Goal: Task Accomplishment & Management: Manage account settings

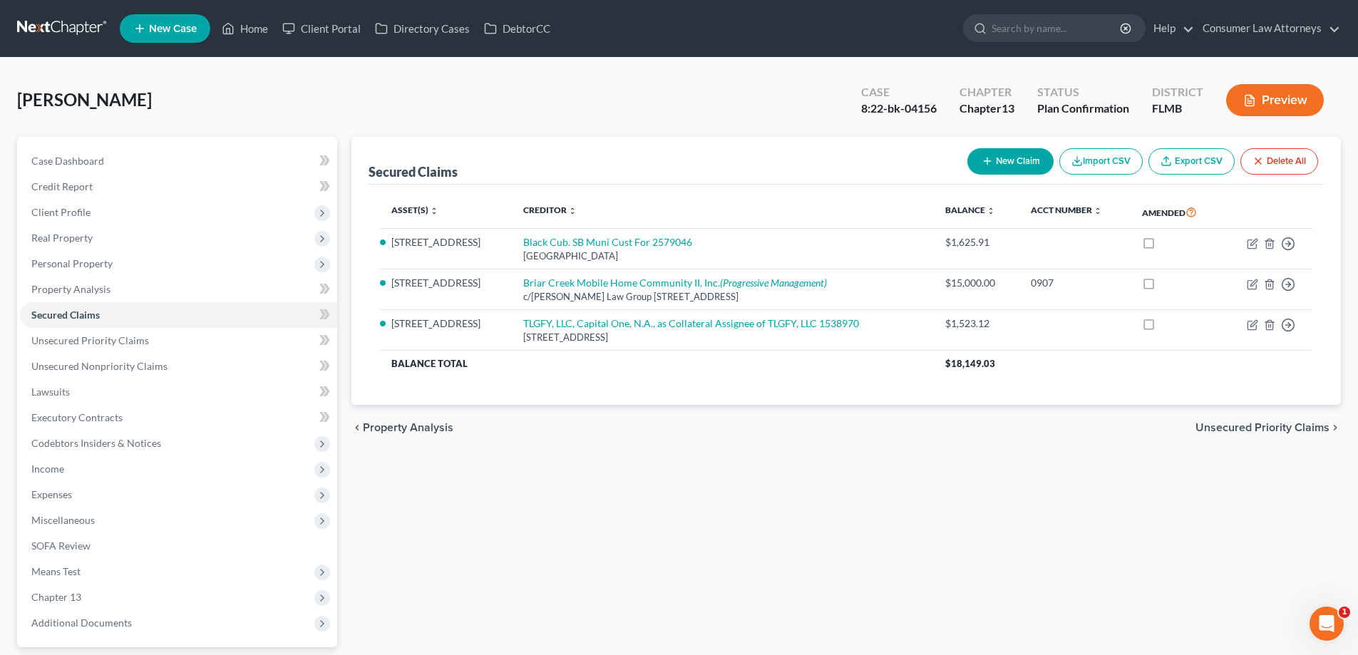
click at [592, 449] on div "chevron_left Property Analysis Unsecured Priority Claims chevron_right" at bounding box center [845, 428] width 989 height 46
click at [248, 33] on link "Home" at bounding box center [245, 29] width 61 height 26
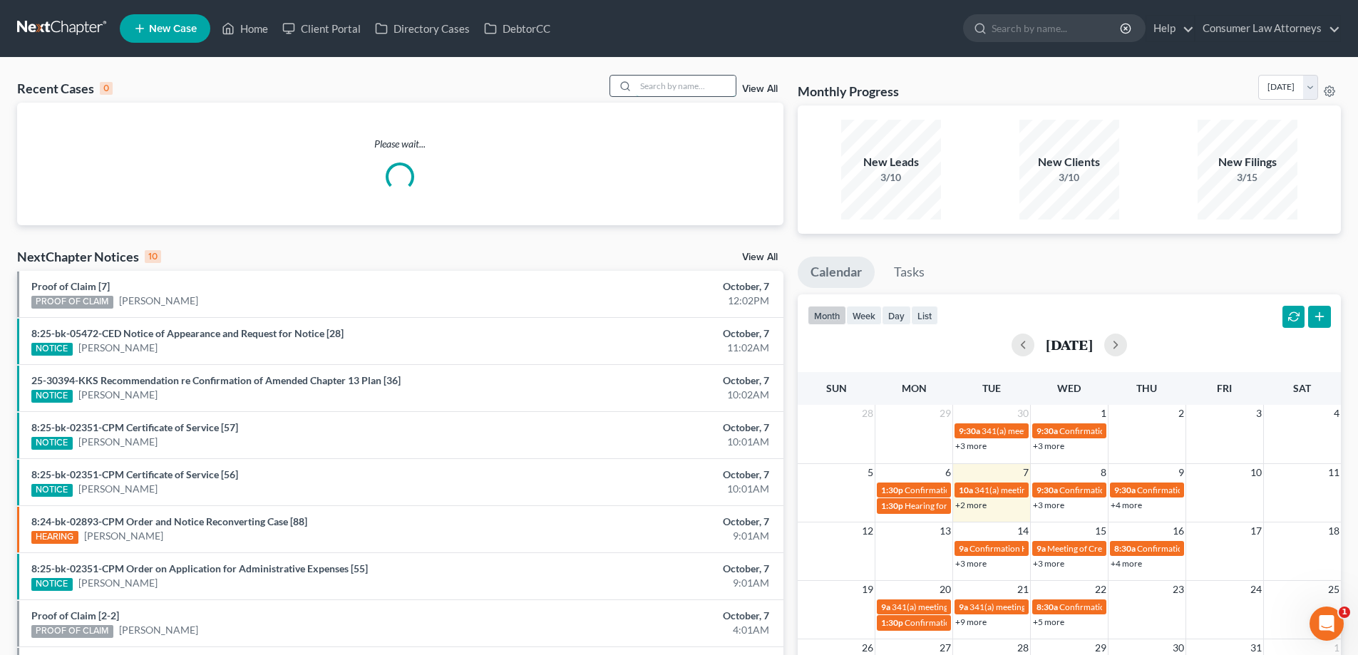
click at [709, 92] on input "search" at bounding box center [686, 86] width 100 height 21
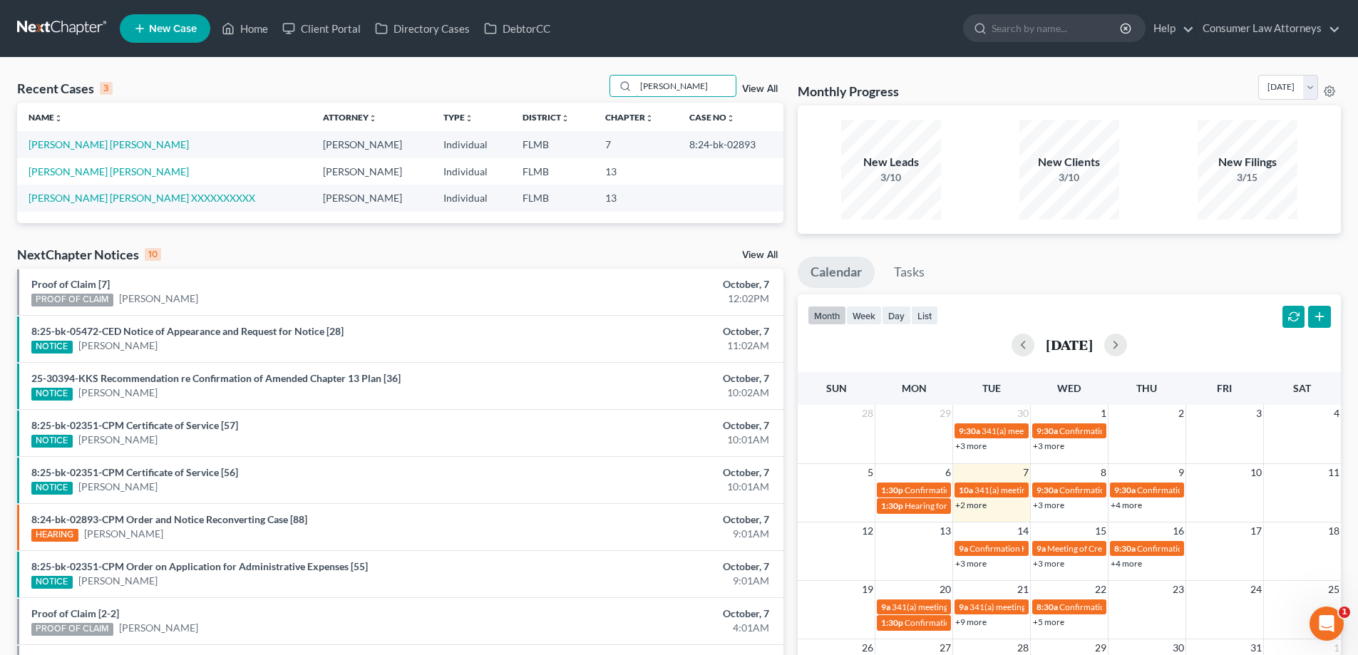
type input "[PERSON_NAME]"
click at [108, 150] on link "[PERSON_NAME] [PERSON_NAME]" at bounding box center [109, 144] width 160 height 12
select select "0"
select select
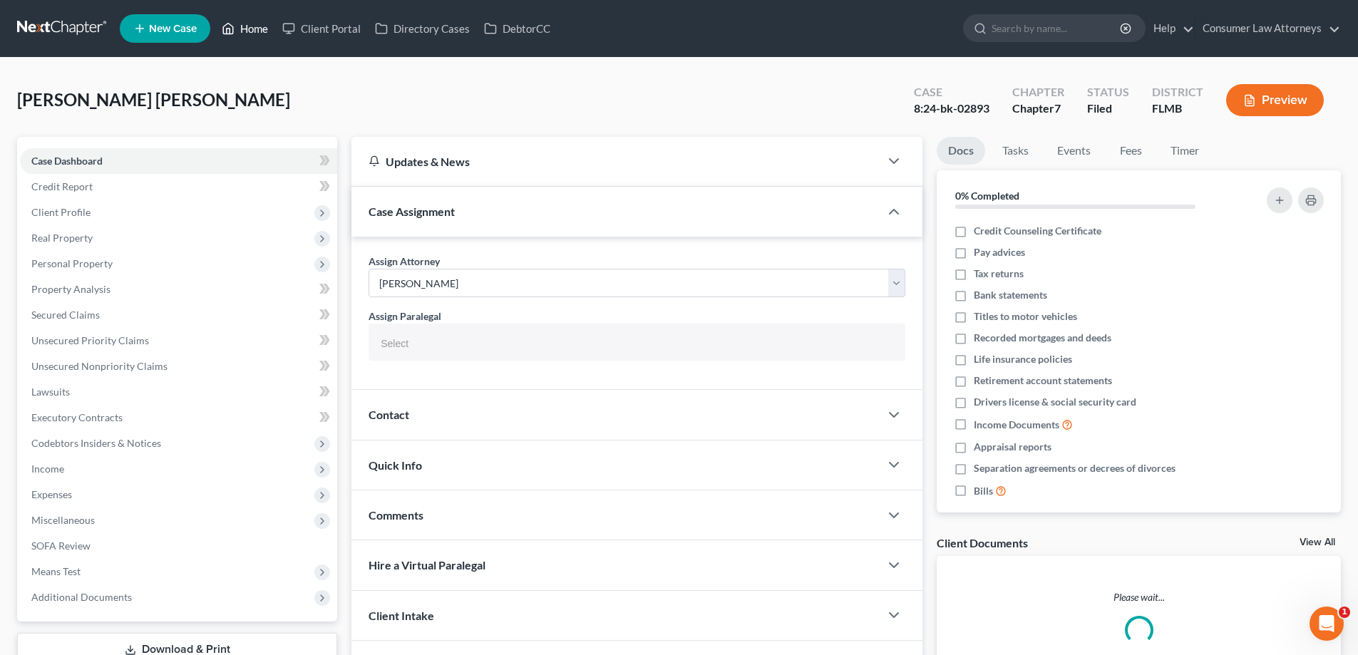
click at [248, 30] on link "Home" at bounding box center [245, 29] width 61 height 26
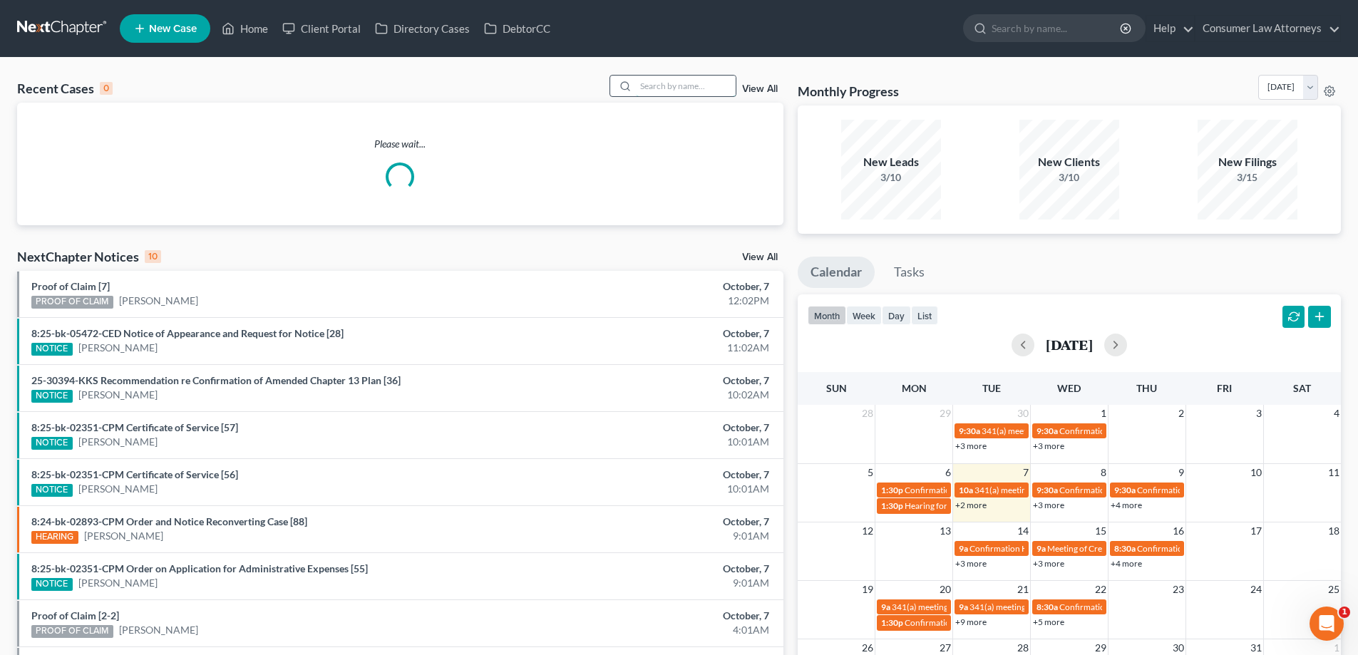
click at [661, 78] on input "search" at bounding box center [686, 86] width 100 height 21
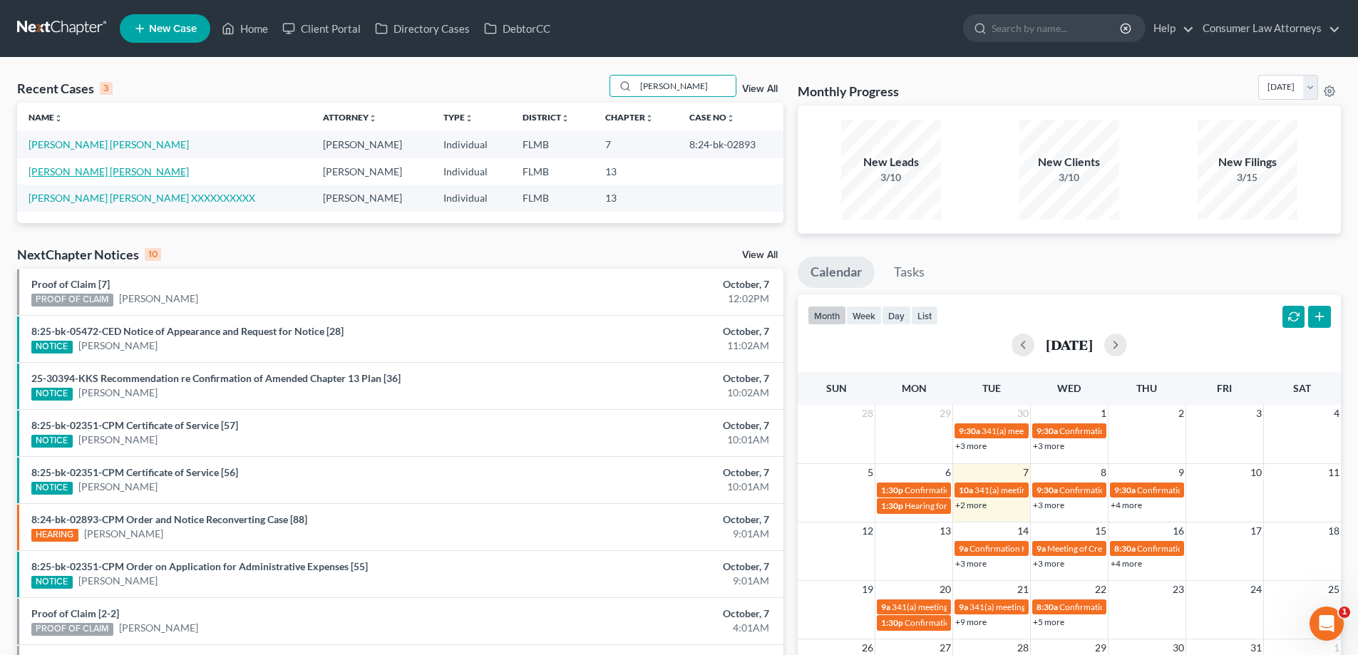
type input "[PERSON_NAME]"
click at [107, 176] on link "[PERSON_NAME] [PERSON_NAME]" at bounding box center [109, 171] width 160 height 12
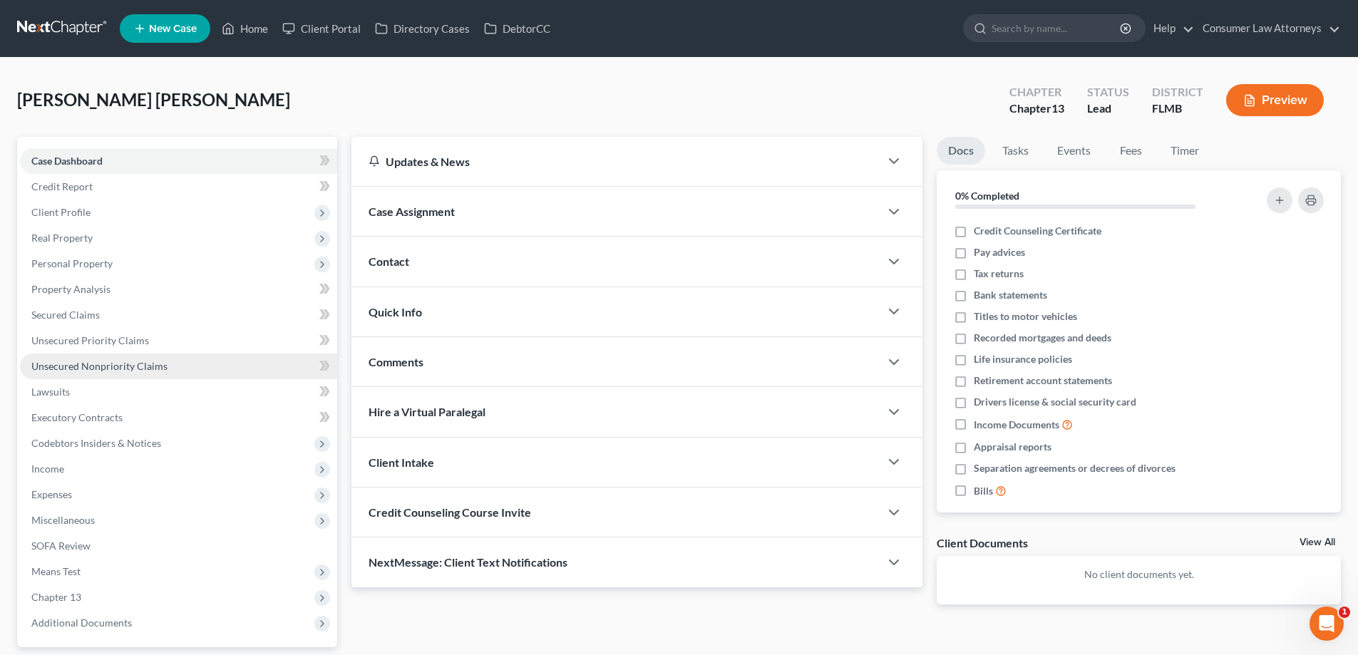
click at [103, 373] on link "Unsecured Nonpriority Claims" at bounding box center [178, 367] width 317 height 26
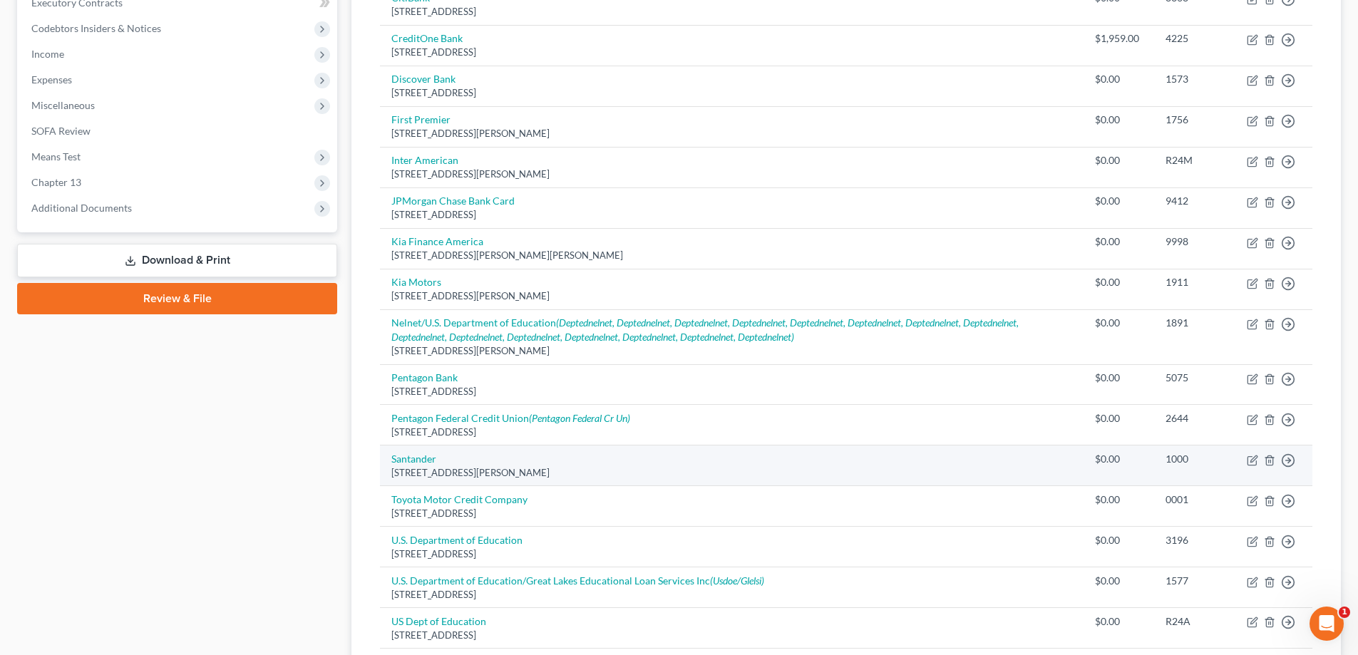
scroll to position [206, 0]
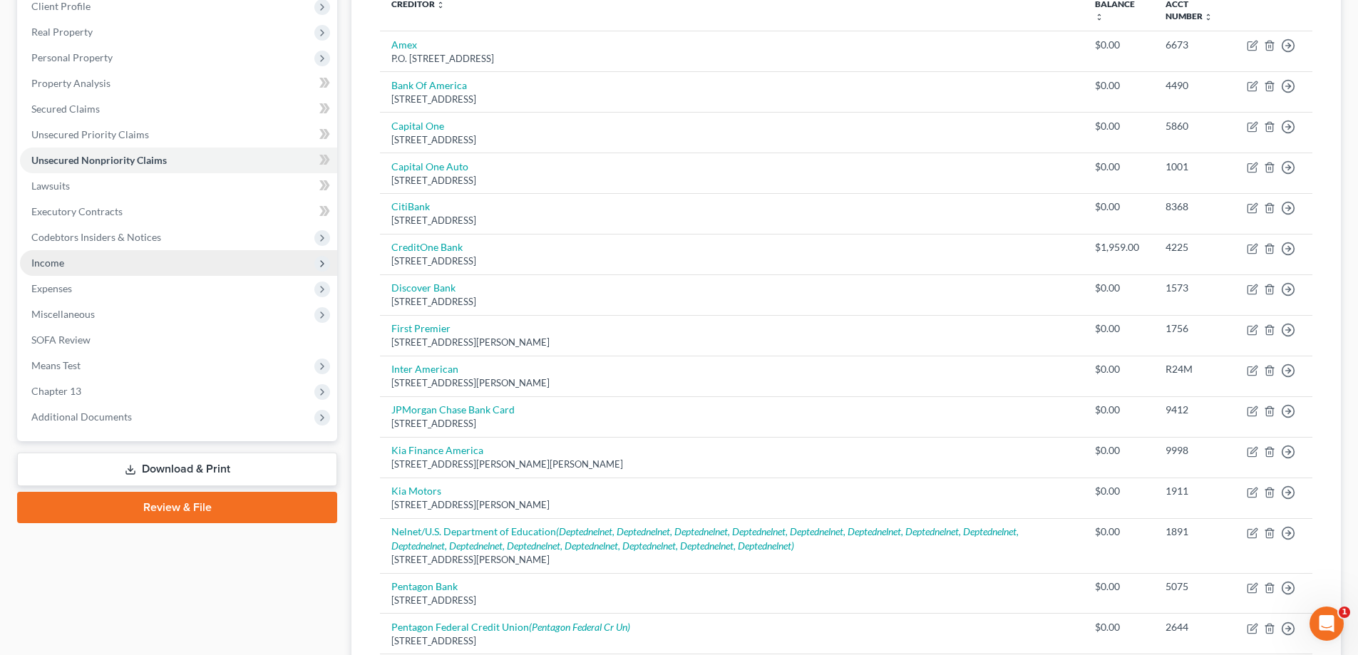
click at [48, 268] on span "Income" at bounding box center [47, 263] width 33 height 12
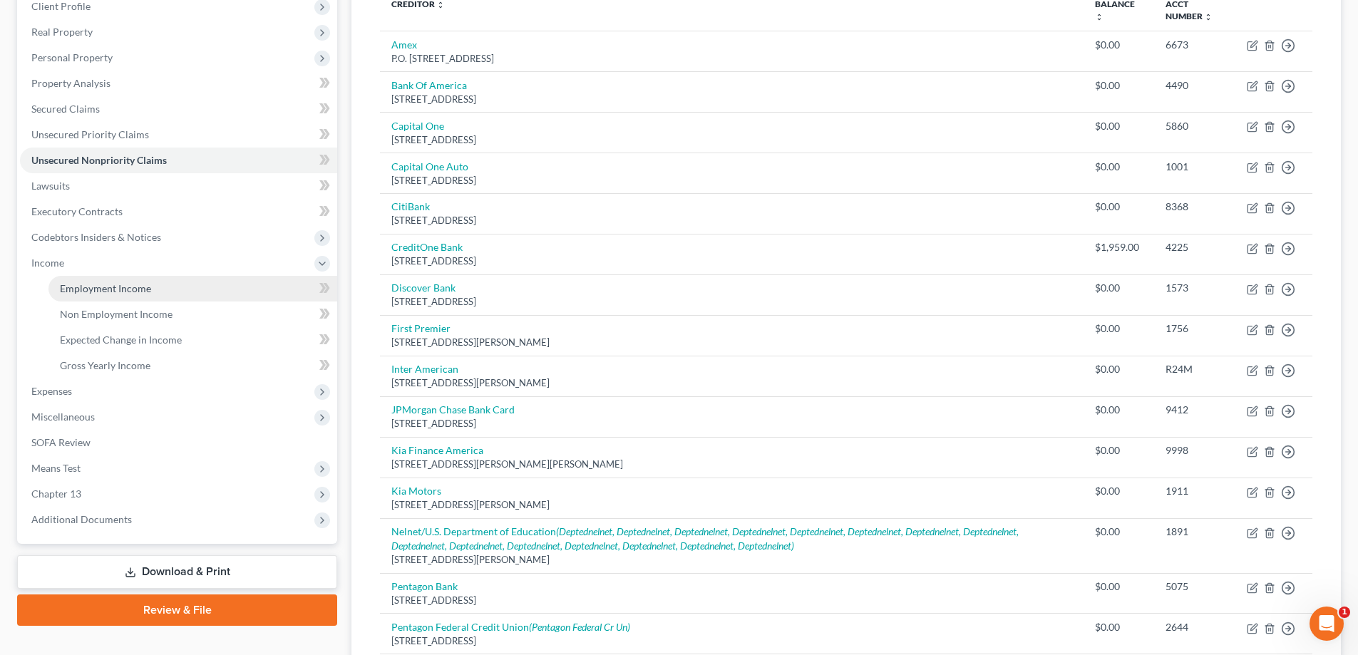
click at [81, 299] on link "Employment Income" at bounding box center [192, 289] width 289 height 26
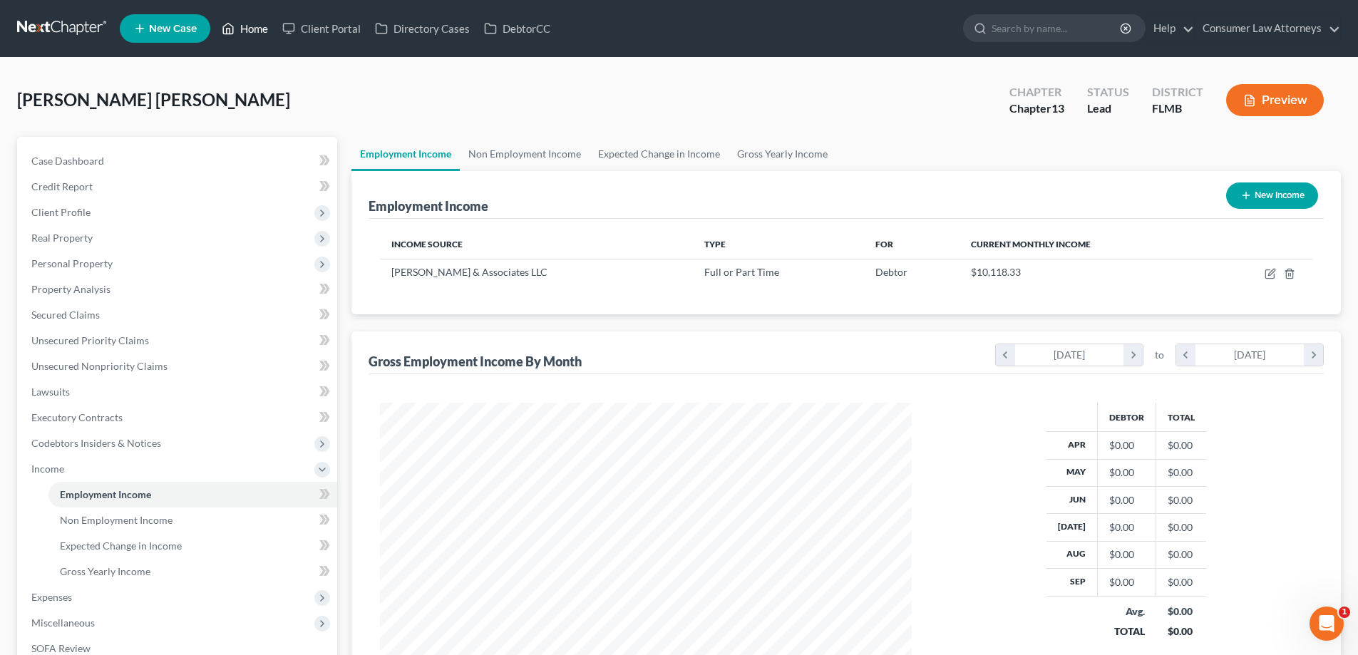
click at [259, 32] on link "Home" at bounding box center [245, 29] width 61 height 26
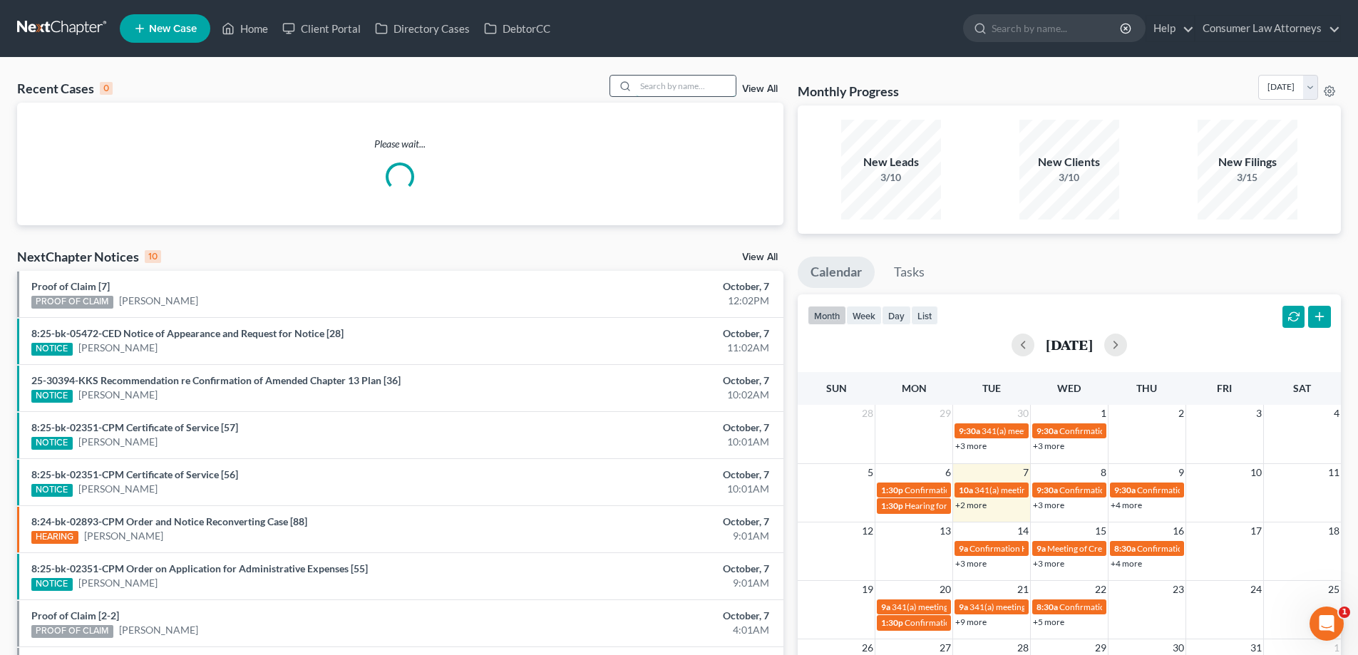
click at [684, 81] on input "search" at bounding box center [686, 86] width 100 height 21
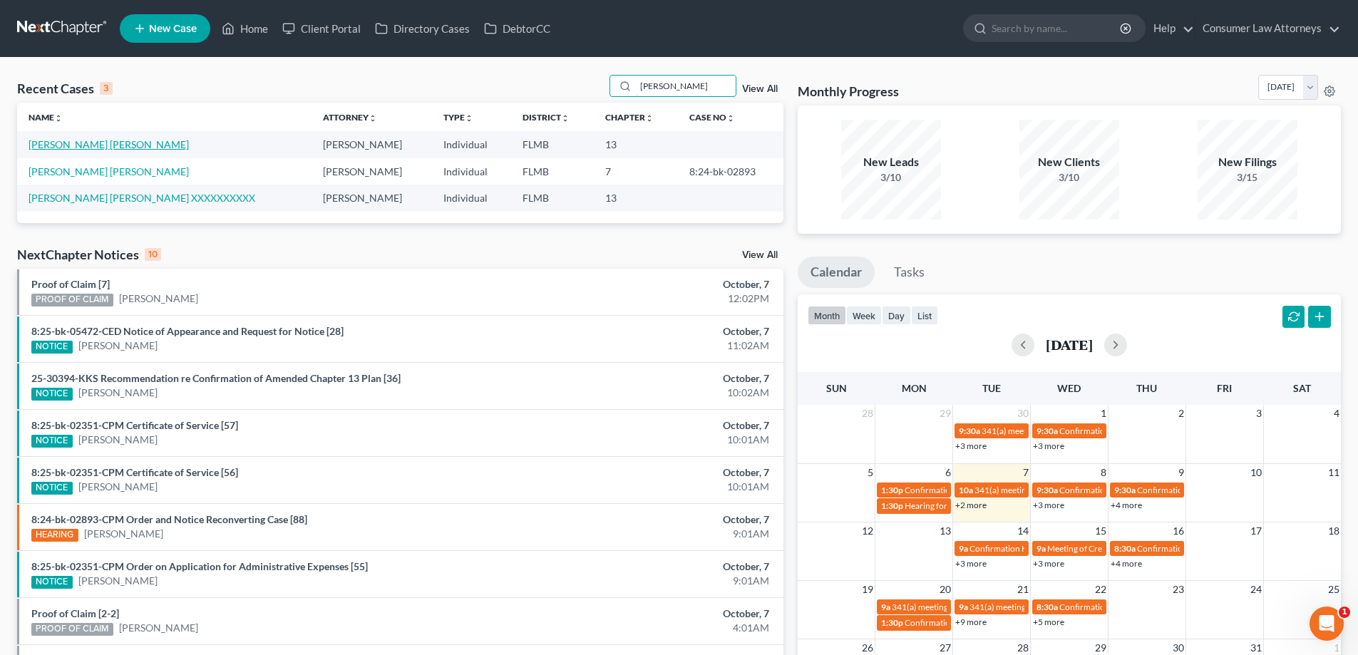
type input "[PERSON_NAME]"
click at [102, 145] on link "[PERSON_NAME] [PERSON_NAME]" at bounding box center [109, 144] width 160 height 12
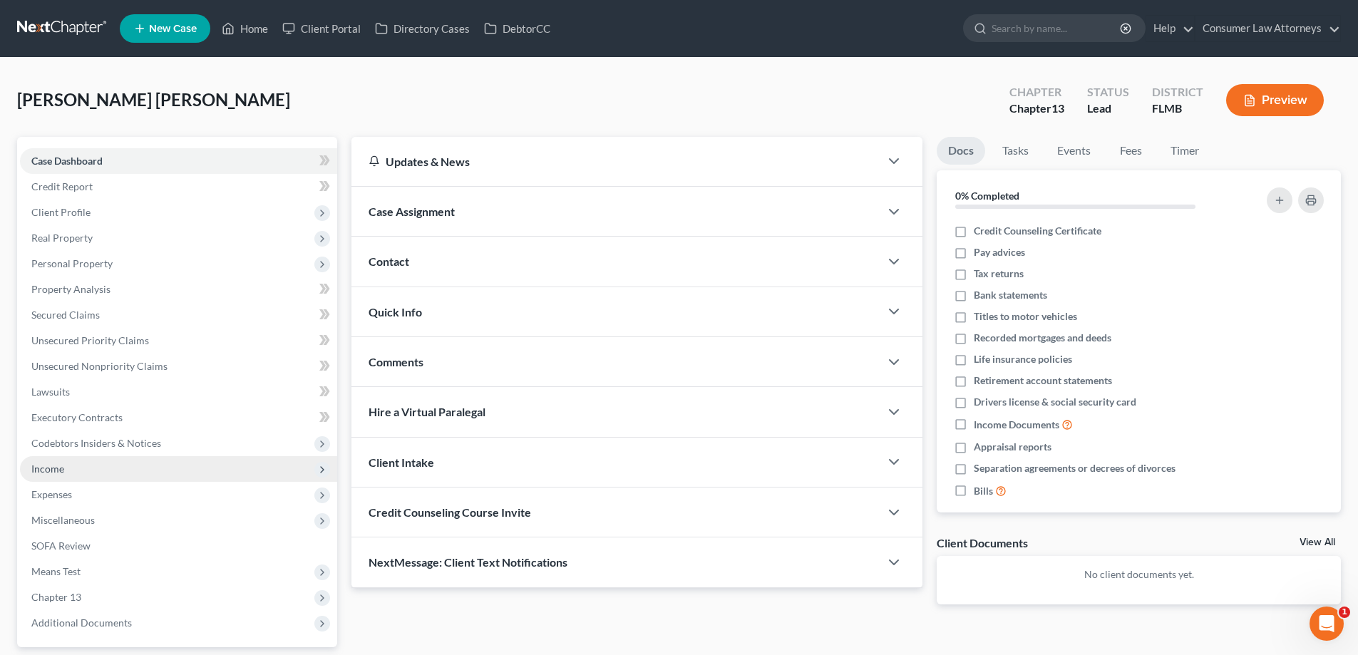
click at [46, 475] on span "Income" at bounding box center [178, 469] width 317 height 26
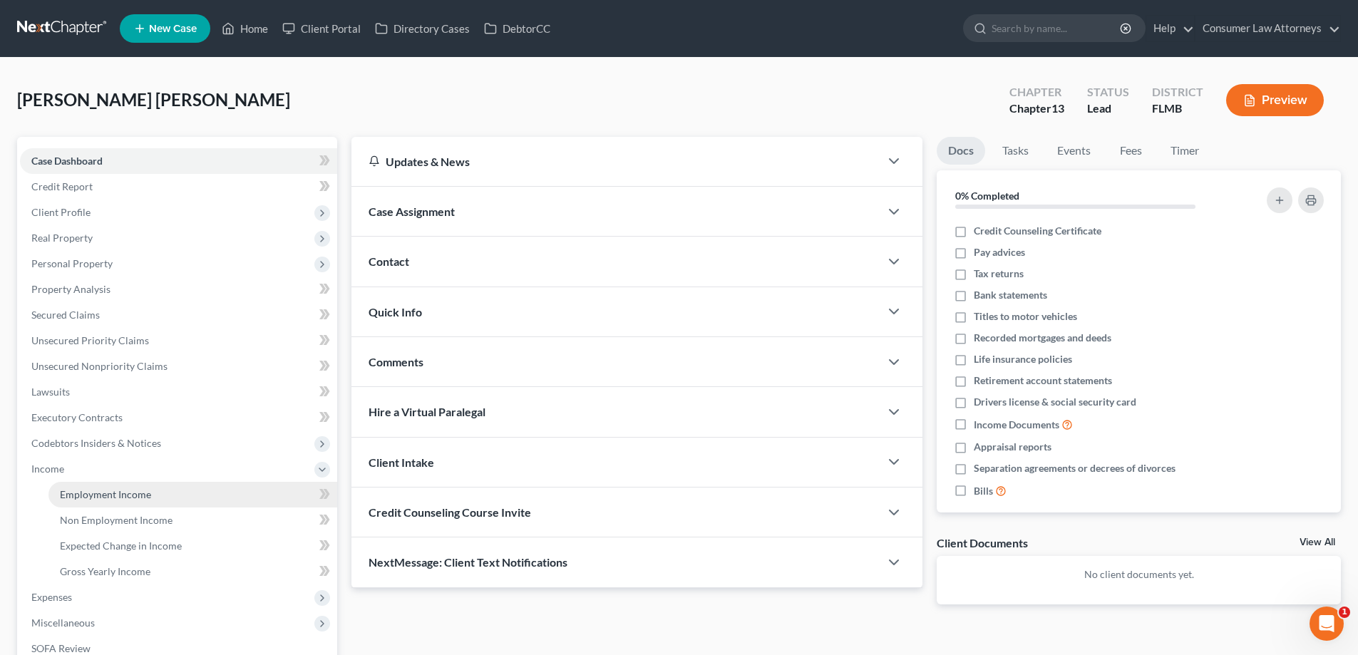
click at [86, 497] on span "Employment Income" at bounding box center [105, 494] width 91 height 12
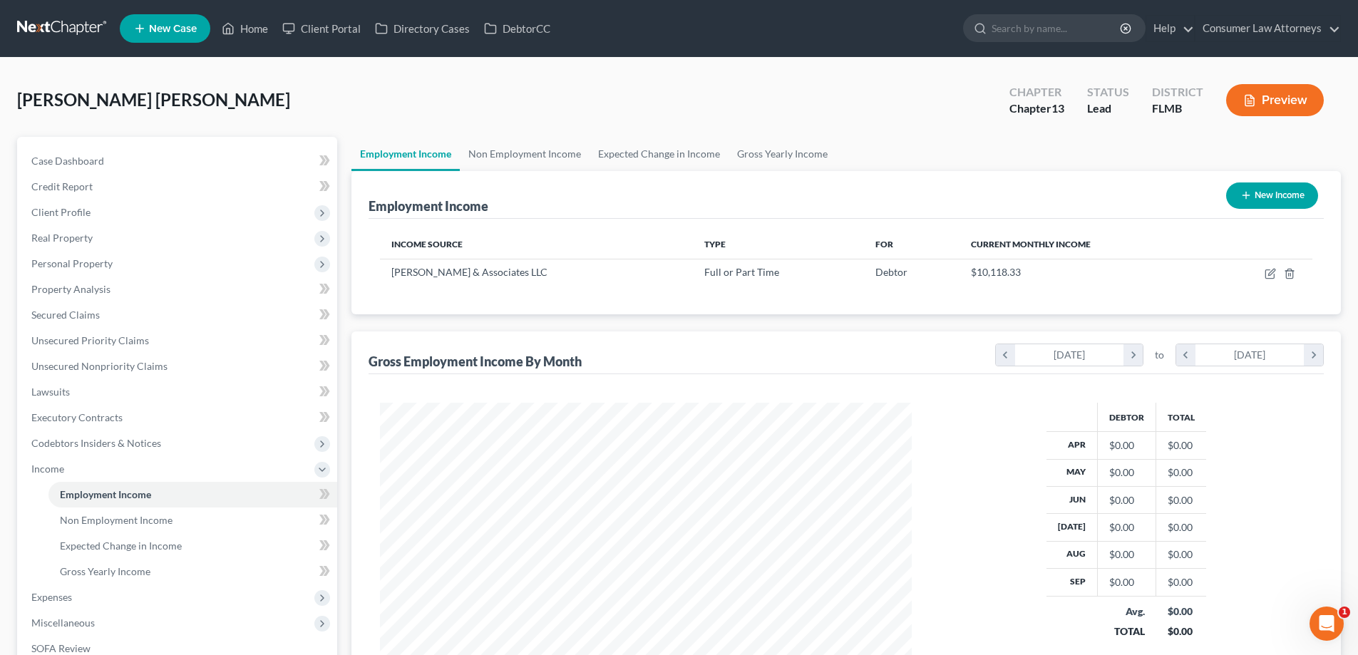
scroll to position [266, 560]
click at [1004, 318] on div "Employment Income New Income Income Source Type For Current Monthly Income [PER…" at bounding box center [845, 437] width 989 height 532
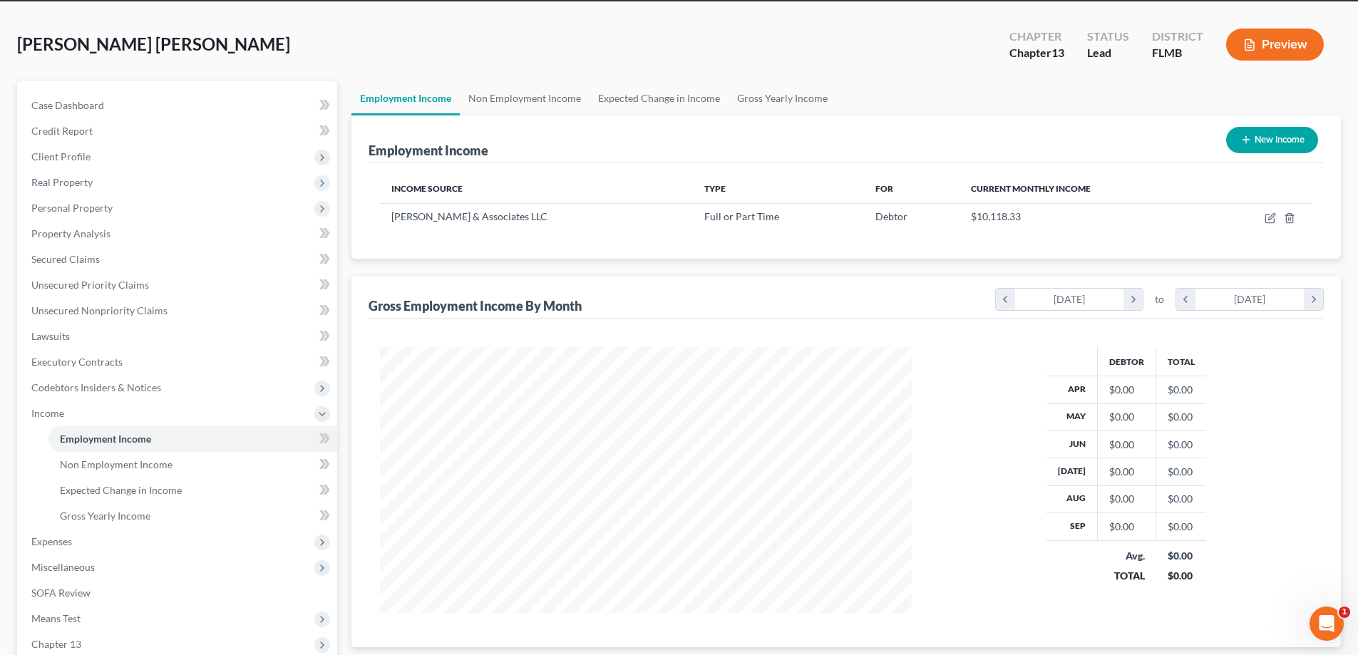
scroll to position [0, 0]
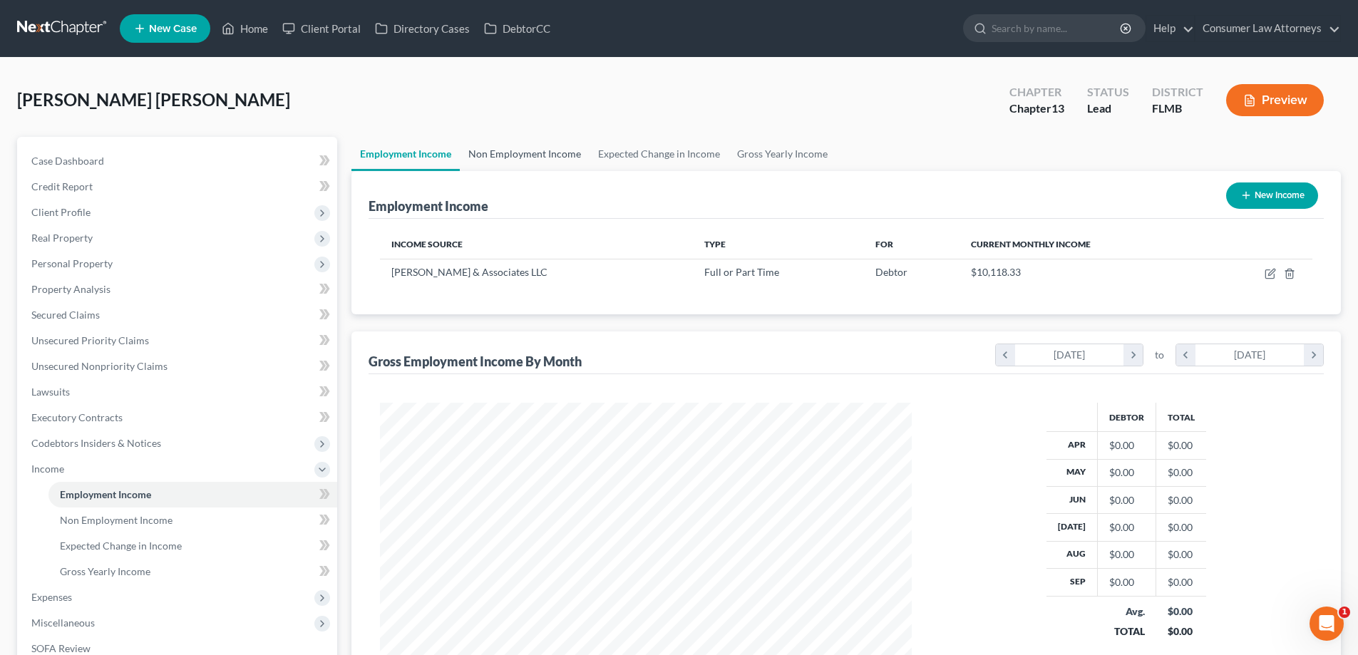
click at [547, 158] on link "Non Employment Income" at bounding box center [525, 154] width 130 height 34
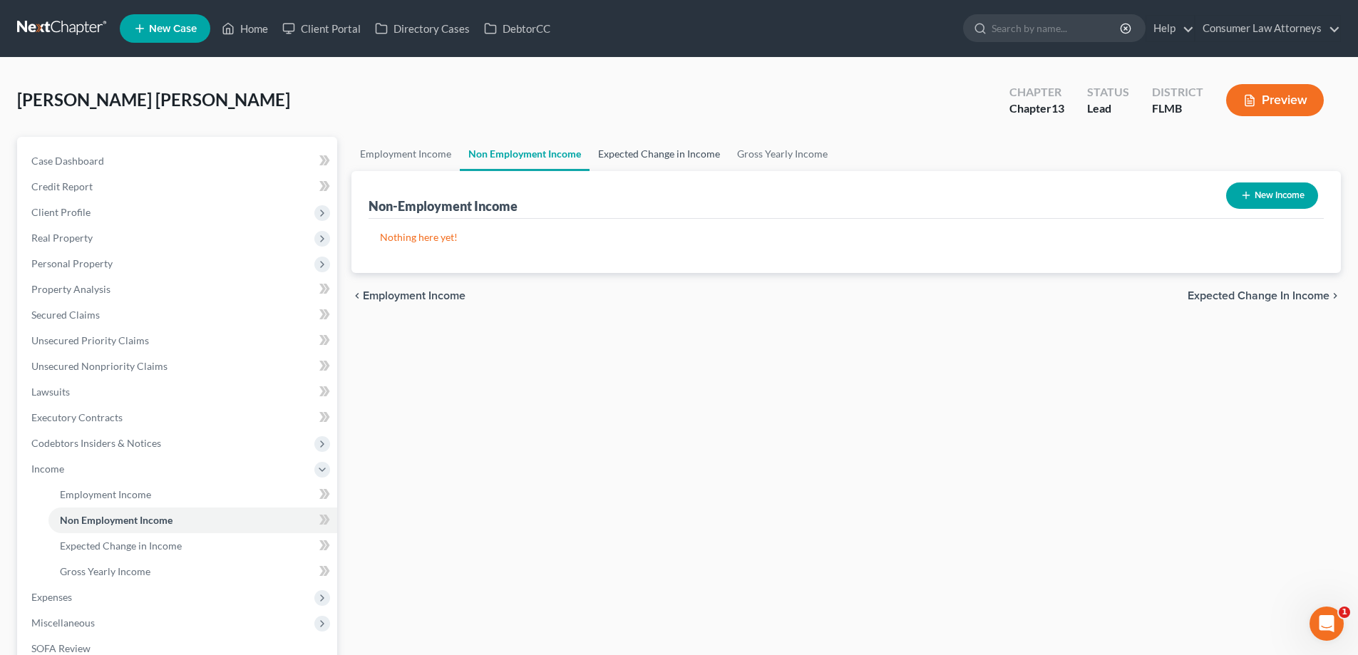
click at [651, 157] on link "Expected Change in Income" at bounding box center [658, 154] width 139 height 34
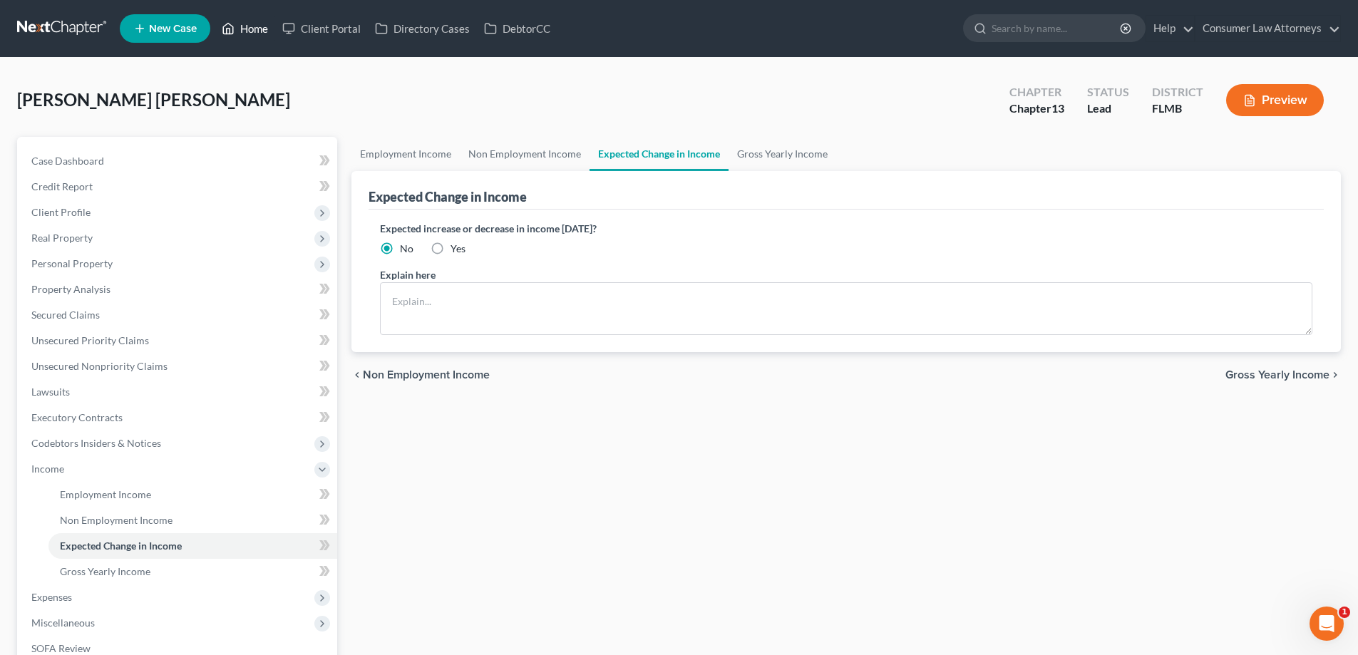
click at [251, 34] on link "Home" at bounding box center [245, 29] width 61 height 26
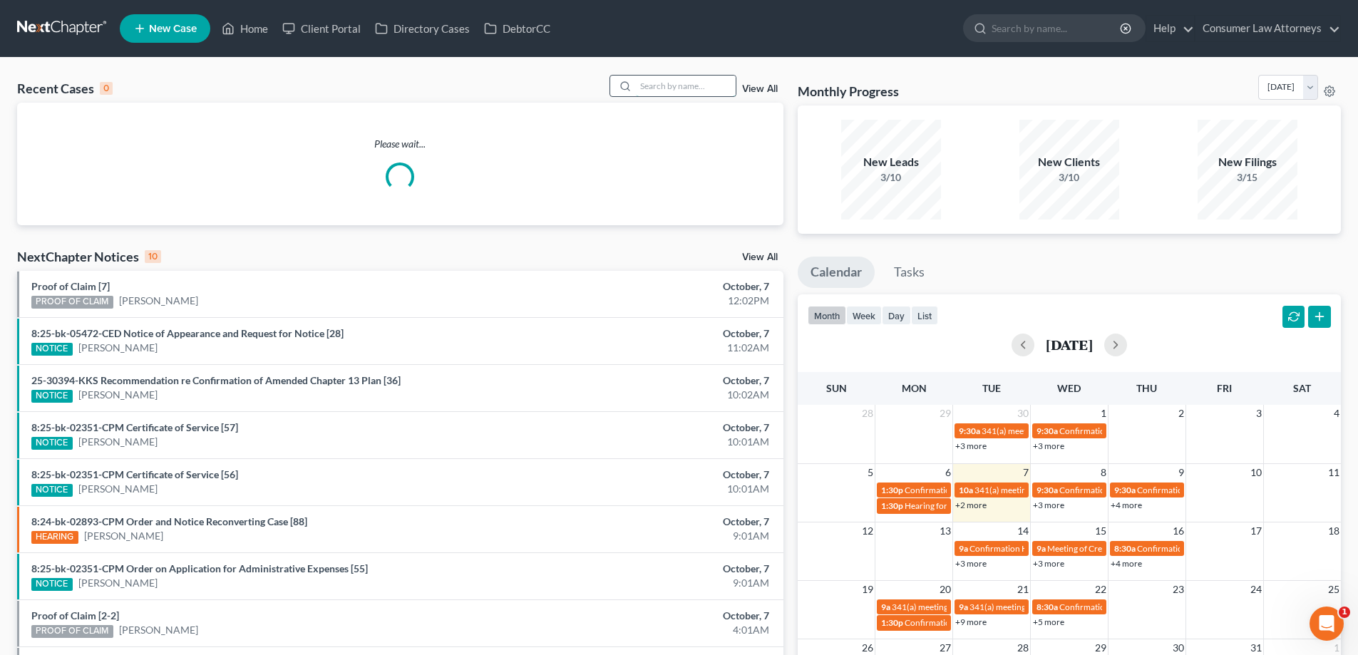
click at [701, 85] on input "search" at bounding box center [686, 86] width 100 height 21
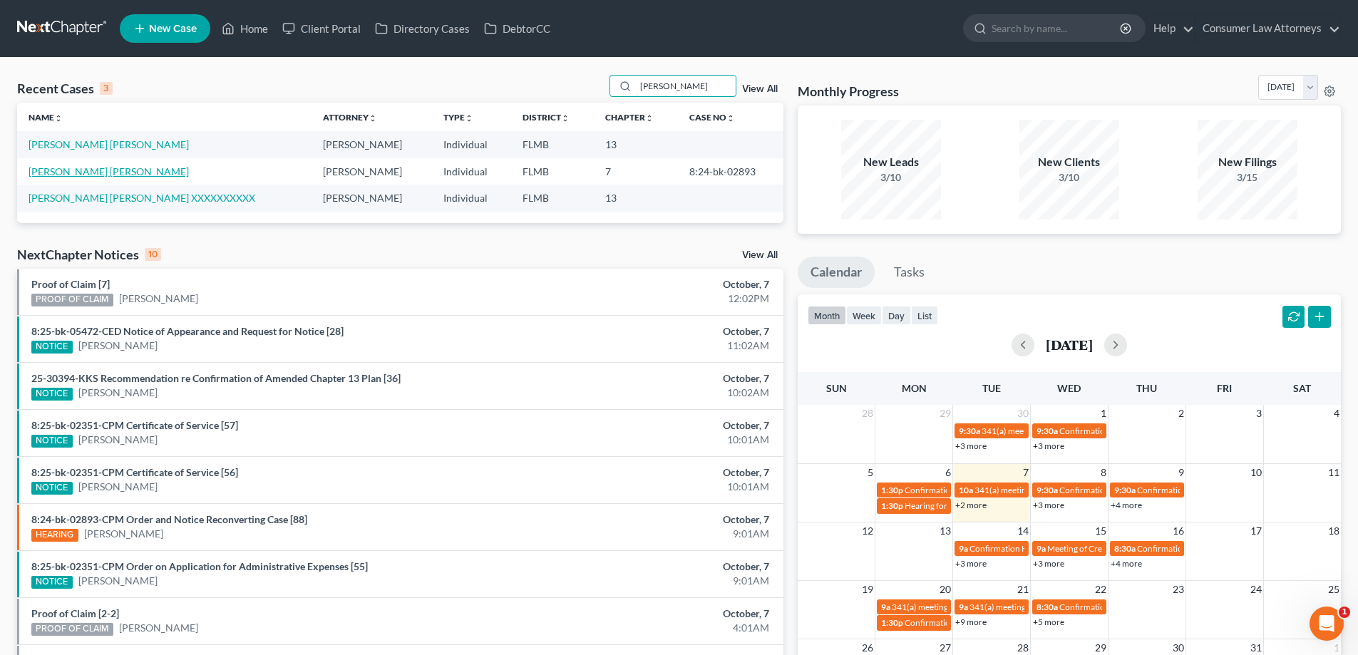
type input "[PERSON_NAME]"
click at [83, 172] on link "[PERSON_NAME] [PERSON_NAME]" at bounding box center [109, 171] width 160 height 12
select select "0"
select select
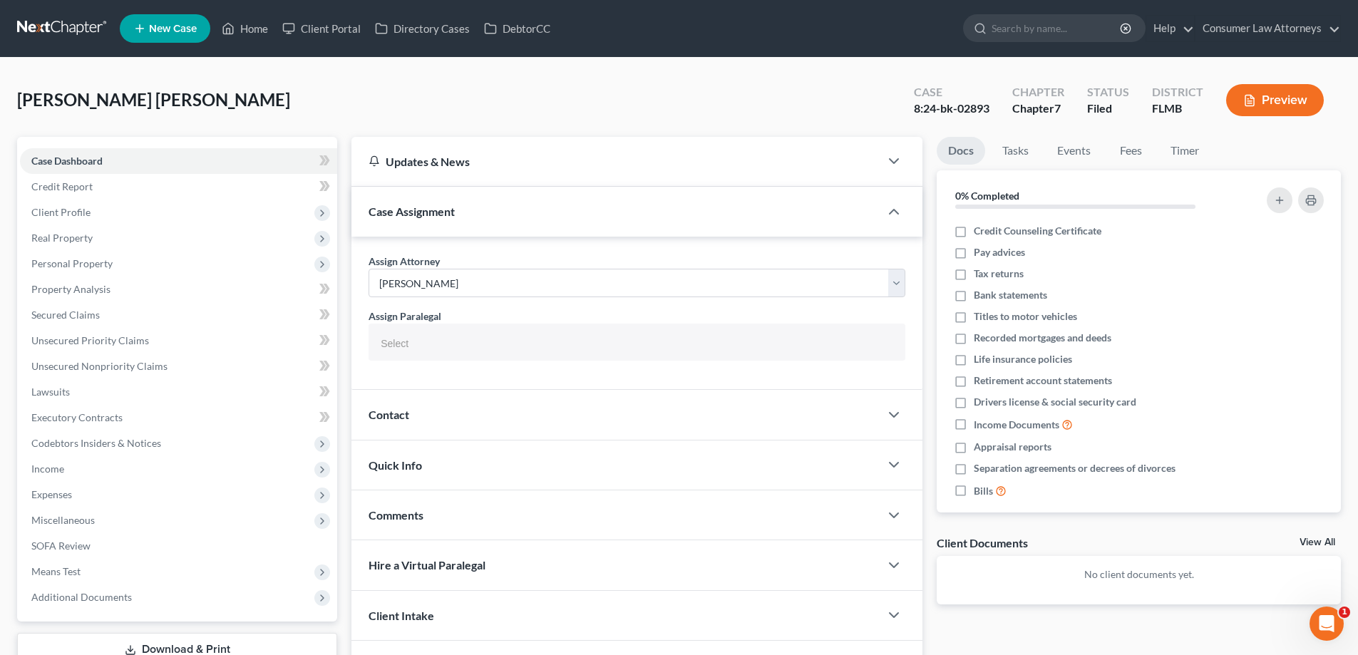
click at [348, 403] on div "Updates & News × District Notes Take a look at NextChapter's District Notes to …" at bounding box center [636, 439] width 585 height 604
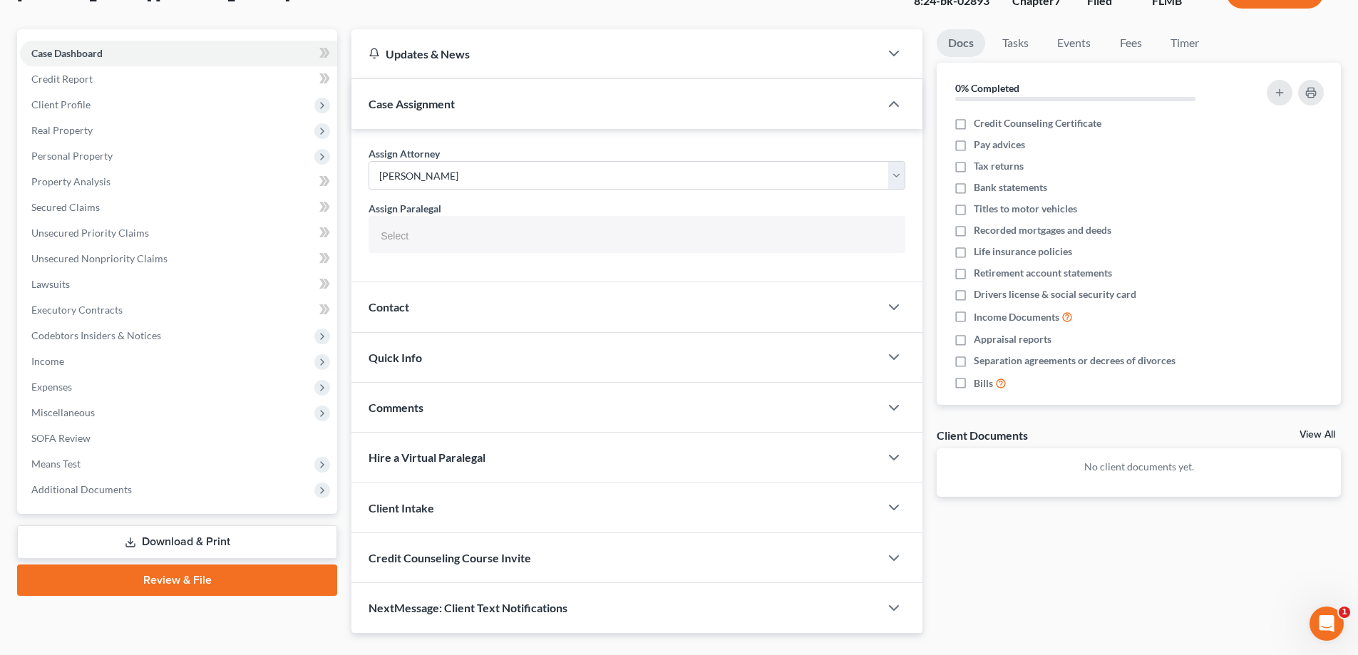
scroll to position [140, 0]
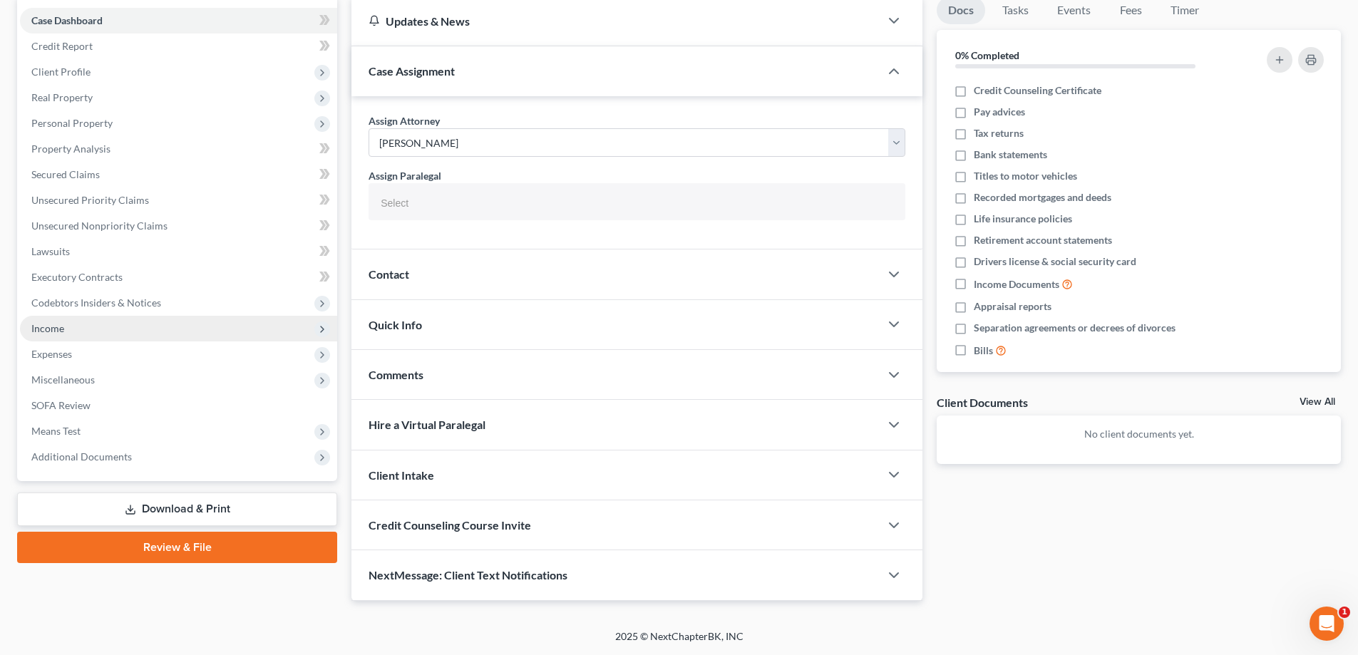
click at [51, 332] on span "Income" at bounding box center [47, 328] width 33 height 12
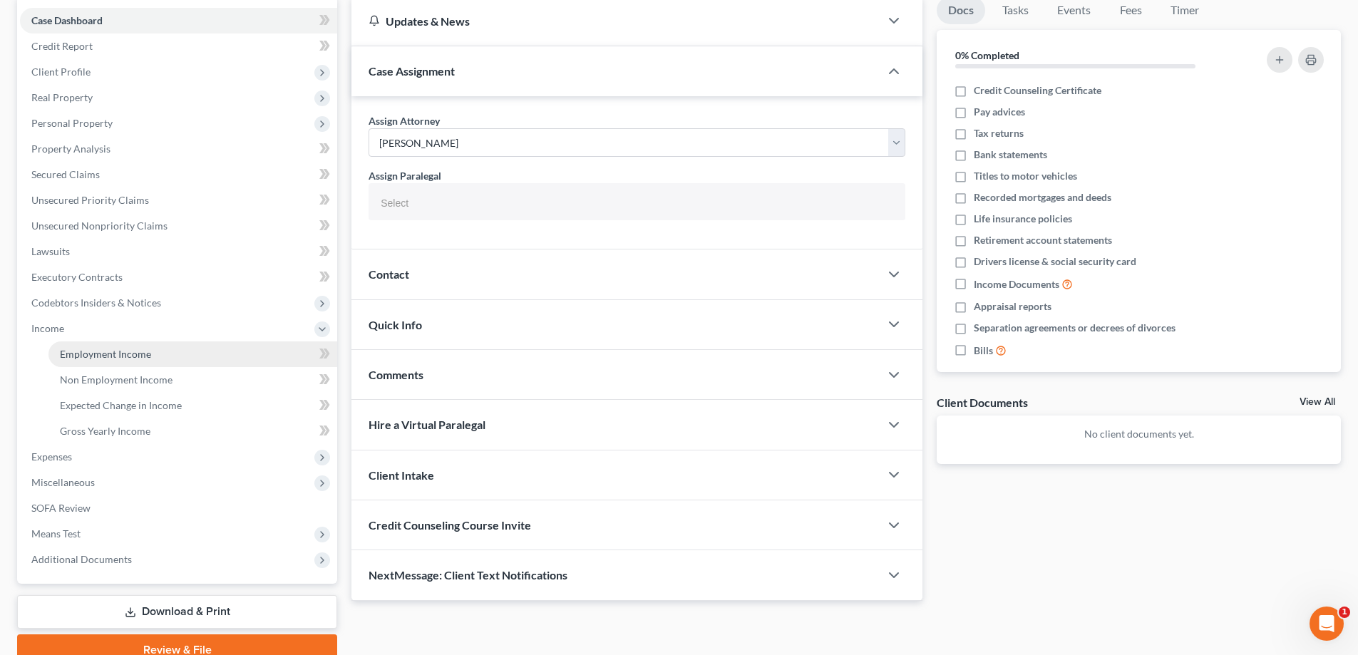
click at [66, 348] on span "Employment Income" at bounding box center [105, 354] width 91 height 12
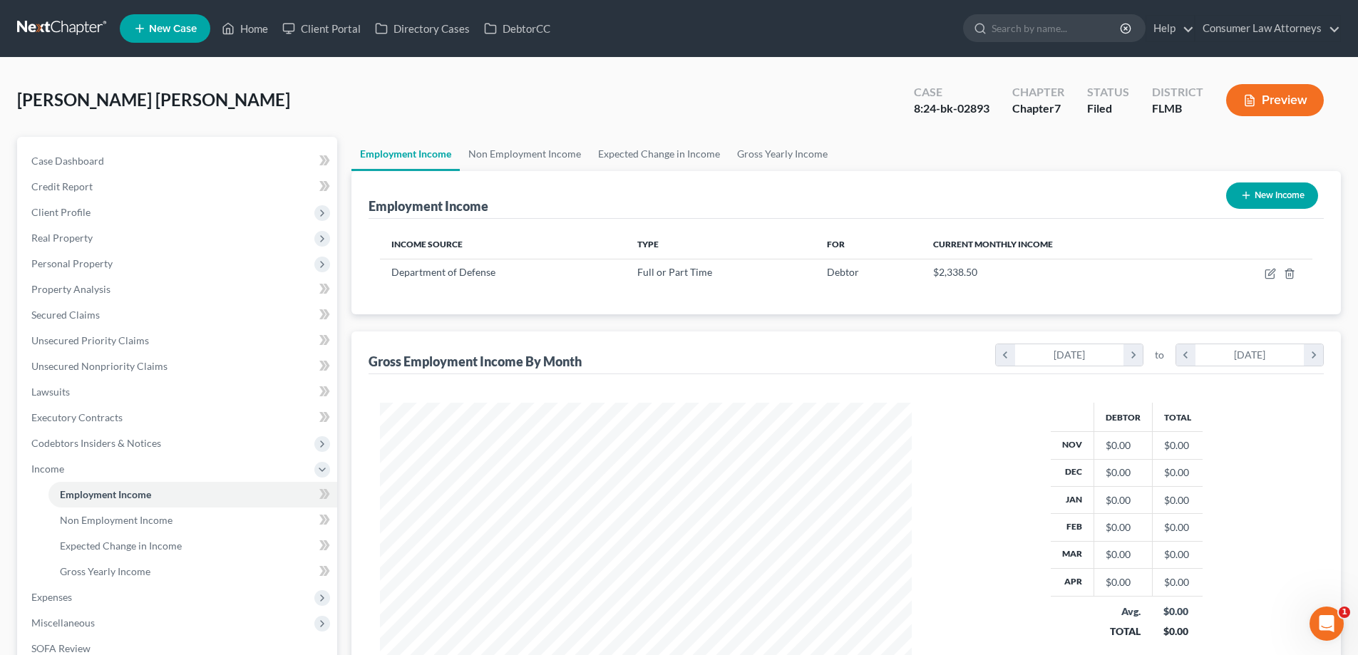
scroll to position [266, 560]
click at [1315, 359] on icon "chevron_right" at bounding box center [1313, 354] width 19 height 21
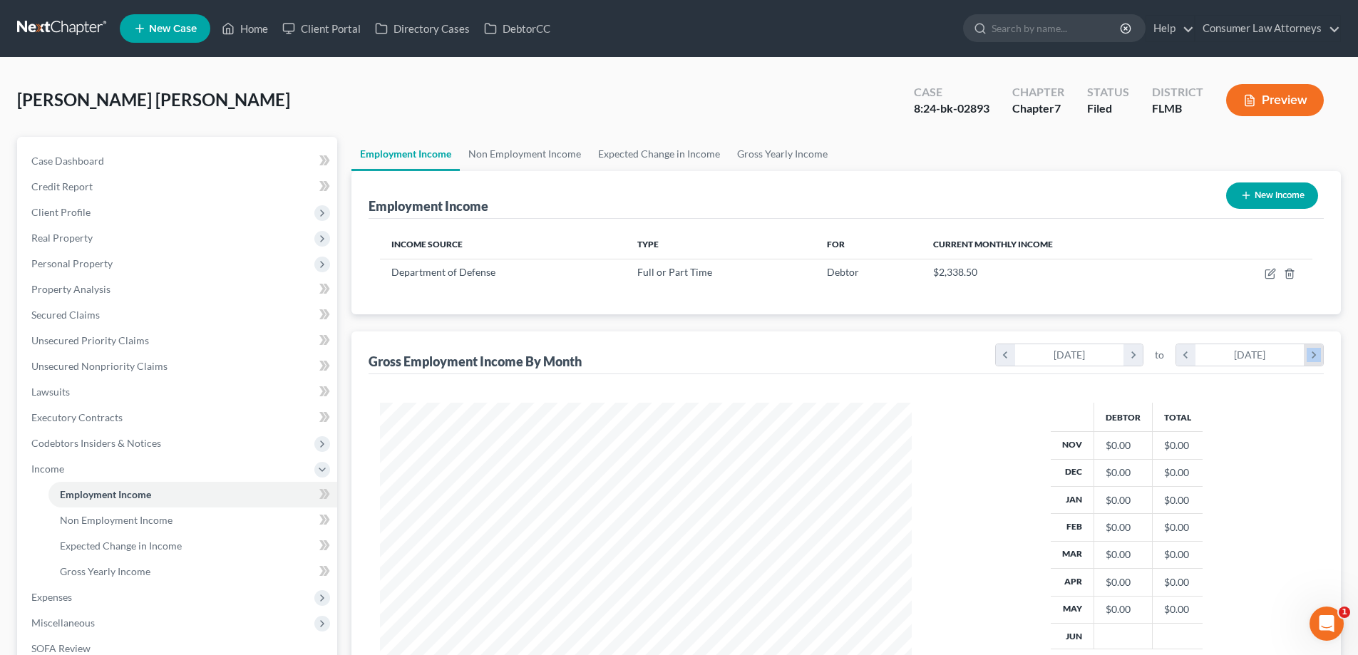
click at [1315, 359] on icon "chevron_right" at bounding box center [1313, 354] width 19 height 21
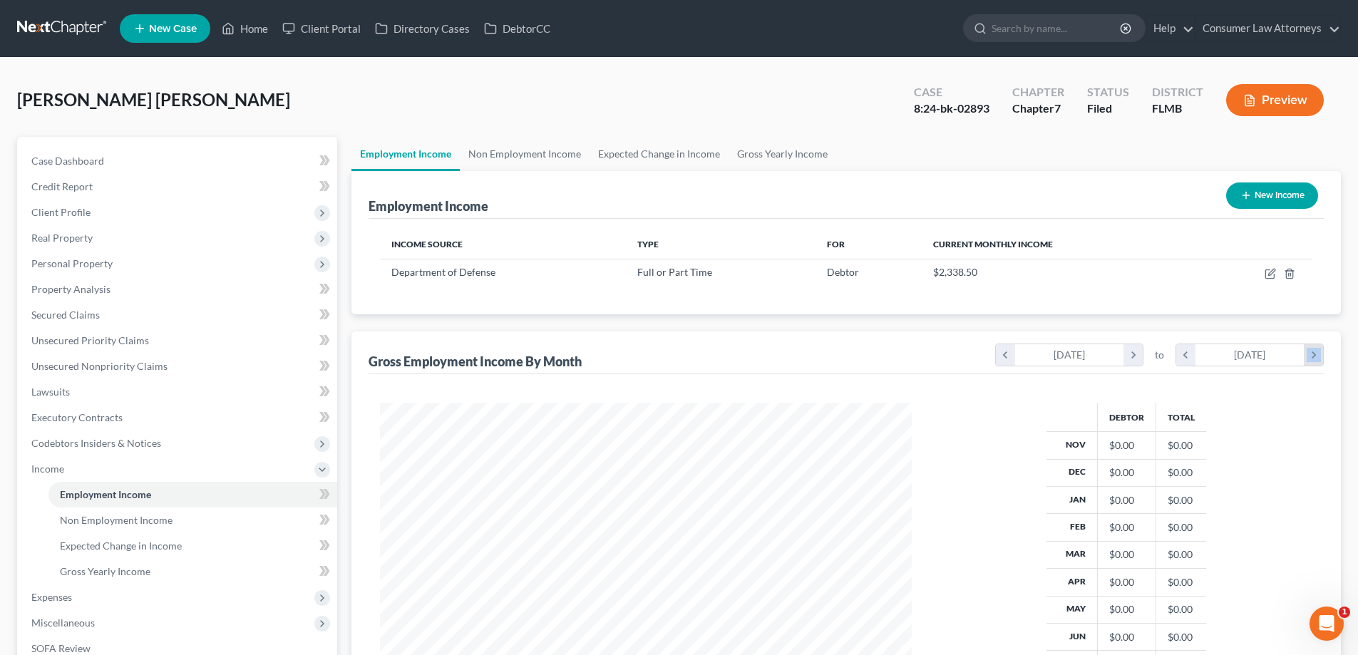
click at [1315, 359] on icon "chevron_right" at bounding box center [1313, 354] width 19 height 21
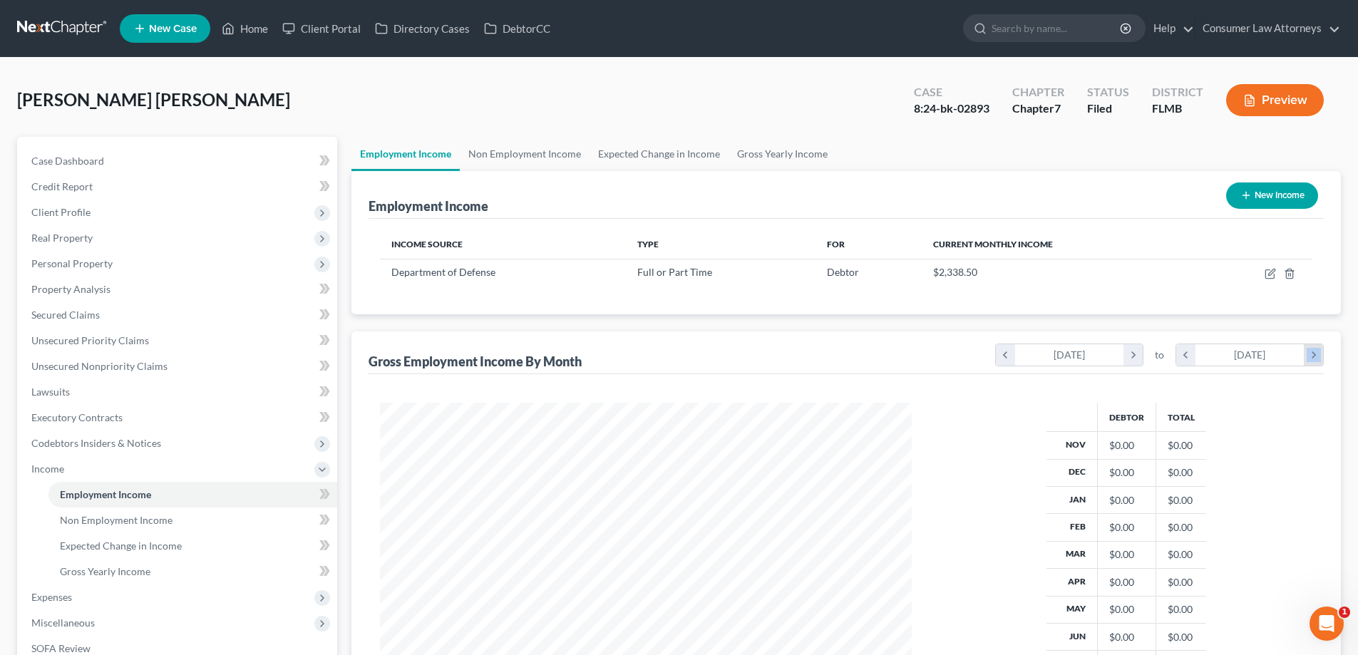
click at [1315, 359] on icon "chevron_right" at bounding box center [1313, 354] width 19 height 21
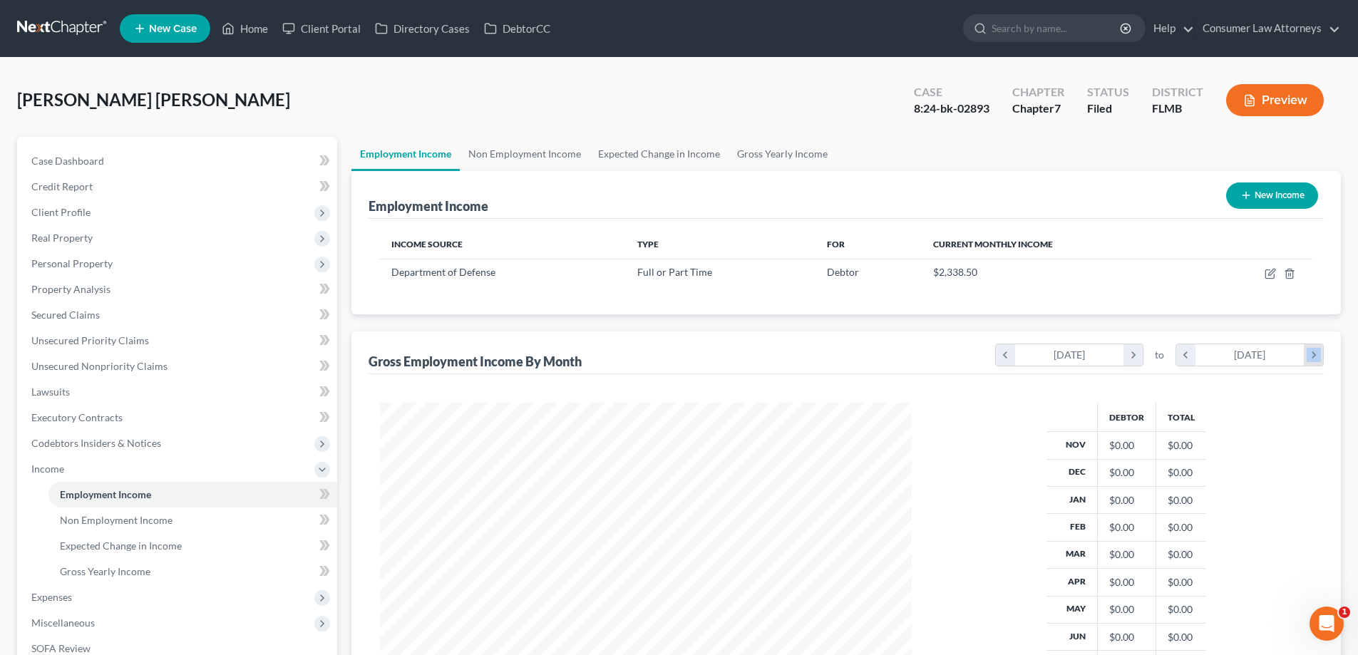
click at [1315, 359] on icon "chevron_right" at bounding box center [1313, 354] width 19 height 21
click at [1130, 351] on icon "chevron_right" at bounding box center [1132, 354] width 19 height 21
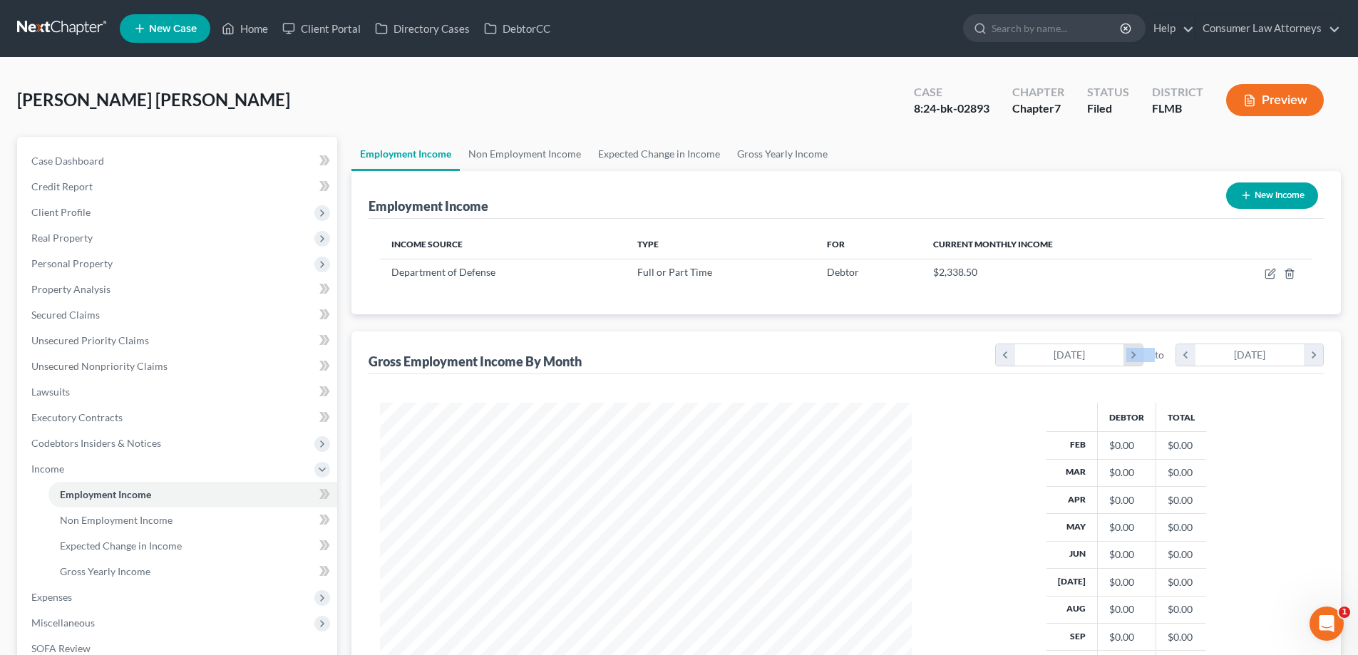
scroll to position [712420, 712197]
click at [1130, 351] on icon "chevron_right" at bounding box center [1132, 354] width 19 height 21
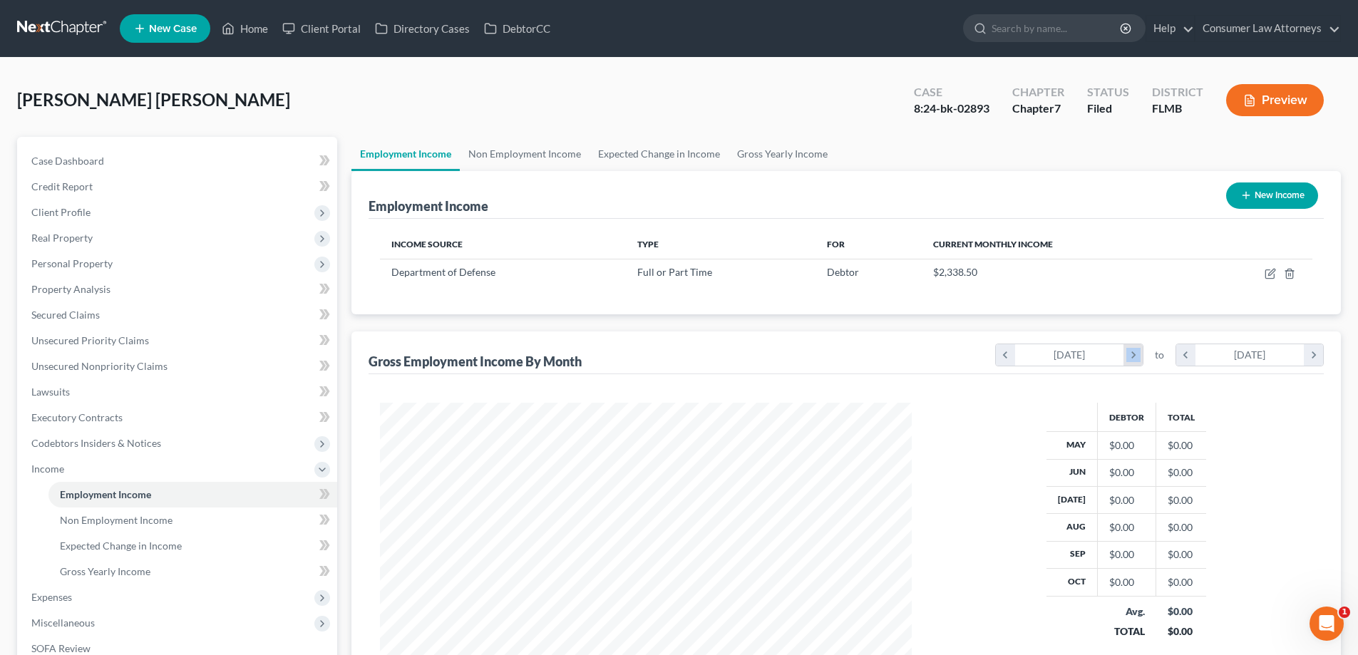
click at [1130, 351] on icon "chevron_right" at bounding box center [1132, 354] width 19 height 21
click at [1311, 357] on icon "chevron_right" at bounding box center [1313, 354] width 19 height 21
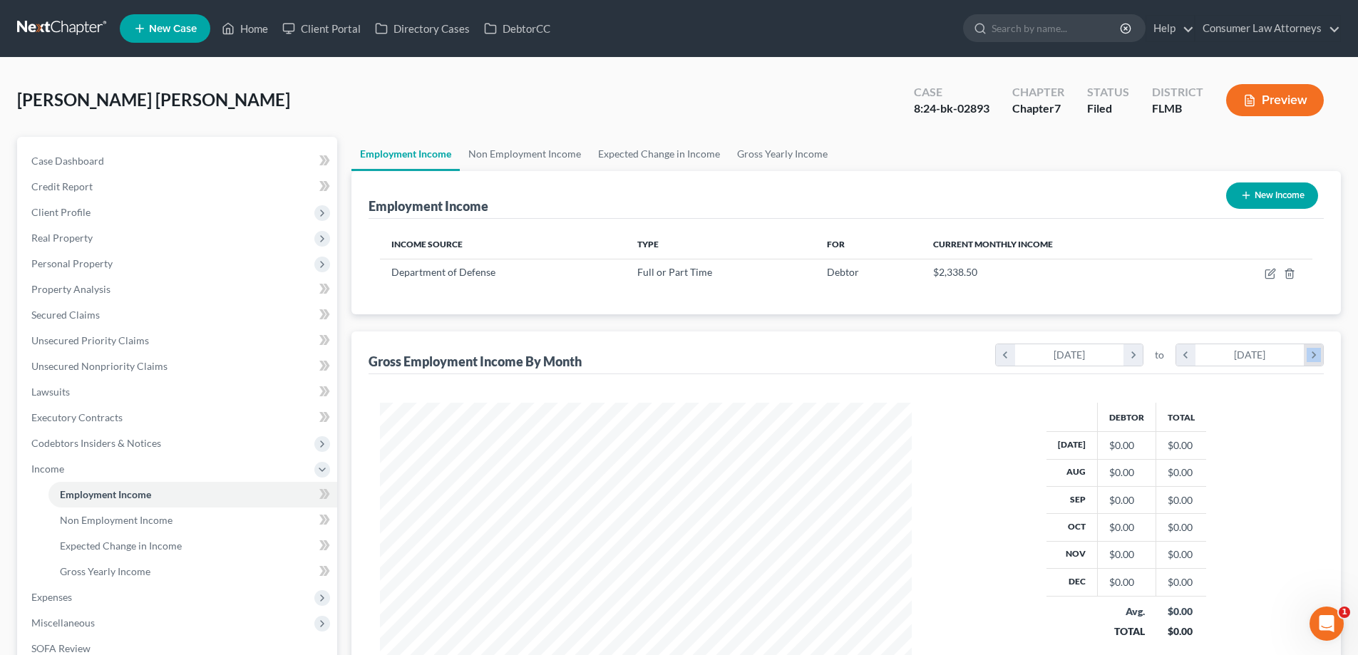
click at [1311, 357] on icon "chevron_right" at bounding box center [1313, 354] width 19 height 21
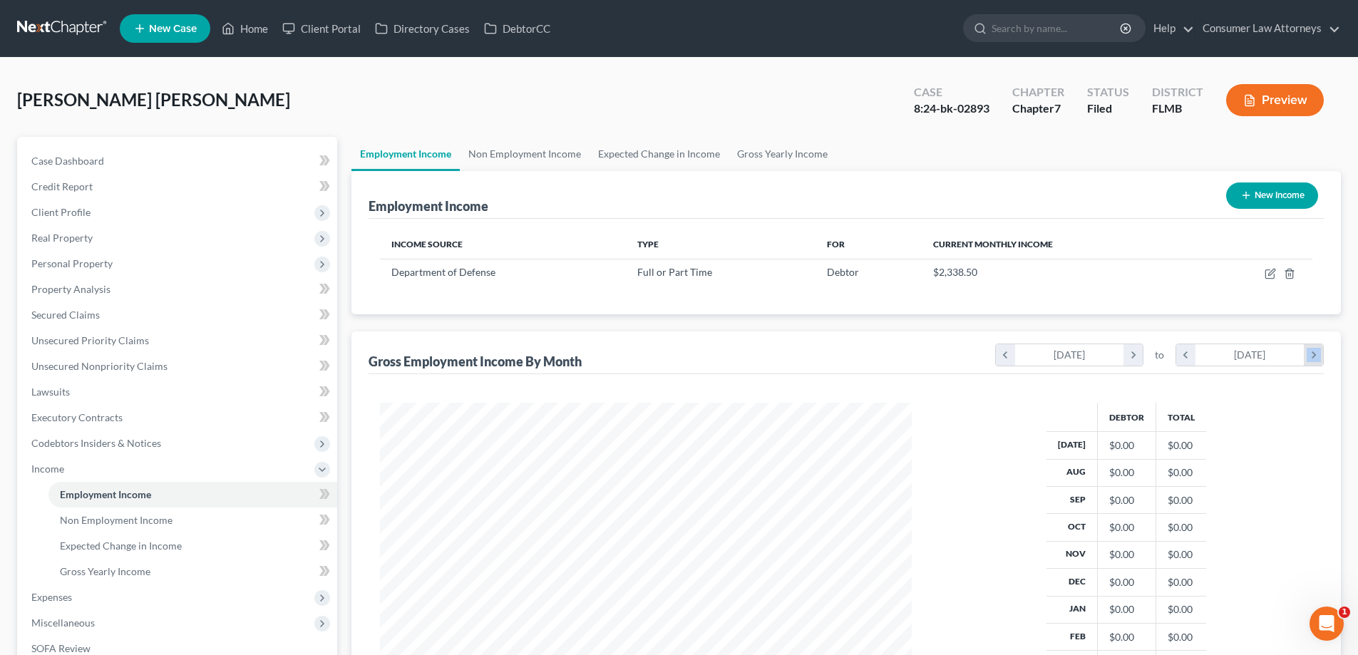
click at [1311, 357] on icon "chevron_right" at bounding box center [1313, 354] width 19 height 21
click at [1135, 353] on icon "chevron_right" at bounding box center [1132, 354] width 19 height 21
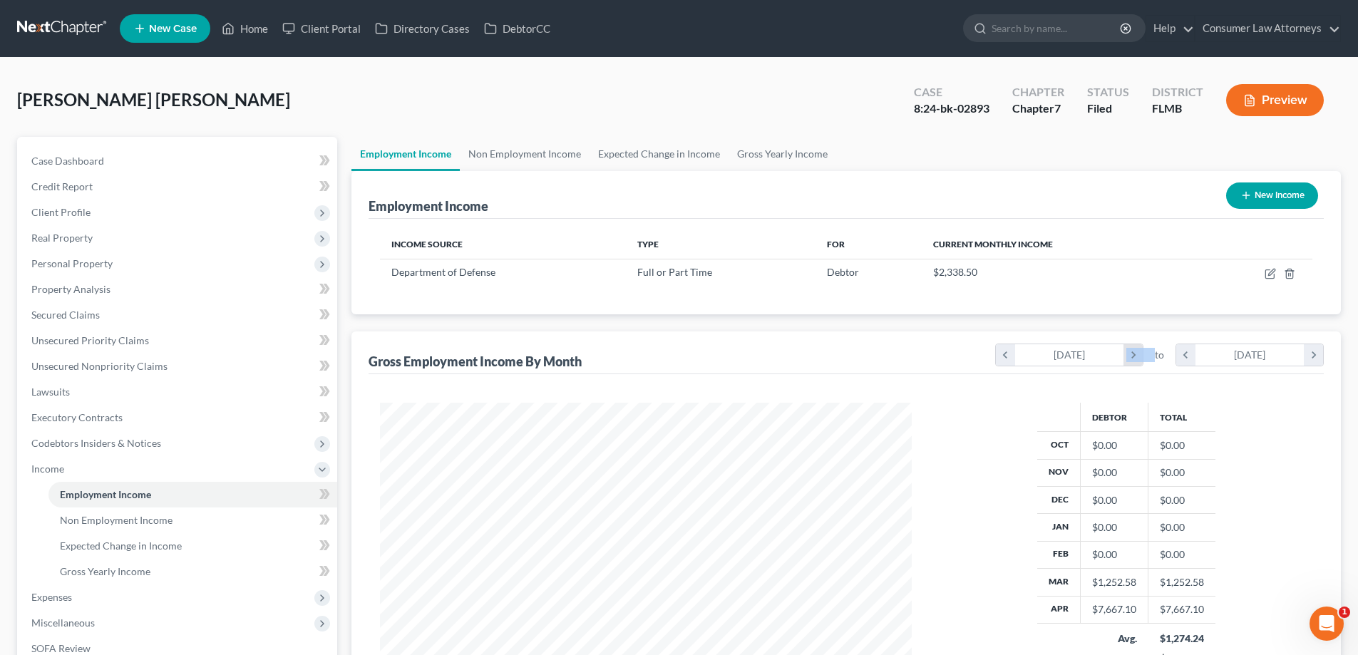
click at [1135, 353] on icon "chevron_right" at bounding box center [1132, 354] width 19 height 21
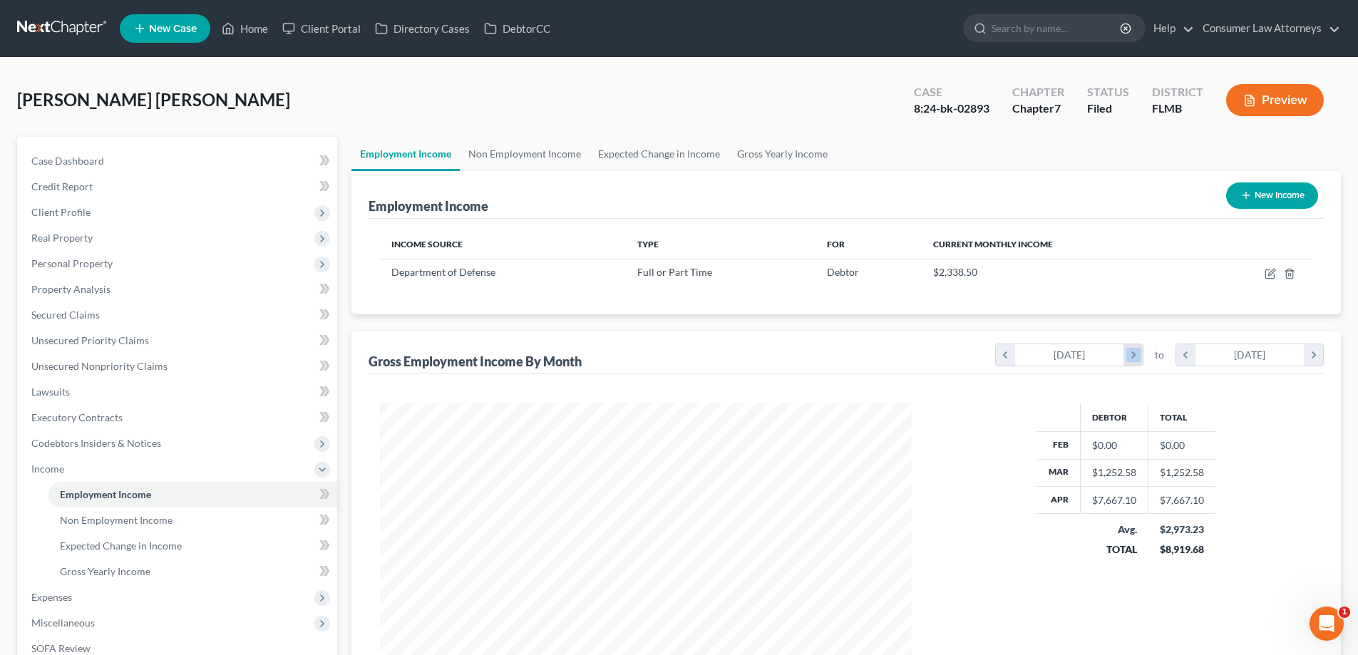
click at [1135, 353] on icon "chevron_right" at bounding box center [1132, 354] width 19 height 21
click at [1310, 359] on icon "chevron_right" at bounding box center [1313, 354] width 19 height 21
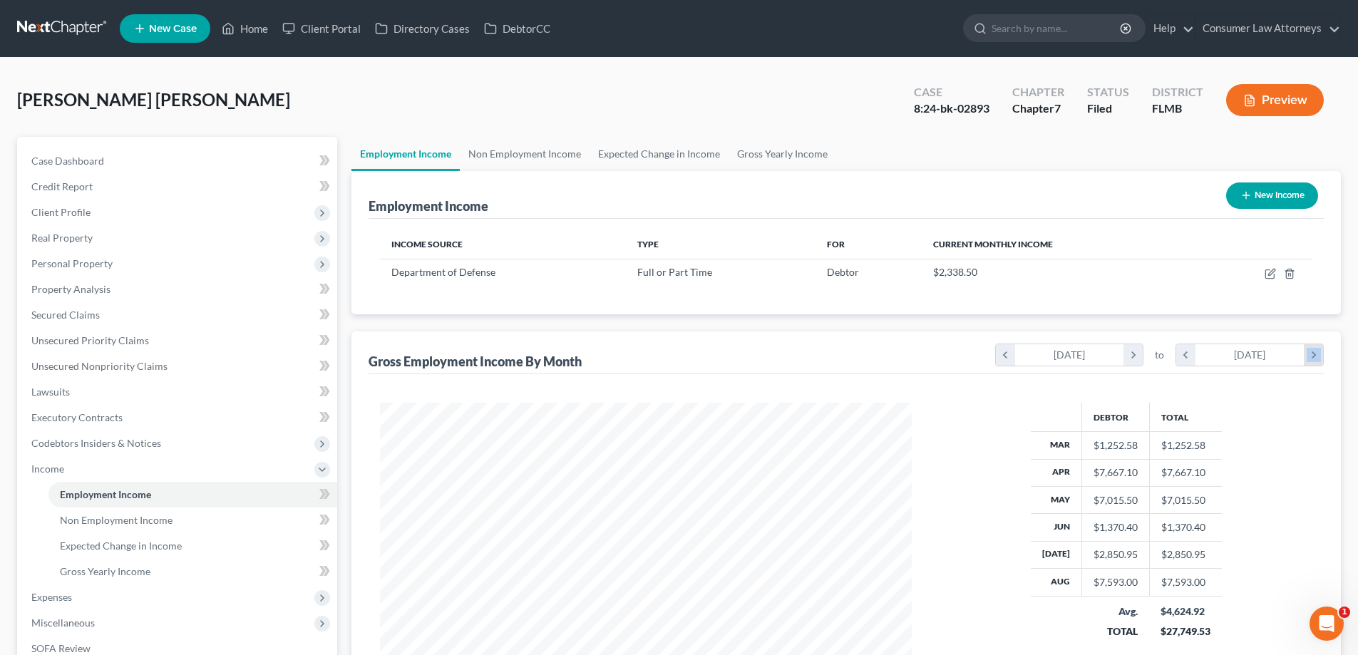
click at [1310, 359] on icon "chevron_right" at bounding box center [1313, 354] width 19 height 21
click at [1138, 356] on icon "chevron_right" at bounding box center [1132, 354] width 19 height 21
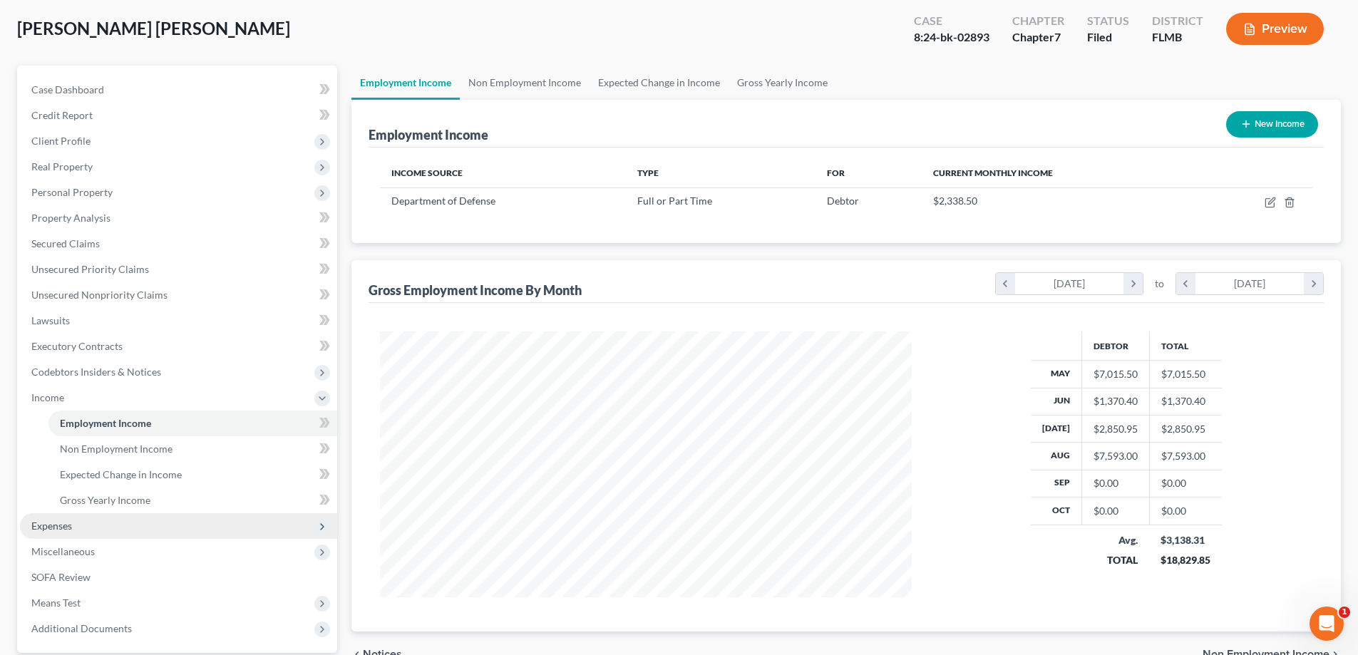
click at [58, 523] on span "Expenses" at bounding box center [51, 526] width 41 height 12
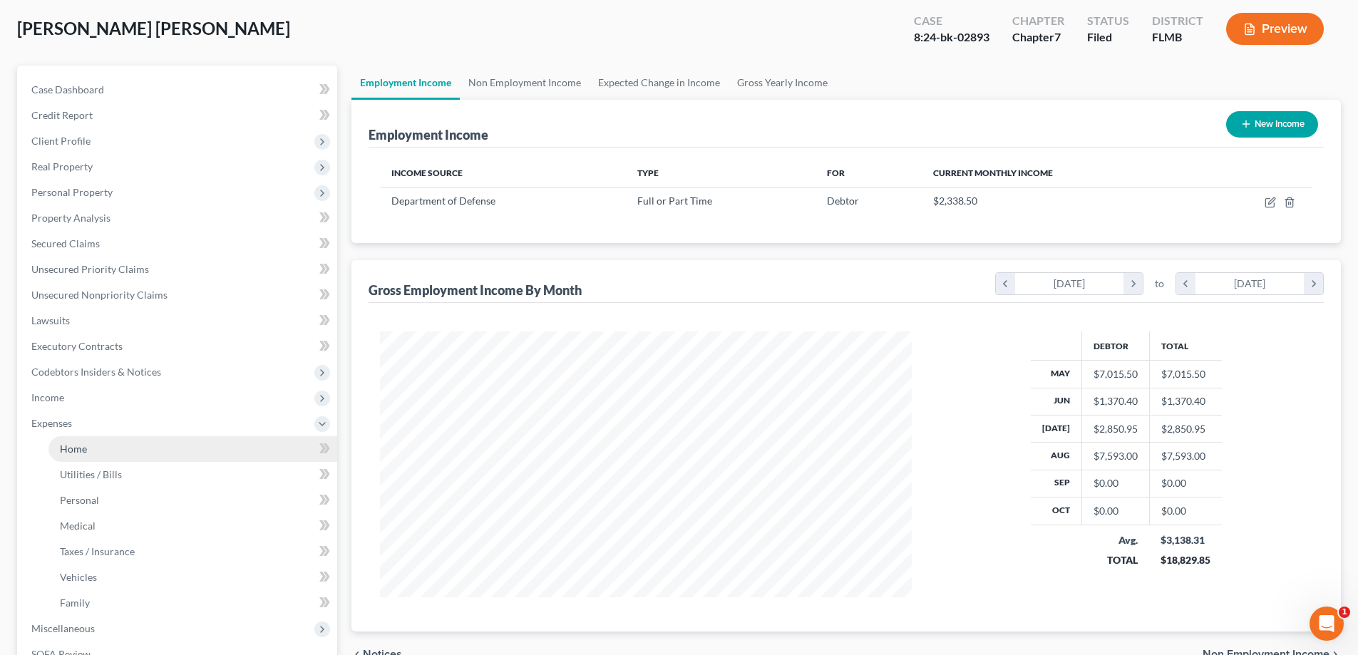
click at [74, 449] on span "Home" at bounding box center [73, 449] width 27 height 12
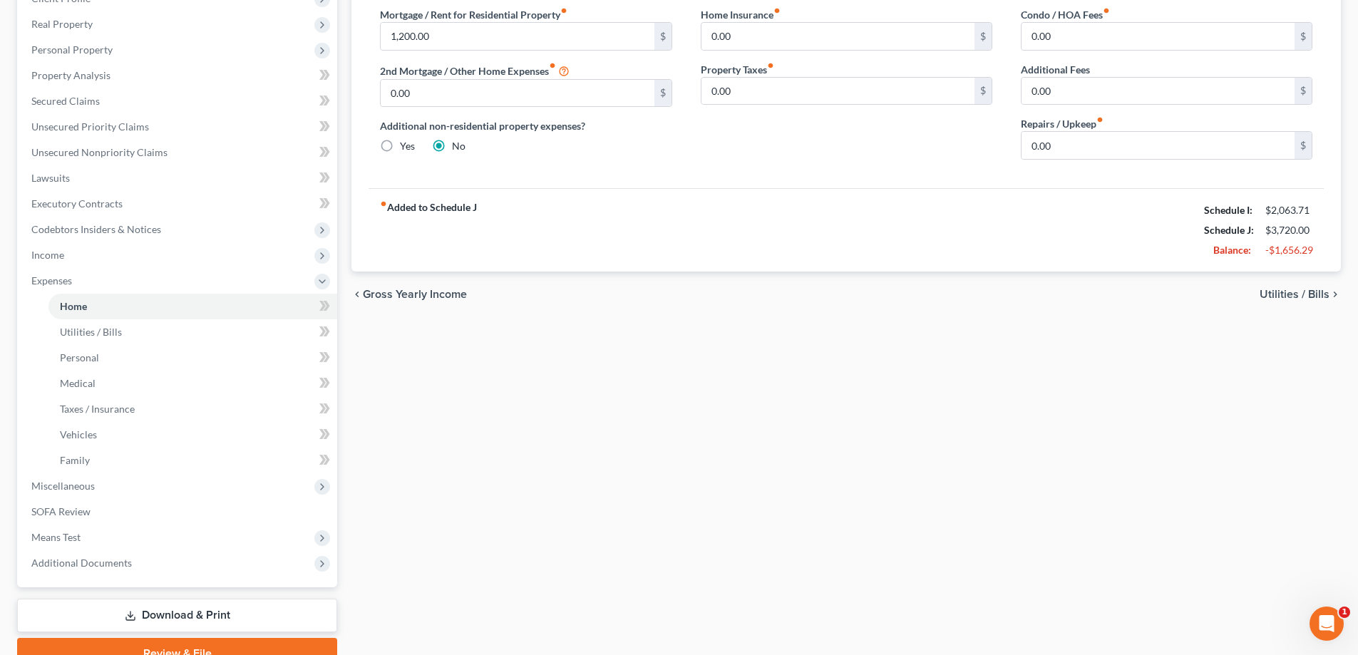
click at [182, 616] on link "Download & Print" at bounding box center [177, 615] width 320 height 33
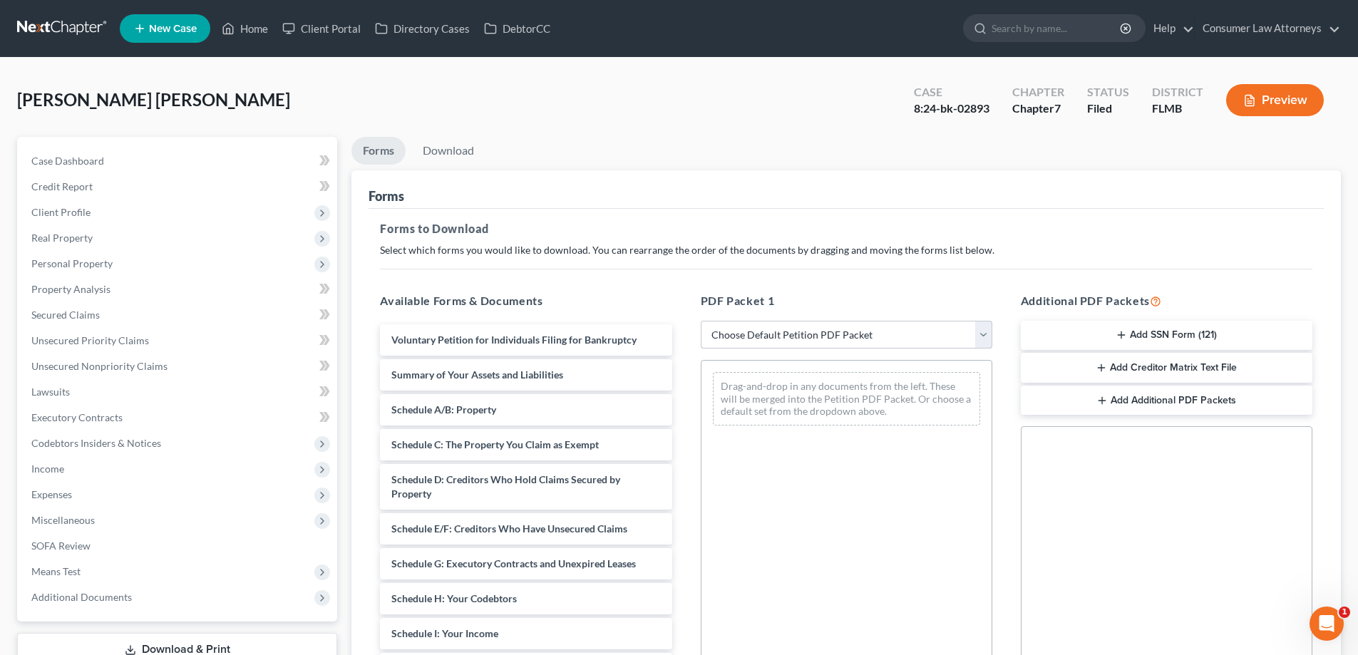
click at [788, 336] on select "Choose Default Petition PDF Packet Complete Bankruptcy Petition (all forms and …" at bounding box center [847, 335] width 292 height 29
select select "2"
click at [701, 321] on select "Choose Default Petition PDF Packet Complete Bankruptcy Petition (all forms and …" at bounding box center [847, 335] width 292 height 29
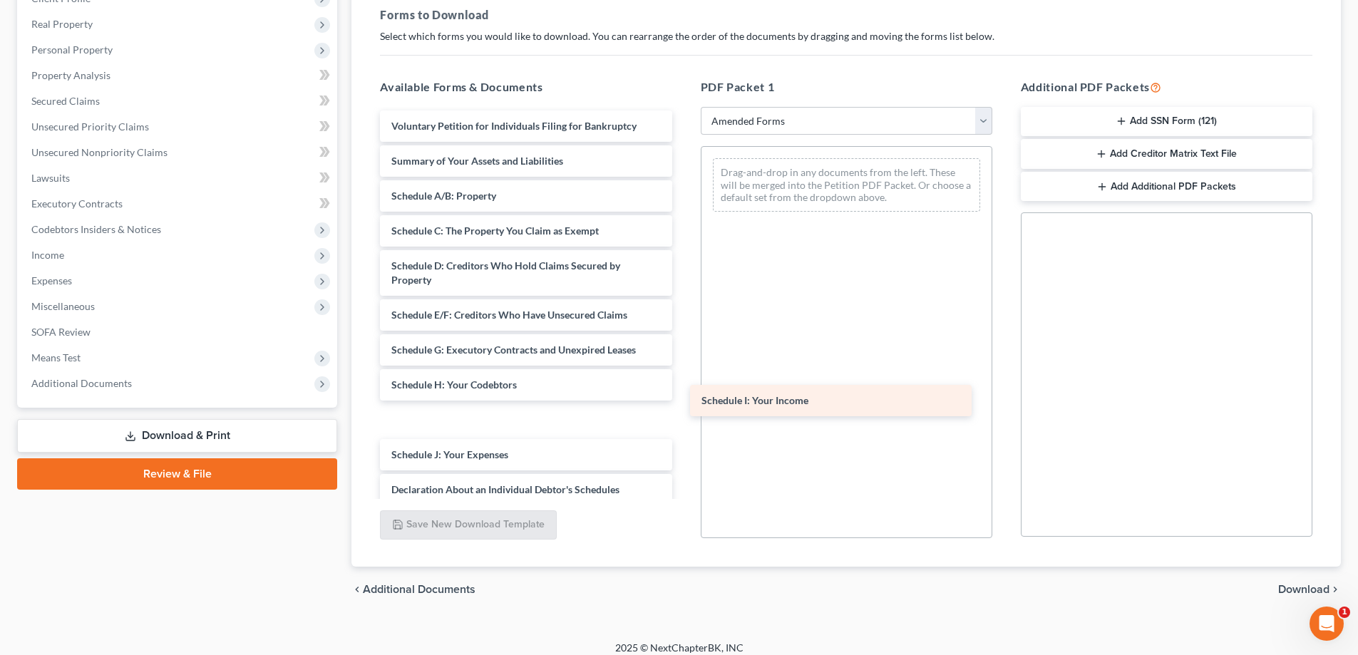
drag, startPoint x: 401, startPoint y: 421, endPoint x: 711, endPoint y: 402, distance: 310.6
click at [683, 402] on div "Schedule I: Your Income Voluntary Petition for Individuals Filing for Bankruptc…" at bounding box center [525, 451] width 314 height 682
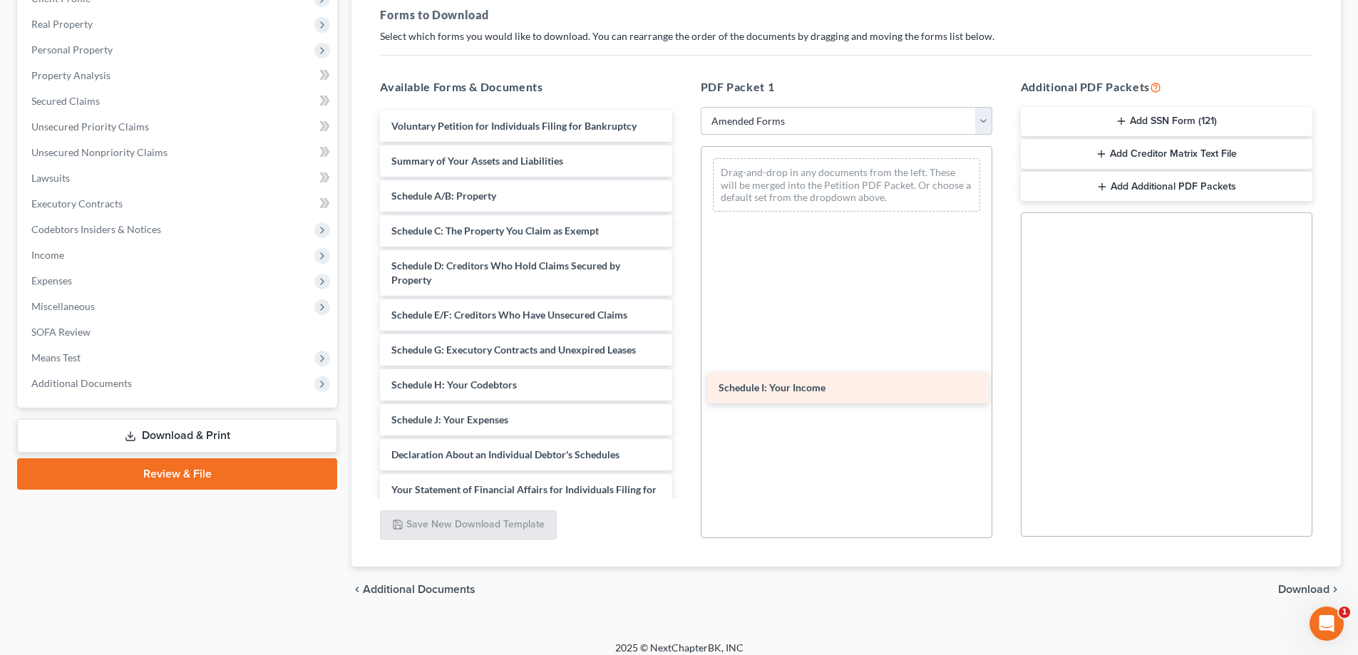
drag, startPoint x: 461, startPoint y: 418, endPoint x: 788, endPoint y: 386, distance: 328.7
click at [683, 386] on div "Schedule I: Your Income Voluntary Petition for Individuals Filing for Bankruptc…" at bounding box center [525, 433] width 314 height 647
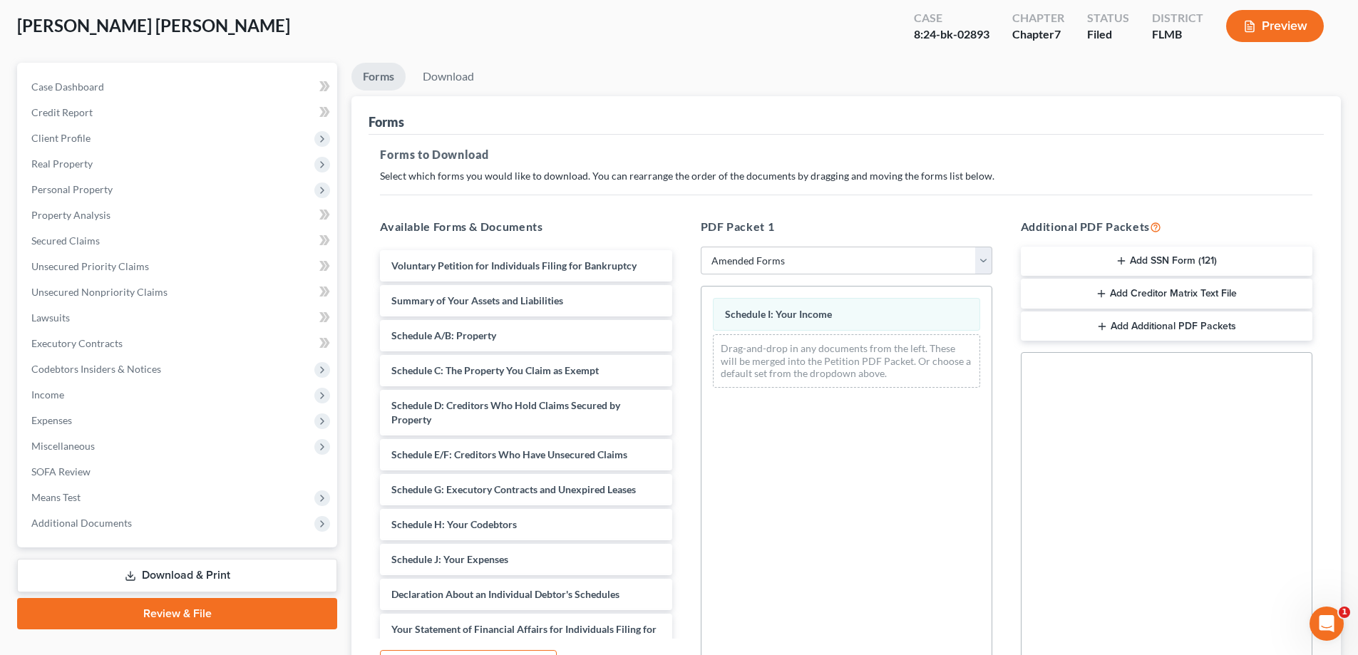
scroll to position [71, 0]
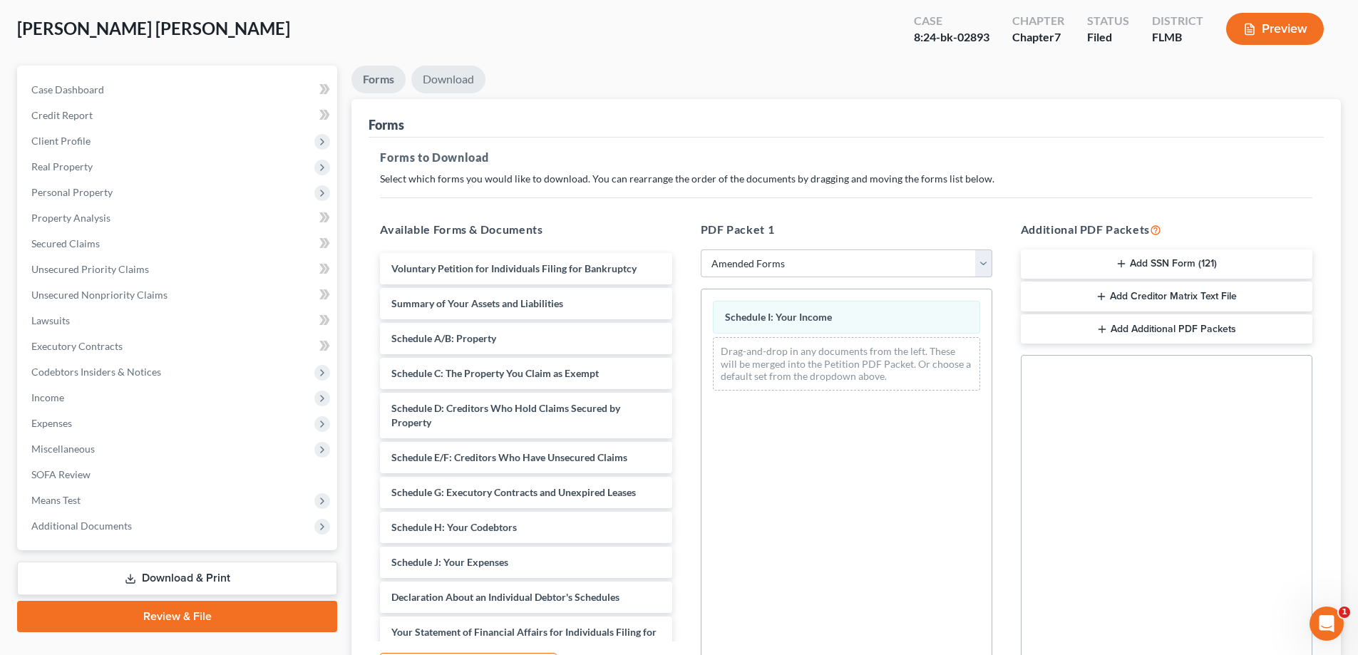
click at [453, 77] on link "Download" at bounding box center [448, 80] width 74 height 28
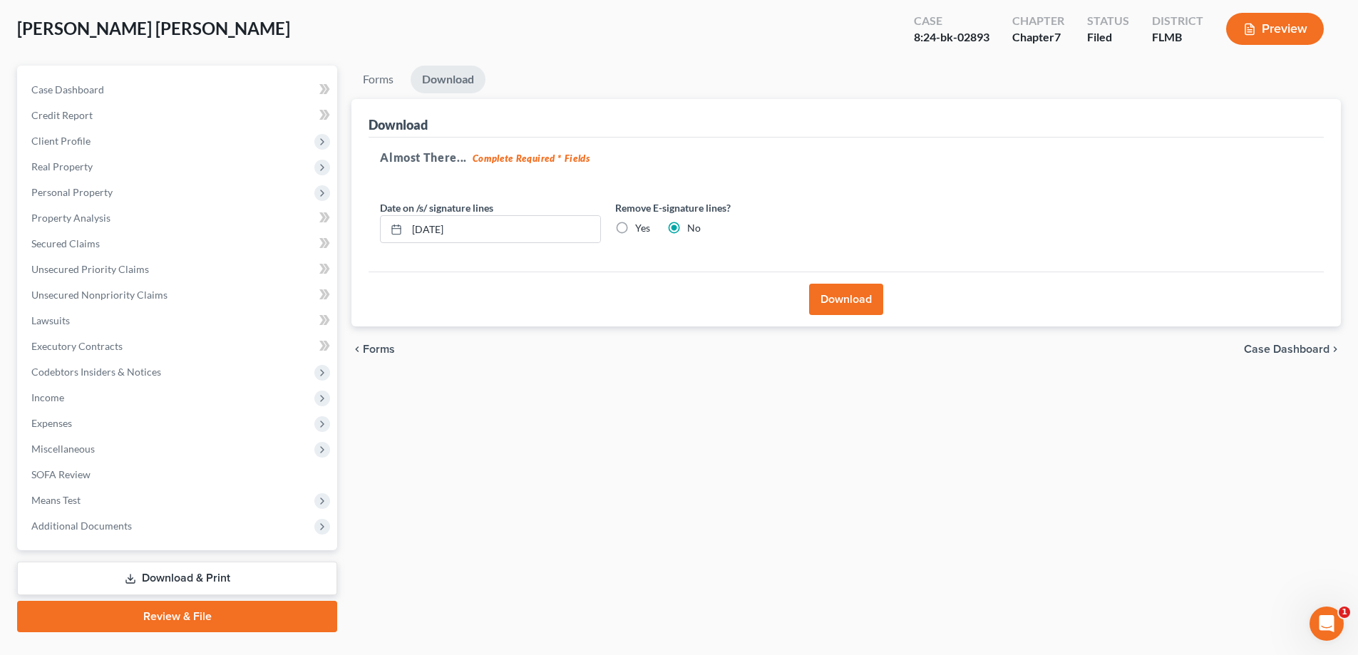
click at [812, 288] on button "Download" at bounding box center [846, 299] width 74 height 31
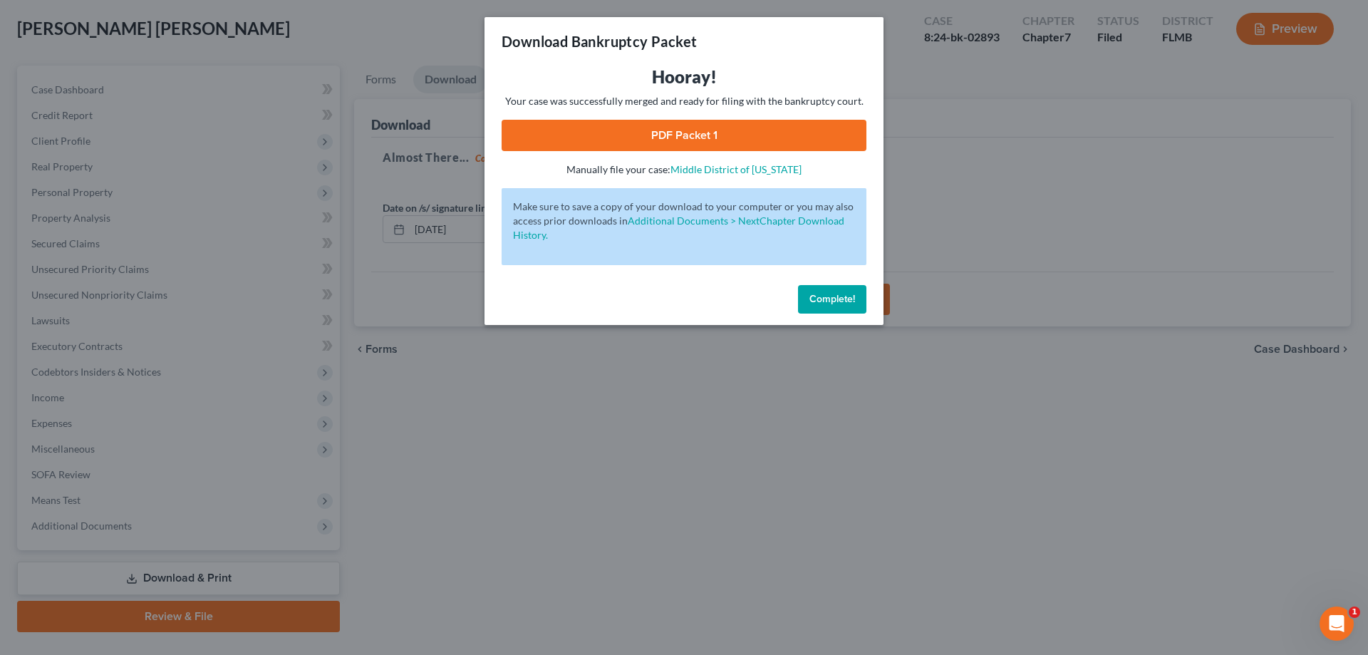
click at [706, 145] on link "PDF Packet 1" at bounding box center [684, 135] width 365 height 31
click at [852, 293] on span "Complete!" at bounding box center [833, 299] width 46 height 12
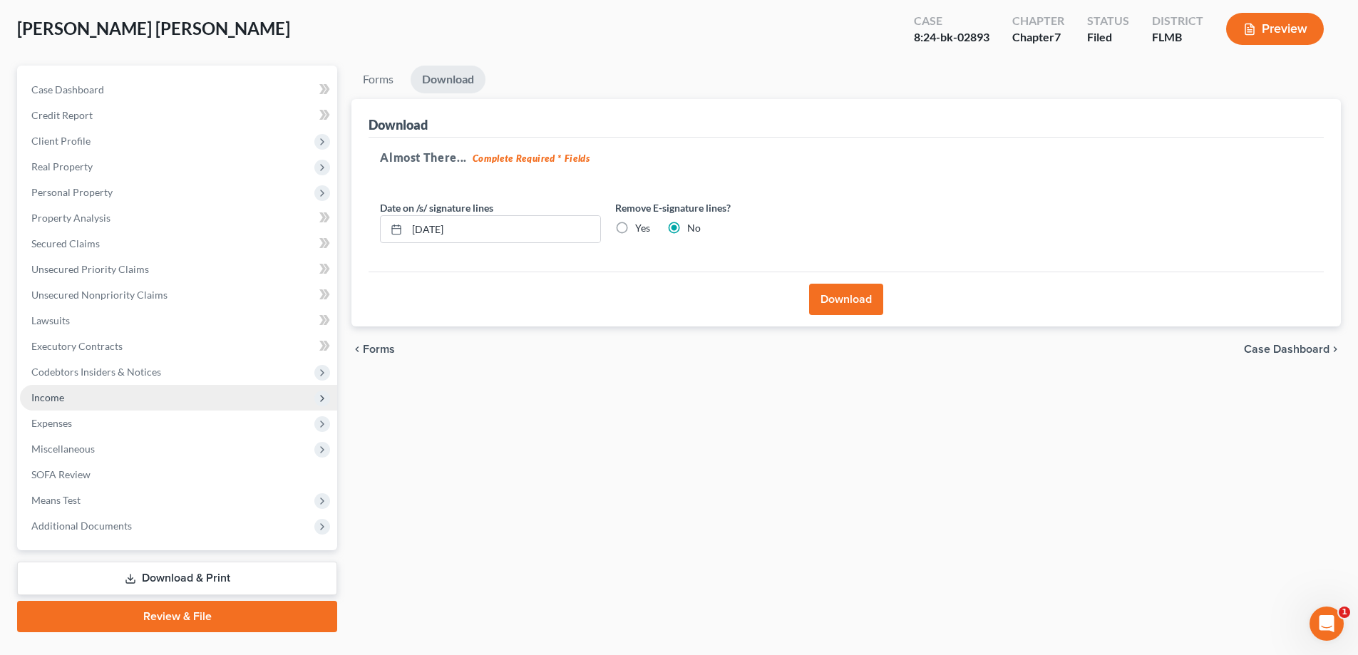
click at [40, 401] on span "Income" at bounding box center [47, 397] width 33 height 12
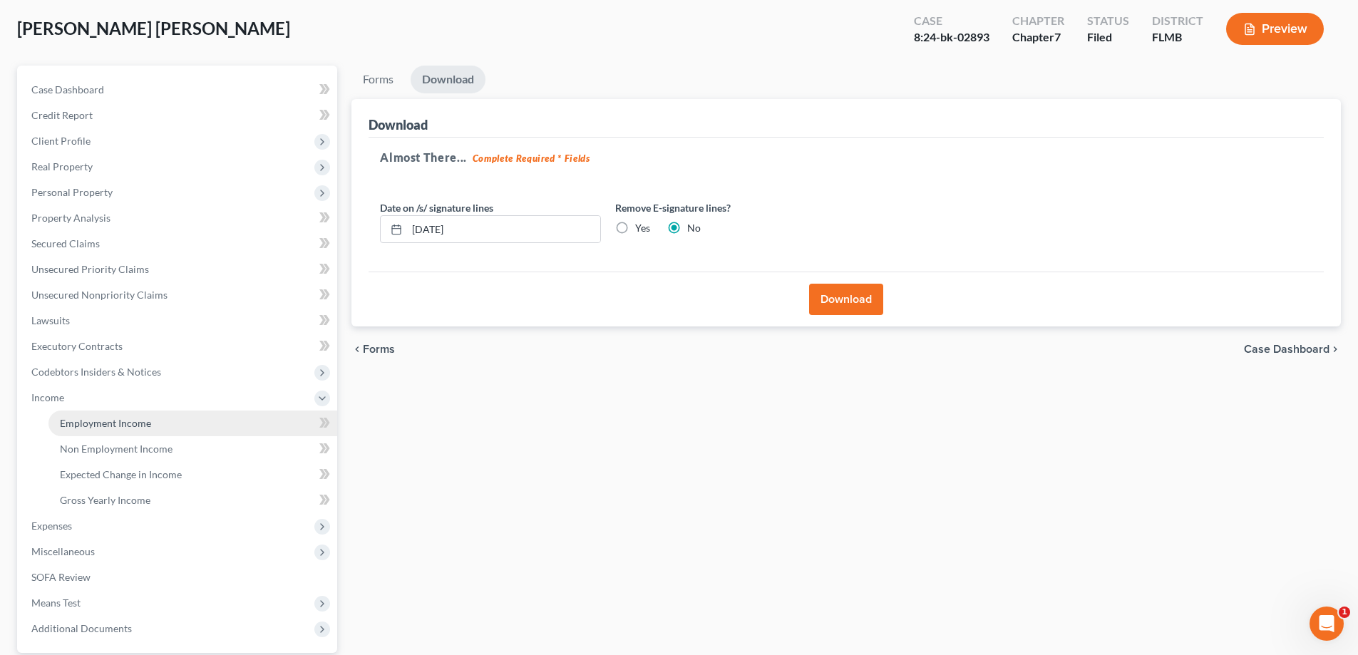
click at [59, 423] on link "Employment Income" at bounding box center [192, 424] width 289 height 26
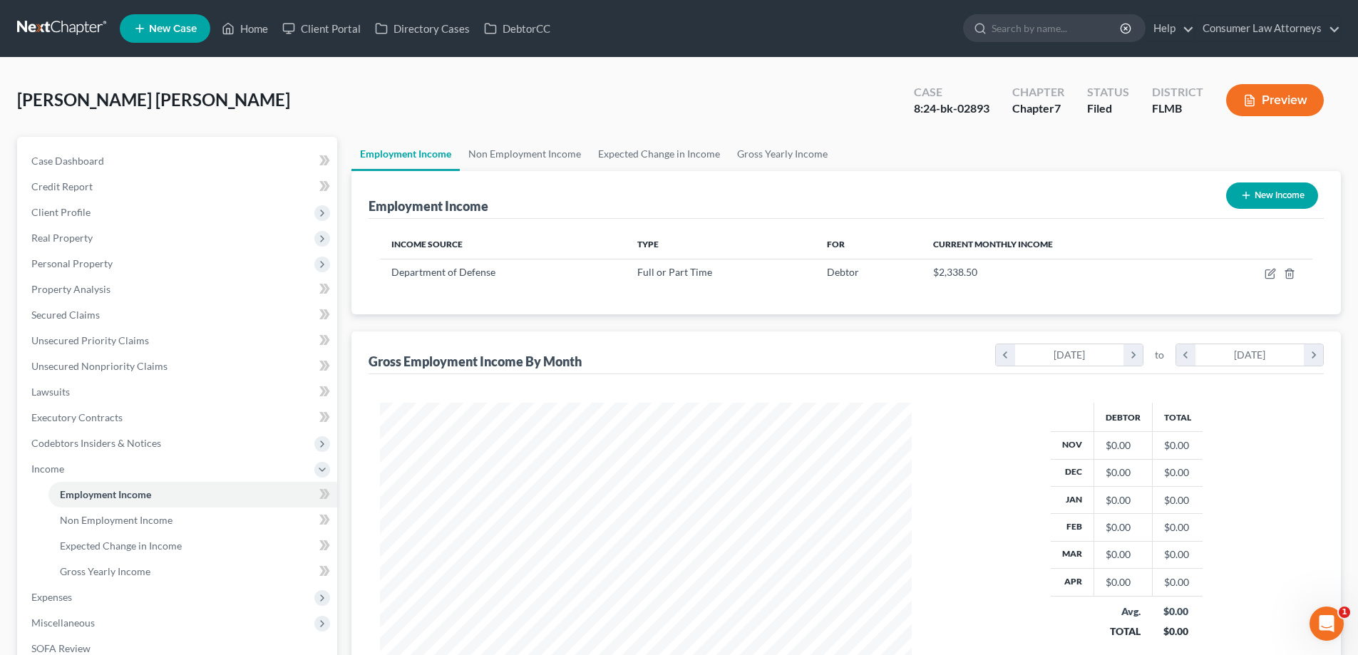
scroll to position [266, 560]
click at [555, 149] on link "Non Employment Income" at bounding box center [525, 154] width 130 height 34
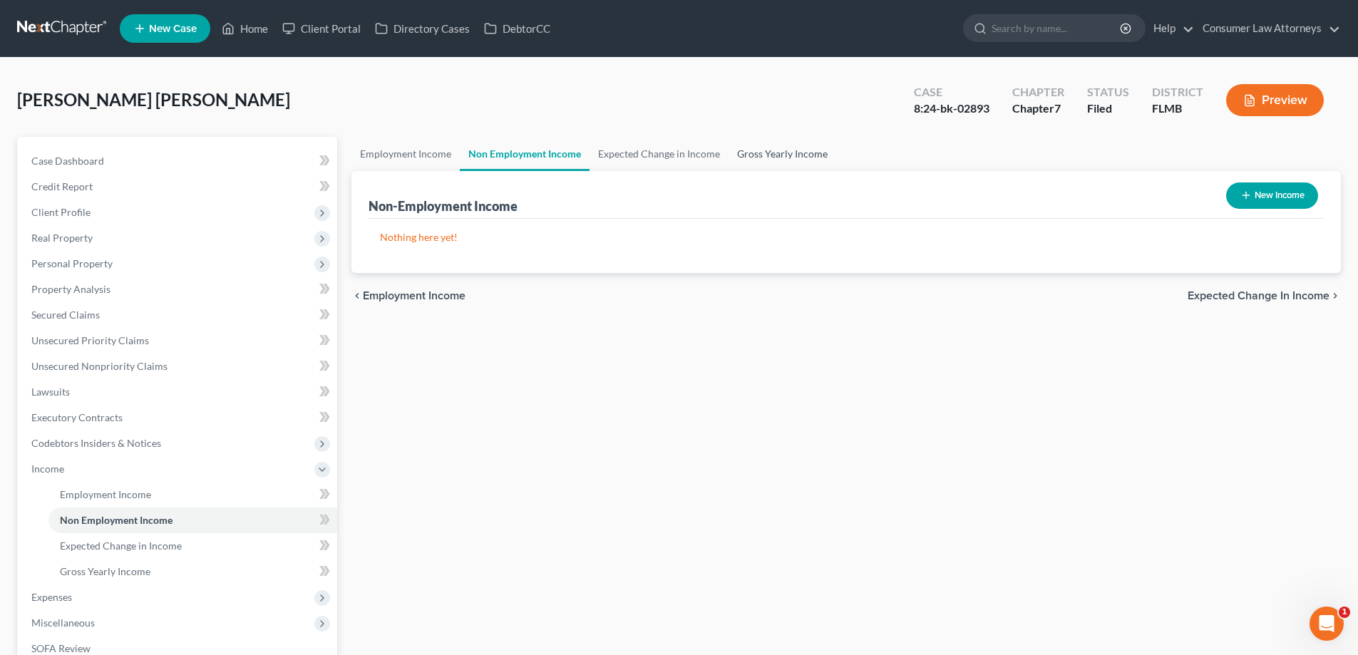
click at [789, 158] on link "Gross Yearly Income" at bounding box center [782, 154] width 108 height 34
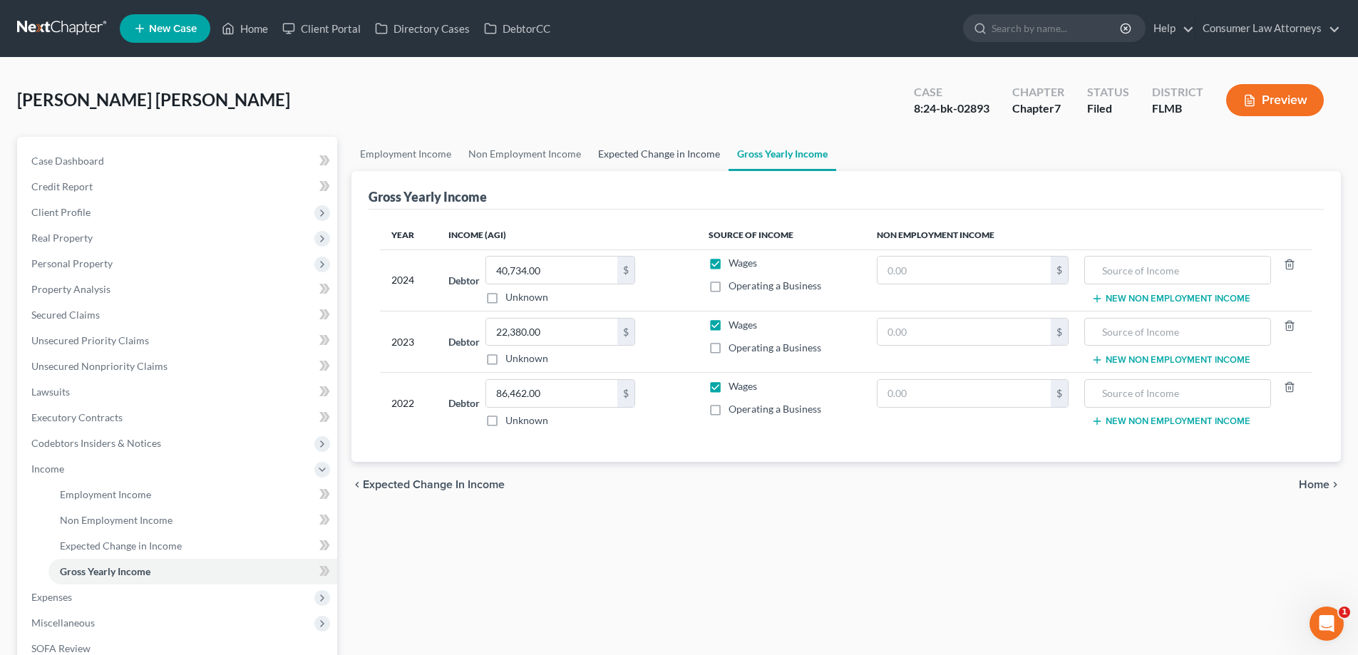
click at [679, 153] on link "Expected Change in Income" at bounding box center [658, 154] width 139 height 34
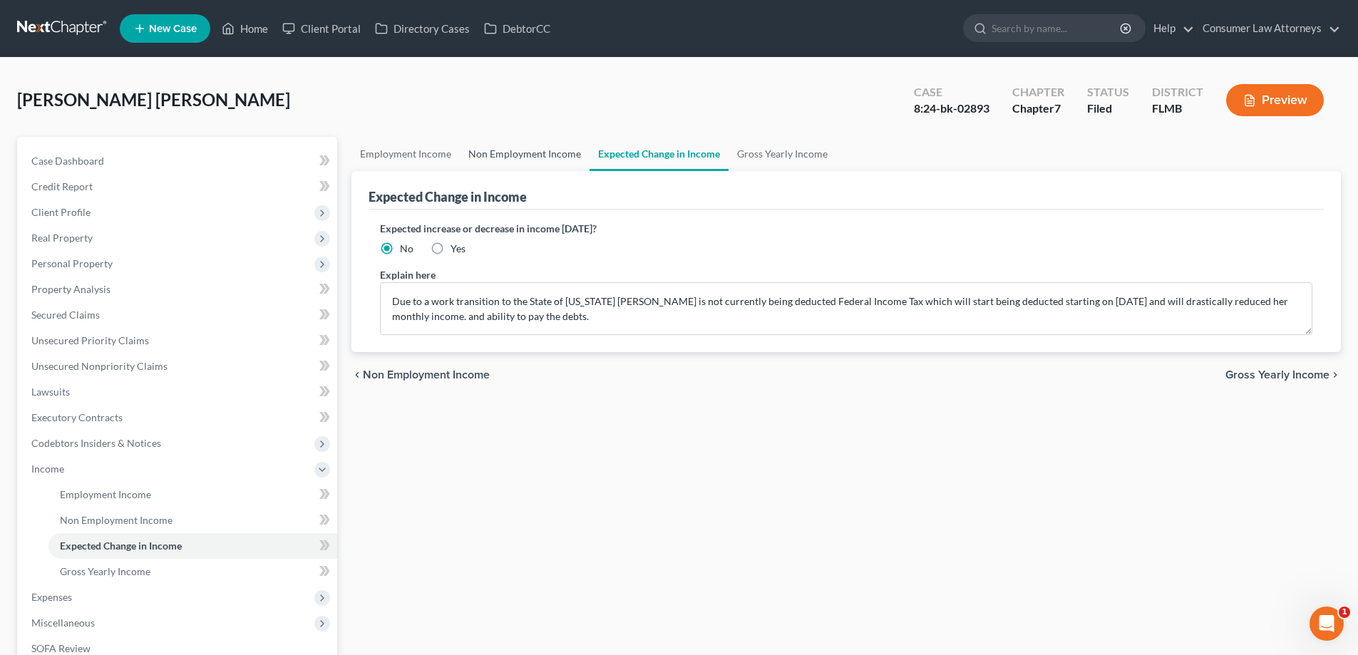
click at [534, 150] on link "Non Employment Income" at bounding box center [525, 154] width 130 height 34
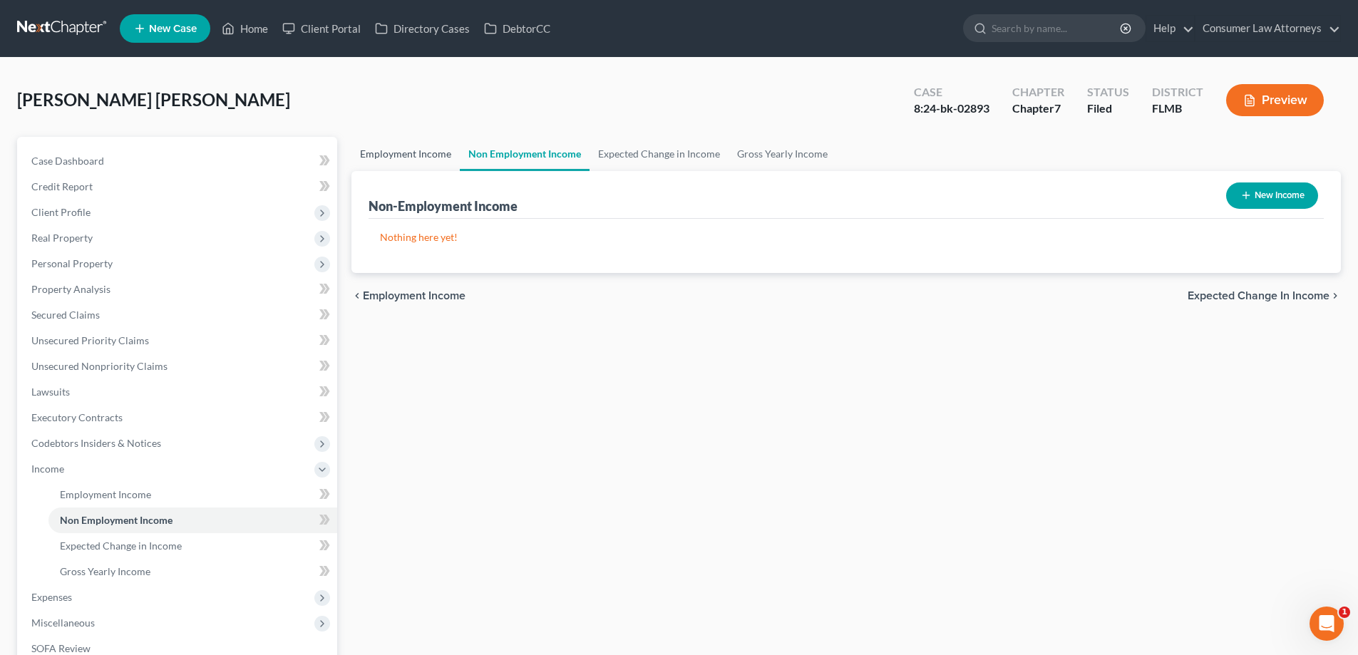
click at [416, 155] on link "Employment Income" at bounding box center [405, 154] width 108 height 34
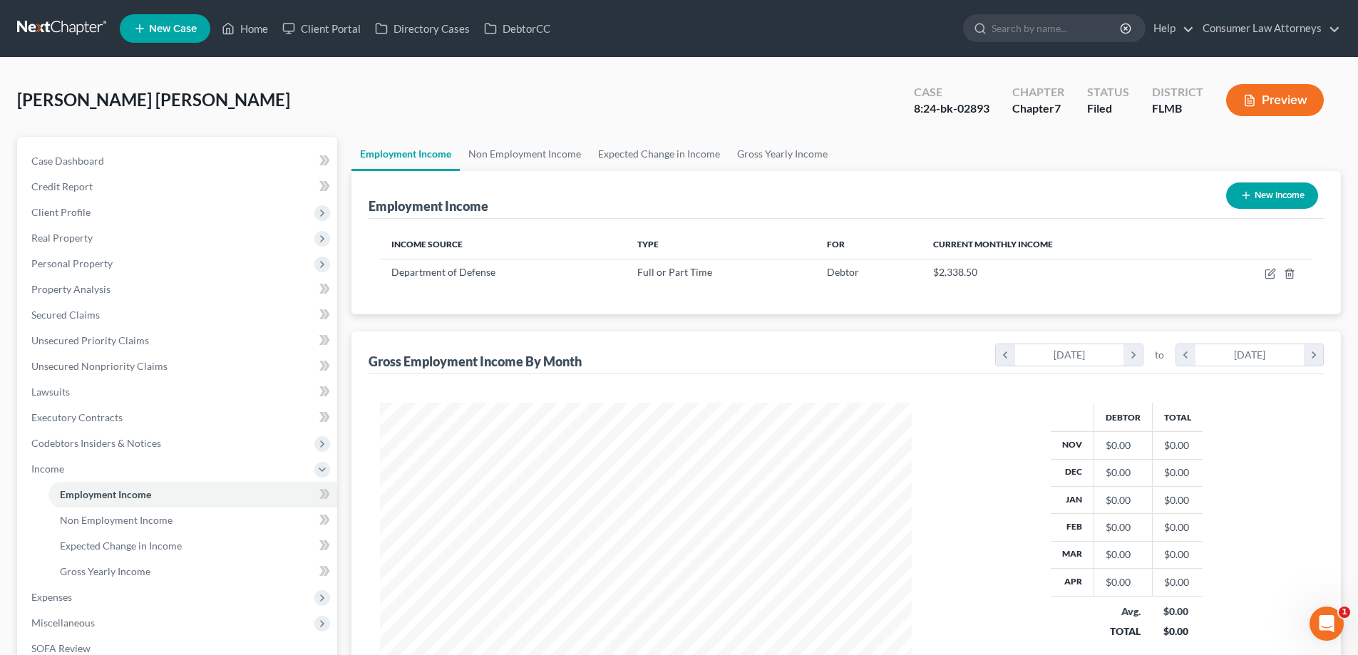
scroll to position [266, 560]
click at [67, 595] on span "Expenses" at bounding box center [51, 597] width 41 height 12
click at [67, 521] on span "Home" at bounding box center [73, 520] width 27 height 12
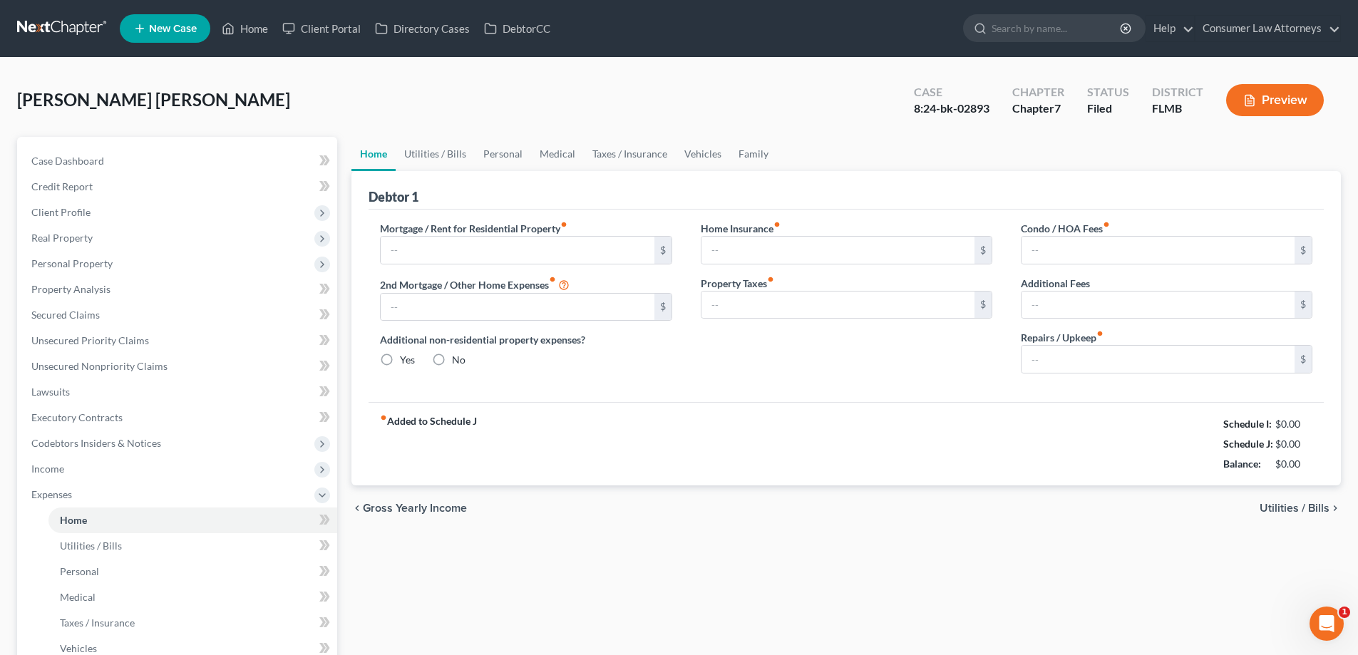
type input "1,200.00"
type input "0.00"
radio input "true"
type input "0.00"
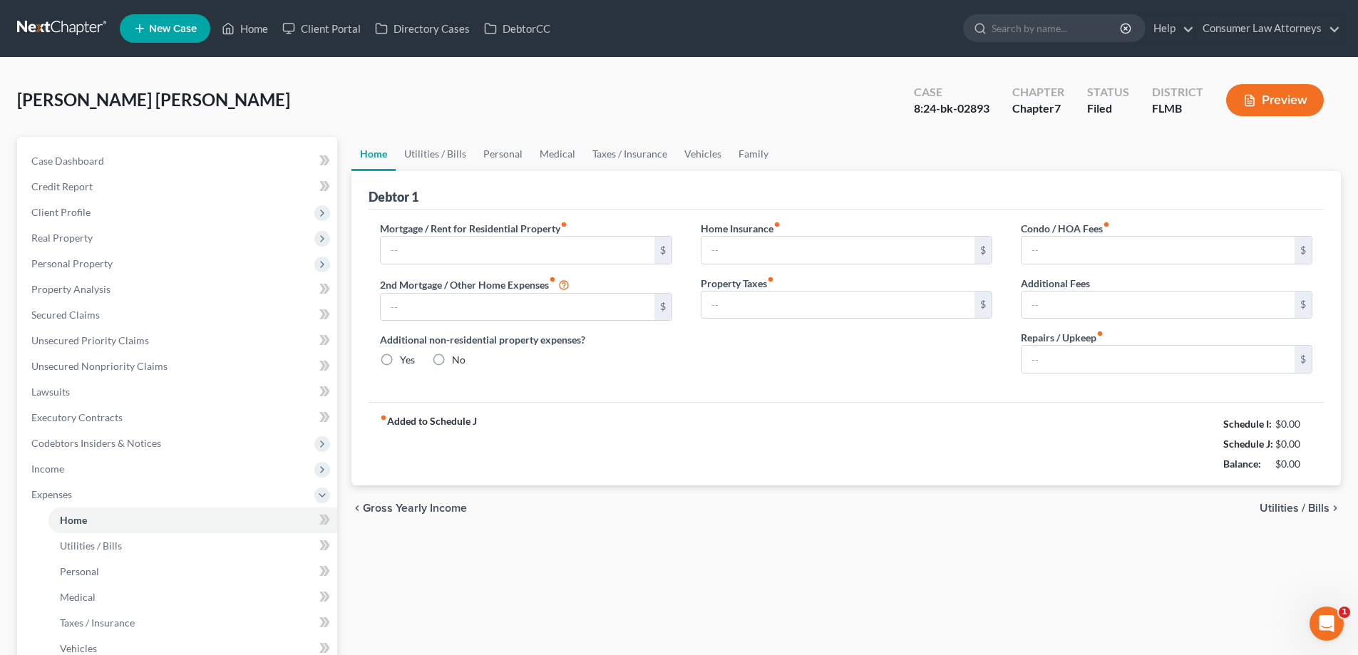
type input "0.00"
click at [445, 157] on link "Utilities / Bills" at bounding box center [435, 154] width 79 height 34
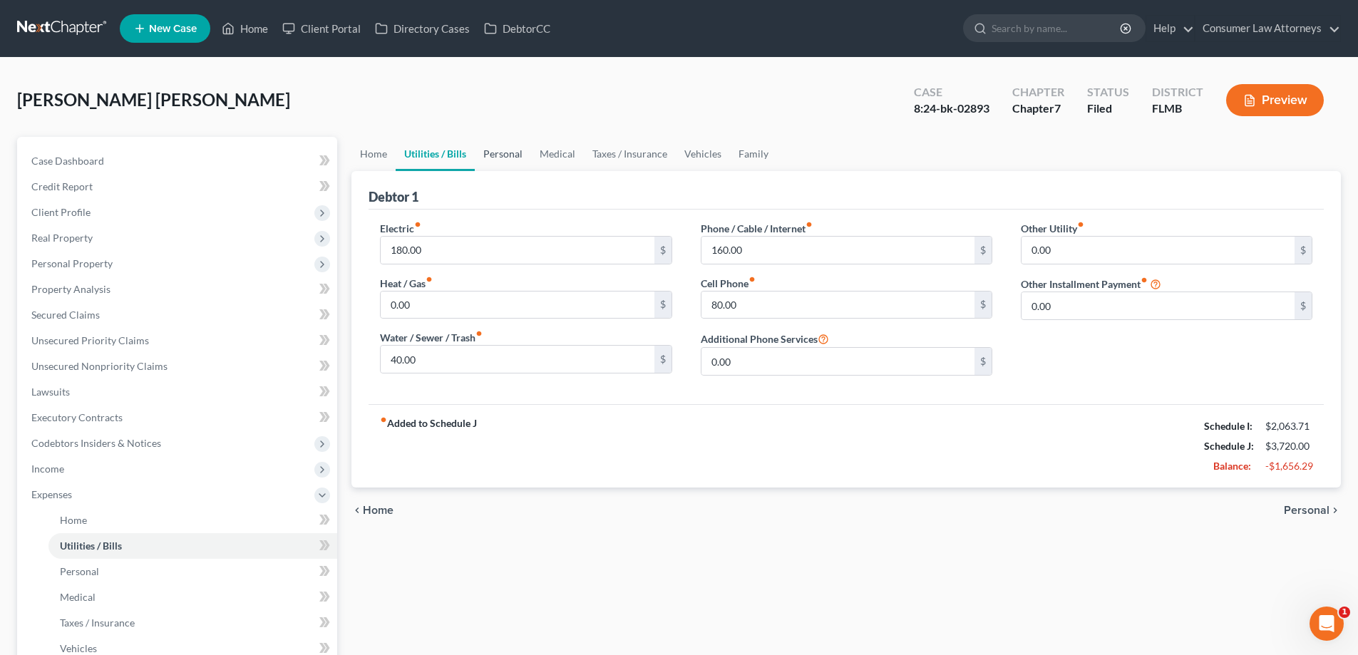
click at [506, 158] on link "Personal" at bounding box center [503, 154] width 56 height 34
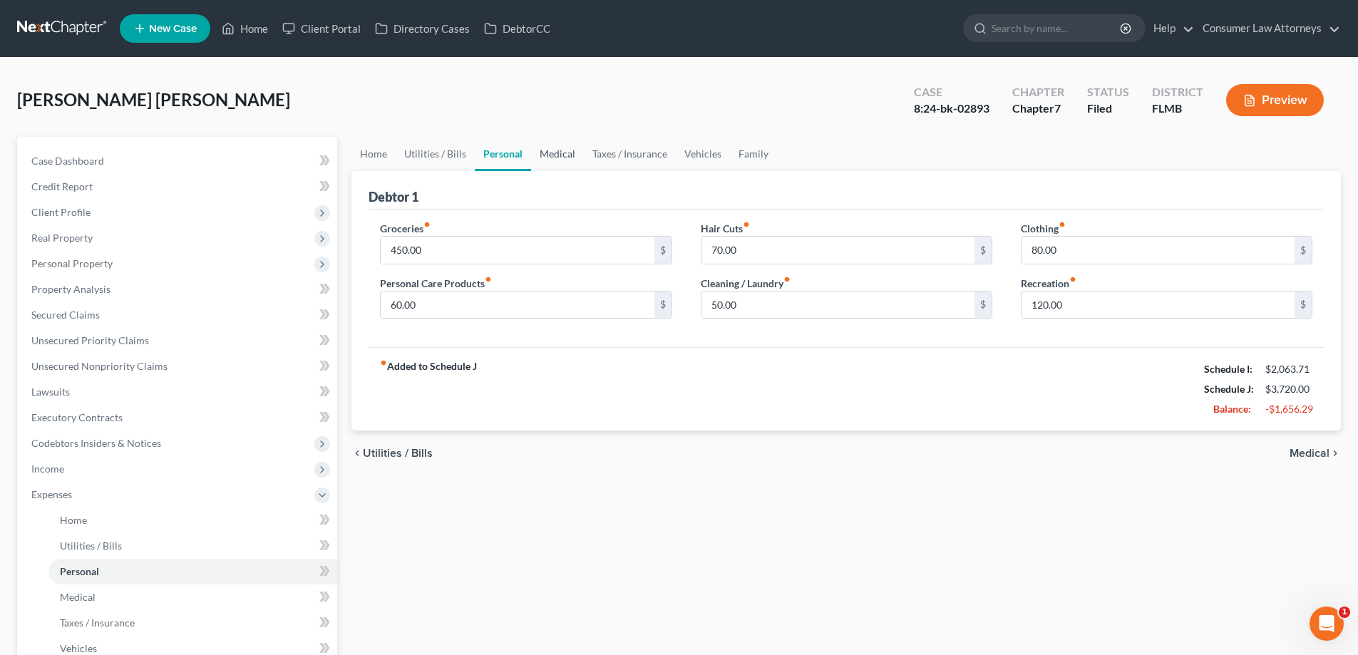
click at [550, 158] on link "Medical" at bounding box center [557, 154] width 53 height 34
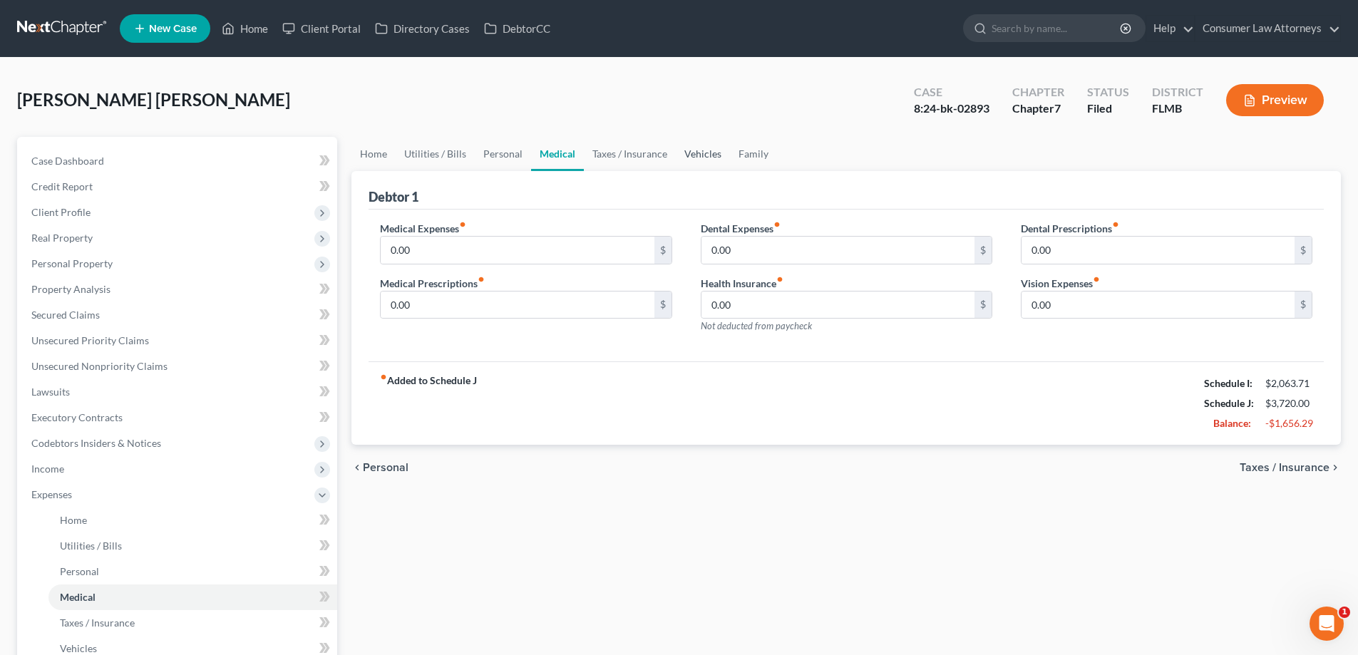
click at [689, 157] on link "Vehicles" at bounding box center [703, 154] width 54 height 34
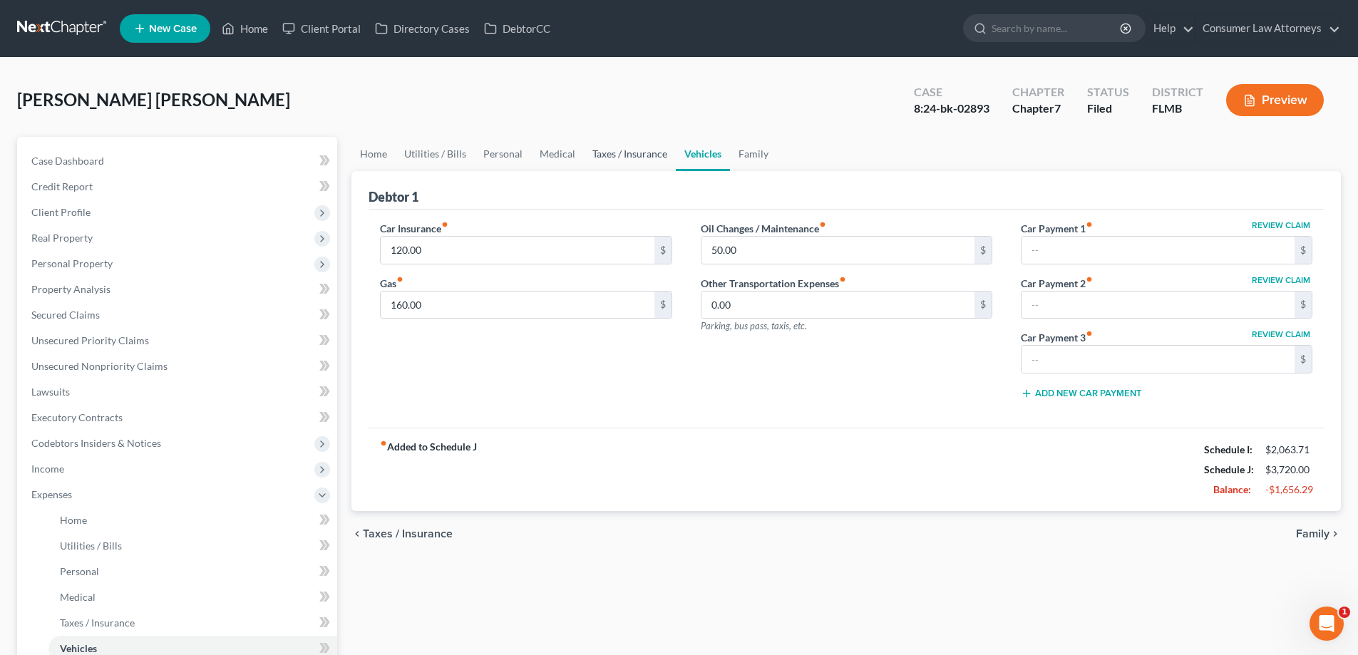
click at [613, 153] on link "Taxes / Insurance" at bounding box center [630, 154] width 92 height 34
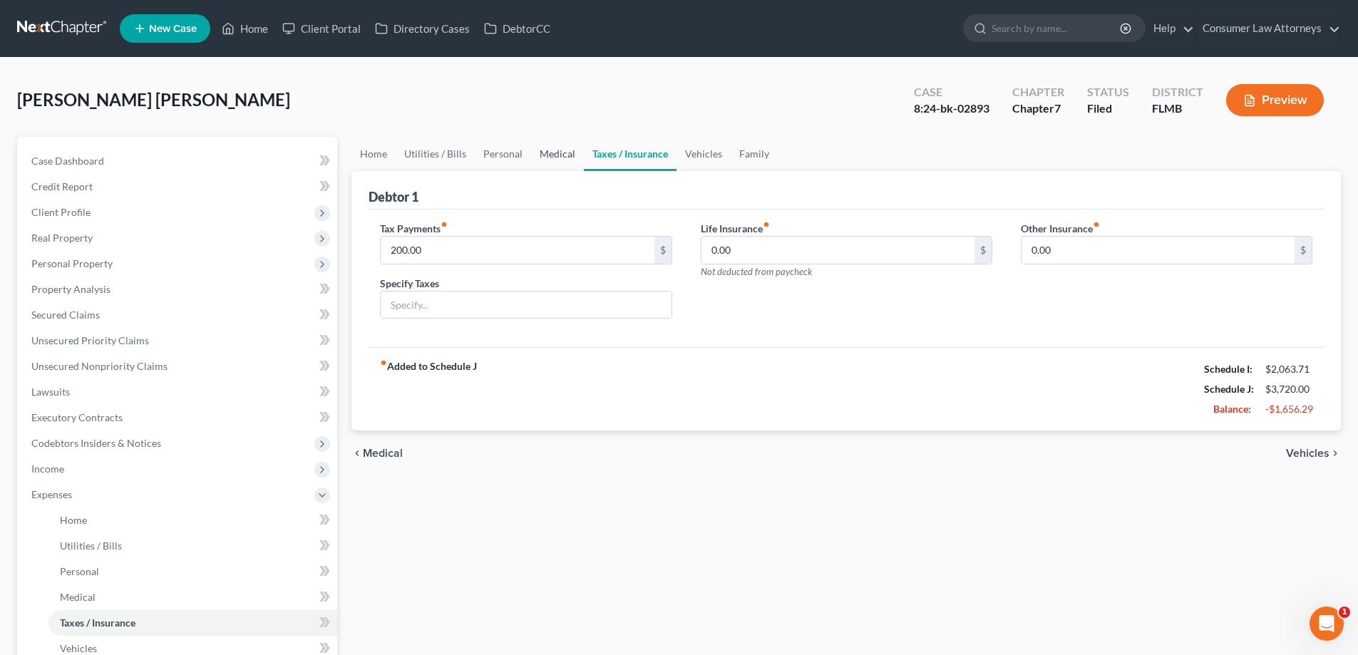
click at [562, 158] on link "Medical" at bounding box center [557, 154] width 53 height 34
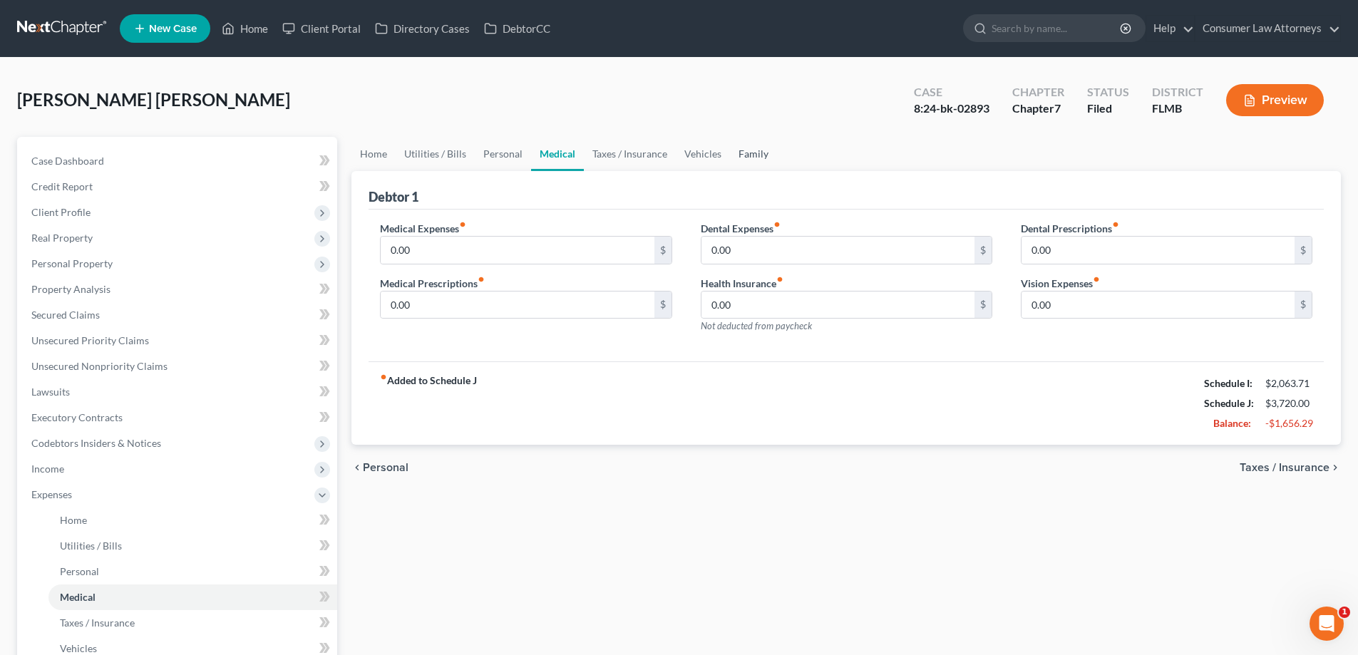
click at [753, 156] on link "Family" at bounding box center [753, 154] width 47 height 34
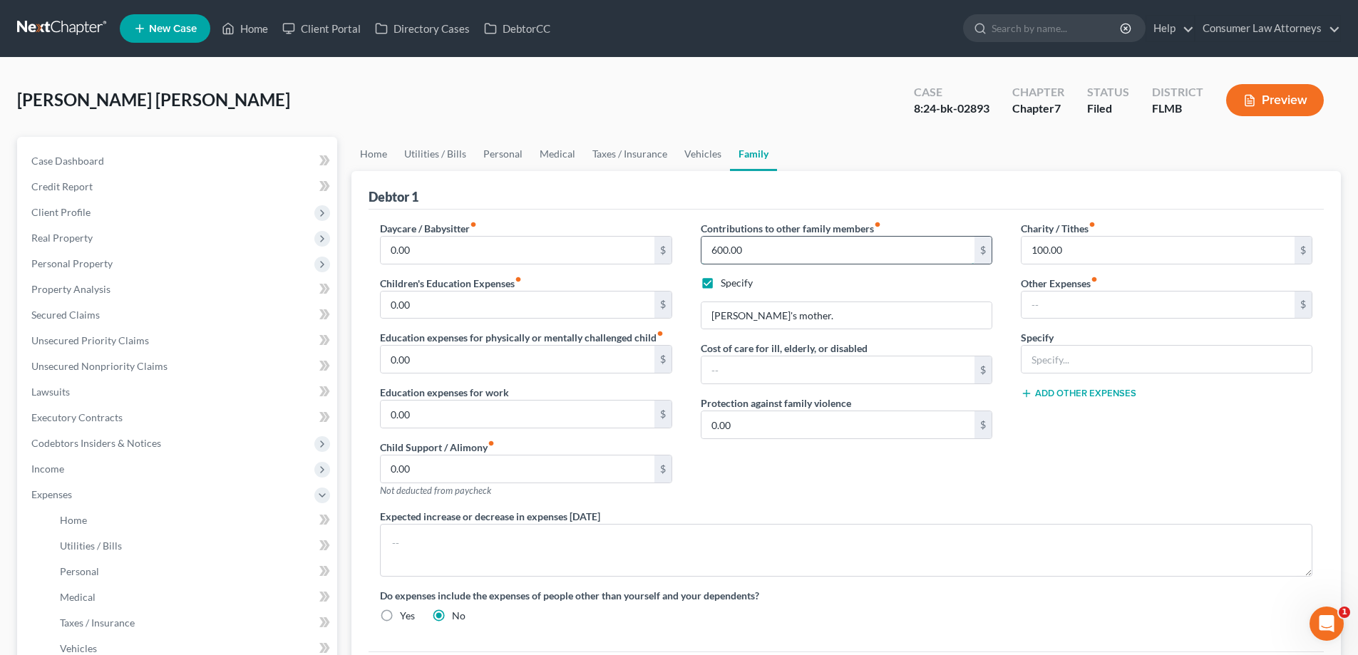
click at [798, 254] on input "600.00" at bounding box center [837, 250] width 273 height 27
click at [721, 284] on label "Specify" at bounding box center [737, 283] width 32 height 14
click at [726, 284] on input "Specify" at bounding box center [730, 280] width 9 height 9
checkbox input "false"
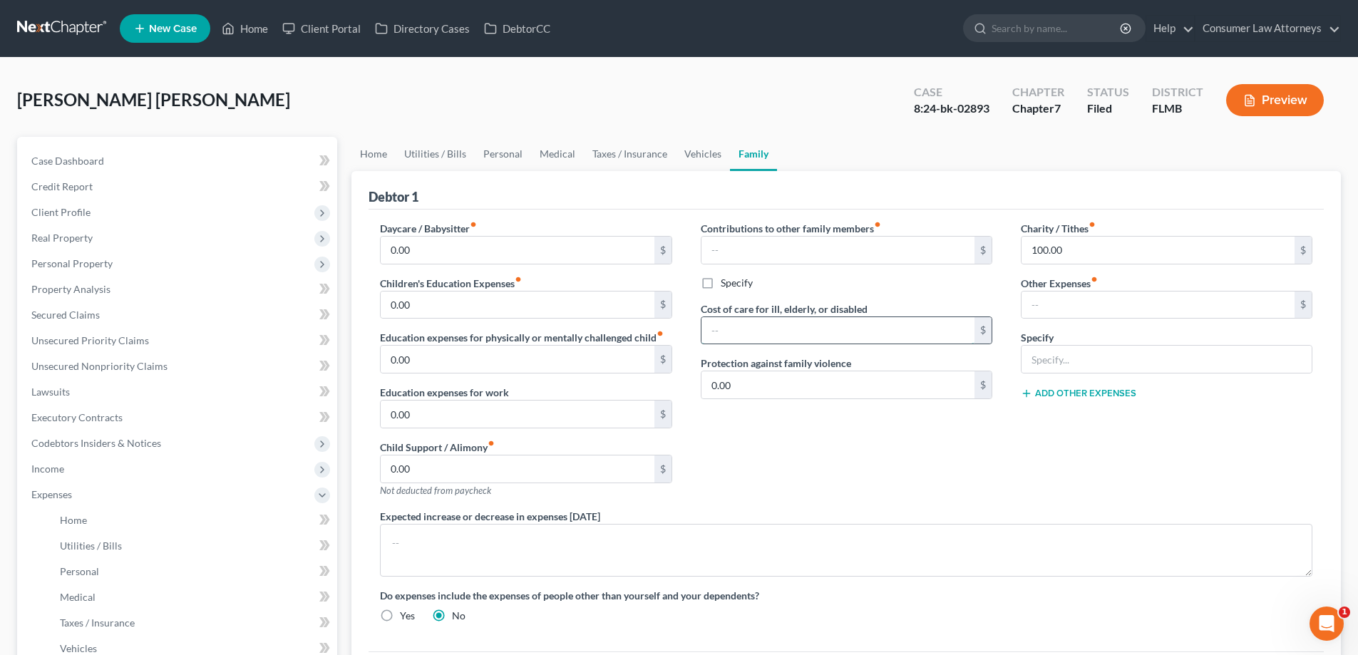
click at [788, 319] on input "text" at bounding box center [837, 330] width 273 height 27
drag, startPoint x: 910, startPoint y: 300, endPoint x: 1025, endPoint y: 305, distance: 114.9
click at [910, 300] on div "Contributions to other family members fiber_manual_record $ Specify Cost of car…" at bounding box center [846, 365] width 320 height 288
click at [1097, 251] on input "100.00" at bounding box center [1157, 250] width 273 height 27
click at [619, 158] on link "Taxes / Insurance" at bounding box center [630, 154] width 92 height 34
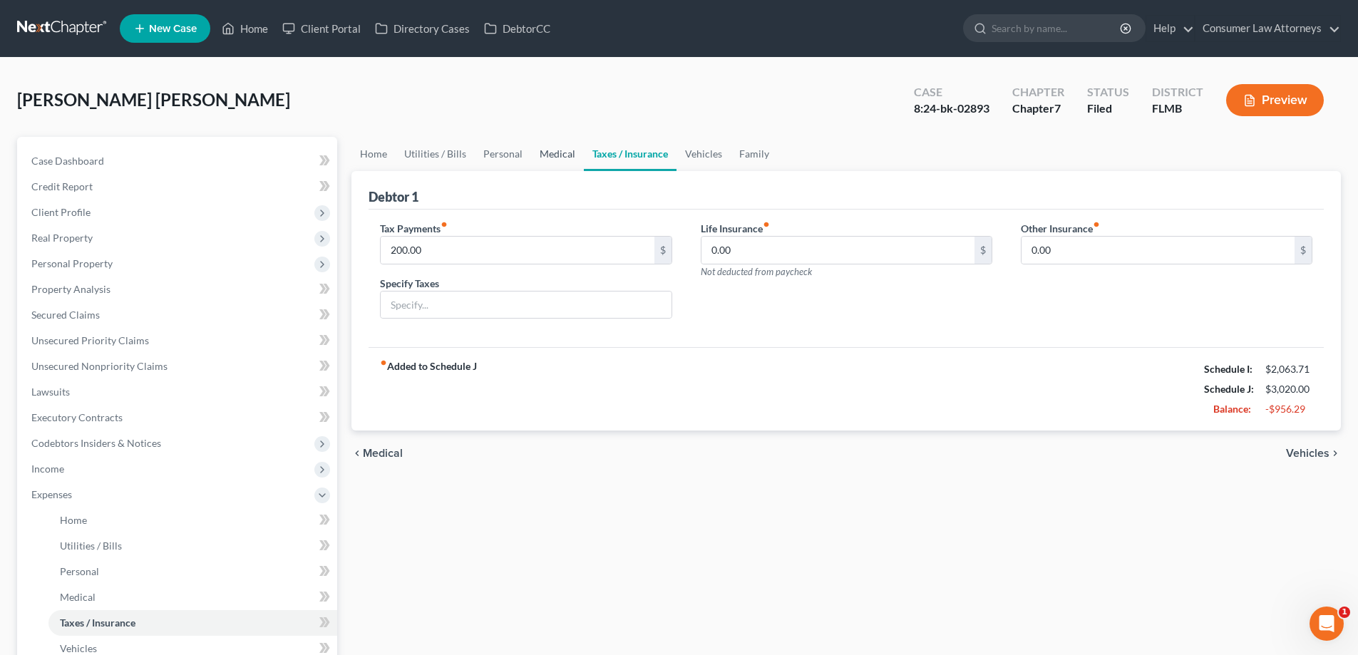
click at [562, 154] on link "Medical" at bounding box center [557, 154] width 53 height 34
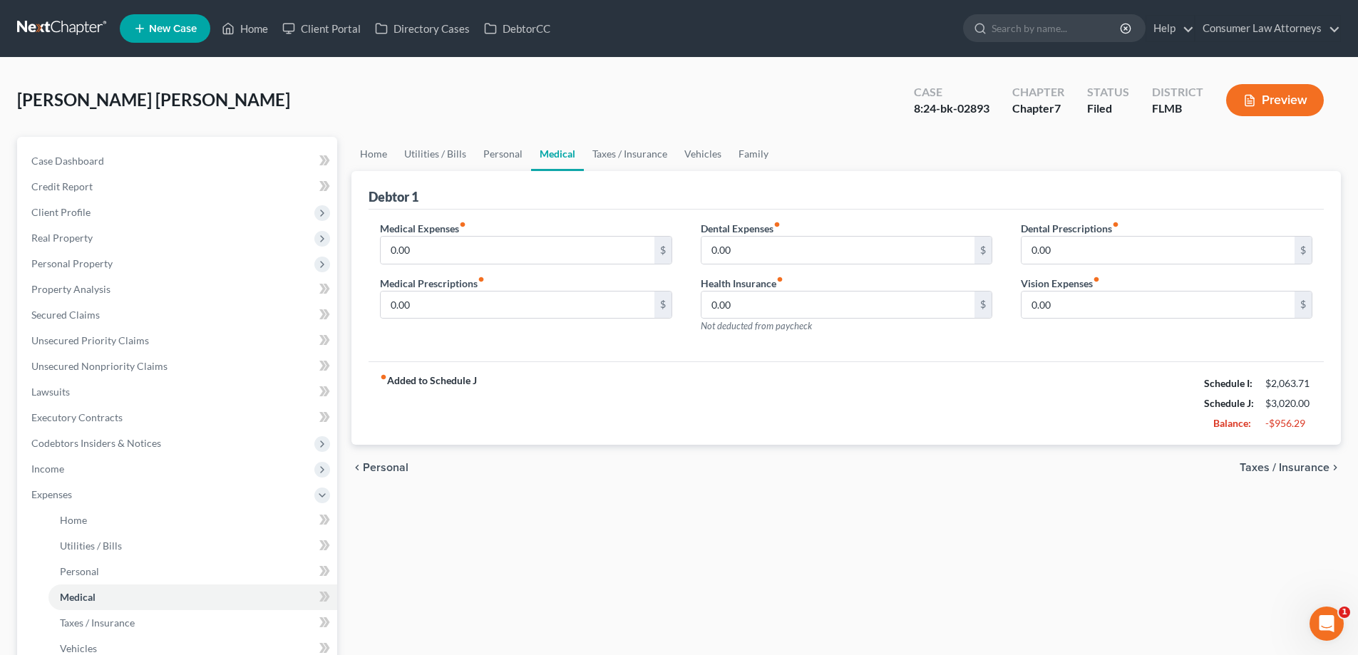
click at [691, 271] on div "Dental Expenses fiber_manual_record 0.00 $ Health Insurance fiber_manual_record…" at bounding box center [846, 283] width 320 height 124
click at [493, 153] on link "Personal" at bounding box center [503, 154] width 56 height 34
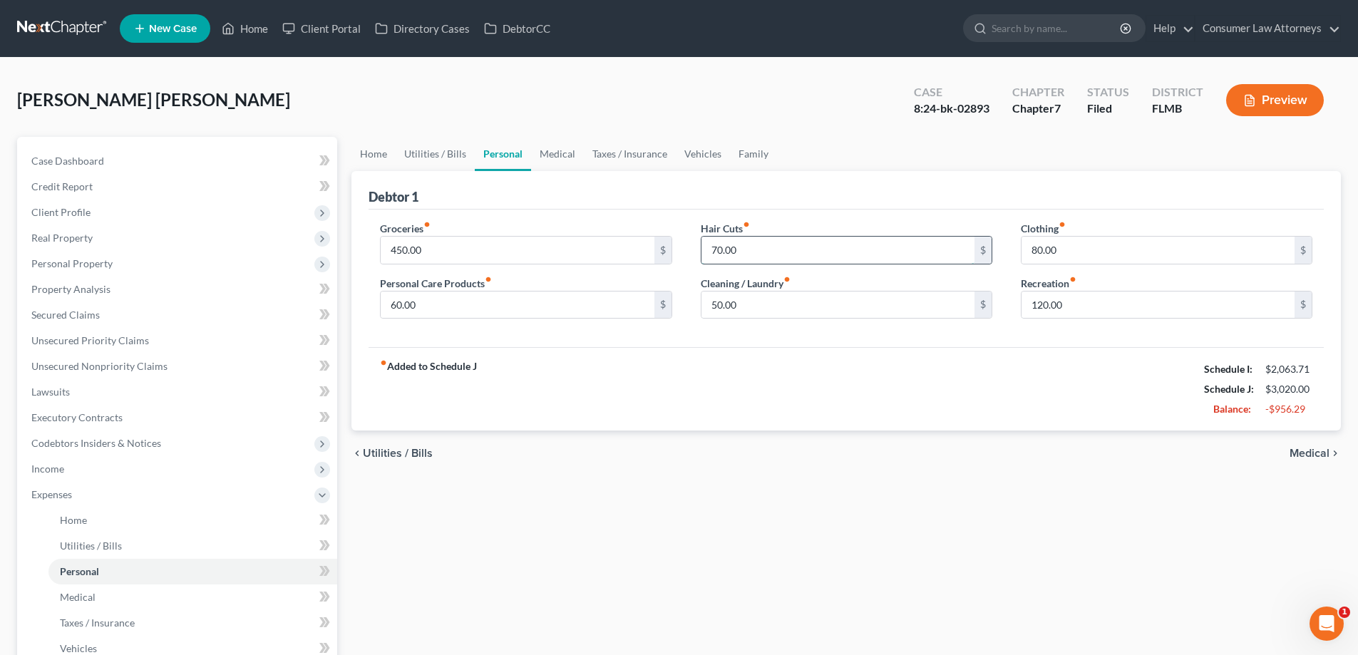
click at [748, 257] on input "70.00" at bounding box center [837, 250] width 273 height 27
type input "50"
click at [1080, 254] on input "80.00" at bounding box center [1157, 250] width 273 height 27
type input "40"
click at [1069, 304] on input "120.00" at bounding box center [1157, 305] width 273 height 27
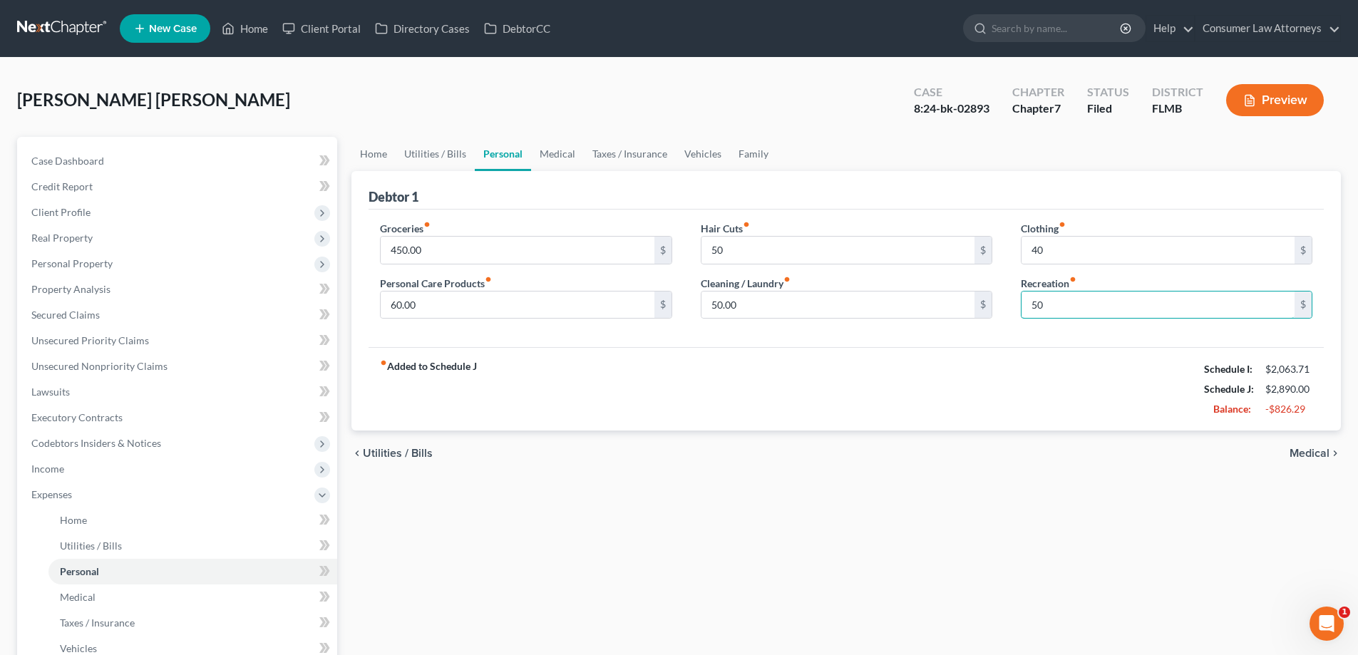
type input "50"
click at [1004, 263] on div "Hair Cuts fiber_manual_record 50 $ Cleaning / Laundry fiber_manual_record 50.00…" at bounding box center [846, 276] width 320 height 110
click at [440, 313] on input "60.00" at bounding box center [517, 305] width 273 height 27
type input "2"
type input "20"
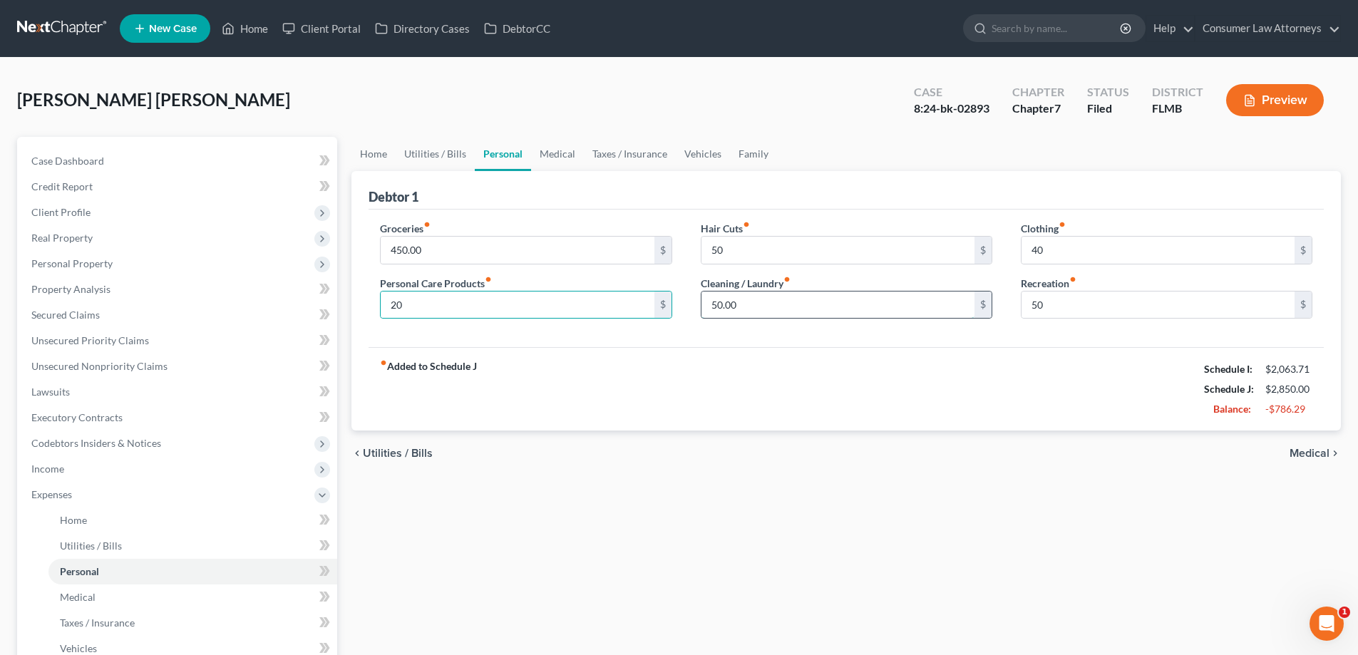
click at [775, 309] on input "50.00" at bounding box center [837, 305] width 273 height 27
type input "20"
click at [580, 304] on input "20" at bounding box center [517, 305] width 273 height 27
type input "25"
click at [1068, 314] on input "50" at bounding box center [1157, 305] width 273 height 27
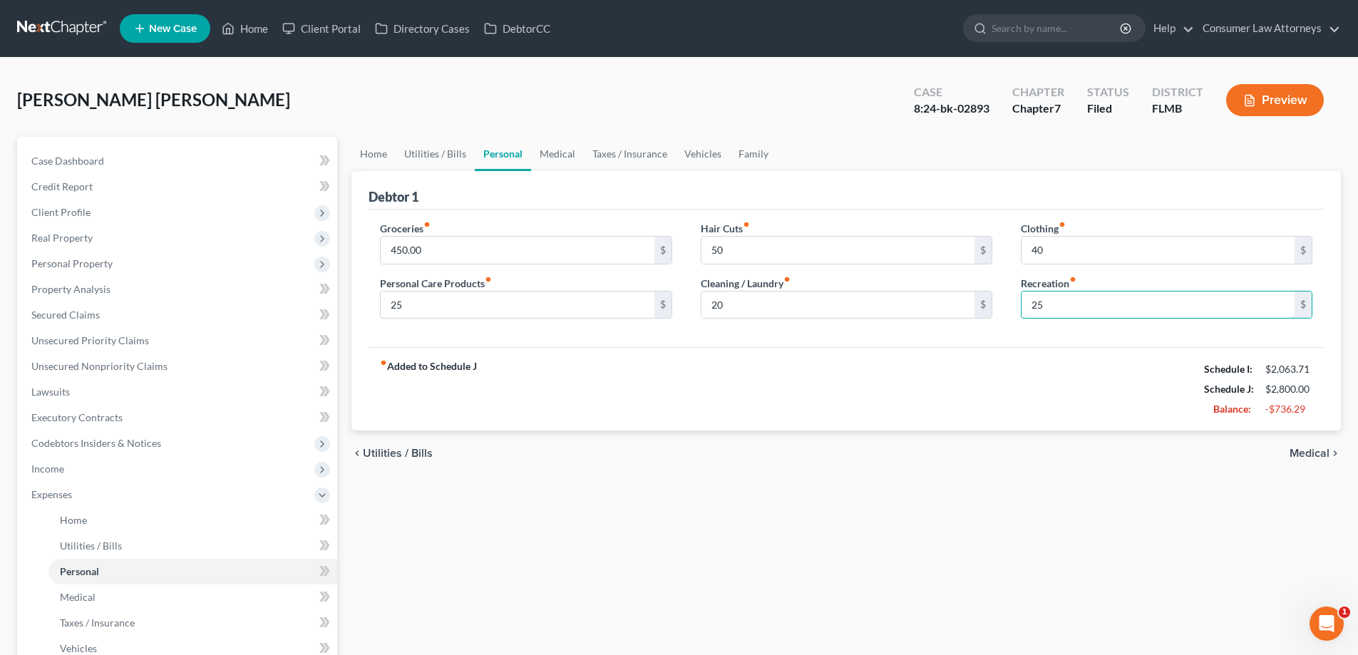
type input "25"
click at [1051, 276] on label "Recreation fiber_manual_record" at bounding box center [1049, 283] width 56 height 15
click at [433, 160] on link "Utilities / Bills" at bounding box center [435, 154] width 79 height 34
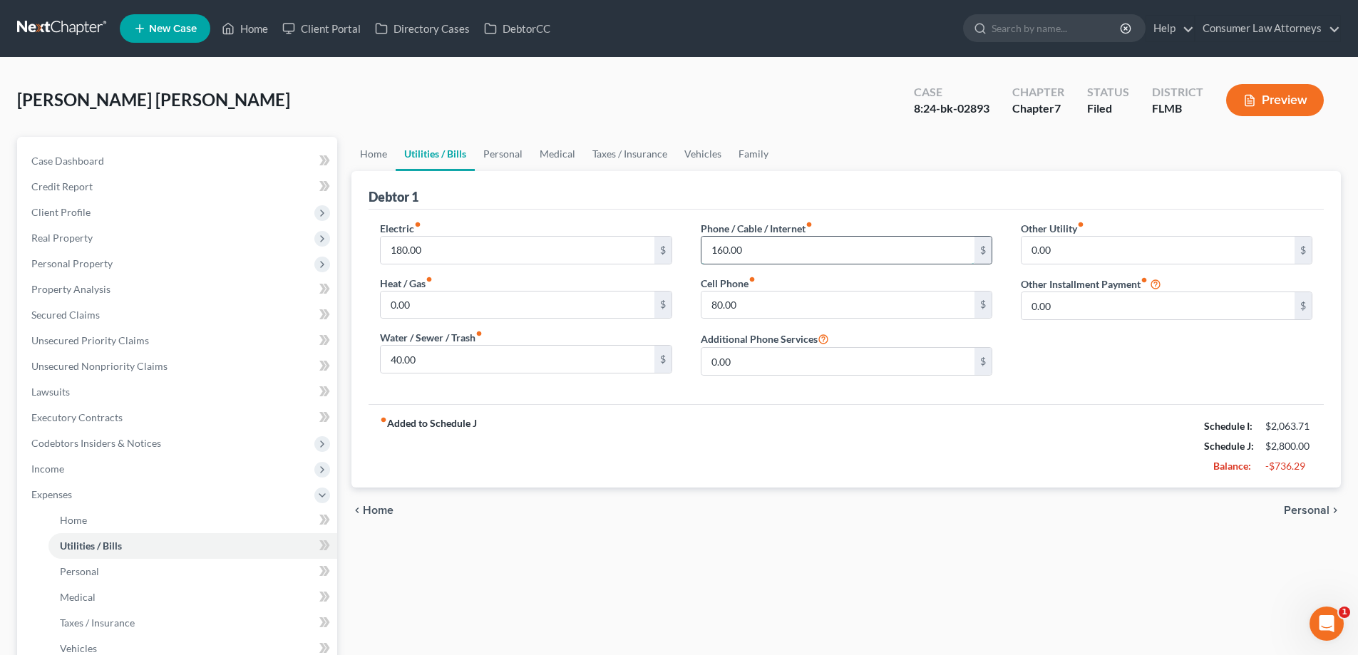
click at [773, 257] on input "160.00" at bounding box center [837, 250] width 273 height 27
click at [439, 362] on input "40.00" at bounding box center [517, 359] width 273 height 27
click at [432, 257] on input "180.00" at bounding box center [517, 250] width 273 height 27
type input "100"
click at [465, 225] on div "Electric fiber_manual_record 100 $" at bounding box center [526, 242] width 292 height 43
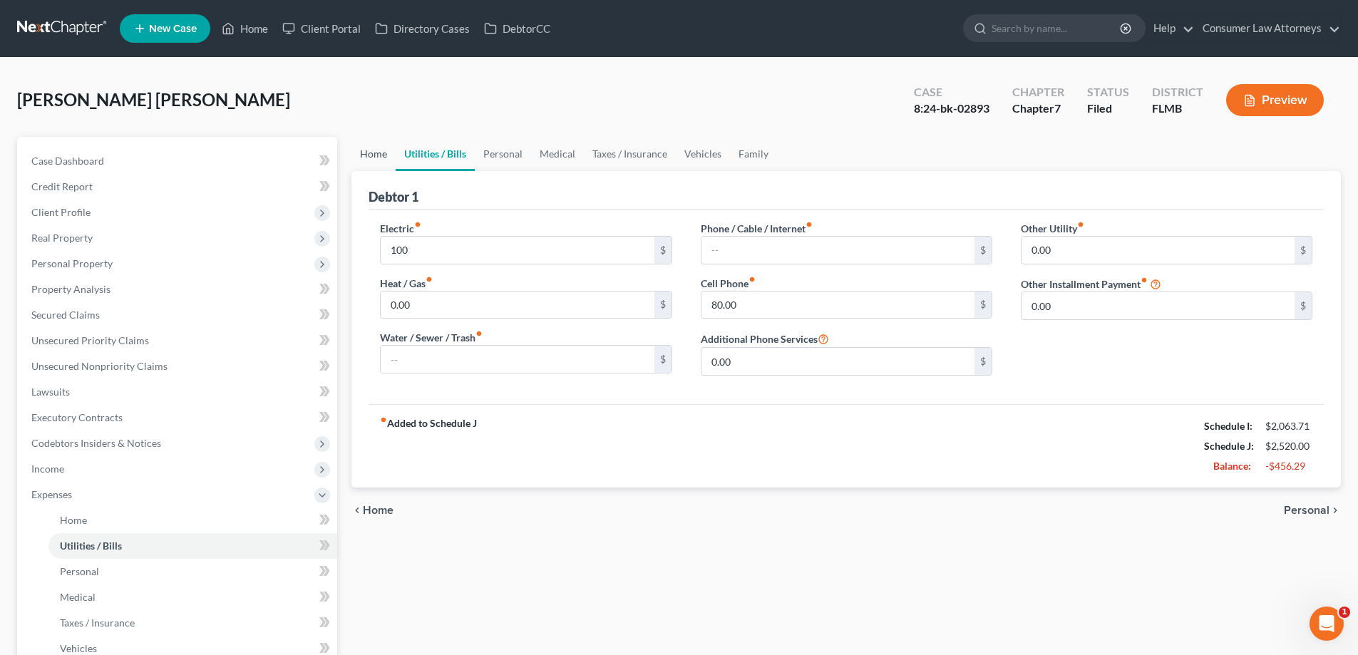
click at [371, 154] on link "Home" at bounding box center [373, 154] width 44 height 34
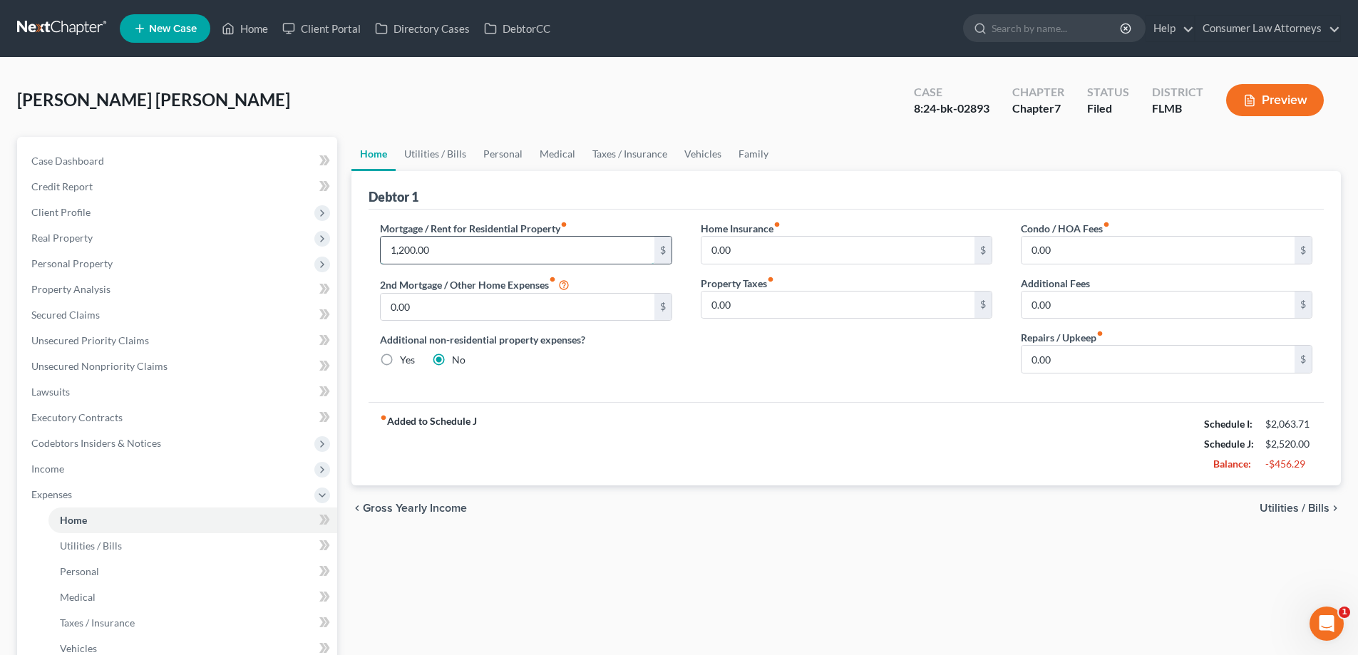
click at [560, 251] on input "1,200.00" at bounding box center [517, 250] width 273 height 27
type input "600"
click at [584, 202] on div "Debtor 1" at bounding box center [845, 190] width 955 height 38
click at [726, 115] on div "[PERSON_NAME] [PERSON_NAME] Upgraded Case 8:24-bk-02893 Chapter Chapter 7 Statu…" at bounding box center [679, 106] width 1324 height 62
click at [472, 89] on div "[PERSON_NAME] [PERSON_NAME] Upgraded Case 8:24-bk-02893 Chapter Chapter 7 Statu…" at bounding box center [679, 106] width 1324 height 62
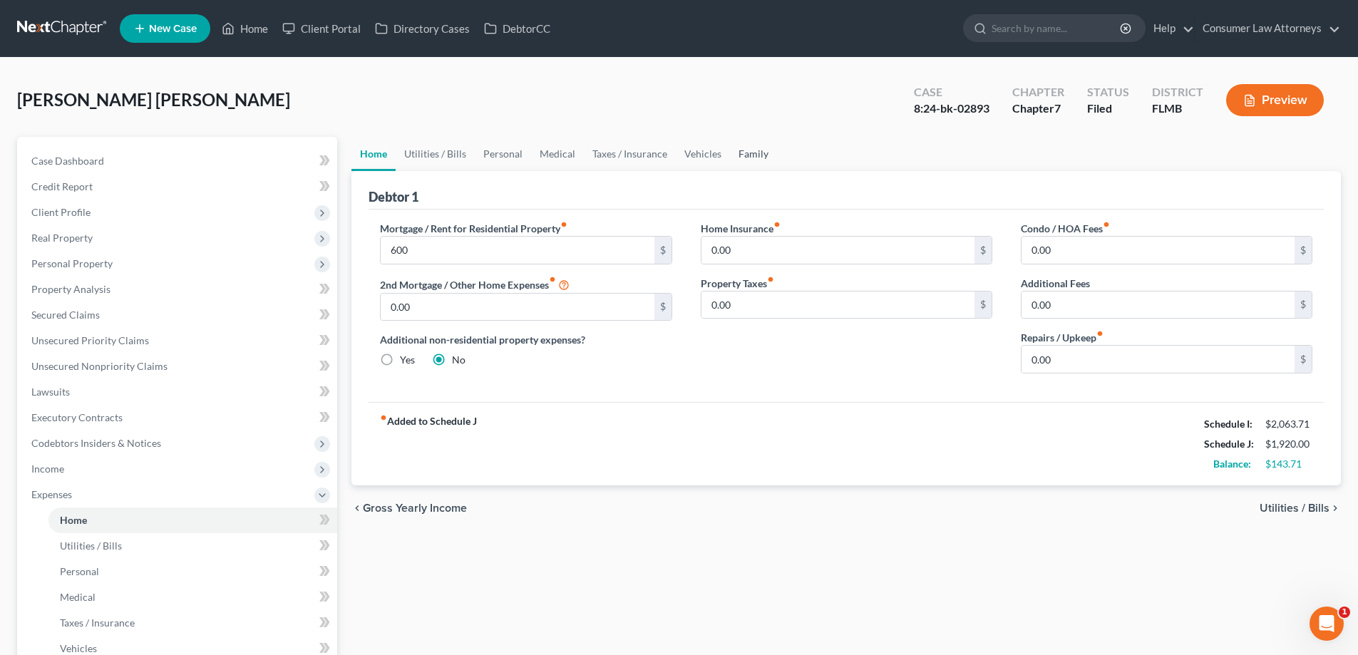
click at [736, 140] on link "Family" at bounding box center [753, 154] width 47 height 34
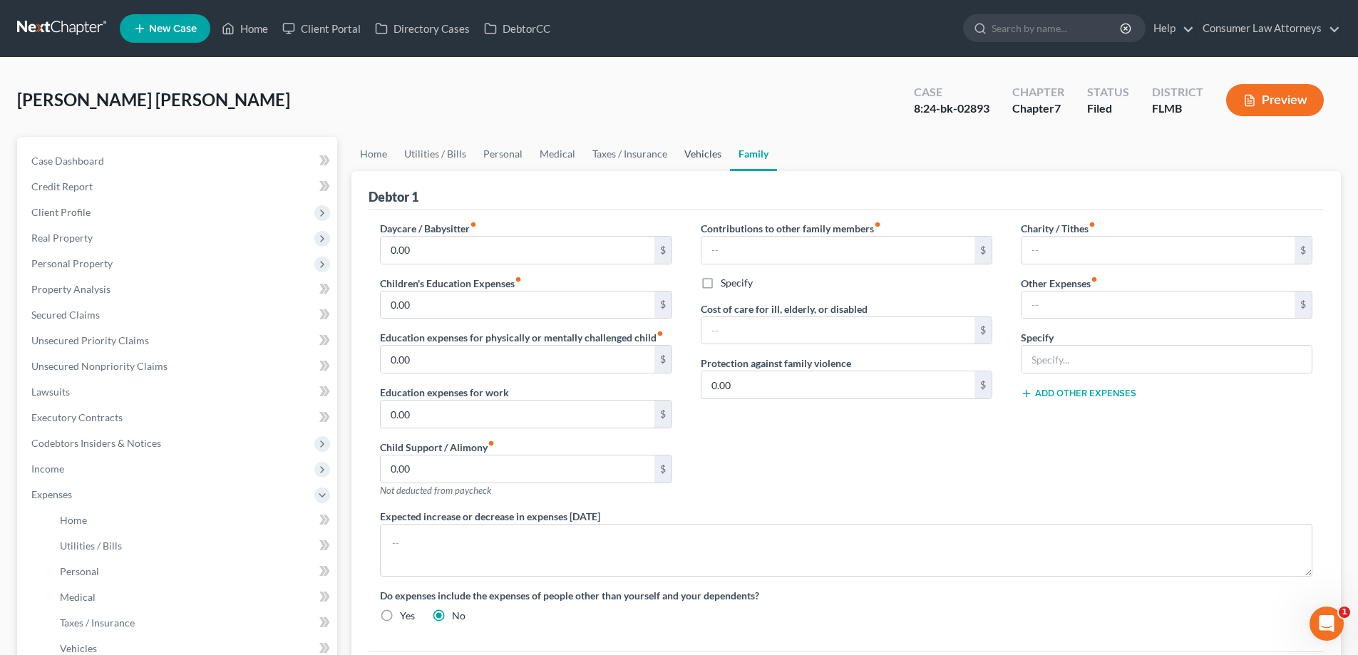
click at [701, 155] on link "Vehicles" at bounding box center [703, 154] width 54 height 34
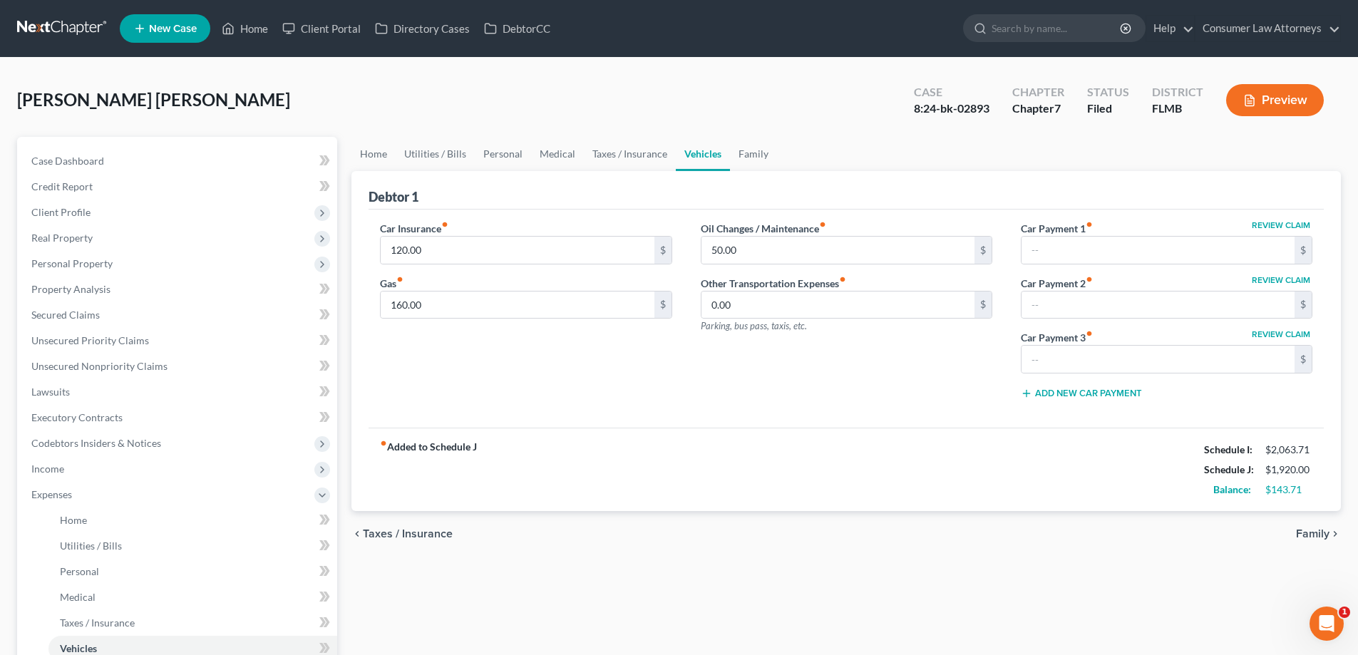
click at [1009, 305] on div "Review Claim Car Payment 1 fiber_manual_record $ Review Claim Car Payment 2 fib…" at bounding box center [1166, 316] width 320 height 190
click at [689, 214] on div "Car Insurance fiber_manual_record 120.00 $ Gas fiber_manual_record 160.00 $ Oil…" at bounding box center [845, 319] width 955 height 218
click at [527, 217] on div "Car Insurance fiber_manual_record 120.00 $ Gas fiber_manual_record 160.00 $ Oil…" at bounding box center [845, 319] width 955 height 218
click at [373, 155] on link "Home" at bounding box center [373, 154] width 44 height 34
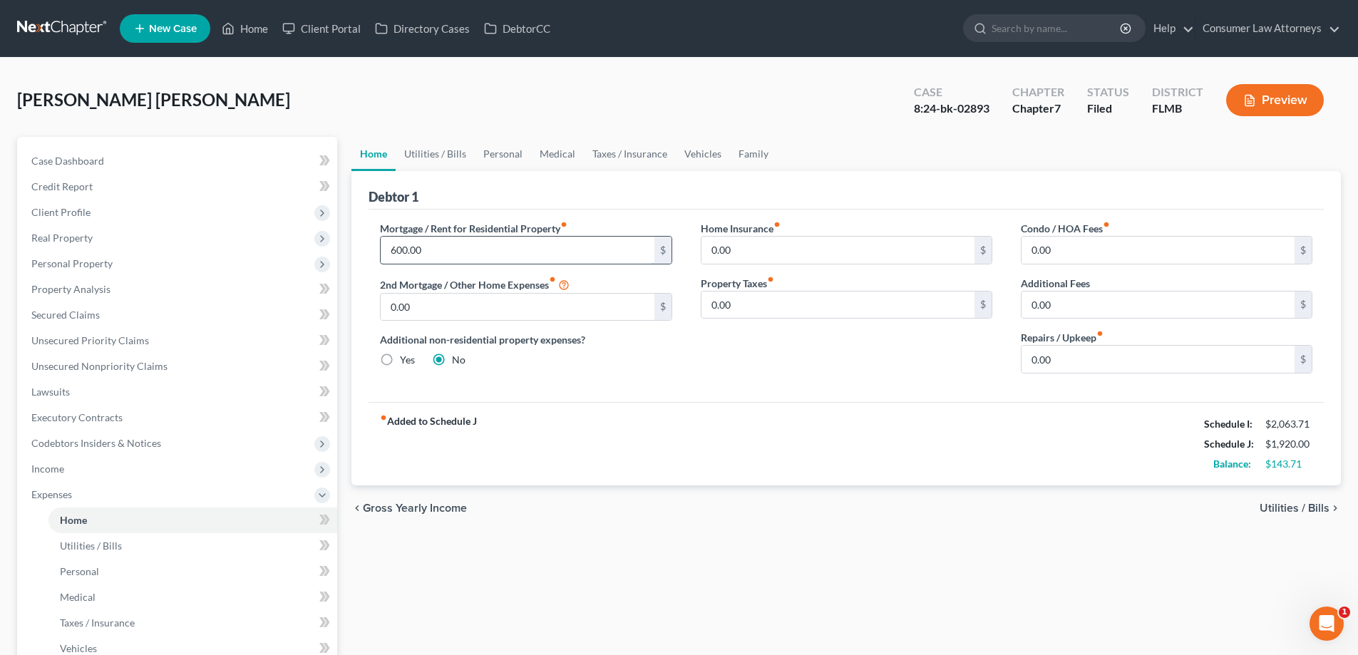
click at [465, 258] on input "600.00" at bounding box center [517, 250] width 273 height 27
click at [538, 214] on div "Mortgage / Rent for Residential Property fiber_manual_record 600.00 $ 2nd Mortg…" at bounding box center [845, 306] width 955 height 192
click at [452, 256] on input "600.00" at bounding box center [517, 250] width 273 height 27
click at [448, 147] on link "Utilities / Bills" at bounding box center [435, 154] width 79 height 34
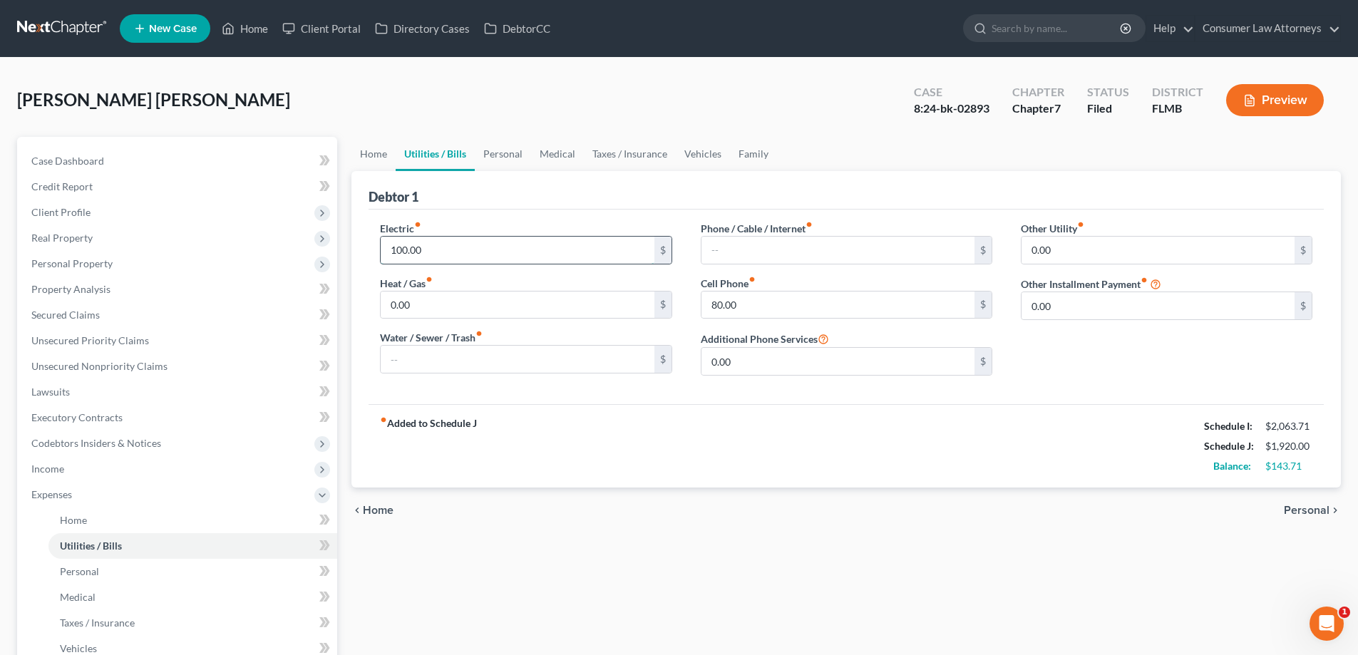
click at [477, 250] on input "100.00" at bounding box center [517, 250] width 273 height 27
click at [822, 329] on div "Phone / Cable / Internet fiber_manual_record $ Cell Phone fiber_manual_record 8…" at bounding box center [846, 304] width 320 height 166
click at [764, 297] on input "80.00" at bounding box center [837, 305] width 273 height 27
click at [872, 266] on div "Phone / Cable / Internet fiber_manual_record $ Cell Phone fiber_manual_record 8…" at bounding box center [846, 304] width 320 height 166
click at [791, 308] on input "80.00" at bounding box center [837, 305] width 273 height 27
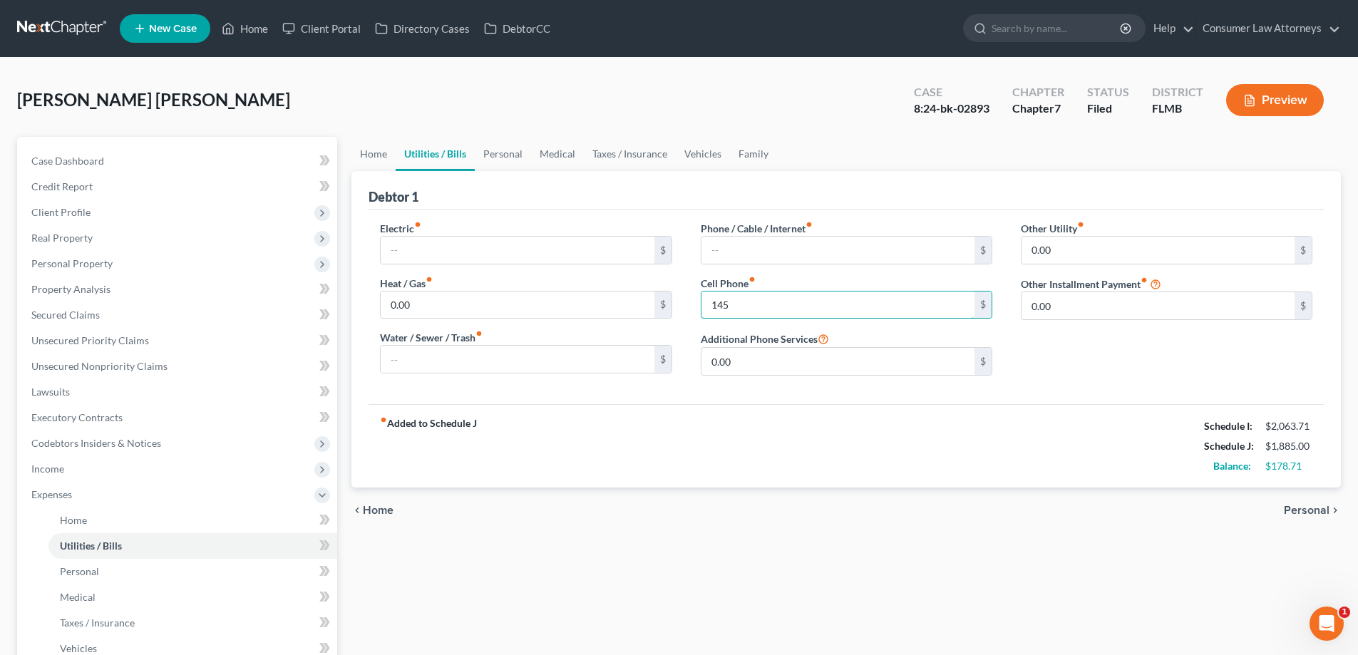
drag, startPoint x: 770, startPoint y: 302, endPoint x: 799, endPoint y: 322, distance: 35.4
click at [770, 302] on input "145" at bounding box center [837, 305] width 273 height 27
drag, startPoint x: 813, startPoint y: 310, endPoint x: 679, endPoint y: 314, distance: 134.0
click at [691, 314] on div "Phone / Cable / Internet fiber_manual_record $ Cell Phone fiber_manual_record 1…" at bounding box center [846, 304] width 320 height 166
type input "145"
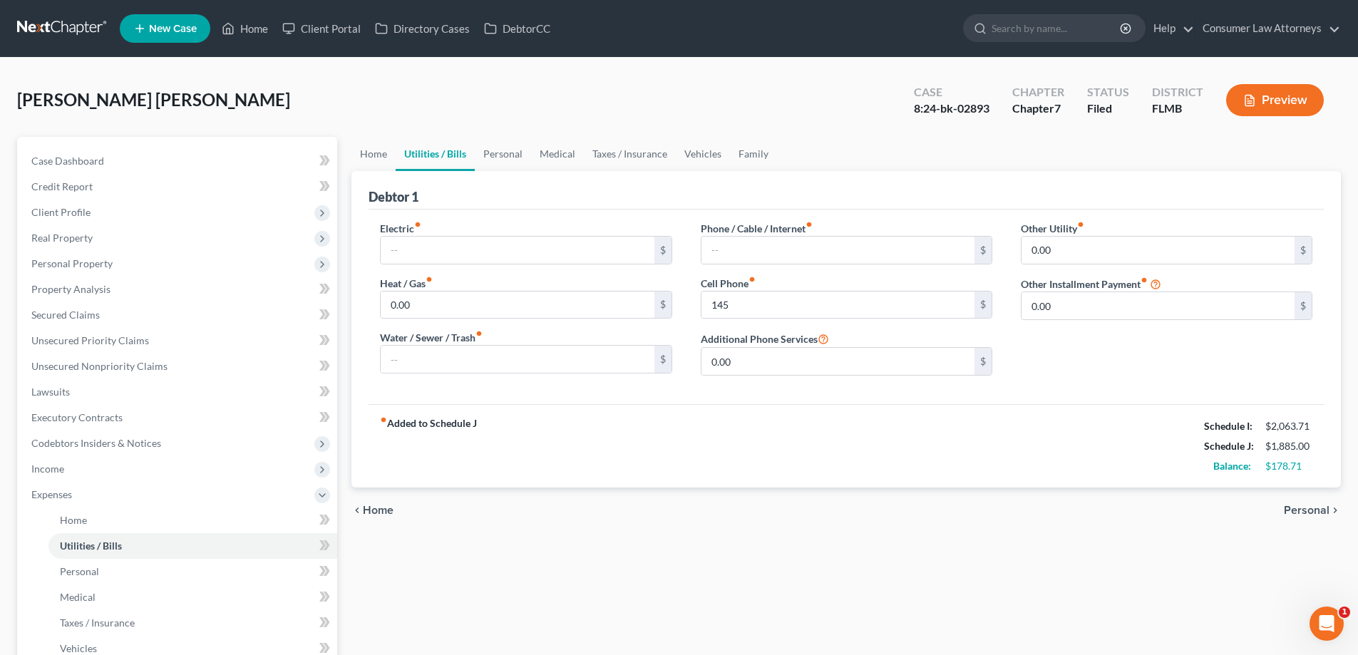
click at [679, 316] on div "Electric fiber_manual_record $ Heat / Gas fiber_manual_record 0.00 $ Water / Se…" at bounding box center [526, 304] width 320 height 166
click at [510, 156] on link "Personal" at bounding box center [503, 154] width 56 height 34
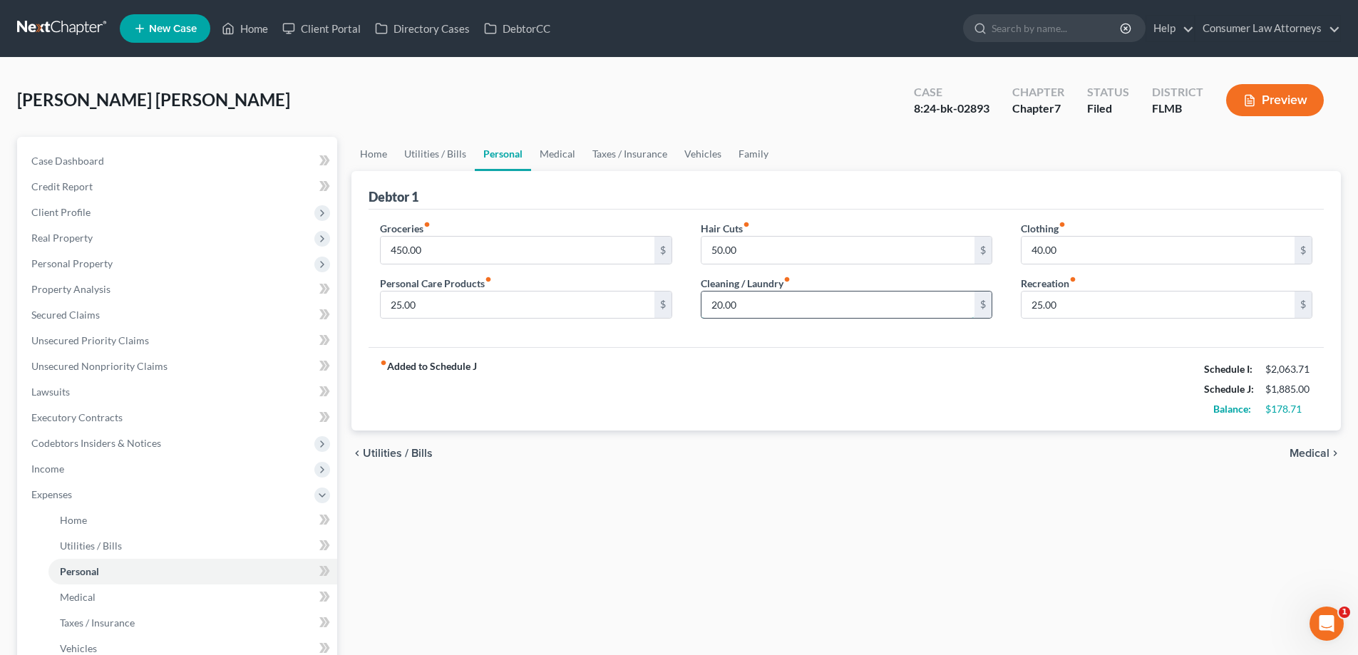
click at [754, 305] on input "20.00" at bounding box center [837, 305] width 273 height 27
click at [1013, 331] on div "Groceries fiber_manual_record 450.00 $ Personal Care Products fiber_manual_reco…" at bounding box center [845, 279] width 955 height 138
click at [1093, 305] on input "25.00" at bounding box center [1157, 305] width 273 height 27
click at [1111, 278] on div "Recreation fiber_manual_record 25.00 $" at bounding box center [1167, 297] width 292 height 43
click at [826, 256] on input "50.00" at bounding box center [837, 250] width 273 height 27
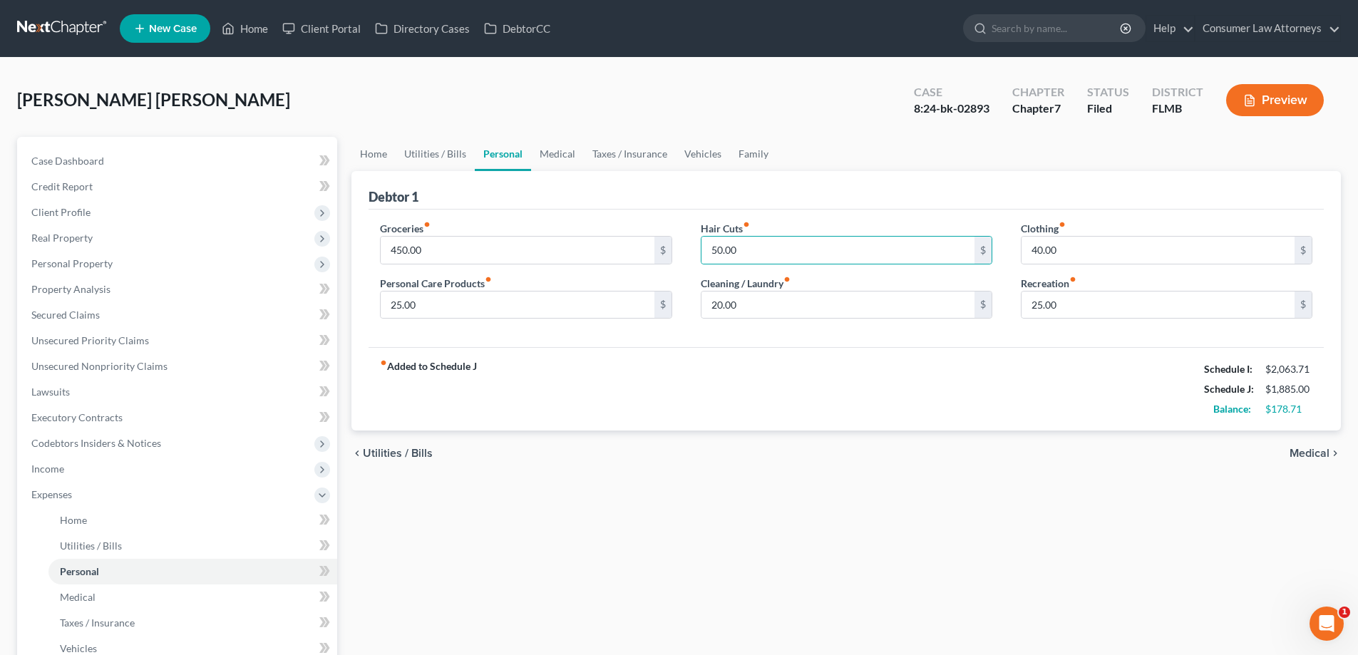
click at [832, 224] on div "Hair Cuts fiber_manual_record 50.00 $" at bounding box center [847, 242] width 292 height 43
click at [817, 257] on input "50.00" at bounding box center [837, 250] width 273 height 27
type input "60"
click at [856, 227] on div "Hair Cuts fiber_manual_record 60 $" at bounding box center [847, 242] width 292 height 43
click at [1065, 250] on input "40.00" at bounding box center [1157, 250] width 273 height 27
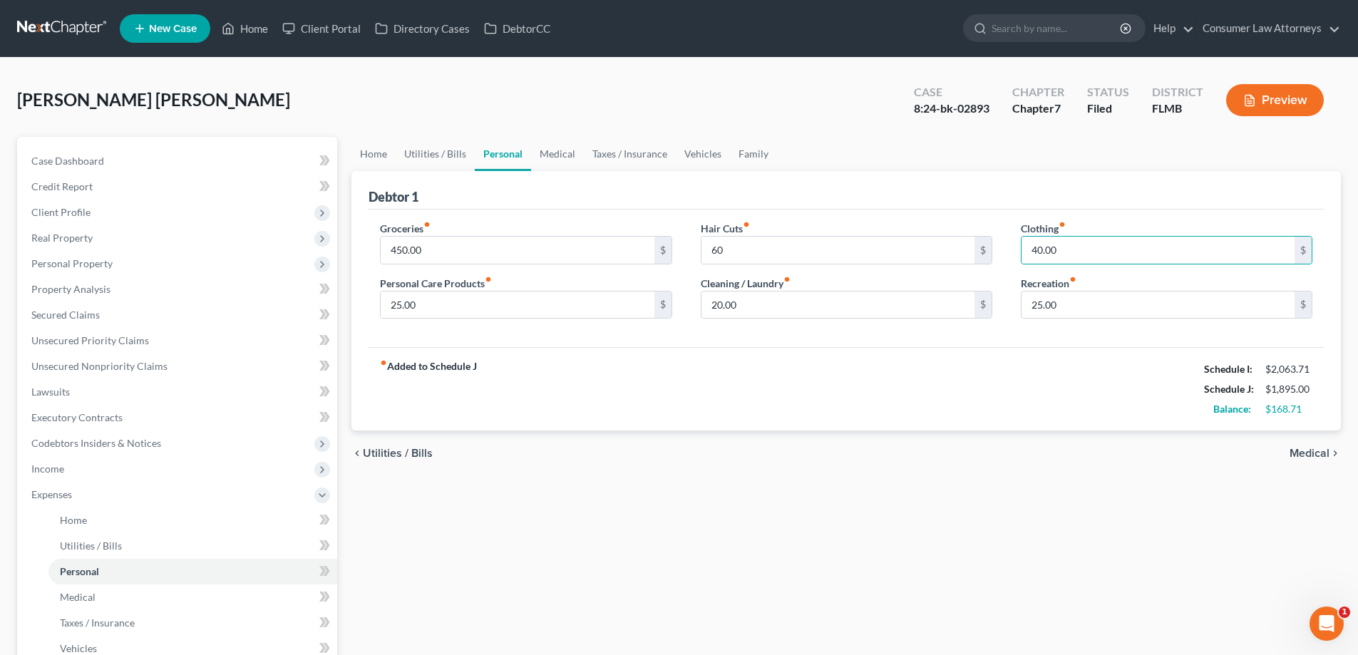
click at [1180, 224] on div "Clothing fiber_manual_record 40.00 $" at bounding box center [1167, 242] width 292 height 43
click at [1083, 244] on input "40.00" at bounding box center [1157, 250] width 273 height 27
click at [1062, 265] on div "Clothing fiber_manual_record 40.00 $ Recreation fiber_manual_record 25.00 $" at bounding box center [1166, 276] width 320 height 110
click at [1093, 258] on input "40.00" at bounding box center [1157, 250] width 273 height 27
click at [1158, 212] on div "Groceries fiber_manual_record 450.00 $ Personal Care Products fiber_manual_reco…" at bounding box center [845, 279] width 955 height 138
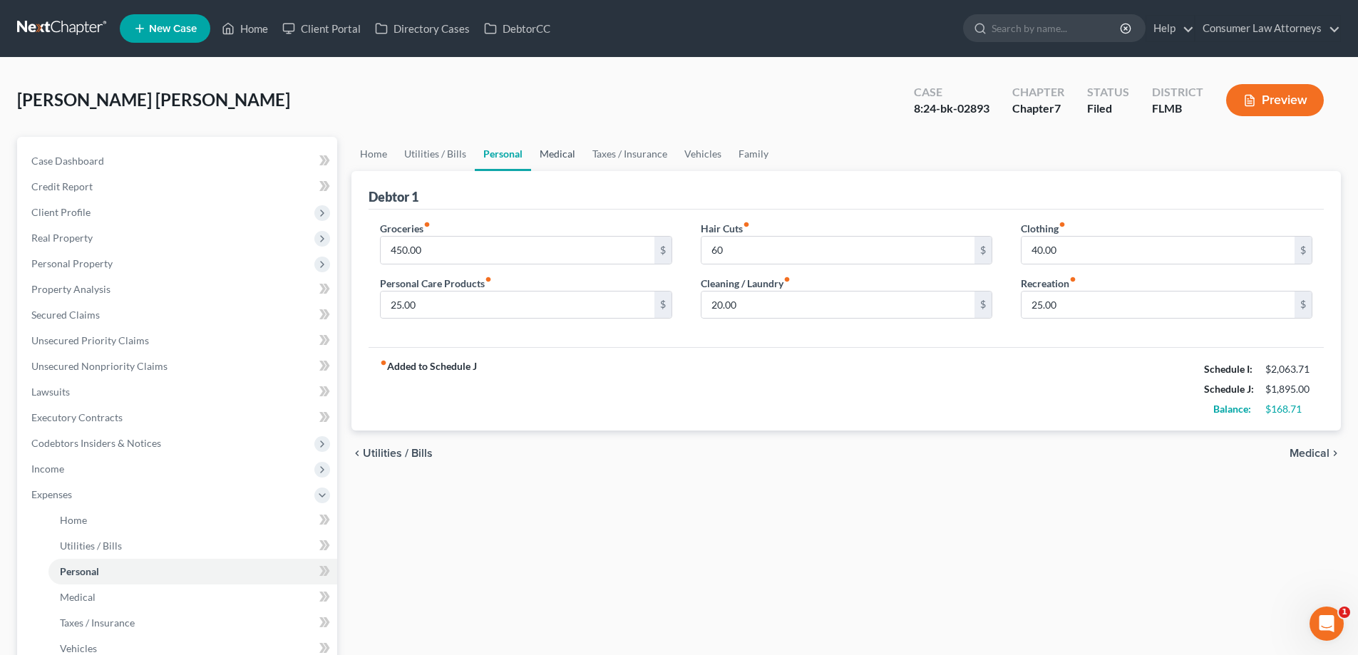
click at [566, 156] on link "Medical" at bounding box center [557, 154] width 53 height 34
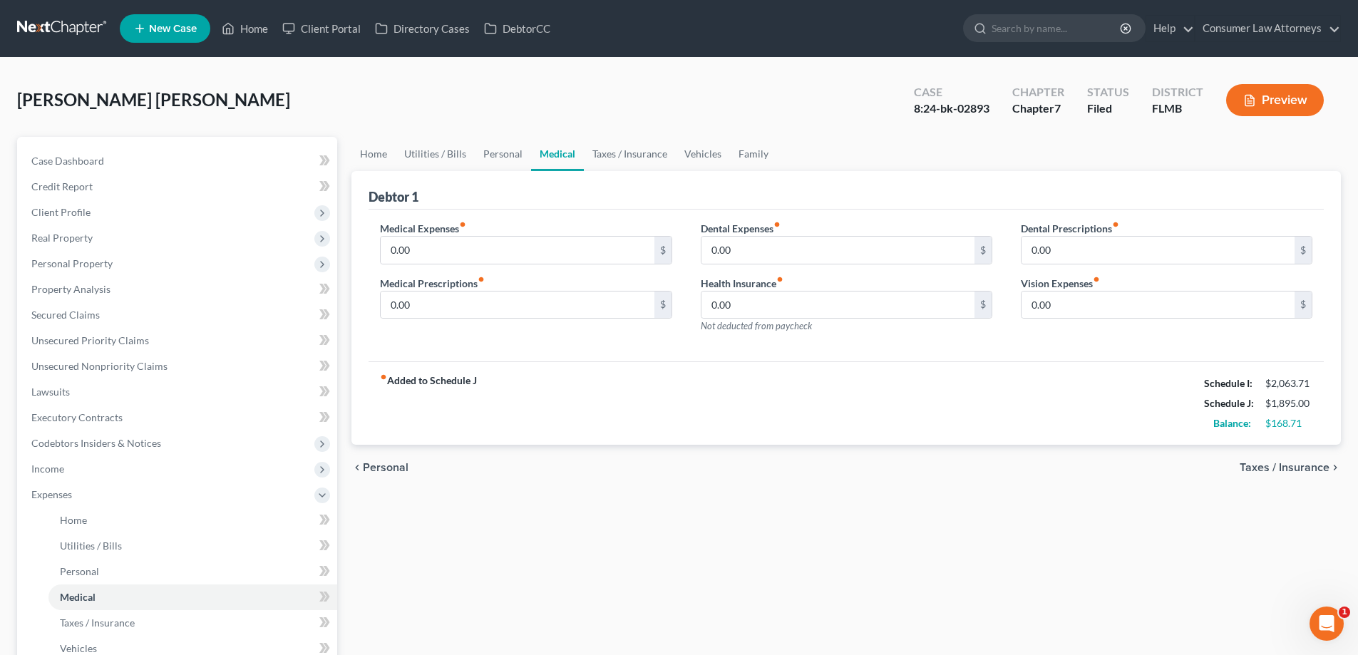
click at [689, 247] on div "Dental Expenses fiber_manual_record 0.00 $ Health Insurance fiber_manual_record…" at bounding box center [846, 283] width 320 height 124
click at [785, 311] on input "0.00" at bounding box center [837, 305] width 273 height 27
type input "42"
click at [1045, 383] on div "fiber_manual_record Added to Schedule J Schedule I: $2,063.71 Schedule J: $1,93…" at bounding box center [845, 402] width 955 height 83
click at [644, 162] on link "Taxes / Insurance" at bounding box center [630, 154] width 92 height 34
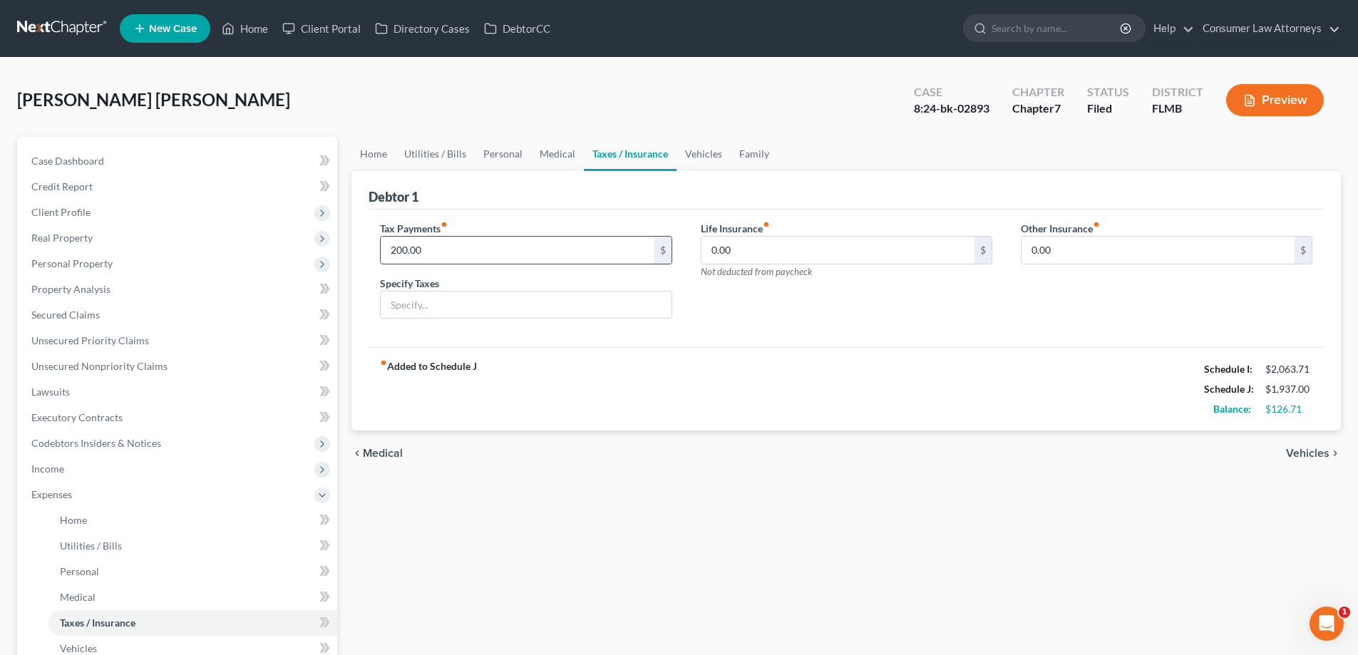
click at [594, 250] on input "200.00" at bounding box center [517, 250] width 273 height 27
type input "100"
click at [711, 145] on link "Vehicles" at bounding box center [703, 154] width 54 height 34
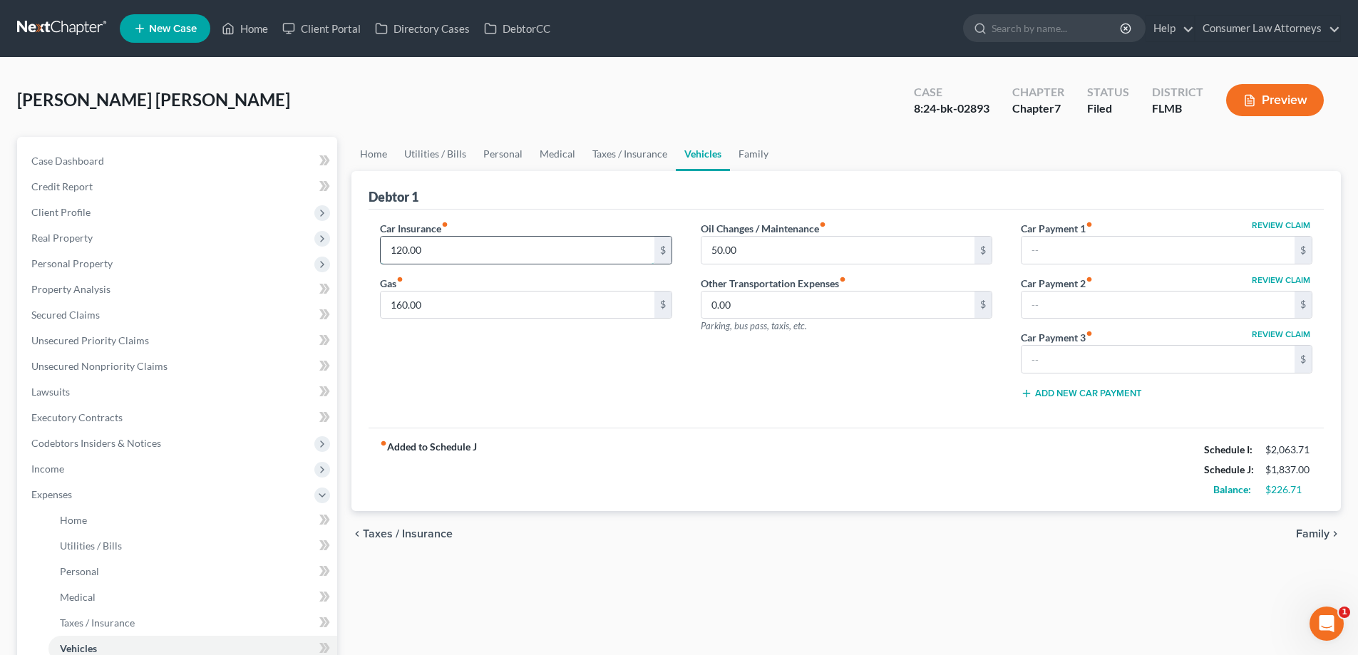
click at [463, 255] on input "120.00" at bounding box center [517, 250] width 273 height 27
type input "1"
type input "135"
click at [562, 281] on div "Gas fiber_manual_record 160.00 $" at bounding box center [526, 297] width 292 height 43
click at [547, 309] on input "160.00" at bounding box center [517, 305] width 273 height 27
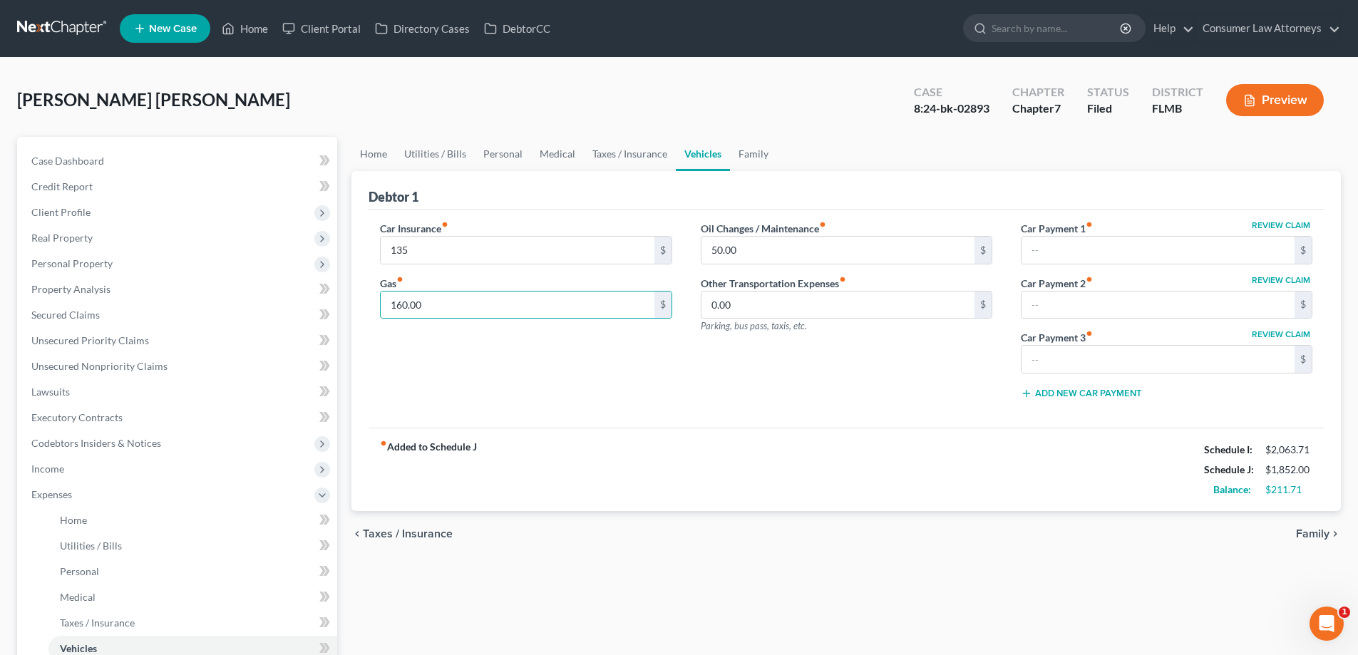
click at [547, 282] on div "Gas fiber_manual_record 160.00 $" at bounding box center [526, 297] width 292 height 43
click at [514, 161] on link "Personal" at bounding box center [503, 154] width 56 height 34
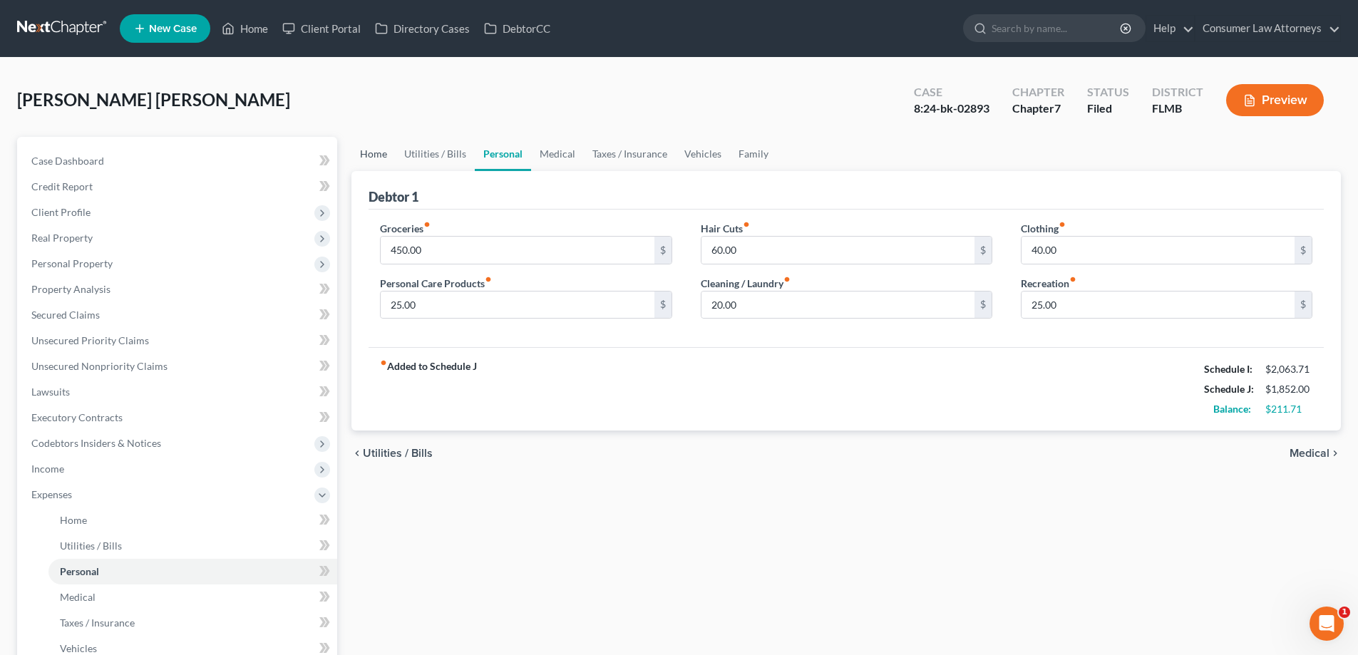
click at [381, 159] on link "Home" at bounding box center [373, 154] width 44 height 34
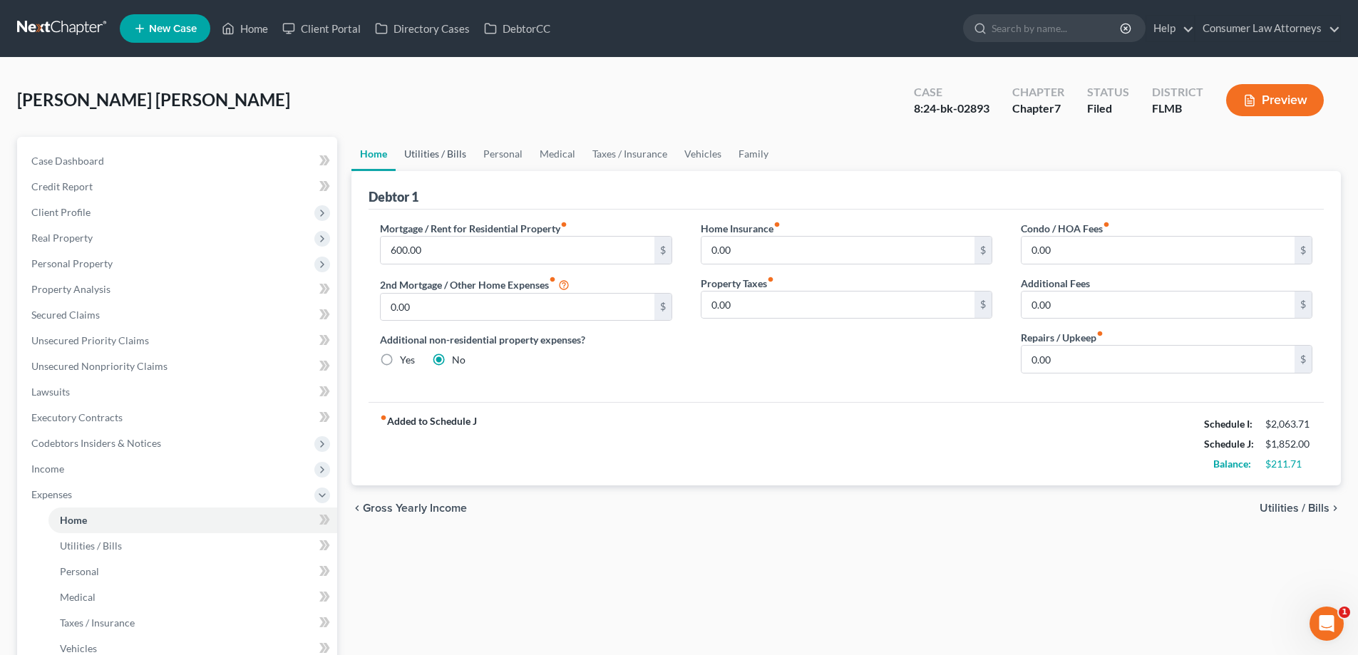
click at [456, 161] on link "Utilities / Bills" at bounding box center [435, 154] width 79 height 34
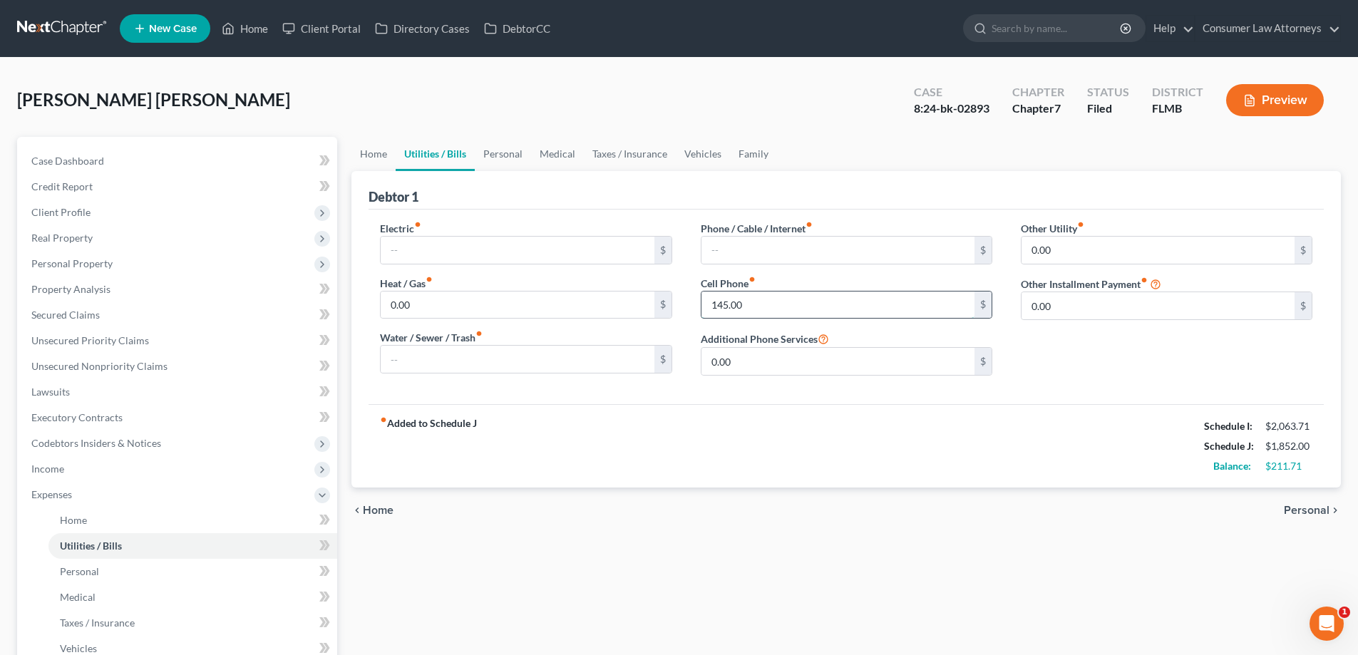
click at [786, 311] on input "145.00" at bounding box center [837, 305] width 273 height 27
click at [847, 274] on div "Phone / Cable / Internet fiber_manual_record $ Cell Phone fiber_manual_record 1…" at bounding box center [846, 304] width 320 height 166
click at [753, 155] on link "Family" at bounding box center [753, 154] width 47 height 34
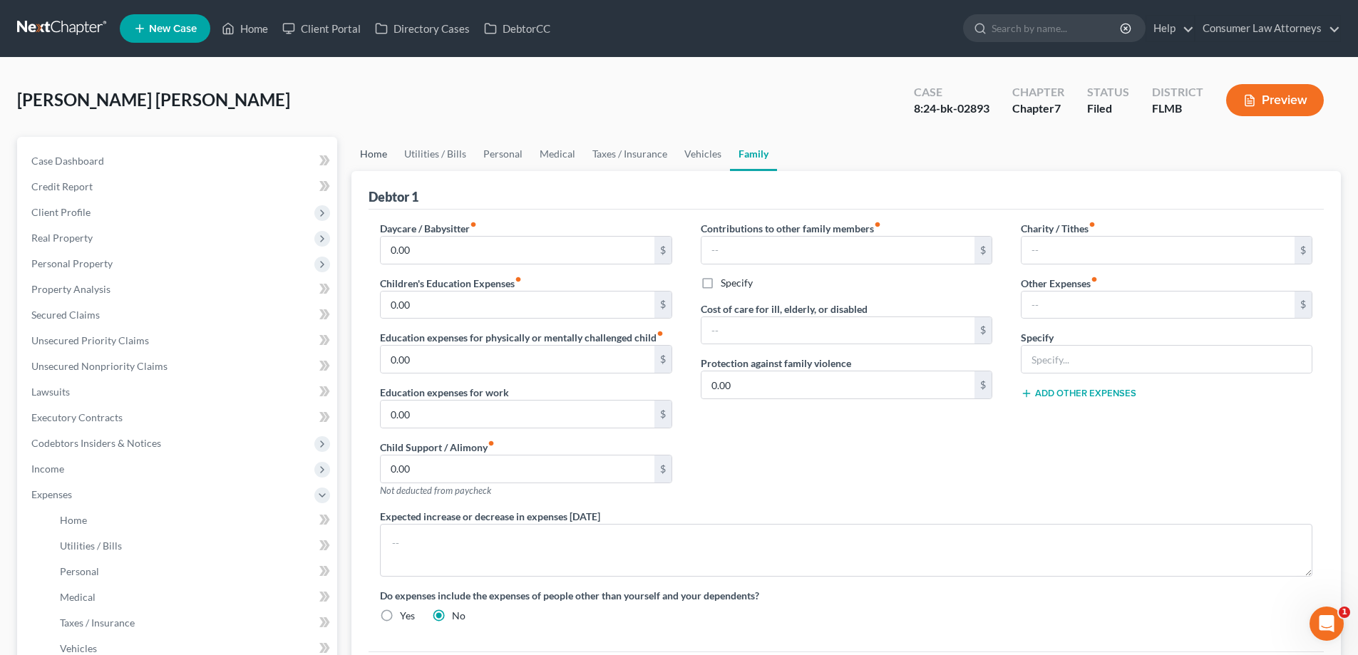
click at [376, 160] on link "Home" at bounding box center [373, 154] width 44 height 34
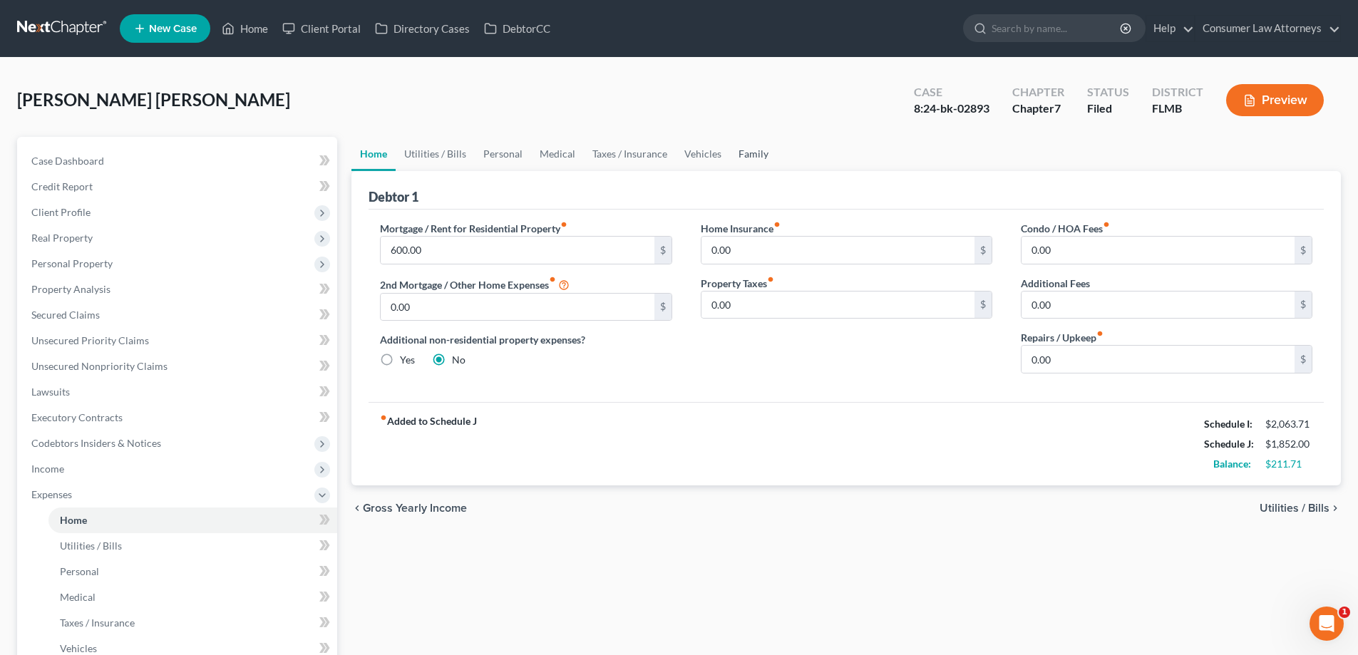
click at [748, 155] on link "Family" at bounding box center [753, 154] width 47 height 34
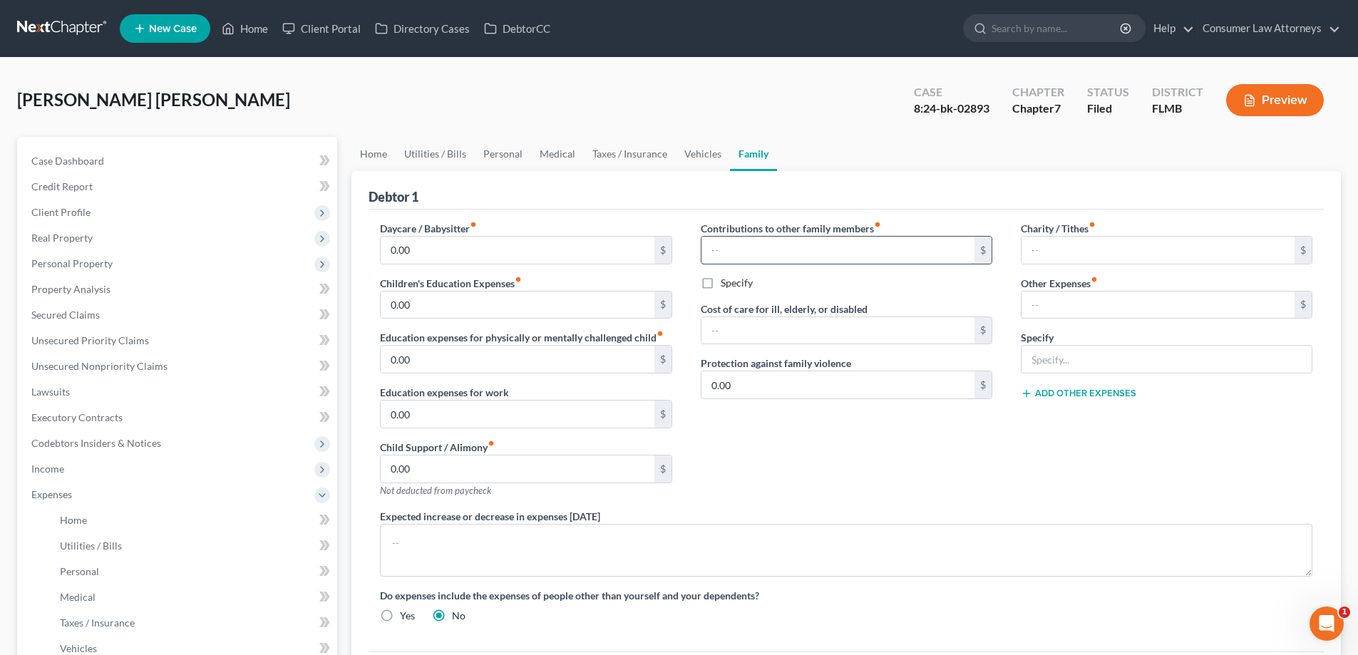
click at [783, 254] on input "text" at bounding box center [837, 250] width 273 height 27
type input "100"
click at [721, 282] on label "Specify" at bounding box center [737, 283] width 32 height 14
click at [726, 282] on input "Specify" at bounding box center [730, 280] width 9 height 9
checkbox input "true"
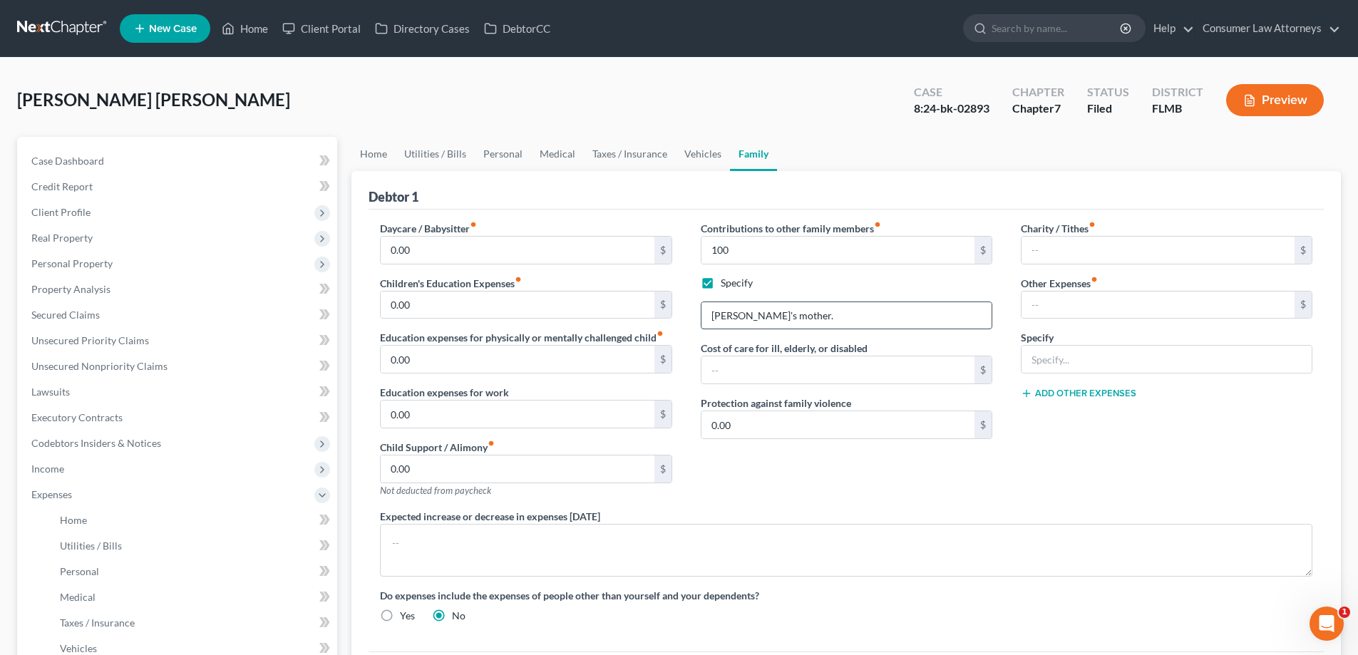
click at [792, 319] on input "[PERSON_NAME]'s mother." at bounding box center [846, 315] width 290 height 27
type input "[PERSON_NAME]'s mother cell phone."
click at [373, 163] on link "Home" at bounding box center [373, 154] width 44 height 34
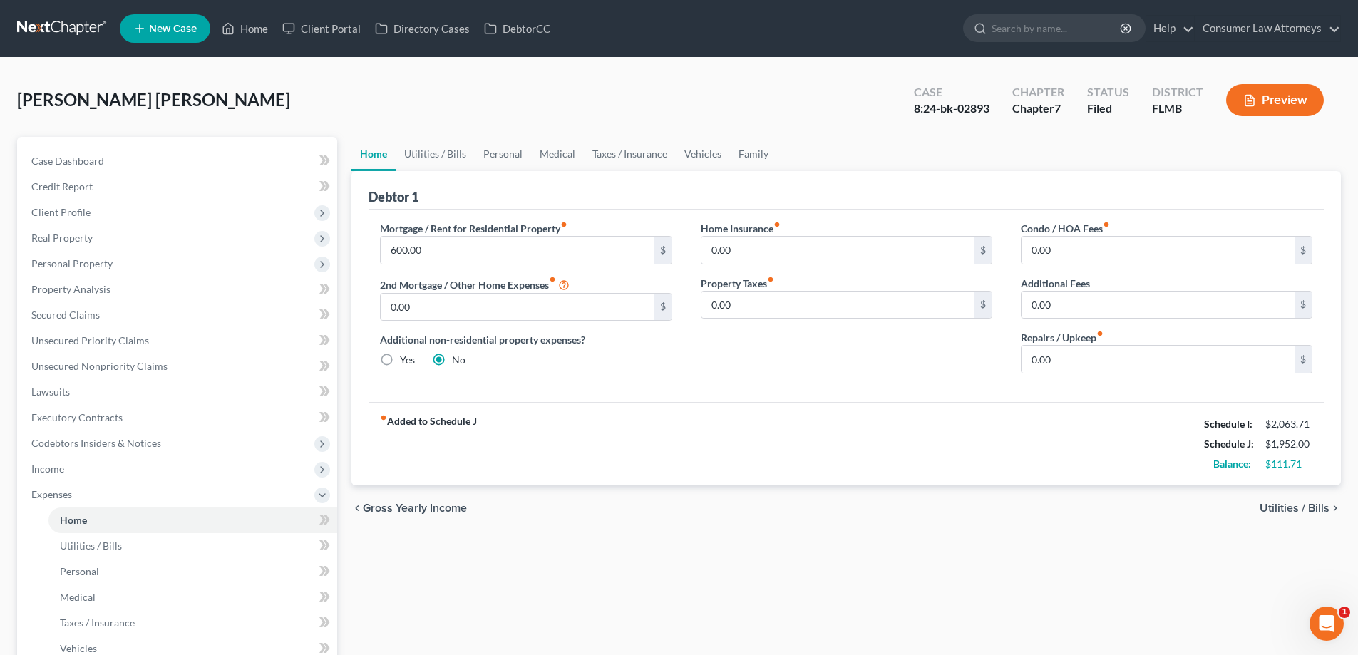
click at [1304, 468] on div "$111.71" at bounding box center [1288, 464] width 47 height 14
click at [428, 160] on link "Utilities / Bills" at bounding box center [435, 154] width 79 height 34
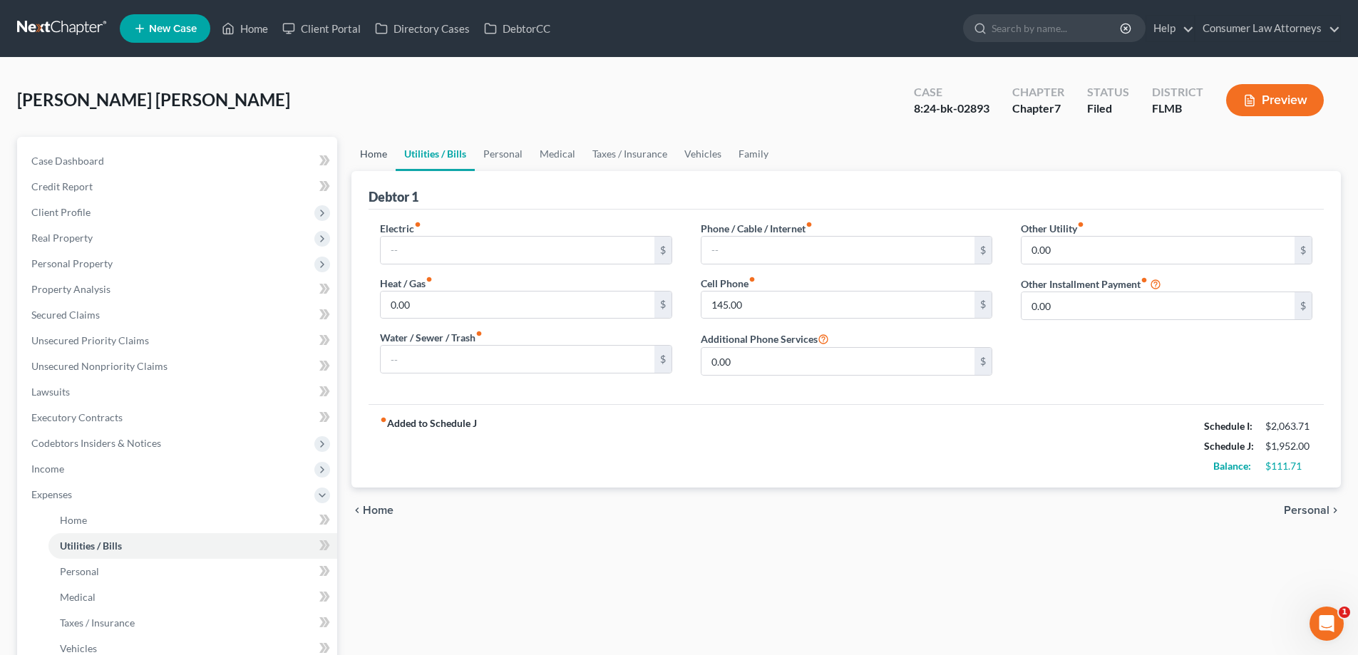
click at [375, 162] on link "Home" at bounding box center [373, 154] width 44 height 34
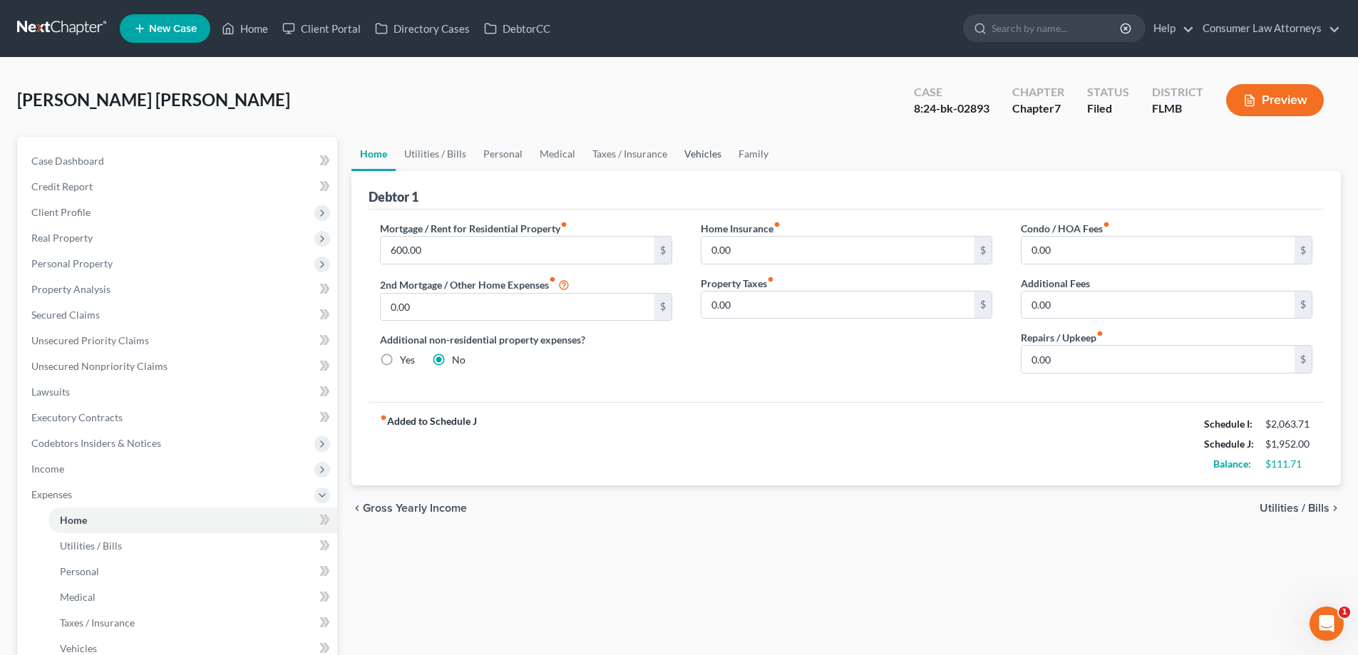
click at [696, 155] on link "Vehicles" at bounding box center [703, 154] width 54 height 34
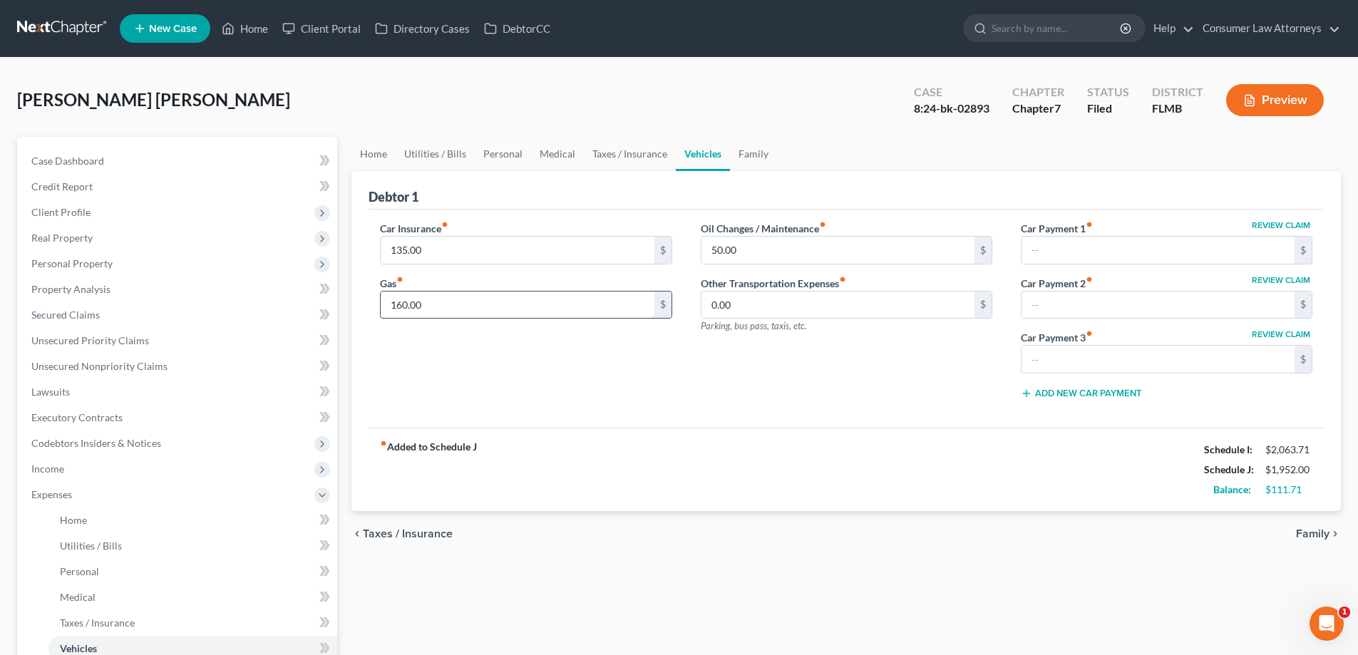
click at [498, 308] on input "160.00" at bounding box center [517, 305] width 273 height 27
type input "180"
click at [725, 354] on div "Oil Changes / Maintenance fiber_manual_record 50.00 $ Other Transportation Expe…" at bounding box center [846, 316] width 320 height 190
click at [756, 258] on input "50.00" at bounding box center [837, 250] width 273 height 27
type input "60"
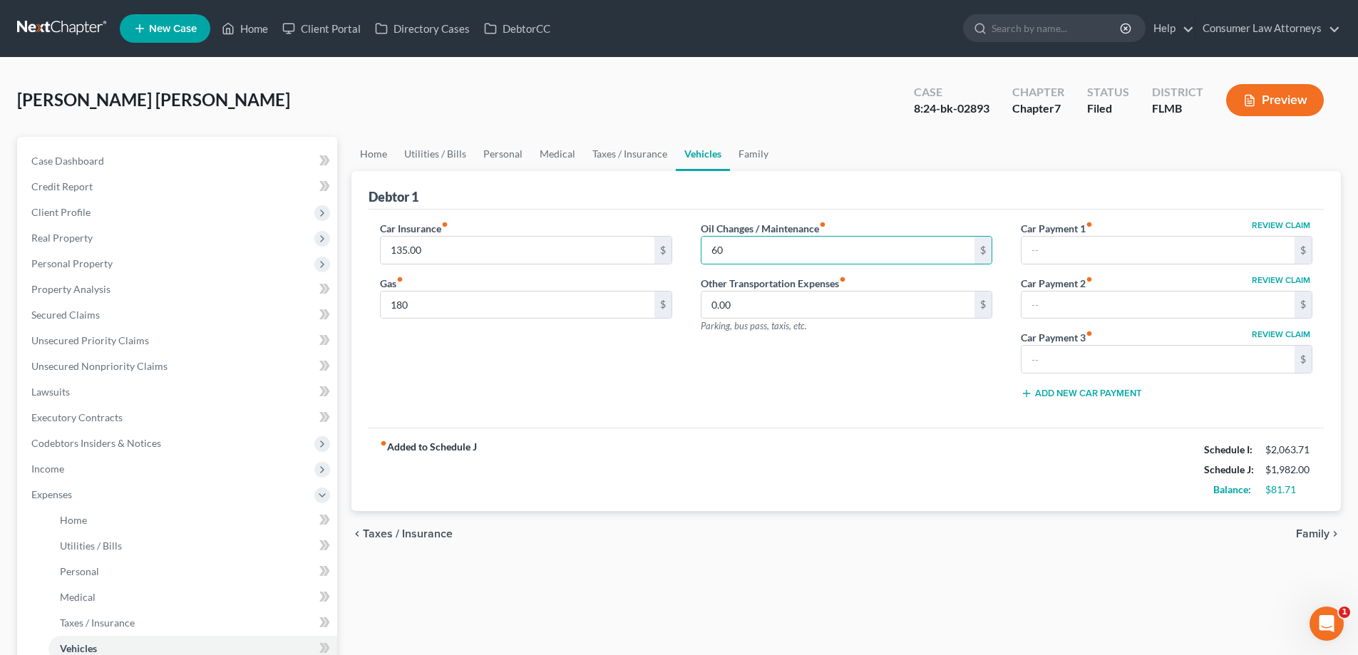
click at [688, 277] on div "Oil Changes / Maintenance fiber_manual_record 60 $ Other Transportation Expense…" at bounding box center [846, 316] width 320 height 190
click at [636, 162] on link "Taxes / Insurance" at bounding box center [630, 154] width 92 height 34
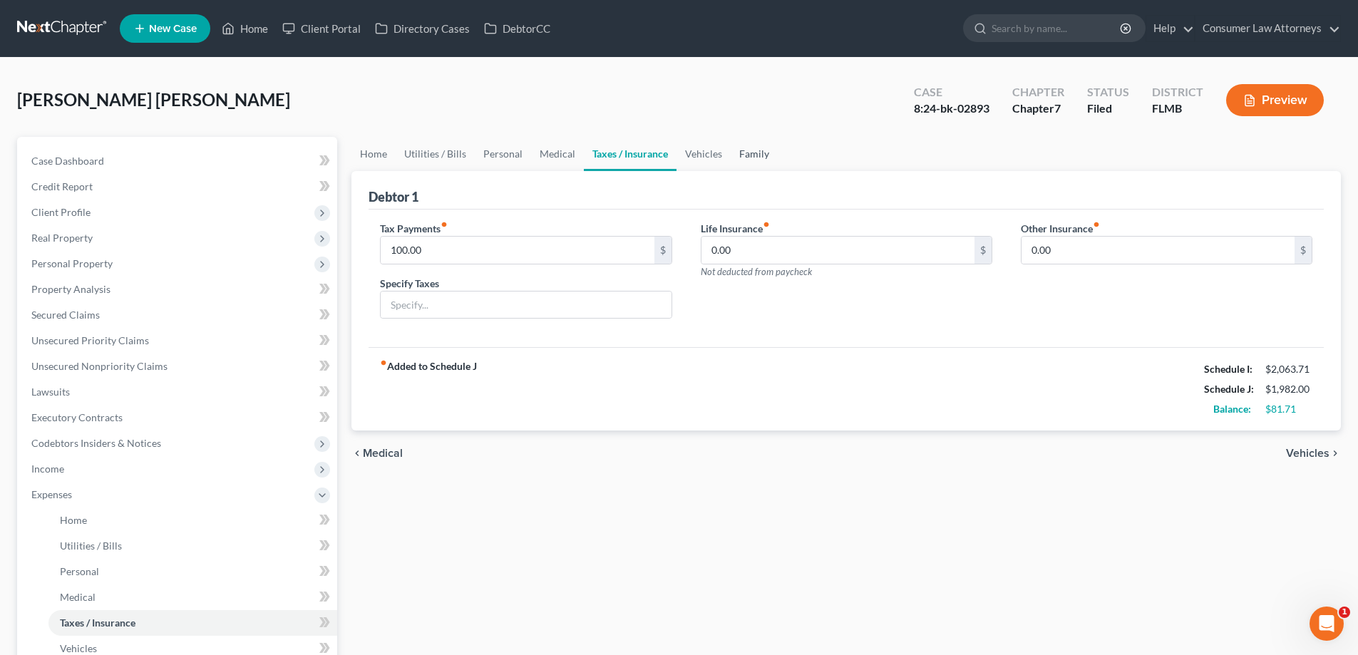
click at [750, 160] on link "Family" at bounding box center [754, 154] width 47 height 34
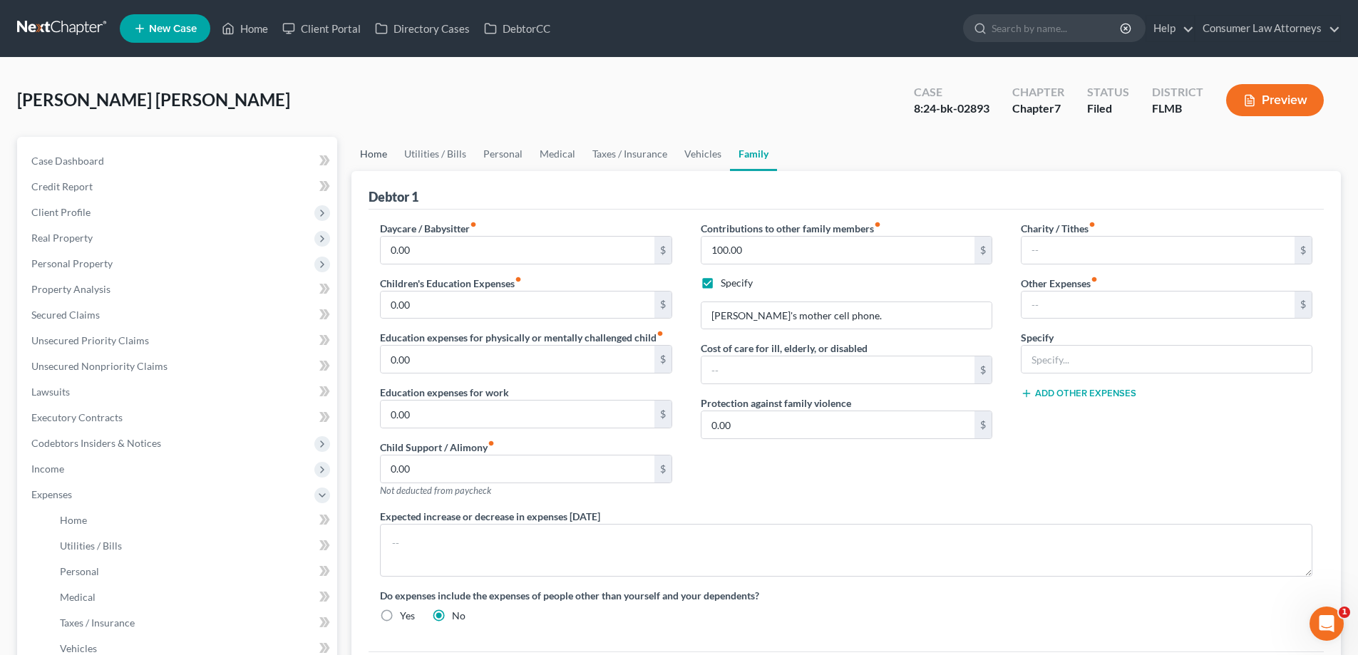
click at [376, 153] on link "Home" at bounding box center [373, 154] width 44 height 34
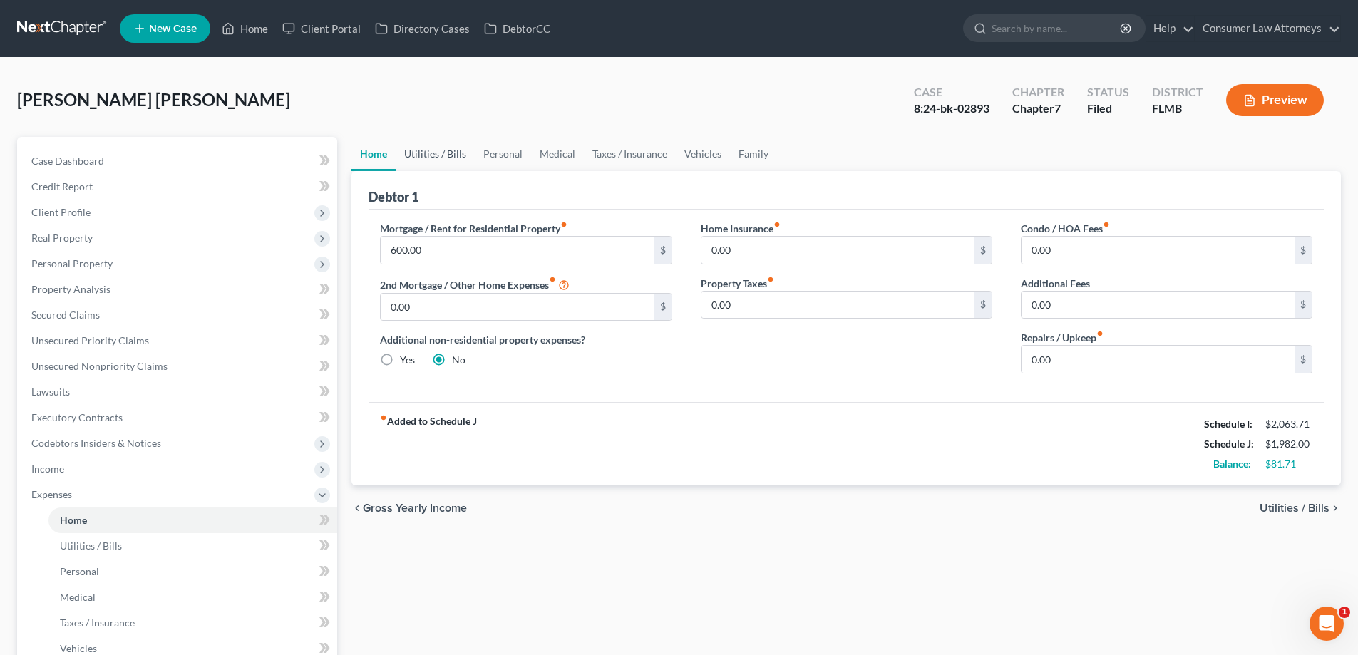
click at [433, 152] on link "Utilities / Bills" at bounding box center [435, 154] width 79 height 34
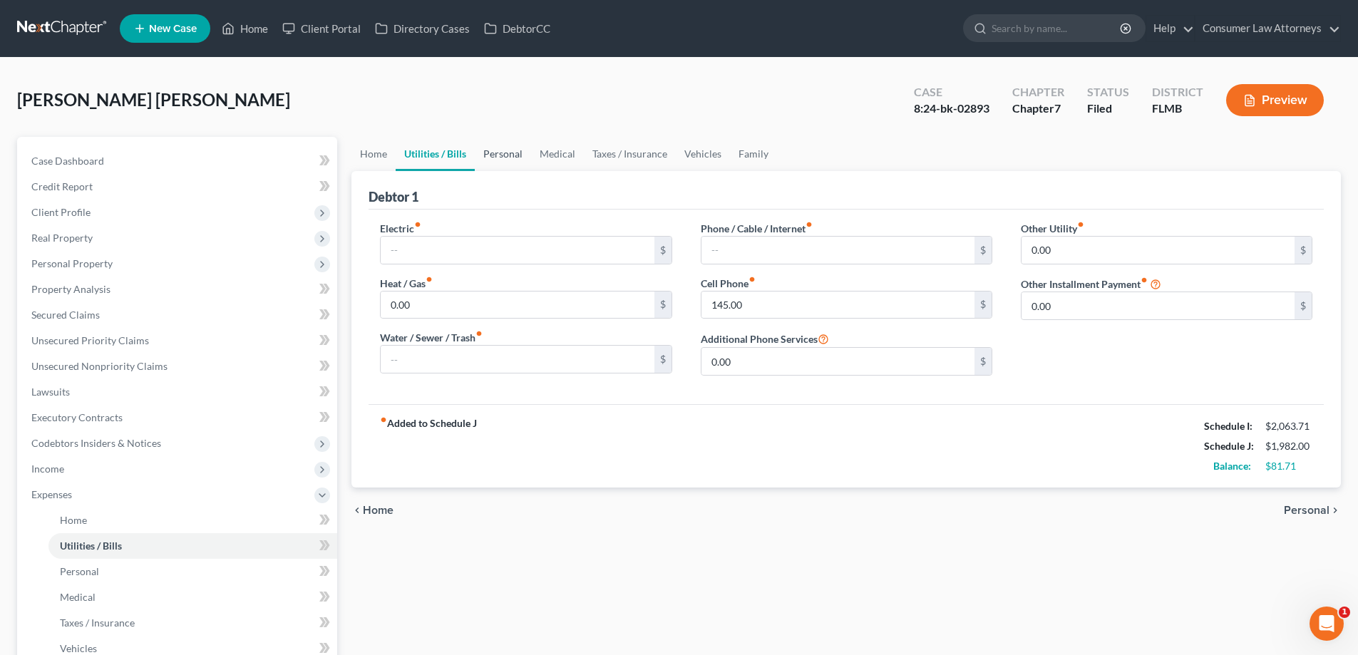
click at [495, 157] on link "Personal" at bounding box center [503, 154] width 56 height 34
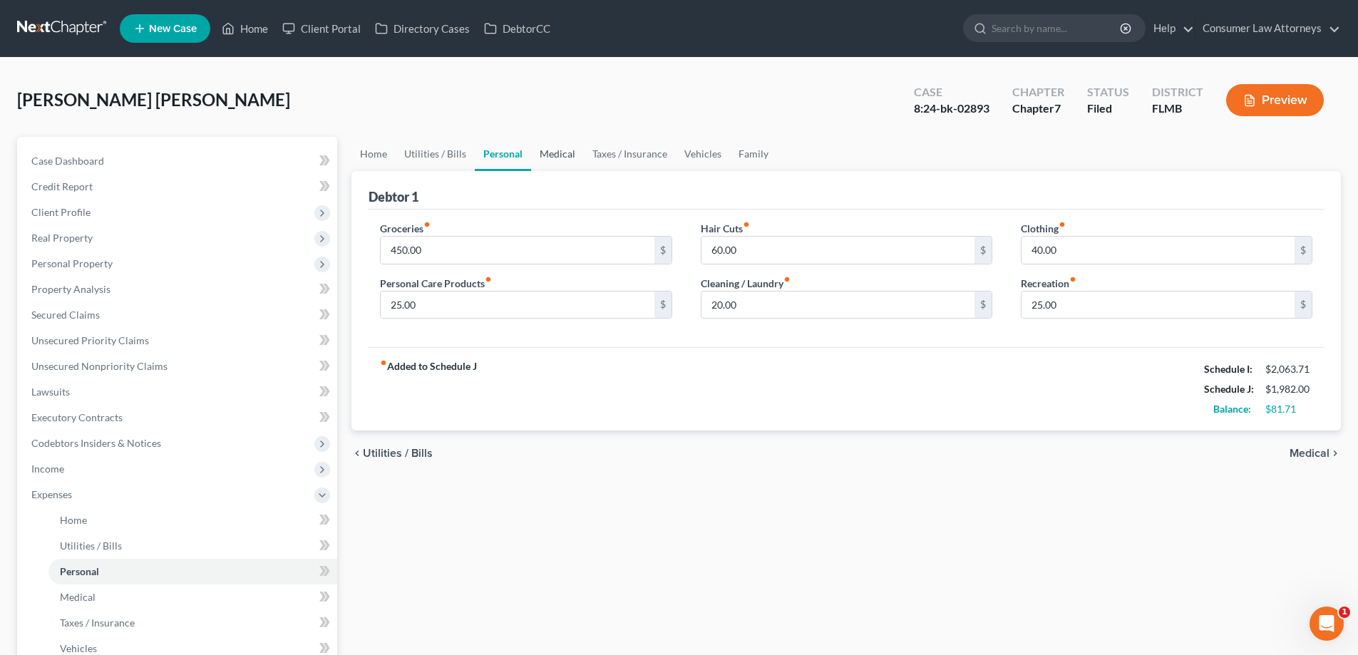
click at [564, 157] on link "Medical" at bounding box center [557, 154] width 53 height 34
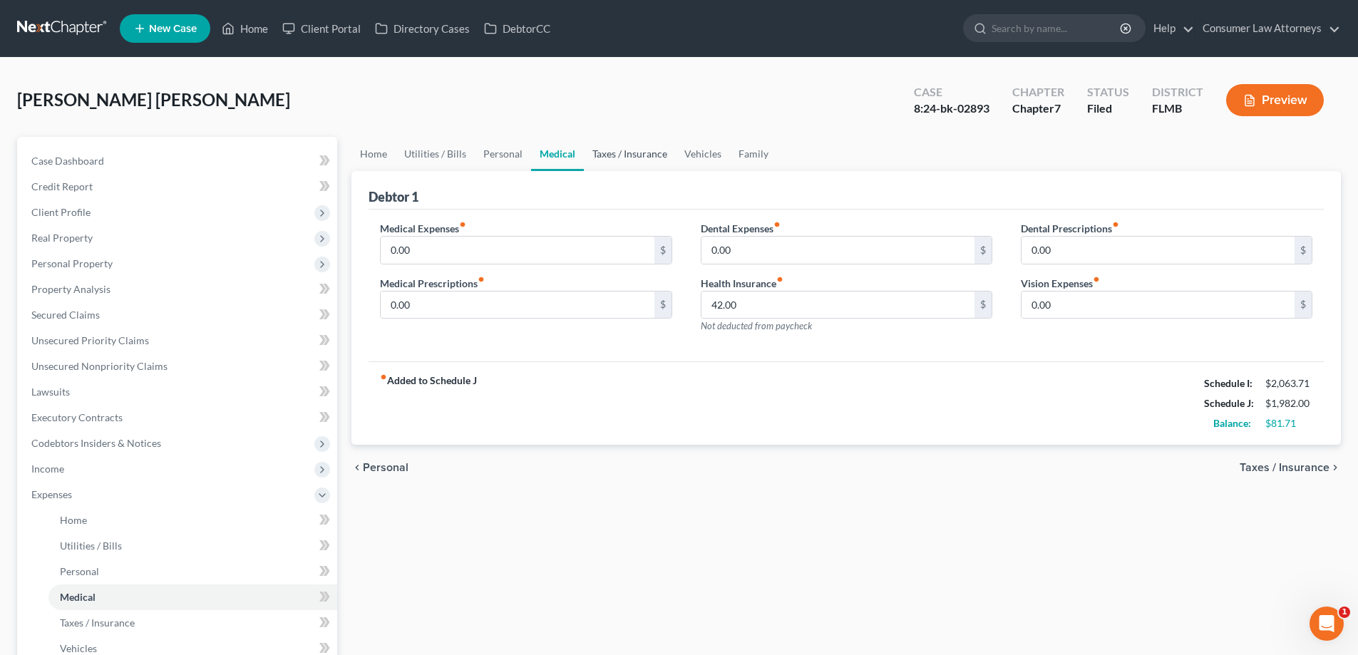
click at [606, 161] on link "Taxes / Insurance" at bounding box center [630, 154] width 92 height 34
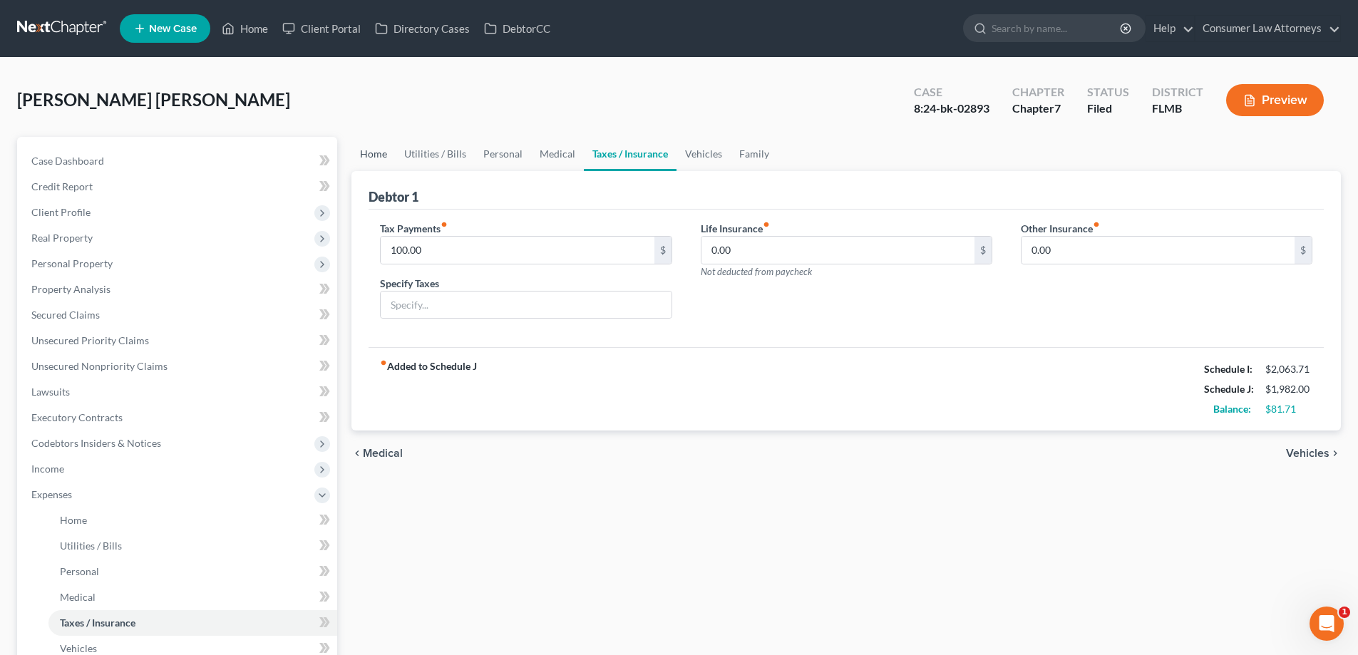
click at [373, 162] on link "Home" at bounding box center [373, 154] width 44 height 34
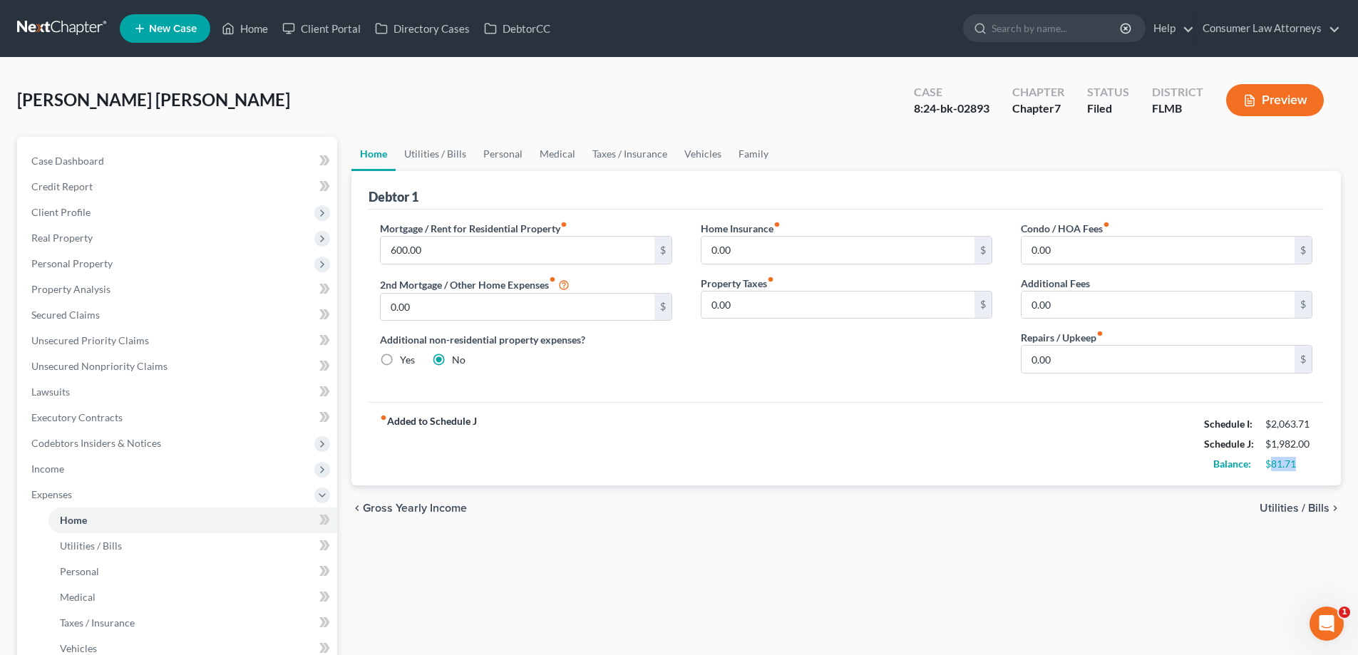
drag, startPoint x: 1297, startPoint y: 470, endPoint x: 1272, endPoint y: 475, distance: 24.6
click at [1272, 475] on div "fiber_manual_record Added to Schedule J Schedule I: $2,063.71 Schedule J: $1,98…" at bounding box center [845, 443] width 955 height 83
click at [691, 280] on div "Home Insurance fiber_manual_record 0.00 $ Property Taxes fiber_manual_record 0.…" at bounding box center [846, 303] width 320 height 164
drag, startPoint x: 718, startPoint y: 403, endPoint x: 634, endPoint y: 383, distance: 86.6
click at [718, 403] on div "fiber_manual_record Added to Schedule J Schedule I: $2,063.71 Schedule J: $1,98…" at bounding box center [845, 443] width 955 height 83
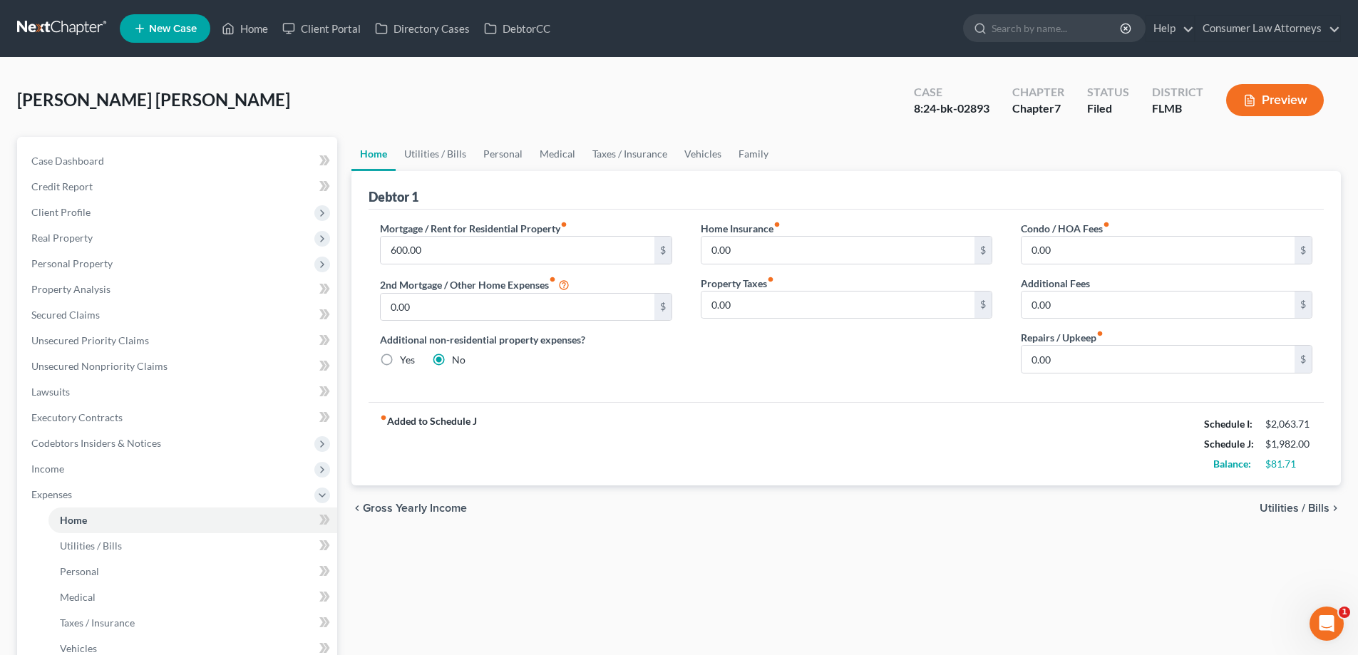
click at [346, 394] on div "Home Utilities / Bills Personal Medical Taxes / Insurance Vehicles Family Debto…" at bounding box center [846, 510] width 1004 height 746
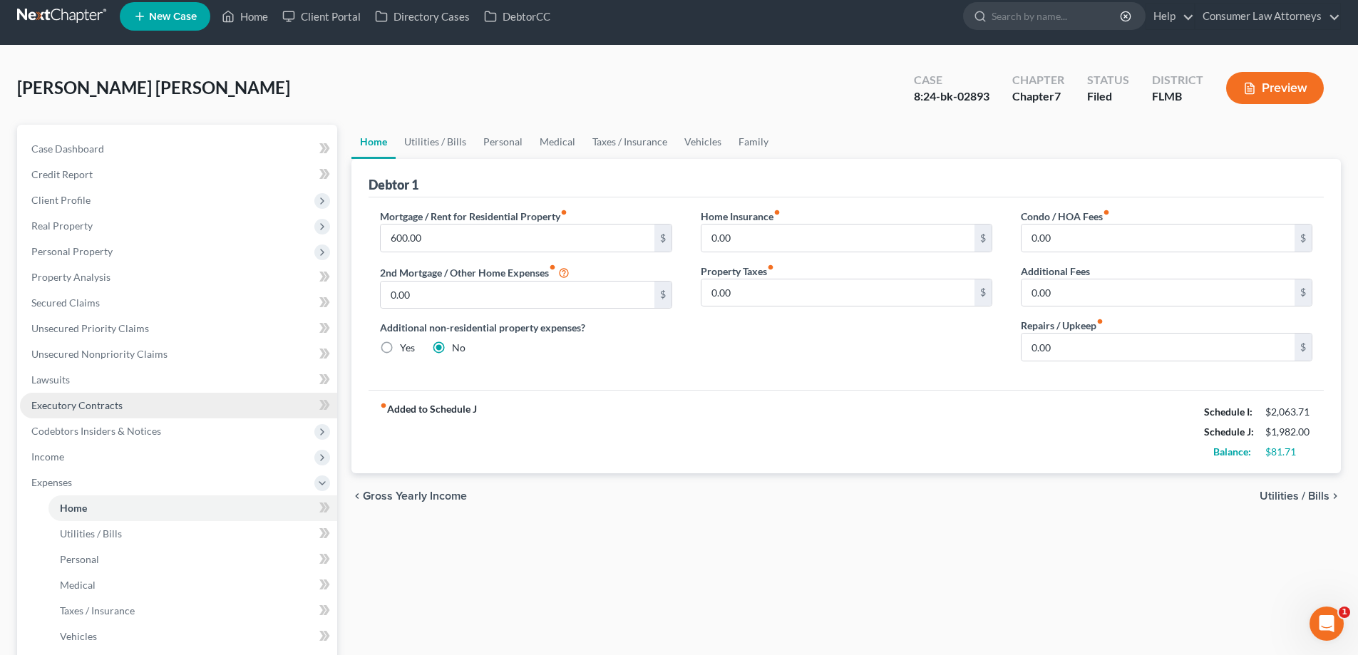
scroll to position [282, 0]
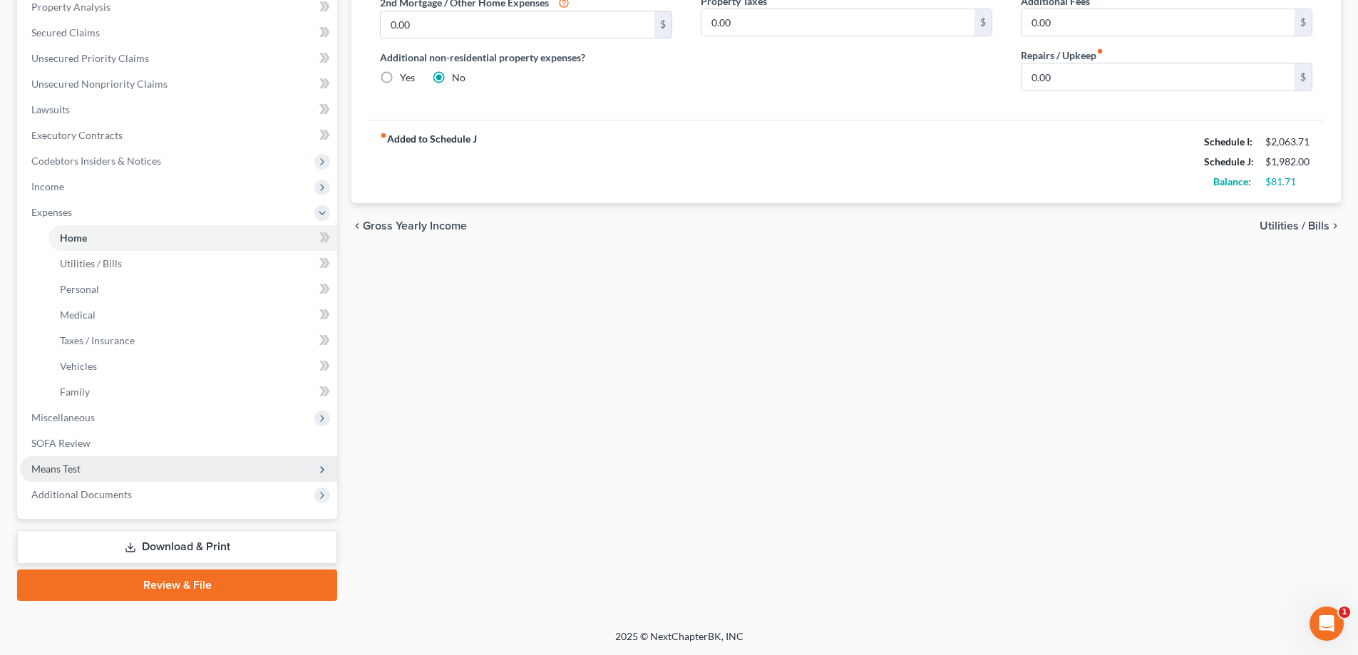
click at [49, 466] on span "Means Test" at bounding box center [55, 469] width 49 height 12
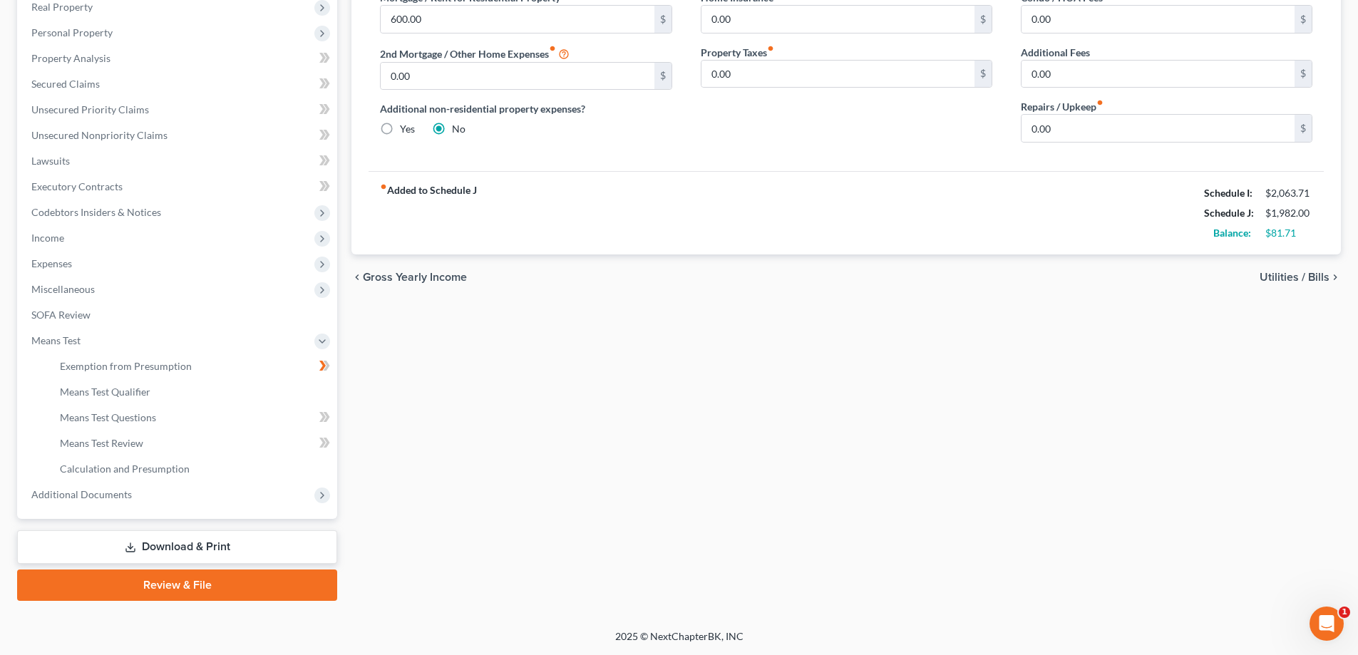
scroll to position [231, 0]
click at [100, 405] on link "Means Test Questions" at bounding box center [192, 418] width 289 height 26
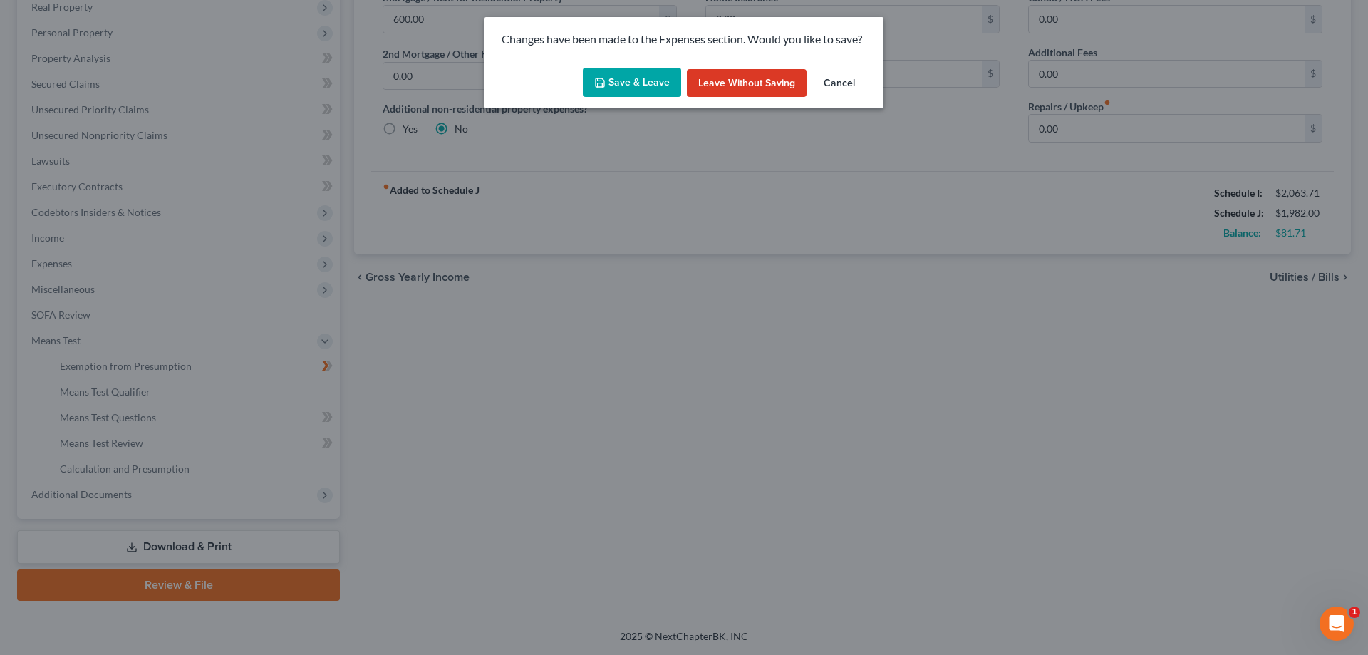
click at [615, 80] on button "Save & Leave" at bounding box center [632, 83] width 98 height 30
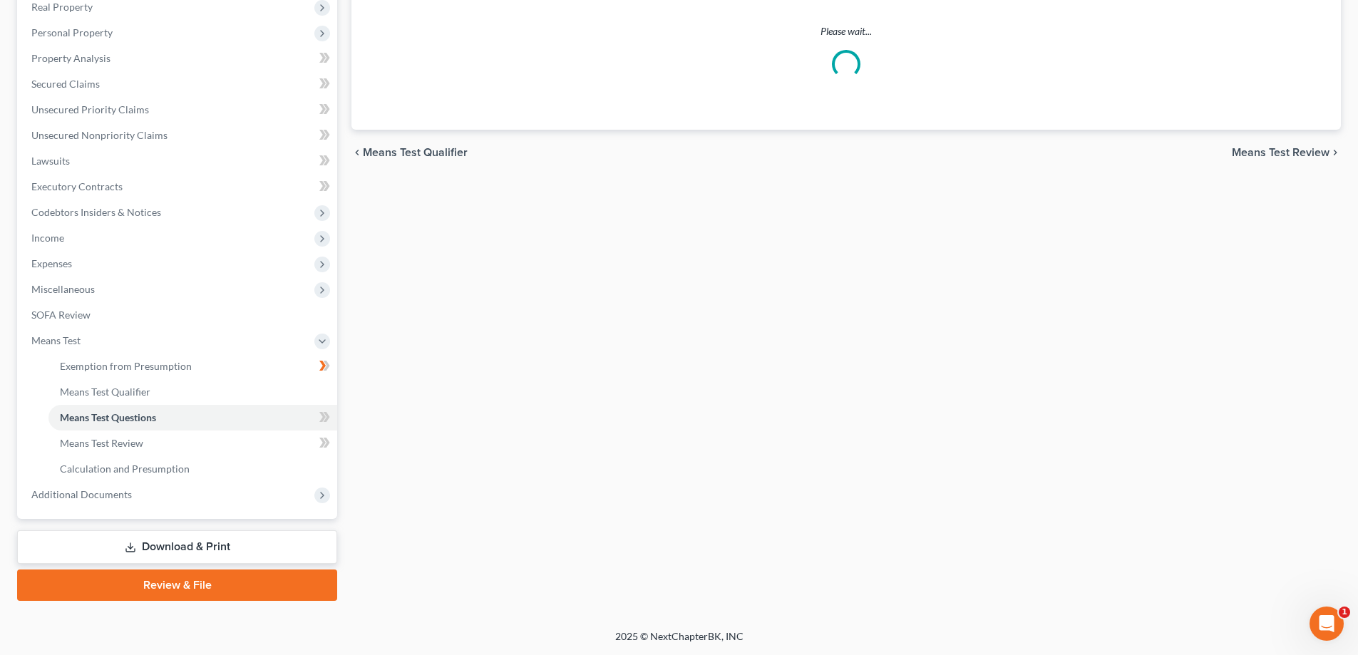
click at [135, 395] on span "Means Test Qualifier" at bounding box center [105, 392] width 91 height 12
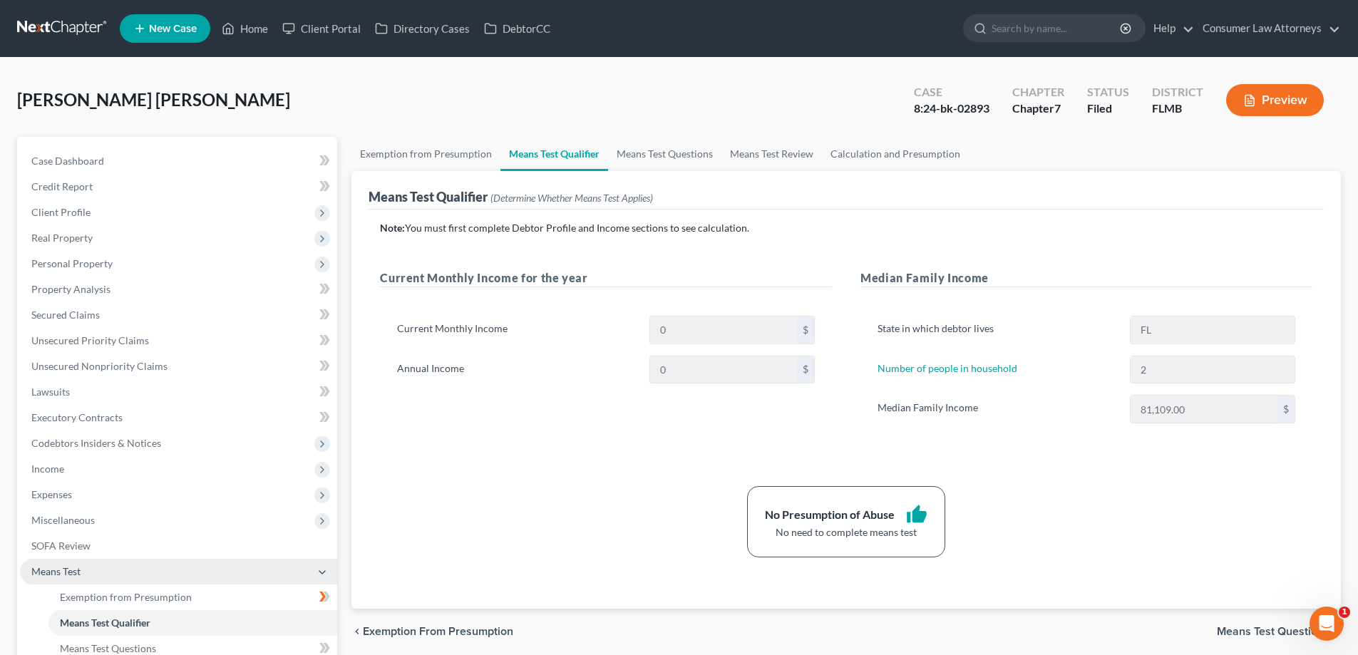
scroll to position [71, 0]
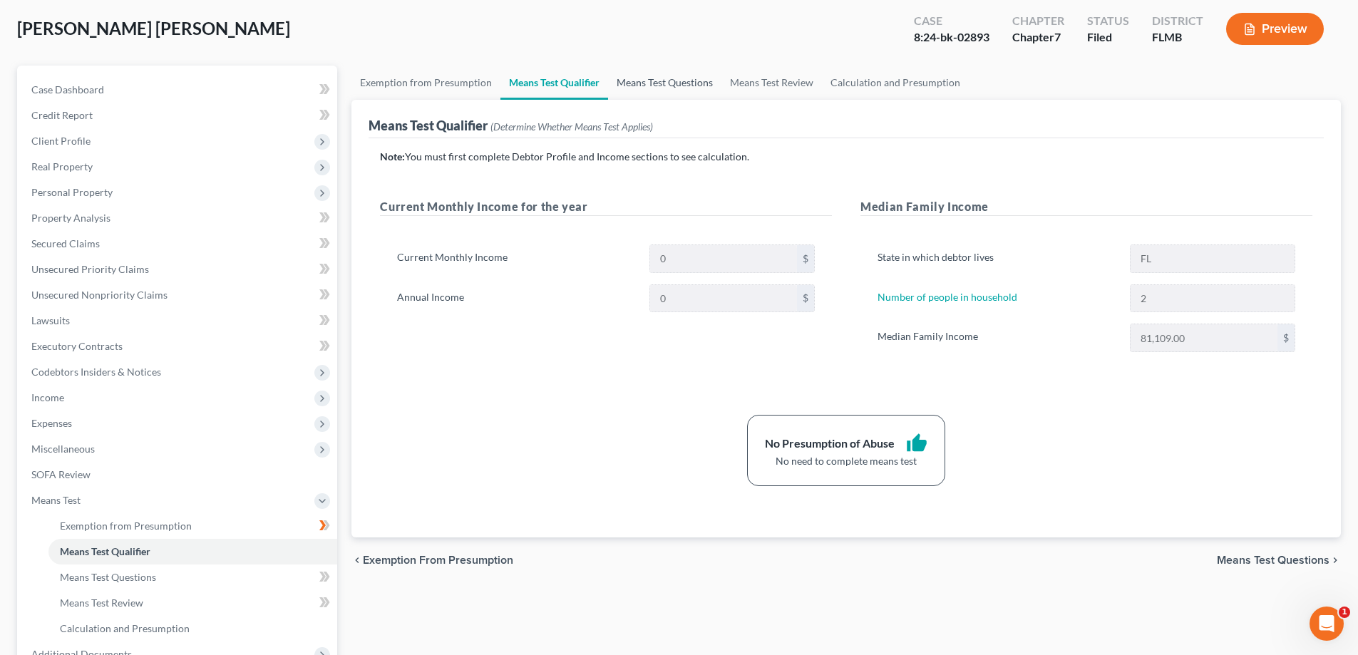
click at [666, 88] on link "Means Test Questions" at bounding box center [664, 83] width 113 height 34
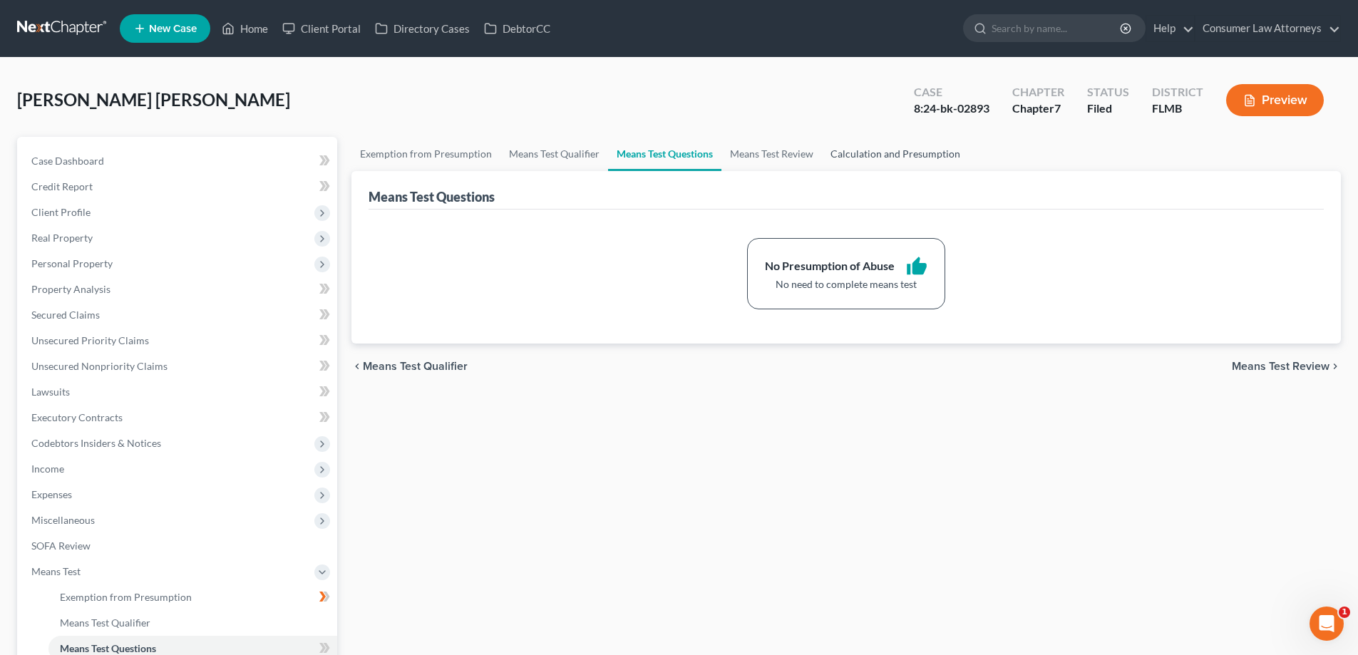
click at [877, 154] on link "Calculation and Presumption" at bounding box center [895, 154] width 147 height 34
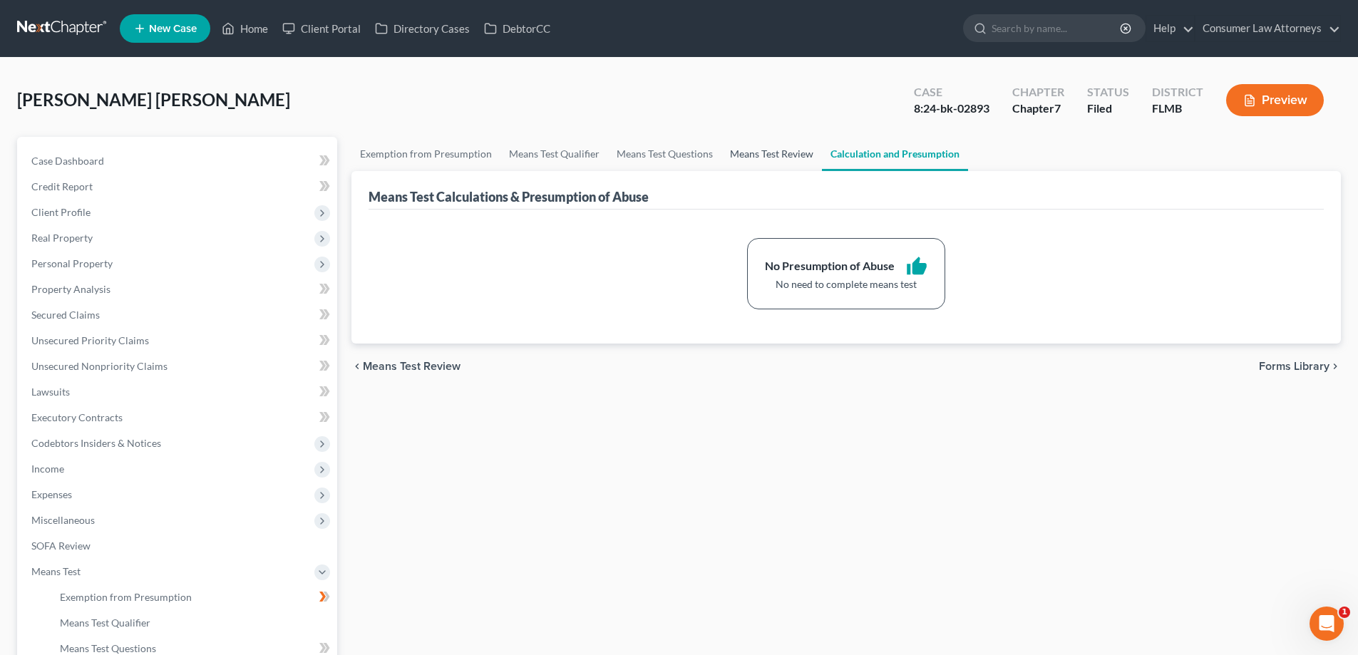
click at [746, 149] on link "Means Test Review" at bounding box center [771, 154] width 100 height 34
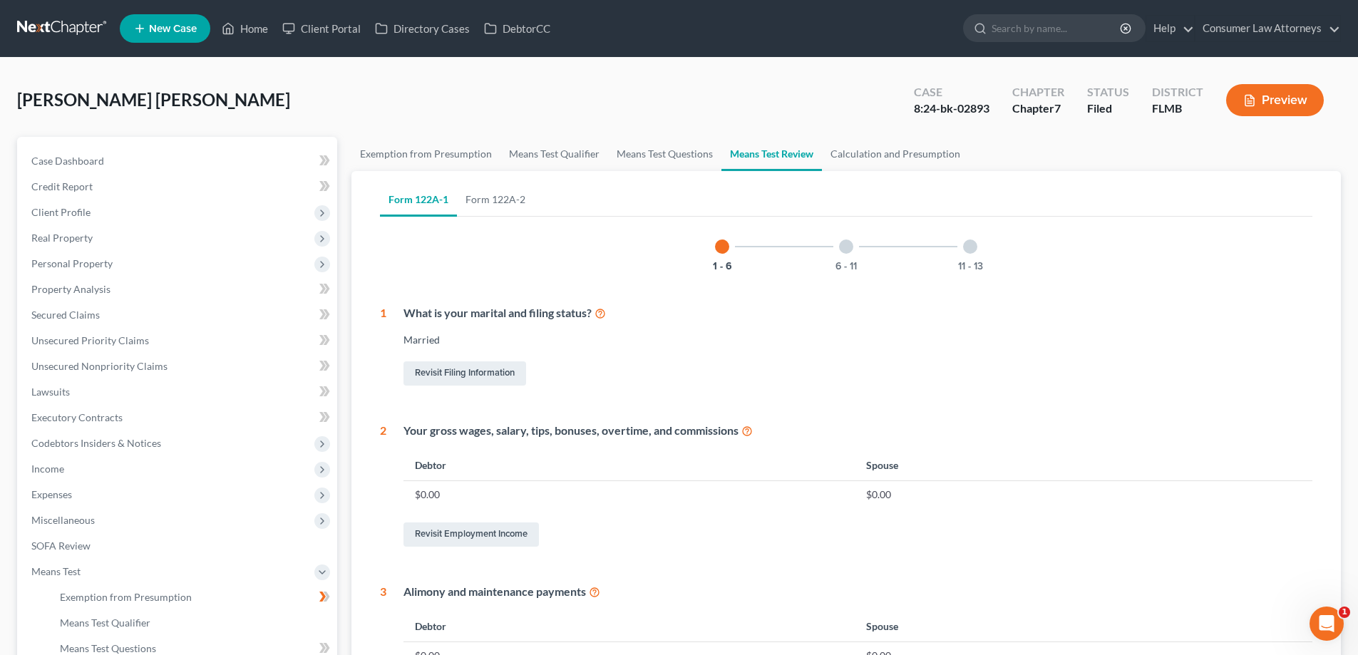
click at [588, 481] on td "$0.00" at bounding box center [628, 494] width 451 height 27
click at [88, 266] on span "Personal Property" at bounding box center [71, 263] width 81 height 12
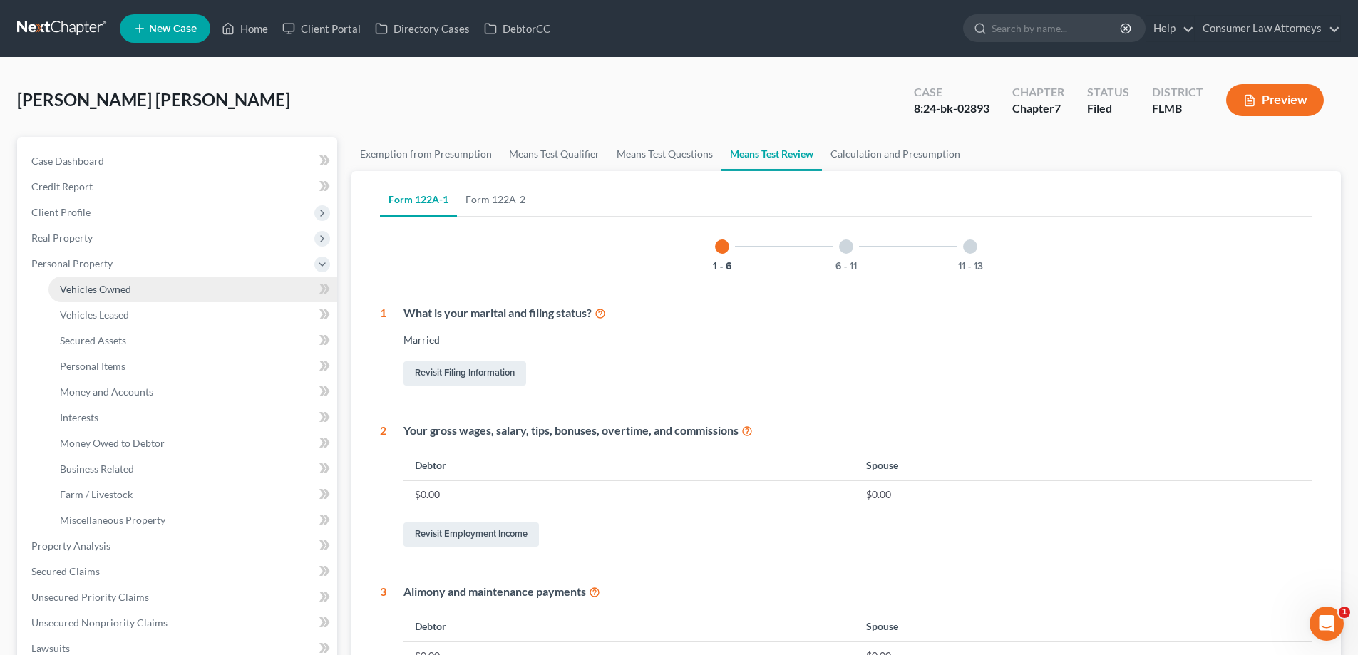
click at [107, 299] on link "Vehicles Owned" at bounding box center [192, 290] width 289 height 26
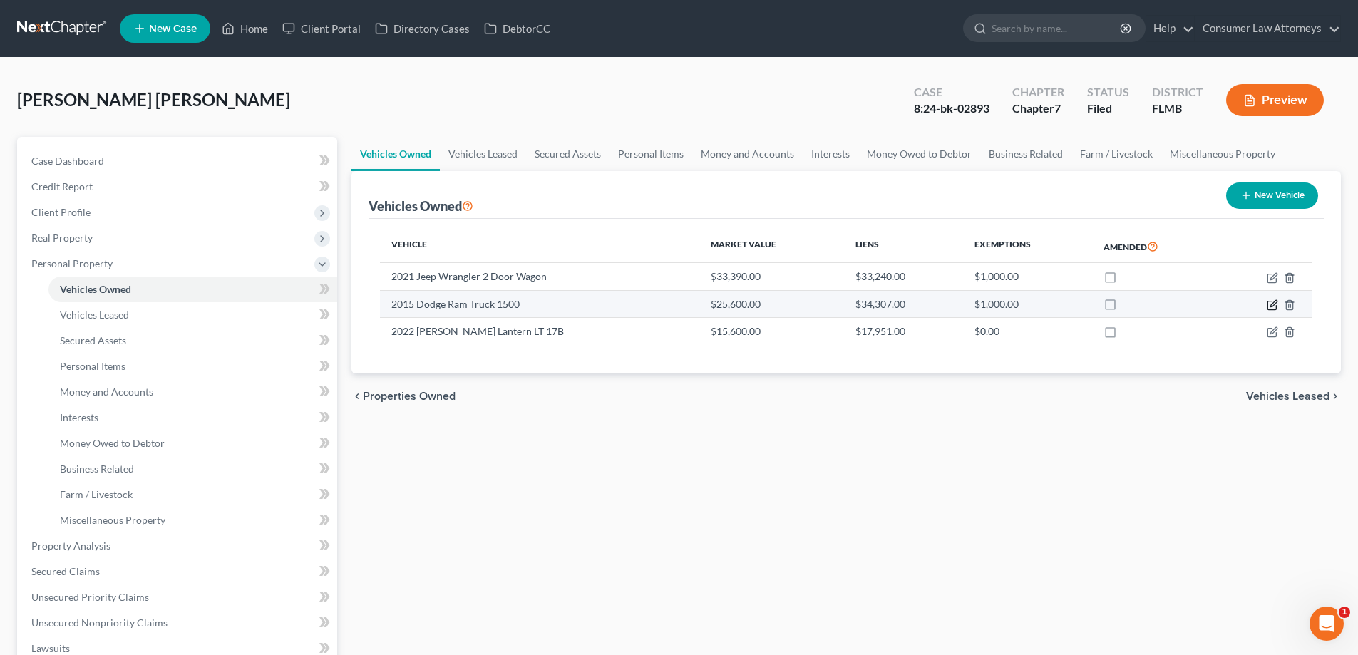
click at [1271, 304] on icon "button" at bounding box center [1272, 304] width 11 height 11
select select "0"
select select "11"
select select "3"
select select "2"
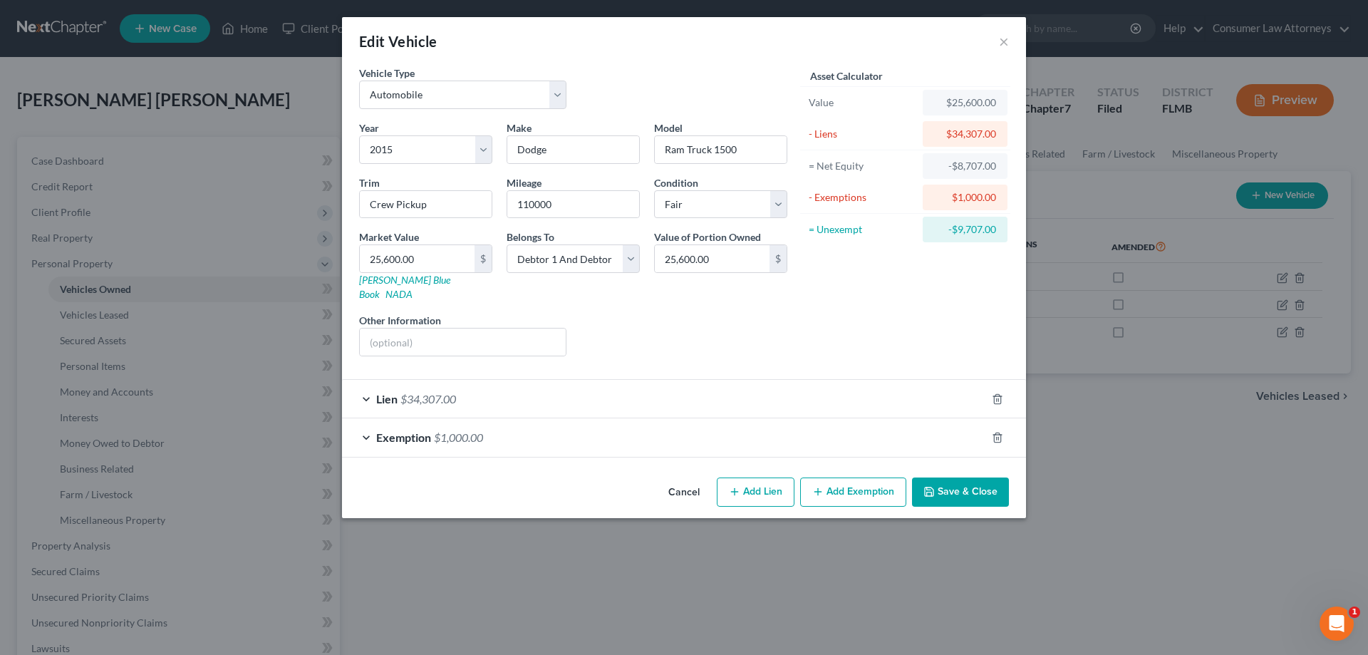
click at [959, 478] on button "Save & Close" at bounding box center [960, 493] width 97 height 30
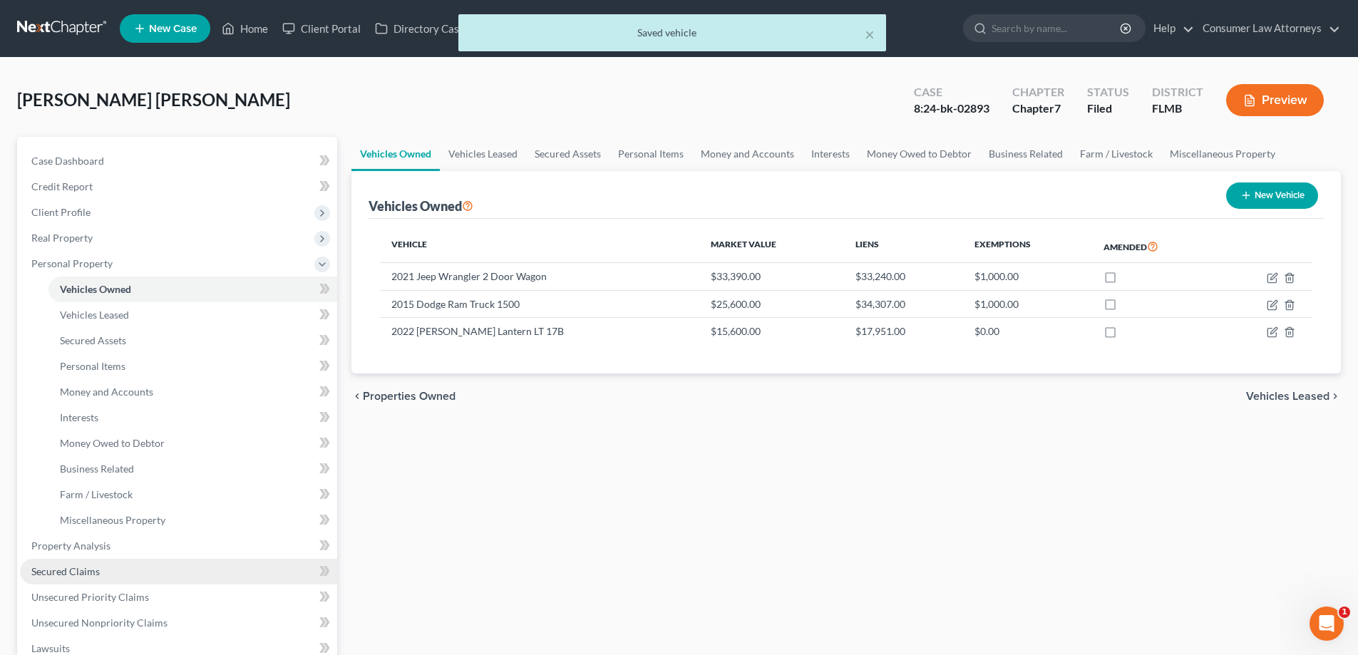
click at [56, 581] on link "Secured Claims" at bounding box center [178, 572] width 317 height 26
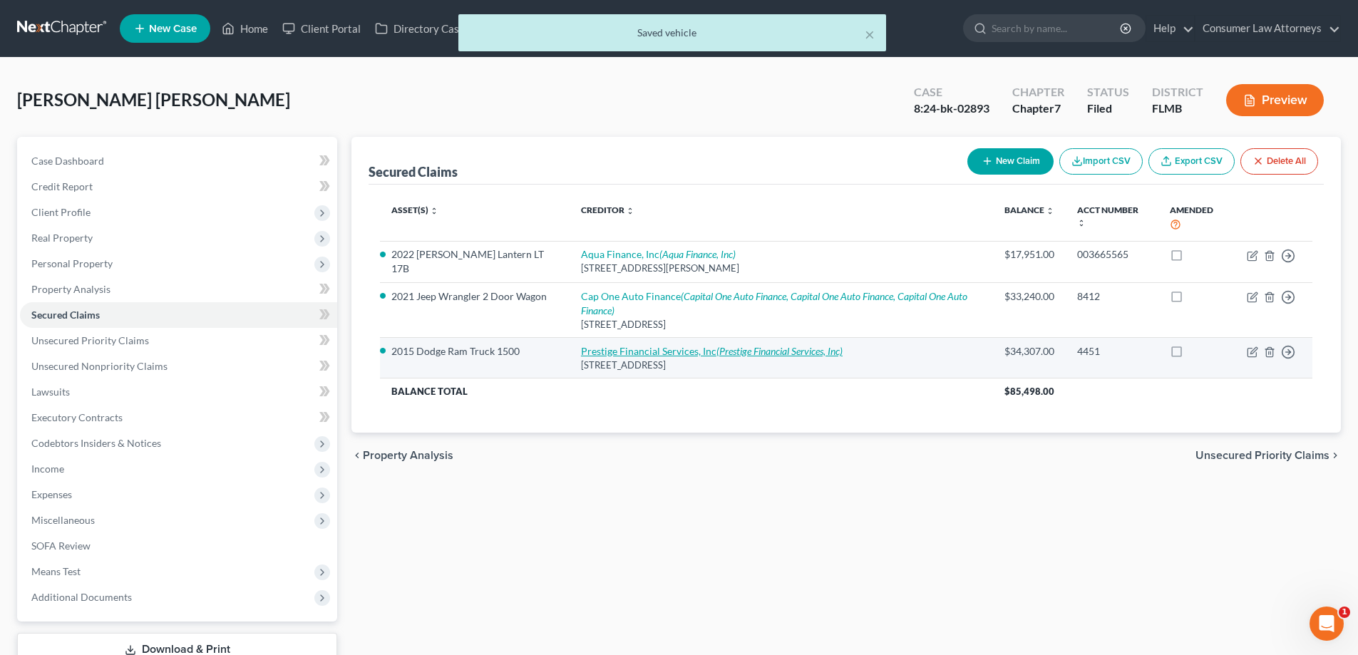
click at [627, 353] on link "Prestige Financial Services, Inc (Prestige Financial Services, Inc)" at bounding box center [712, 351] width 262 height 12
select select "46"
select select "2"
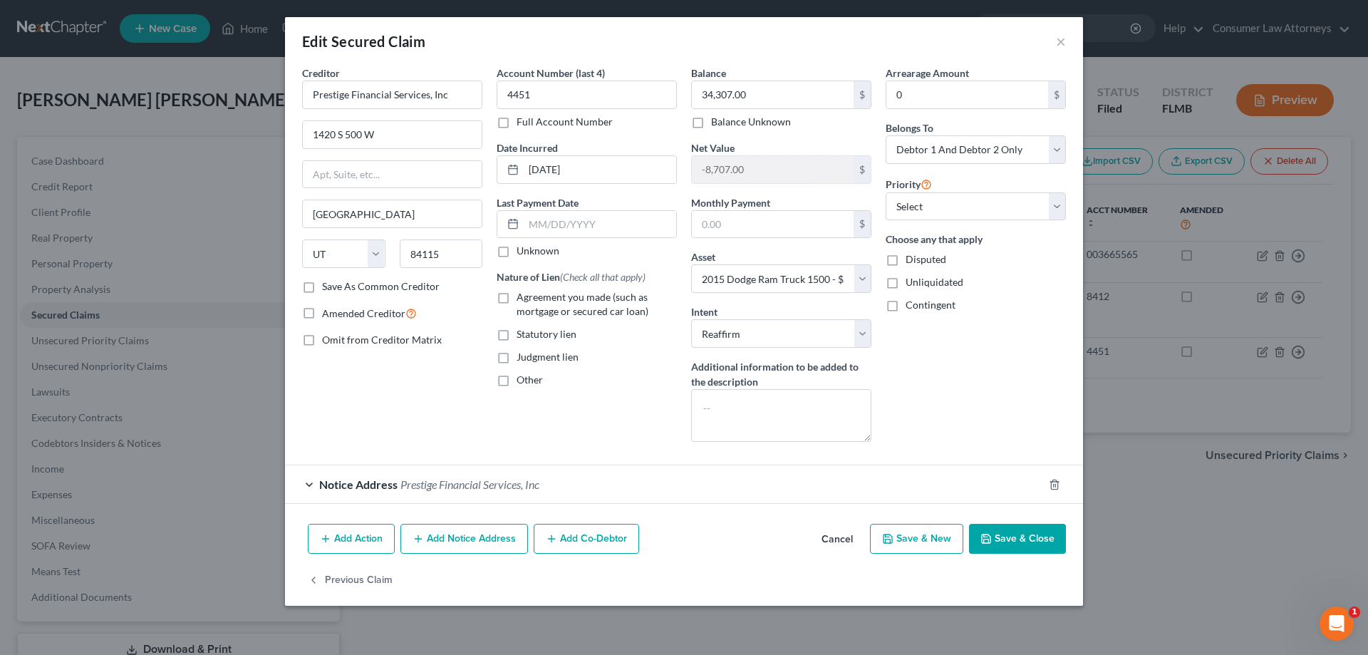
click at [360, 541] on button "Add Action" at bounding box center [351, 539] width 87 height 30
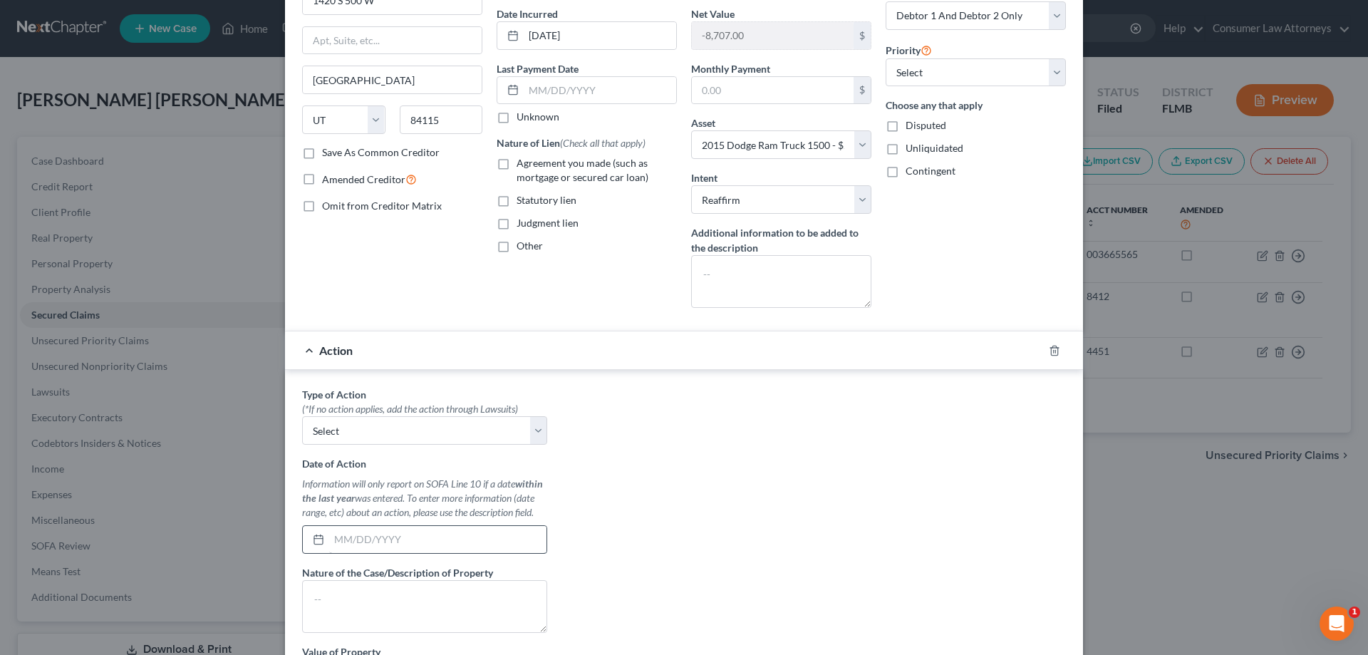
scroll to position [143, 0]
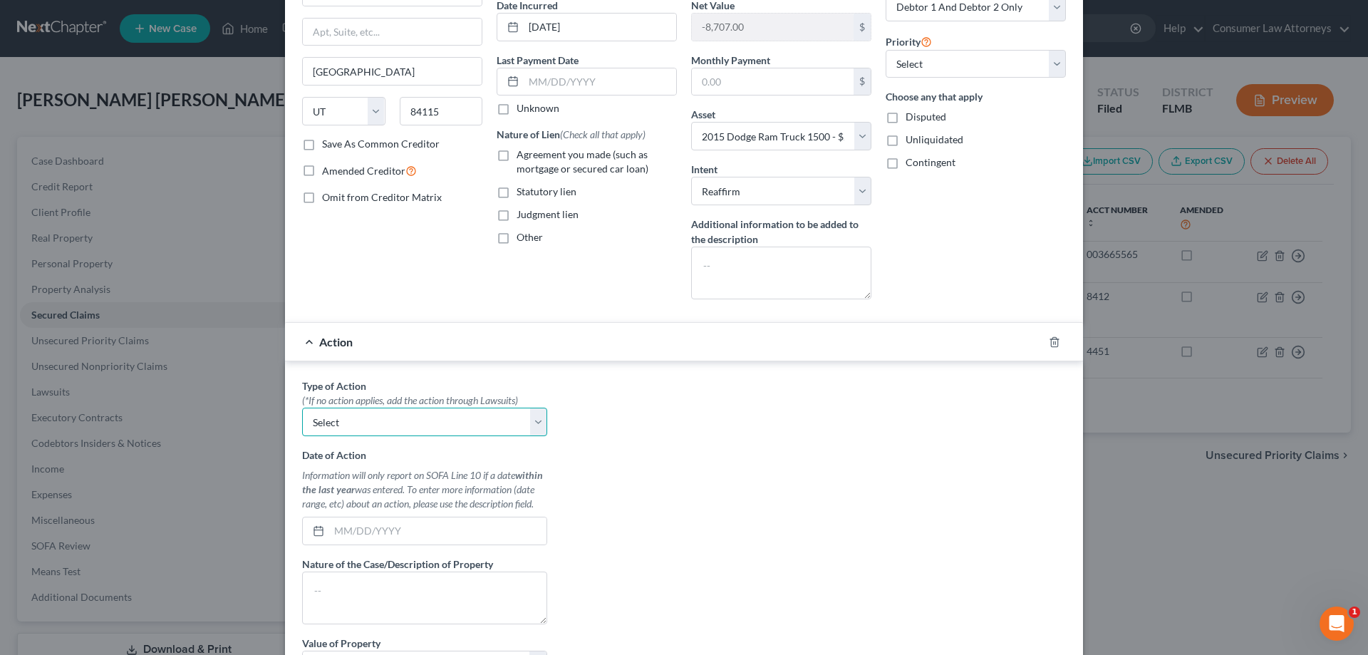
drag, startPoint x: 393, startPoint y: 433, endPoint x: 376, endPoint y: 435, distance: 17.2
click at [393, 433] on select "Select Repossession Garnishment Foreclosure Personal Injury Attached, Seized, O…" at bounding box center [424, 422] width 245 height 29
select select "0"
click at [302, 408] on select "Select Repossession Garnishment Foreclosure Personal Injury Attached, Seized, O…" at bounding box center [424, 422] width 245 height 29
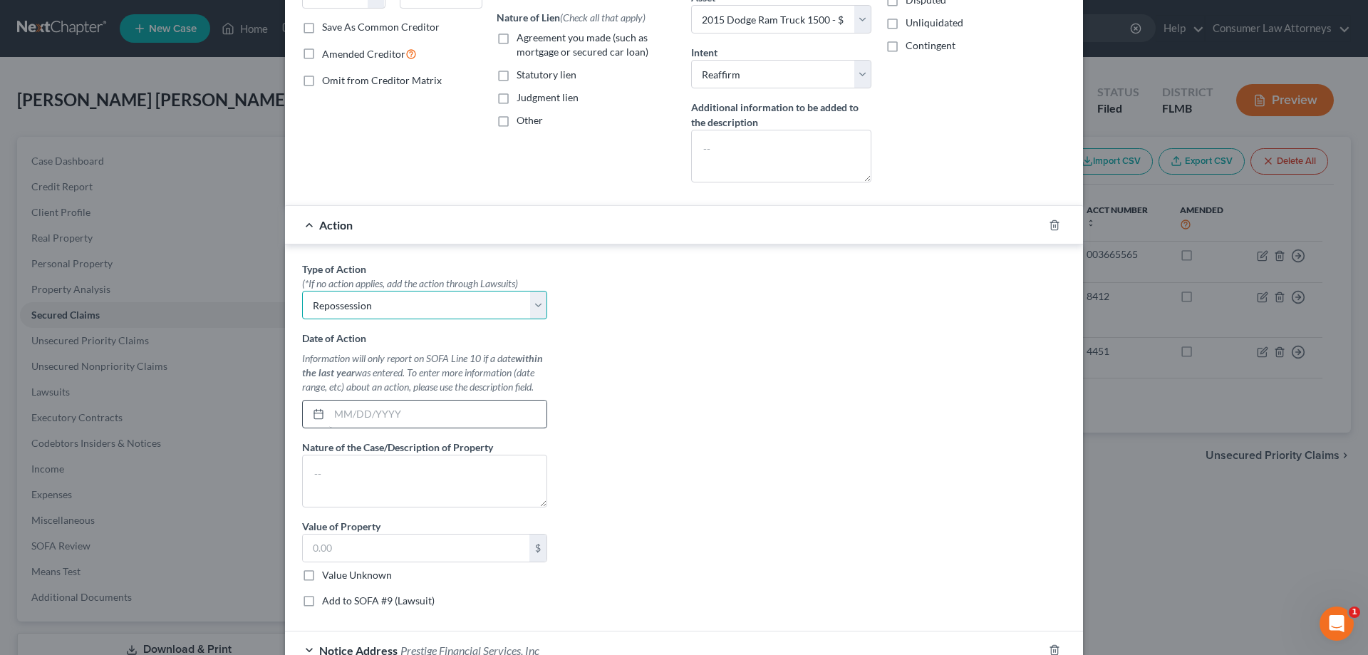
scroll to position [285, 0]
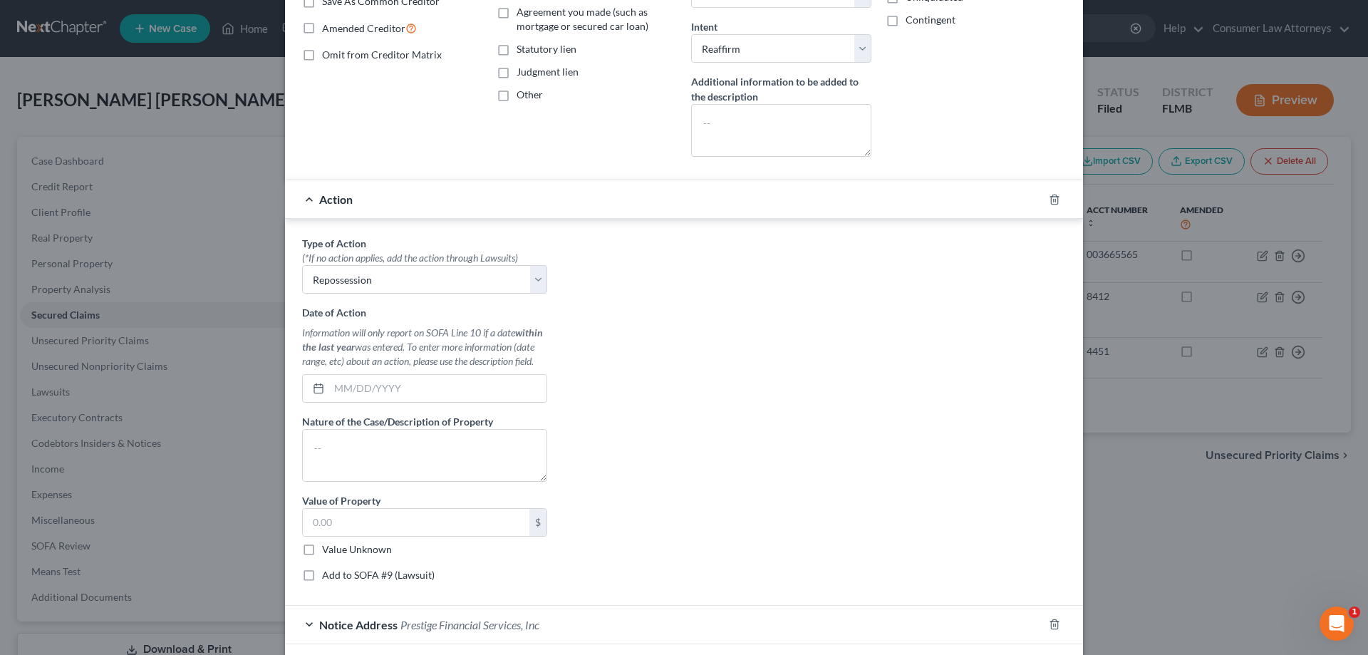
click at [322, 579] on label "Add to SOFA #9 (Lawsuit)" at bounding box center [378, 575] width 113 height 14
click at [328, 577] on input "Add to SOFA #9 (Lawsuit)" at bounding box center [332, 572] width 9 height 9
checkbox input "true"
select select "0"
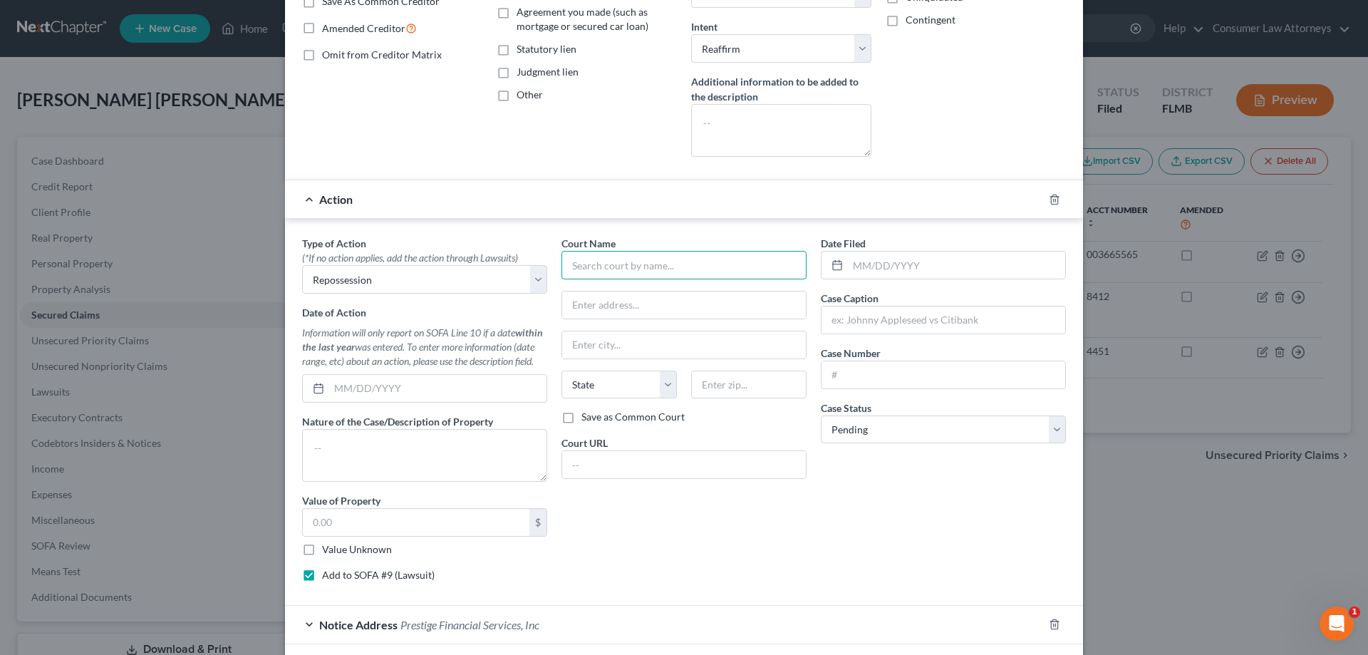
click at [680, 259] on input "text" at bounding box center [684, 265] width 245 height 29
type input "Prestige"
click at [1049, 203] on icon "button" at bounding box center [1054, 199] width 11 height 11
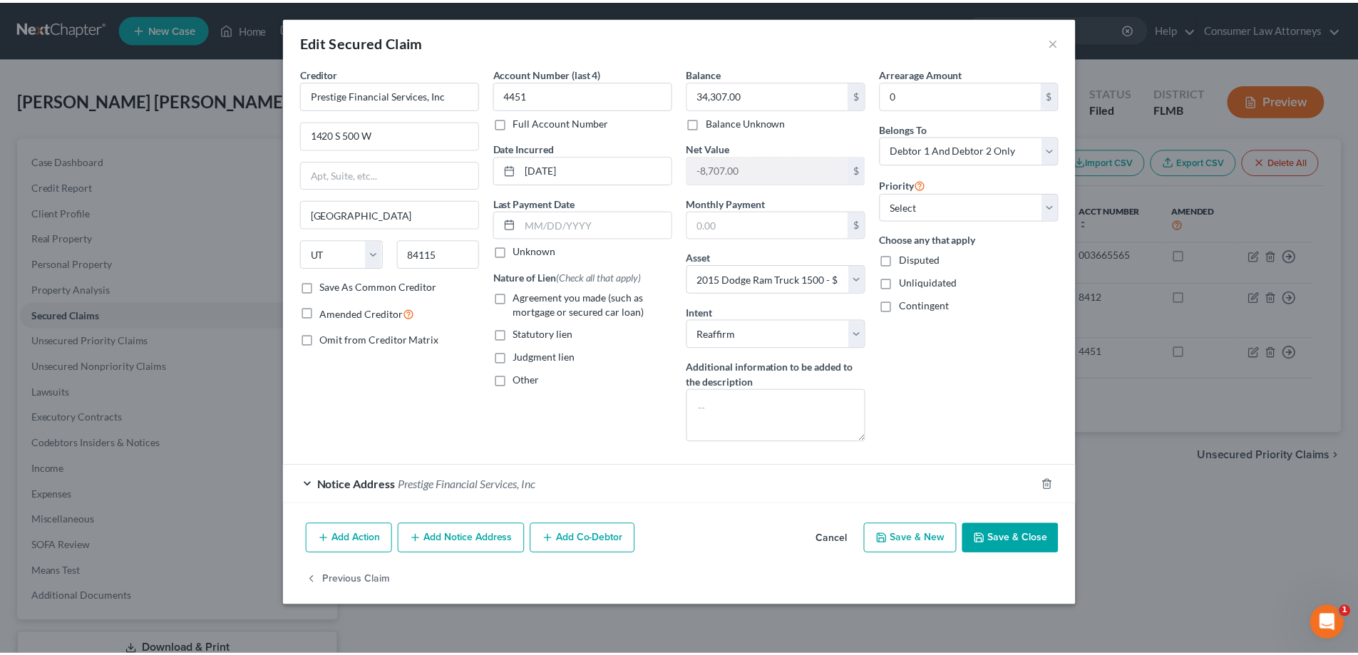
scroll to position [0, 0]
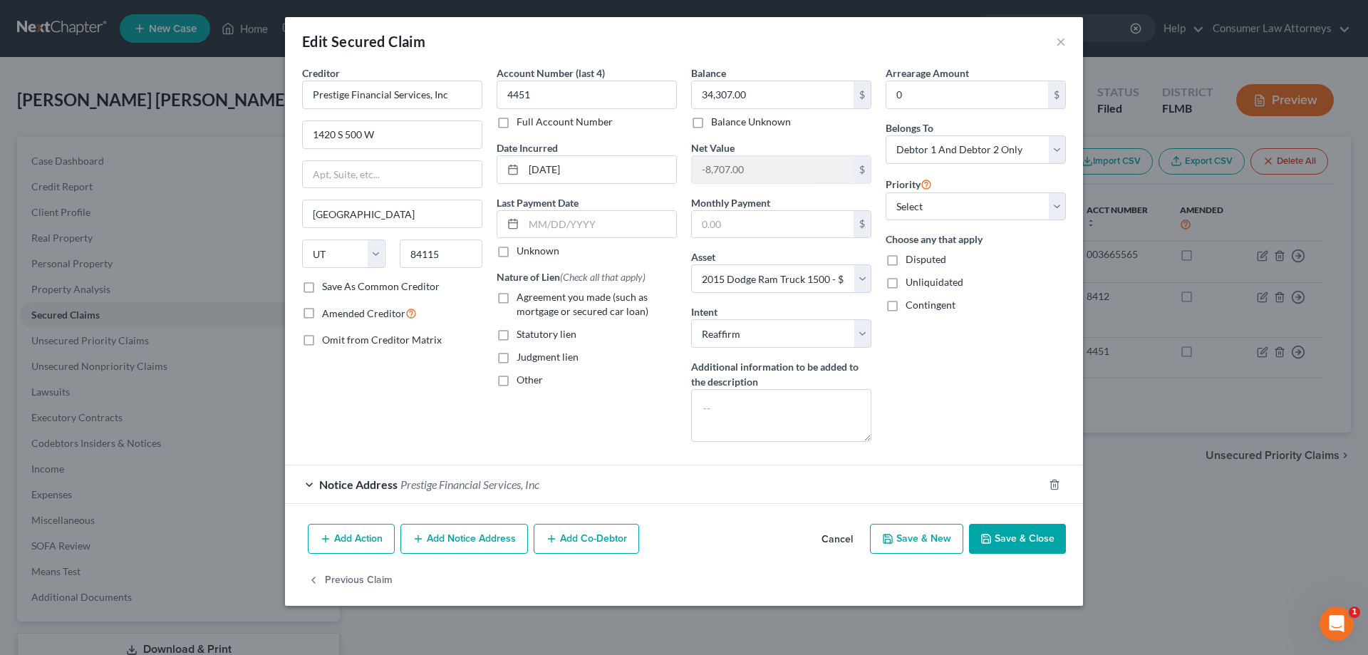
click at [1002, 544] on button "Save & Close" at bounding box center [1017, 539] width 97 height 30
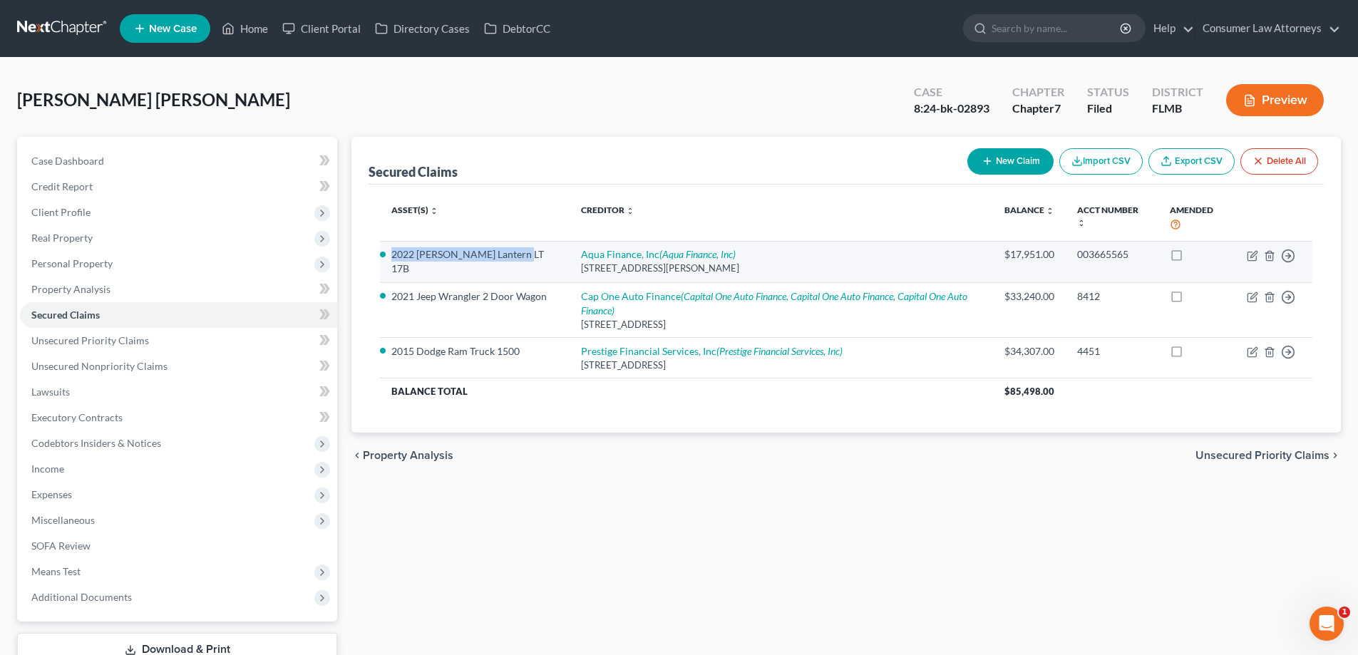
drag, startPoint x: 392, startPoint y: 256, endPoint x: 527, endPoint y: 262, distance: 135.6
click at [527, 262] on td "2022 [PERSON_NAME] Lantern LT 17B" at bounding box center [475, 261] width 190 height 41
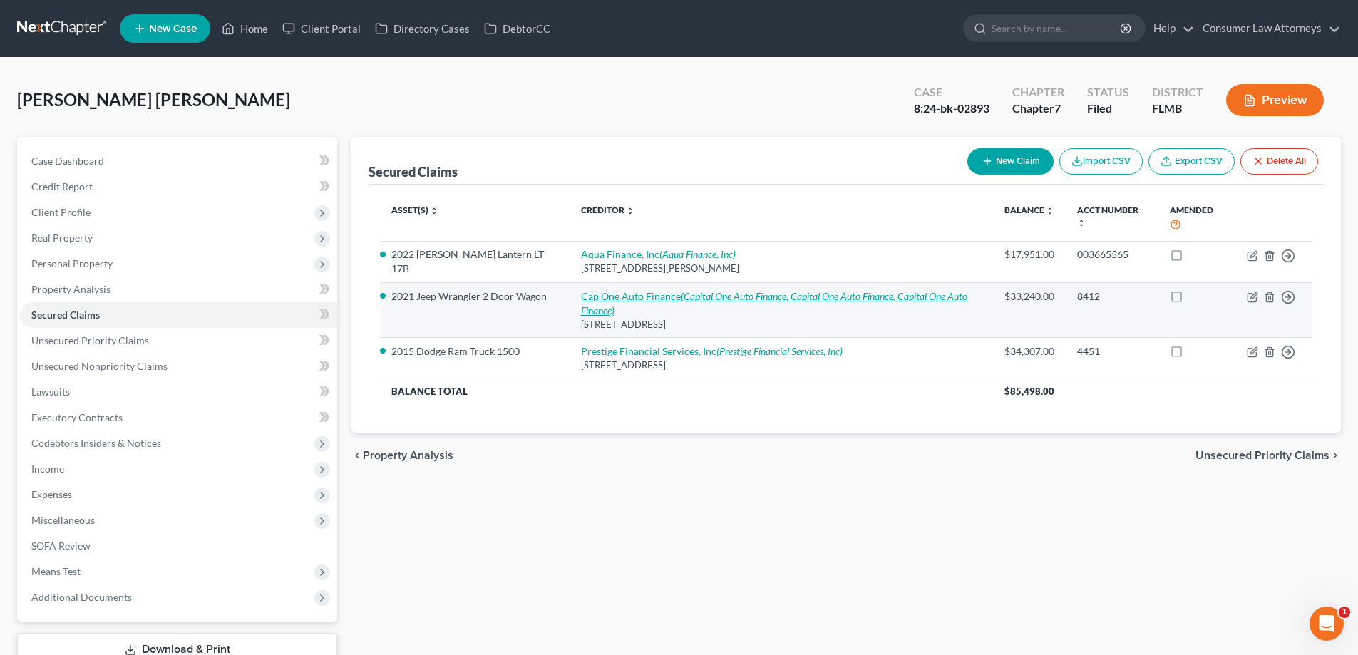
click at [689, 292] on icon "(Capital One Auto Finance, Capital One Auto Finance, Capital One Auto Finance)" at bounding box center [774, 303] width 386 height 26
select select "45"
select select "10"
select select "2"
select select "0"
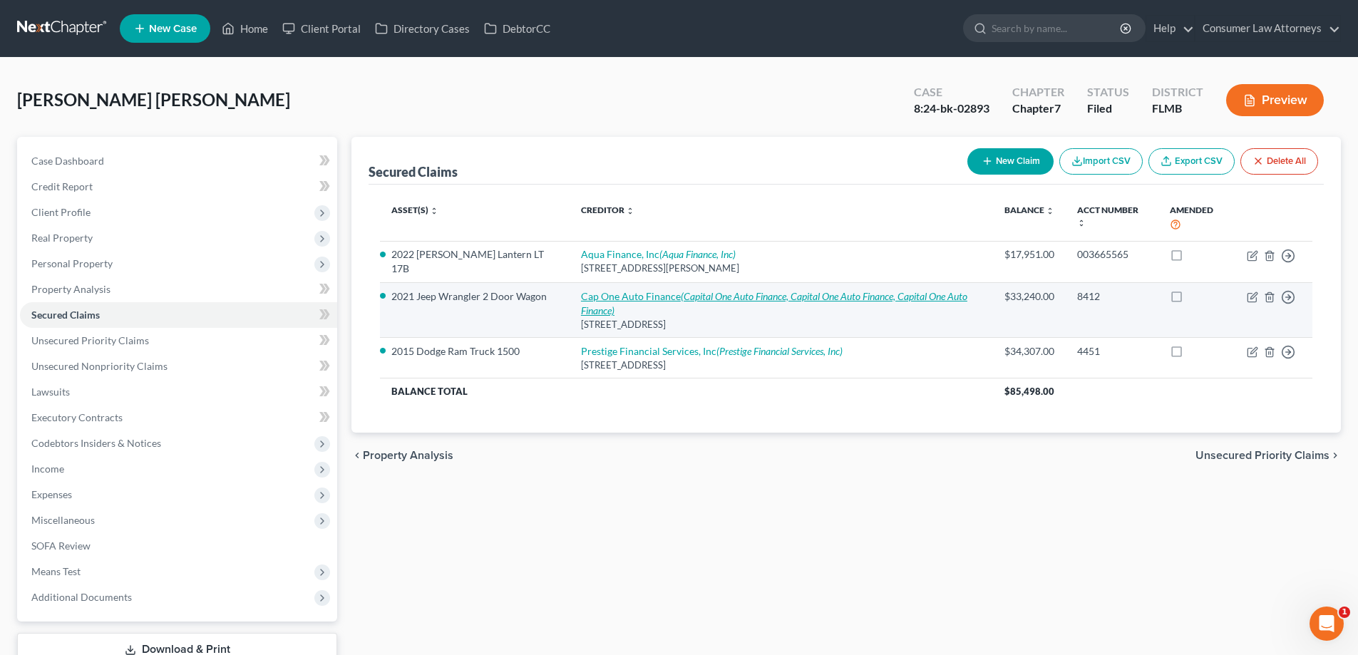
select select "0"
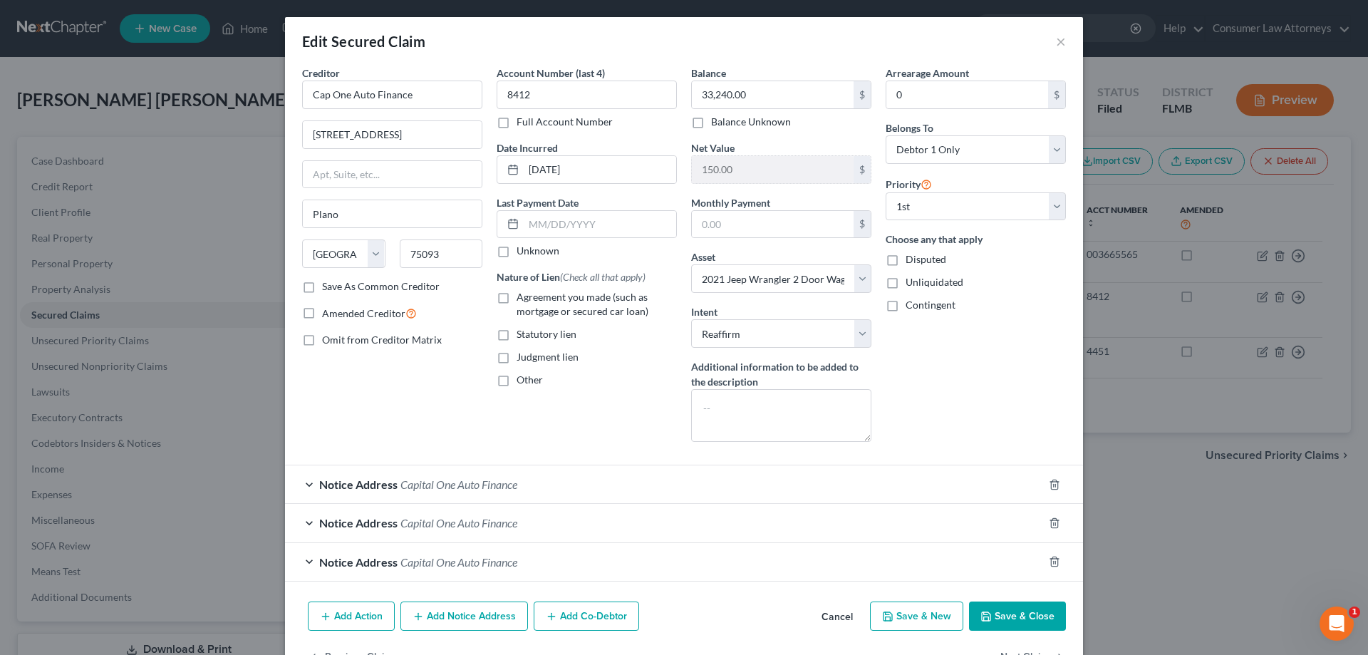
click at [1006, 617] on button "Save & Close" at bounding box center [1017, 617] width 97 height 30
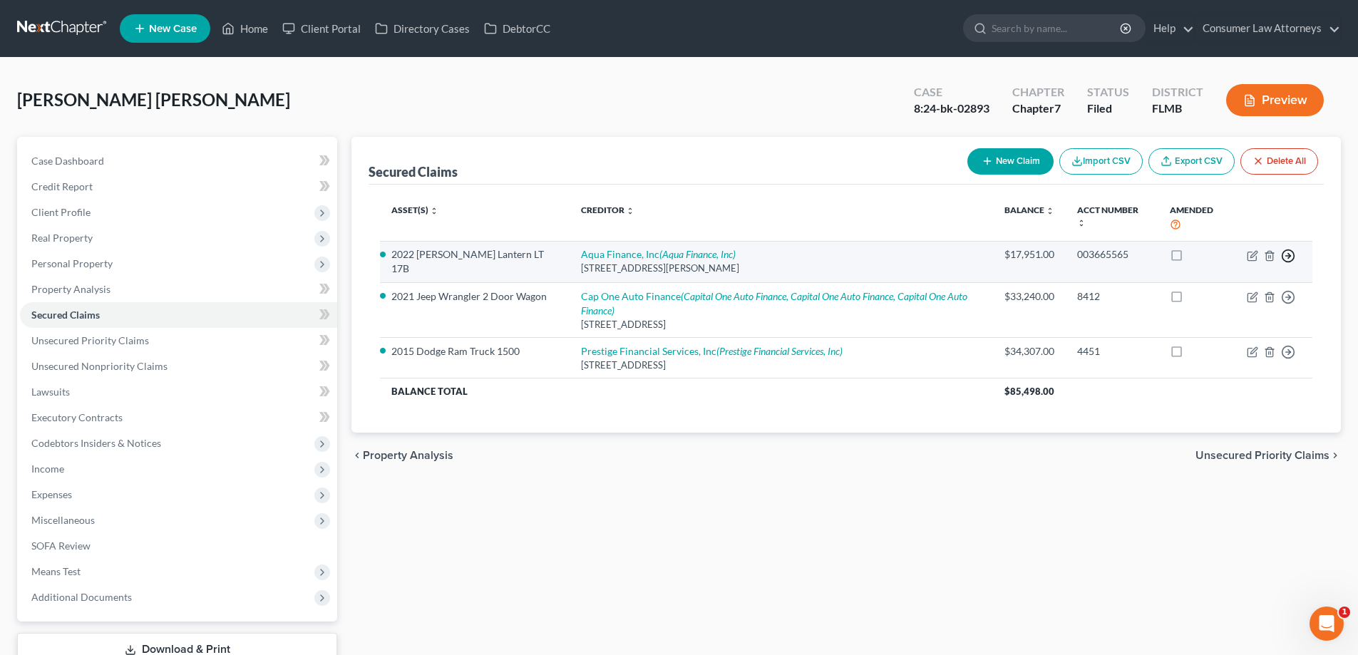
click at [1294, 258] on circle "button" at bounding box center [1288, 255] width 12 height 12
drag, startPoint x: 530, startPoint y: 254, endPoint x: 395, endPoint y: 254, distance: 134.7
click at [395, 254] on li "2022 [PERSON_NAME] Lantern LT 17B" at bounding box center [474, 261] width 167 height 29
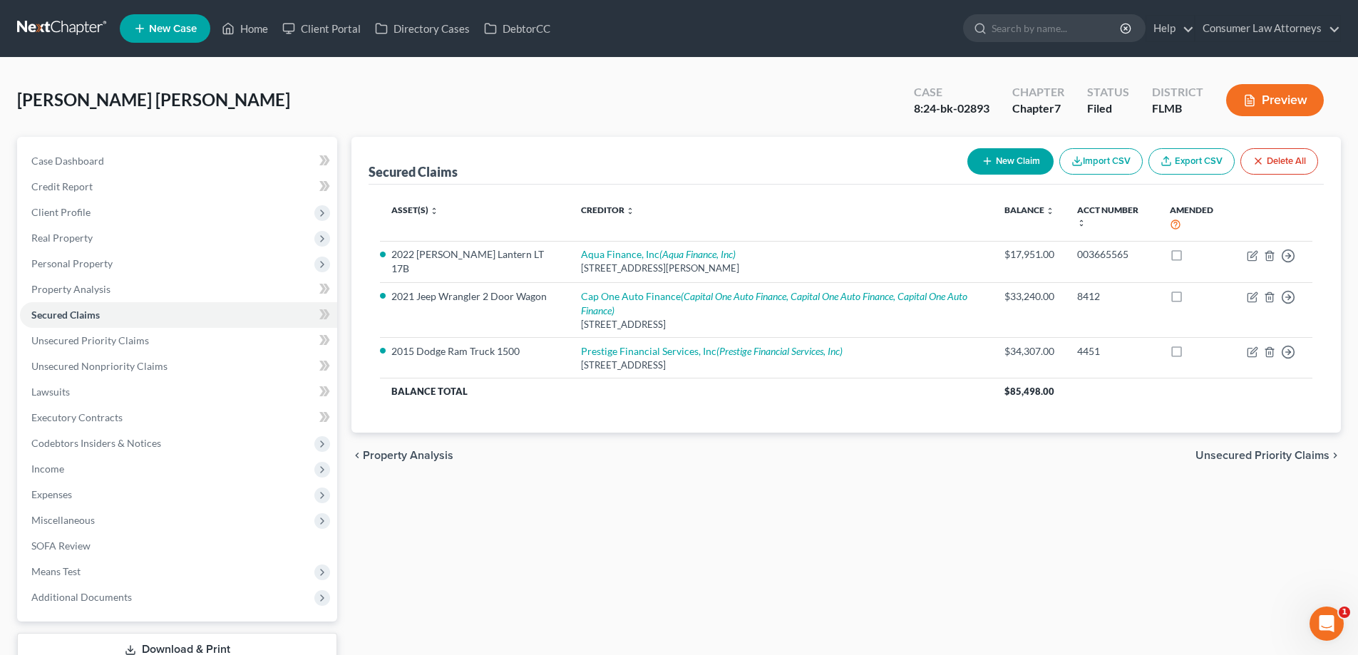
drag, startPoint x: 395, startPoint y: 254, endPoint x: 375, endPoint y: 335, distance: 83.0
click at [393, 257] on li "2022 [PERSON_NAME] Lantern LT 17B" at bounding box center [474, 261] width 167 height 29
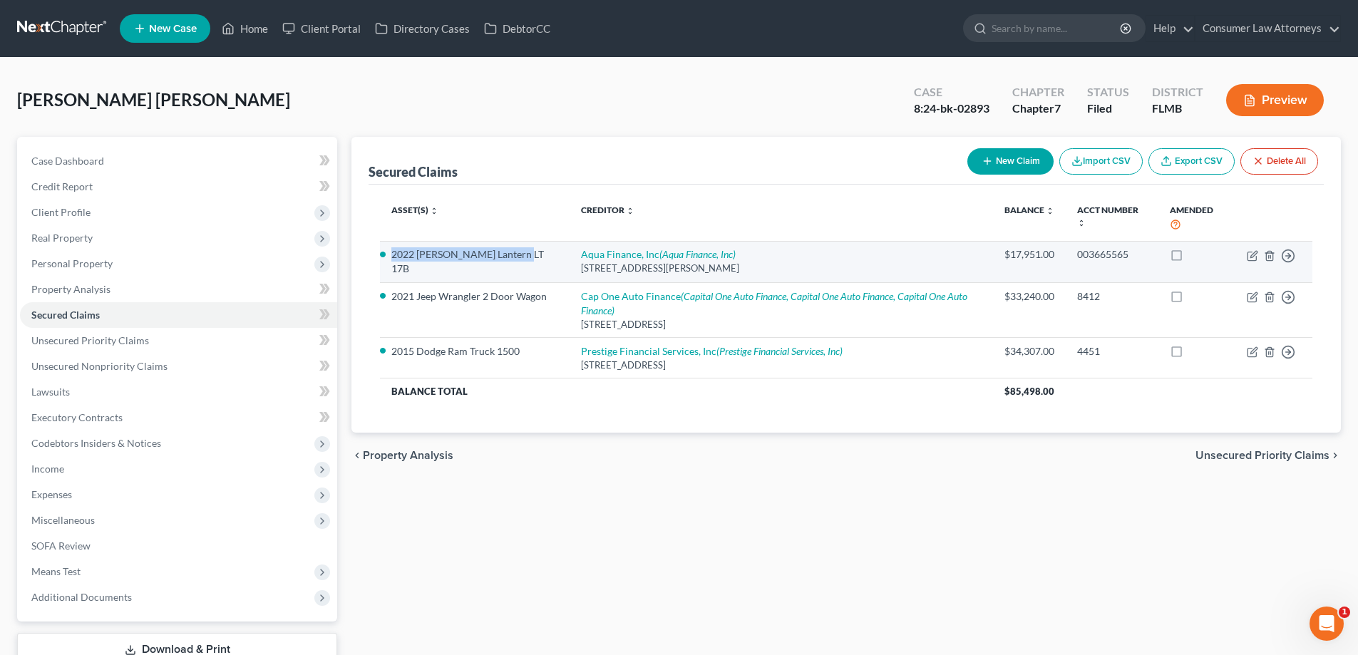
drag, startPoint x: 528, startPoint y: 252, endPoint x: 391, endPoint y: 254, distance: 137.6
click at [391, 254] on td "2022 [PERSON_NAME] Lantern LT 17B" at bounding box center [475, 261] width 190 height 41
copy li "2022 [PERSON_NAME] Lantern LT 17B"
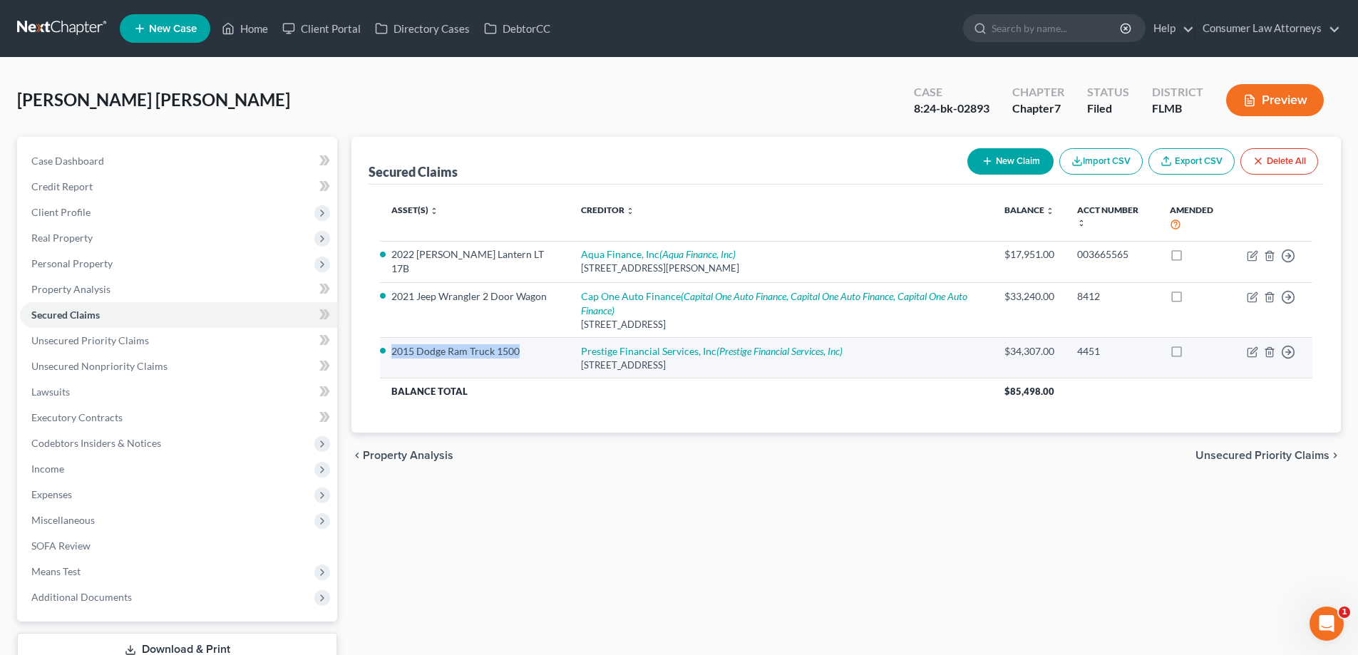
drag, startPoint x: 520, startPoint y: 351, endPoint x: 393, endPoint y: 353, distance: 127.6
click at [393, 353] on li "2015 Dodge Ram Truck 1500" at bounding box center [474, 351] width 167 height 14
copy li "2015 Dodge Ram Truck 1500"
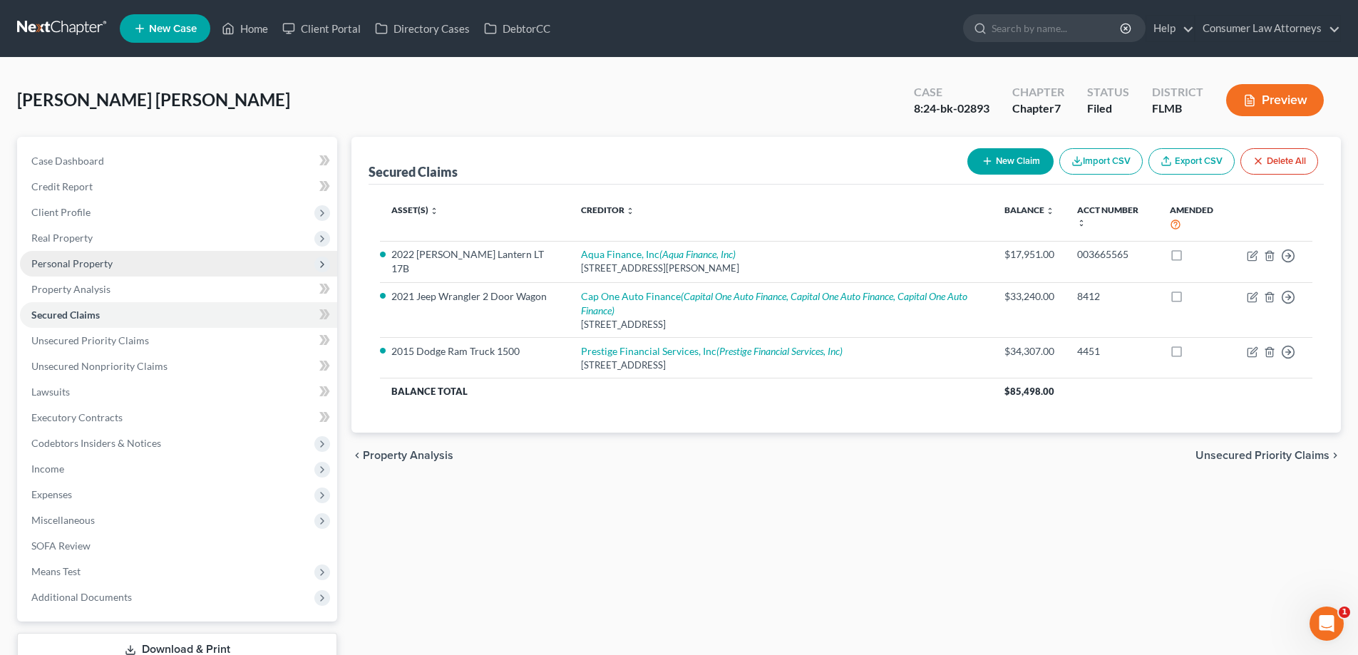
click at [63, 264] on span "Personal Property" at bounding box center [71, 263] width 81 height 12
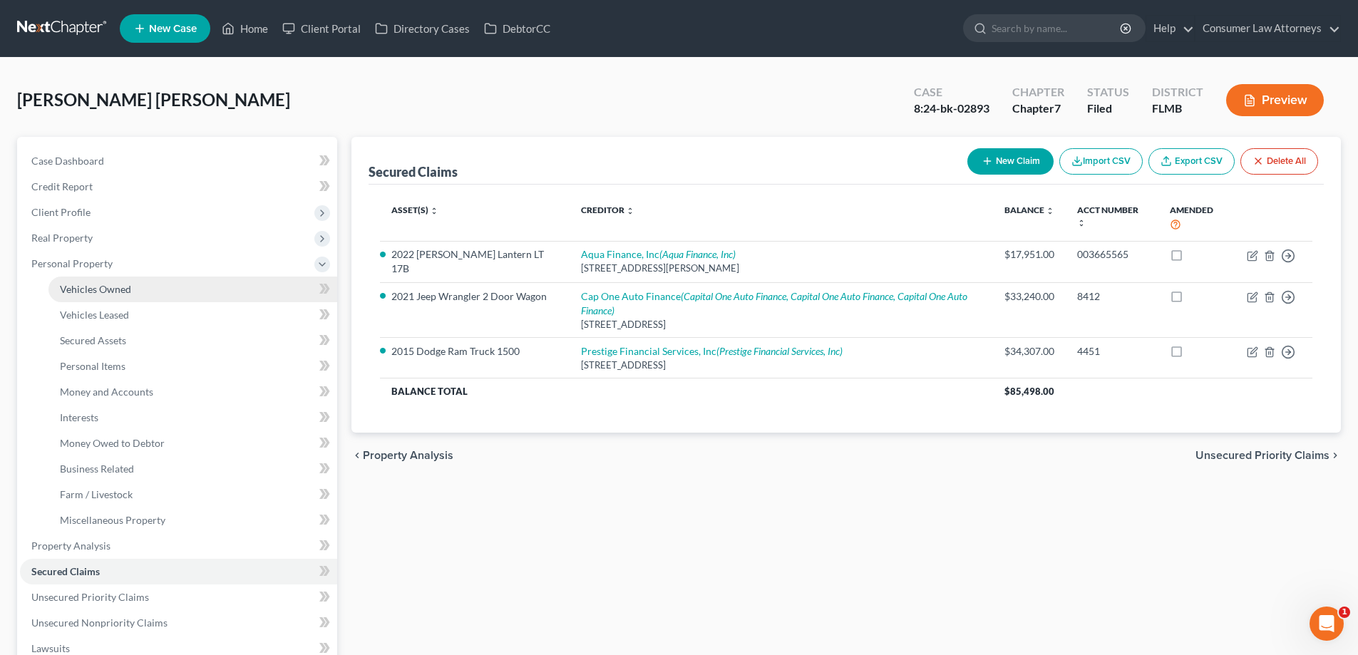
click at [79, 283] on span "Vehicles Owned" at bounding box center [95, 289] width 71 height 12
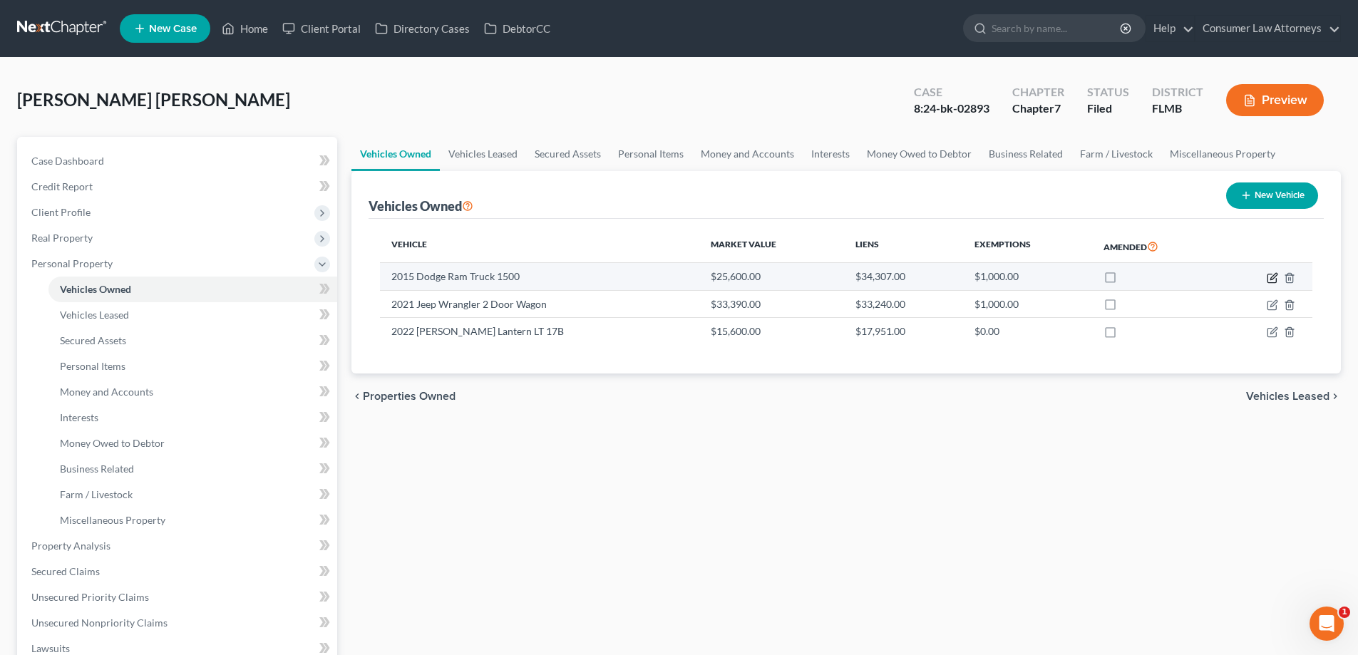
click at [1277, 279] on icon "button" at bounding box center [1272, 277] width 11 height 11
select select "0"
select select "11"
select select "3"
select select "2"
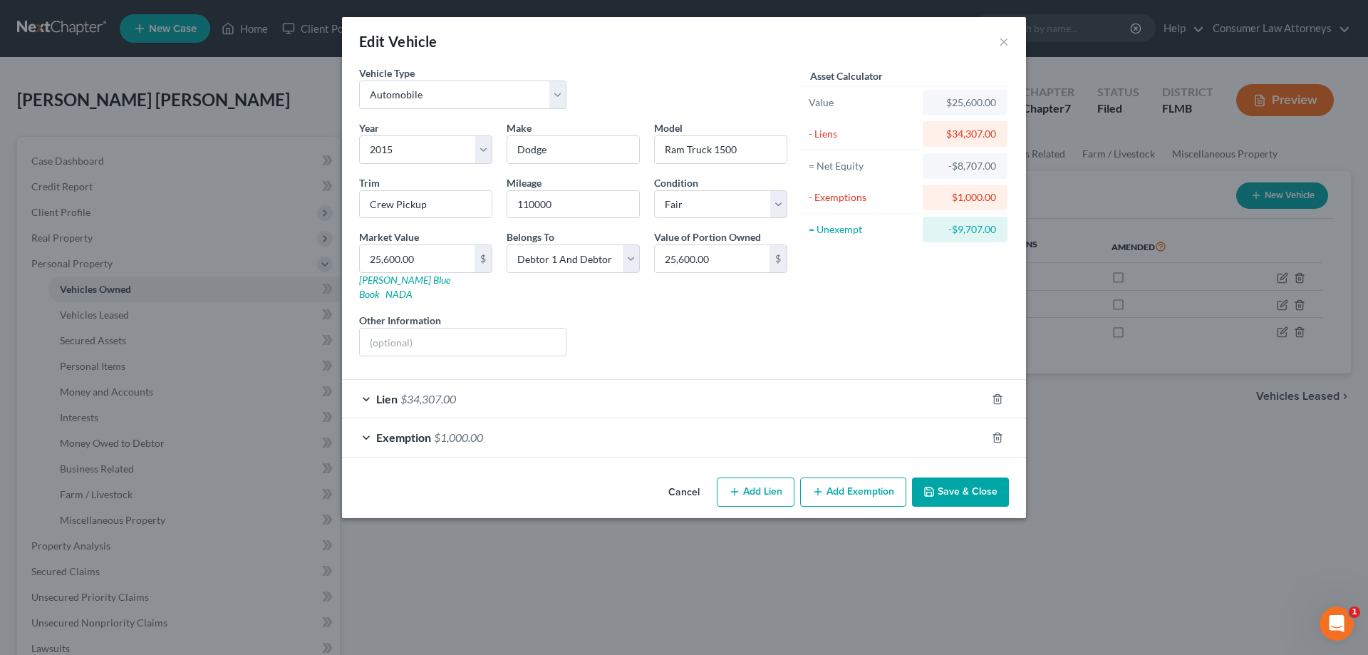
click at [981, 480] on button "Save & Close" at bounding box center [960, 493] width 97 height 30
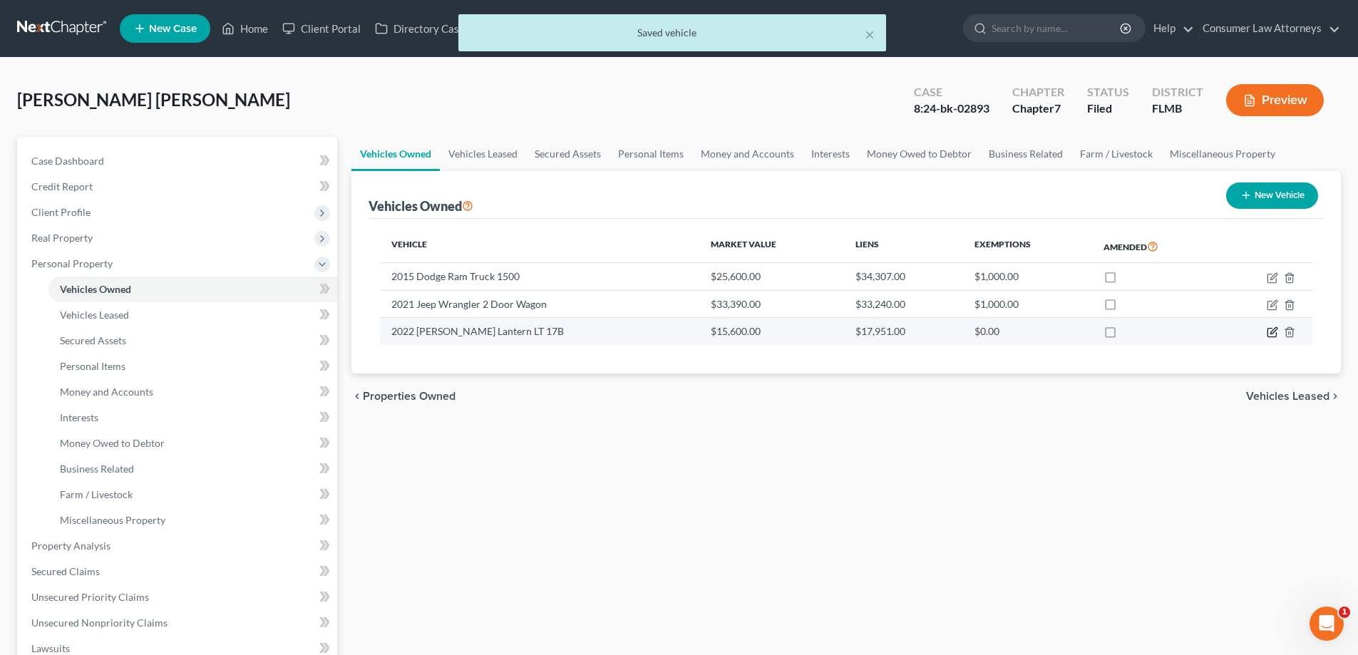
click at [1268, 333] on icon "button" at bounding box center [1271, 333] width 9 height 9
select select "2"
select select "4"
select select "3"
select select "0"
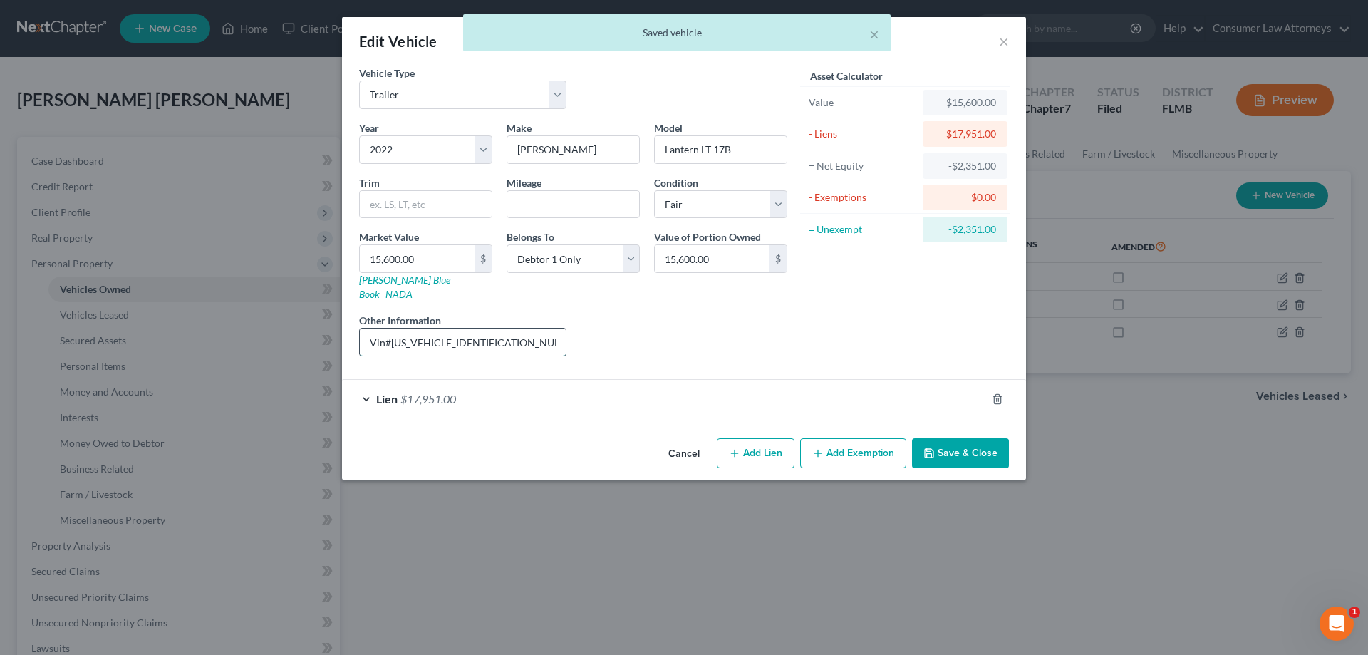
drag, startPoint x: 512, startPoint y: 331, endPoint x: 365, endPoint y: 331, distance: 146.8
click at [365, 331] on input "Vin#[US_VEHICLE_IDENTIFICATION_NUMBER]" at bounding box center [463, 342] width 206 height 27
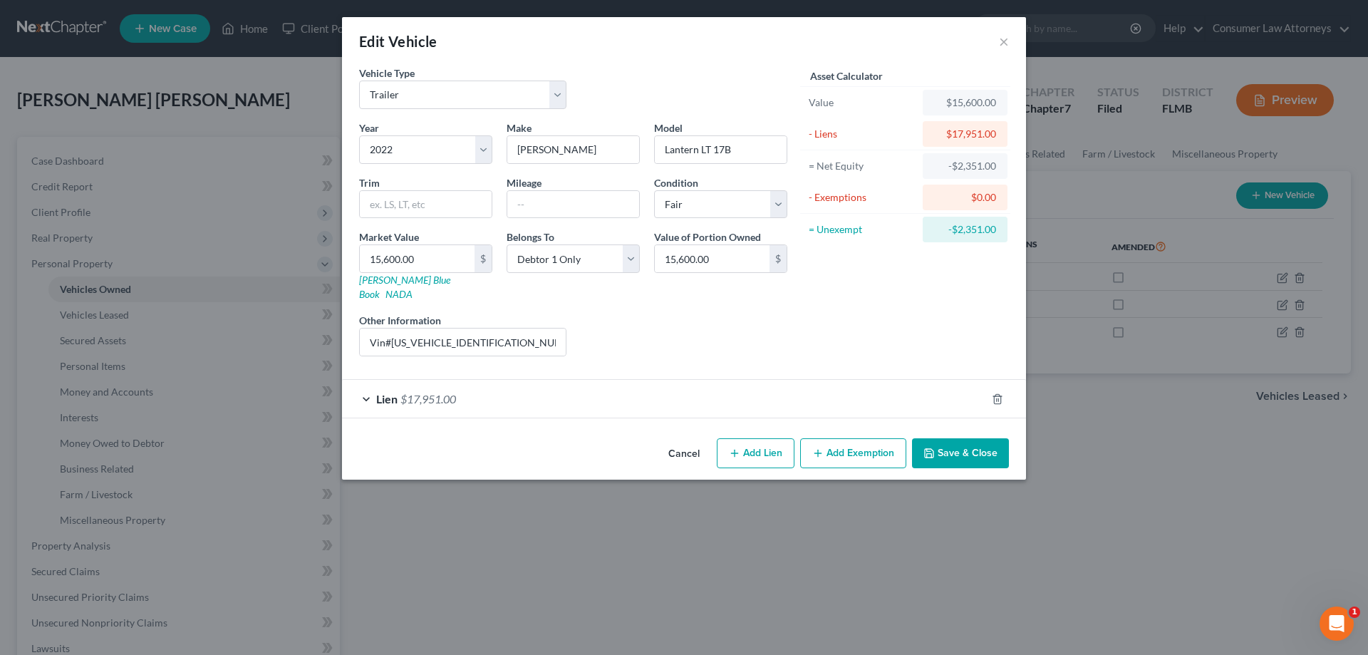
drag, startPoint x: 957, startPoint y: 444, endPoint x: 426, endPoint y: 580, distance: 547.5
click at [957, 444] on button "Save & Close" at bounding box center [960, 453] width 97 height 30
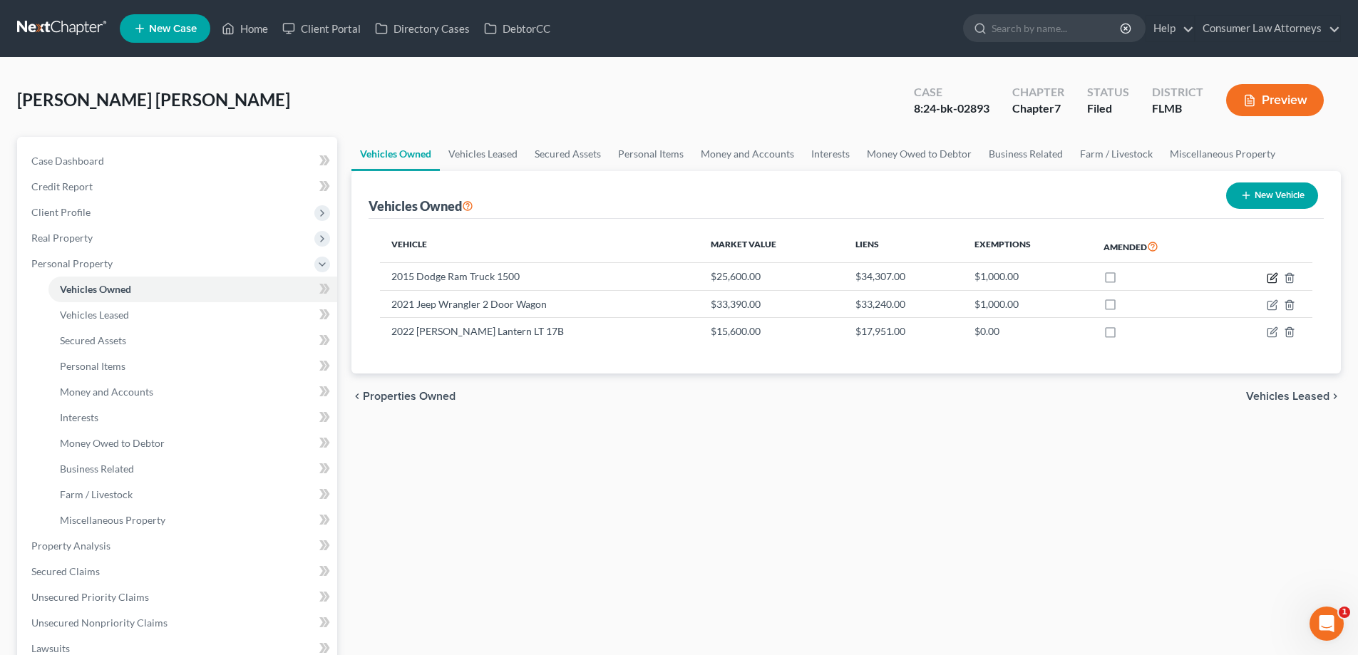
drag, startPoint x: 1276, startPoint y: 278, endPoint x: 1079, endPoint y: 107, distance: 260.7
click at [1276, 278] on icon "button" at bounding box center [1271, 278] width 9 height 9
select select "0"
select select "11"
select select "3"
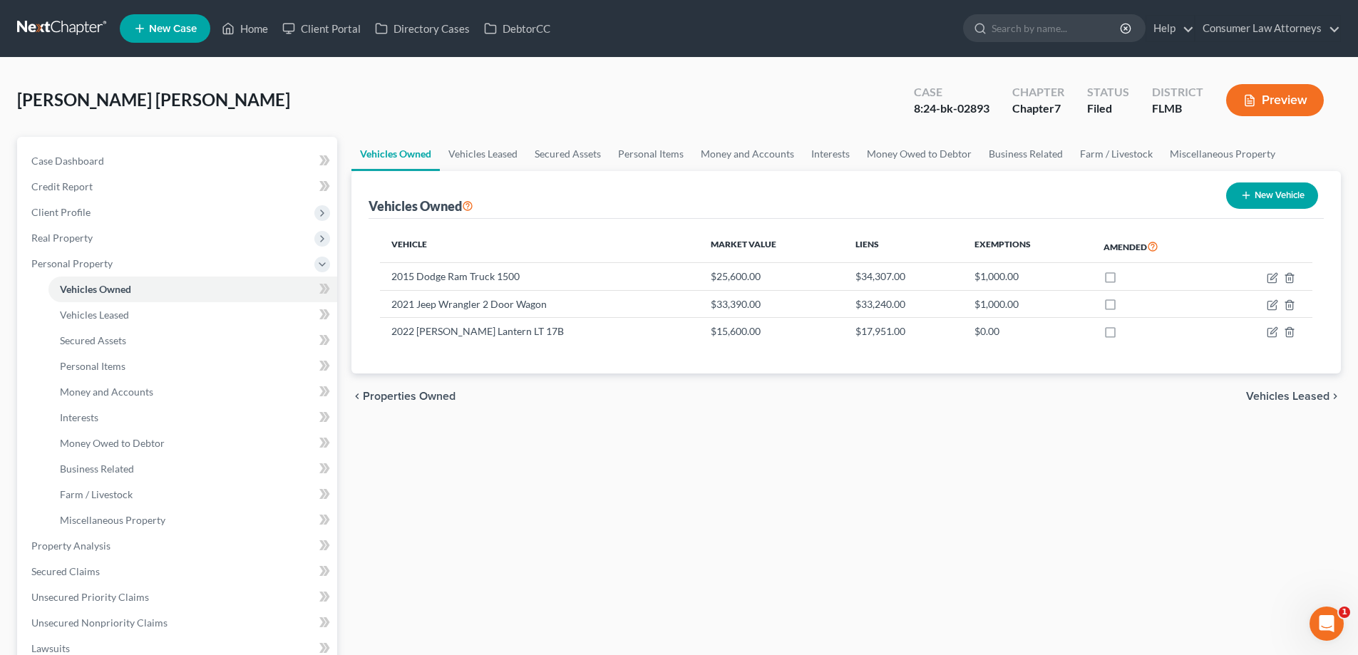
select select "2"
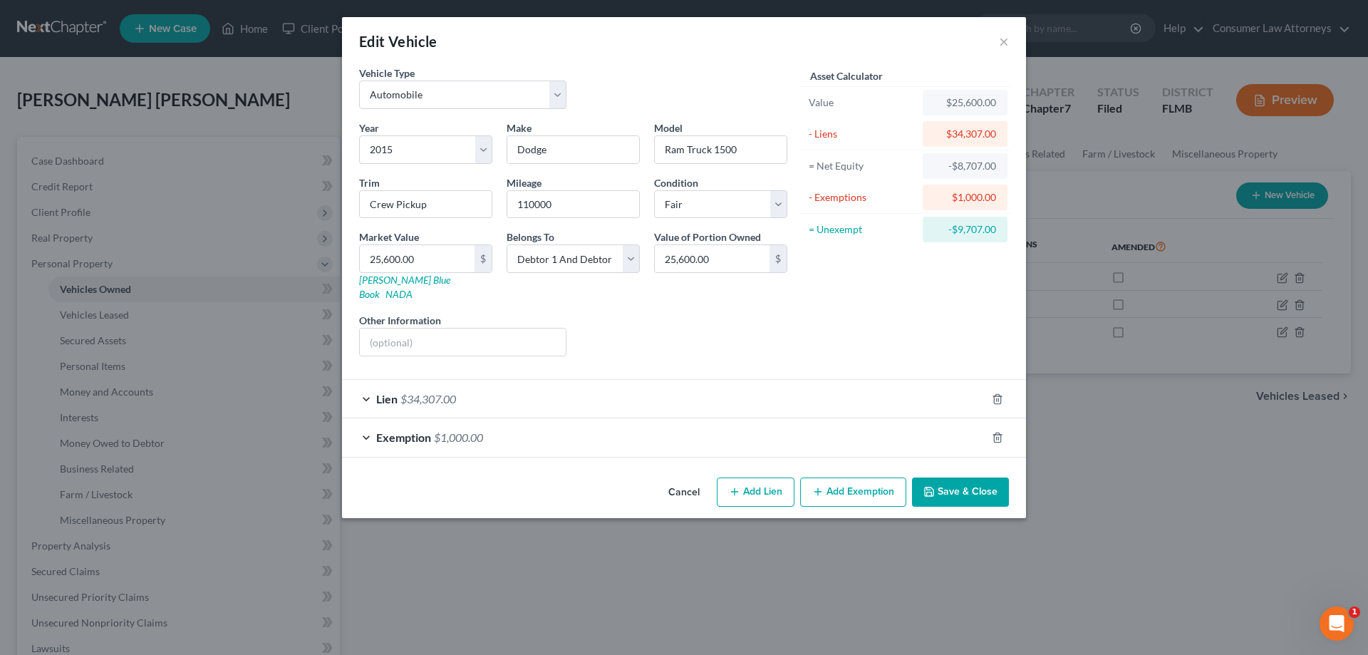
click at [989, 479] on button "Save & Close" at bounding box center [960, 493] width 97 height 30
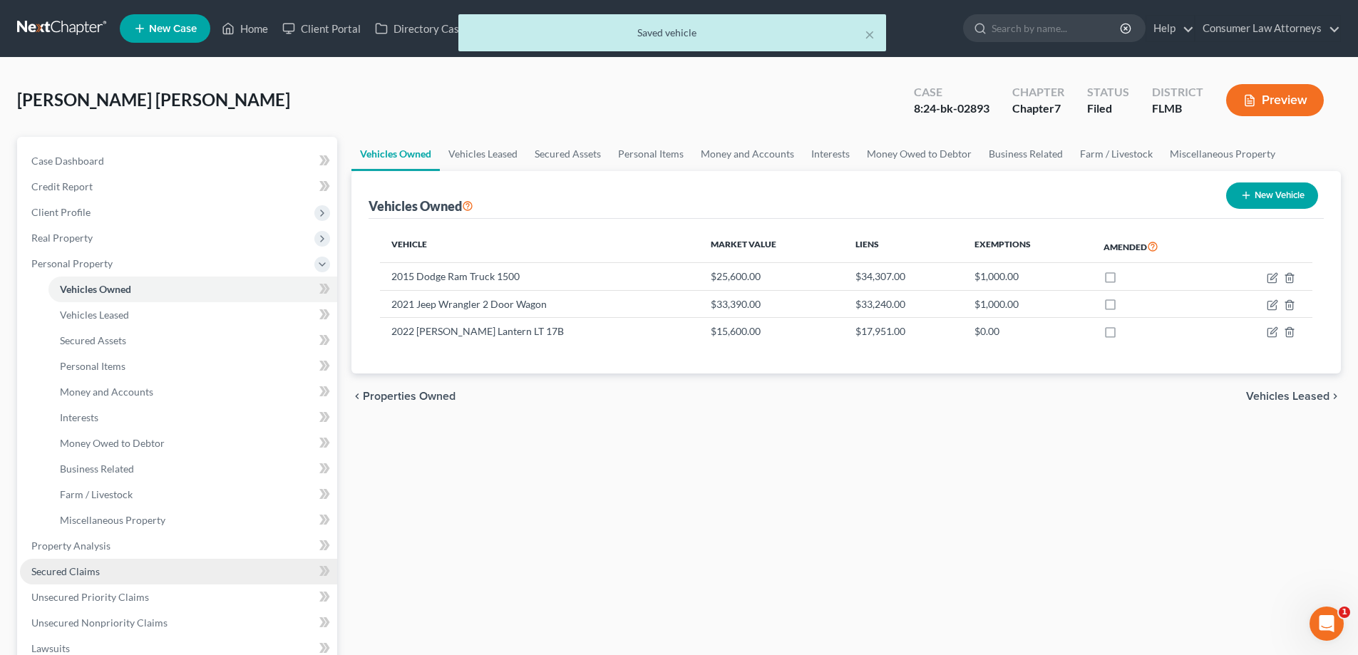
scroll to position [71, 0]
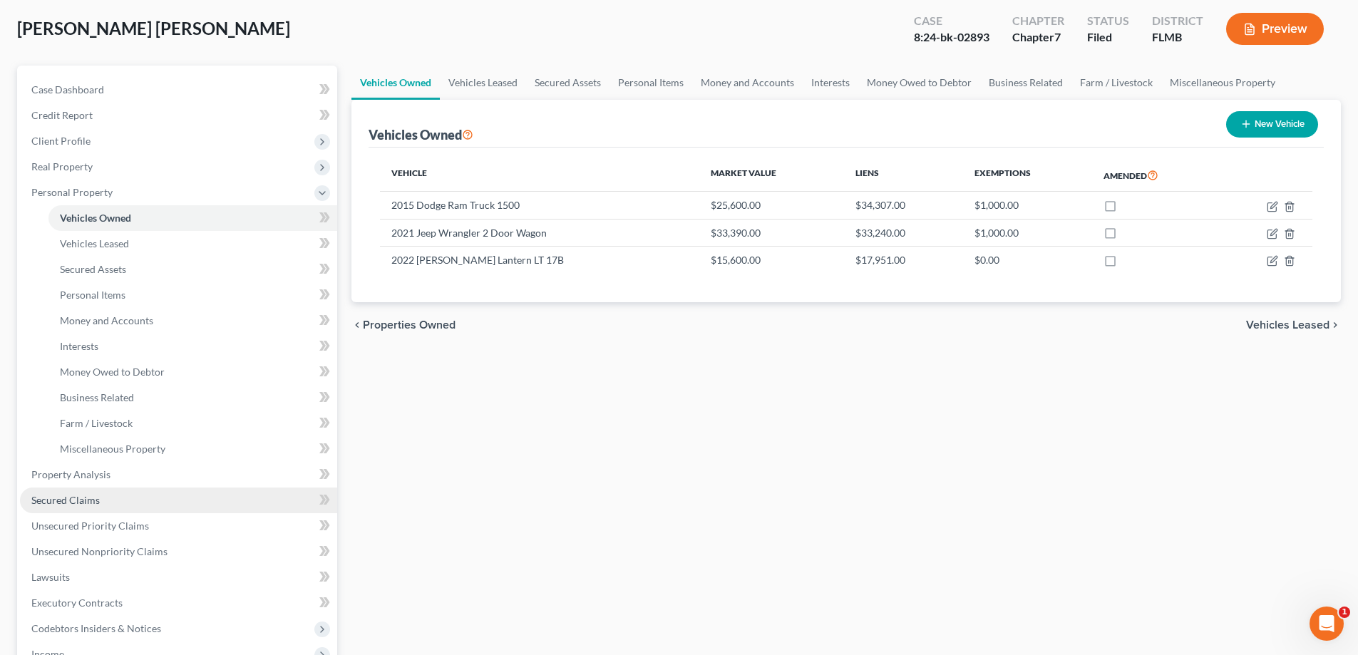
click at [77, 501] on span "Secured Claims" at bounding box center [65, 500] width 68 height 12
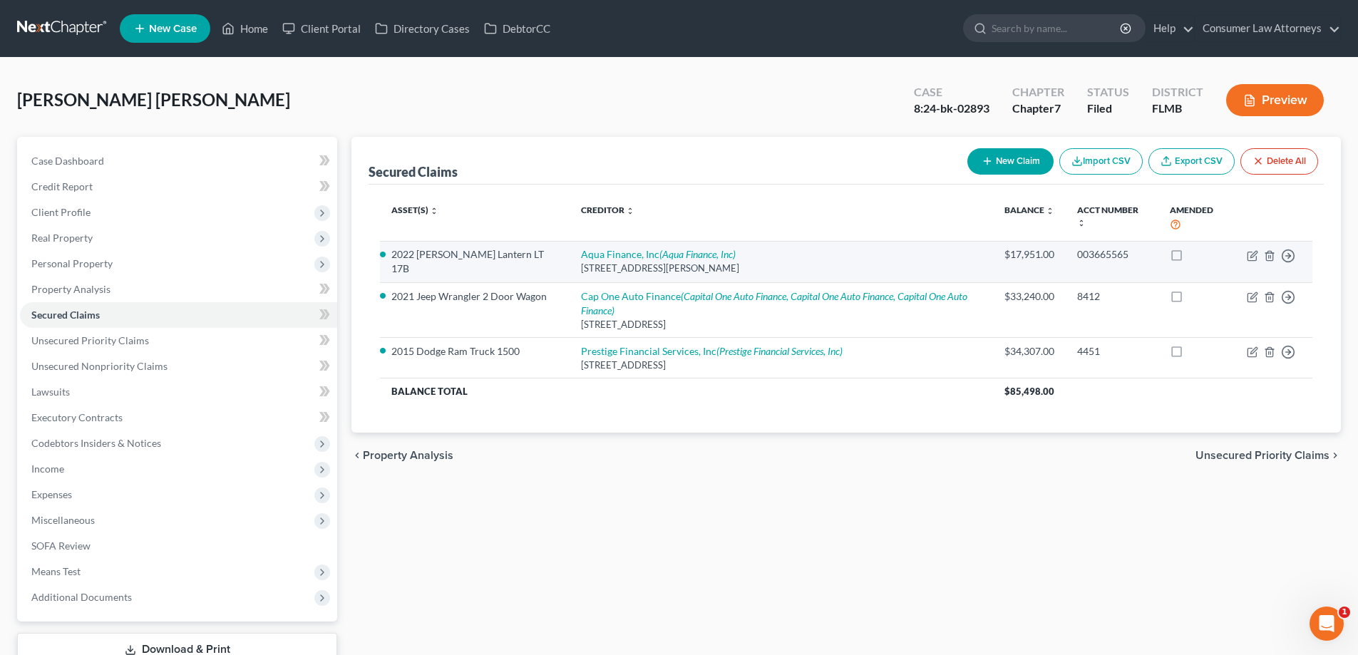
drag, startPoint x: 716, startPoint y: 270, endPoint x: 560, endPoint y: 257, distance: 156.0
click at [569, 257] on td "Aqua Finance, Inc (Aqua Finance, Inc) [STREET_ADDRESS][PERSON_NAME]" at bounding box center [780, 261] width 423 height 41
copy td "Aqua Finance, Inc (Aqua Finance, Inc) [STREET_ADDRESS][PERSON_NAME]"
click at [592, 256] on link "Aqua Finance, Inc (Aqua Finance, Inc)" at bounding box center [658, 254] width 155 height 12
select select "52"
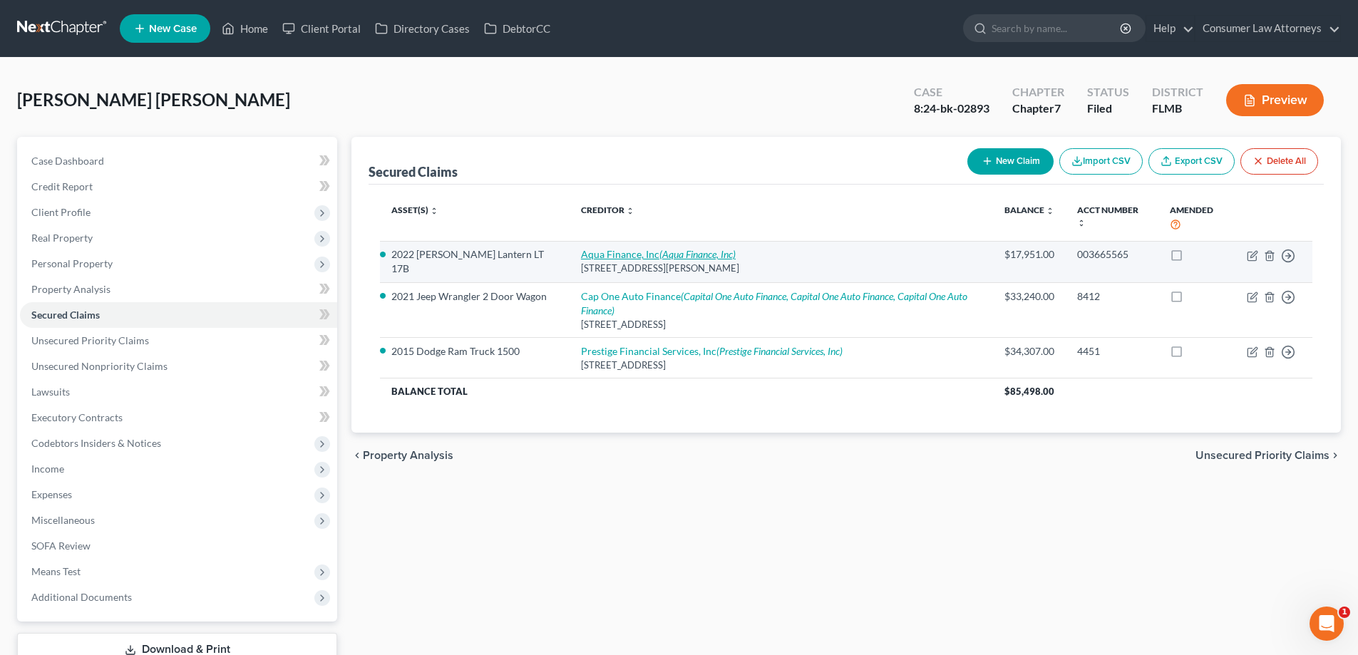
select select "2"
select select "0"
select select "52"
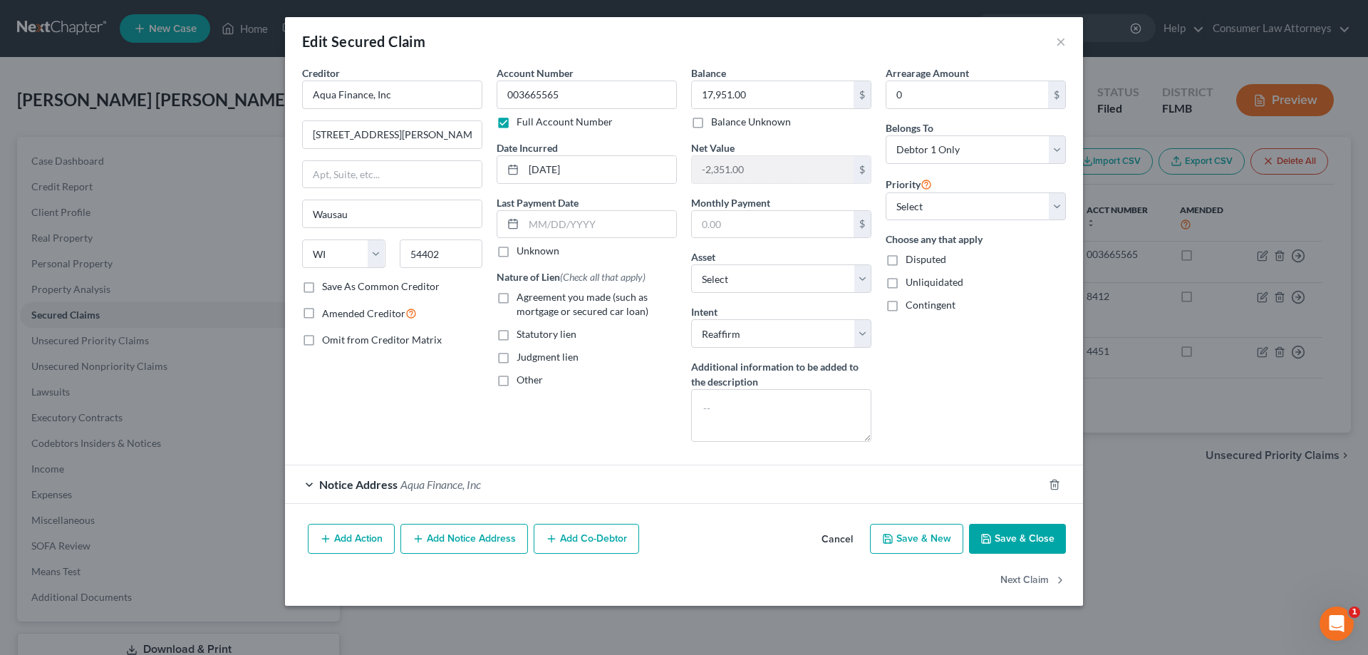
click at [436, 483] on span "Aqua Finance, Inc" at bounding box center [441, 485] width 81 height 14
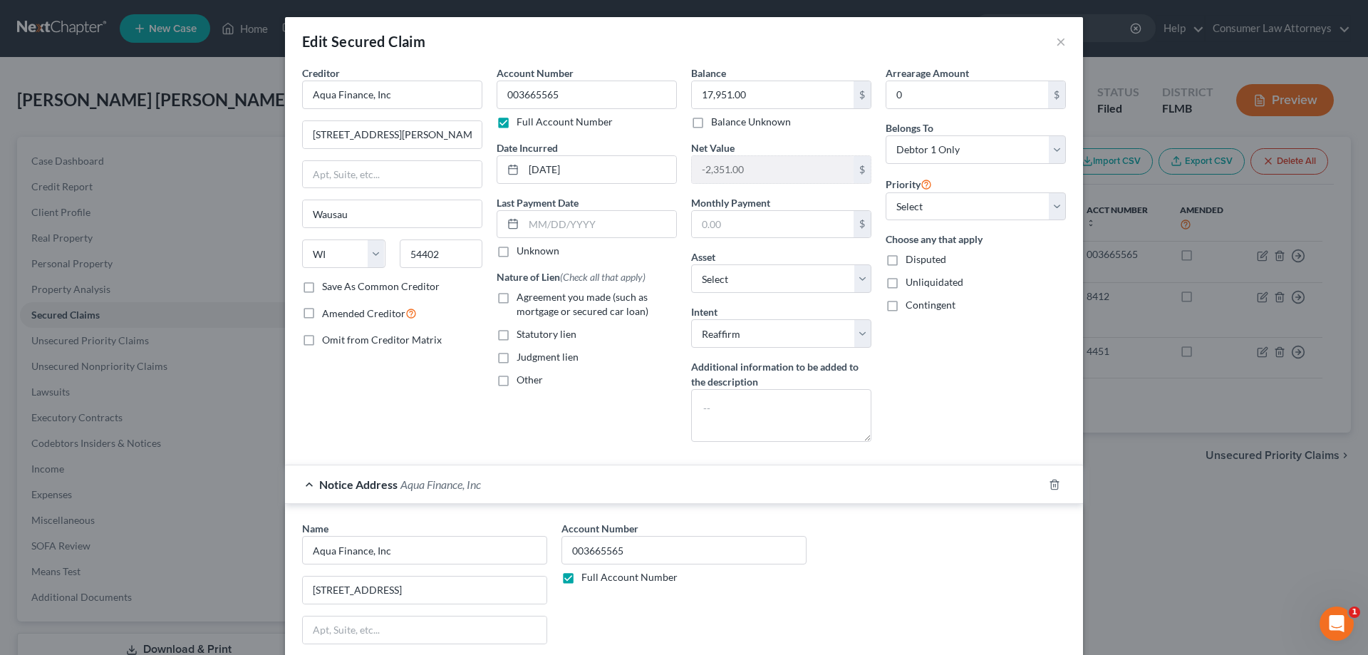
scroll to position [71, 0]
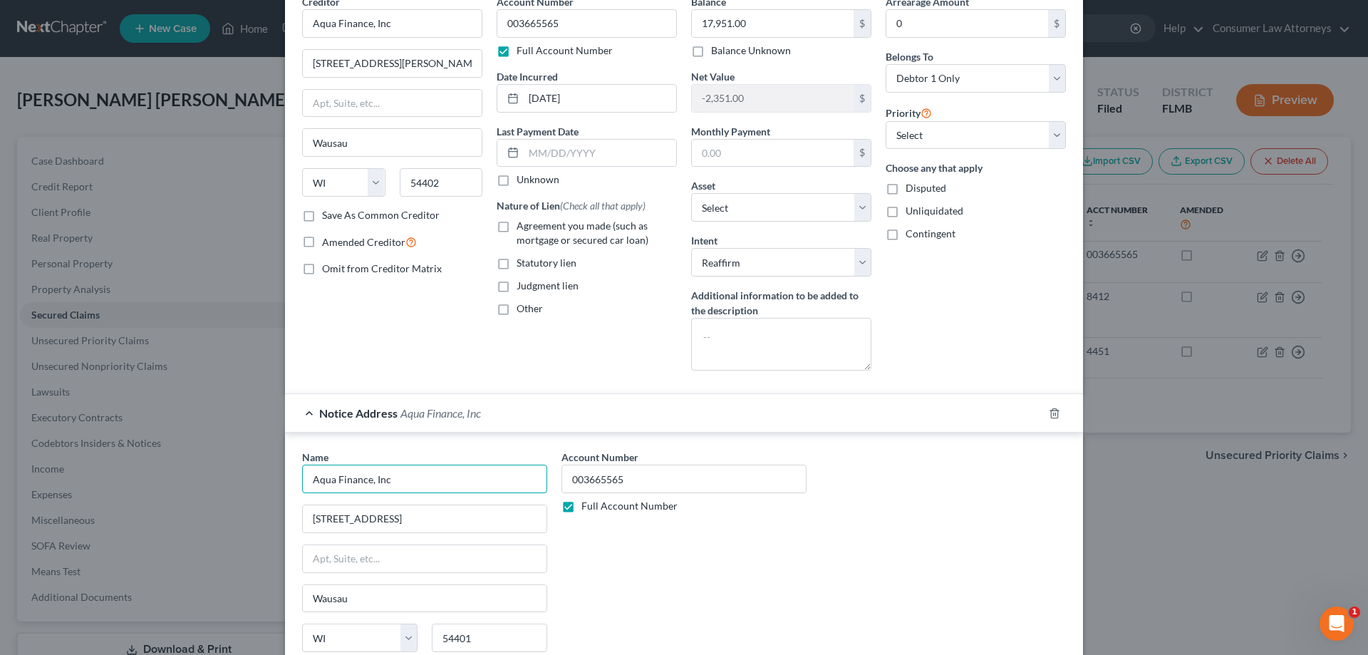
drag, startPoint x: 396, startPoint y: 476, endPoint x: 323, endPoint y: 481, distance: 73.6
click at [302, 479] on input "Aqua Finance, Inc" at bounding box center [424, 479] width 245 height 29
drag, startPoint x: 419, startPoint y: 520, endPoint x: 292, endPoint y: 522, distance: 126.9
click at [295, 522] on div "Name * Aqua Finance, Inc [GEOGRAPHIC_DATA][US_STATE] CA CO CT DE DC [GEOGRAPHIC…" at bounding box center [424, 569] width 259 height 239
drag, startPoint x: 351, startPoint y: 598, endPoint x: 304, endPoint y: 602, distance: 47.9
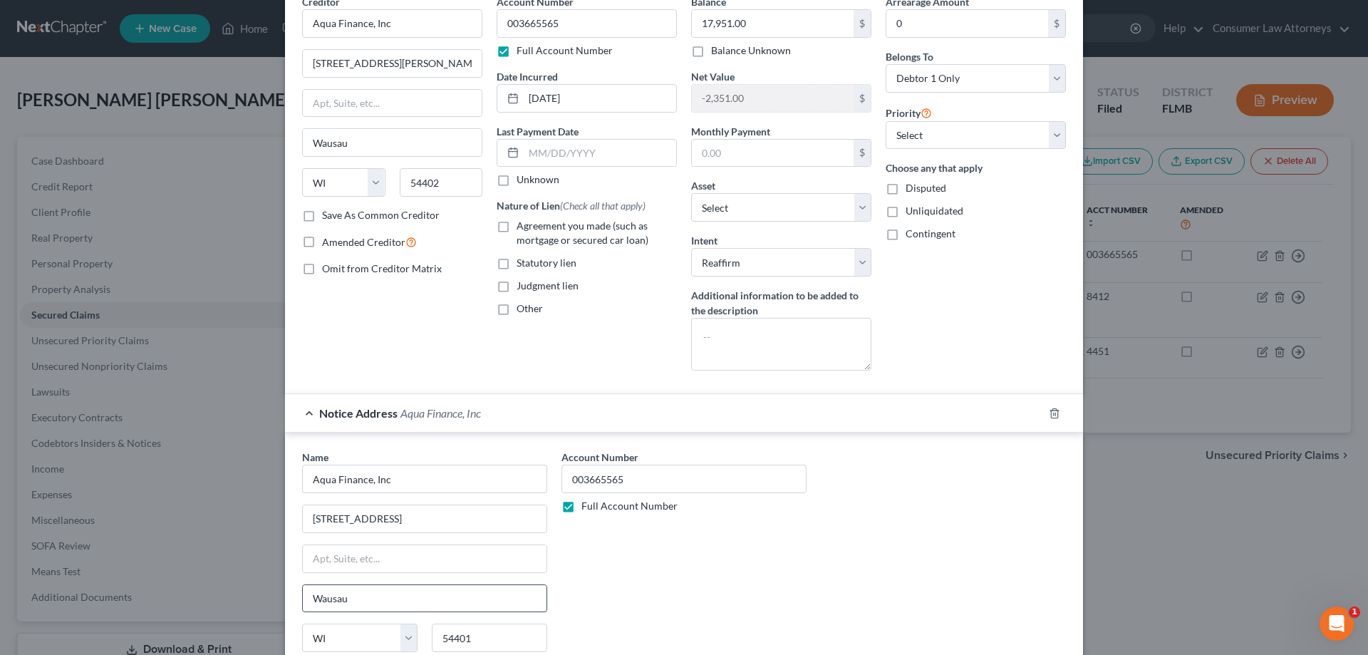
click at [304, 602] on input "Wausau" at bounding box center [425, 598] width 244 height 27
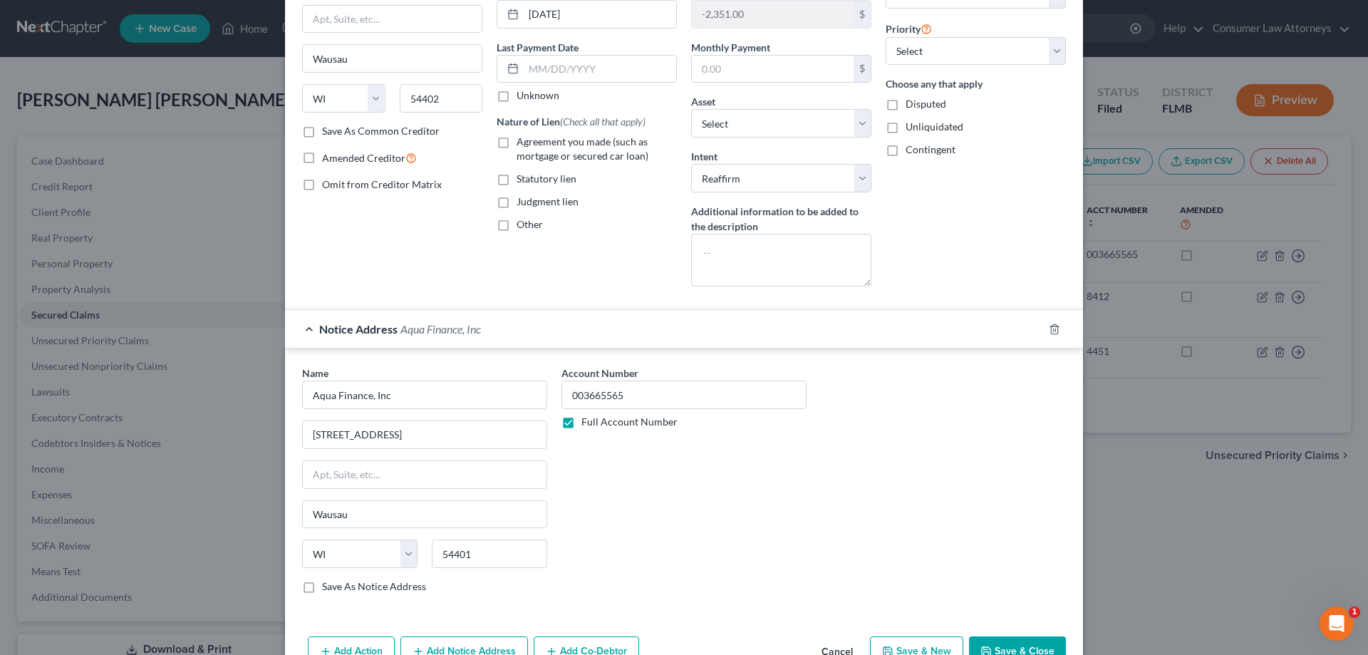
scroll to position [236, 0]
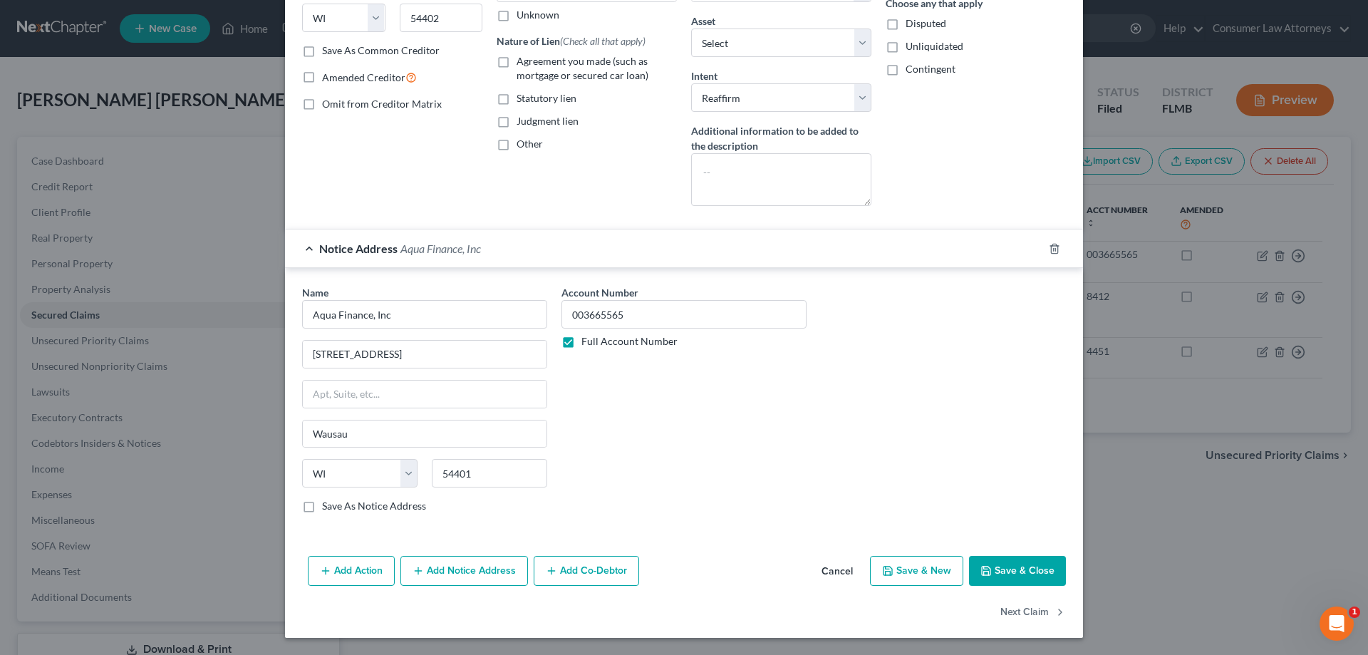
click at [1009, 567] on button "Save & Close" at bounding box center [1017, 571] width 97 height 30
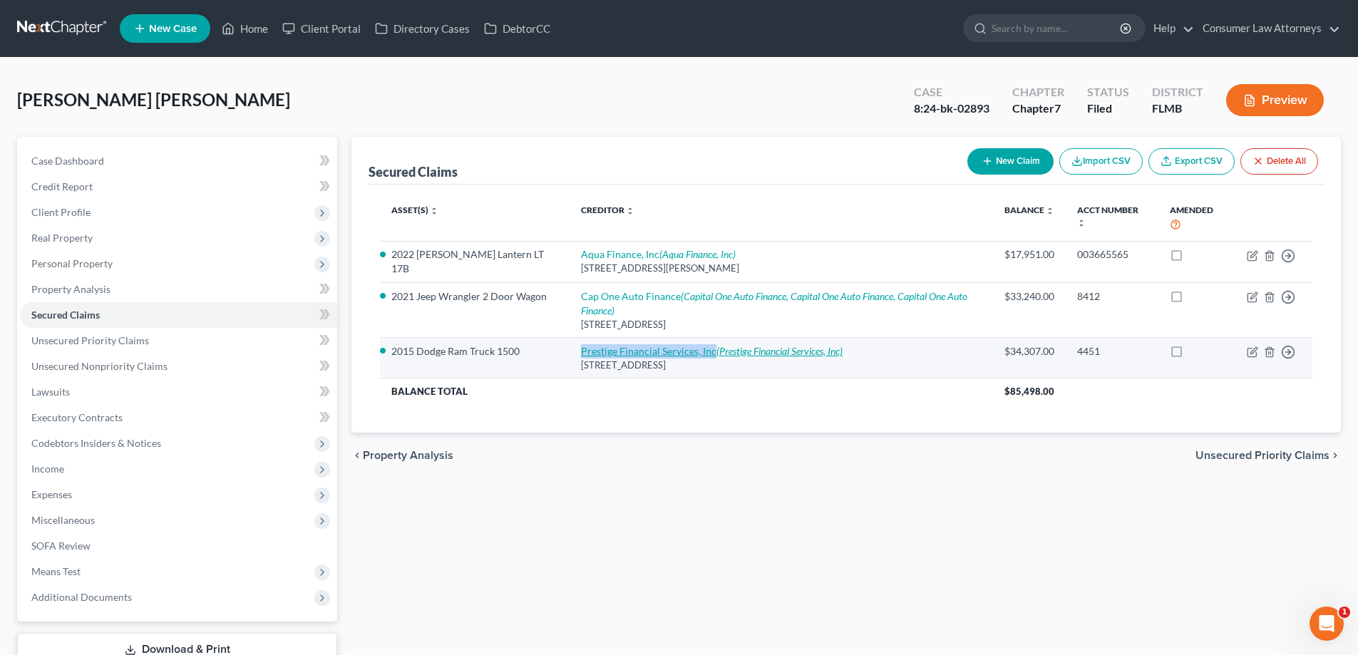
drag, startPoint x: 562, startPoint y: 354, endPoint x: 697, endPoint y: 351, distance: 135.5
click at [697, 351] on td "Prestige Financial Services, Inc (Prestige Financial Services, Inc) [STREET_ADD…" at bounding box center [780, 357] width 423 height 41
copy link "Prestige Financial Services, Inc"
drag, startPoint x: 678, startPoint y: 369, endPoint x: 565, endPoint y: 368, distance: 113.3
click at [581, 368] on div "[STREET_ADDRESS]" at bounding box center [781, 366] width 401 height 14
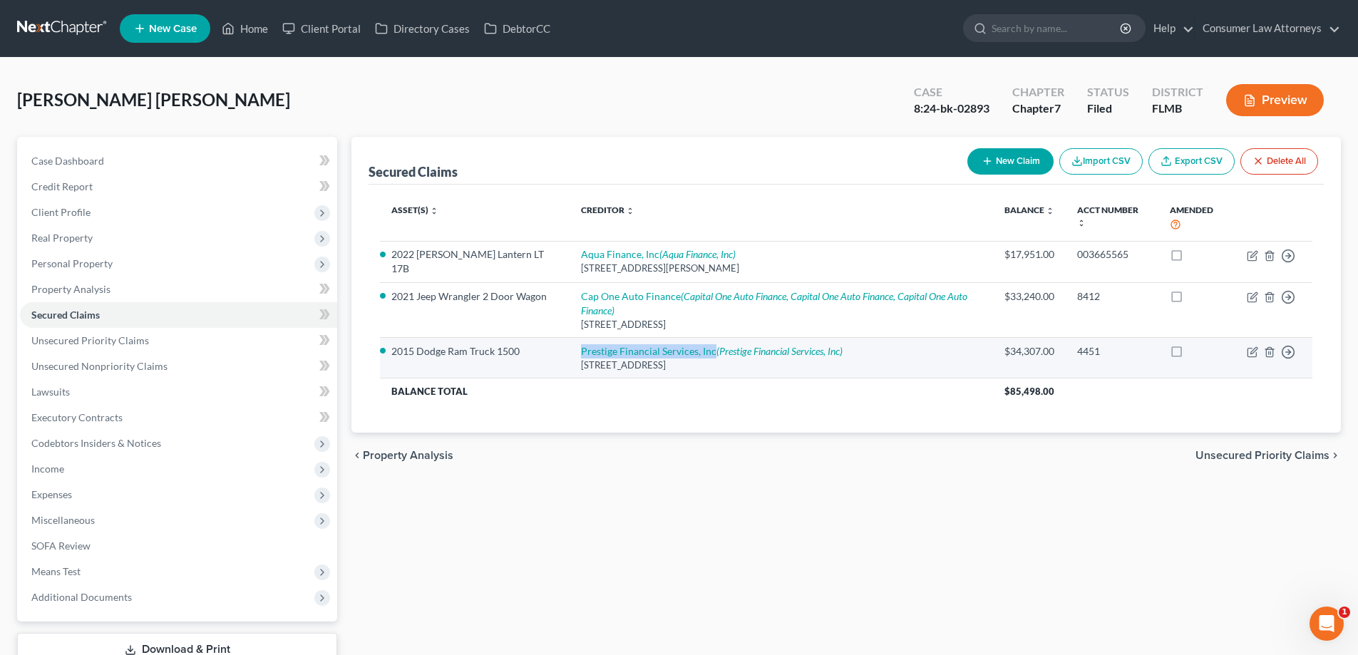
copy div "[STREET_ADDRESS]"
click at [802, 343] on td "Prestige Financial Services, Inc (Prestige Financial Services, Inc) [STREET_ADD…" at bounding box center [780, 357] width 423 height 41
click at [802, 345] on icon "(Prestige Financial Services, Inc)" at bounding box center [779, 351] width 126 height 12
select select "46"
select select "3"
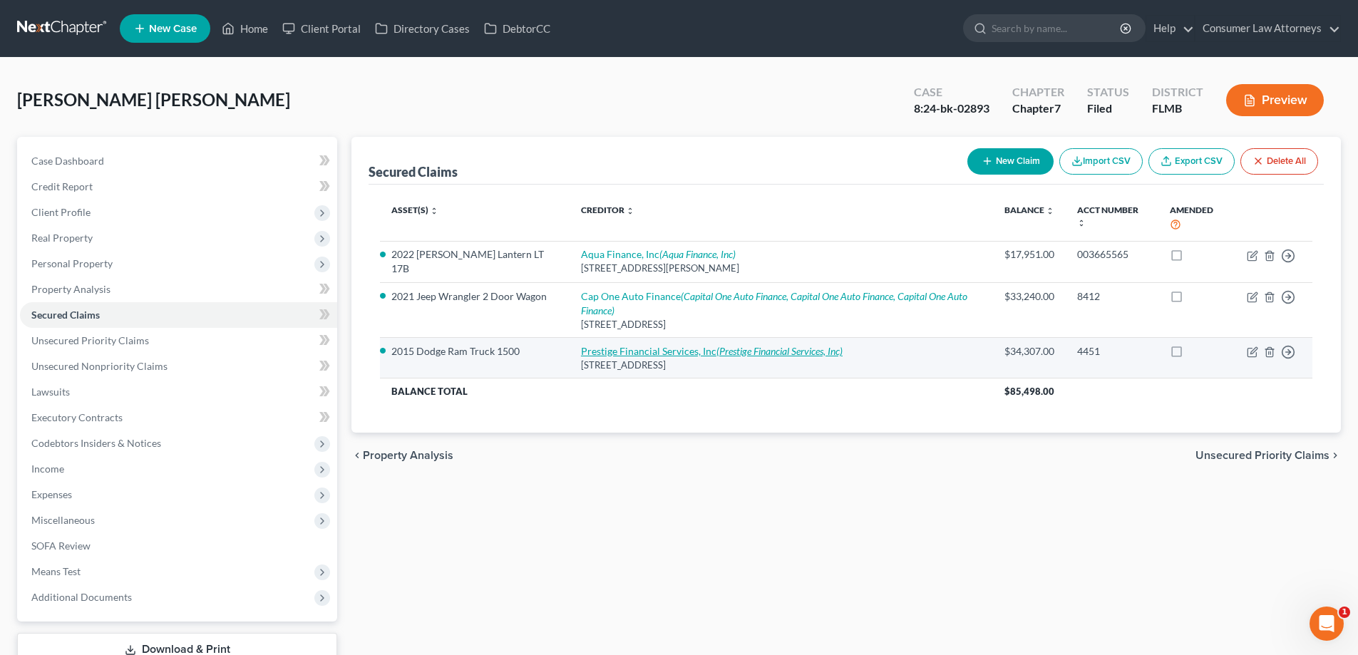
select select "2"
select select "46"
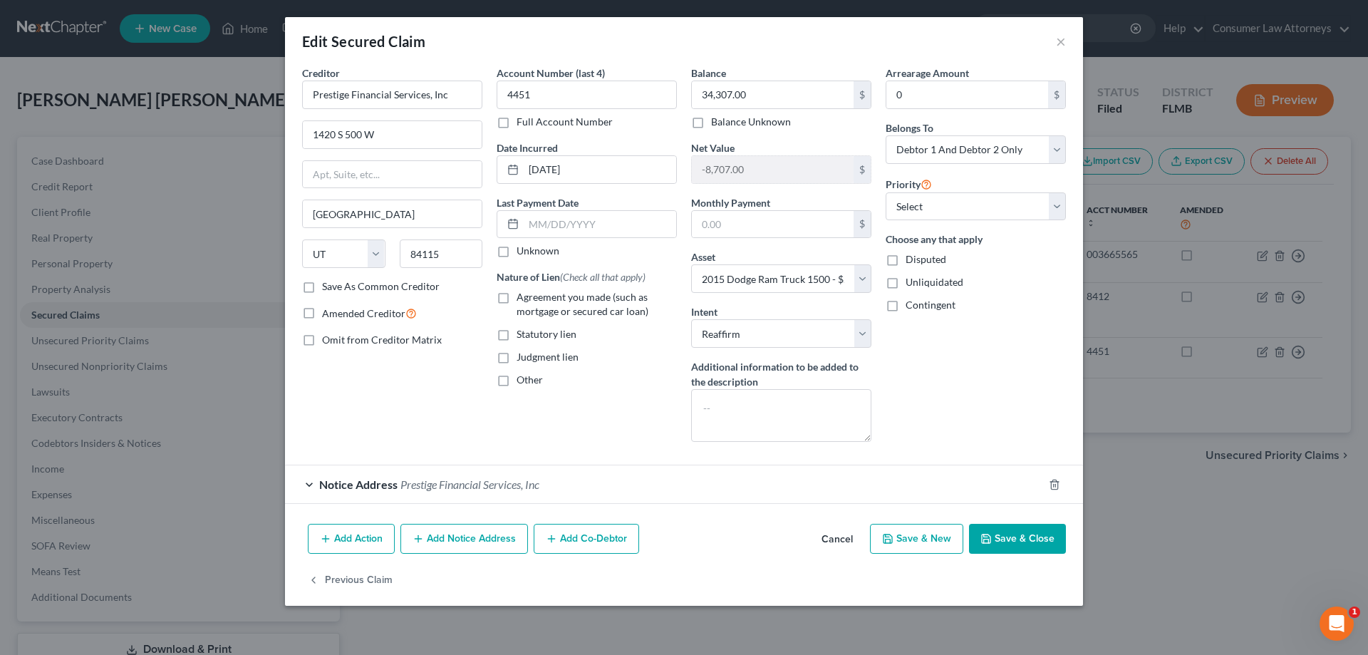
click at [435, 490] on span "Prestige Financial Services, Inc" at bounding box center [470, 485] width 139 height 14
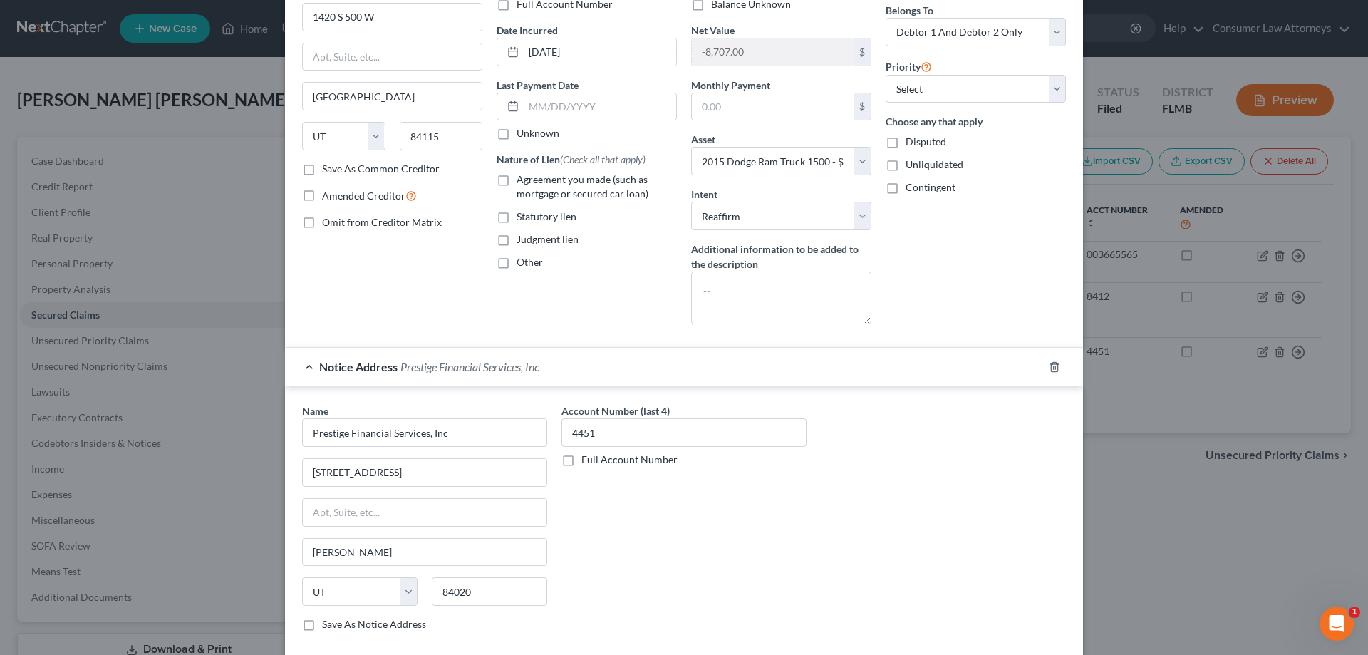
scroll to position [143, 0]
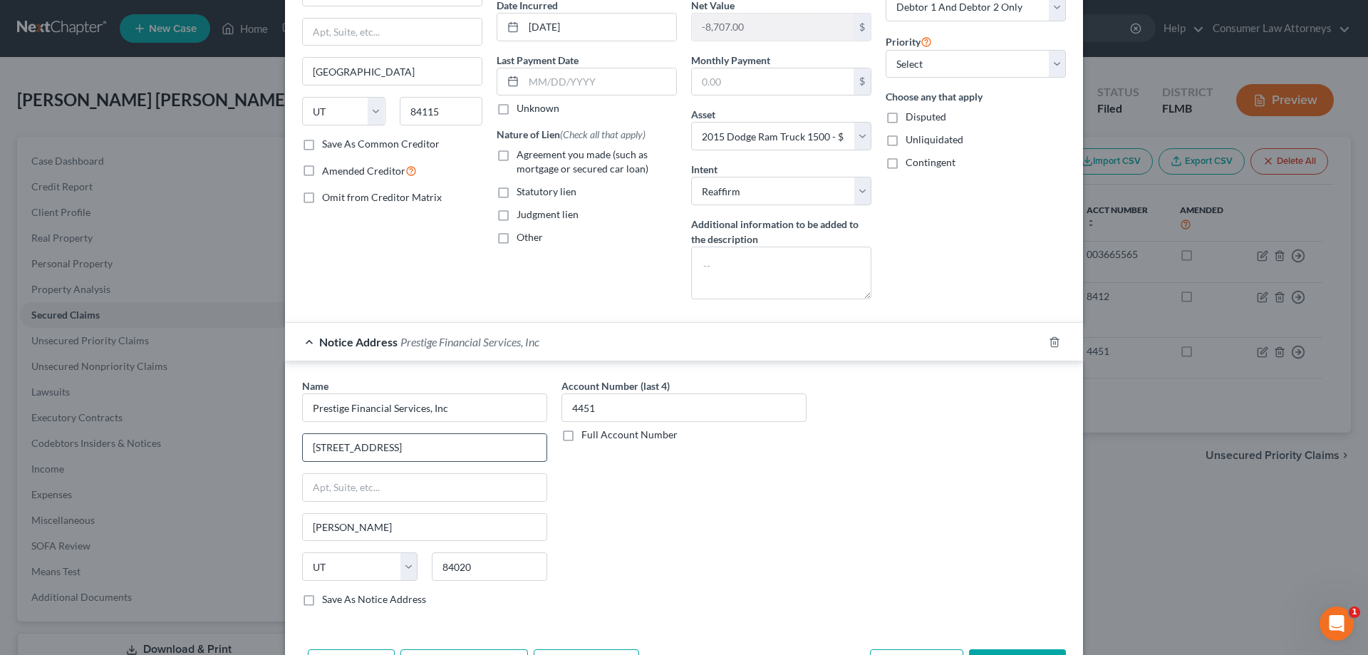
drag, startPoint x: 467, startPoint y: 438, endPoint x: 306, endPoint y: 447, distance: 161.3
click at [306, 447] on input "[STREET_ADDRESS]" at bounding box center [425, 447] width 244 height 27
drag, startPoint x: 313, startPoint y: 530, endPoint x: 289, endPoint y: 530, distance: 23.5
click at [295, 530] on div "Name * Prestige Financial Services, Inc 351 West Opportunity Way [PERSON_NAME][…" at bounding box center [424, 497] width 259 height 239
click at [932, 231] on div "Arrearage Amount 0 $ Belongs To * Select Debtor 1 Only Debtor 2 Only Debtor 1 A…" at bounding box center [976, 117] width 195 height 388
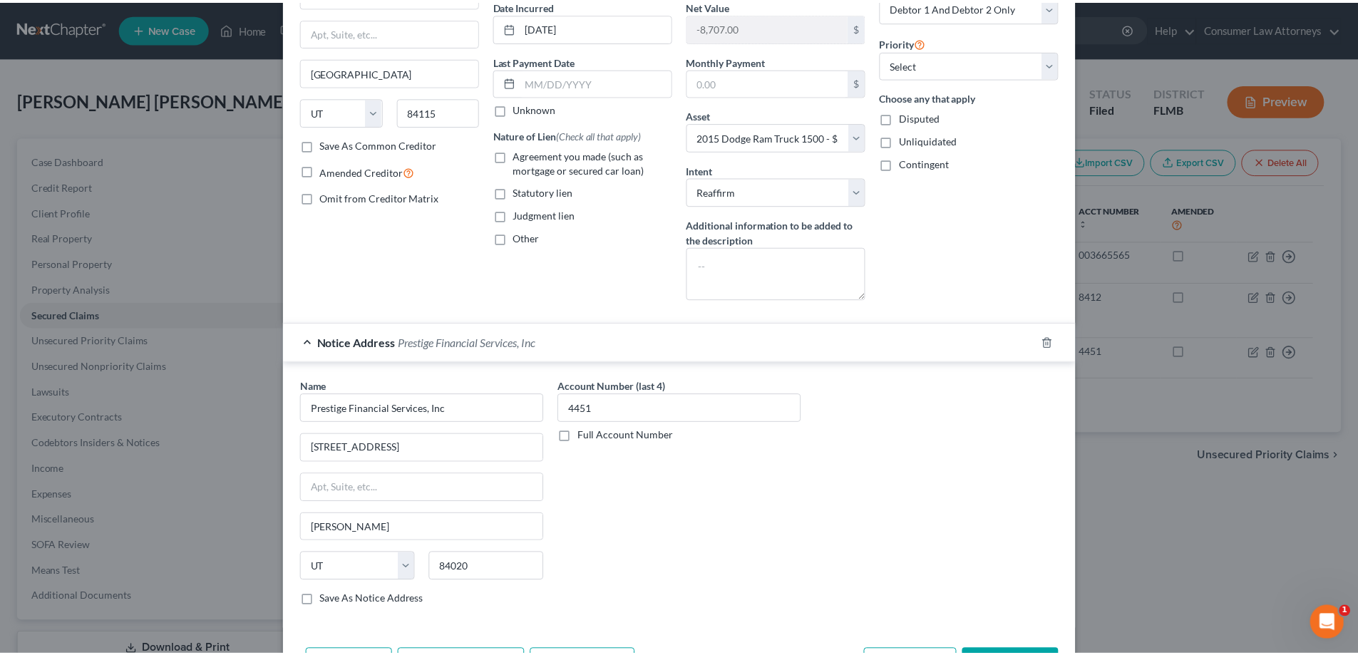
scroll to position [236, 0]
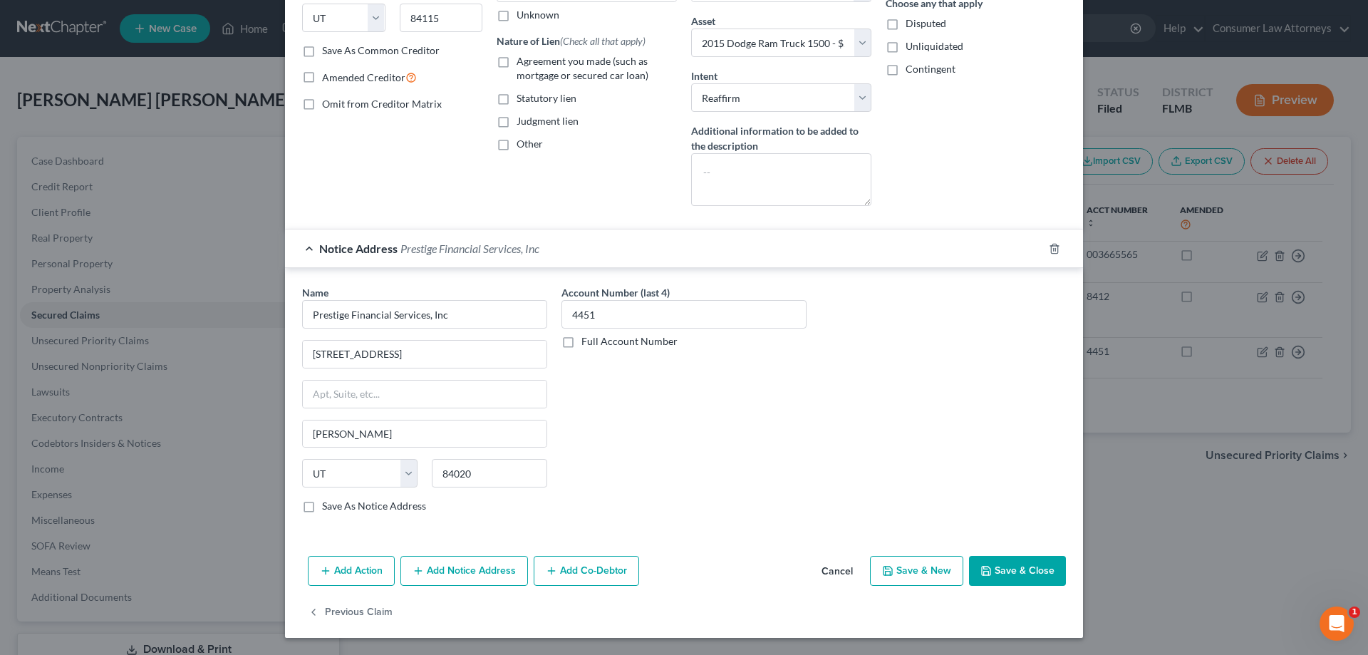
click at [1016, 577] on button "Save & Close" at bounding box center [1017, 571] width 97 height 30
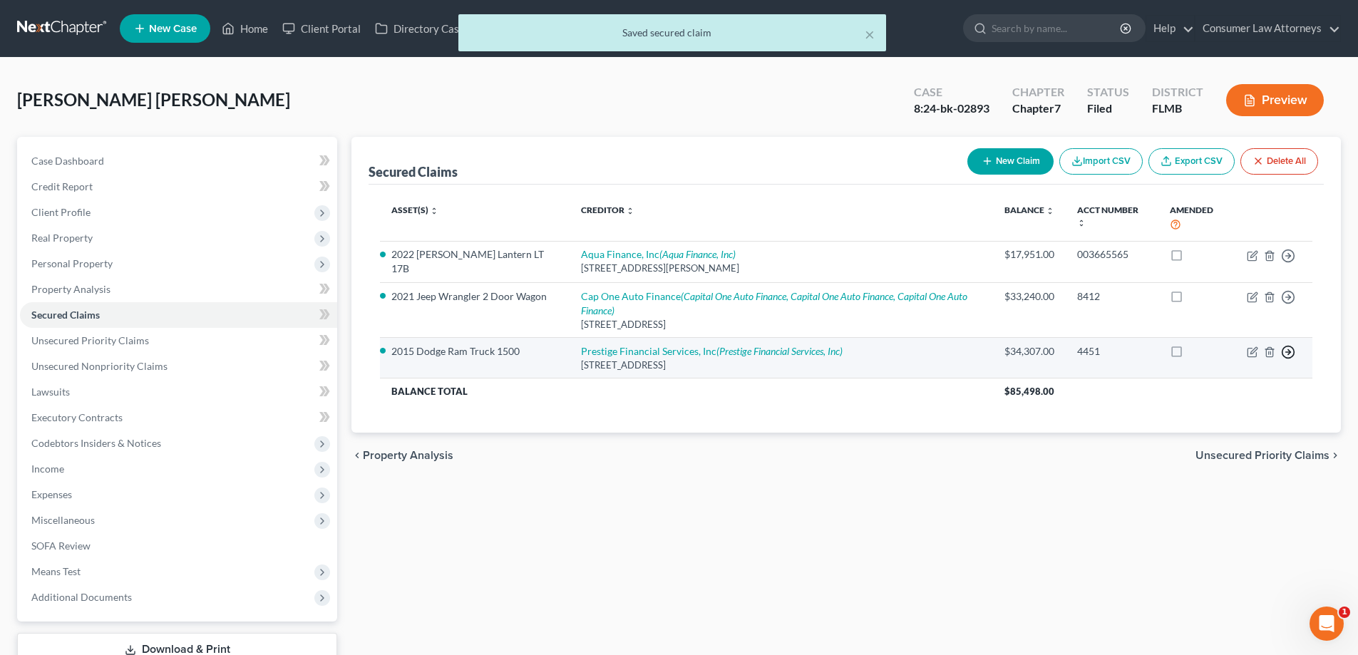
click at [1289, 354] on polyline "button" at bounding box center [1289, 352] width 2 height 5
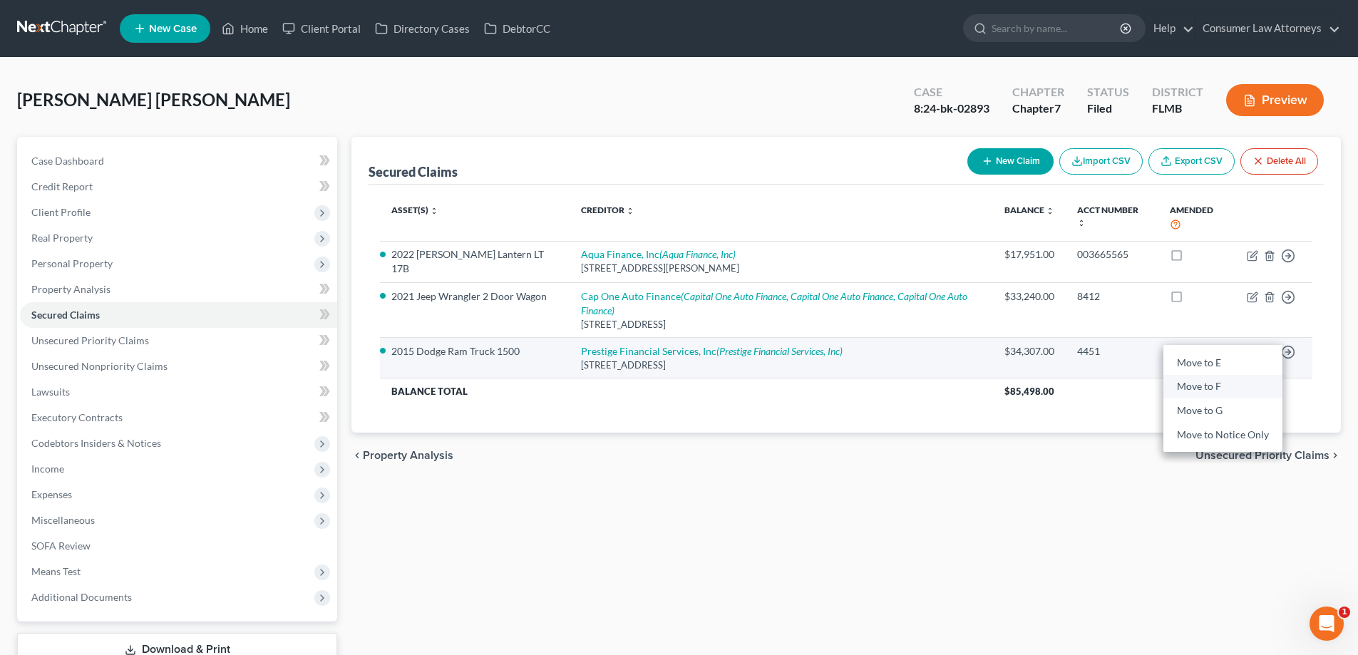
click at [1212, 388] on link "Move to F" at bounding box center [1222, 386] width 119 height 24
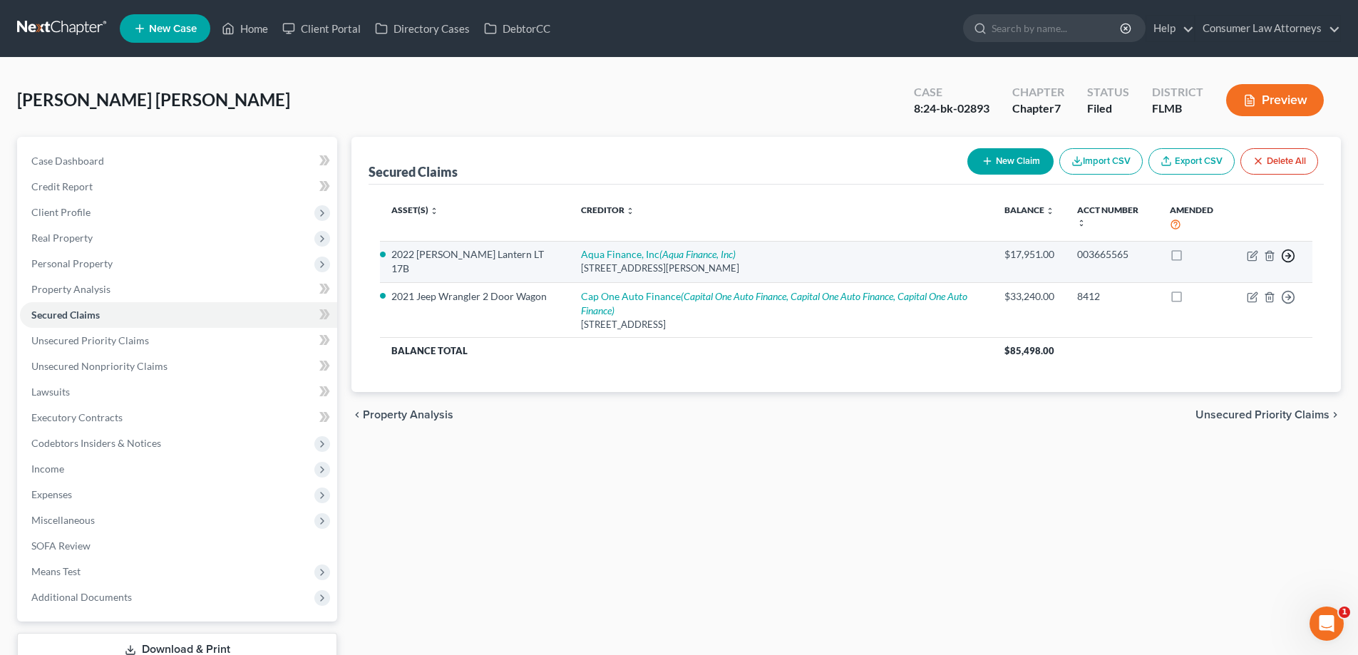
click at [1292, 259] on icon "button" at bounding box center [1288, 256] width 14 height 14
click at [1207, 288] on link "Move to F" at bounding box center [1222, 290] width 119 height 24
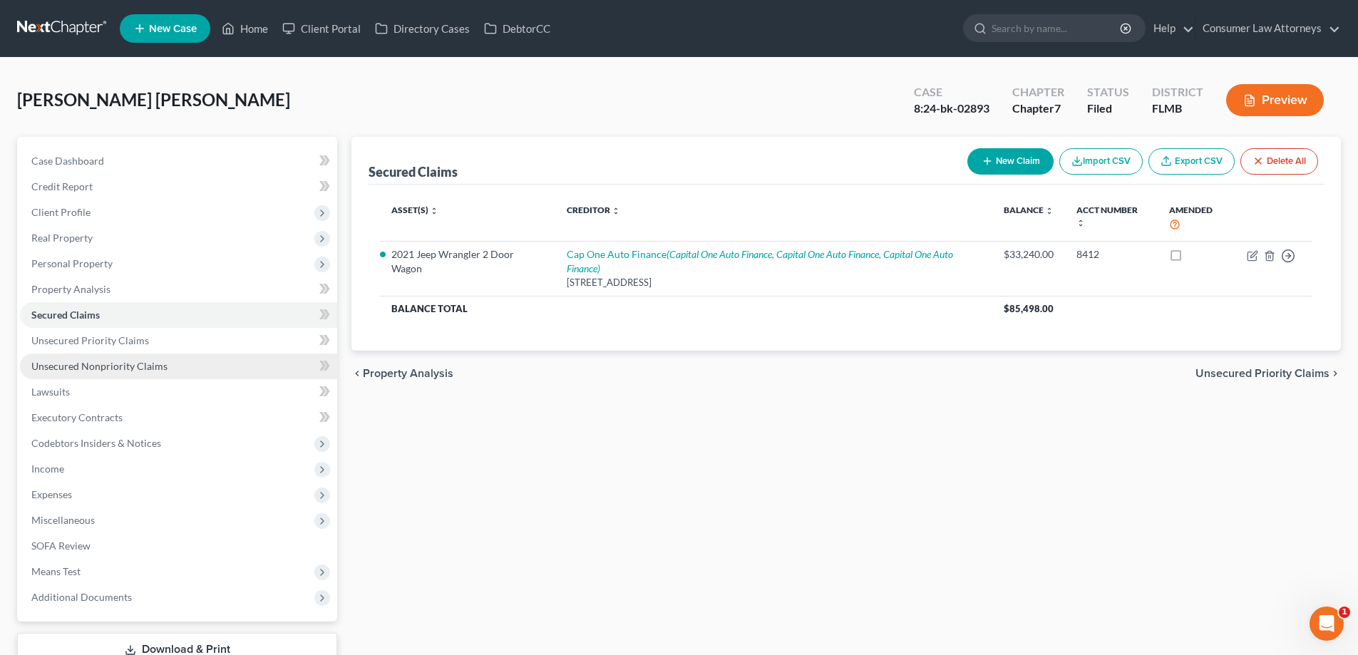
click at [119, 364] on span "Unsecured Nonpriority Claims" at bounding box center [99, 366] width 136 height 12
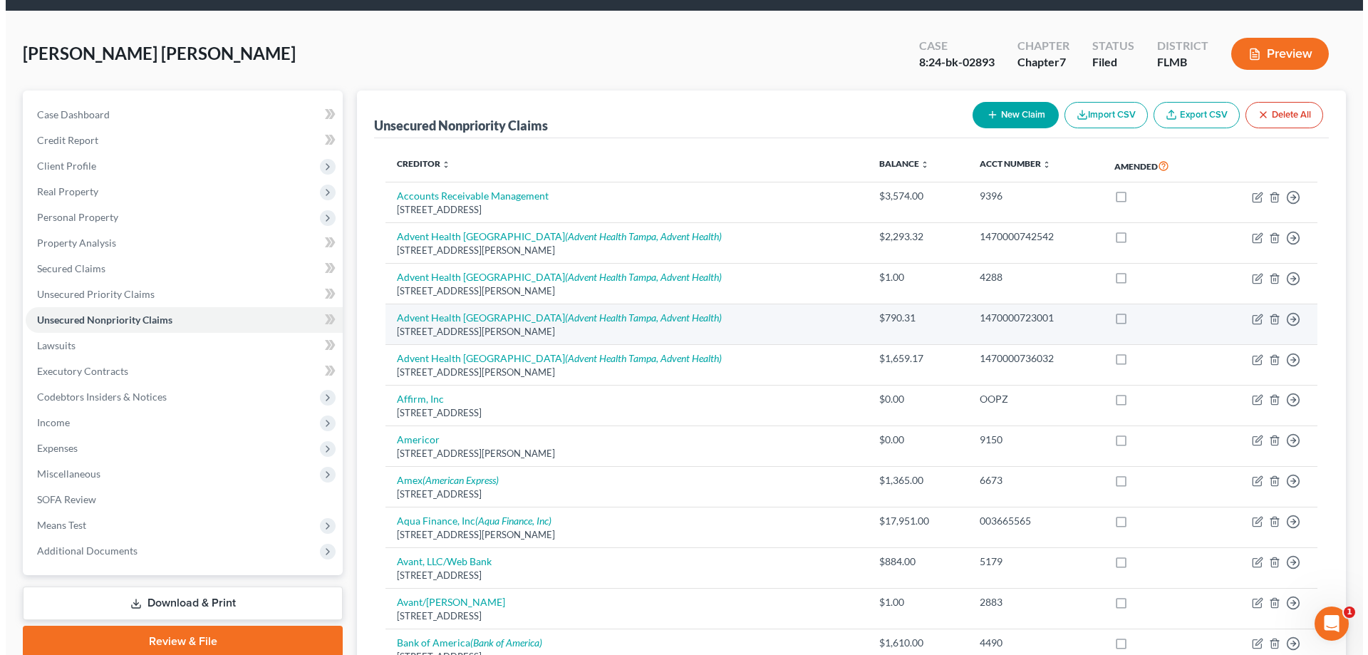
scroll to position [71, 0]
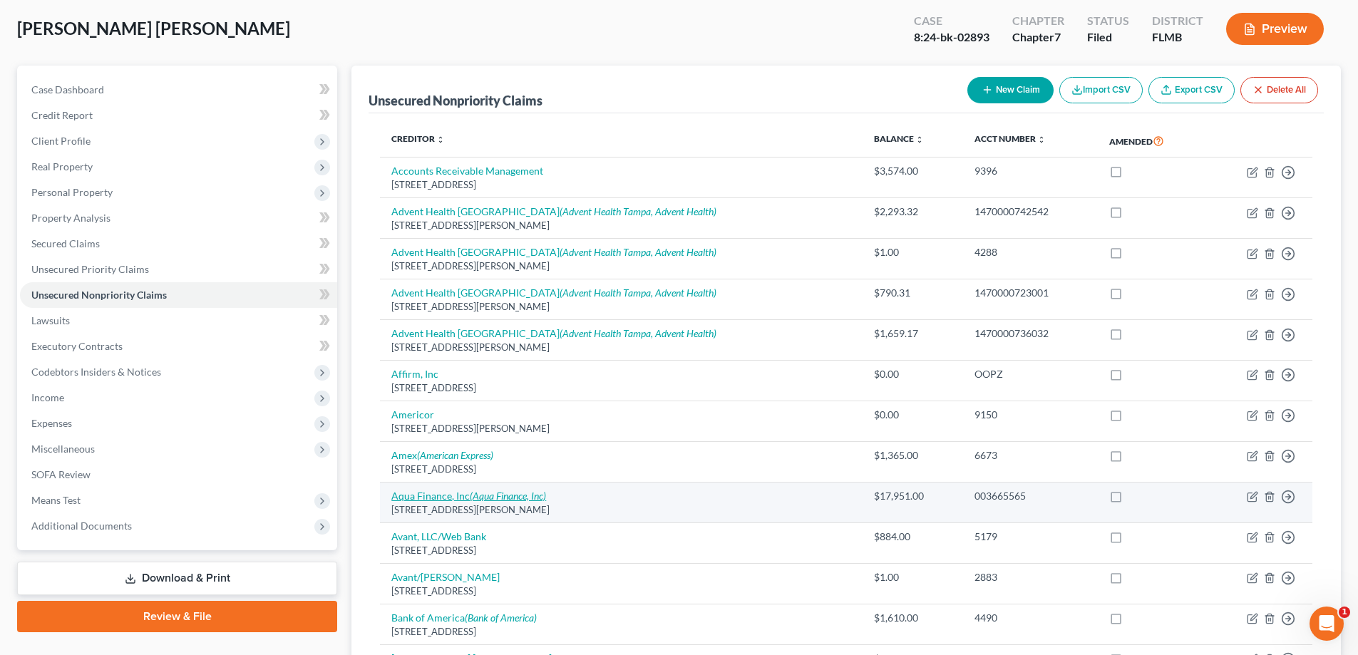
click at [442, 495] on link "Aqua Finance, Inc (Aqua Finance, Inc)" at bounding box center [468, 496] width 155 height 12
select select "52"
select select "0"
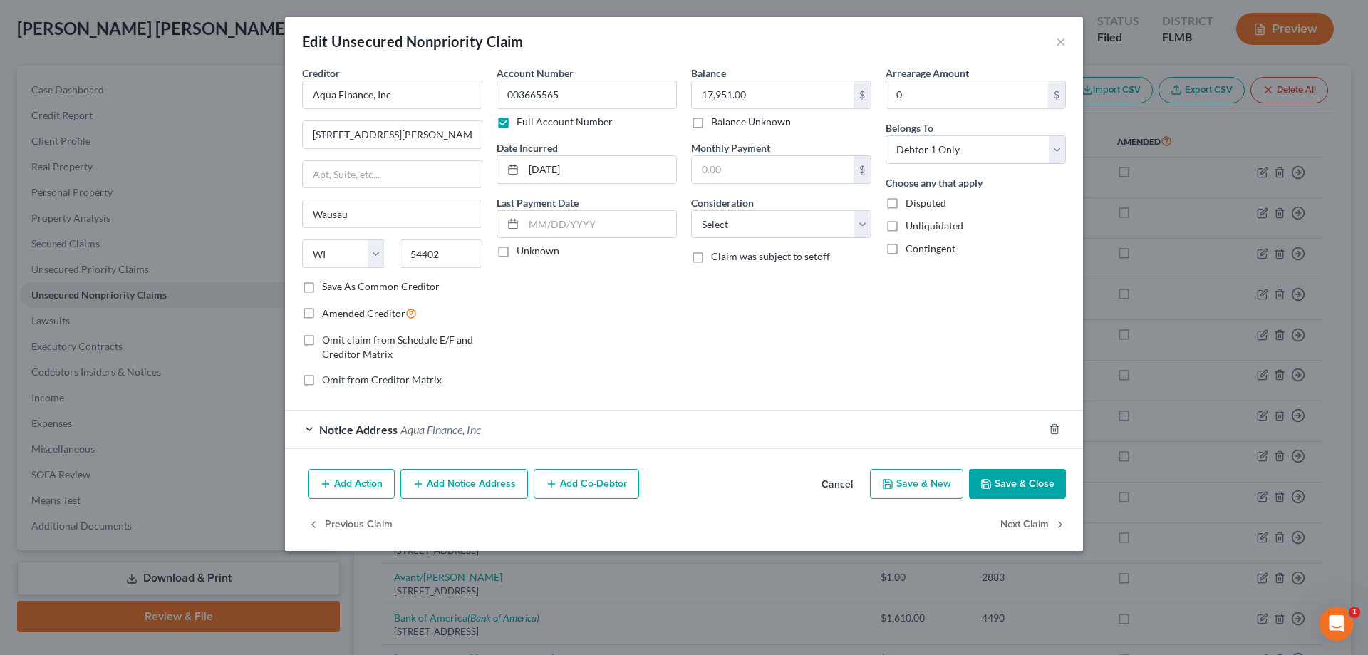
click at [356, 489] on button "Add Action" at bounding box center [351, 484] width 87 height 30
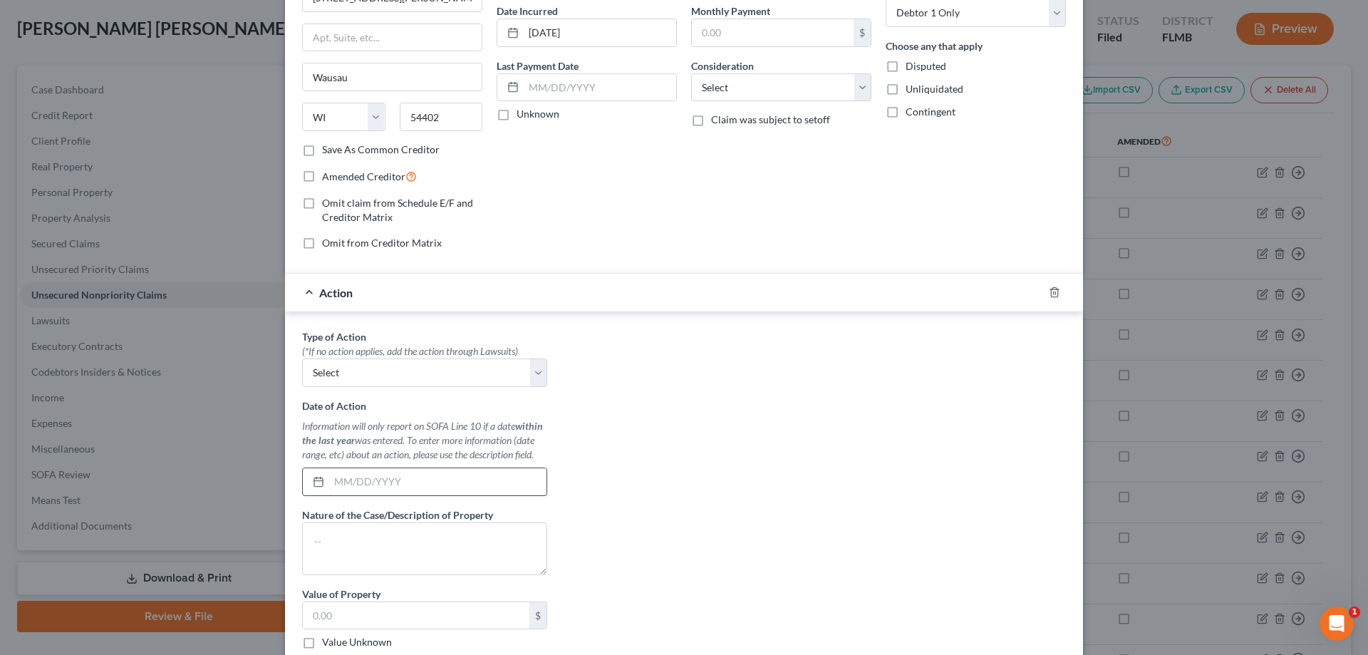
scroll to position [143, 0]
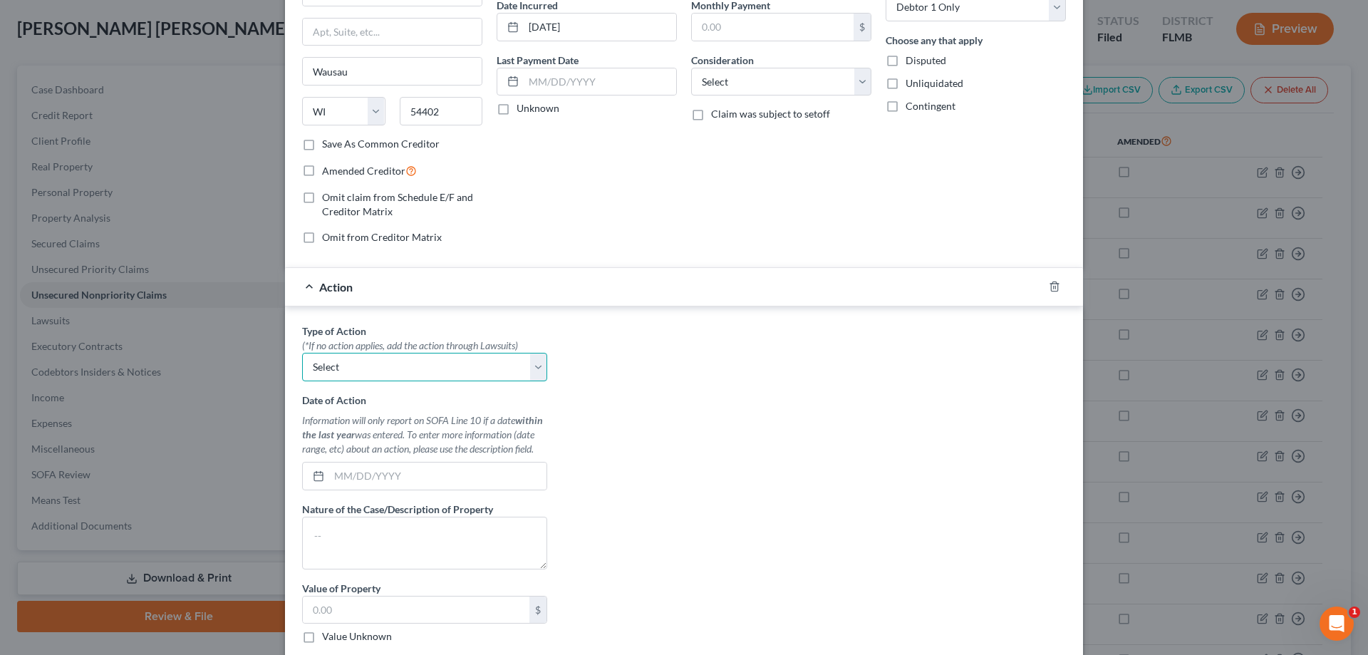
drag, startPoint x: 353, startPoint y: 359, endPoint x: 344, endPoint y: 341, distance: 20.4
click at [353, 359] on select "Select Repossession Garnishment Foreclosure Personal Injury Attached, Seized, O…" at bounding box center [424, 367] width 245 height 29
select select "0"
click at [302, 353] on select "Select Repossession Garnishment Foreclosure Personal Injury Attached, Seized, O…" at bounding box center [424, 367] width 245 height 29
click at [341, 478] on input "text" at bounding box center [437, 476] width 217 height 27
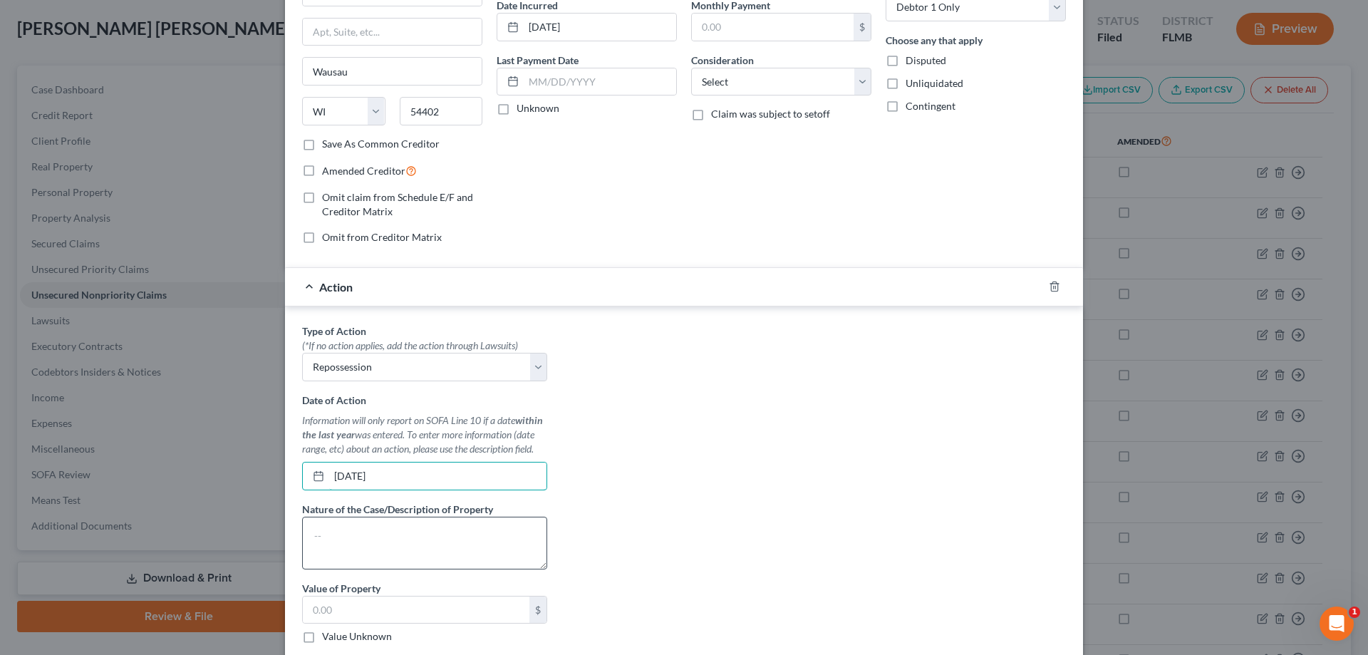
scroll to position [214, 0]
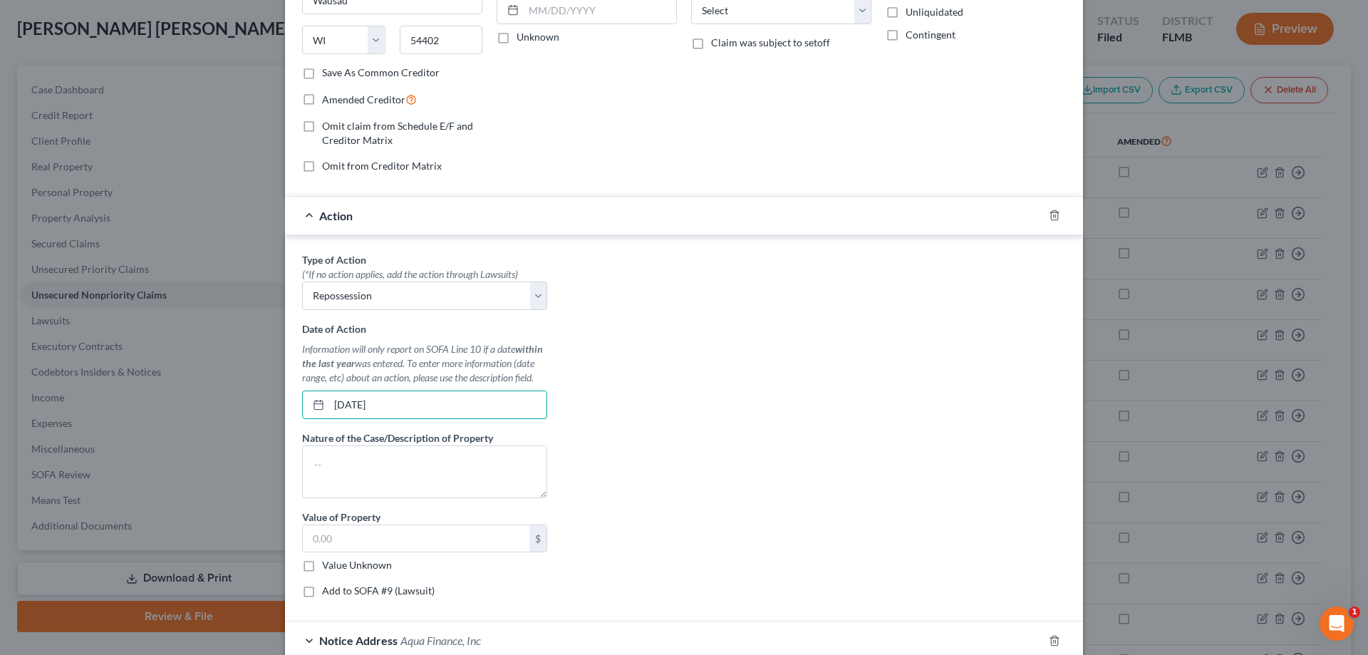
type input "[DATE]"
click at [322, 596] on label "Add to SOFA #9 (Lawsuit)" at bounding box center [378, 591] width 113 height 14
click at [328, 593] on input "Add to SOFA #9 (Lawsuit)" at bounding box center [332, 588] width 9 height 9
checkbox input "true"
select select "0"
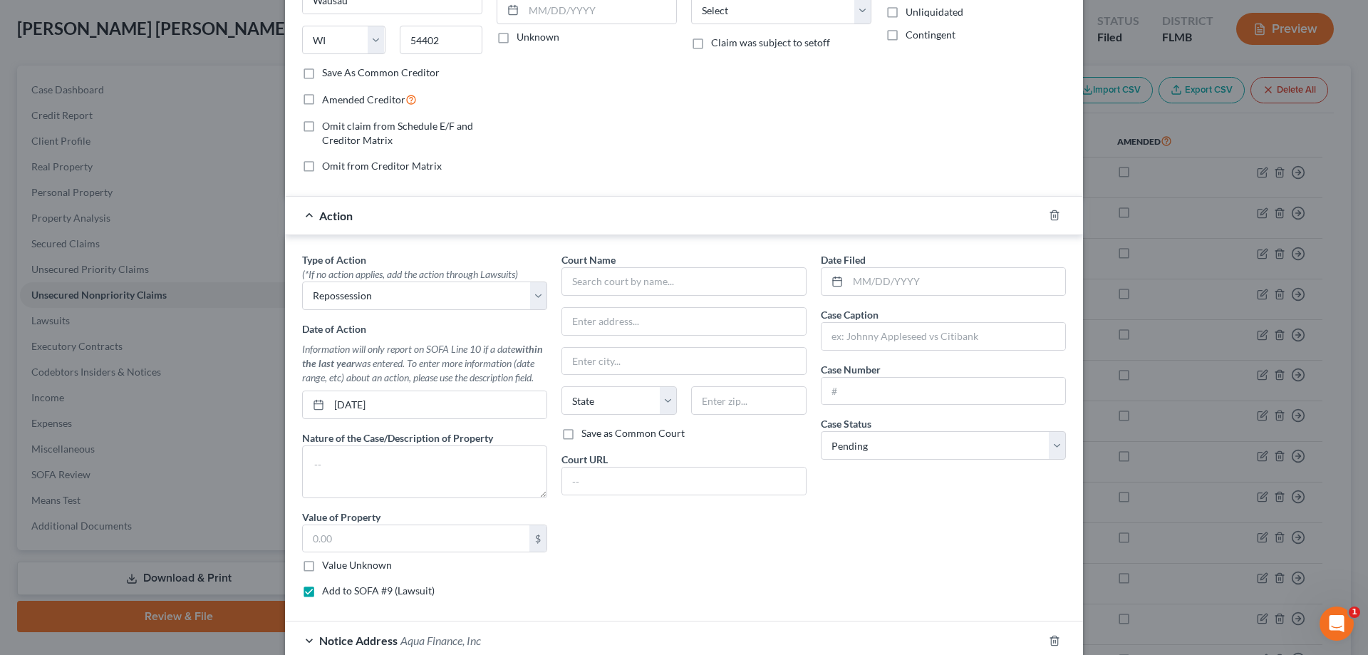
click at [322, 594] on label "Add to SOFA #9 (Lawsuit)" at bounding box center [378, 591] width 113 height 14
click at [328, 593] on input "Add to SOFA #9 (Lawsuit)" at bounding box center [332, 588] width 9 height 9
checkbox input "false"
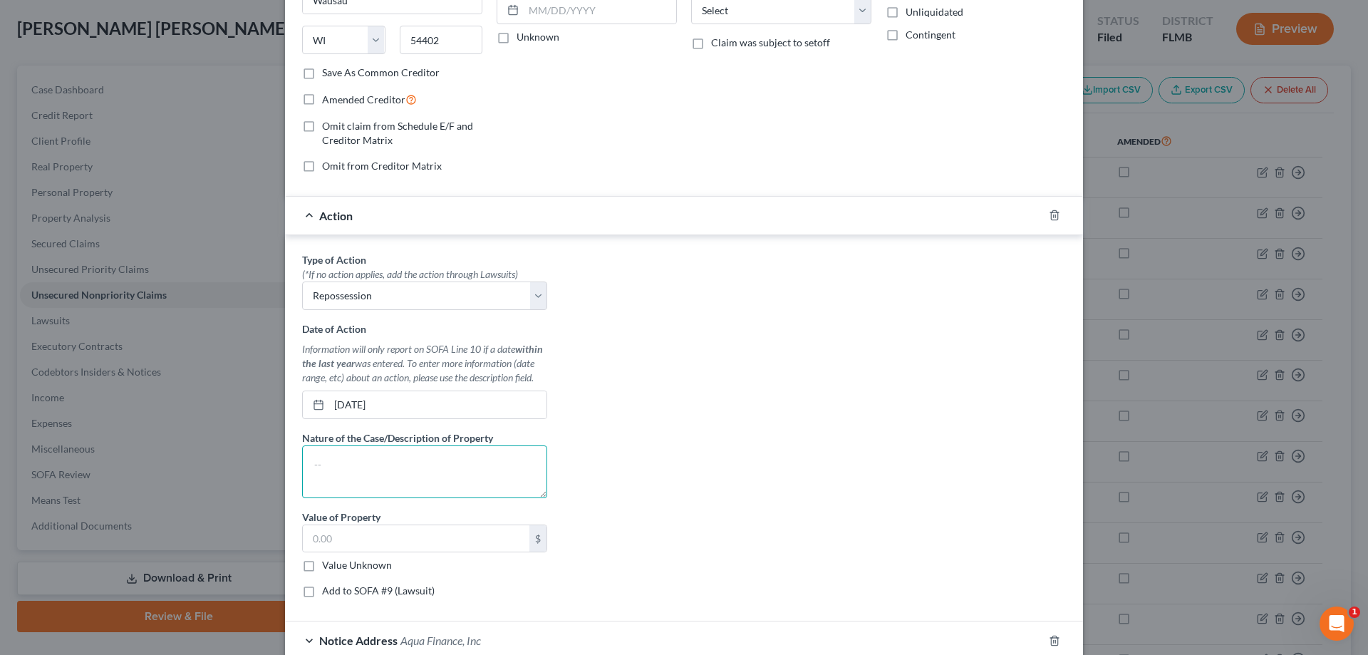
click at [469, 471] on textarea at bounding box center [424, 471] width 245 height 53
paste textarea "• 2022 [PERSON_NAME] Lantern LT 17B - VIN#[US_VEHICLE_IDENTIFICATION_NUMBER]"
click at [328, 463] on textarea "• 2022 [PERSON_NAME] Lantern LT 17B - VIN#[US_VEHICLE_IDENTIFICATION_NUMBER]" at bounding box center [424, 471] width 245 height 53
click at [449, 466] on textarea "2022 [PERSON_NAME] Lantern LT 17B - VIN#[US_VEHICLE_IDENTIFICATION_NUMBER]" at bounding box center [424, 471] width 245 height 53
click at [349, 450] on textarea "2022 [PERSON_NAME] Lantern LT 17B VIN#[US_VEHICLE_IDENTIFICATION_NUMBER]" at bounding box center [424, 471] width 245 height 53
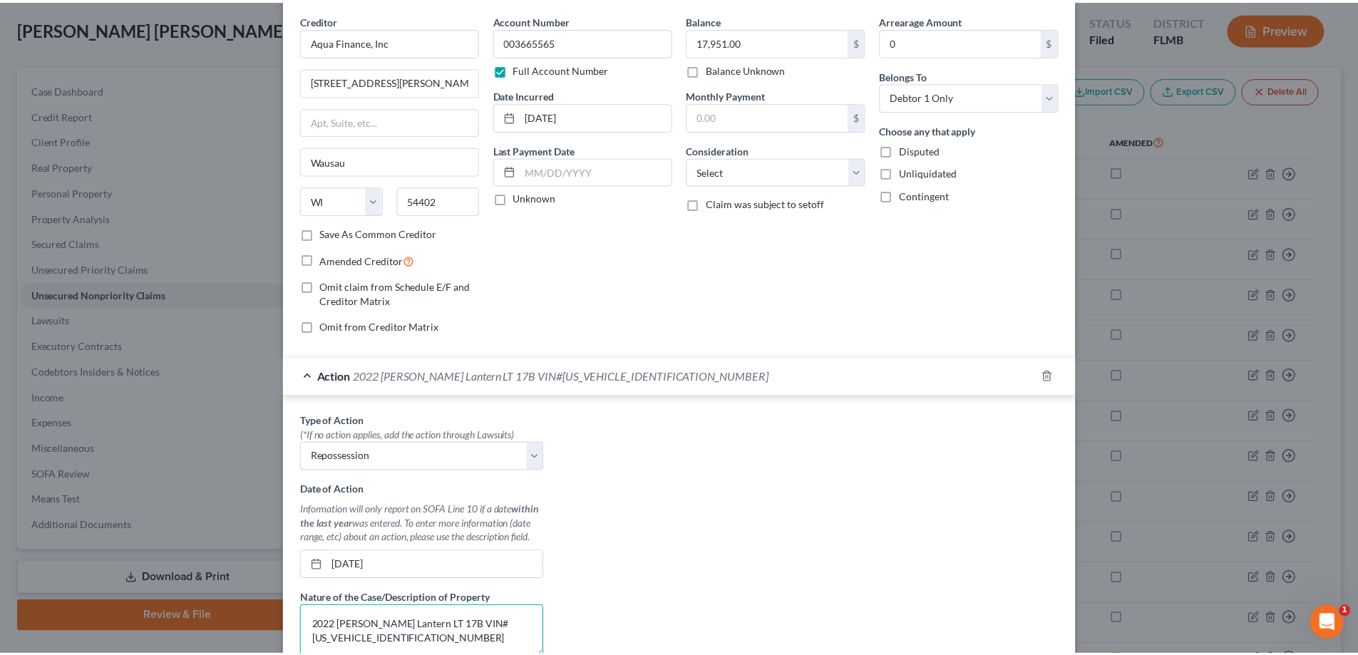
scroll to position [339, 0]
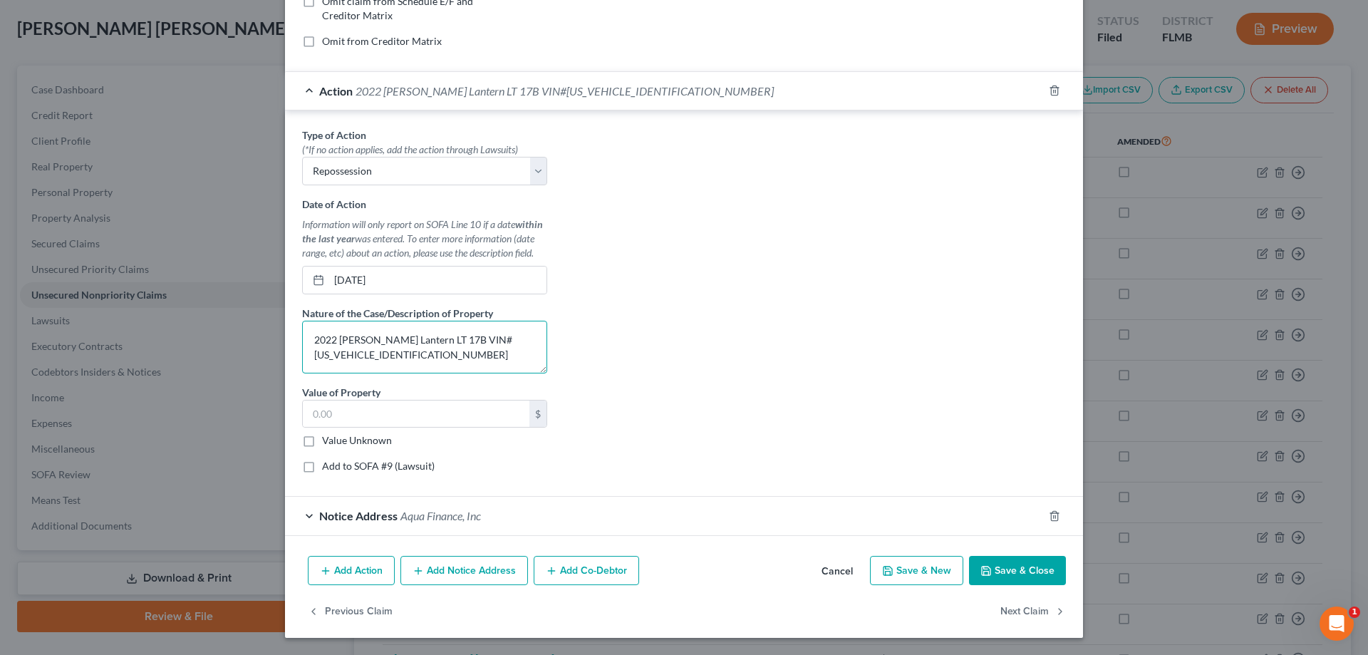
type textarea "2022 [PERSON_NAME] Lantern LT 17B VIN#[US_VEHICLE_IDENTIFICATION_NUMBER]"
click at [997, 569] on button "Save & Close" at bounding box center [1017, 571] width 97 height 30
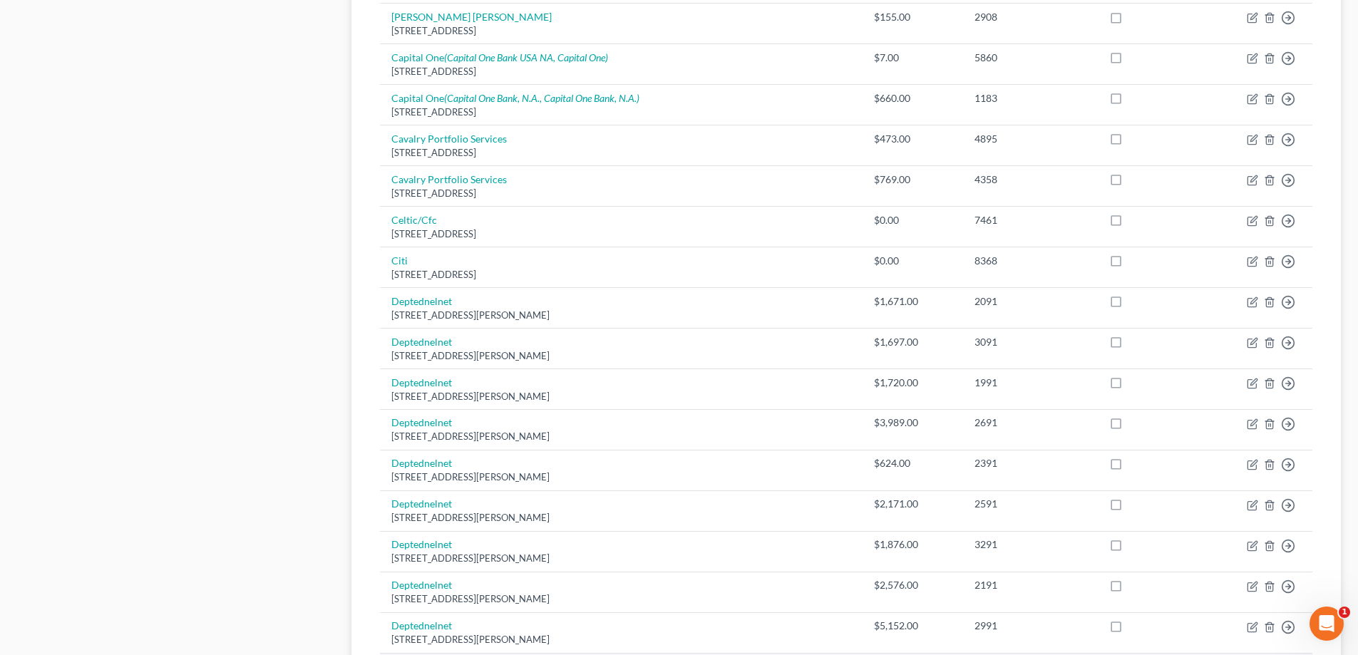
scroll to position [995, 0]
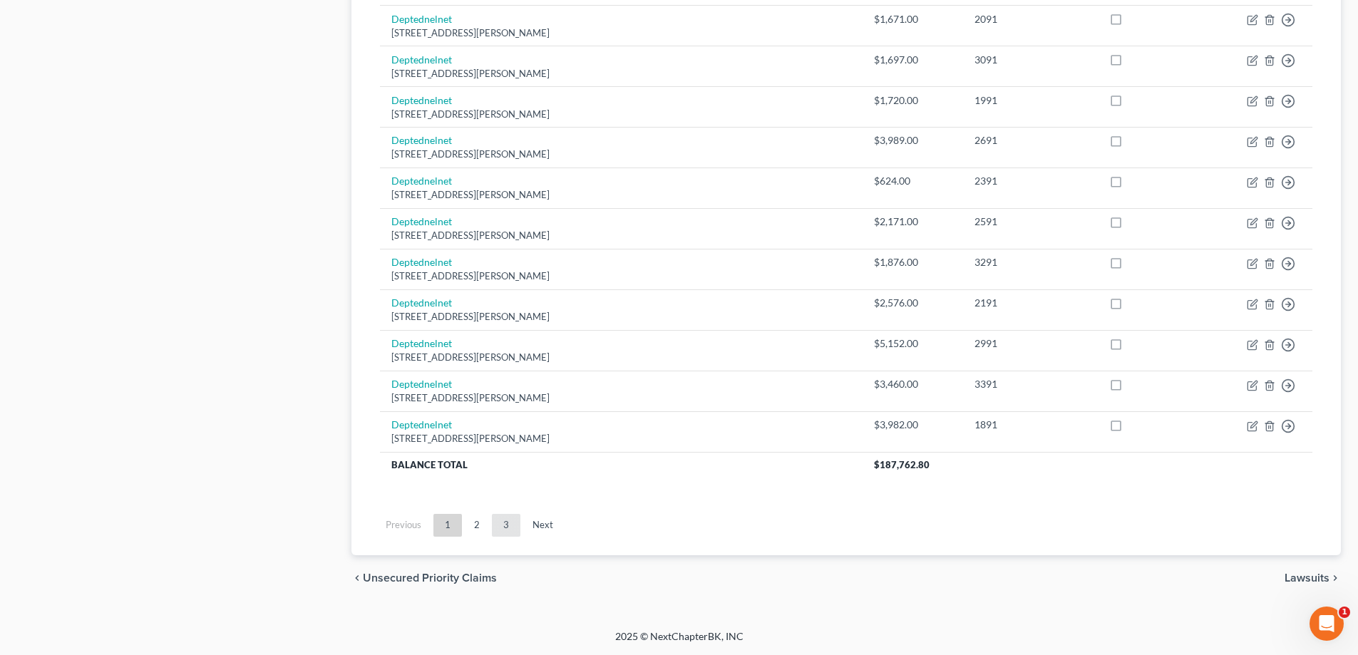
click at [507, 526] on link "3" at bounding box center [506, 525] width 29 height 23
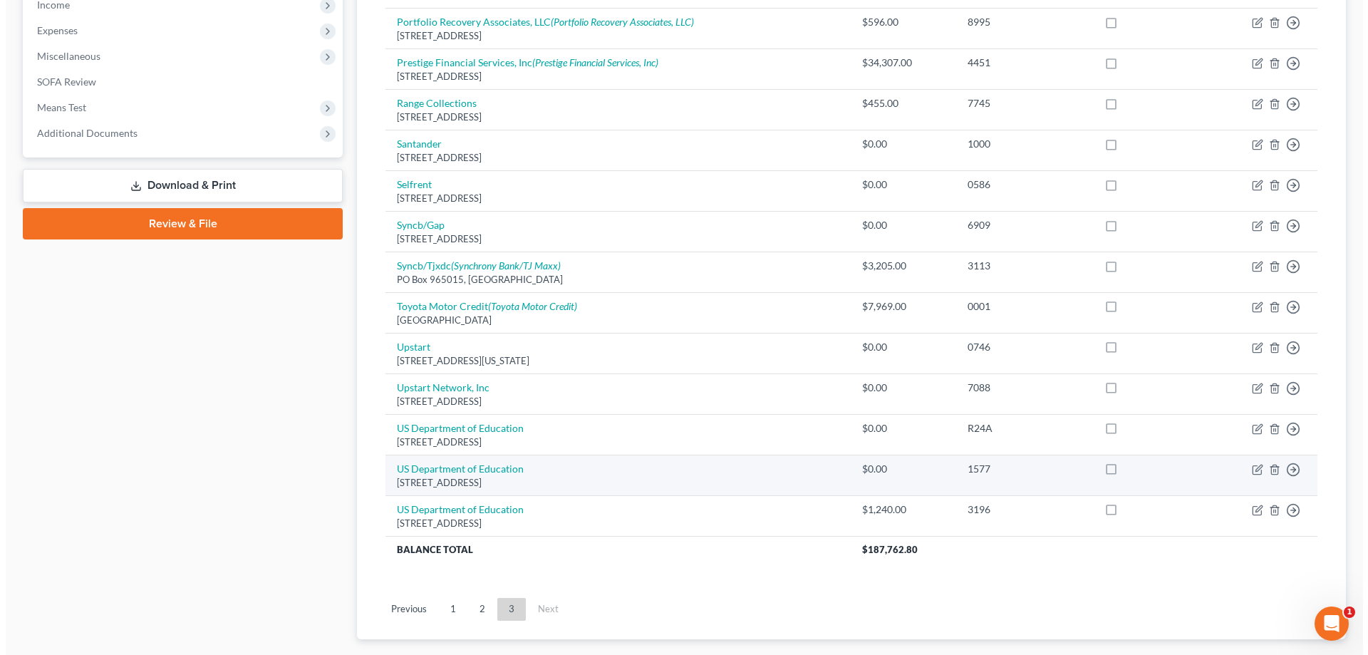
scroll to position [263, 0]
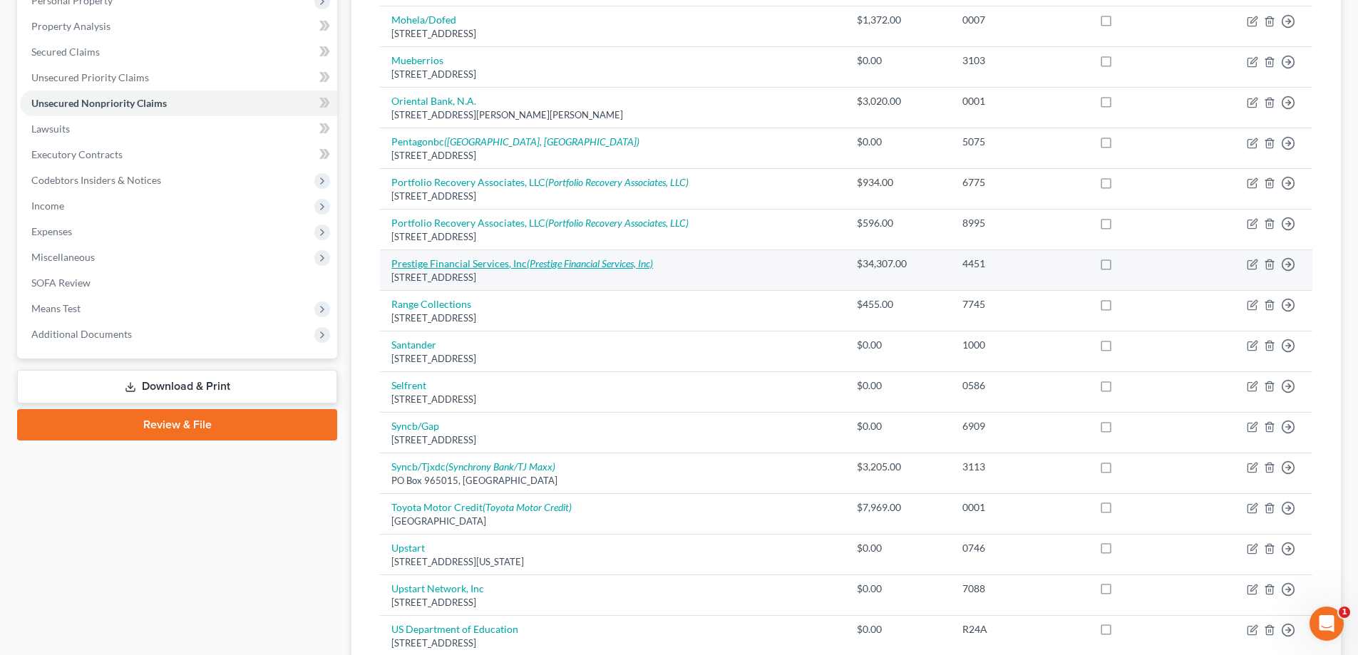
click at [564, 262] on icon "(Prestige Financial Services, Inc)" at bounding box center [590, 263] width 126 height 12
select select "46"
select select "2"
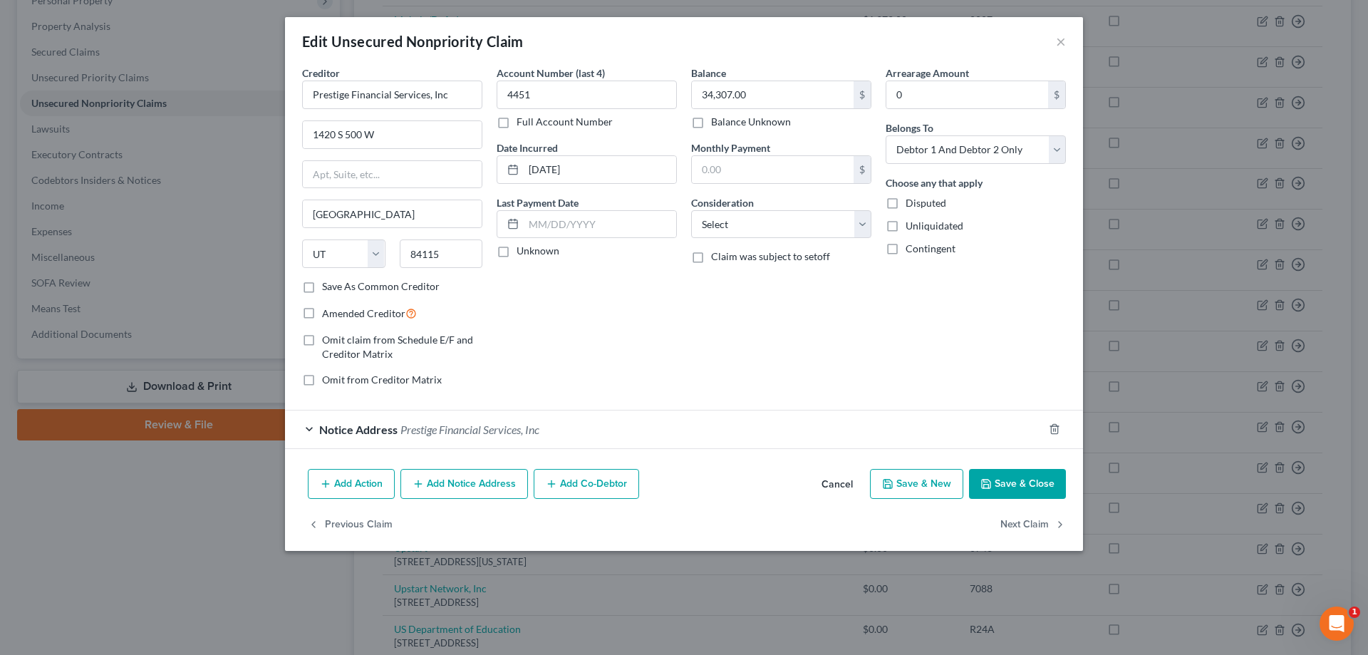
click at [359, 488] on button "Add Action" at bounding box center [351, 484] width 87 height 30
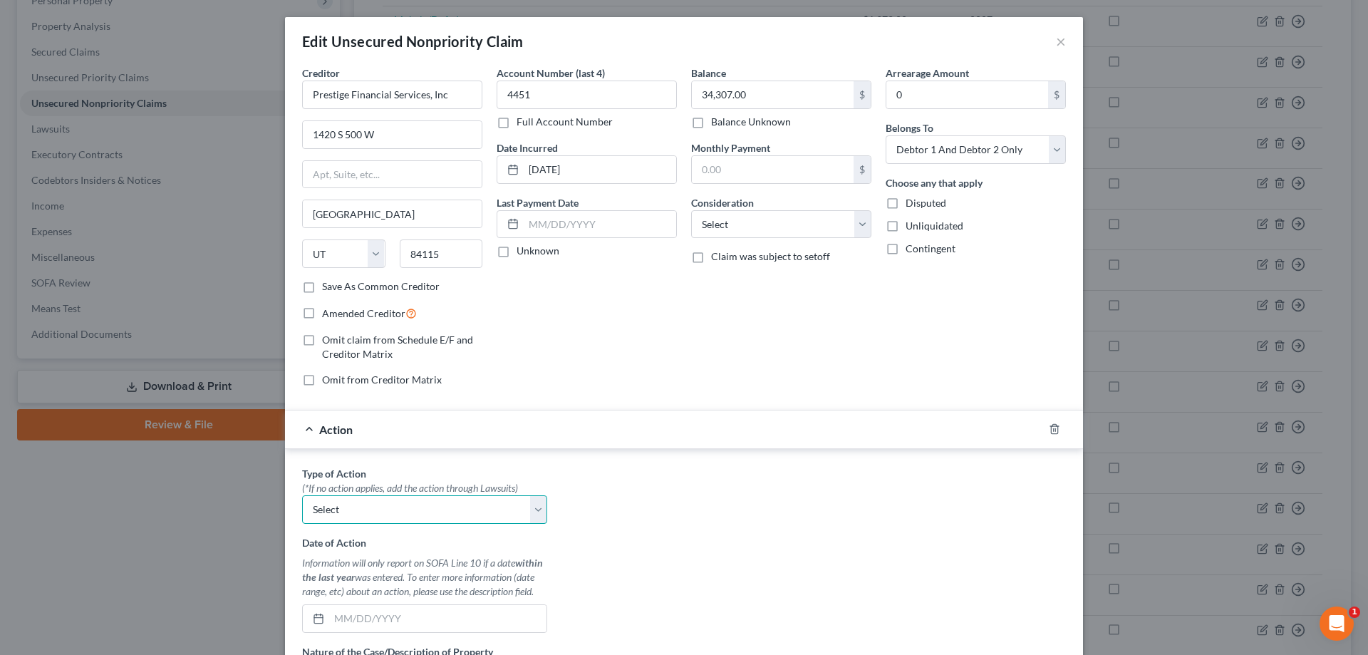
drag, startPoint x: 413, startPoint y: 505, endPoint x: 395, endPoint y: 508, distance: 18.0
click at [413, 505] on select "Select Repossession Garnishment Foreclosure Personal Injury Attached, Seized, O…" at bounding box center [424, 509] width 245 height 29
select select "0"
click at [302, 495] on select "Select Repossession Garnishment Foreclosure Personal Injury Attached, Seized, O…" at bounding box center [424, 509] width 245 height 29
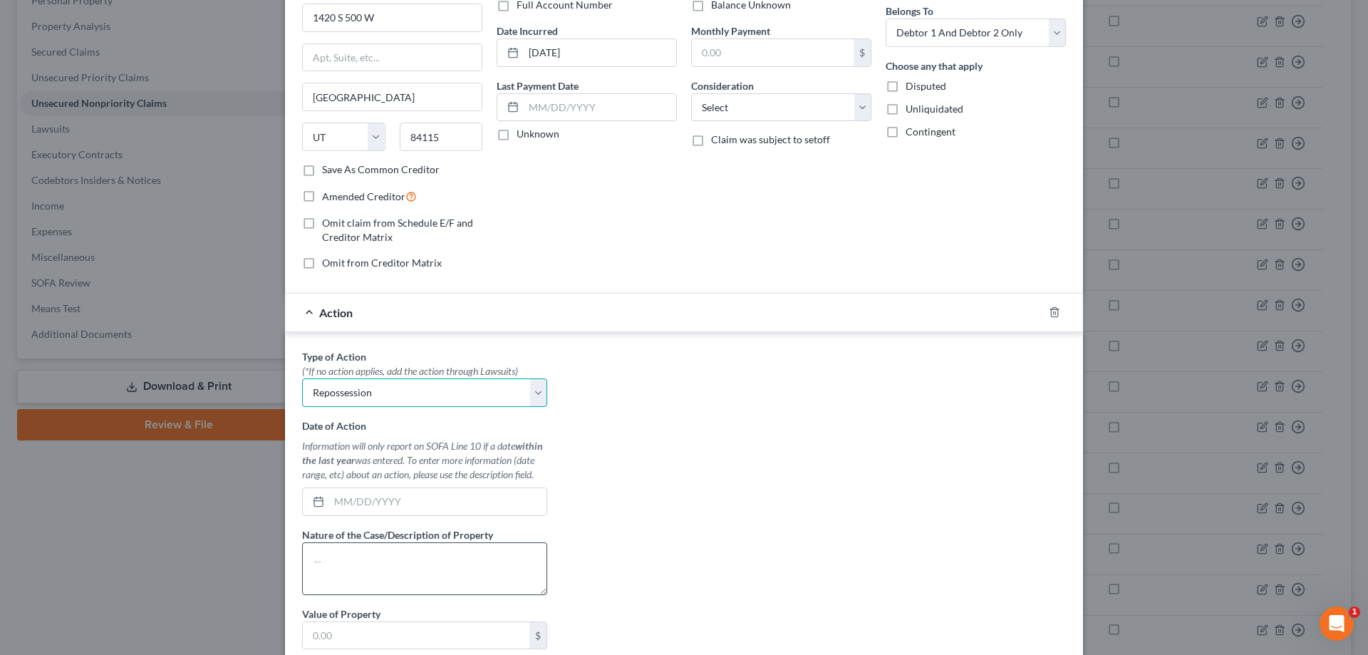
scroll to position [143, 0]
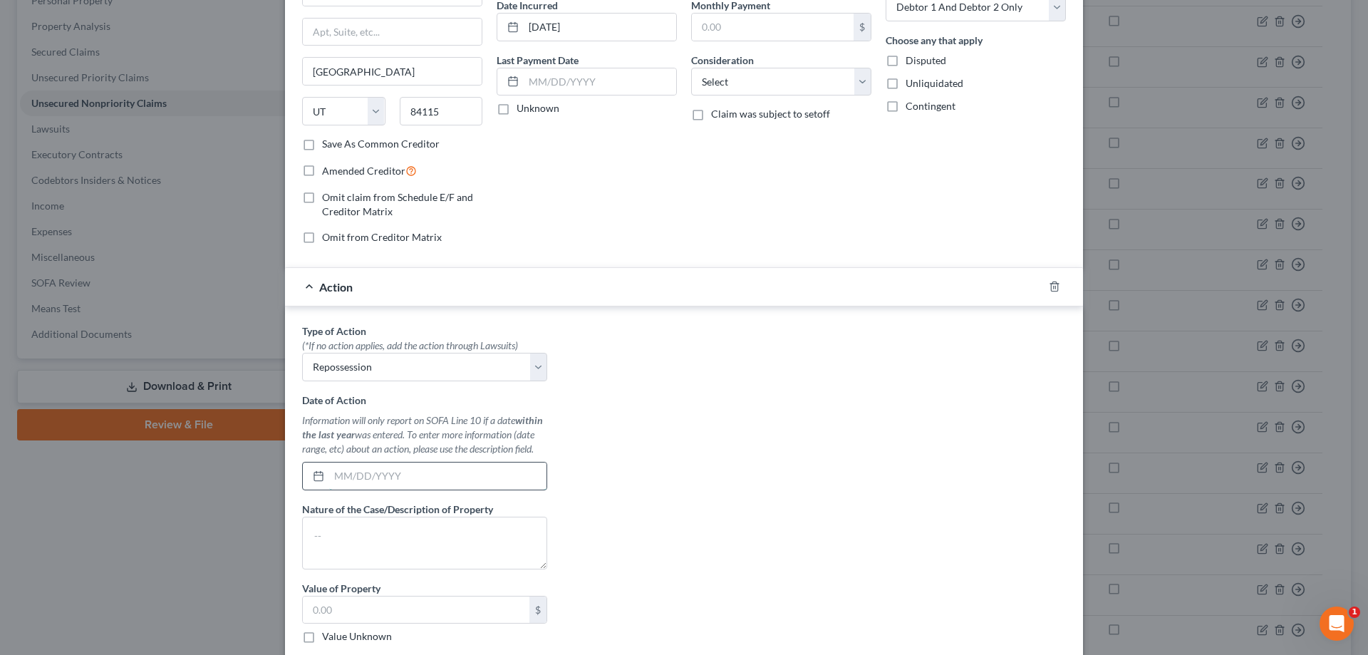
click at [360, 475] on input "text" at bounding box center [437, 476] width 217 height 27
type input "[DATE]"
click at [463, 535] on textarea at bounding box center [424, 543] width 245 height 53
paste textarea "2015 Dodge Ram Truck 1500"
click at [470, 536] on textarea "2015 Dodge Ram Truck 1500" at bounding box center [424, 543] width 245 height 53
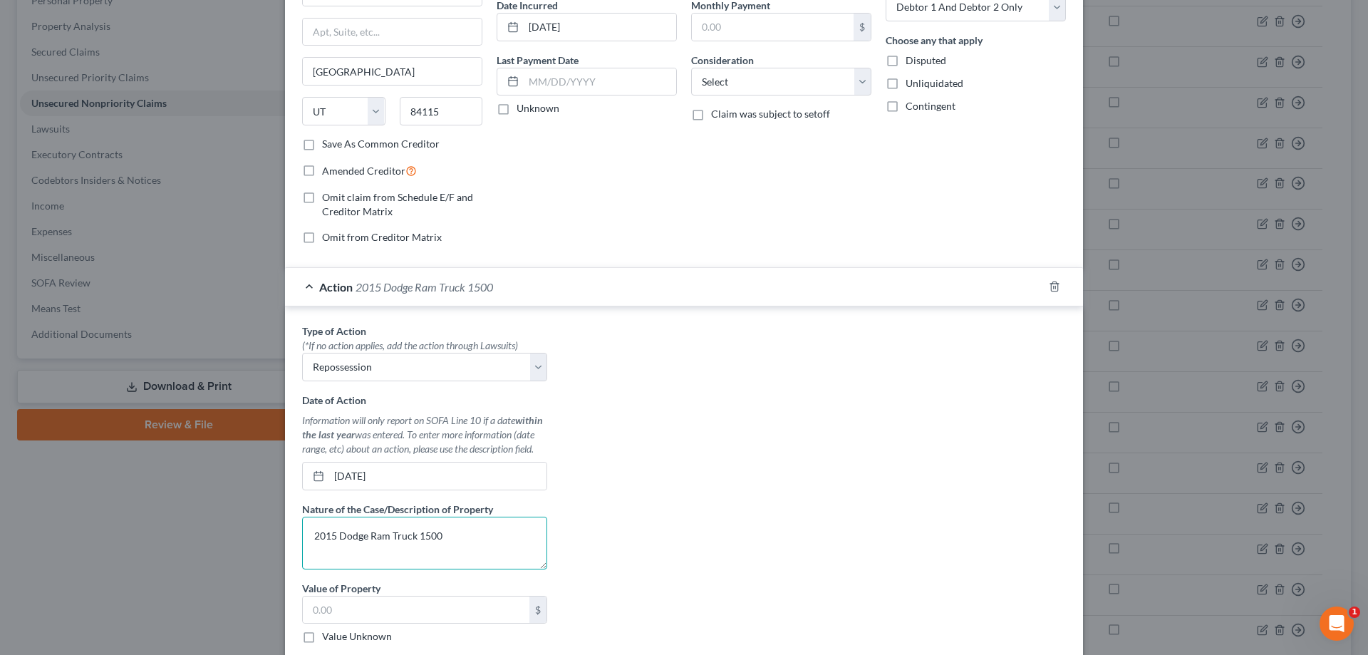
paste textarea "VIN#[US_VEHICLE_IDENTIFICATION_NUMBER]"
type textarea "2015 Dodge Ram Truck 1500 VIN#[US_VEHICLE_IDENTIFICATION_NUMBER]"
click at [567, 406] on div "Type of Action * (*If no action applies, add the action through Lawsuits) Selec…" at bounding box center [684, 502] width 778 height 357
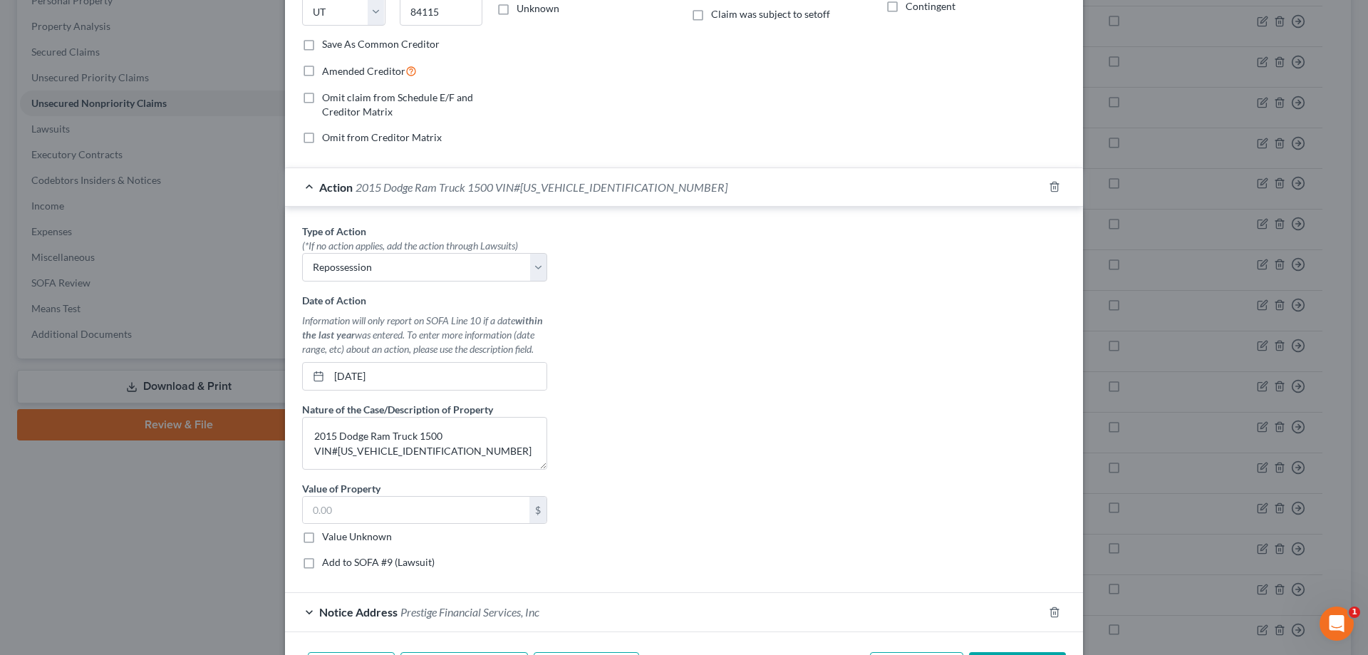
scroll to position [53, 0]
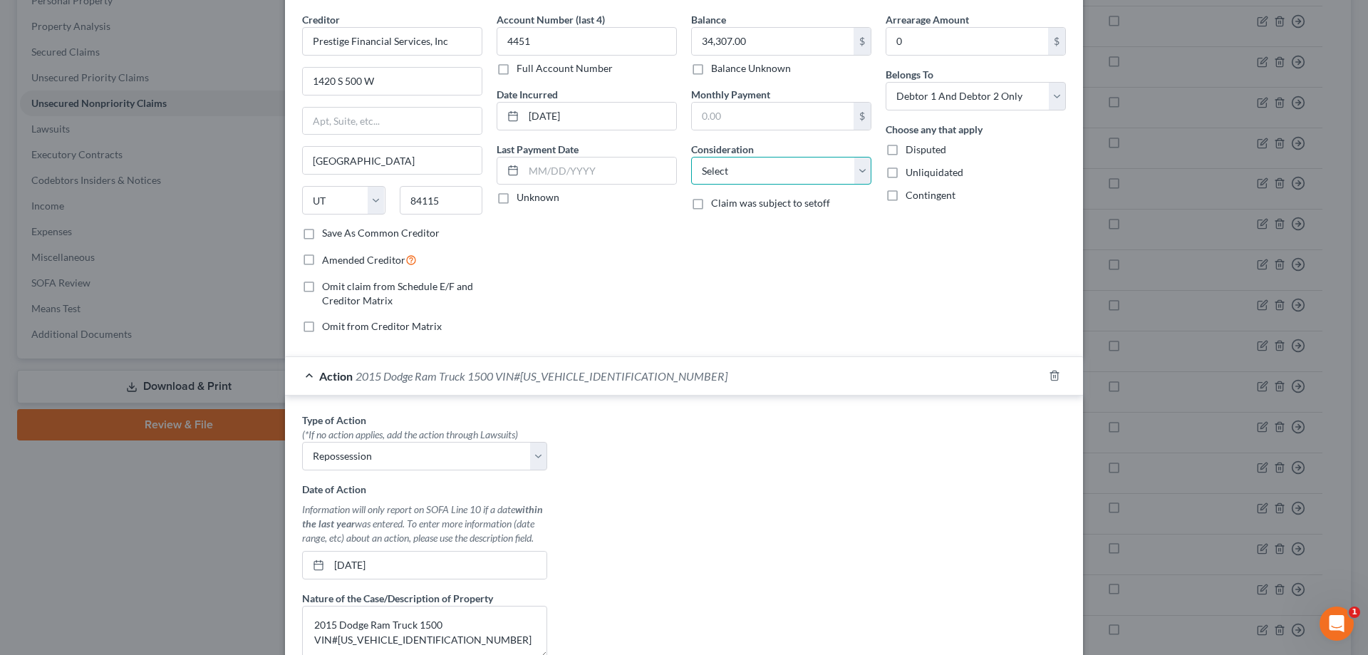
click at [789, 177] on select "Select Cable / Satellite Services Collection Agency Credit Card Debt Debt Couns…" at bounding box center [781, 171] width 180 height 29
drag, startPoint x: 915, startPoint y: 293, endPoint x: 994, endPoint y: 123, distance: 187.5
click at [915, 293] on div "Arrearage Amount 0 $ Belongs To * Select Debtor 1 Only Debtor 2 Only Debtor 1 A…" at bounding box center [976, 178] width 195 height 333
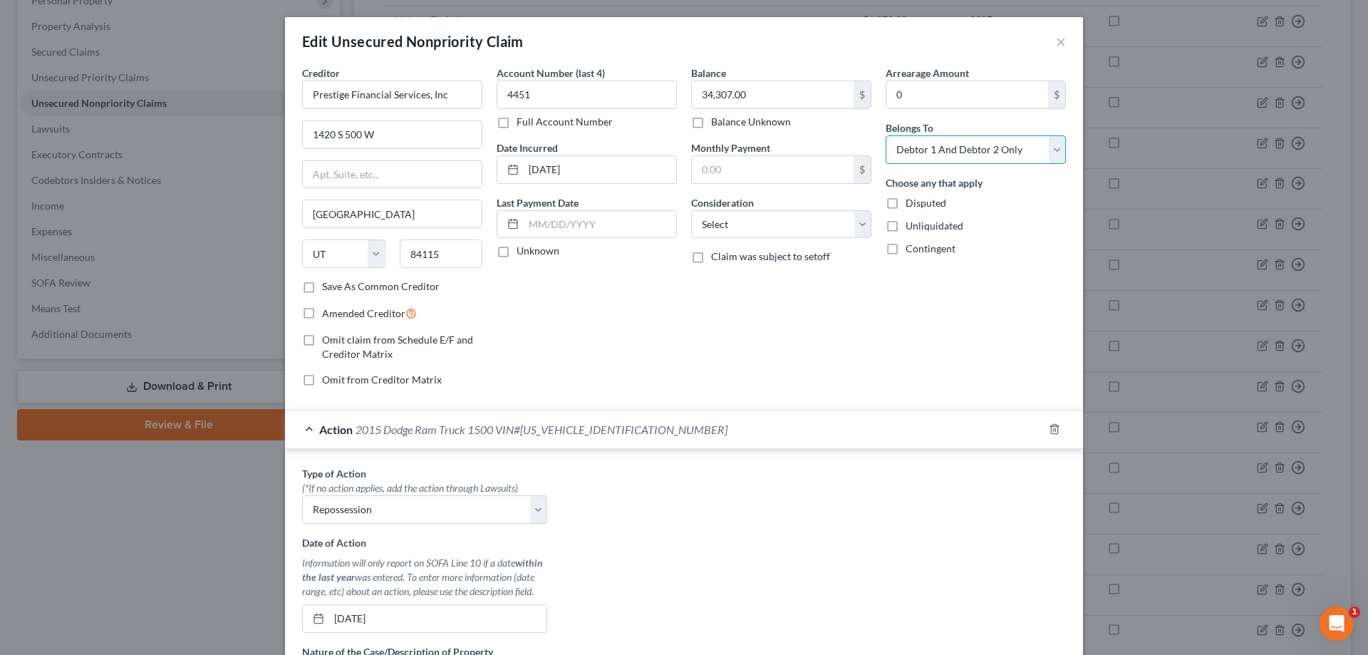
click at [966, 152] on select "Select Debtor 1 Only Debtor 2 Only Debtor 1 And Debtor 2 Only At Least One Of T…" at bounding box center [976, 149] width 180 height 29
select select "3"
click at [886, 135] on select "Select Debtor 1 Only Debtor 2 Only Debtor 1 And Debtor 2 Only At Least One Of T…" at bounding box center [976, 149] width 180 height 29
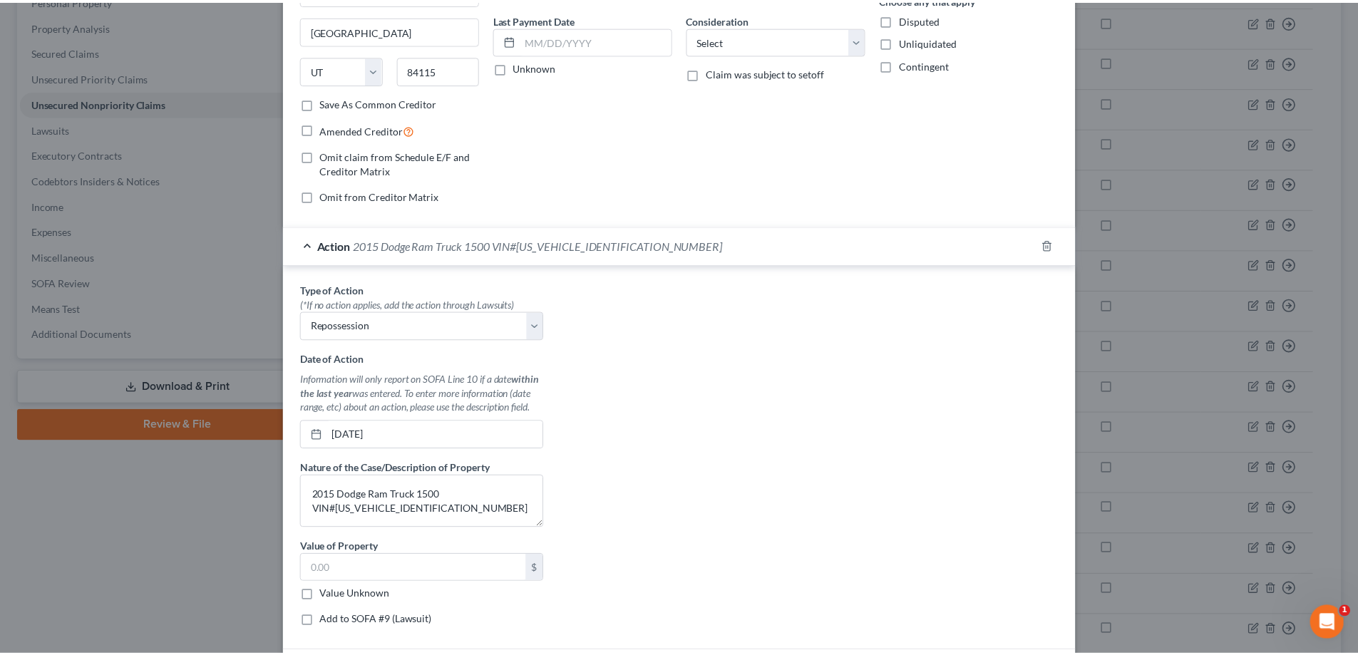
scroll to position [339, 0]
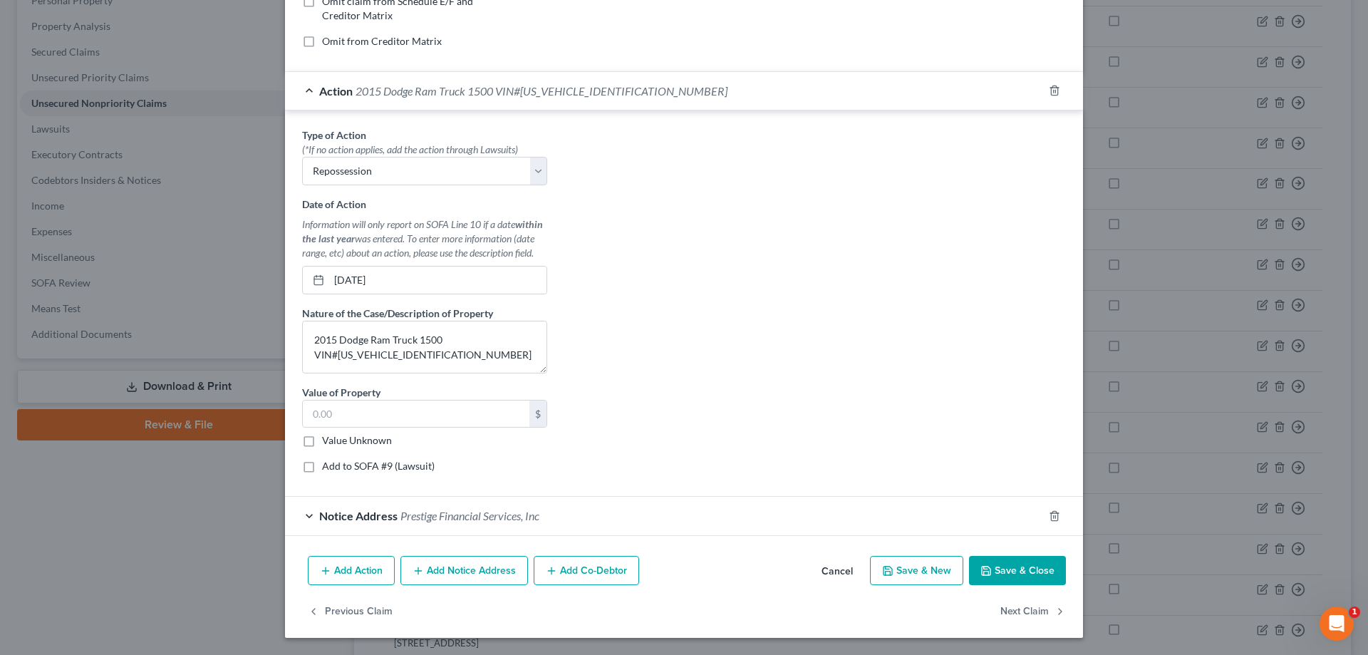
click at [1006, 574] on button "Save & Close" at bounding box center [1017, 571] width 97 height 30
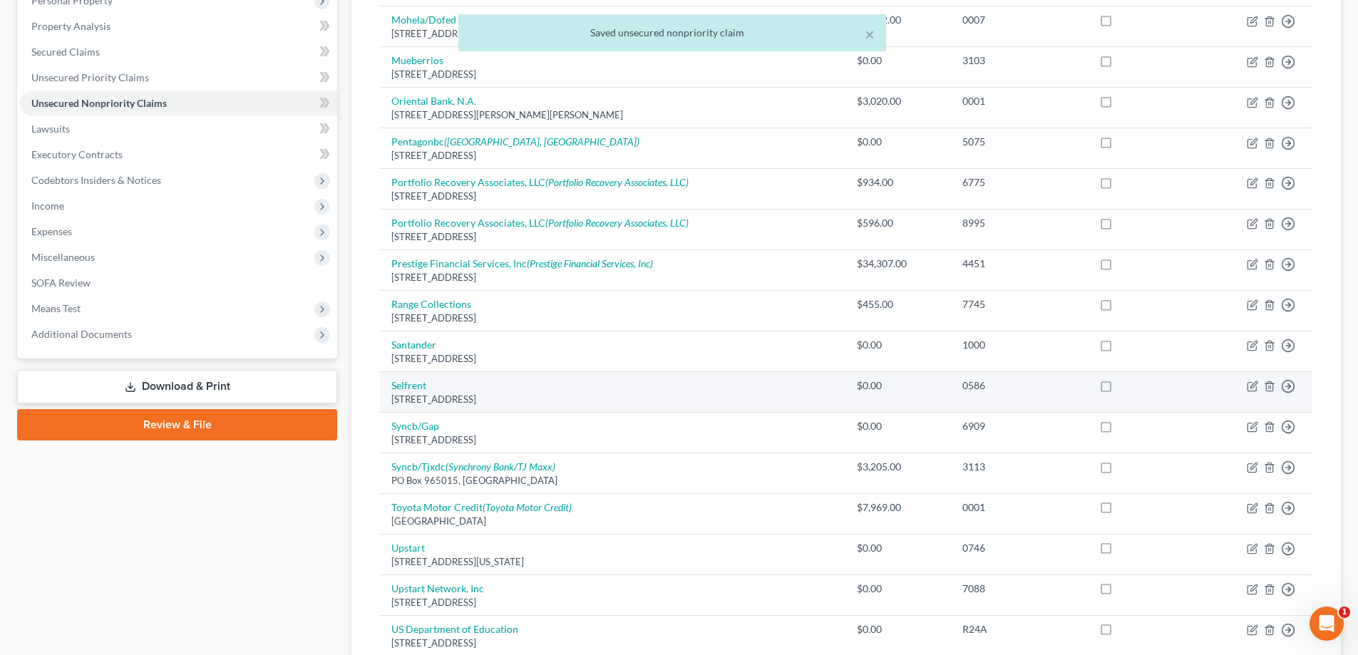
scroll to position [548, 0]
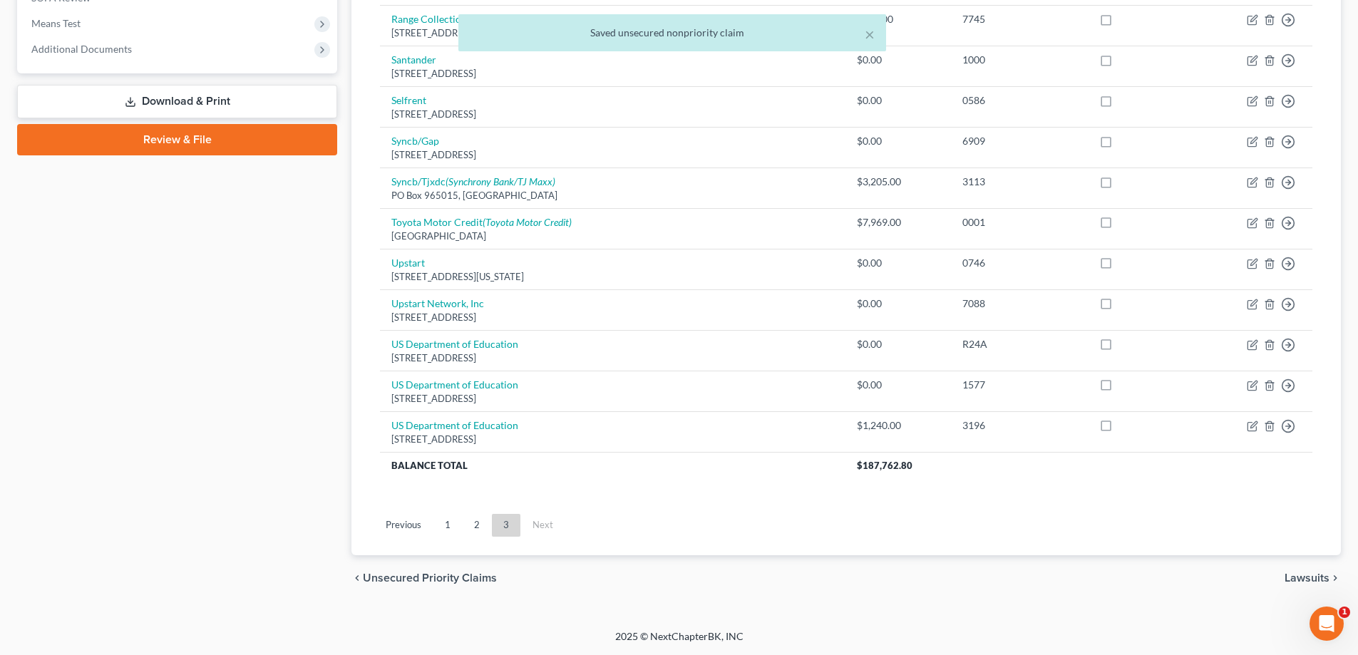
click at [453, 518] on link "1" at bounding box center [447, 525] width 29 height 23
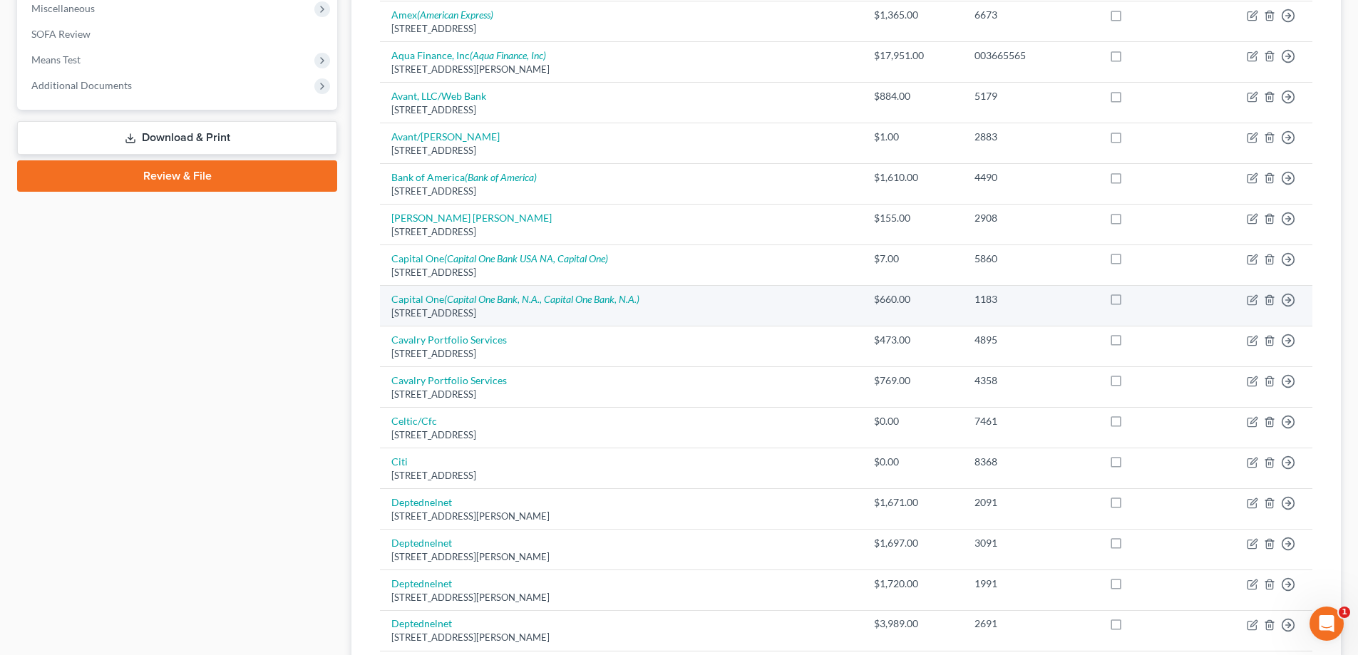
scroll to position [477, 0]
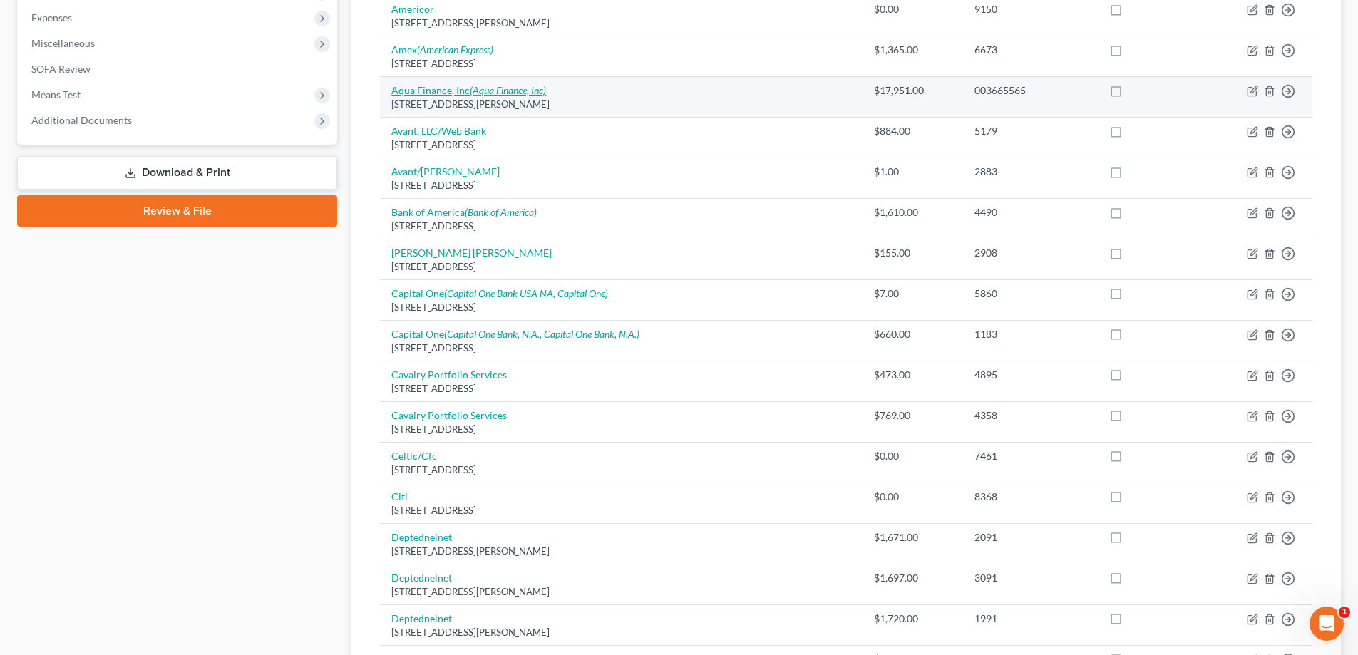
click at [520, 87] on icon "(Aqua Finance, Inc)" at bounding box center [508, 90] width 76 height 12
select select "52"
select select "0"
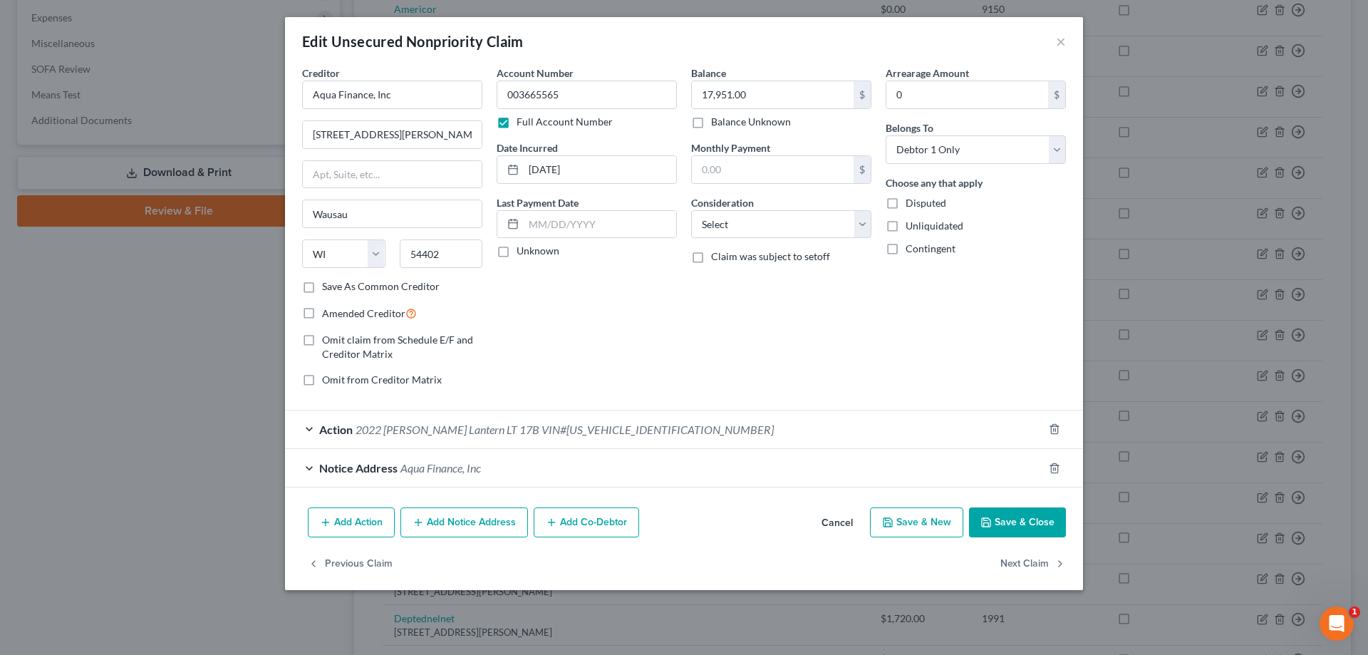
click at [1022, 517] on button "Save & Close" at bounding box center [1017, 522] width 97 height 30
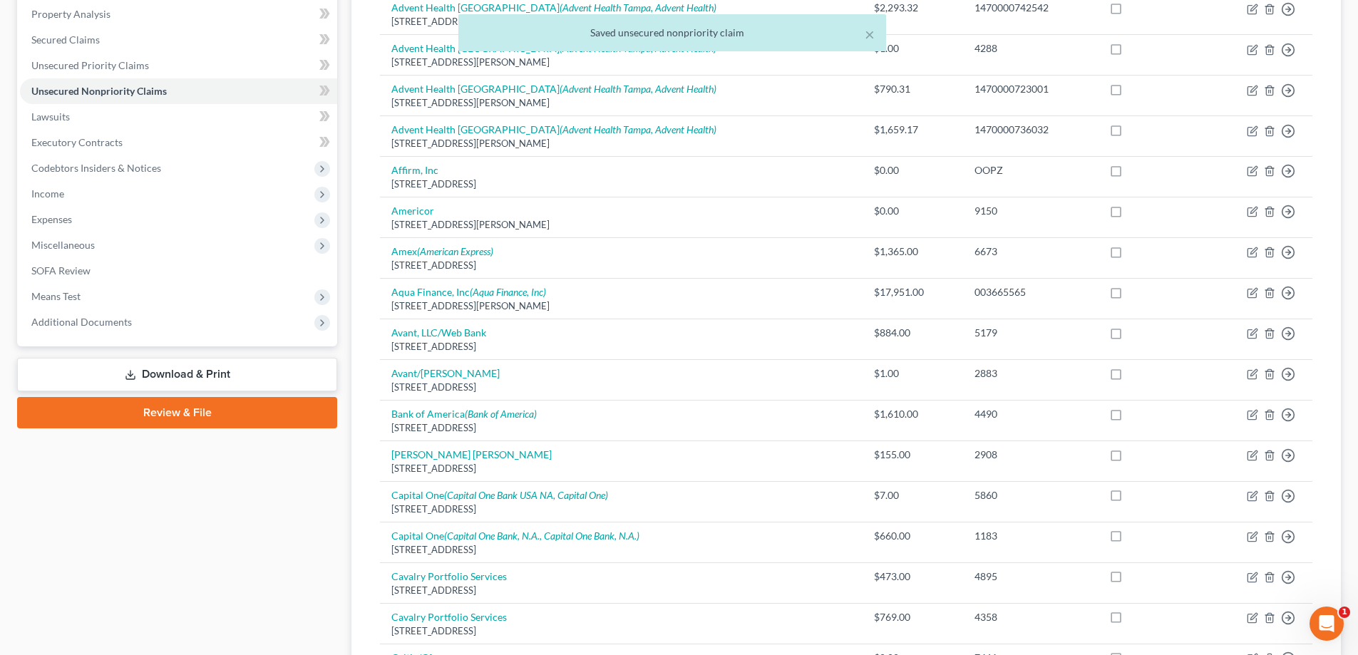
scroll to position [0, 0]
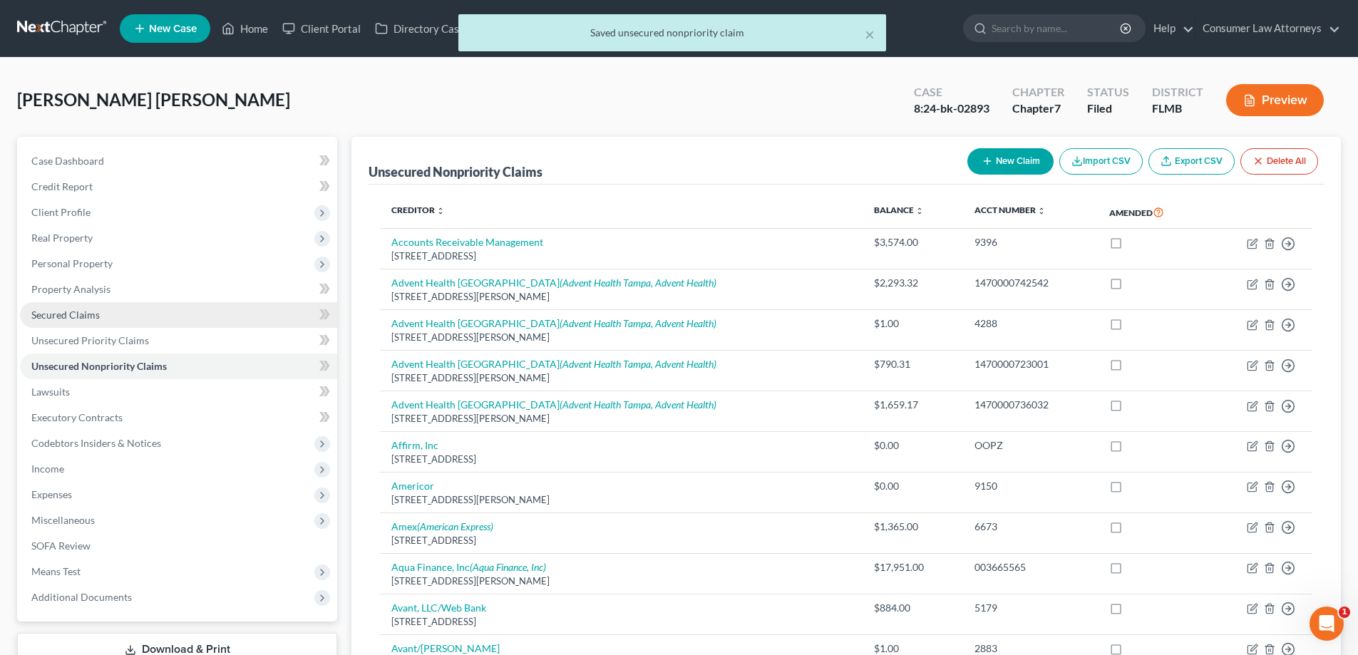
click at [73, 314] on span "Secured Claims" at bounding box center [65, 315] width 68 height 12
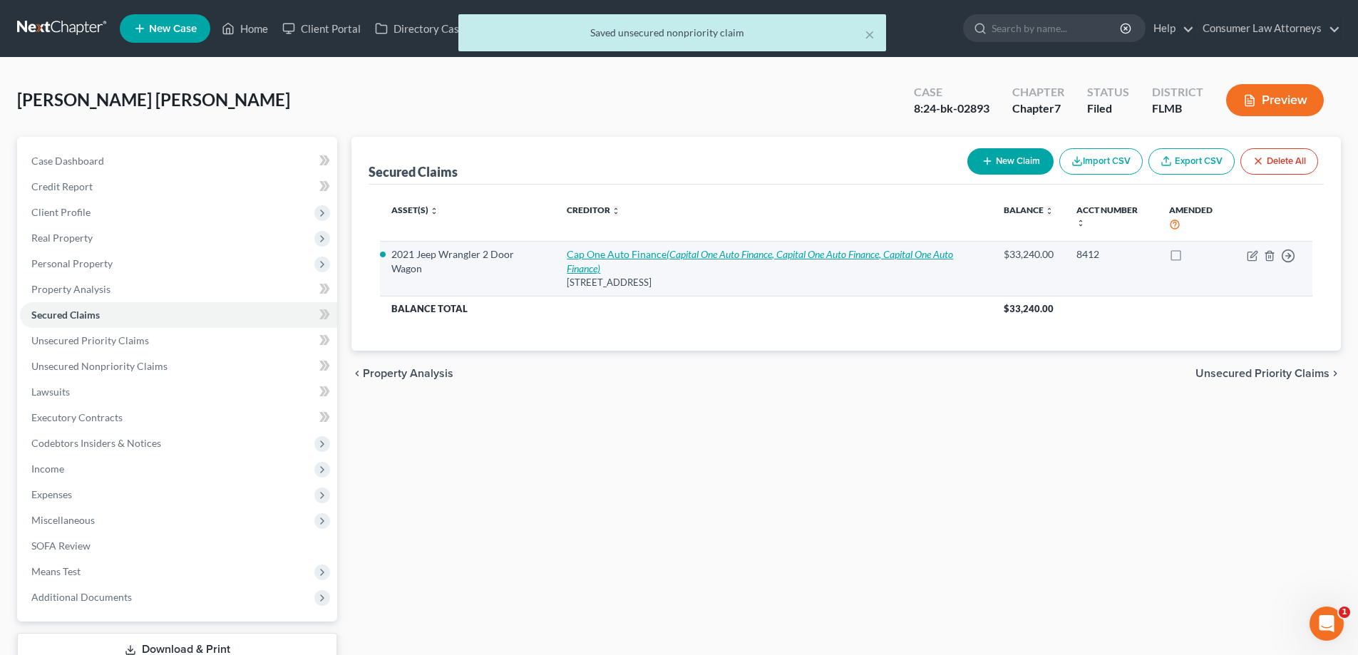
click at [671, 257] on icon "(Capital One Auto Finance, Capital One Auto Finance, Capital One Auto Finance)" at bounding box center [760, 261] width 386 height 26
select select "45"
select select "11"
select select "2"
select select "0"
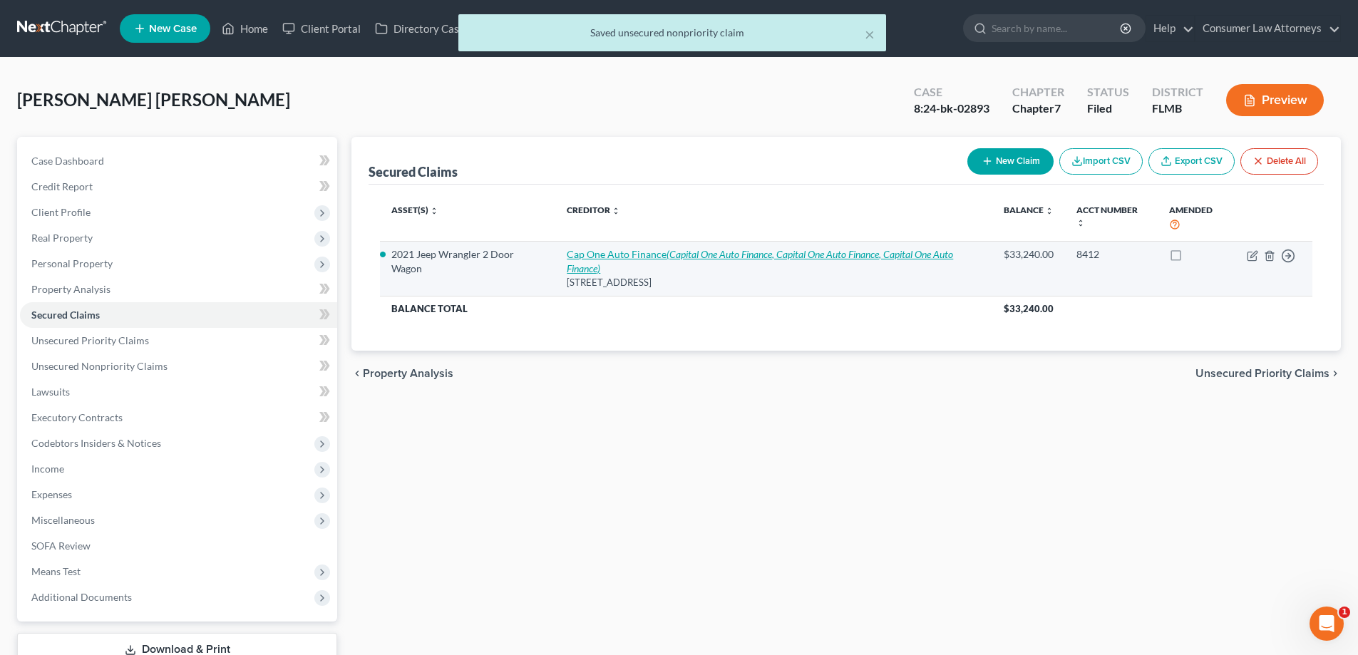
select select "0"
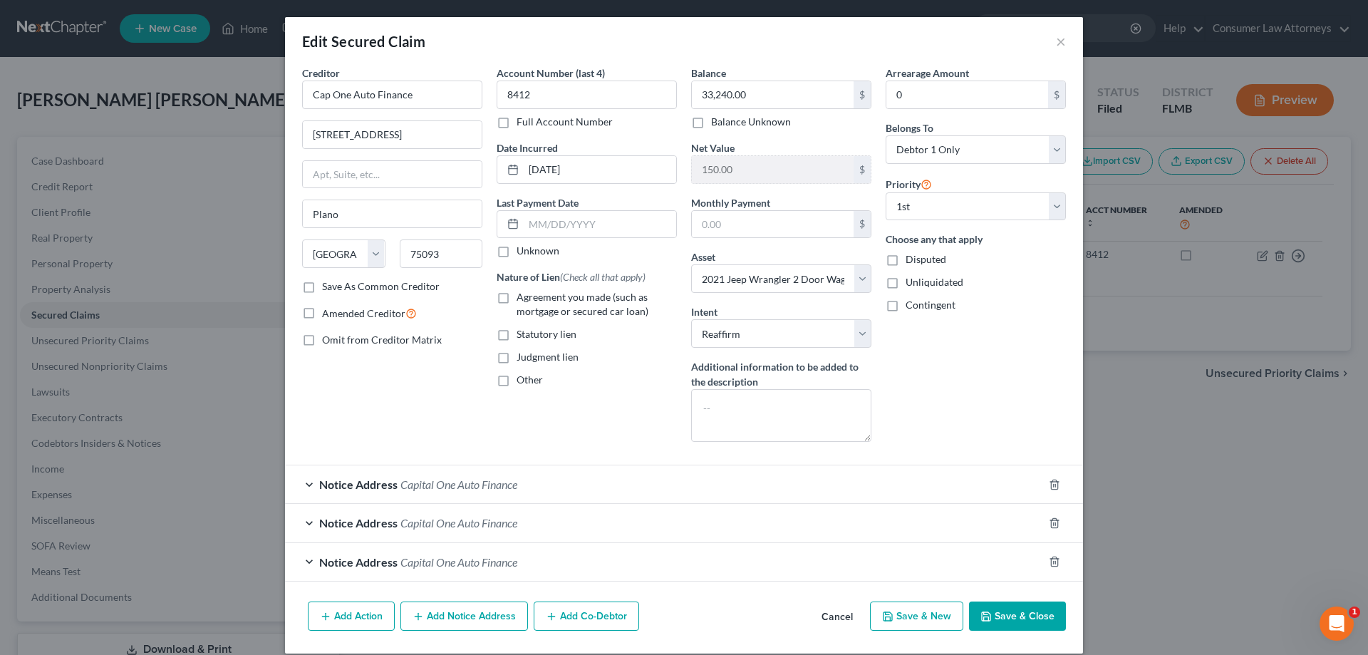
click at [1004, 618] on button "Save & Close" at bounding box center [1017, 617] width 97 height 30
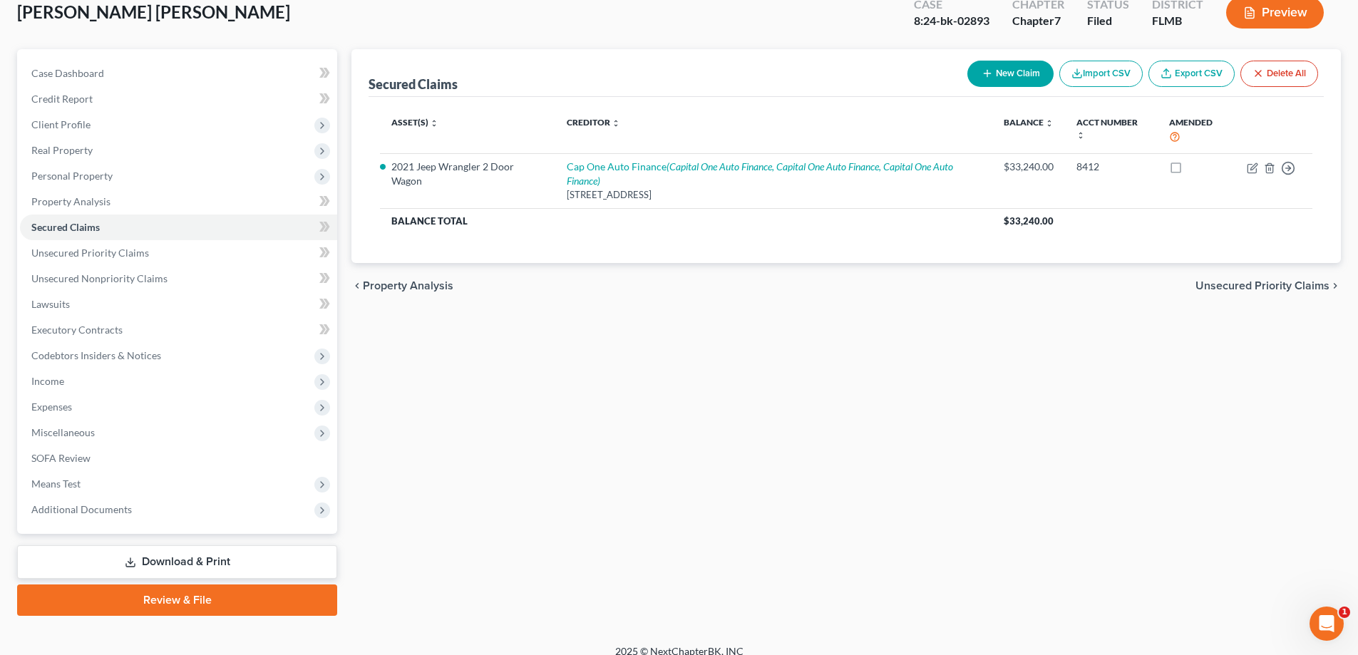
scroll to position [103, 0]
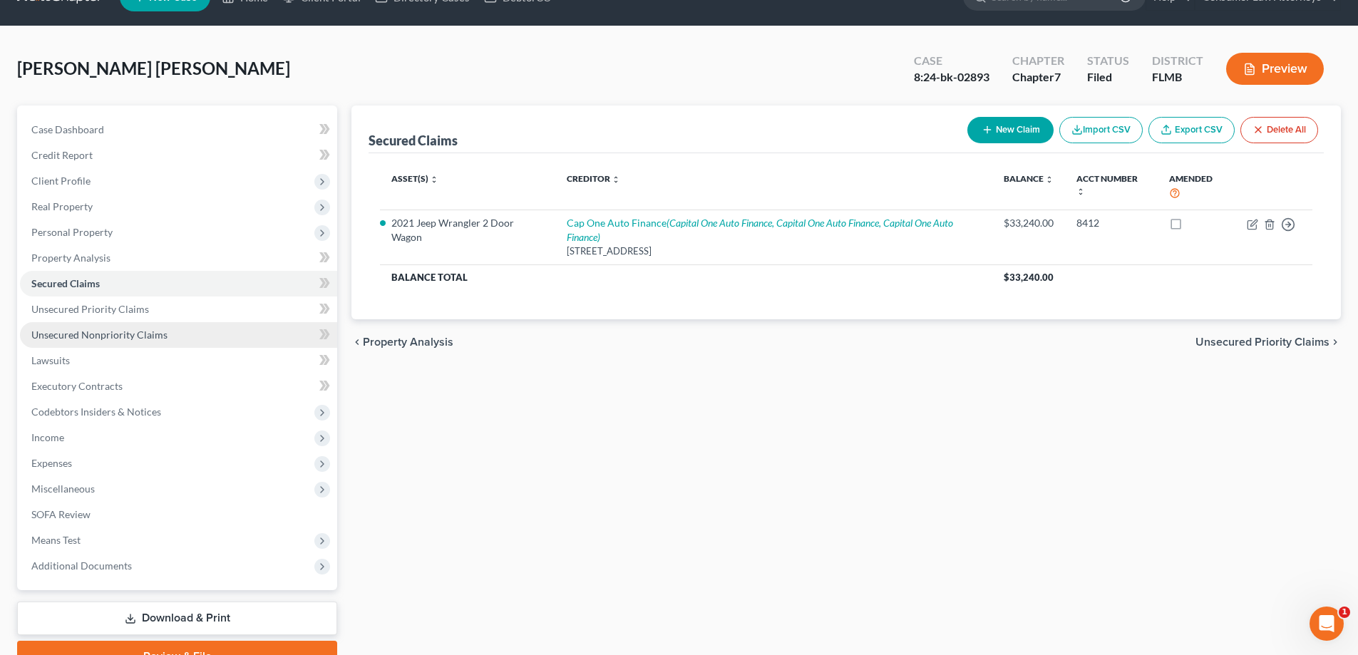
click at [98, 333] on span "Unsecured Nonpriority Claims" at bounding box center [99, 335] width 136 height 12
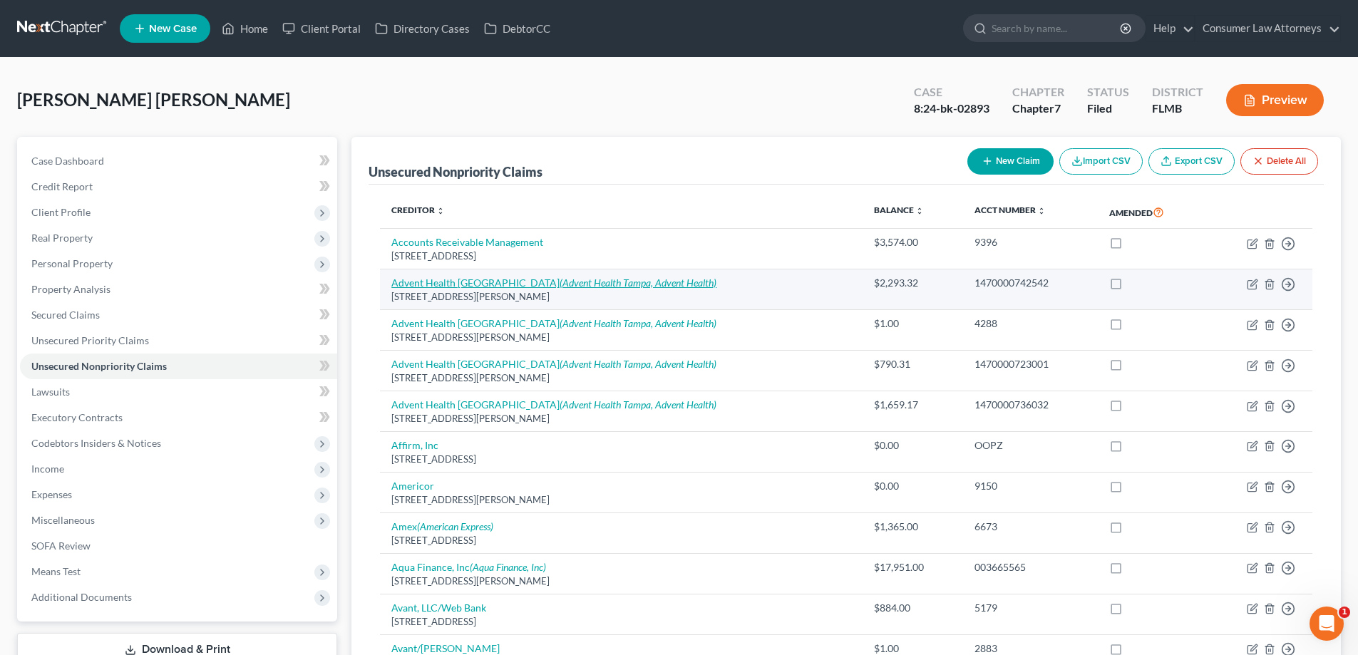
click at [653, 286] on icon "(Advent Health Tampa, Advent Health)" at bounding box center [638, 283] width 157 height 12
select select "9"
select select "2"
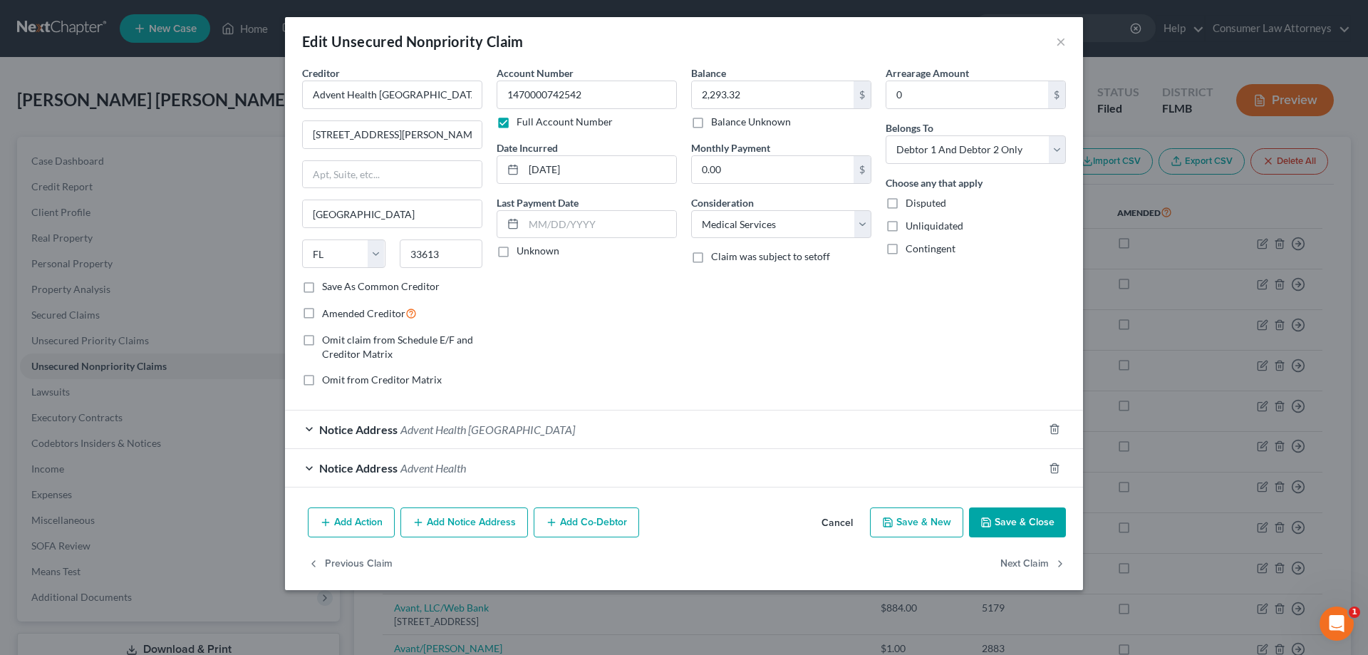
click at [1004, 525] on button "Save & Close" at bounding box center [1017, 522] width 97 height 30
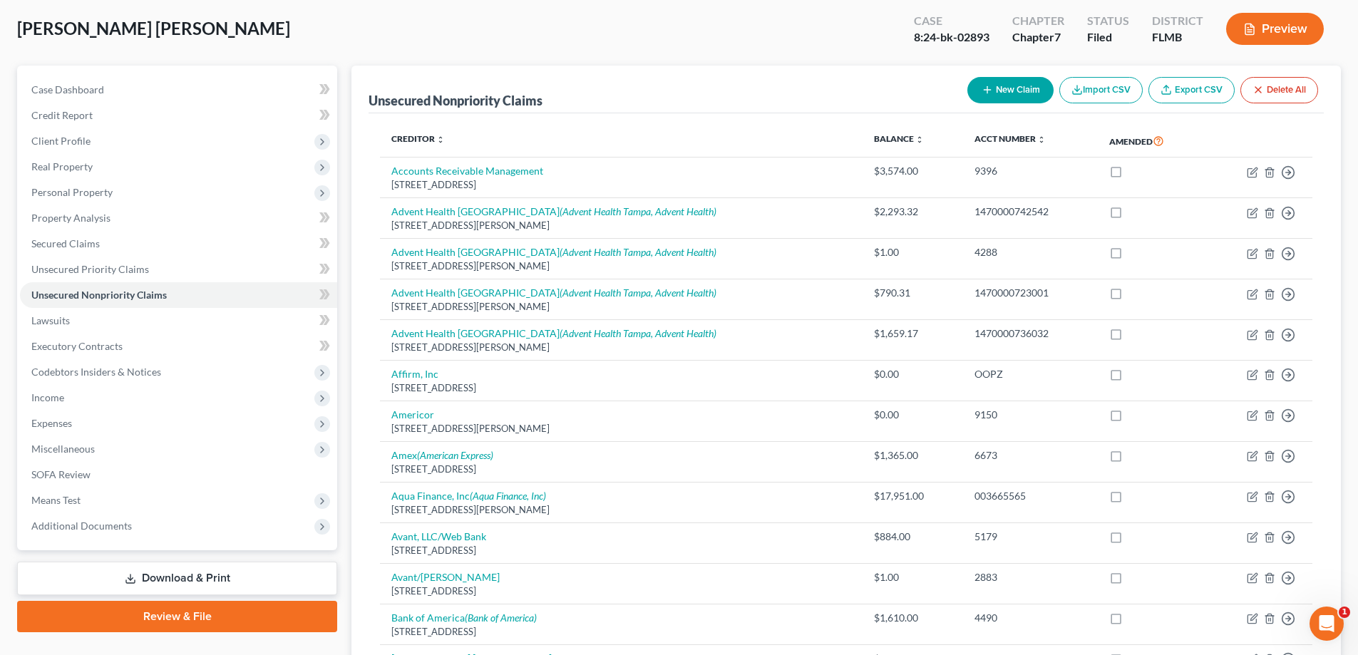
scroll to position [143, 0]
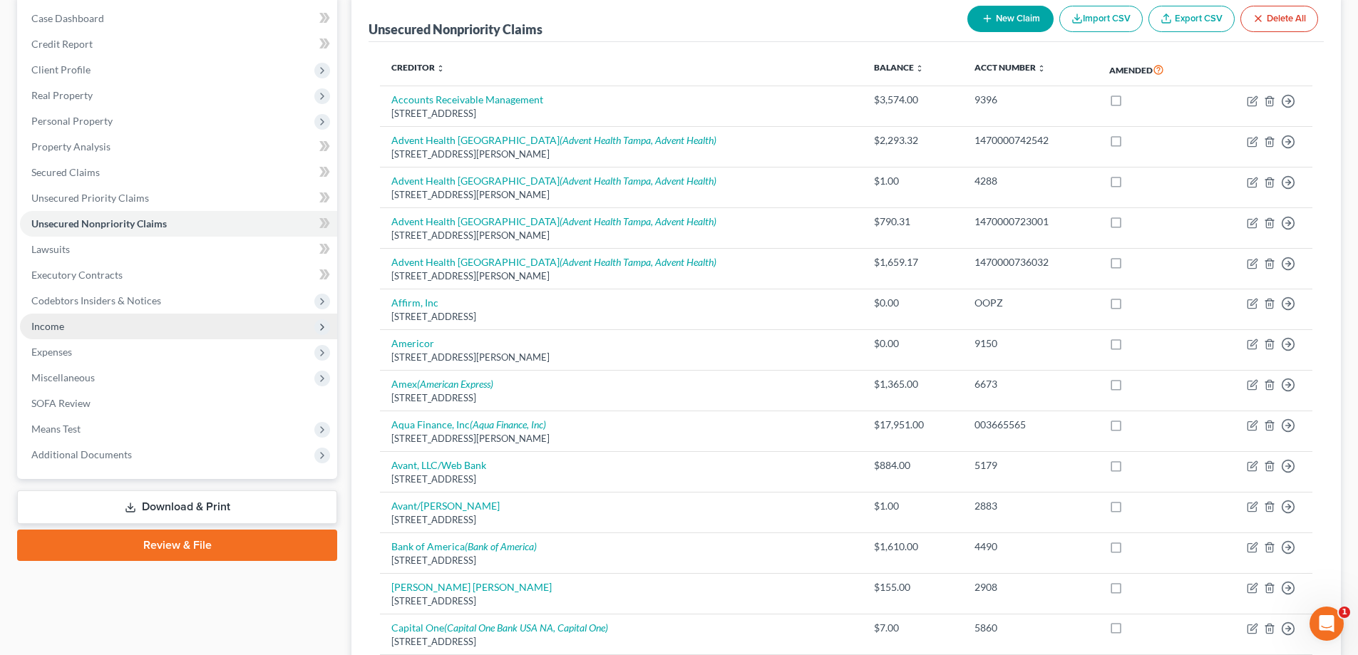
click at [27, 330] on span "Income" at bounding box center [178, 327] width 317 height 26
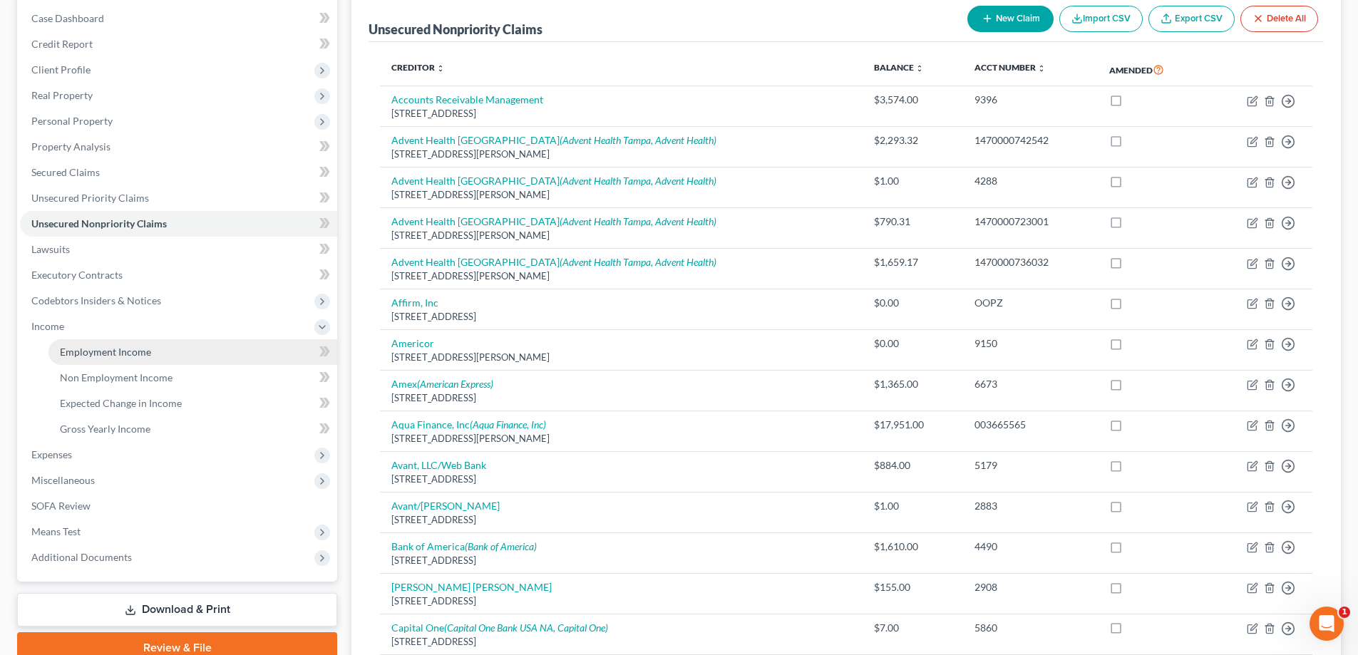
click at [86, 346] on span "Employment Income" at bounding box center [105, 352] width 91 height 12
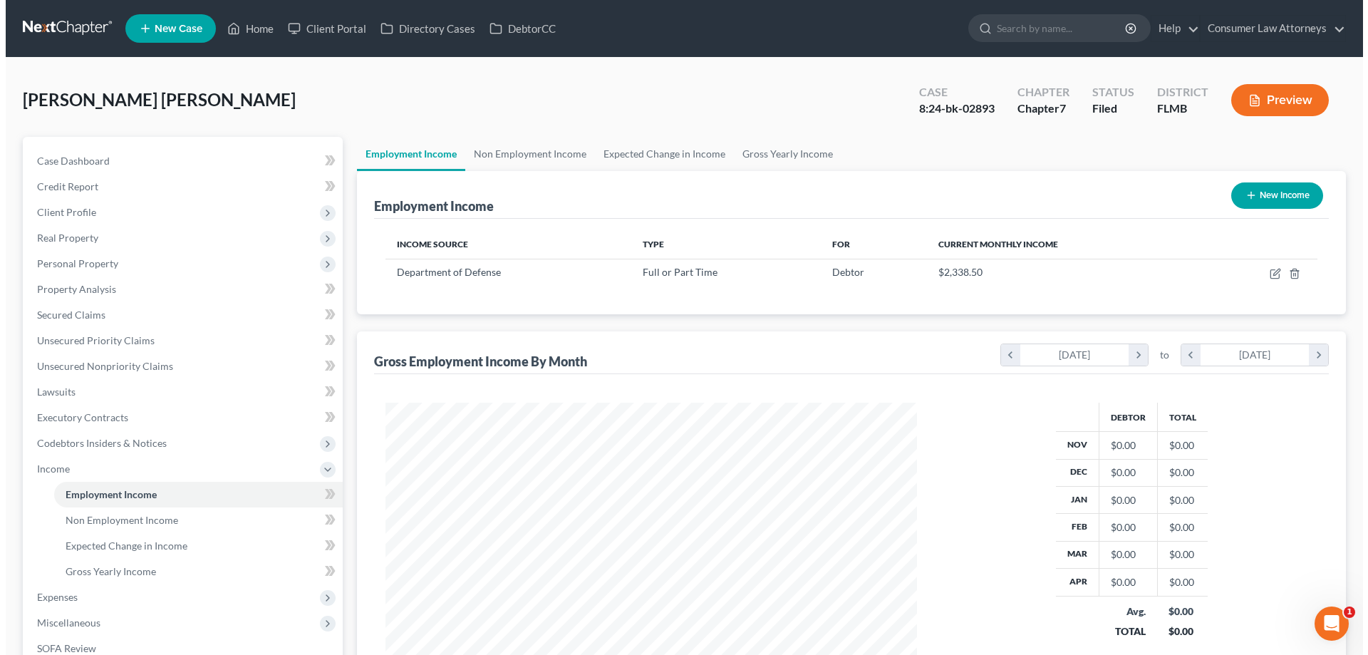
scroll to position [266, 560]
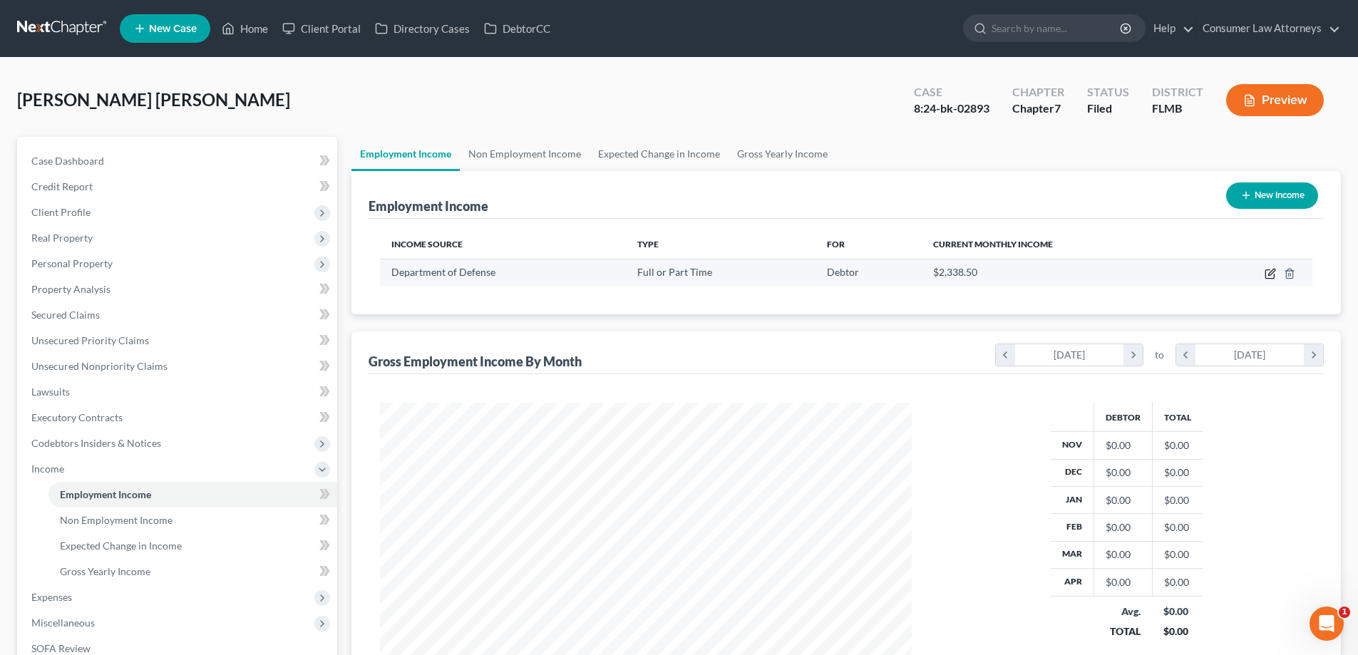
click at [1271, 277] on icon "button" at bounding box center [1269, 273] width 11 height 11
select select "0"
select select "8"
select select "0"
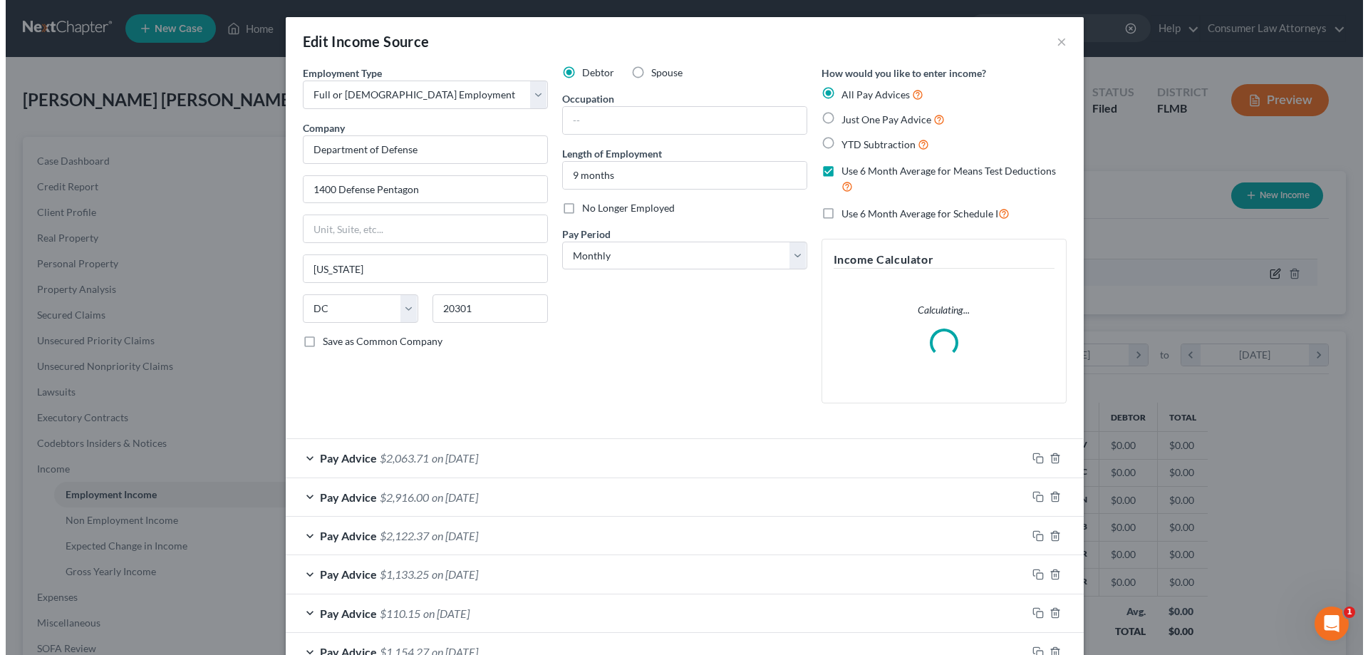
scroll to position [268, 565]
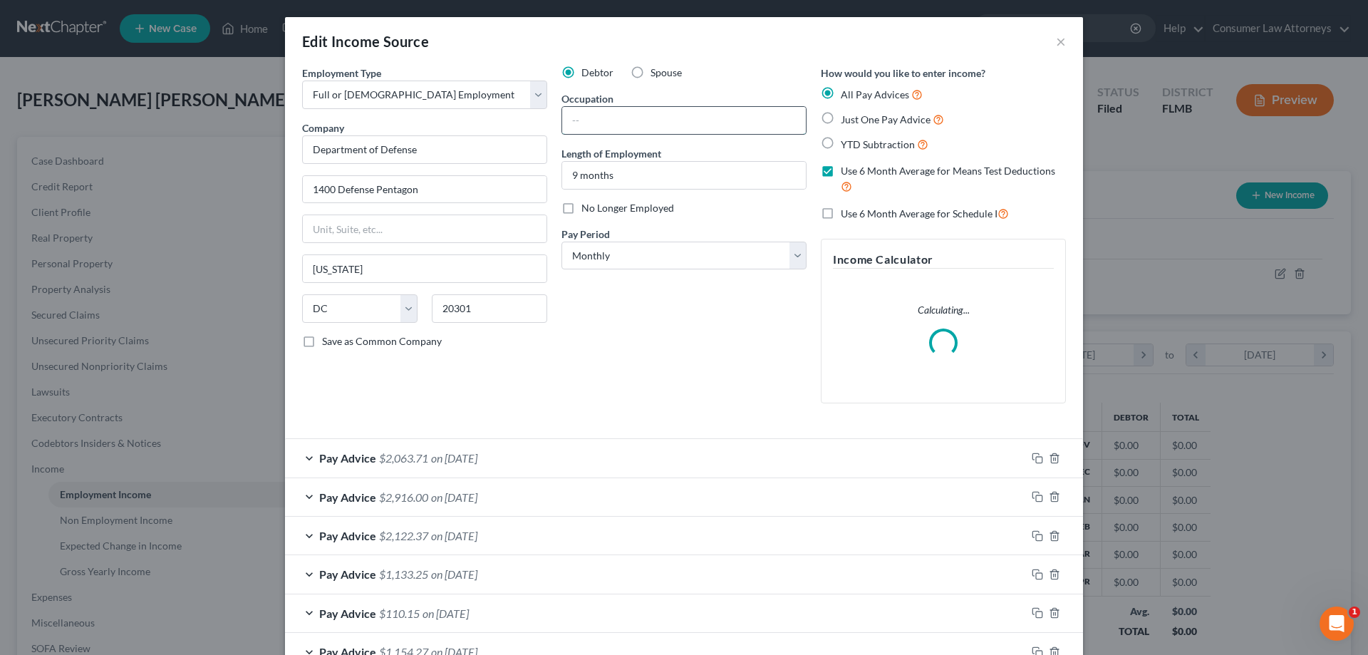
click at [646, 113] on input "text" at bounding box center [684, 120] width 244 height 27
drag, startPoint x: 645, startPoint y: 104, endPoint x: 634, endPoint y: 109, distance: 12.4
click at [645, 104] on div "Occupation" at bounding box center [684, 112] width 245 height 43
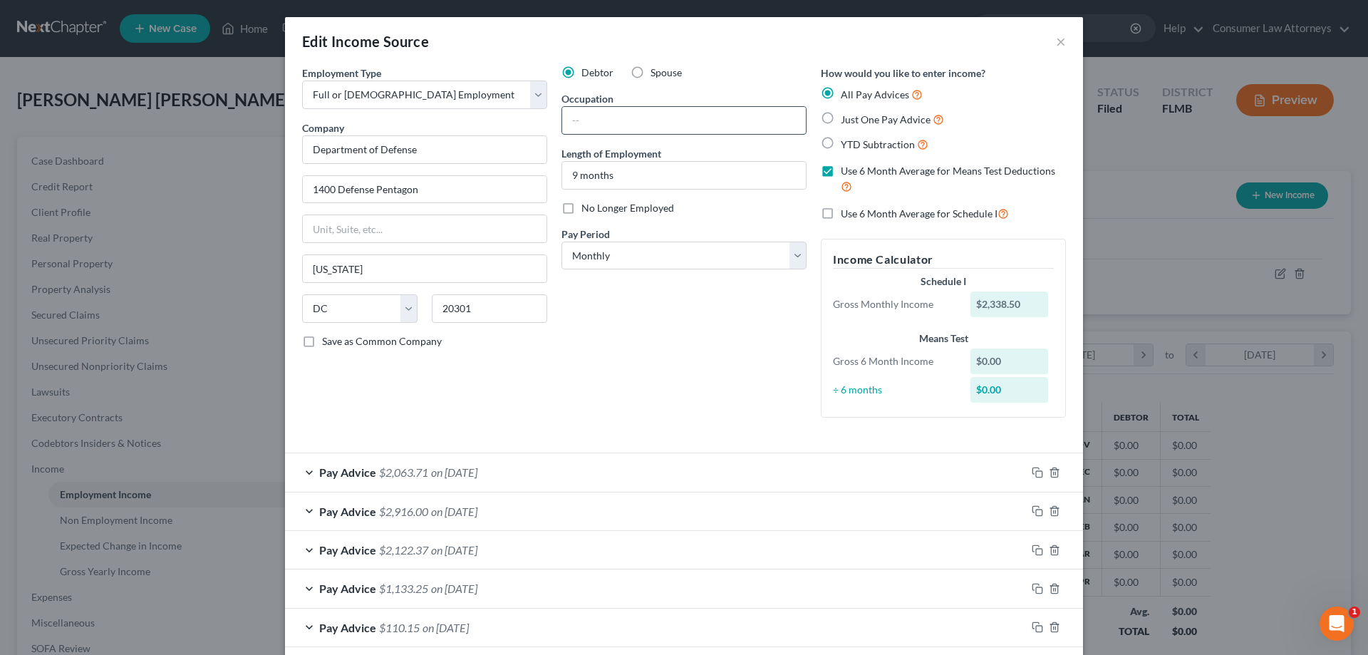
click at [626, 119] on input "text" at bounding box center [684, 120] width 244 height 27
drag, startPoint x: 714, startPoint y: 103, endPoint x: 667, endPoint y: 104, distance: 47.1
click at [714, 103] on div "Occupation" at bounding box center [684, 112] width 245 height 43
click at [641, 113] on input "text" at bounding box center [684, 120] width 244 height 27
click at [668, 121] on input "Private First Class - 92A" at bounding box center [684, 120] width 244 height 27
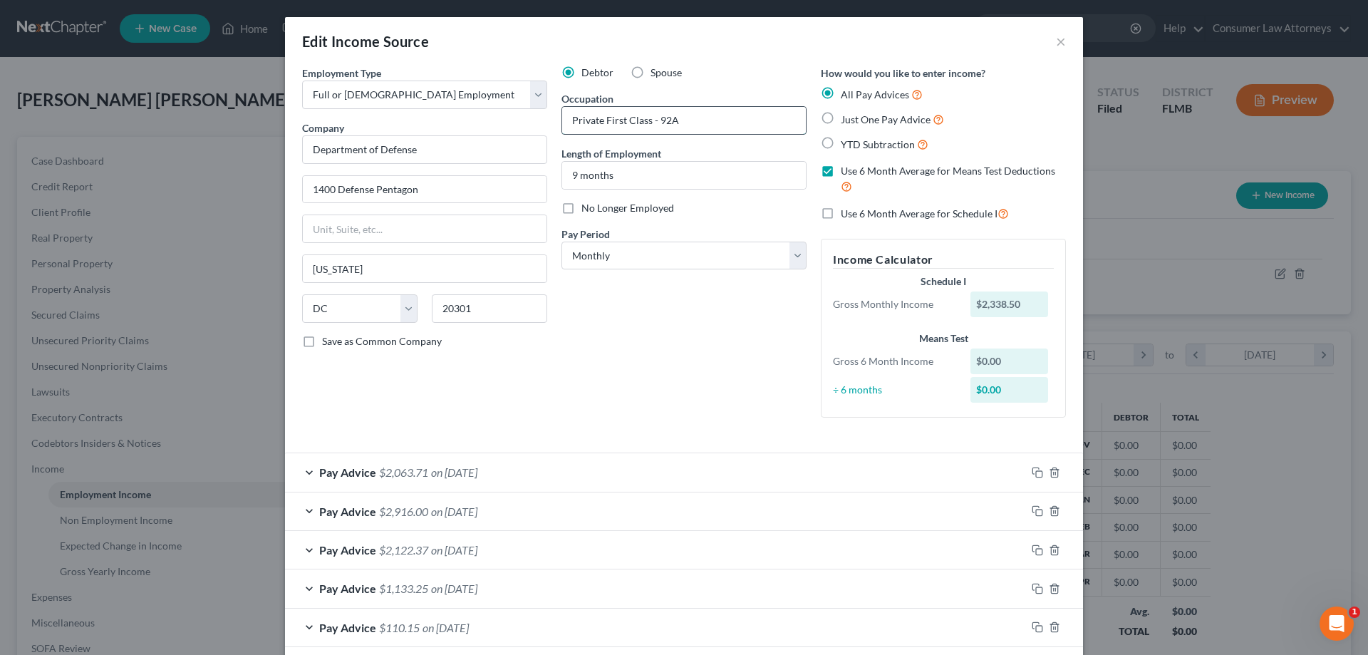
click at [684, 120] on input "Private First Class - 92A" at bounding box center [684, 120] width 244 height 27
type input "Private First Class - 92A"
click at [841, 170] on label "Use 6 Month Average for Means Test Deductions" at bounding box center [953, 179] width 225 height 31
click at [847, 170] on input "Use 6 Month Average for Means Test Deductions" at bounding box center [851, 168] width 9 height 9
checkbox input "false"
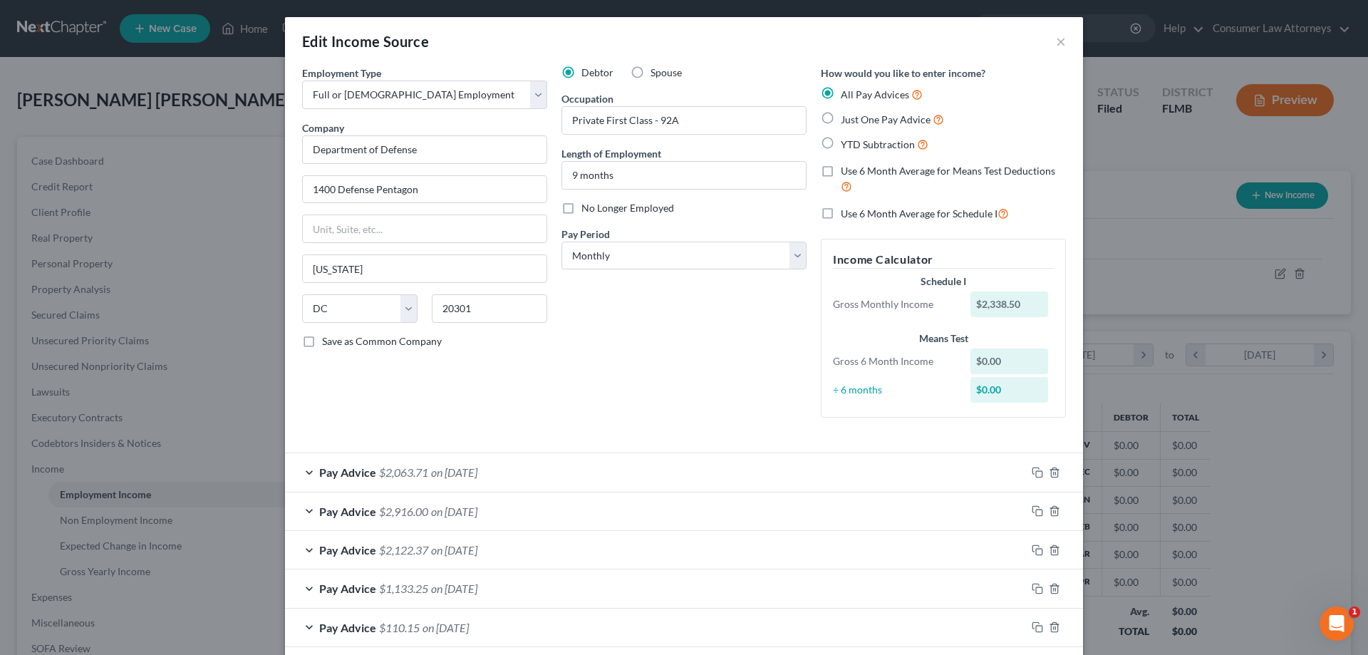
click at [841, 215] on label "Use 6 Month Average for Schedule I" at bounding box center [925, 213] width 168 height 16
click at [847, 215] on input "Use 6 Month Average for Schedule I" at bounding box center [851, 209] width 9 height 9
checkbox input "true"
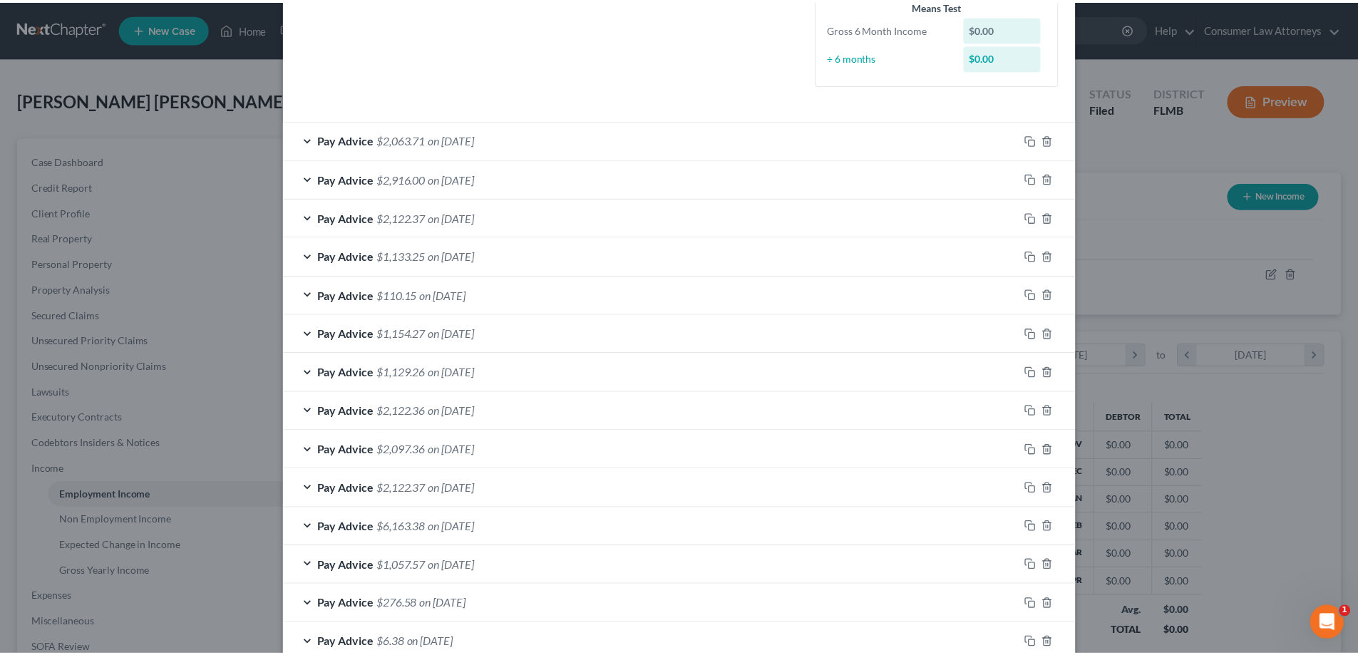
scroll to position [447, 0]
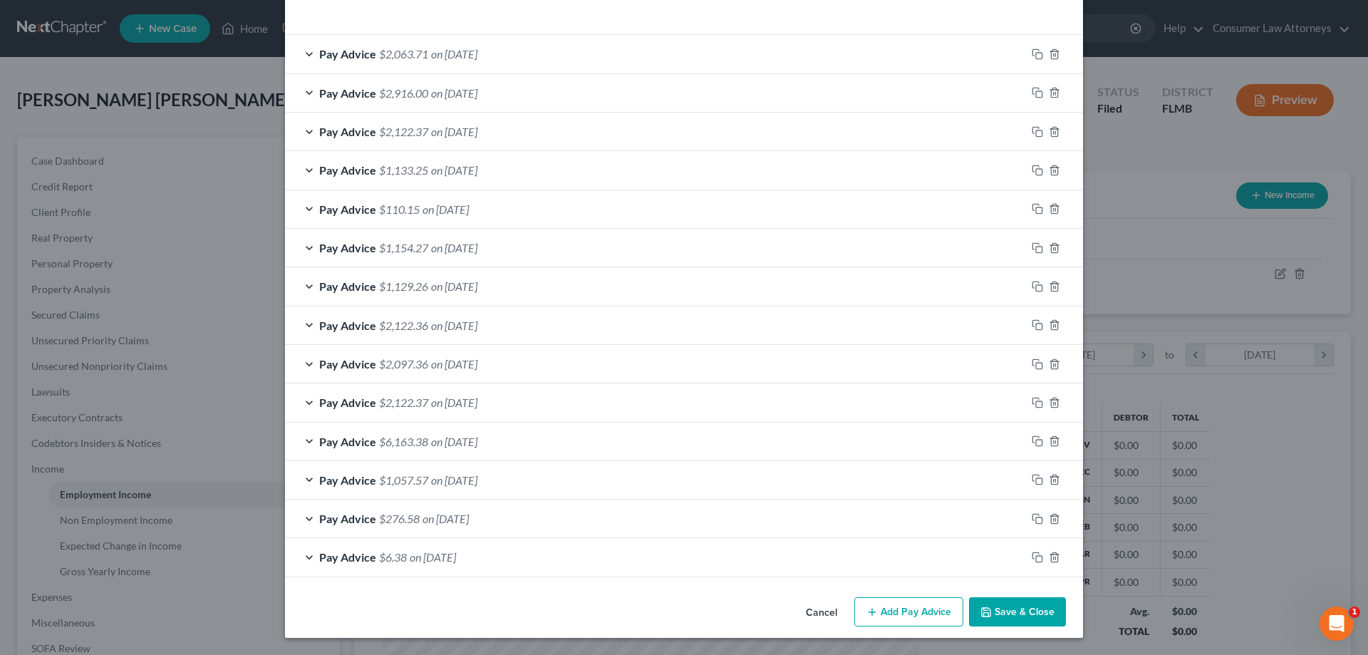
click at [1042, 608] on button "Save & Close" at bounding box center [1017, 612] width 97 height 30
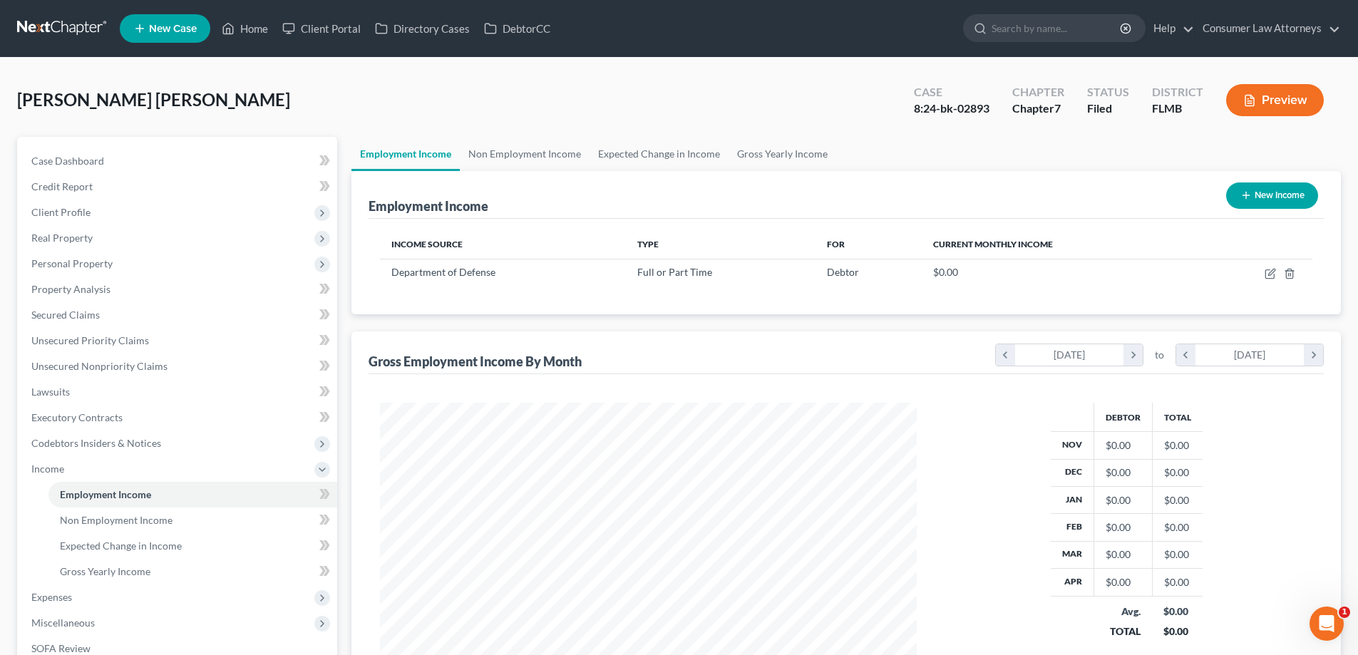
scroll to position [712491, 712197]
click at [848, 301] on div "Income Source Type For Current Monthly Income Department of Defense Full or Par…" at bounding box center [845, 267] width 955 height 96
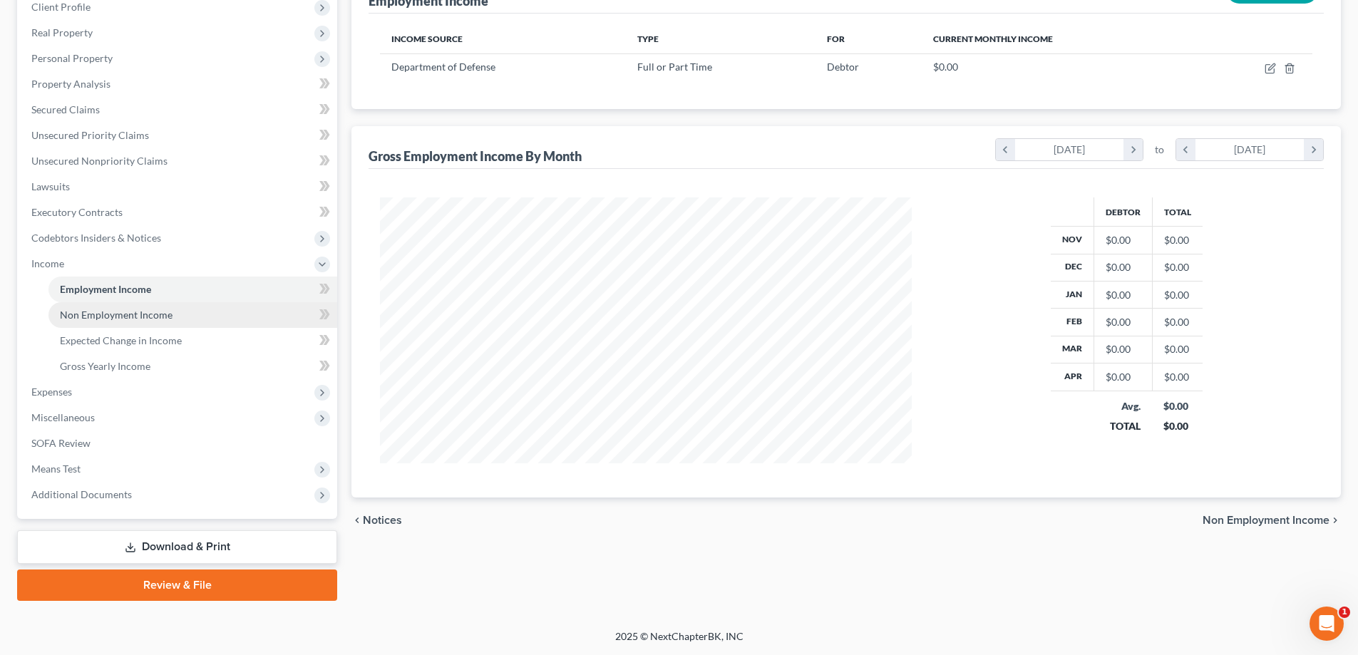
click at [96, 313] on span "Non Employment Income" at bounding box center [116, 315] width 113 height 12
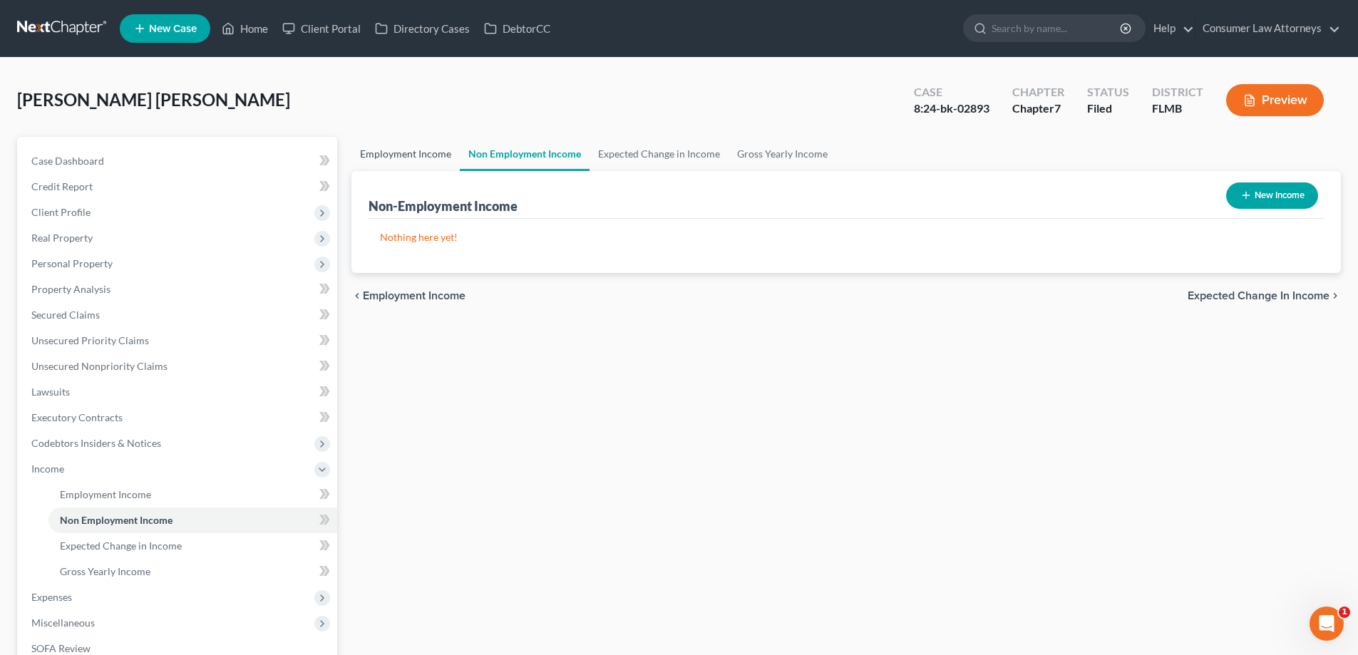
click at [431, 149] on link "Employment Income" at bounding box center [405, 154] width 108 height 34
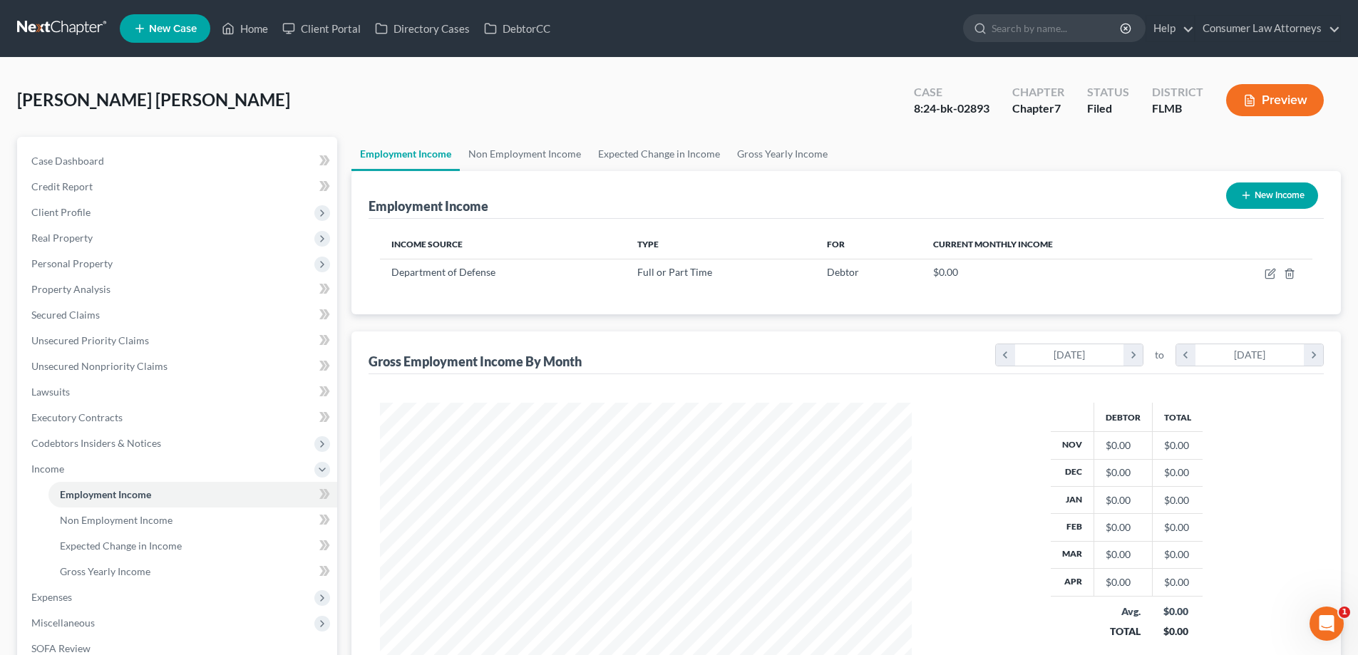
scroll to position [205, 0]
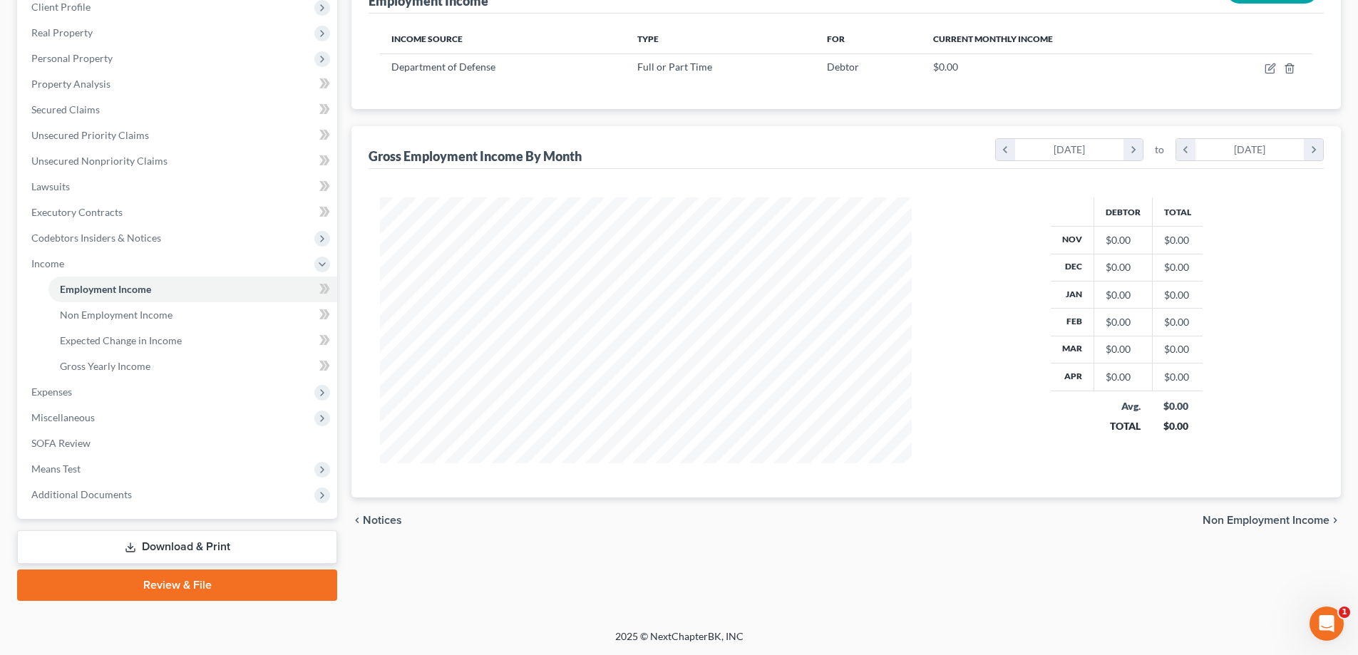
click at [164, 546] on link "Download & Print" at bounding box center [177, 546] width 320 height 33
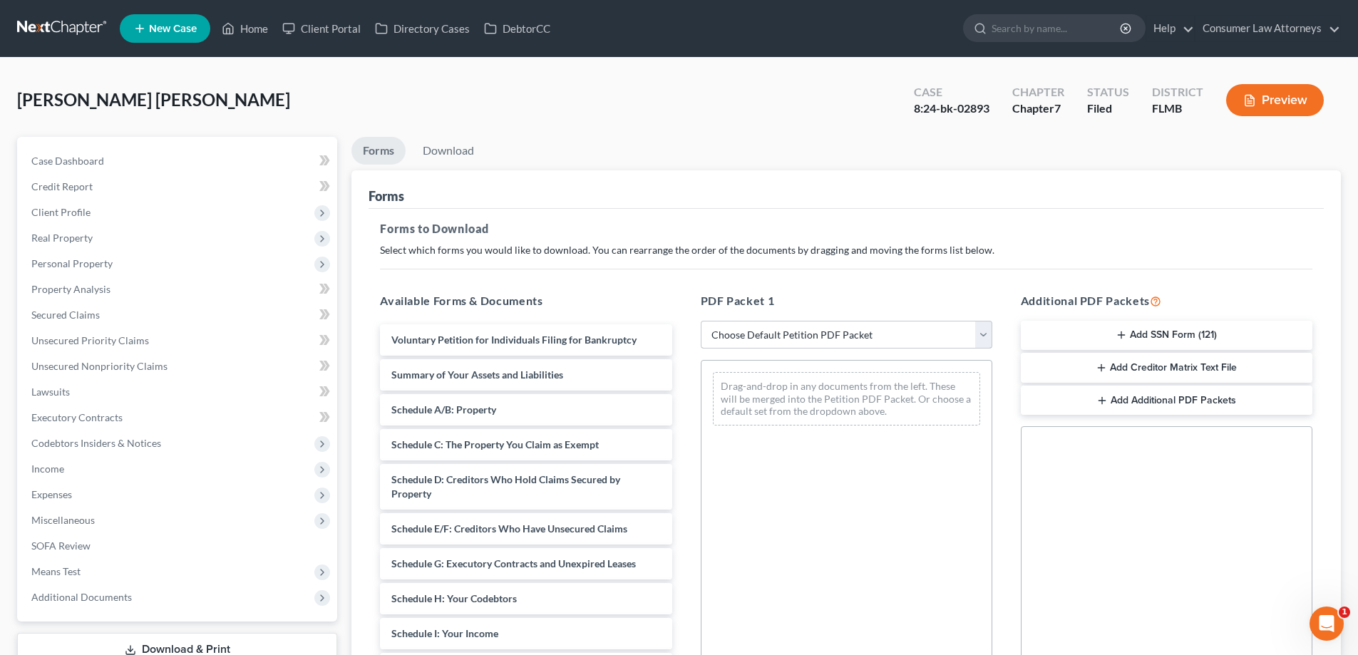
click at [763, 339] on select "Choose Default Petition PDF Packet Complete Bankruptcy Petition (all forms and …" at bounding box center [847, 335] width 292 height 29
select select "2"
click at [701, 321] on select "Choose Default Petition PDF Packet Complete Bankruptcy Petition (all forms and …" at bounding box center [847, 335] width 292 height 29
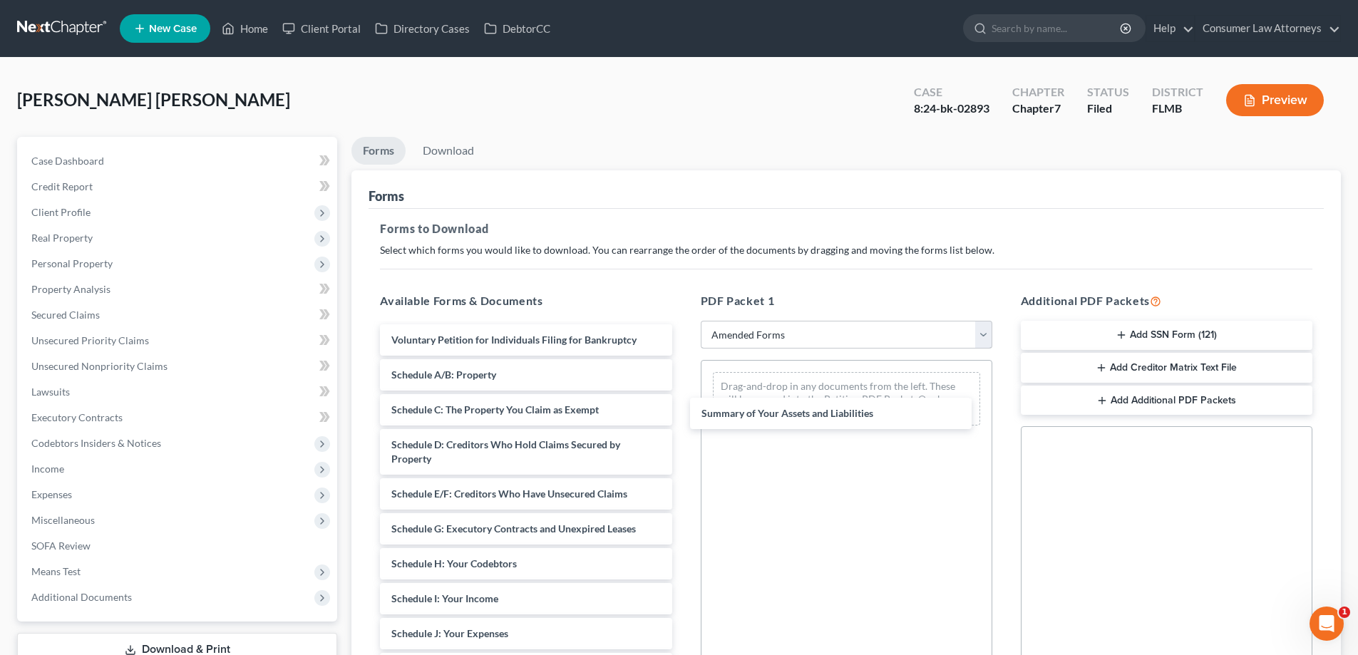
drag, startPoint x: 453, startPoint y: 368, endPoint x: 815, endPoint y: 348, distance: 361.9
click at [683, 406] on div "Summary of Your Assets and Liabilities Voluntary Petition for Individuals Filin…" at bounding box center [525, 647] width 314 height 647
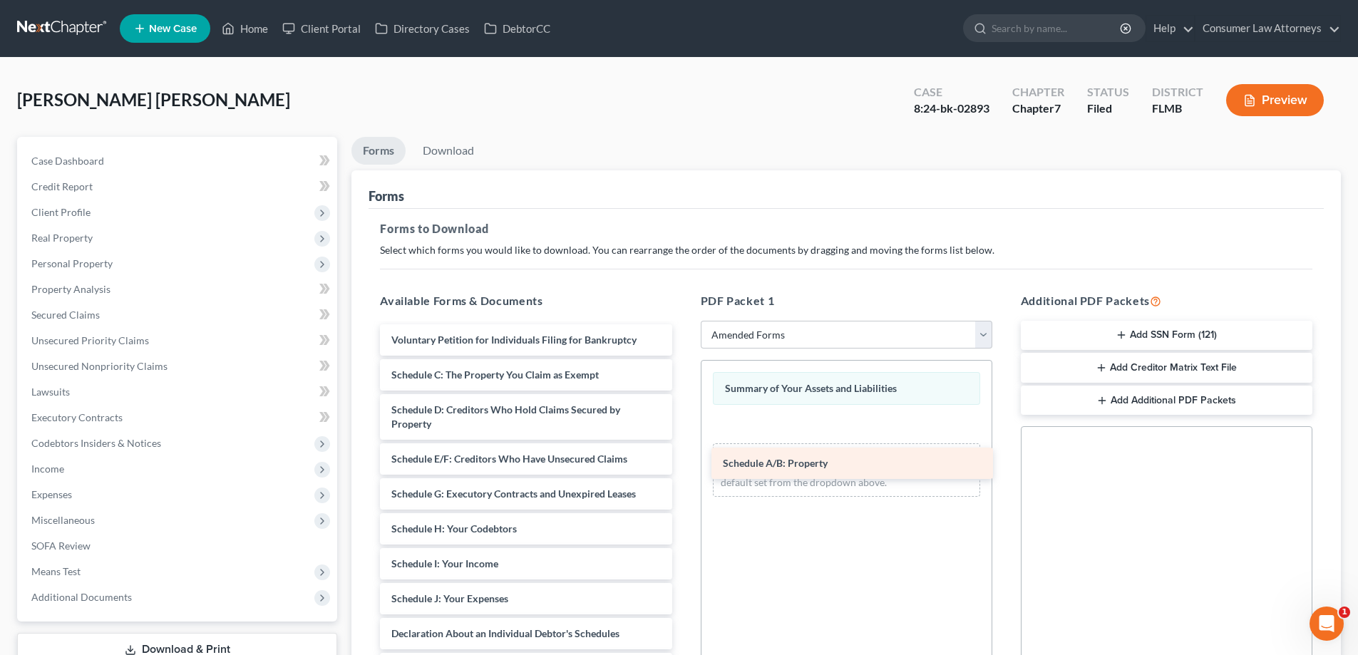
drag, startPoint x: 454, startPoint y: 371, endPoint x: 793, endPoint y: 455, distance: 349.7
click at [683, 458] on div "Schedule A/B: Property Voluntary Petition for Individuals Filing for Bankruptcy…" at bounding box center [525, 630] width 314 height 612
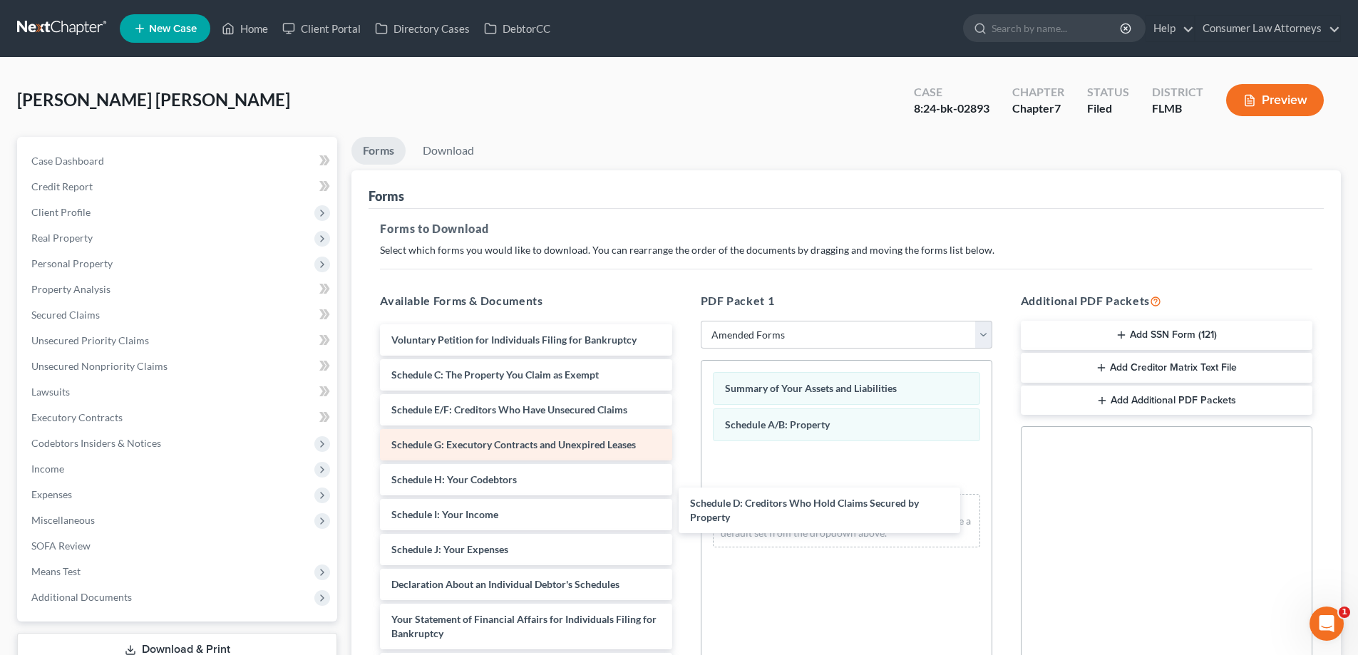
drag, startPoint x: 498, startPoint y: 417, endPoint x: 515, endPoint y: 435, distance: 25.7
click at [683, 502] on div "Schedule D: Creditors Who Hold Claims Secured by Property Voluntary Petition fo…" at bounding box center [525, 605] width 314 height 563
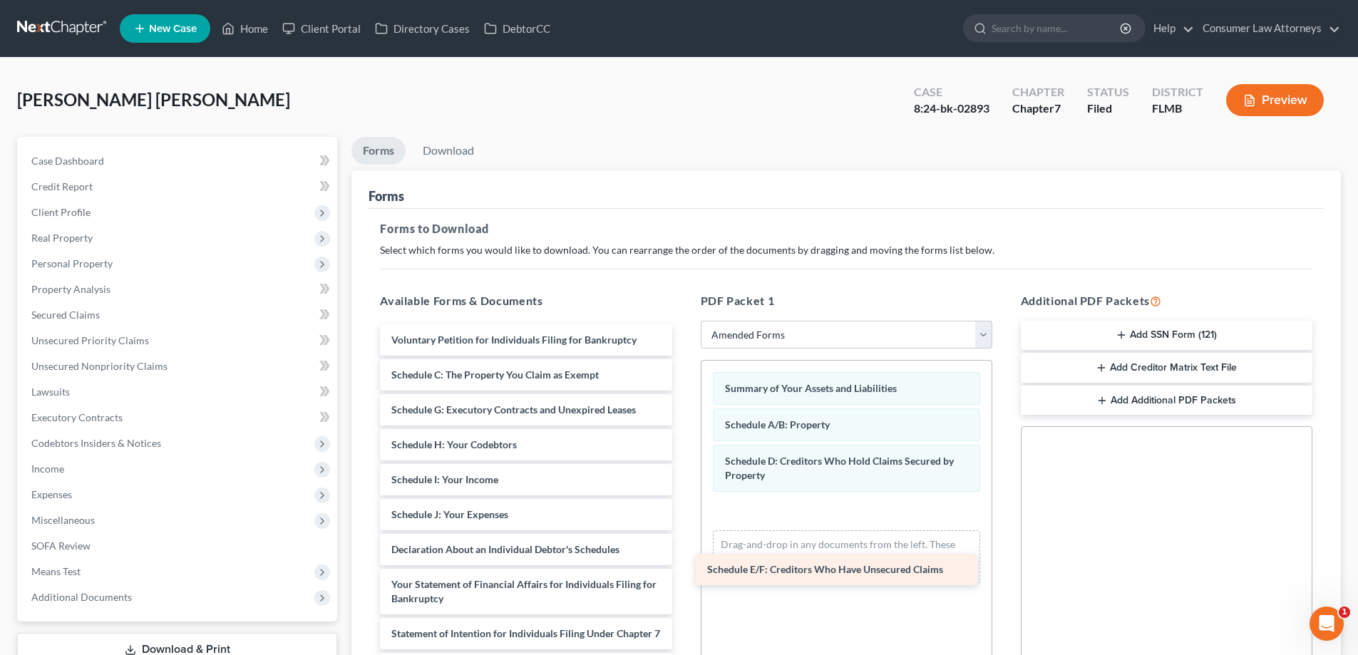
drag, startPoint x: 456, startPoint y: 412, endPoint x: 772, endPoint y: 572, distance: 353.8
click at [683, 572] on div "Schedule E/F: Creditors Who Have Unsecured Claims Voluntary Petition for Indivi…" at bounding box center [525, 588] width 314 height 528
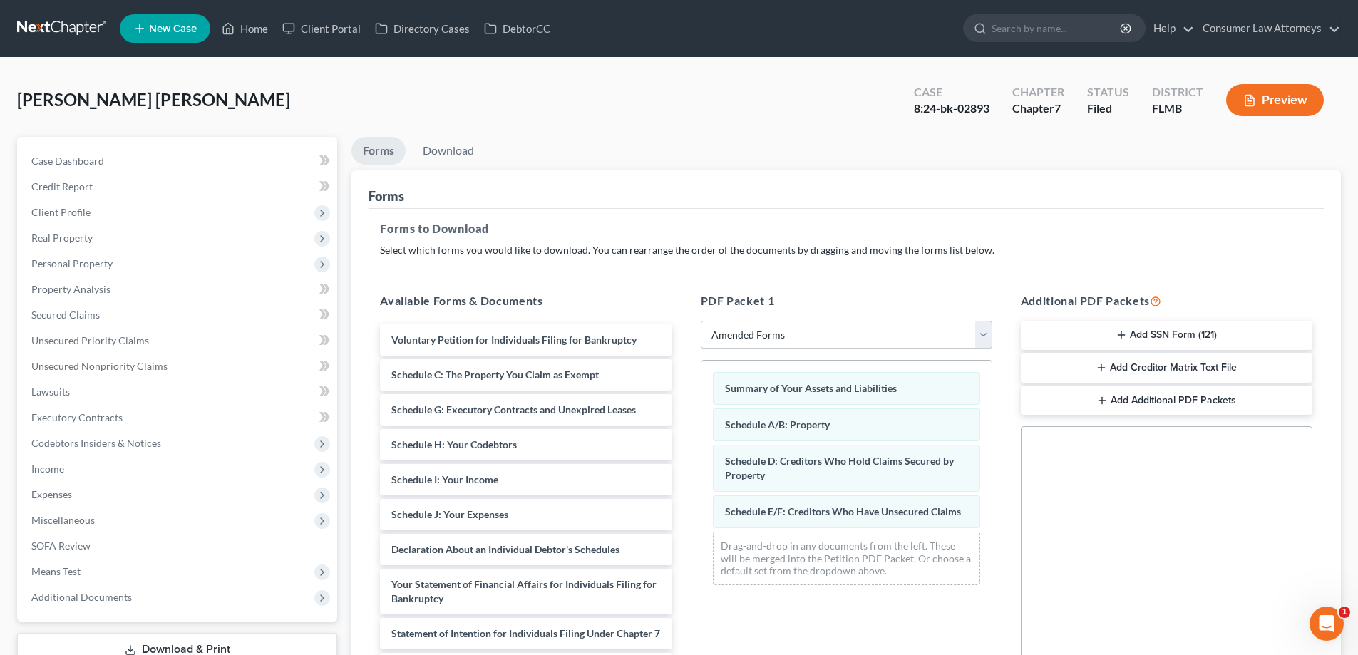
scroll to position [71, 0]
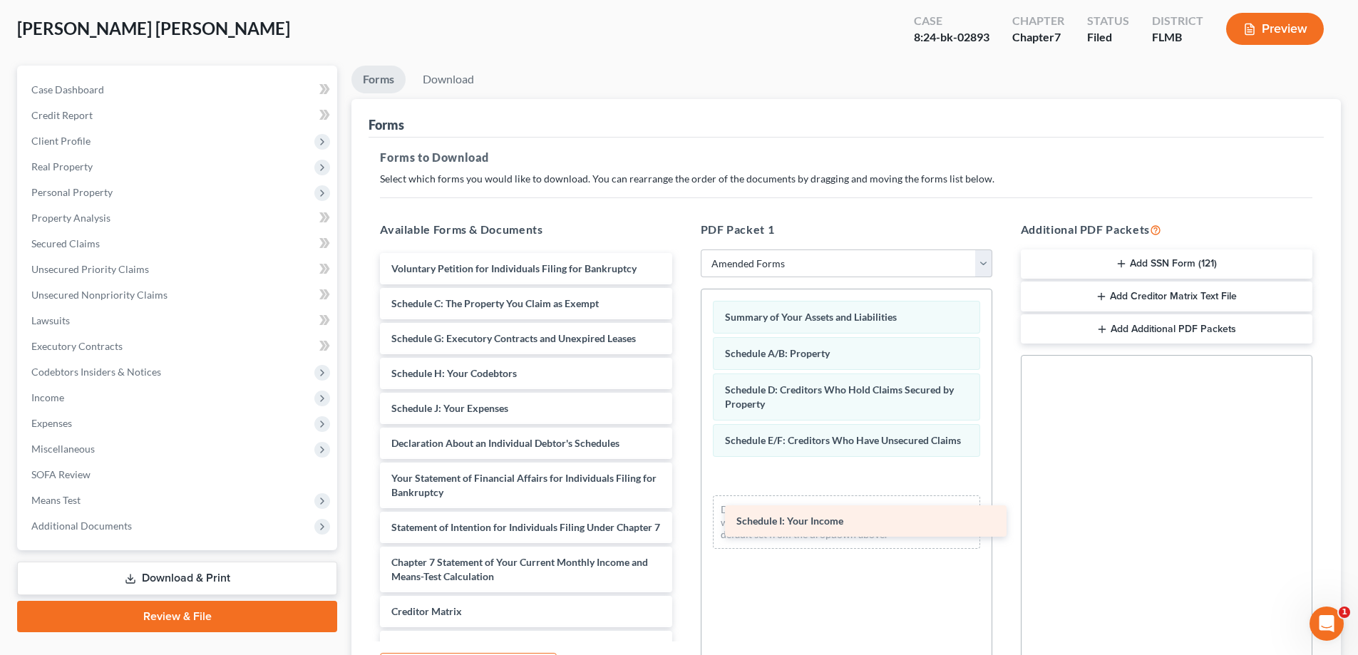
drag, startPoint x: 468, startPoint y: 400, endPoint x: 813, endPoint y: 512, distance: 362.9
click at [683, 512] on div "Schedule I: Your Income Voluntary Petition for Individuals Filing for Bankruptc…" at bounding box center [525, 499] width 314 height 493
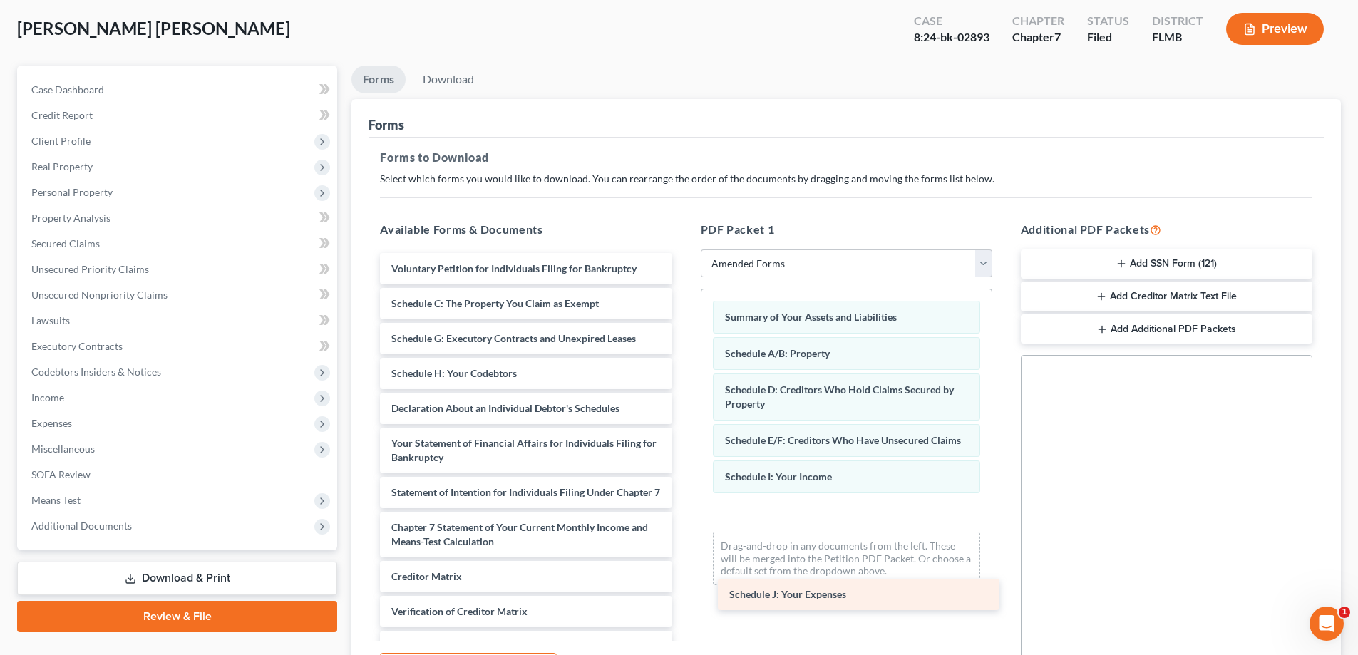
drag, startPoint x: 406, startPoint y: 394, endPoint x: 743, endPoint y: 580, distance: 385.7
click at [683, 580] on div "Schedule J: Your Expenses Voluntary Petition for Individuals Filing for Bankrup…" at bounding box center [525, 482] width 314 height 458
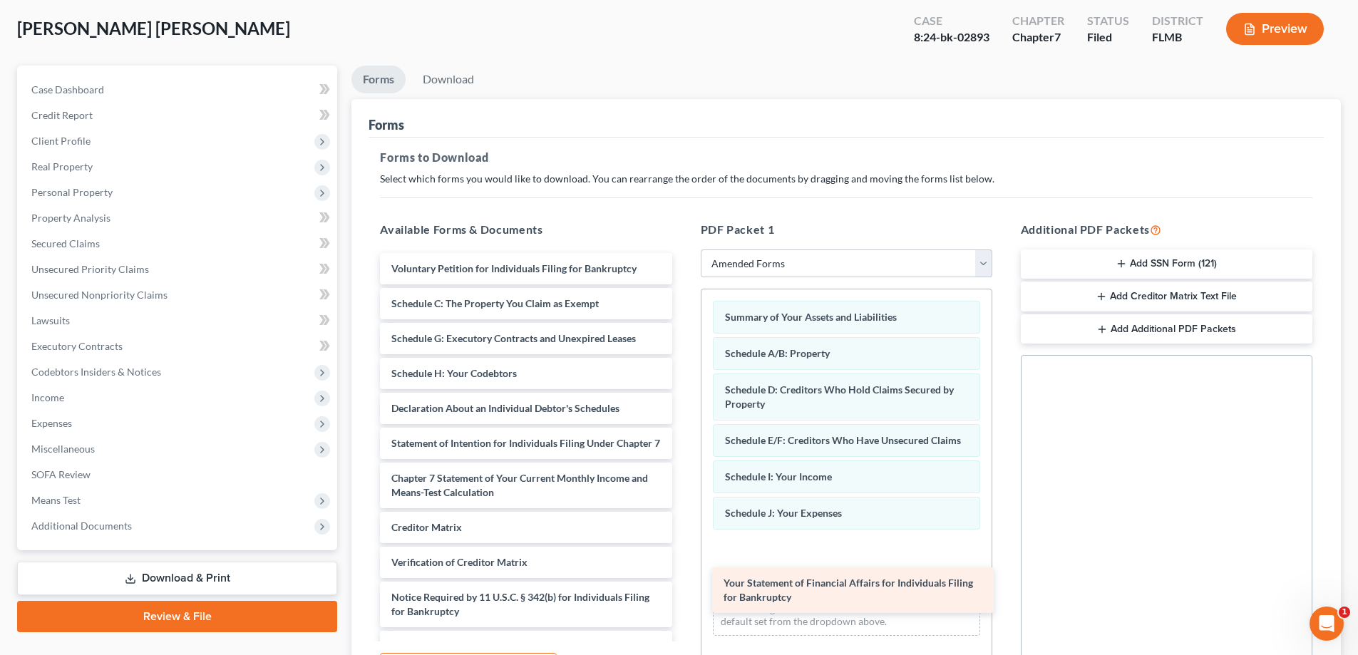
drag, startPoint x: 485, startPoint y: 448, endPoint x: 818, endPoint y: 587, distance: 360.3
click at [683, 587] on div "Your Statement of Financial Affairs for Individuals Filing for Bankruptcy Volun…" at bounding box center [525, 457] width 314 height 409
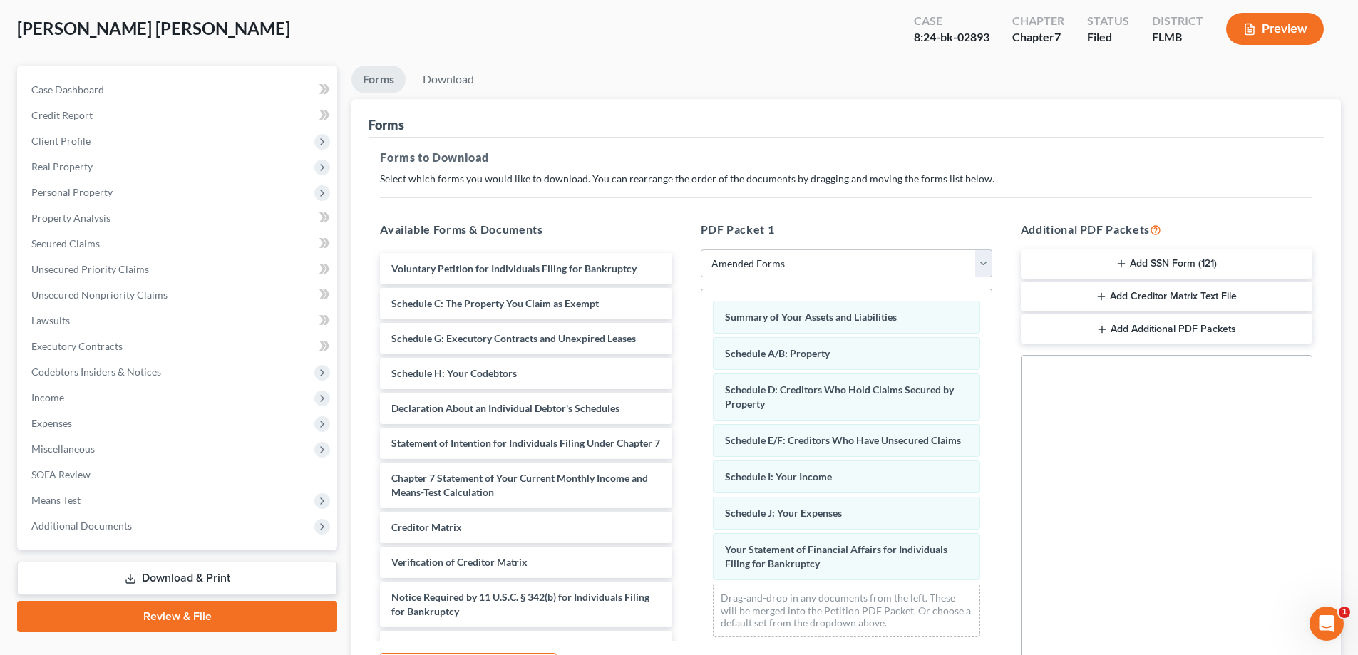
scroll to position [143, 0]
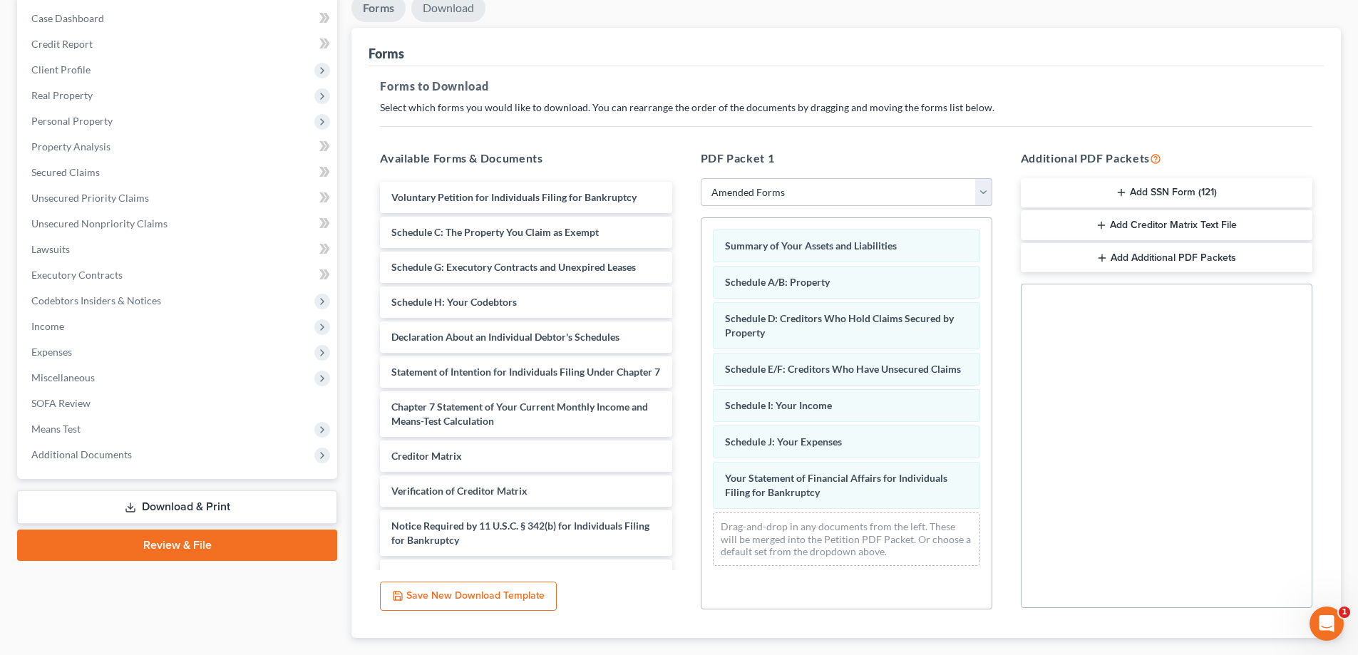
click at [452, 12] on link "Download" at bounding box center [448, 8] width 74 height 28
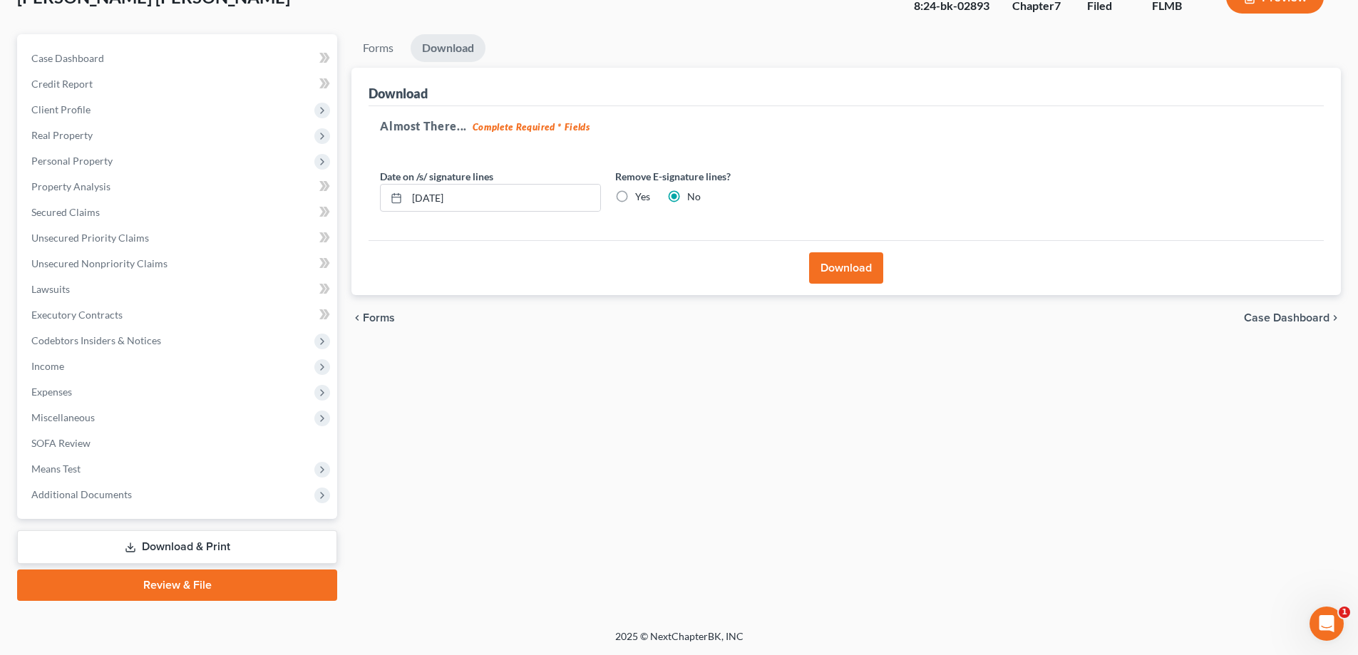
click at [856, 269] on button "Download" at bounding box center [846, 267] width 74 height 31
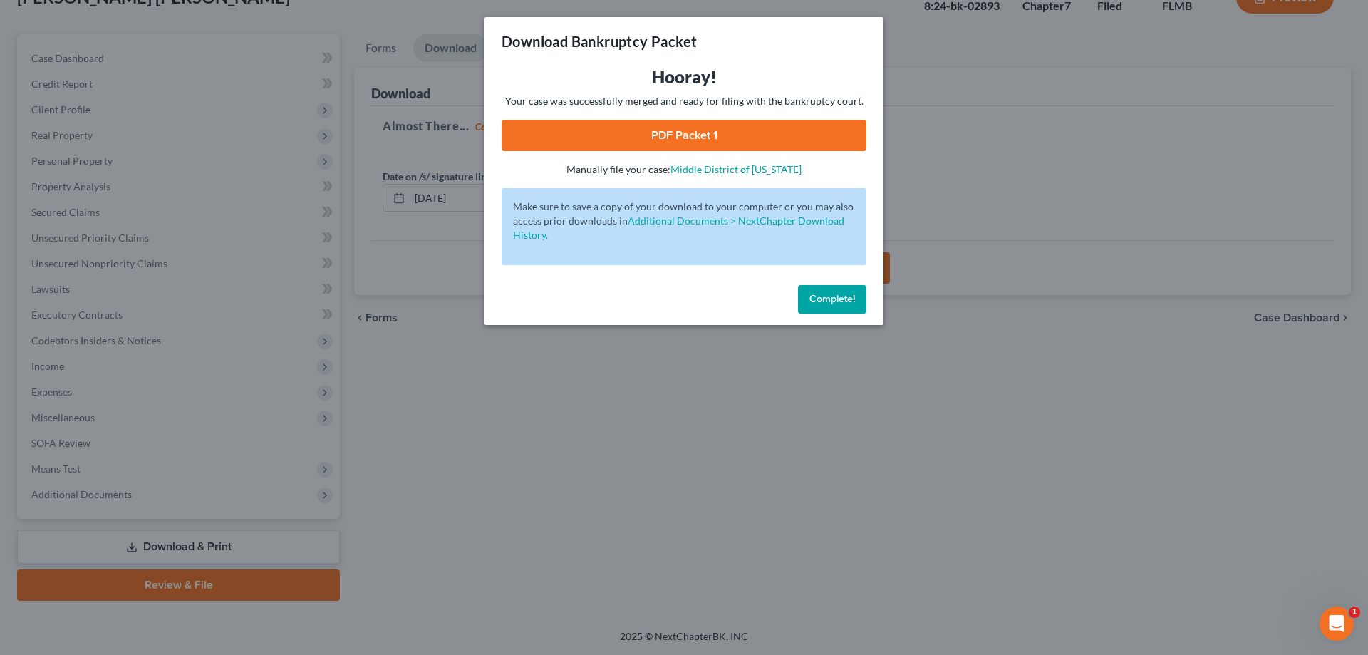
click at [742, 139] on link "PDF Packet 1" at bounding box center [684, 135] width 365 height 31
click at [849, 306] on button "Complete!" at bounding box center [832, 299] width 68 height 29
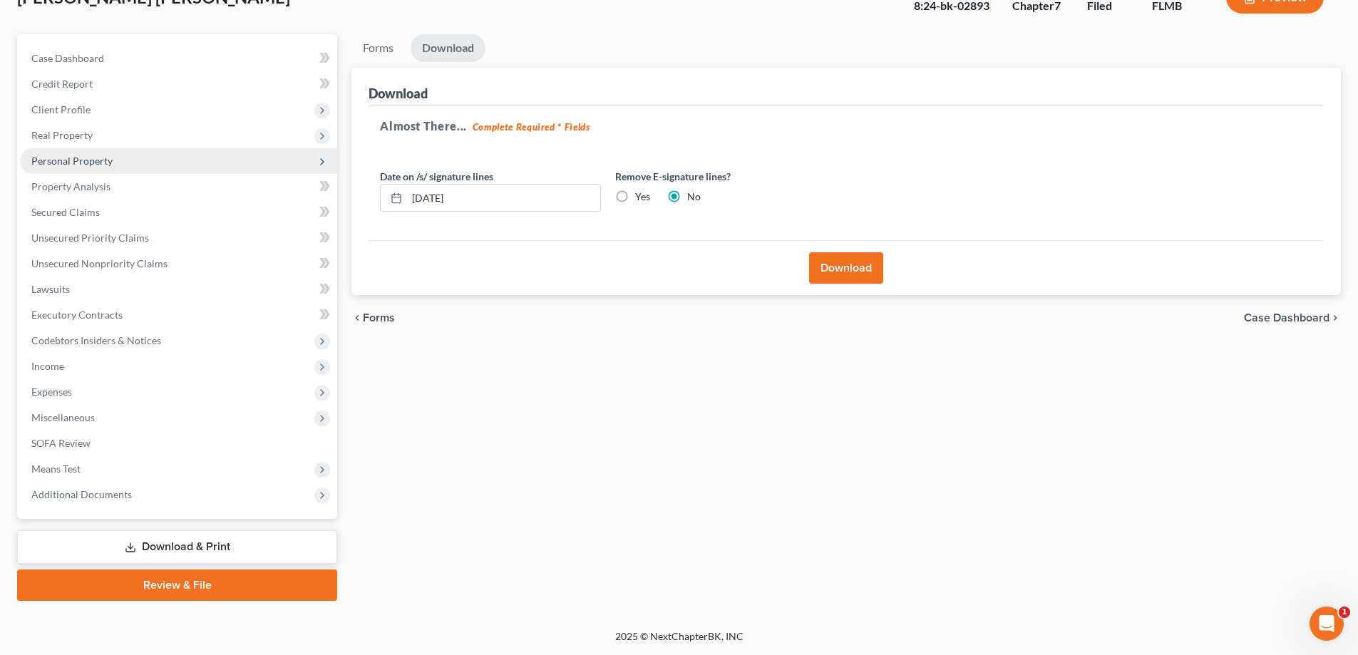
click at [56, 171] on span "Personal Property" at bounding box center [178, 161] width 317 height 26
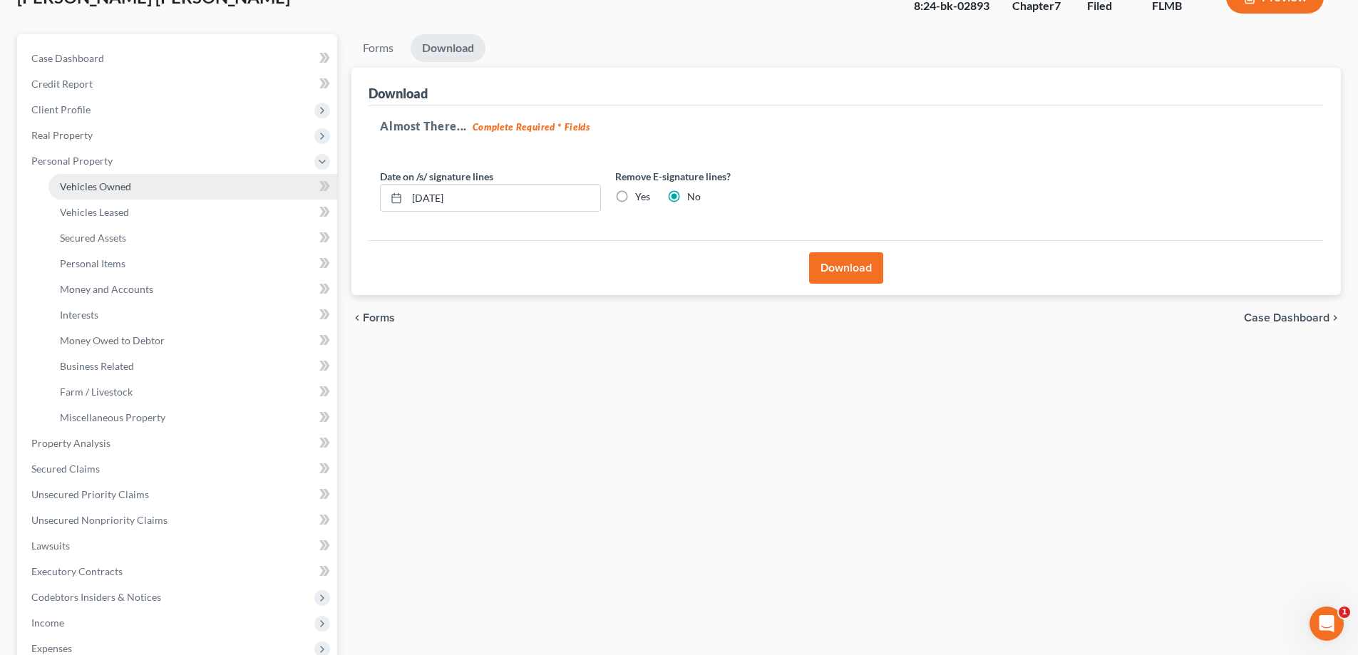
click at [77, 190] on span "Vehicles Owned" at bounding box center [95, 186] width 71 height 12
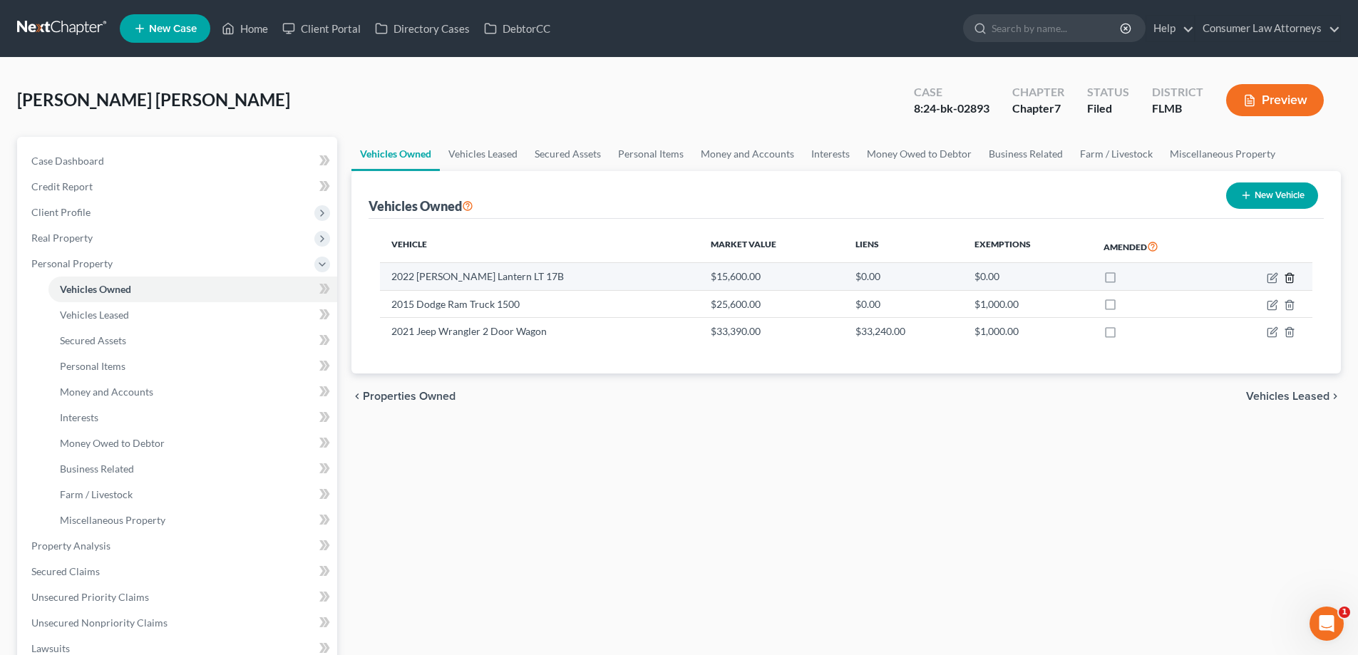
click at [1294, 279] on icon "button" at bounding box center [1289, 277] width 11 height 11
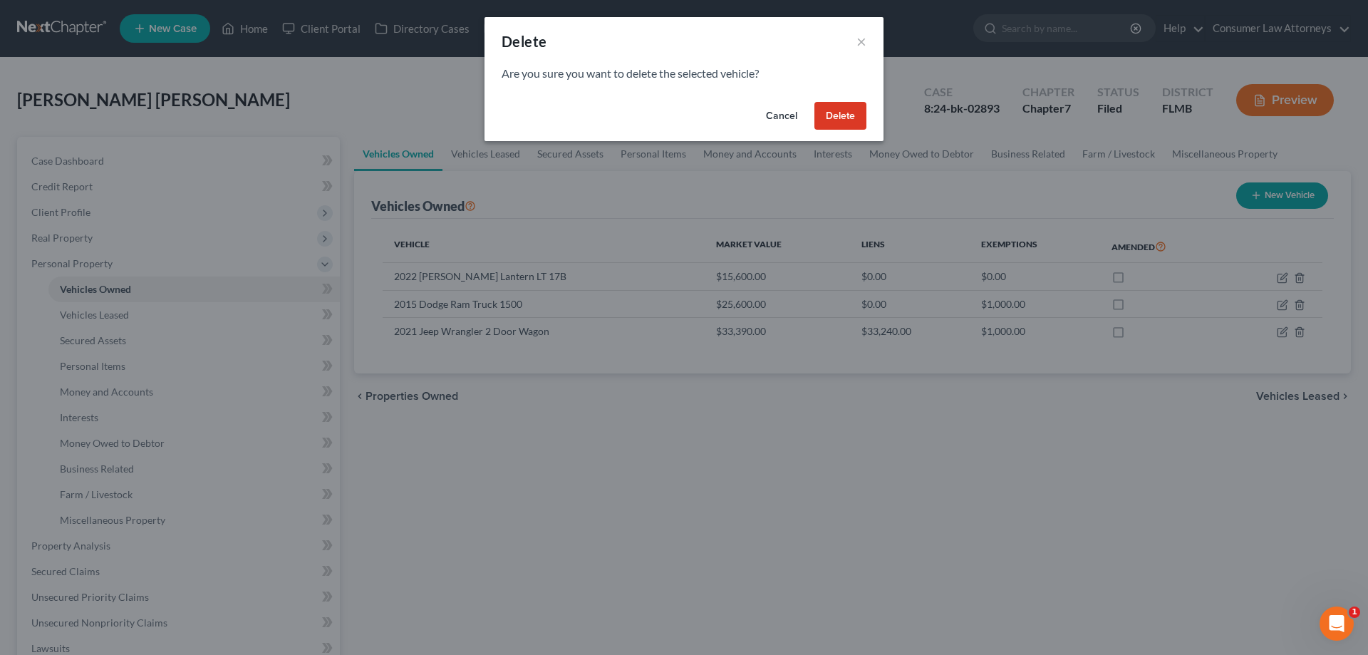
click at [837, 120] on button "Delete" at bounding box center [841, 116] width 52 height 29
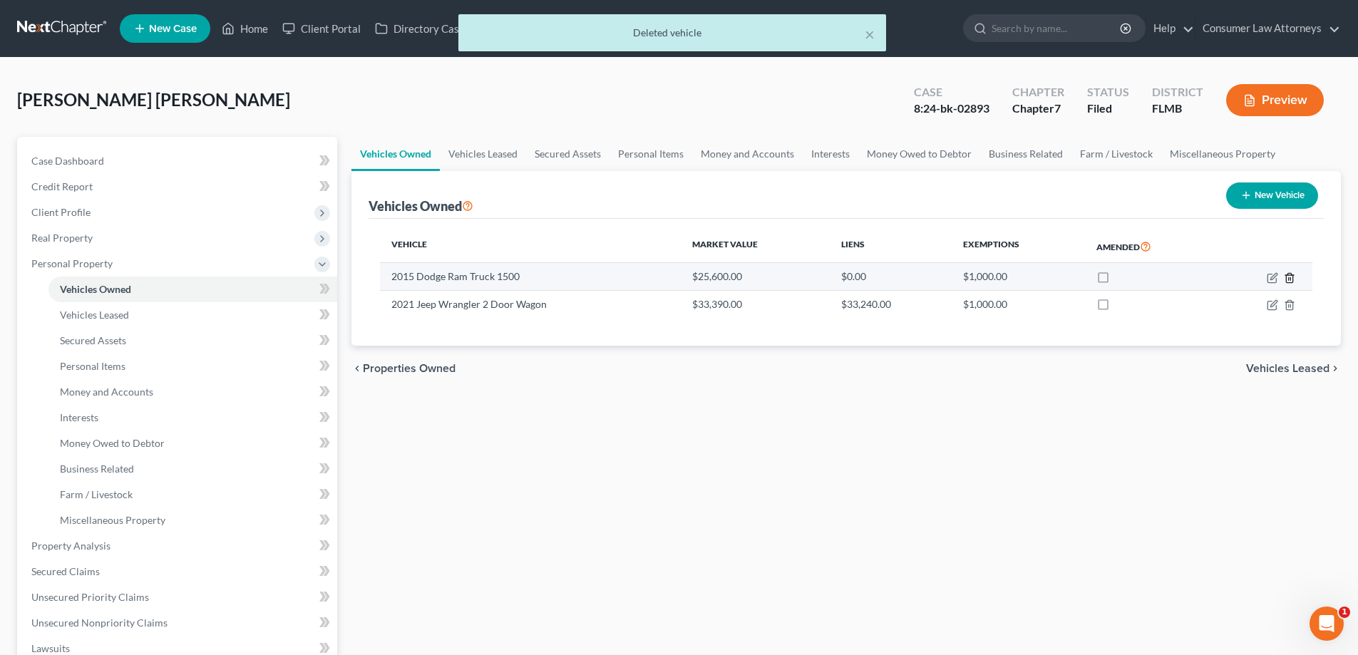
click at [1292, 281] on icon "button" at bounding box center [1289, 277] width 11 height 11
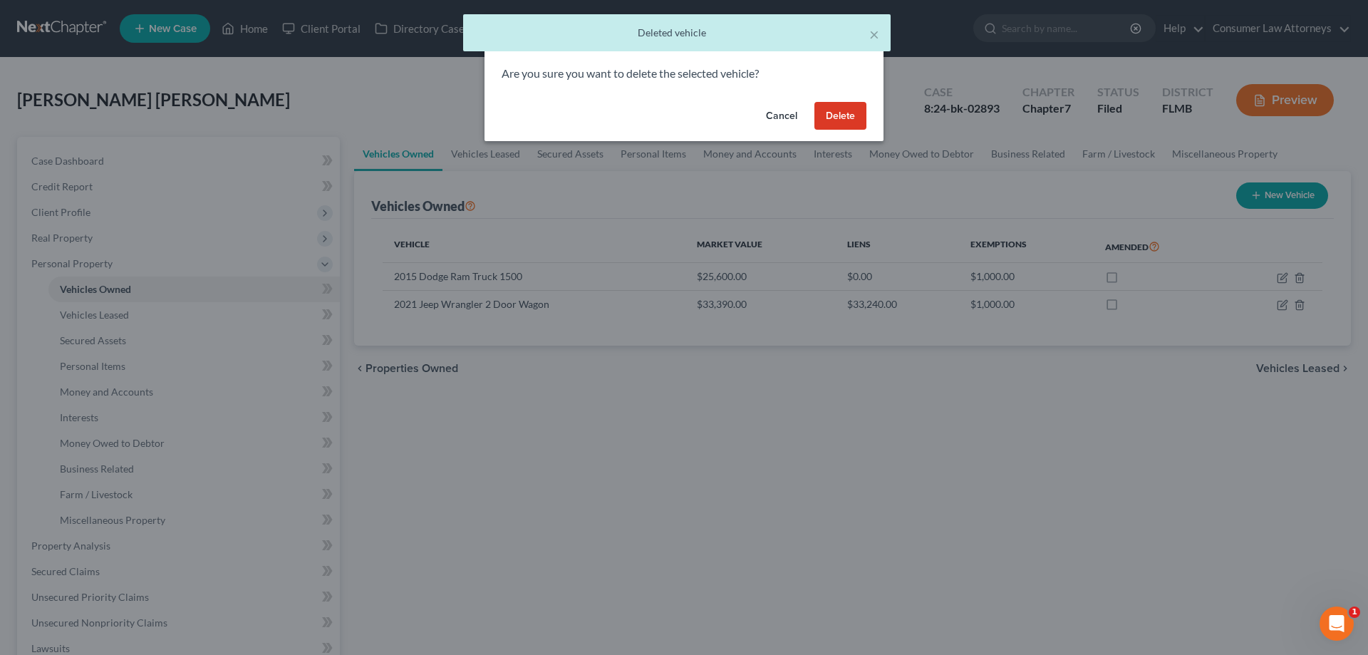
click at [833, 118] on button "Delete" at bounding box center [841, 116] width 52 height 29
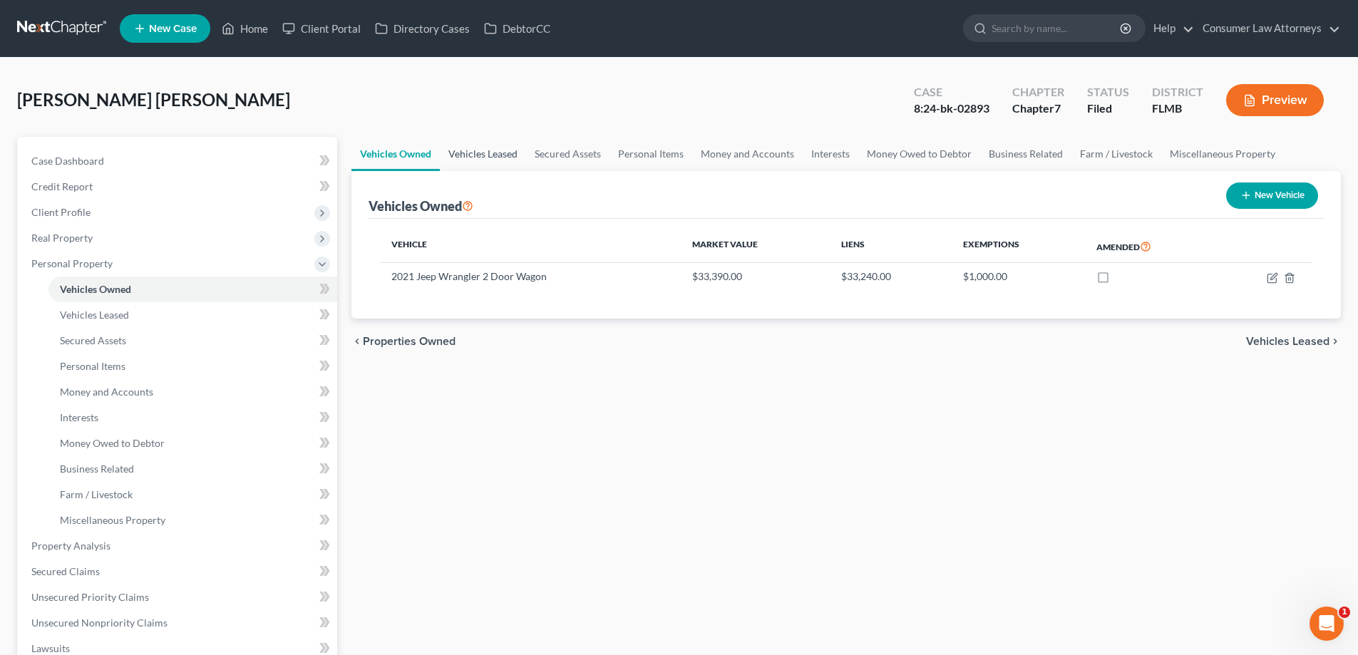
click at [500, 158] on link "Vehicles Leased" at bounding box center [483, 154] width 86 height 34
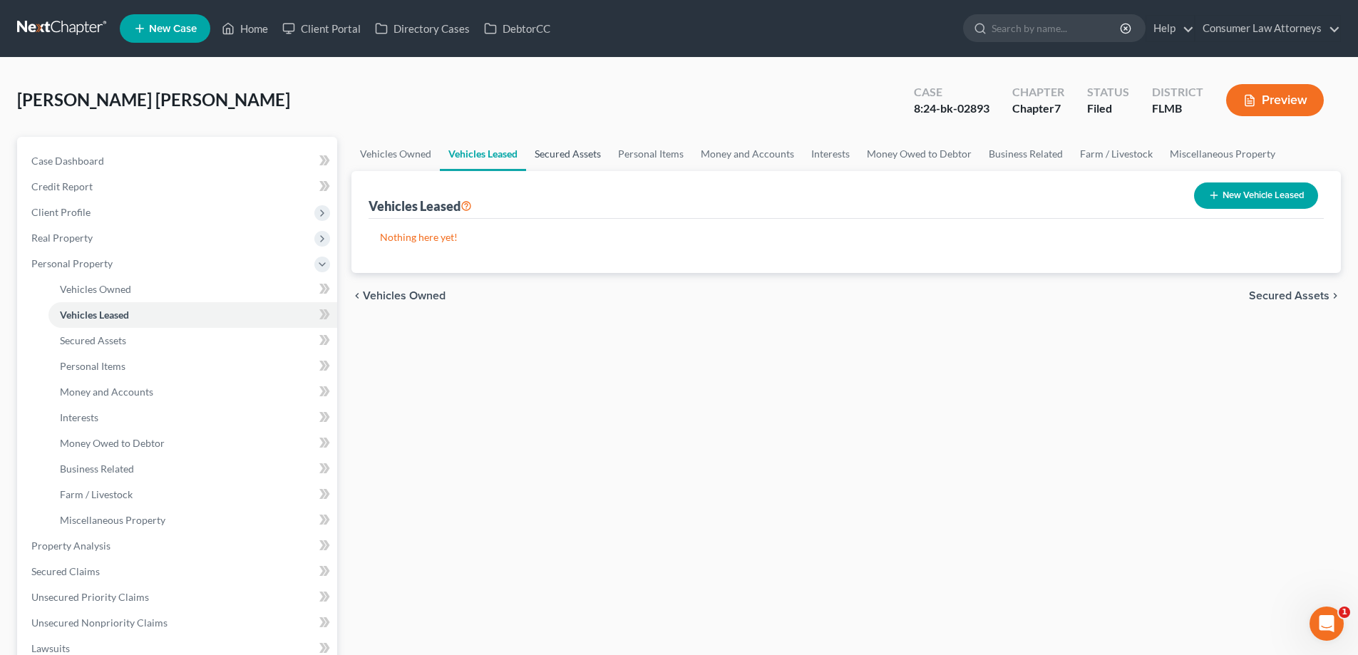
click at [573, 158] on link "Secured Assets" at bounding box center [567, 154] width 83 height 34
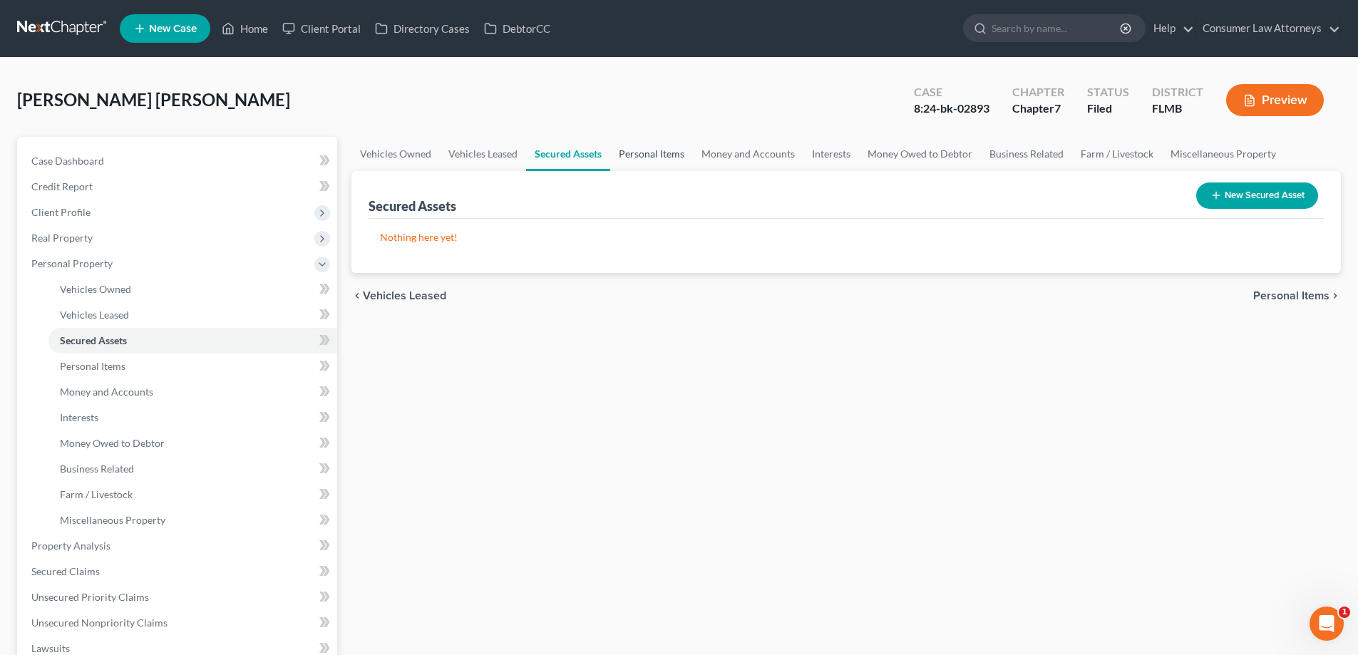
click at [663, 159] on link "Personal Items" at bounding box center [651, 154] width 83 height 34
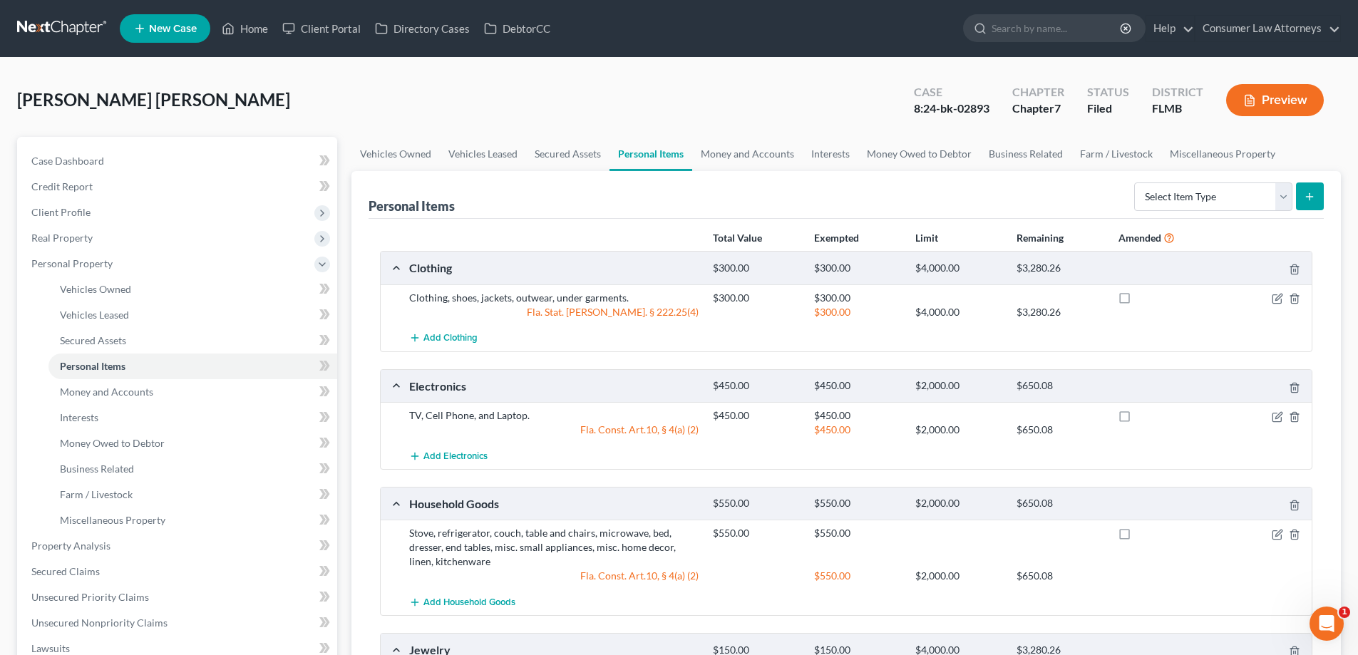
click at [629, 480] on div "Clothing $300.00 $300.00 $4,000.00 $3,280.26 Clothing, shoes, jackets, outwear,…" at bounding box center [846, 492] width 932 height 483
click at [773, 156] on link "Money and Accounts" at bounding box center [747, 154] width 110 height 34
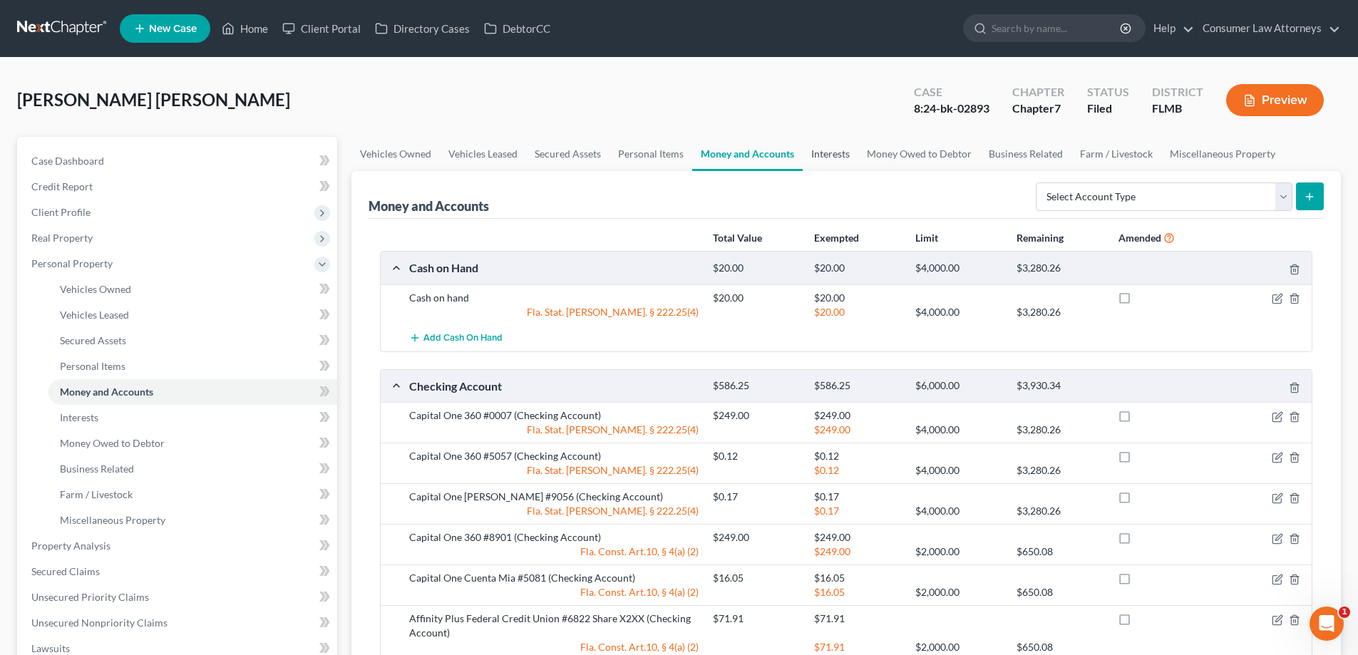
click at [823, 148] on link "Interests" at bounding box center [831, 154] width 56 height 34
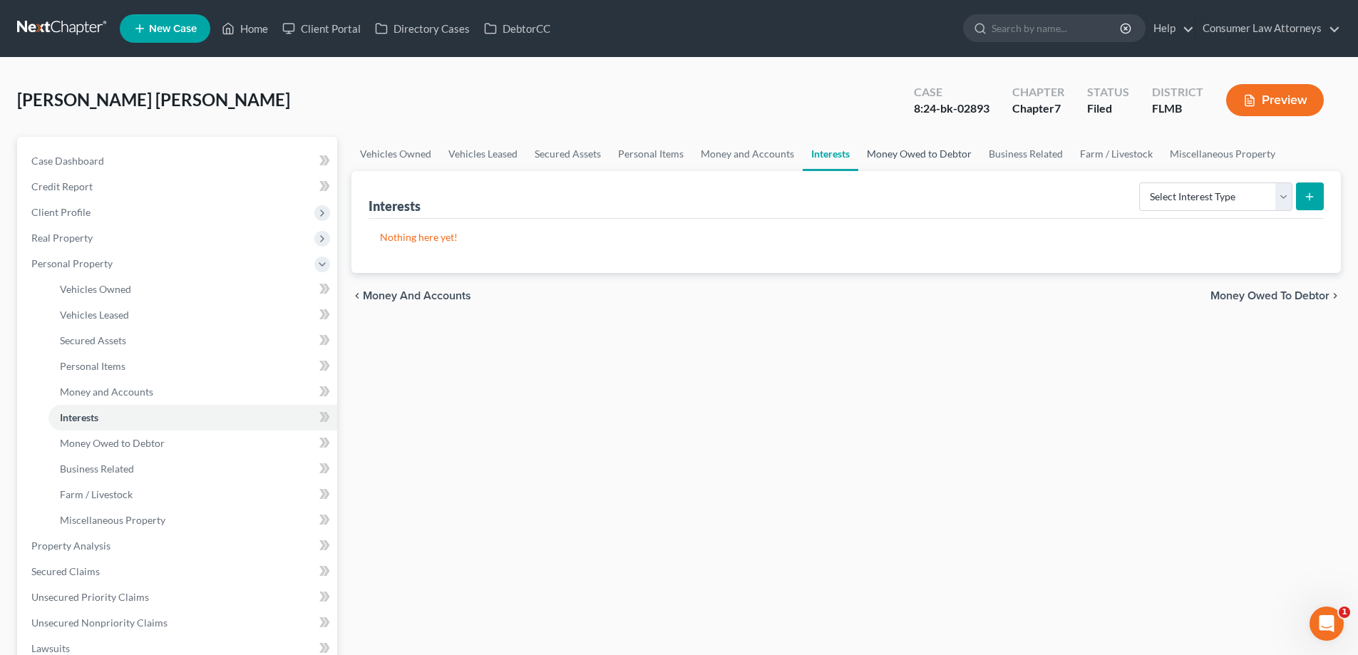
click at [922, 156] on link "Money Owed to Debtor" at bounding box center [919, 154] width 122 height 34
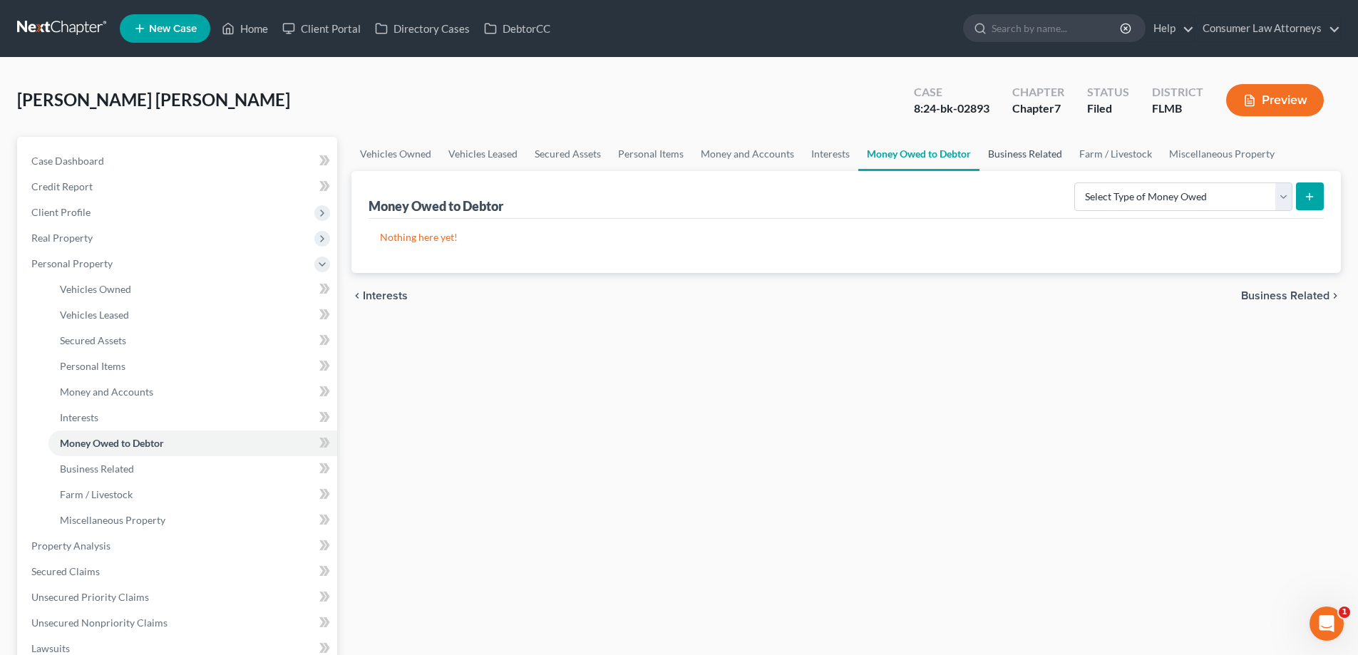
click at [1046, 153] on link "Business Related" at bounding box center [1024, 154] width 91 height 34
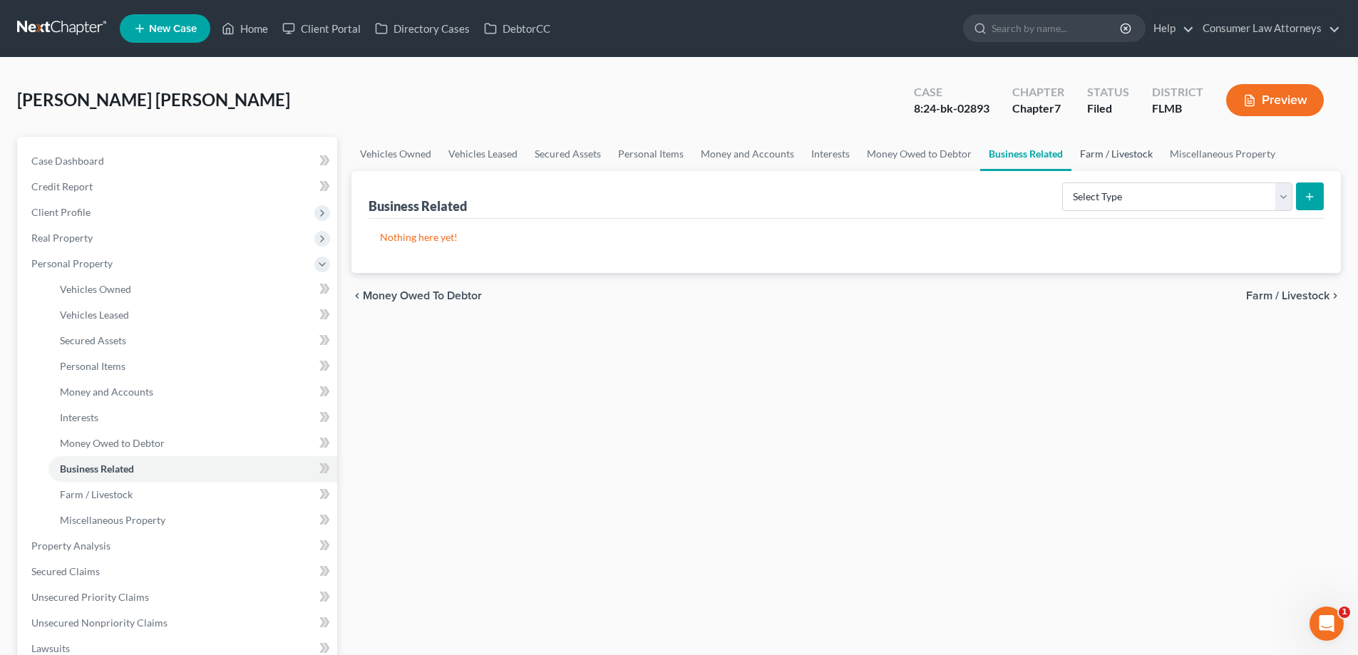
click at [1103, 153] on link "Farm / Livestock" at bounding box center [1116, 154] width 90 height 34
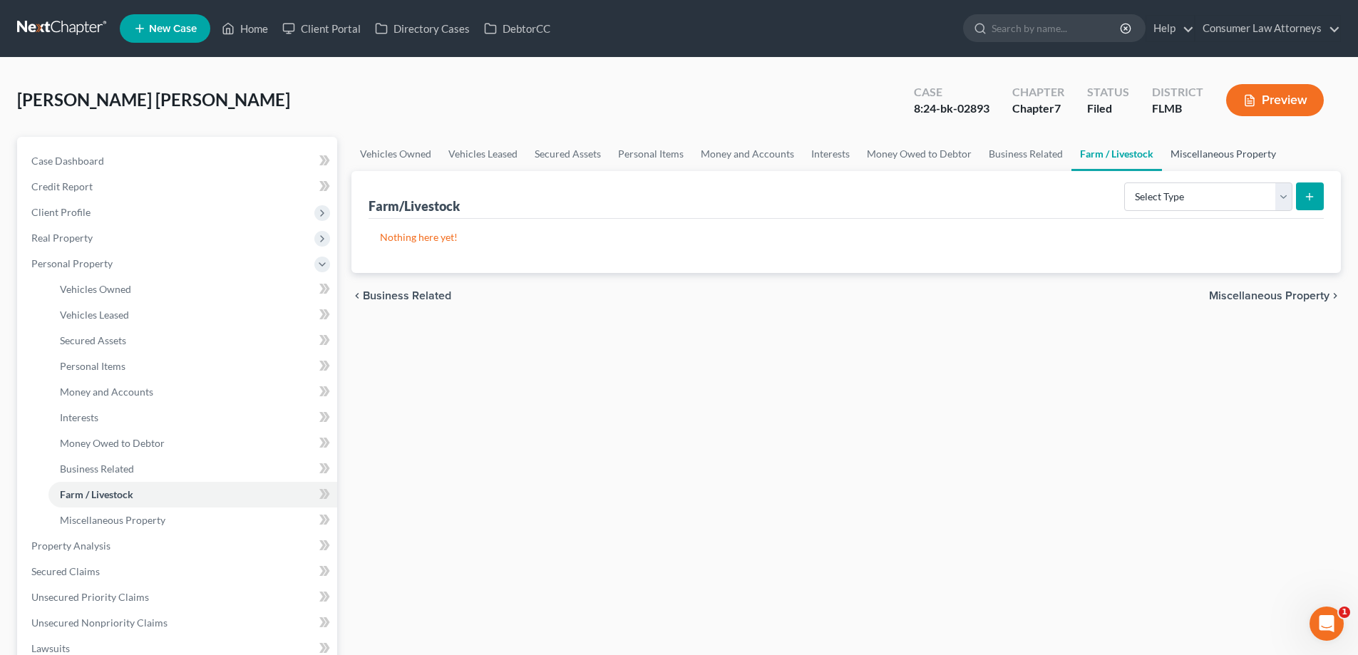
click at [1205, 153] on link "Miscellaneous Property" at bounding box center [1223, 154] width 123 height 34
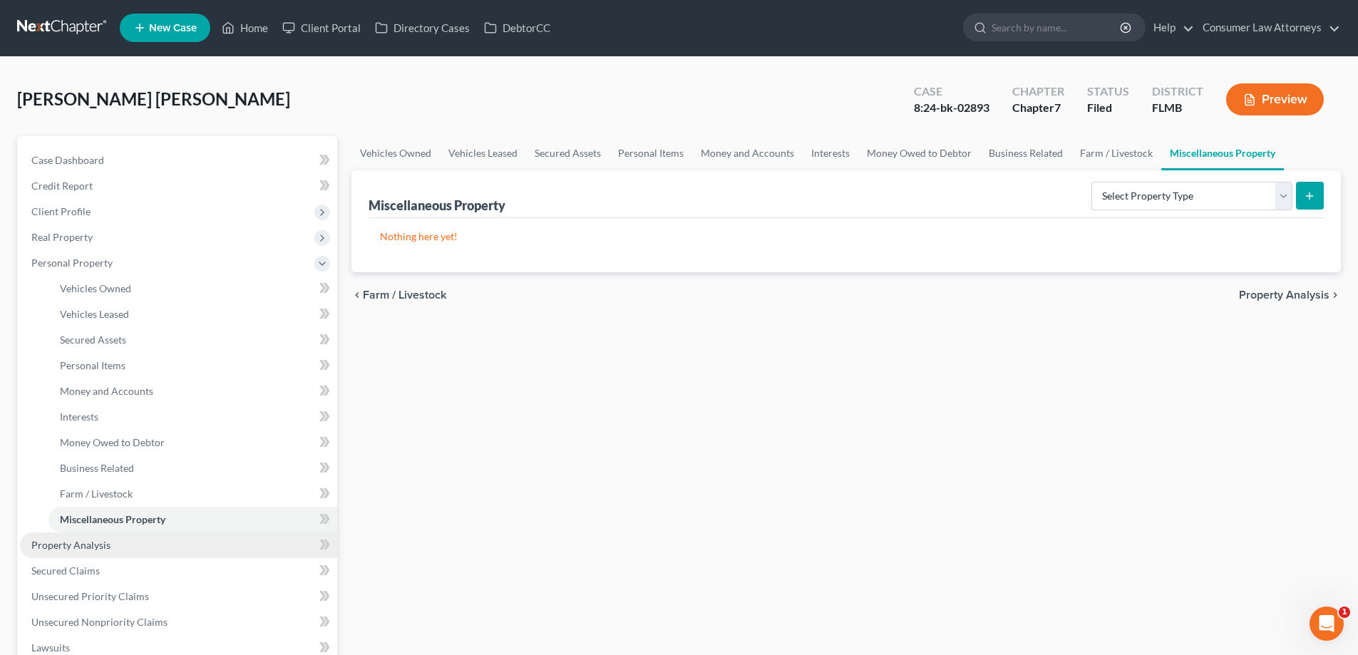
scroll to position [359, 0]
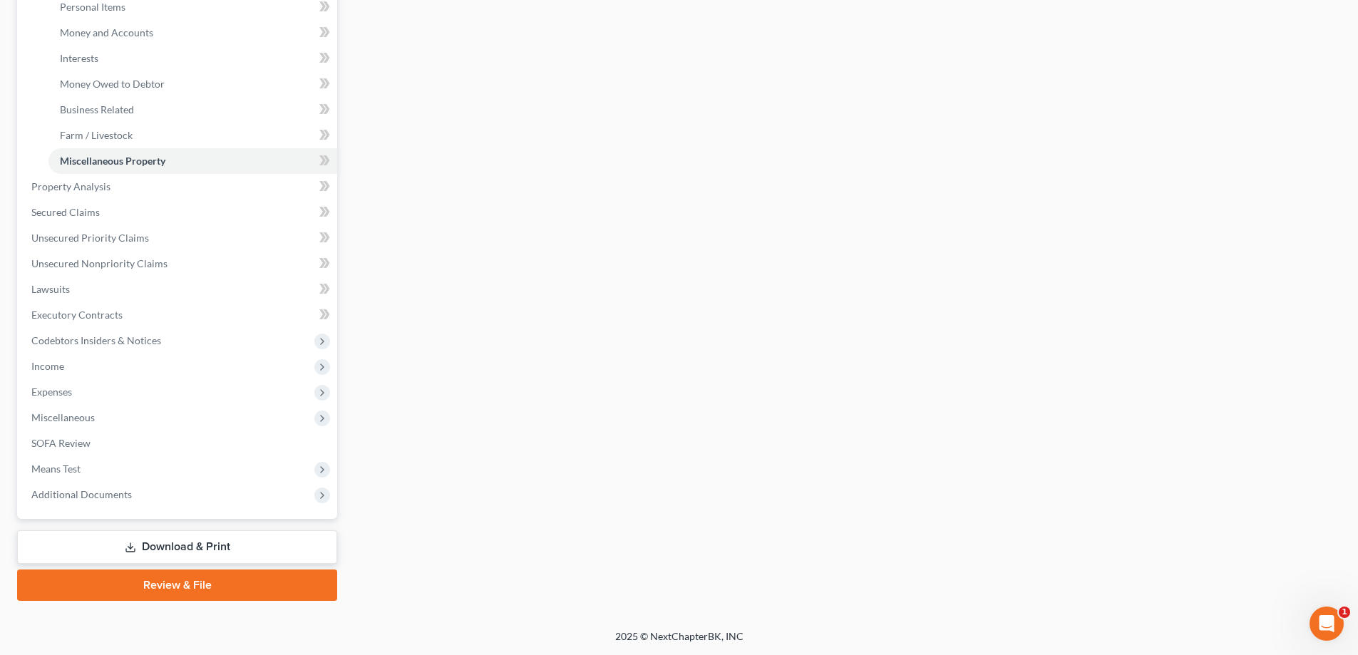
click at [190, 547] on link "Download & Print" at bounding box center [177, 546] width 320 height 33
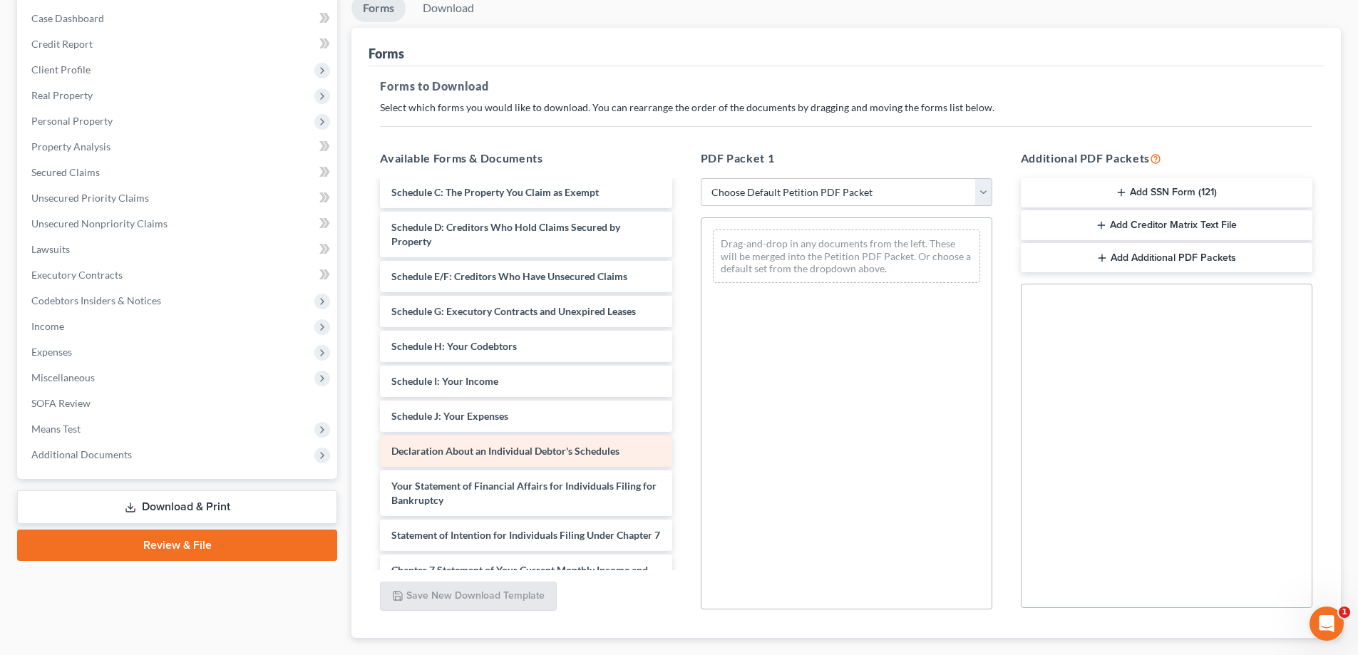
scroll to position [143, 0]
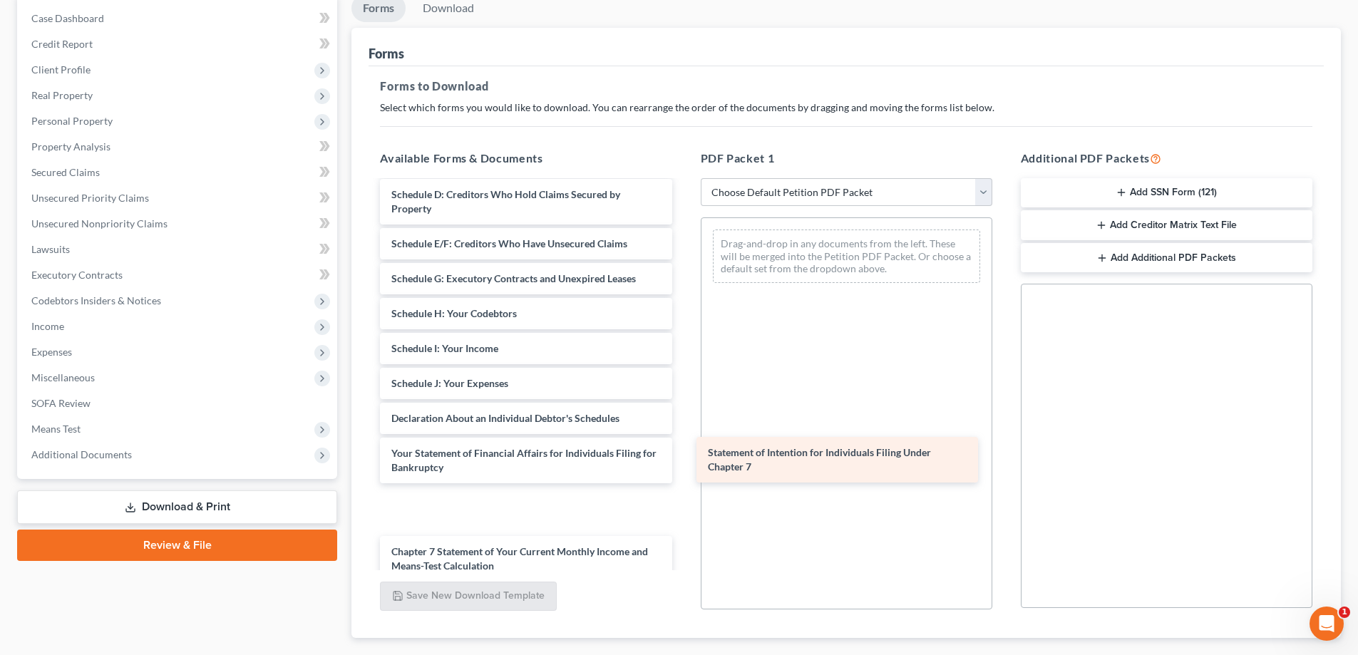
drag, startPoint x: 431, startPoint y: 512, endPoint x: 748, endPoint y: 462, distance: 320.4
click at [683, 462] on div "Statement of Intention for Individuals Filing Under Chapter 7 Voluntary Petitio…" at bounding box center [525, 387] width 314 height 696
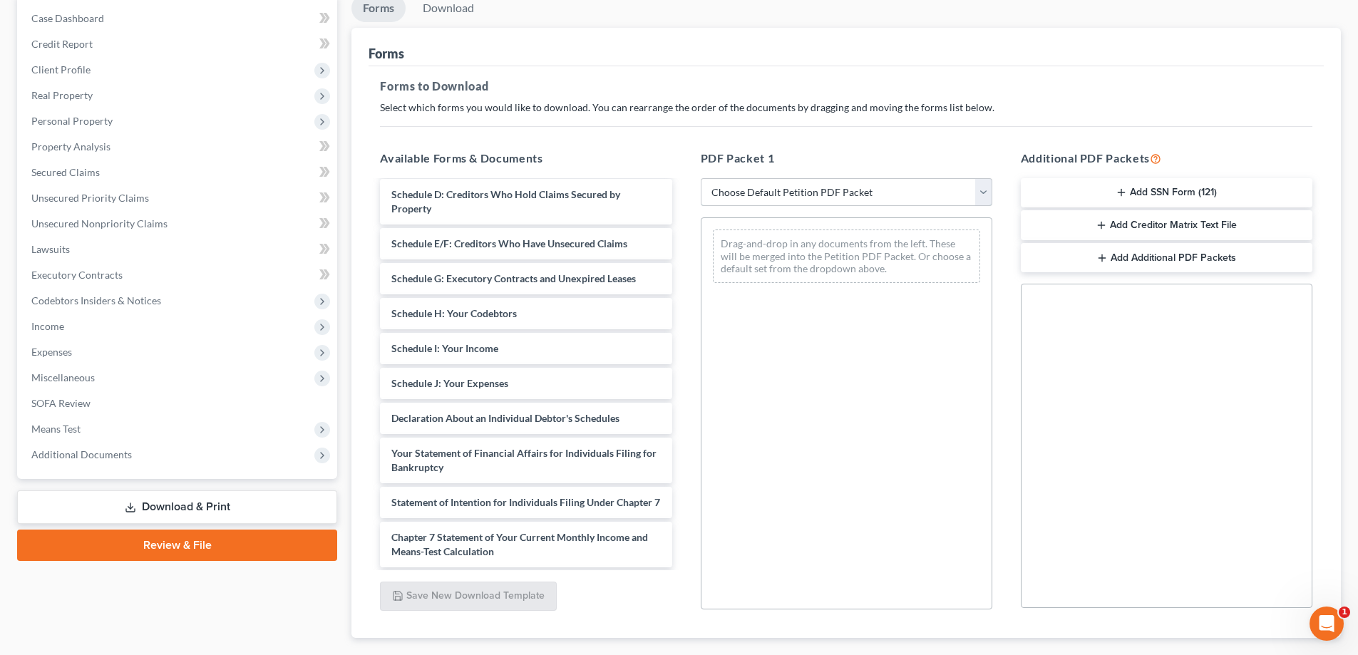
drag, startPoint x: 803, startPoint y: 192, endPoint x: 807, endPoint y: 200, distance: 8.9
click at [803, 193] on select "Choose Default Petition PDF Packet Complete Bankruptcy Petition (all forms and …" at bounding box center [847, 192] width 292 height 29
select select "2"
click at [701, 178] on select "Choose Default Petition PDF Packet Complete Bankruptcy Petition (all forms and …" at bounding box center [847, 192] width 292 height 29
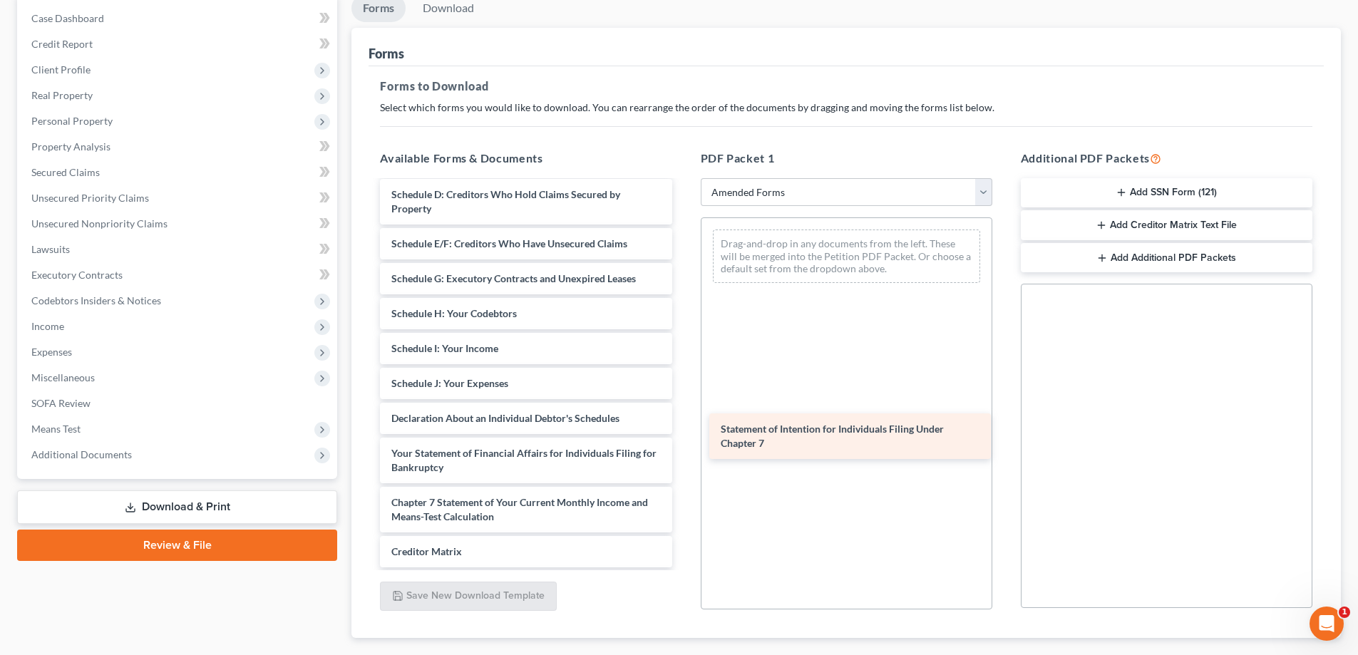
drag, startPoint x: 435, startPoint y: 514, endPoint x: 765, endPoint y: 440, distance: 337.4
click at [683, 440] on div "Statement of Intention for Individuals Filing Under Chapter 7 Voluntary Petitio…" at bounding box center [525, 362] width 314 height 647
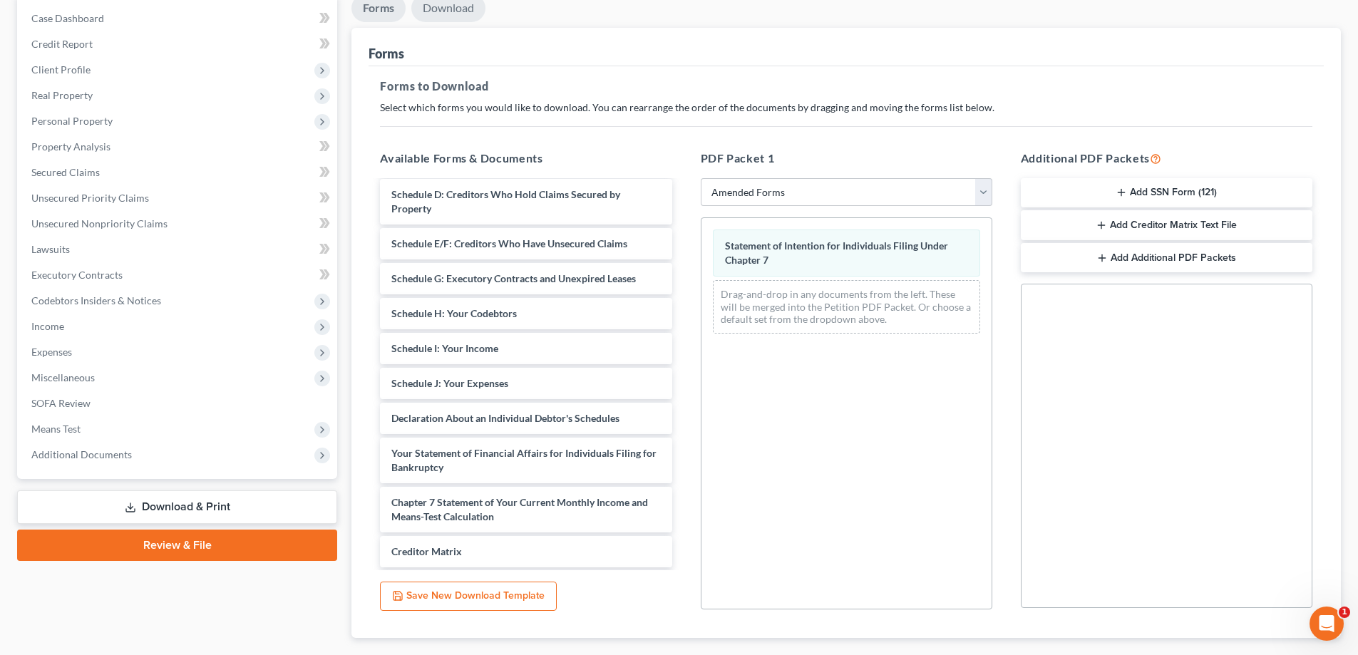
click at [460, 14] on link "Download" at bounding box center [448, 8] width 74 height 28
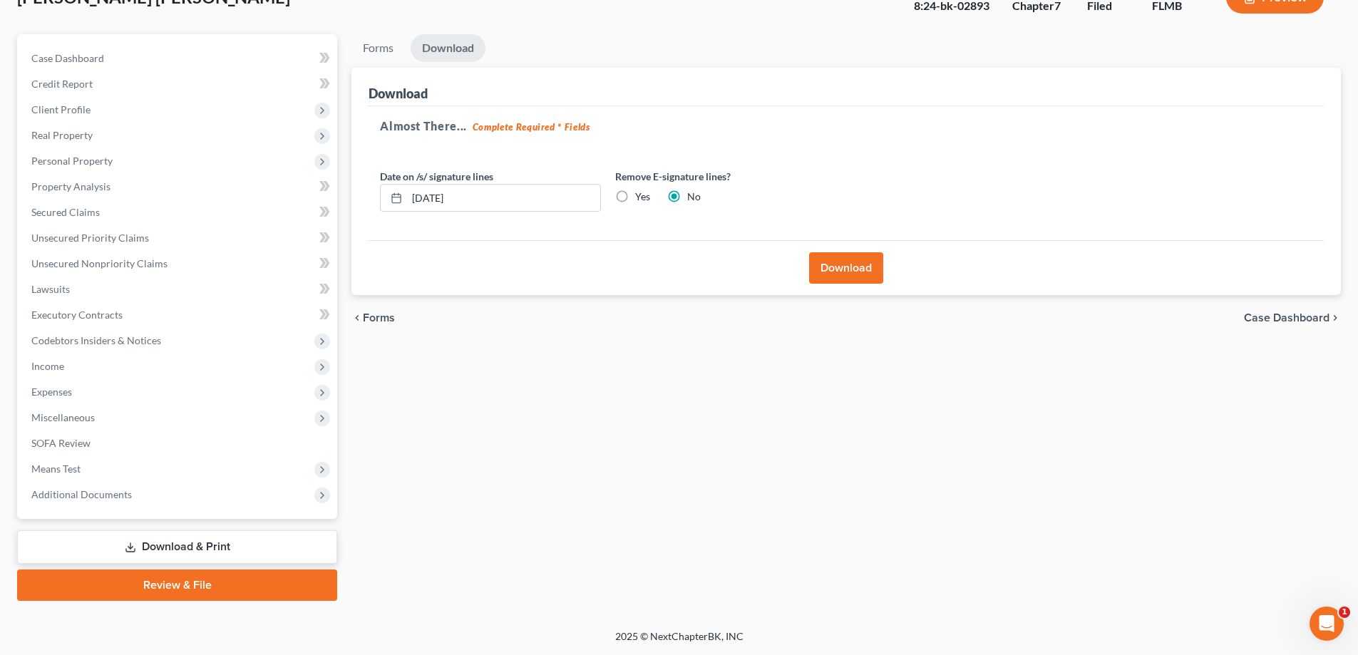
scroll to position [103, 0]
click at [849, 261] on button "Download" at bounding box center [846, 267] width 74 height 31
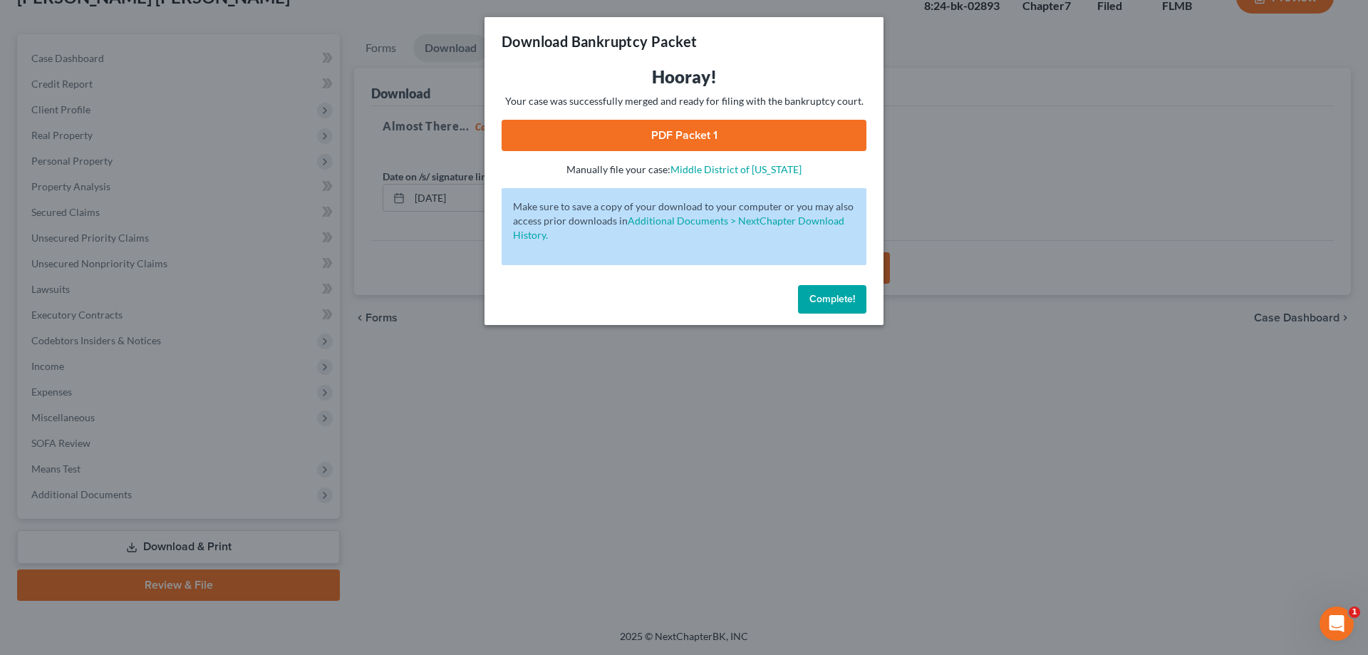
click at [715, 114] on div "Hooray! Your case was successfully merged and ready for filing with the bankrup…" at bounding box center [684, 121] width 365 height 111
drag, startPoint x: 709, startPoint y: 133, endPoint x: 892, endPoint y: 311, distance: 254.5
click at [709, 133] on link "PDF Packet 1" at bounding box center [684, 135] width 365 height 31
drag, startPoint x: 819, startPoint y: 297, endPoint x: 97, endPoint y: 249, distance: 723.6
click at [819, 297] on span "Complete!" at bounding box center [833, 299] width 46 height 12
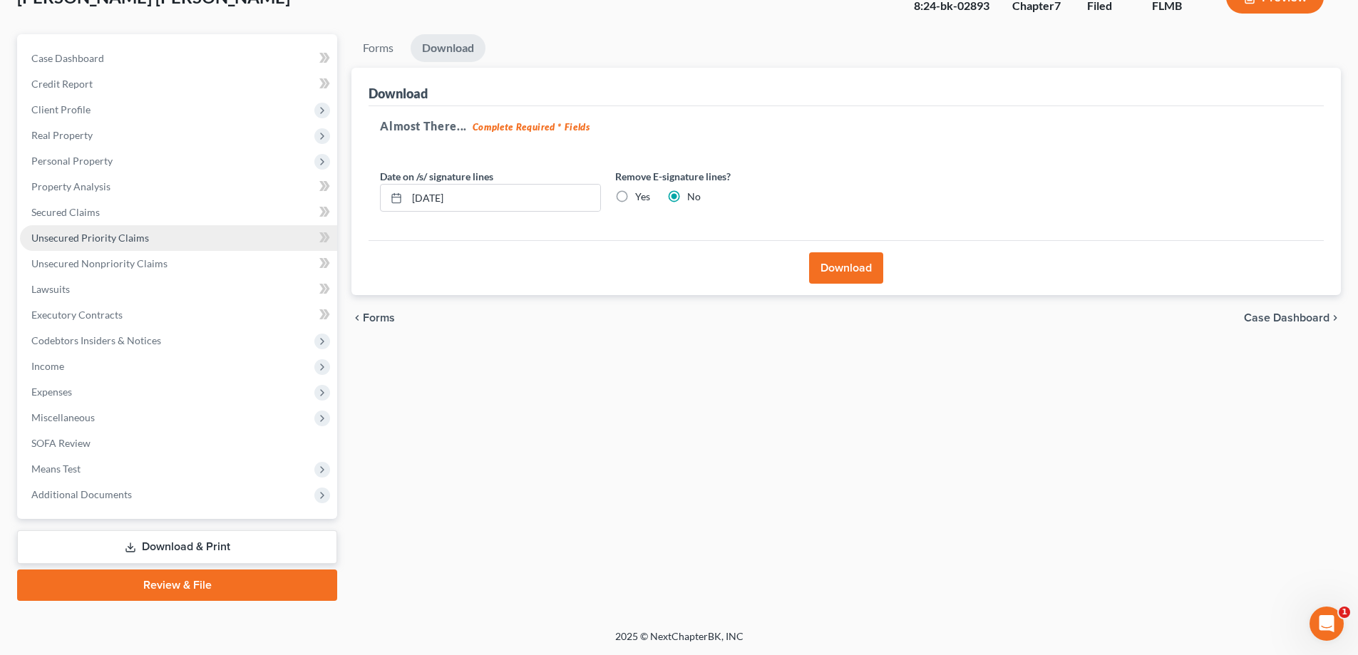
click at [89, 242] on span "Unsecured Priority Claims" at bounding box center [90, 238] width 118 height 12
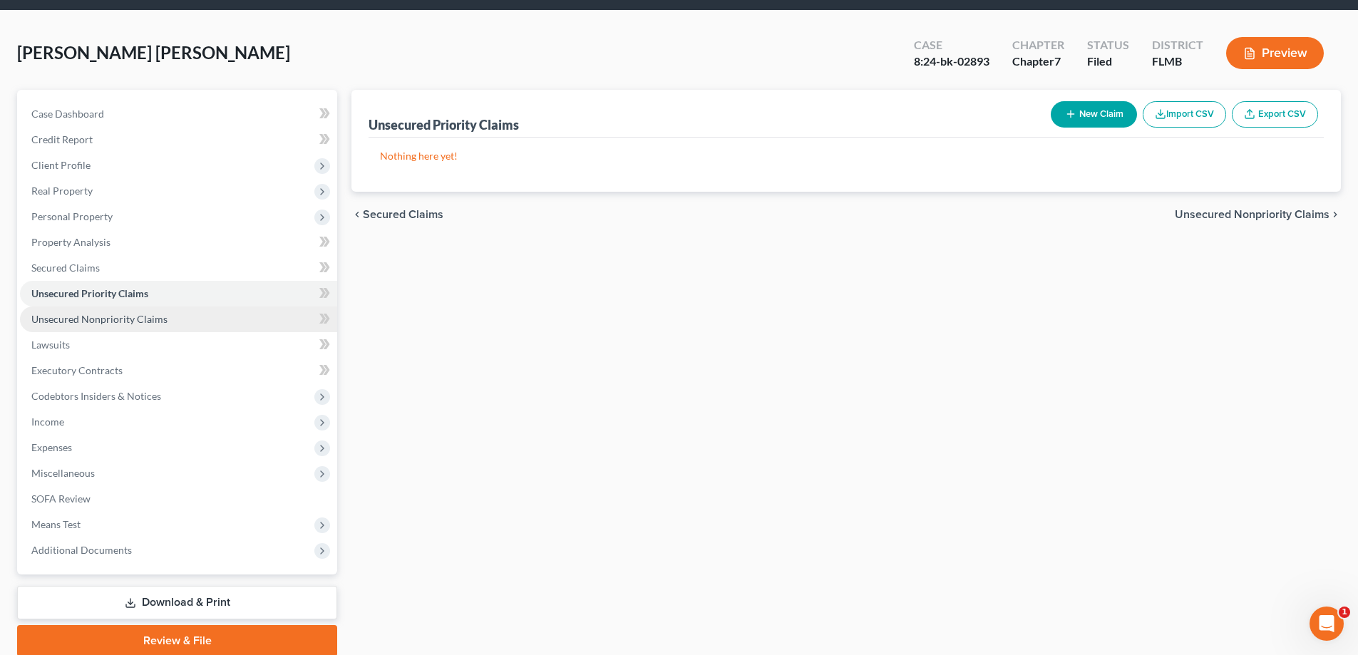
scroll to position [103, 0]
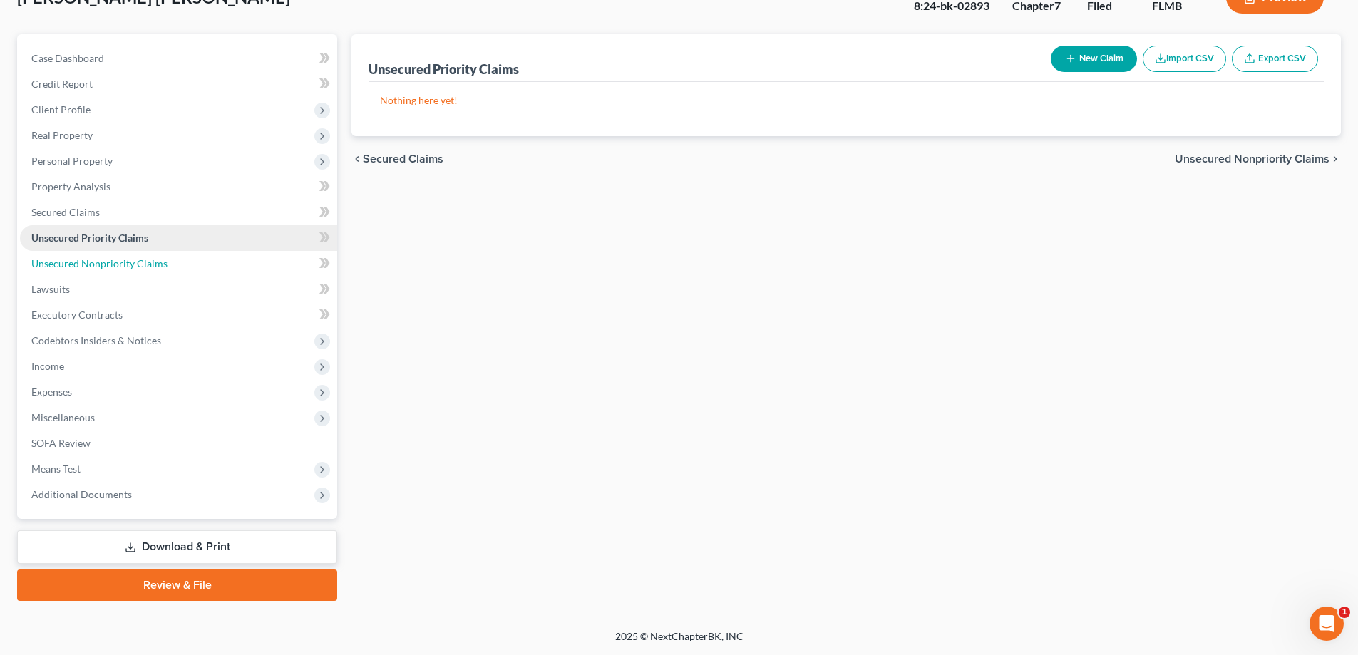
drag, startPoint x: 81, startPoint y: 264, endPoint x: 96, endPoint y: 239, distance: 30.1
click at [81, 264] on span "Unsecured Nonpriority Claims" at bounding box center [99, 263] width 136 height 12
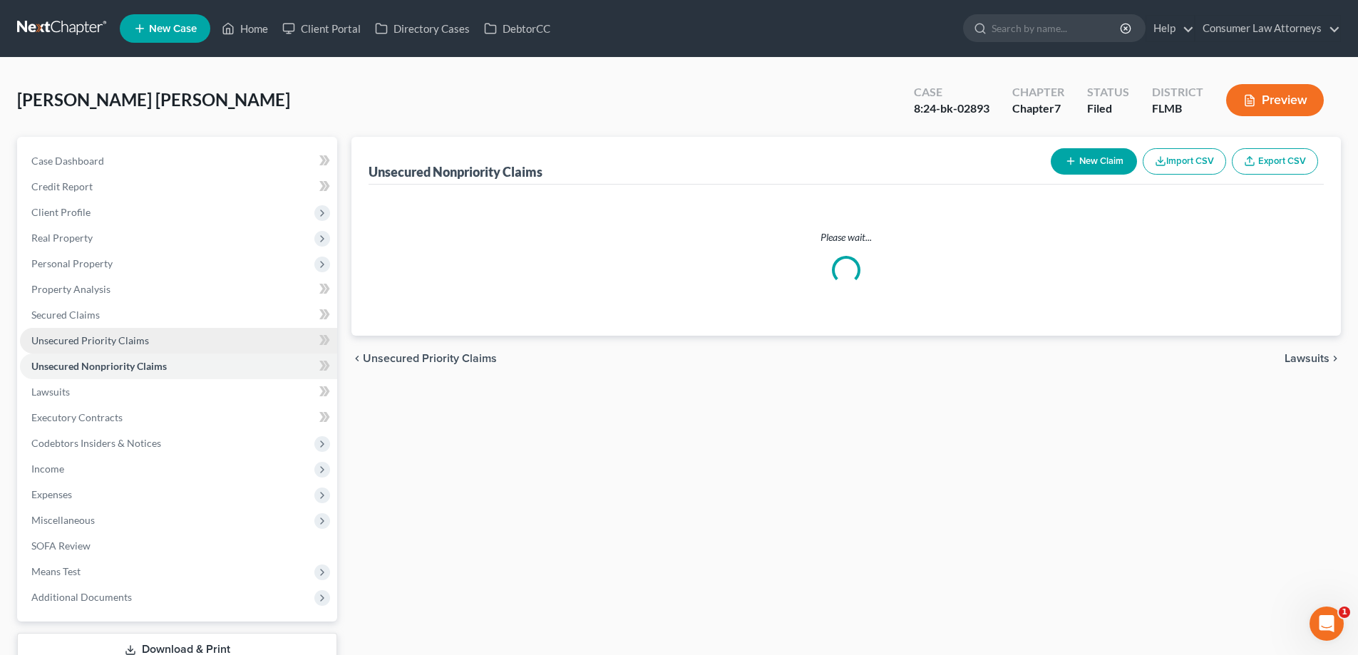
click at [98, 237] on span "Real Property" at bounding box center [178, 238] width 317 height 26
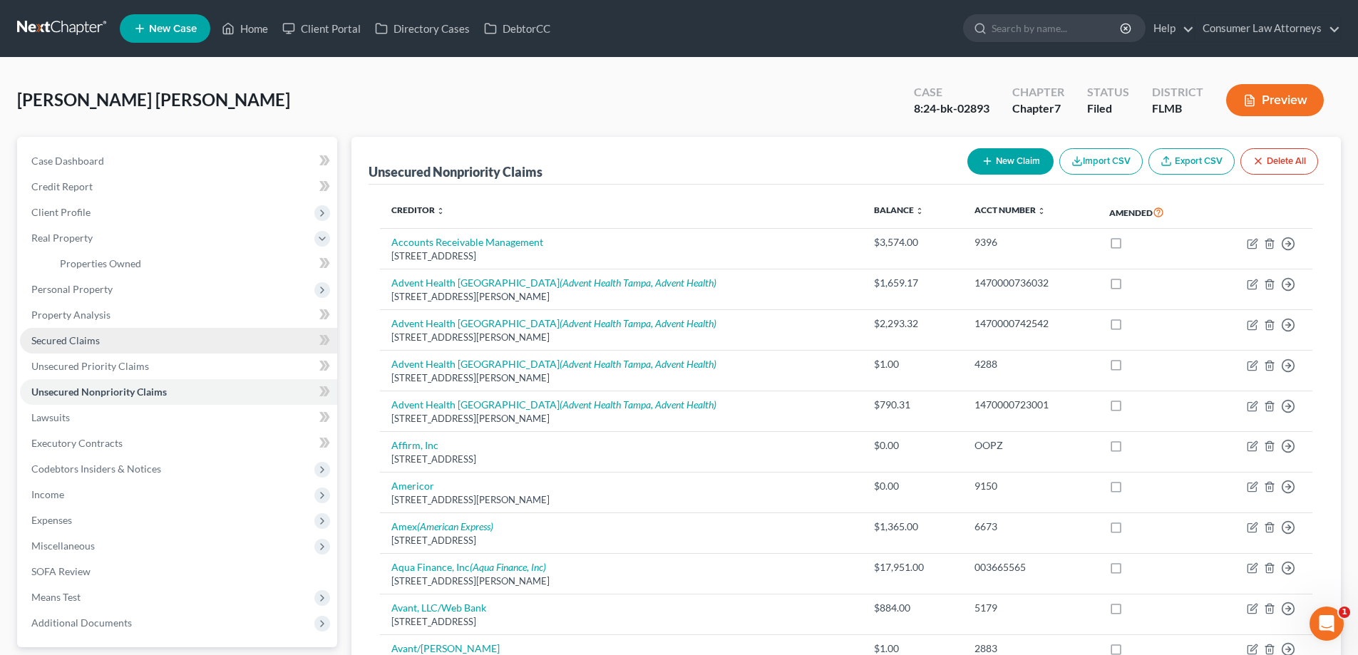
click at [117, 341] on link "Secured Claims" at bounding box center [178, 341] width 317 height 26
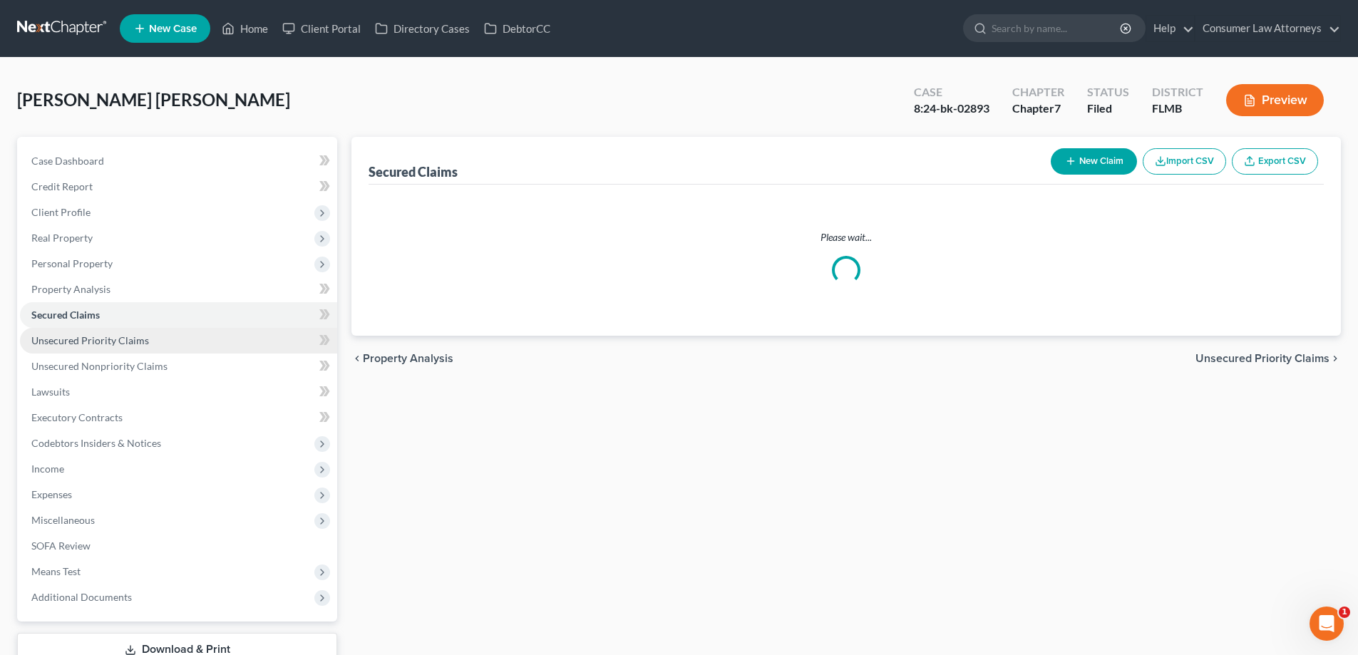
click at [123, 346] on span "Unsecured Priority Claims" at bounding box center [90, 340] width 118 height 12
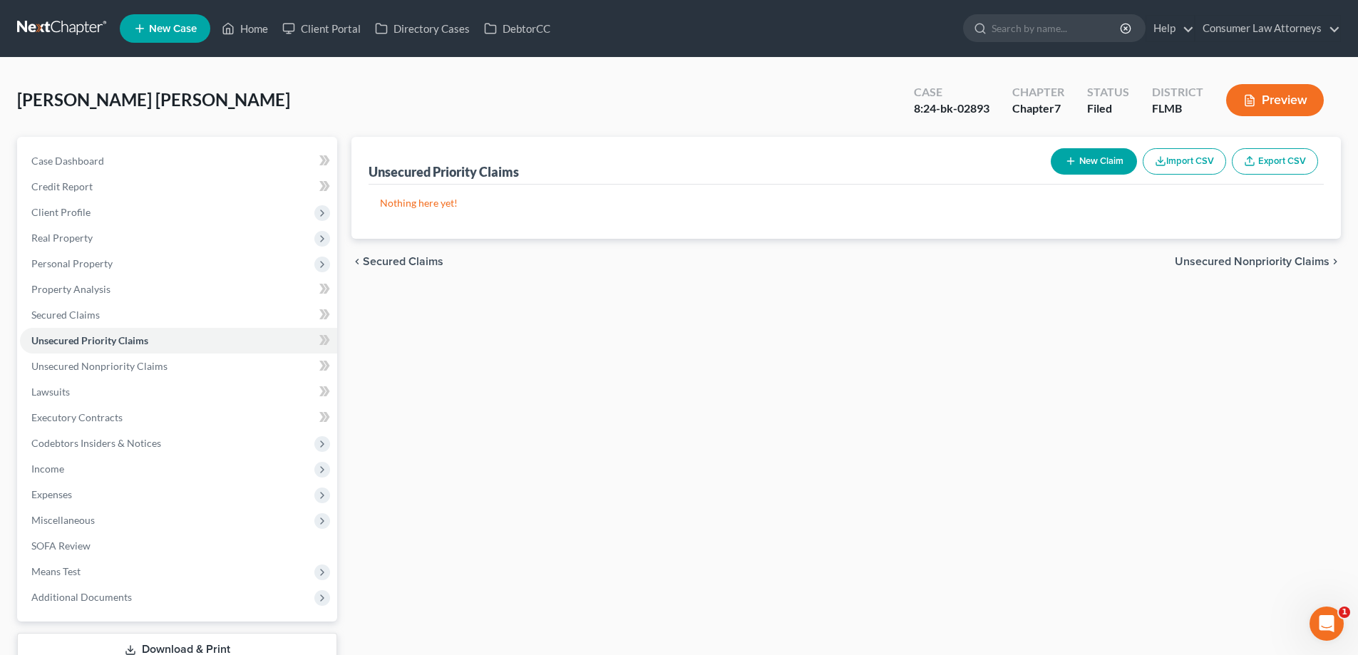
click at [1096, 162] on button "New Claim" at bounding box center [1094, 161] width 86 height 26
select select "0"
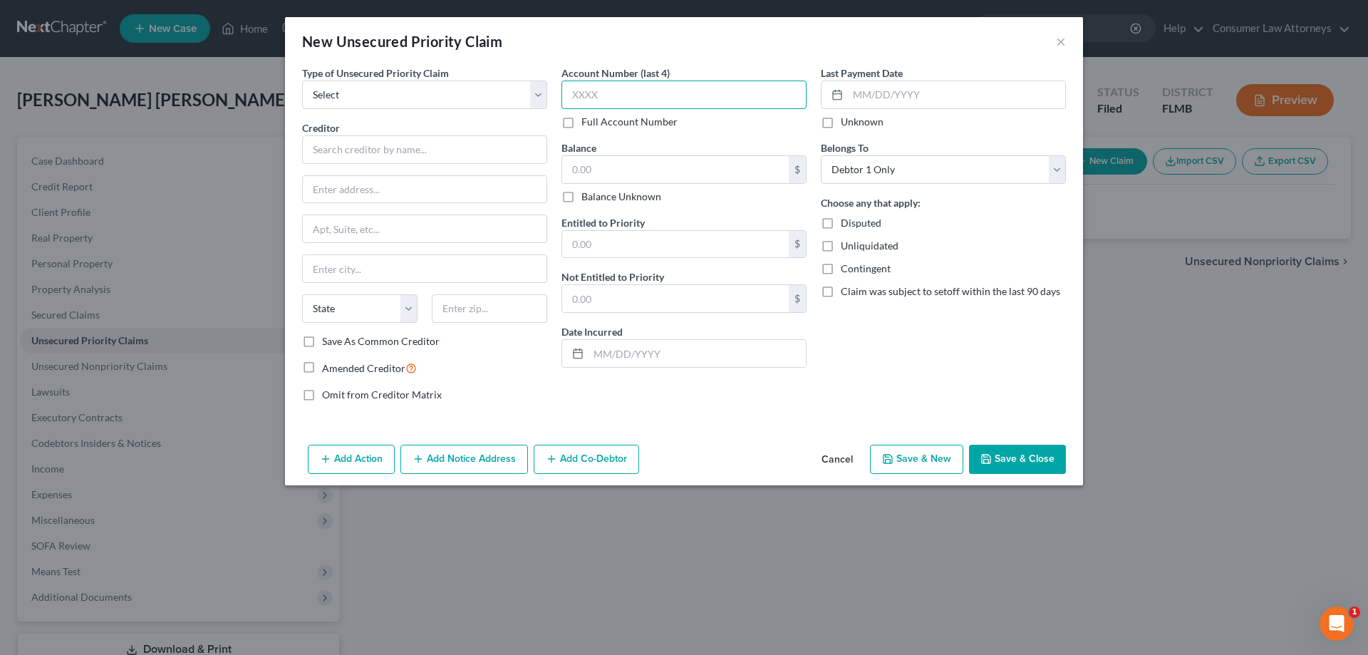
click at [656, 86] on input "text" at bounding box center [684, 95] width 245 height 29
type input "4288"
click at [622, 176] on input "text" at bounding box center [675, 169] width 227 height 27
type input "8,000"
click at [609, 250] on input "text" at bounding box center [675, 244] width 227 height 27
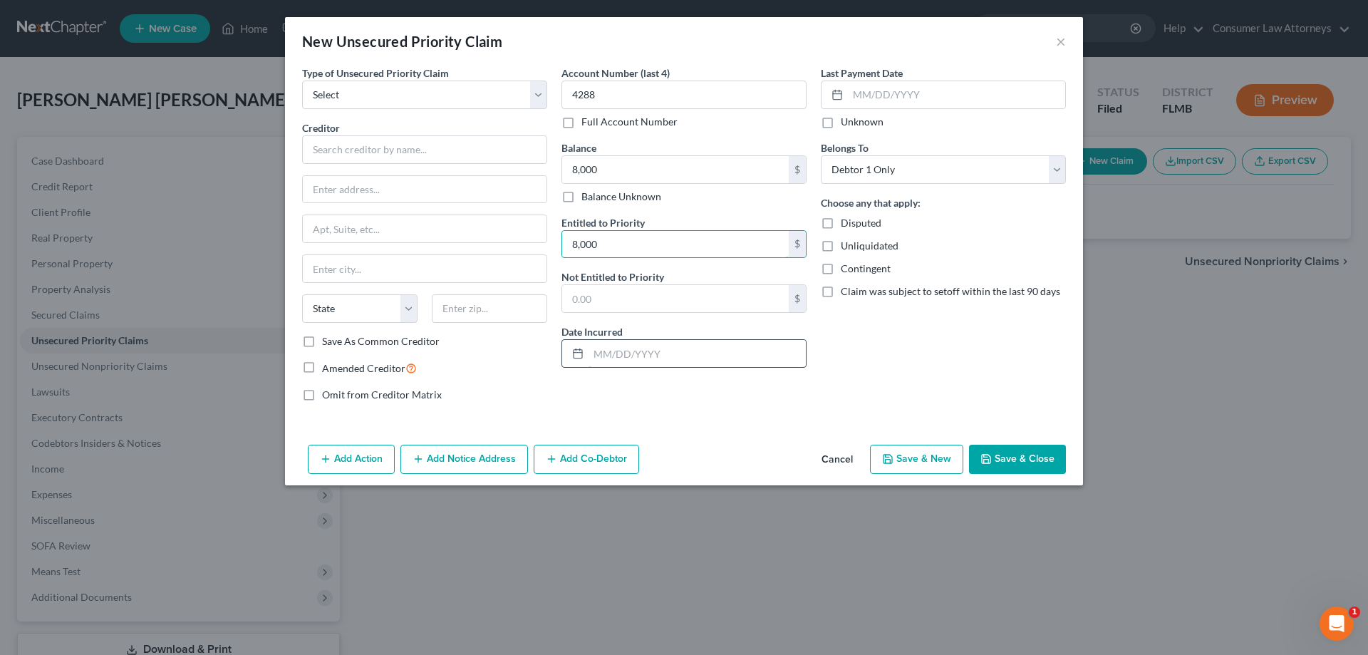
type input "8,000"
click at [641, 356] on input "text" at bounding box center [697, 353] width 217 height 27
click at [386, 157] on input "text" at bounding box center [424, 149] width 245 height 29
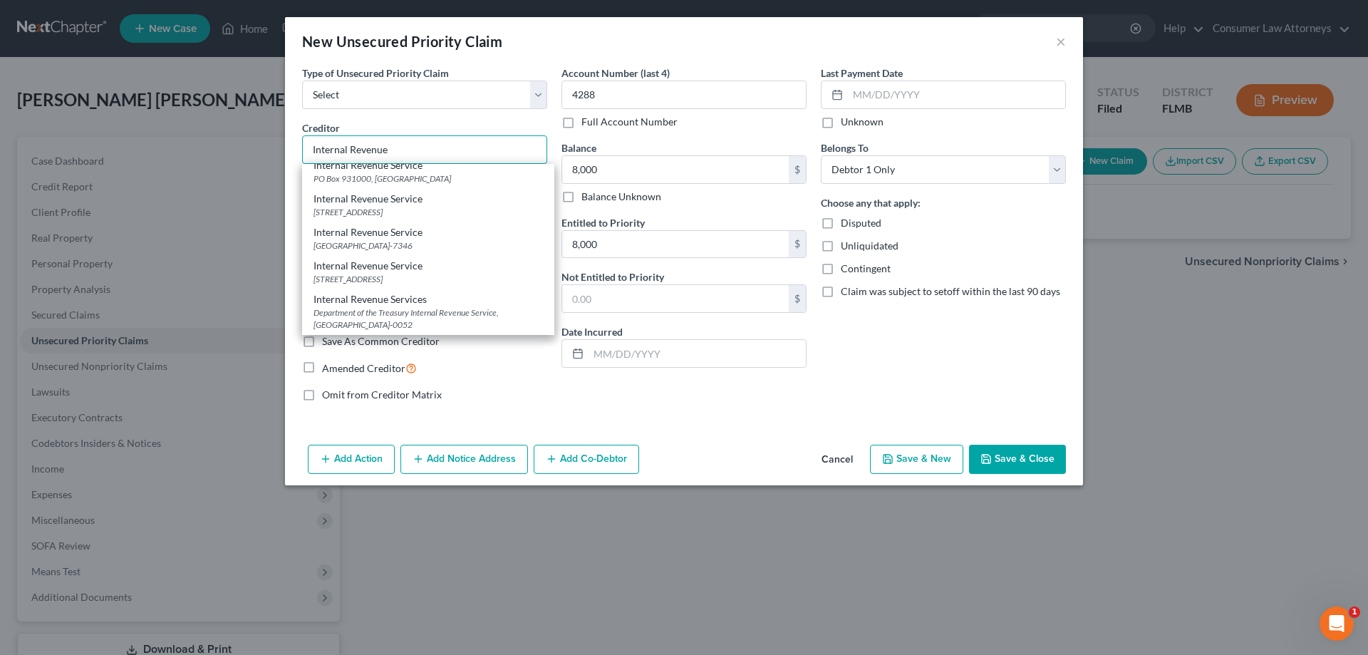
scroll to position [285, 0]
click at [386, 246] on div "[GEOGRAPHIC_DATA]-7346" at bounding box center [429, 245] width 230 height 12
type input "Internal Revenue Service"
type input "PO Box 7346"
type input "[GEOGRAPHIC_DATA]"
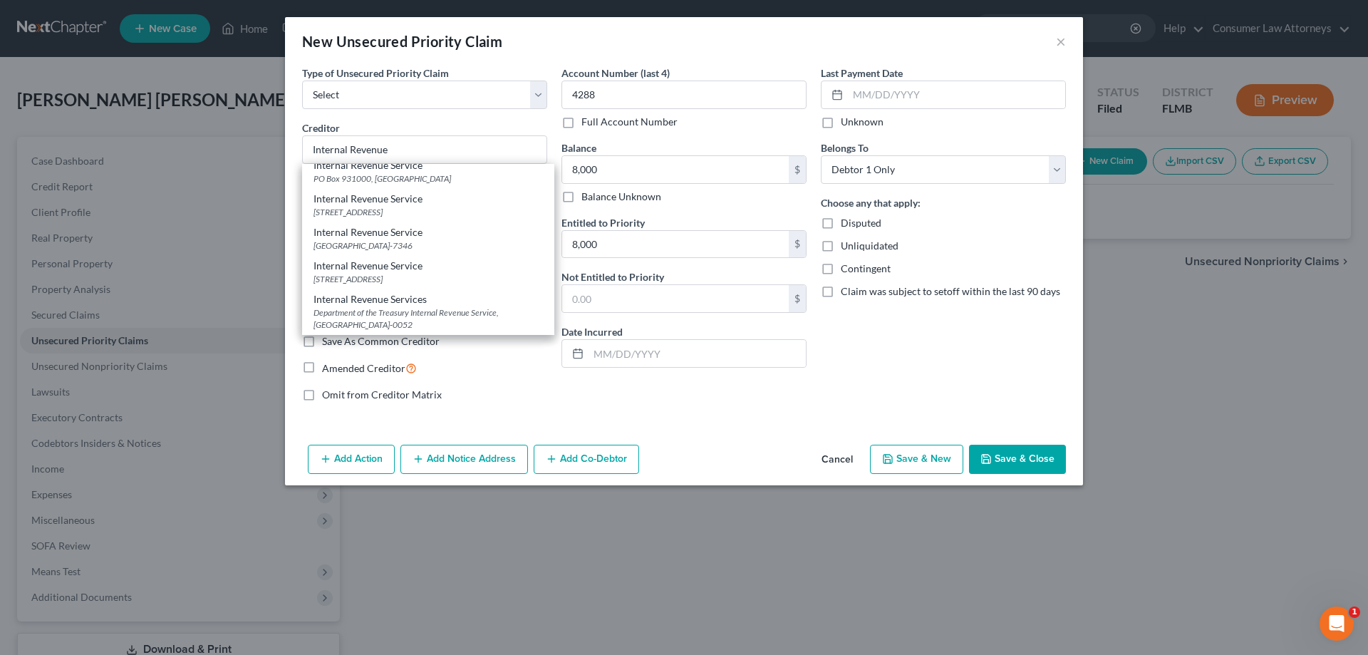
select select "39"
type input "19101-7346"
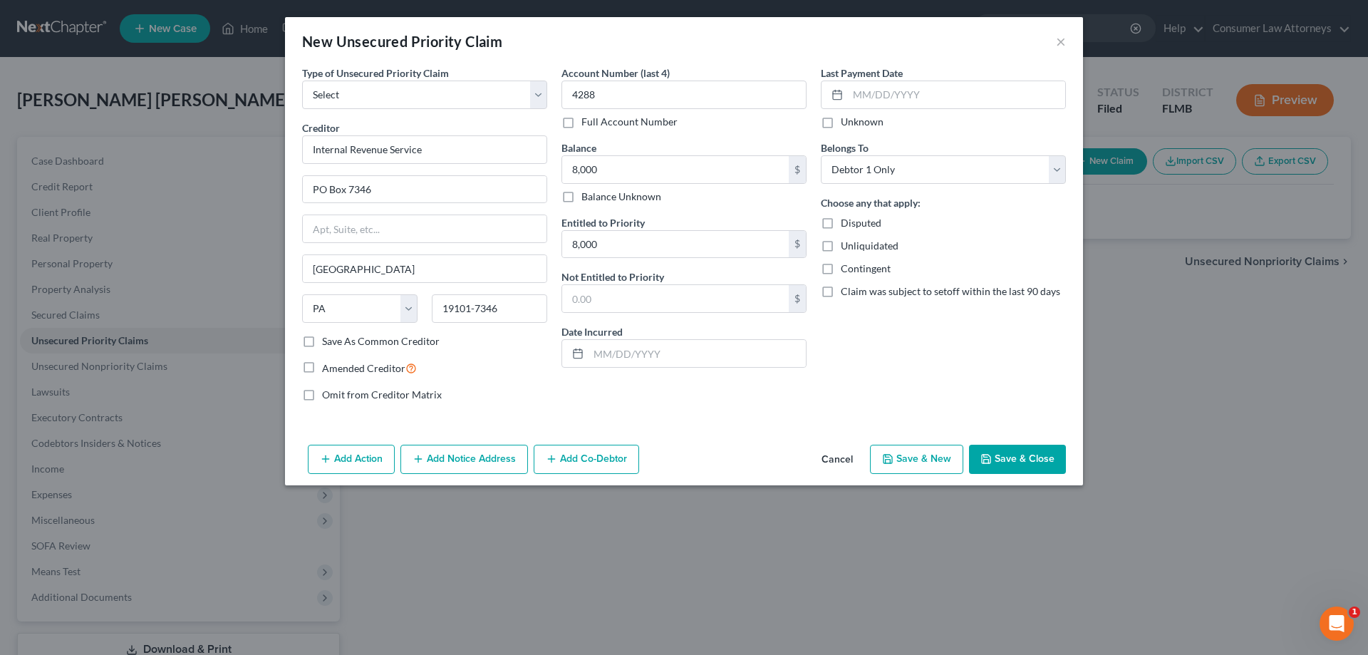
scroll to position [0, 0]
click at [434, 88] on select "Select Taxes & Other Government Units Domestic Support Obligations Extensions o…" at bounding box center [424, 95] width 245 height 29
select select "0"
click at [302, 81] on select "Select Taxes & Other Government Units Domestic Support Obligations Extensions o…" at bounding box center [424, 95] width 245 height 29
select select "39"
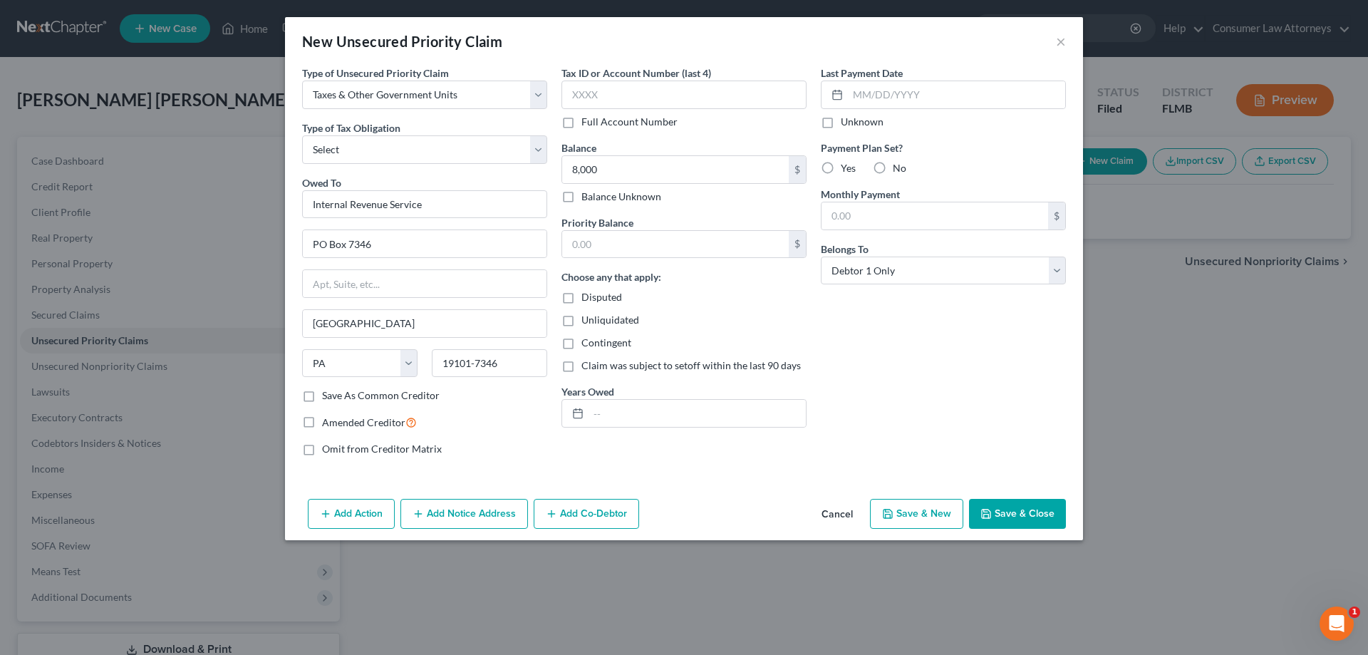
click at [452, 517] on button "Add Notice Address" at bounding box center [465, 514] width 128 height 30
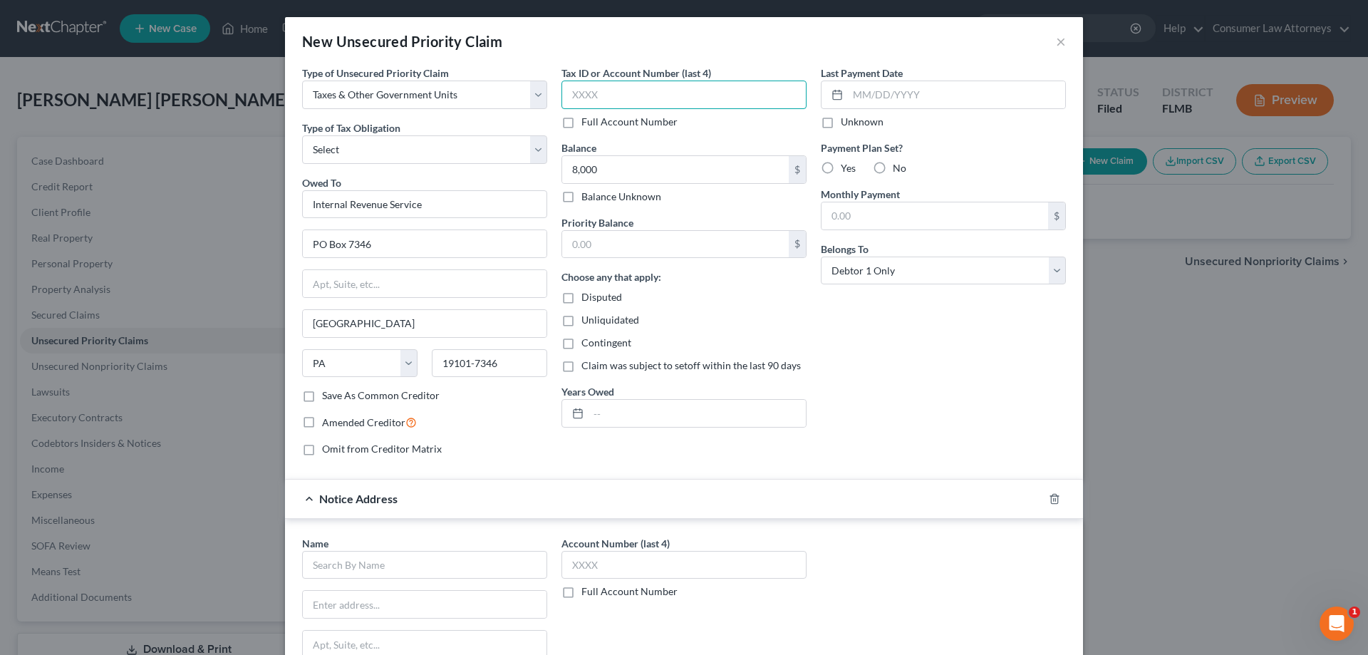
click at [599, 99] on input "text" at bounding box center [684, 95] width 245 height 29
type input "4288"
click at [644, 574] on input "text" at bounding box center [684, 565] width 245 height 29
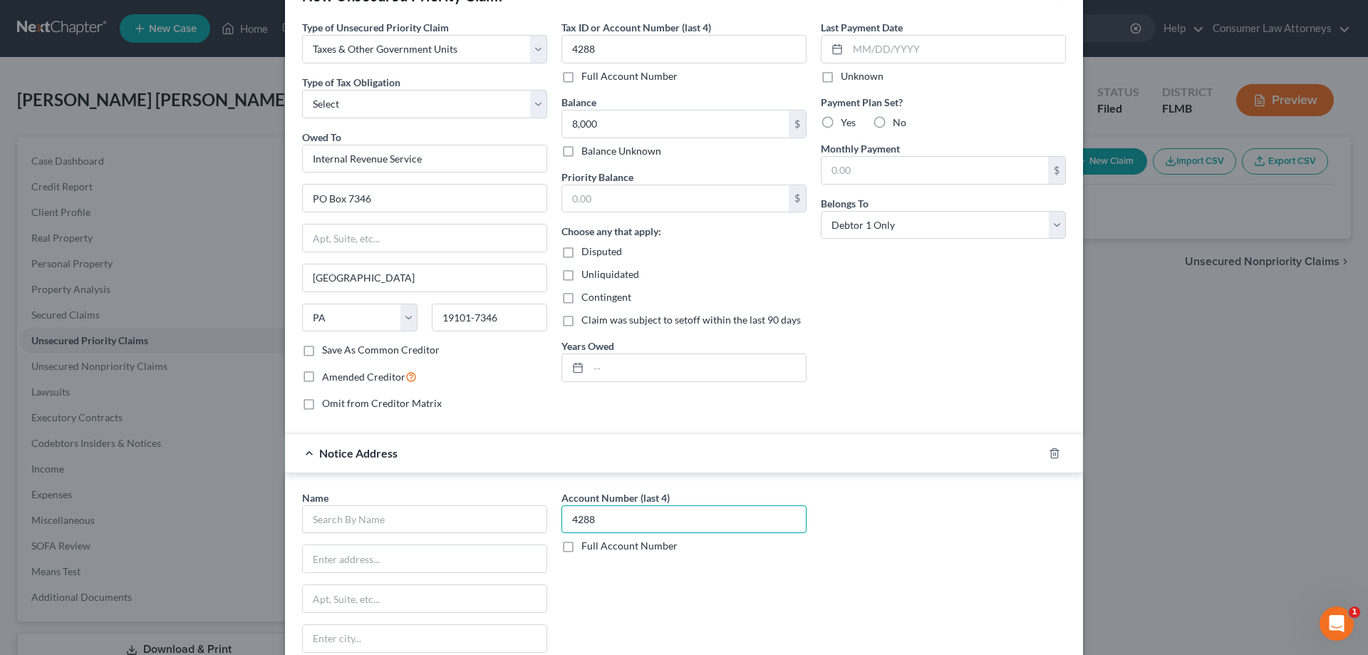
scroll to position [71, 0]
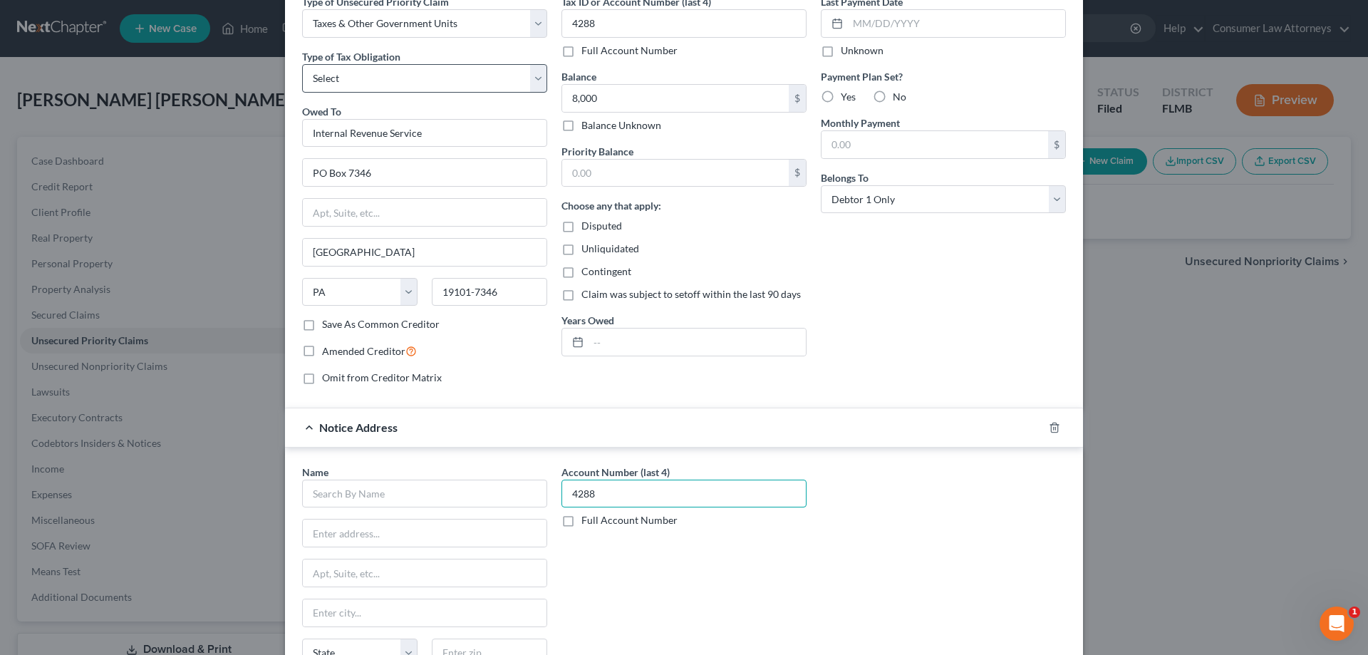
type input "4288"
drag, startPoint x: 453, startPoint y: 86, endPoint x: 387, endPoint y: 71, distance: 68.0
click at [453, 86] on select "Select Federal City State Franchise Tax Board Other" at bounding box center [424, 78] width 245 height 29
select select "0"
click at [302, 64] on select "Select Federal City State Franchise Tax Board Other" at bounding box center [424, 78] width 245 height 29
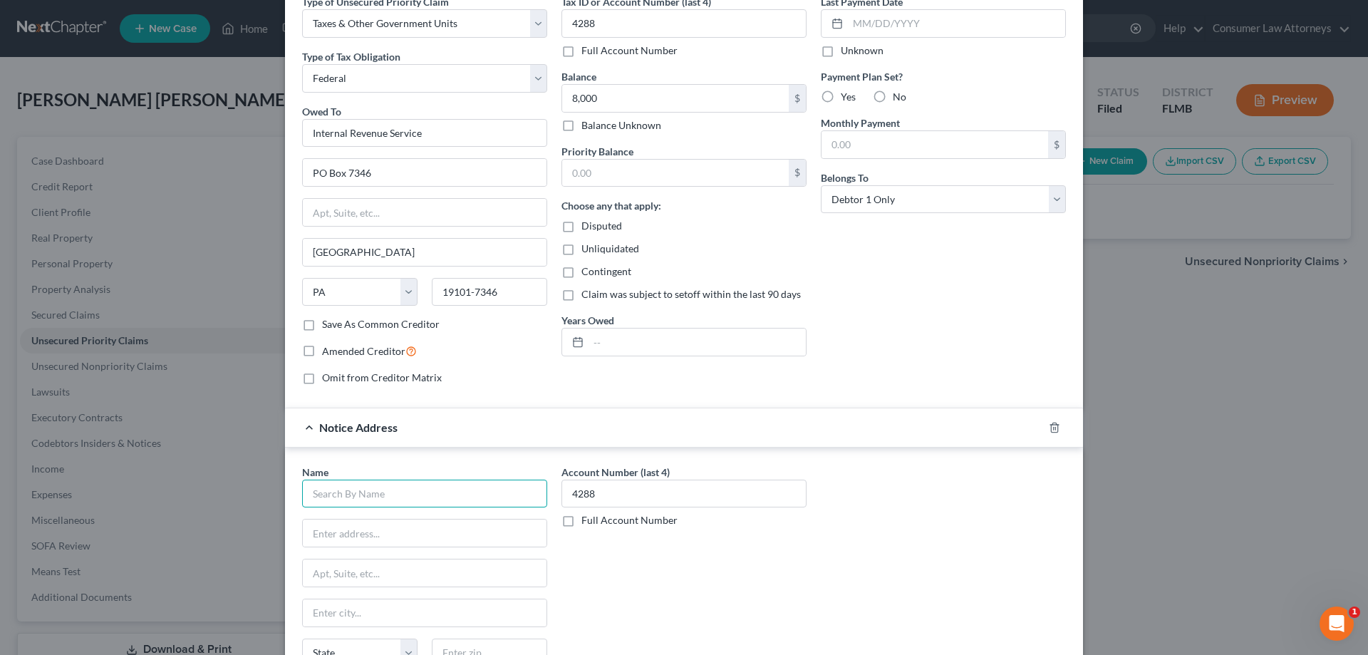
click at [428, 491] on input "text" at bounding box center [424, 494] width 245 height 29
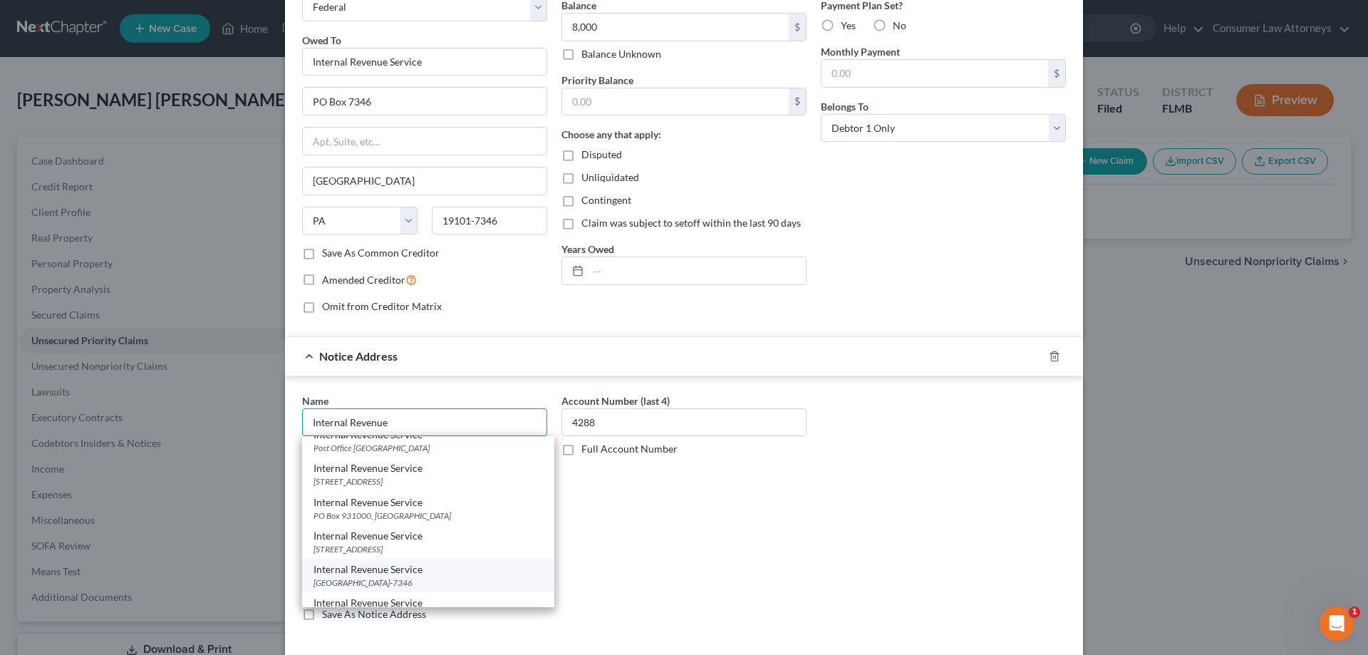
scroll to position [285, 0]
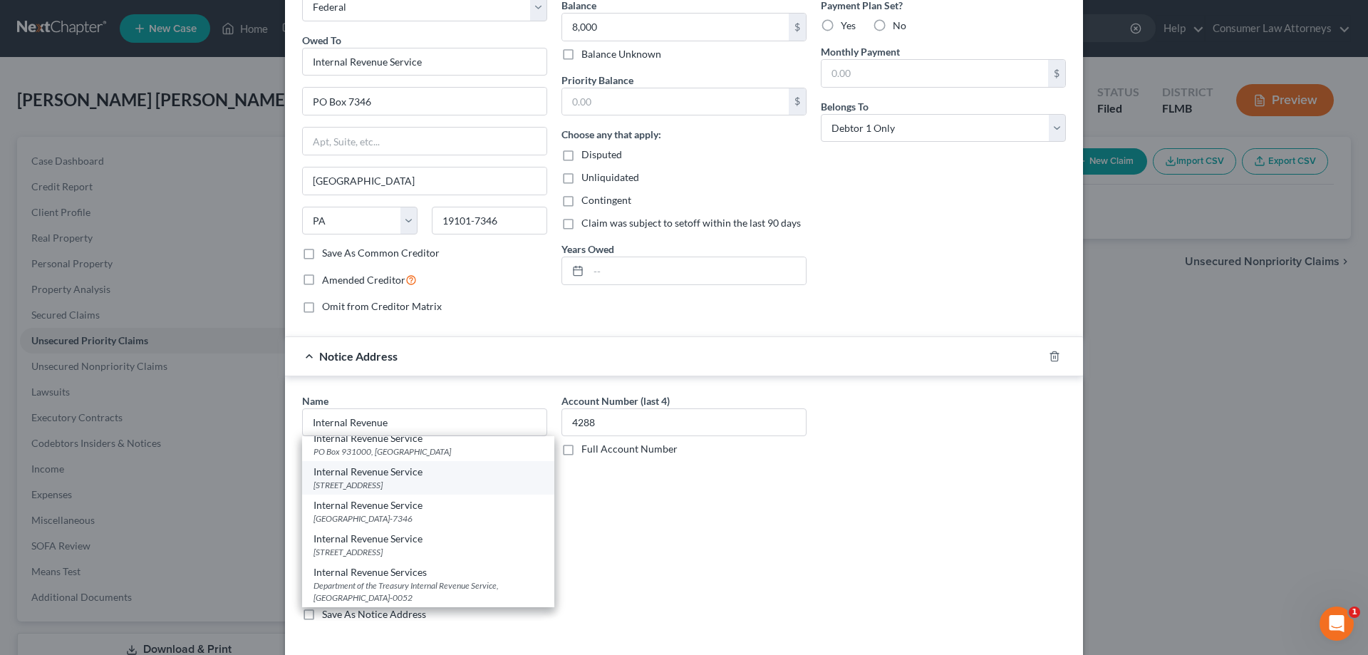
click at [364, 491] on div "[STREET_ADDRESS]" at bounding box center [429, 485] width 230 height 12
type input "Internal Revenue Service"
type input "PO Box 7317"
type input "[GEOGRAPHIC_DATA]"
select select "39"
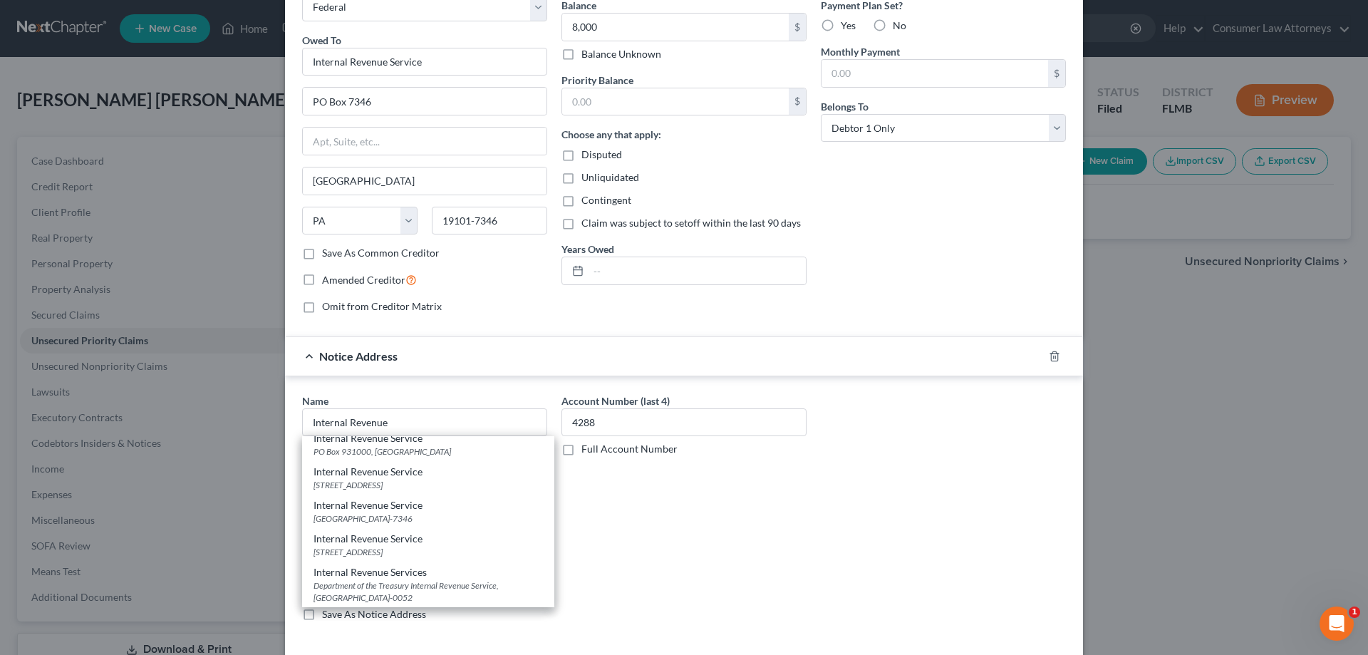
type input "19101-7317"
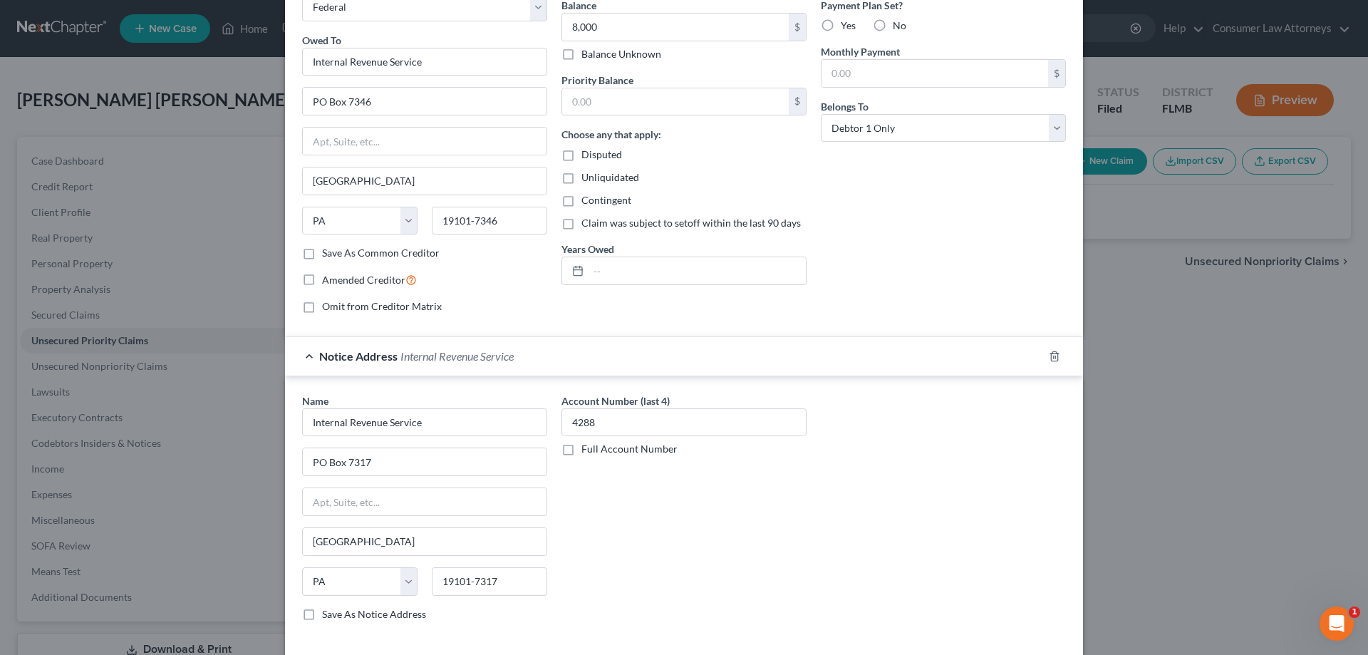
scroll to position [0, 0]
click at [773, 510] on div "Account Number (last 4) 4288 Full Account Number" at bounding box center [684, 512] width 259 height 239
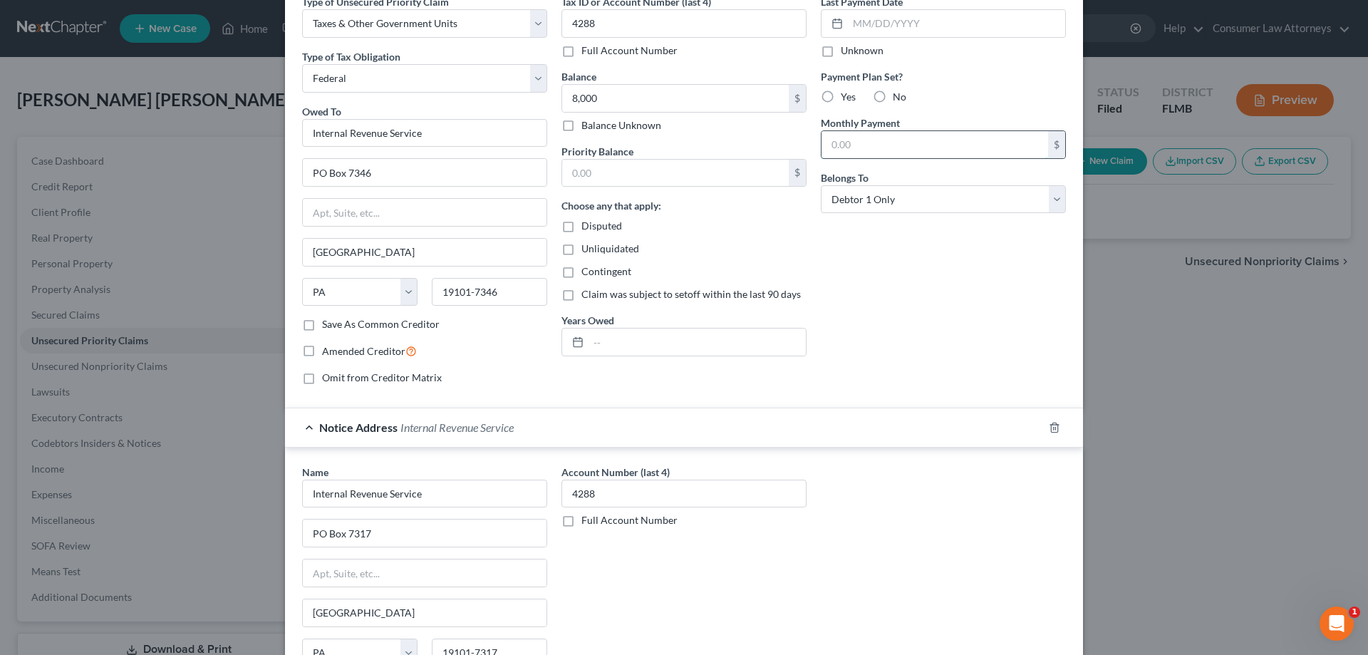
drag, startPoint x: 930, startPoint y: 142, endPoint x: 939, endPoint y: 157, distance: 17.2
click at [930, 142] on input "text" at bounding box center [935, 144] width 227 height 27
type input "100"
click at [841, 98] on label "Yes" at bounding box center [848, 97] width 15 height 14
click at [847, 98] on input "Yes" at bounding box center [851, 94] width 9 height 9
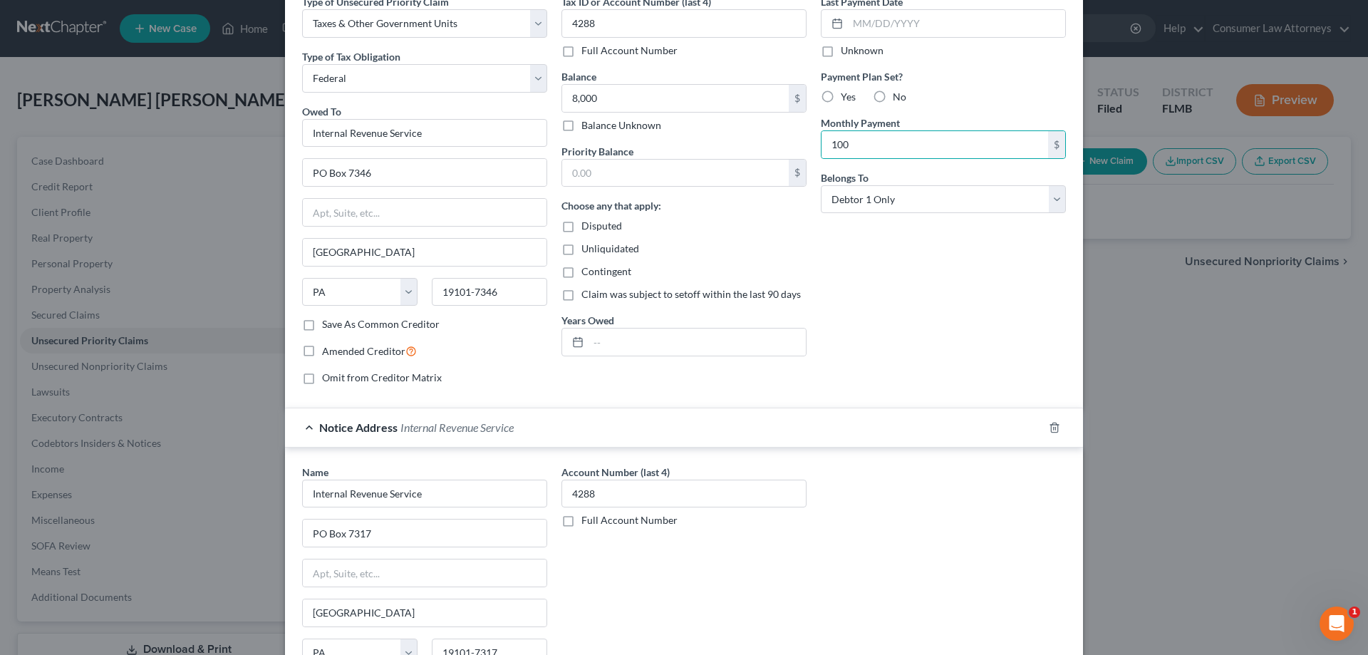
radio input "true"
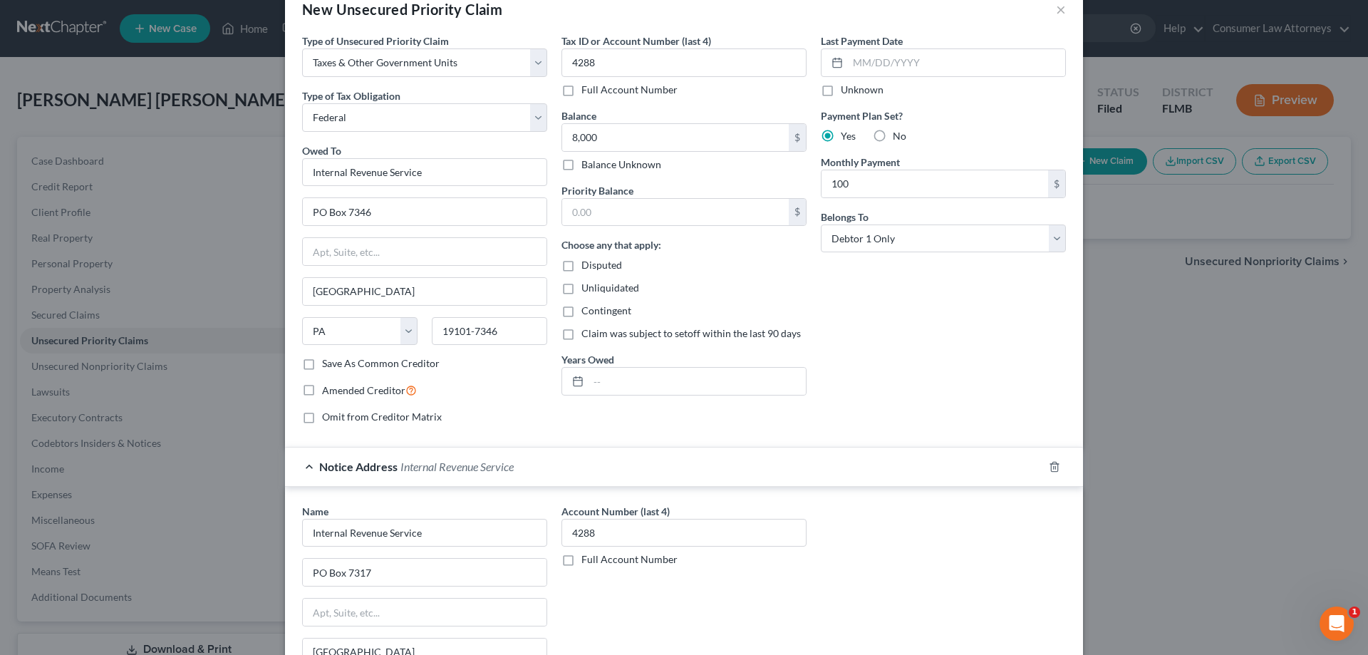
scroll to position [0, 0]
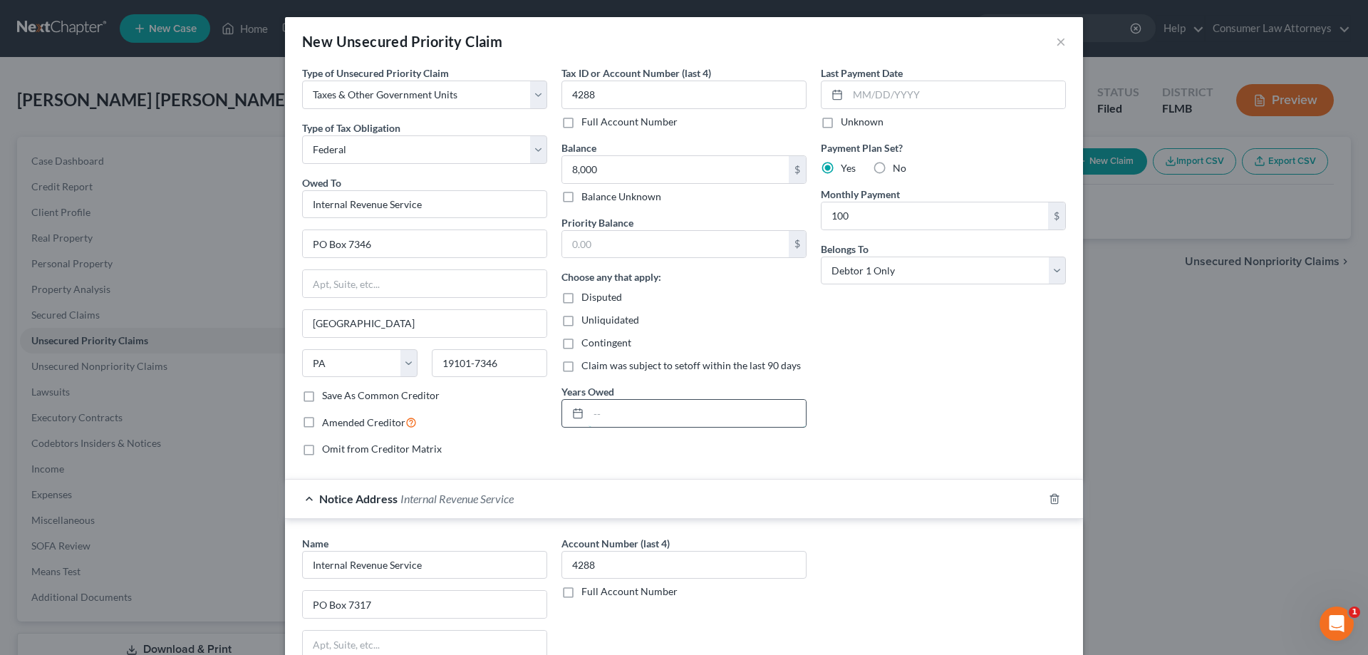
drag, startPoint x: 592, startPoint y: 417, endPoint x: 624, endPoint y: 422, distance: 33.2
click at [592, 417] on input "text" at bounding box center [697, 413] width 217 height 27
click at [647, 411] on input "2021," at bounding box center [697, 413] width 217 height 27
type input "2021 and 2022"
click at [828, 408] on div "Last Payment Date Unknown Payment Plan Set? Yes No Monthly Payment 100 $ Belong…" at bounding box center [943, 267] width 259 height 402
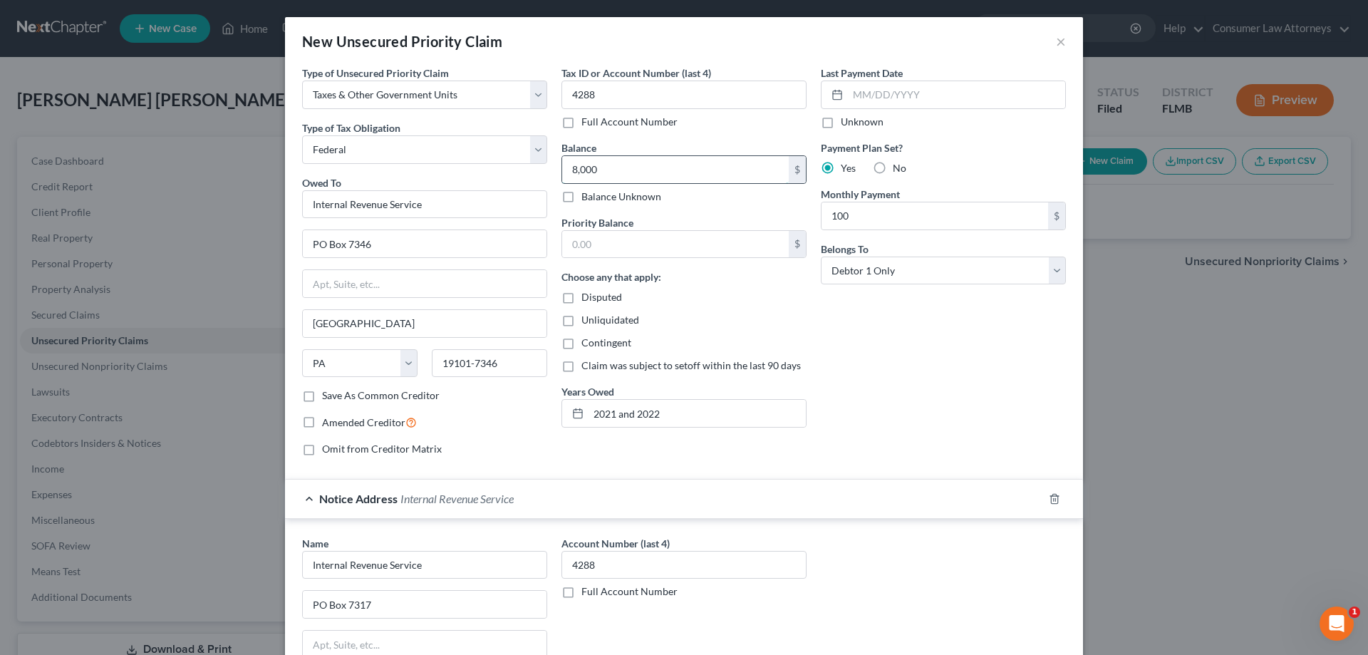
click at [614, 167] on input "8,000" at bounding box center [675, 169] width 227 height 27
type input "8,000.00"
click at [880, 215] on input "100" at bounding box center [935, 215] width 227 height 27
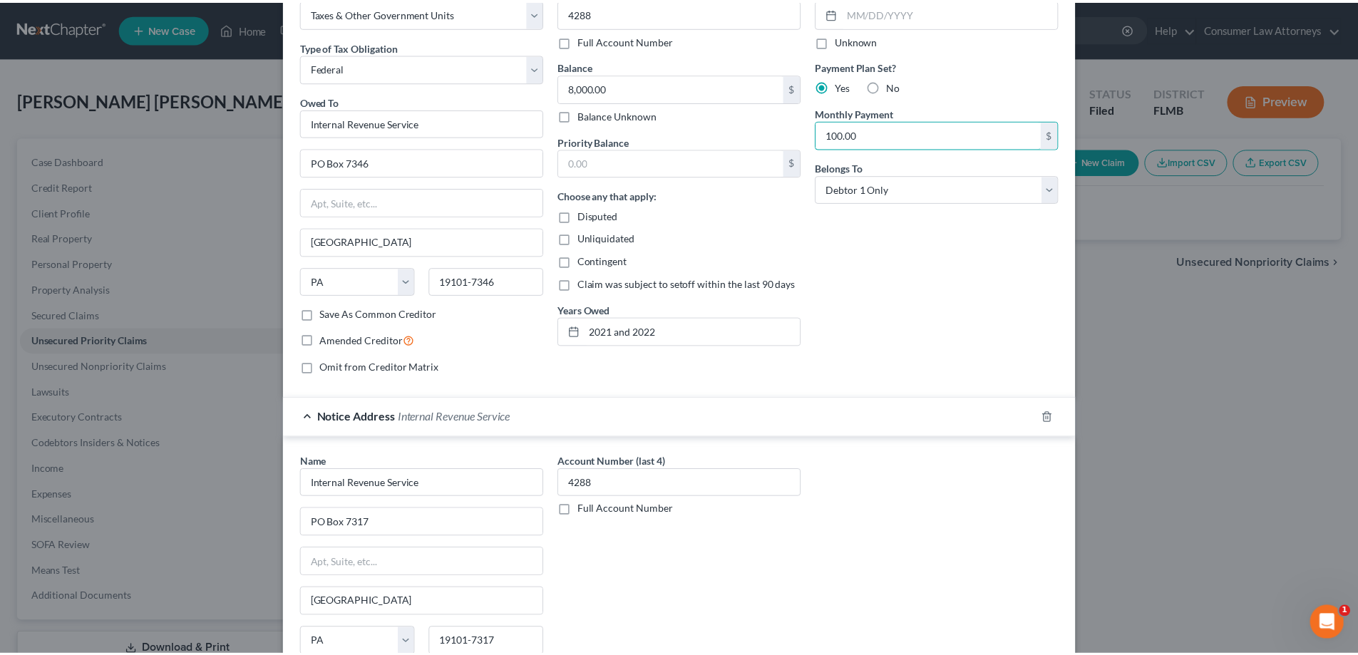
scroll to position [210, 0]
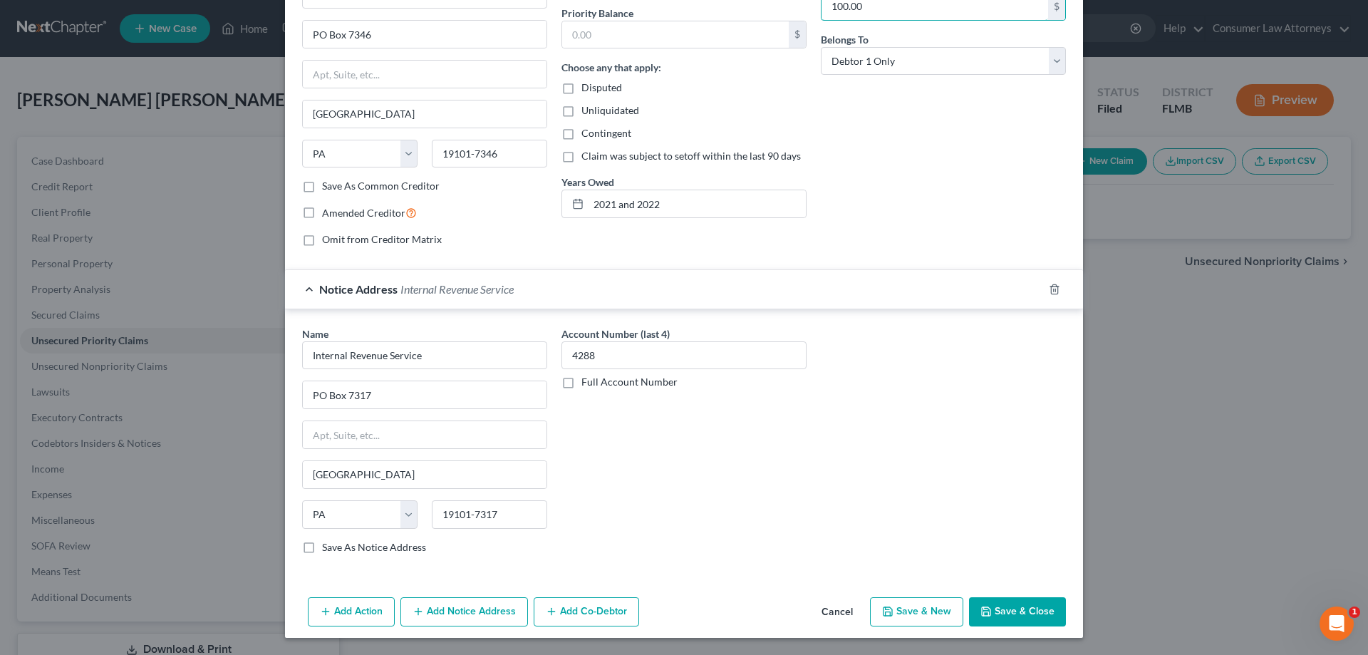
type input "100.00"
click at [1006, 612] on button "Save & Close" at bounding box center [1017, 612] width 97 height 30
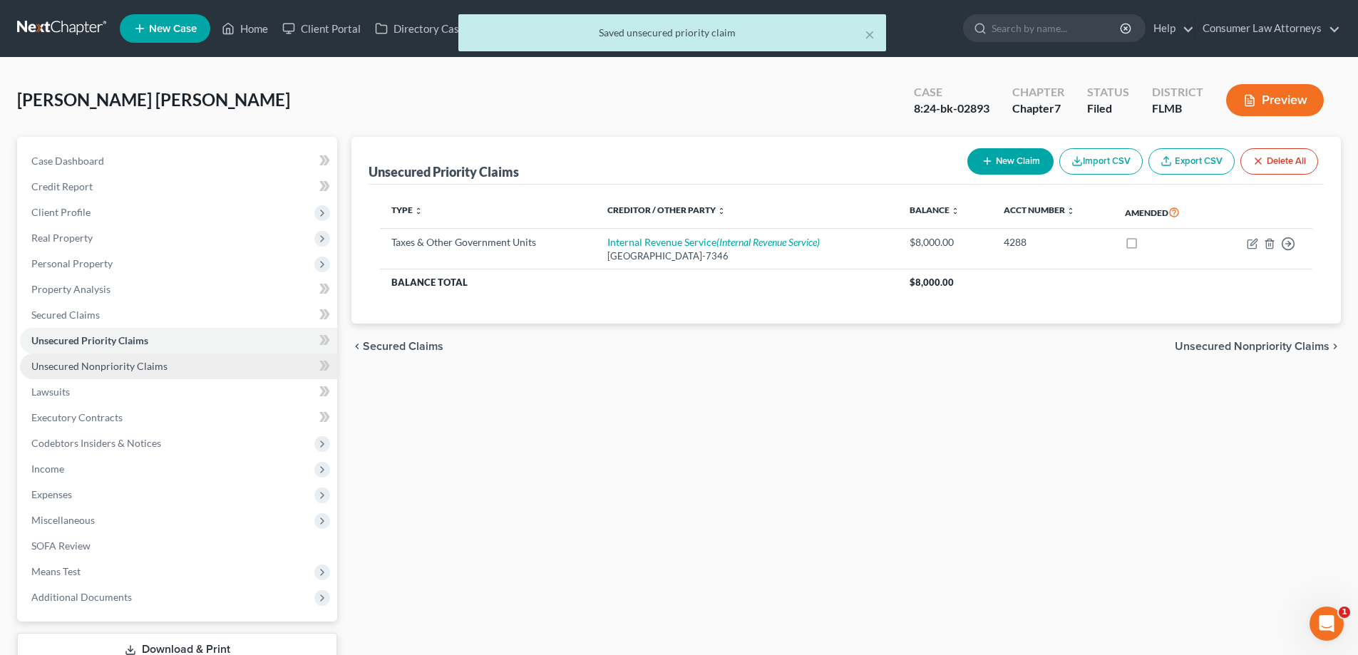
click at [158, 371] on span "Unsecured Nonpriority Claims" at bounding box center [99, 366] width 136 height 12
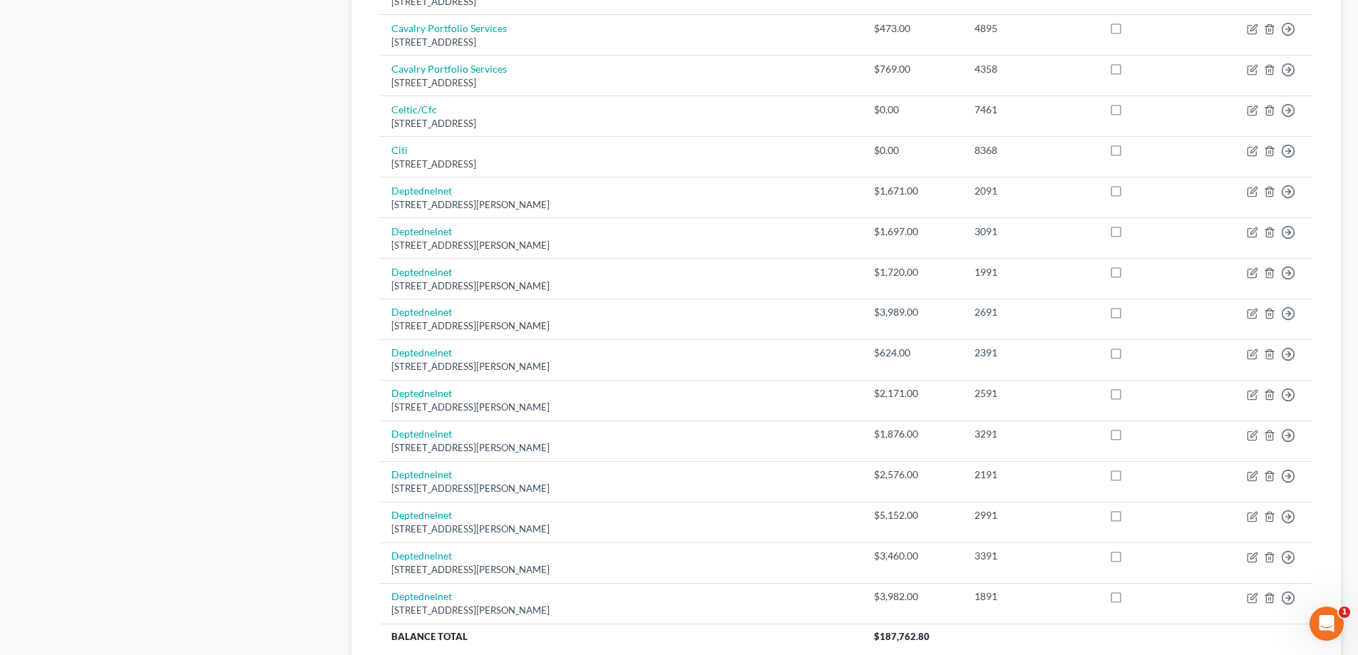
scroll to position [995, 0]
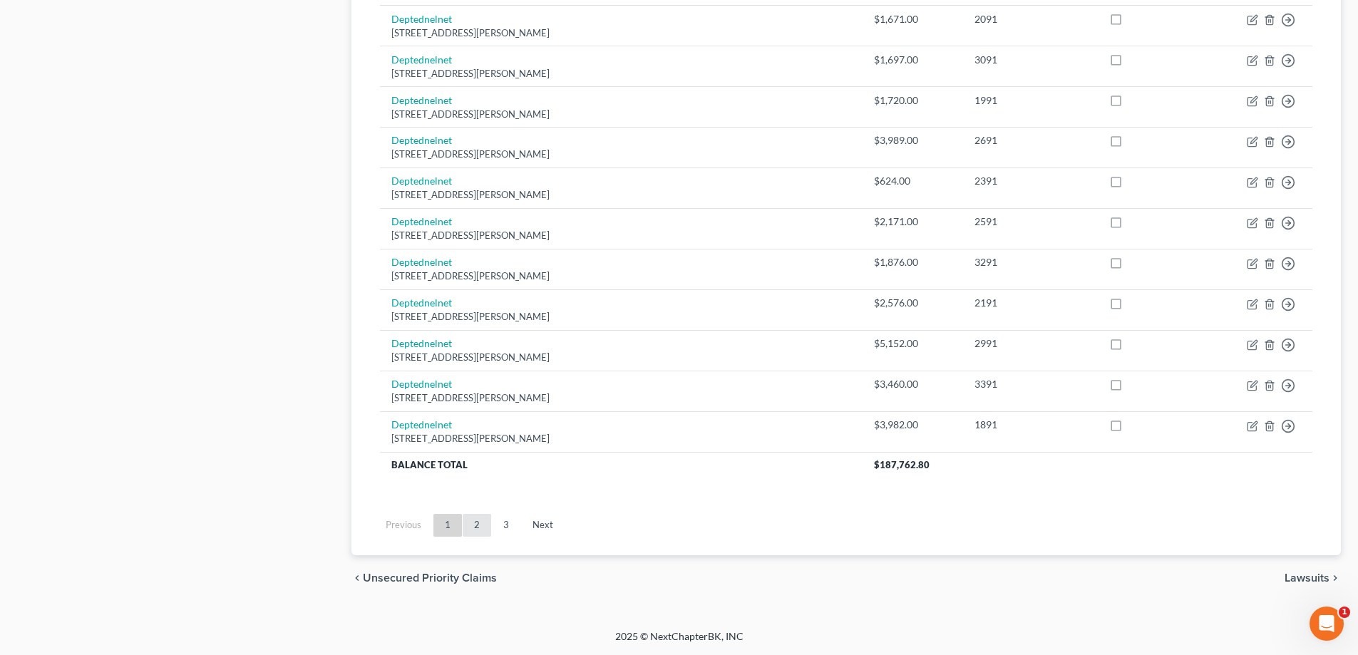
click at [472, 526] on link "2" at bounding box center [477, 525] width 29 height 23
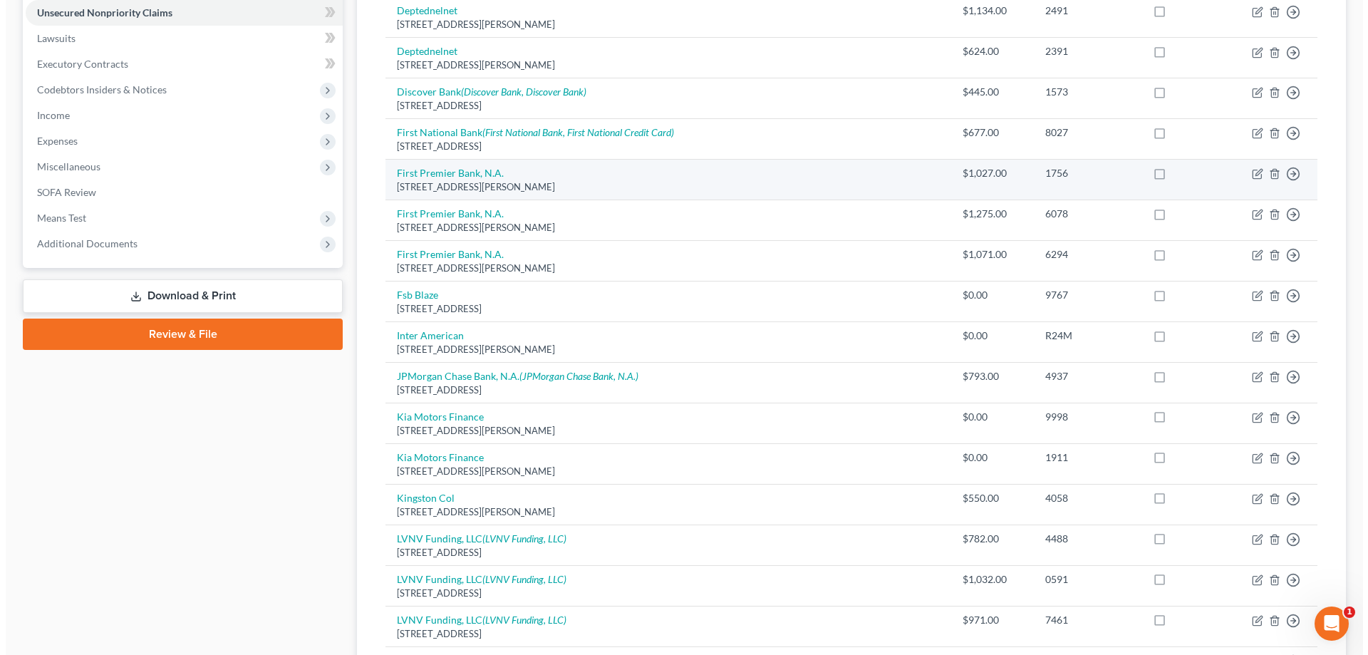
scroll to position [0, 0]
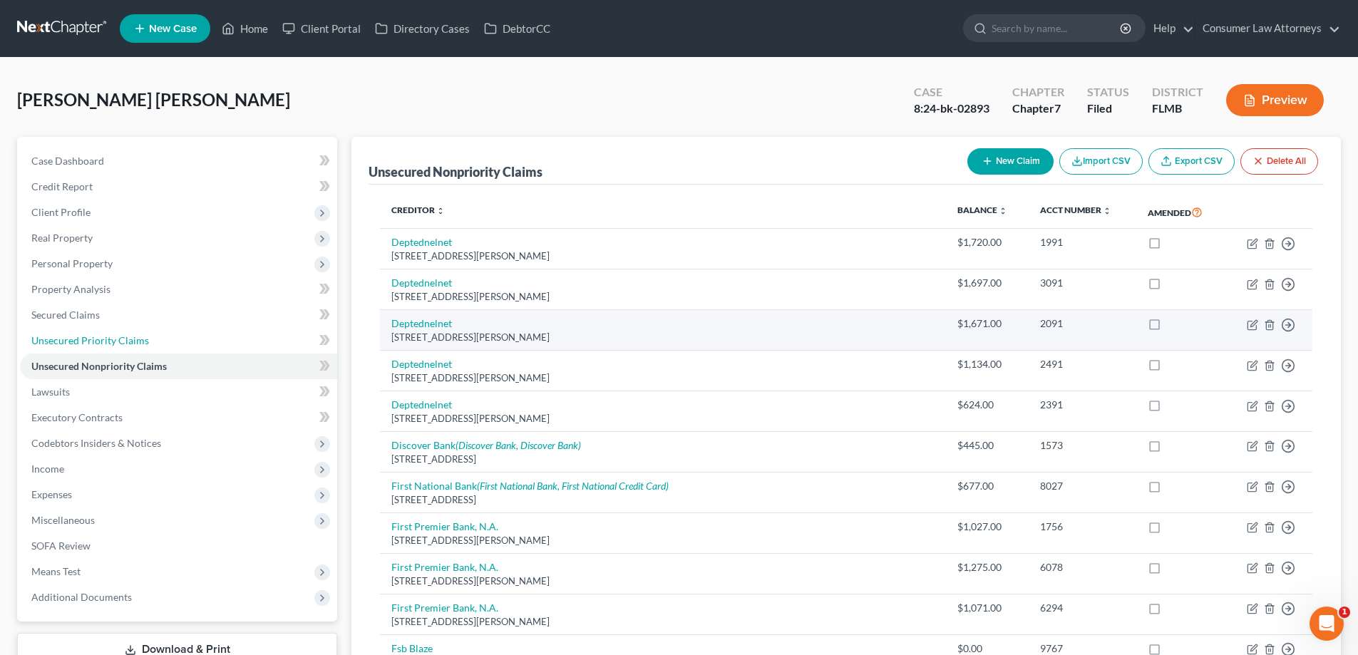
drag, startPoint x: 123, startPoint y: 338, endPoint x: 513, endPoint y: 346, distance: 390.0
click at [123, 338] on span "Unsecured Priority Claims" at bounding box center [90, 340] width 118 height 12
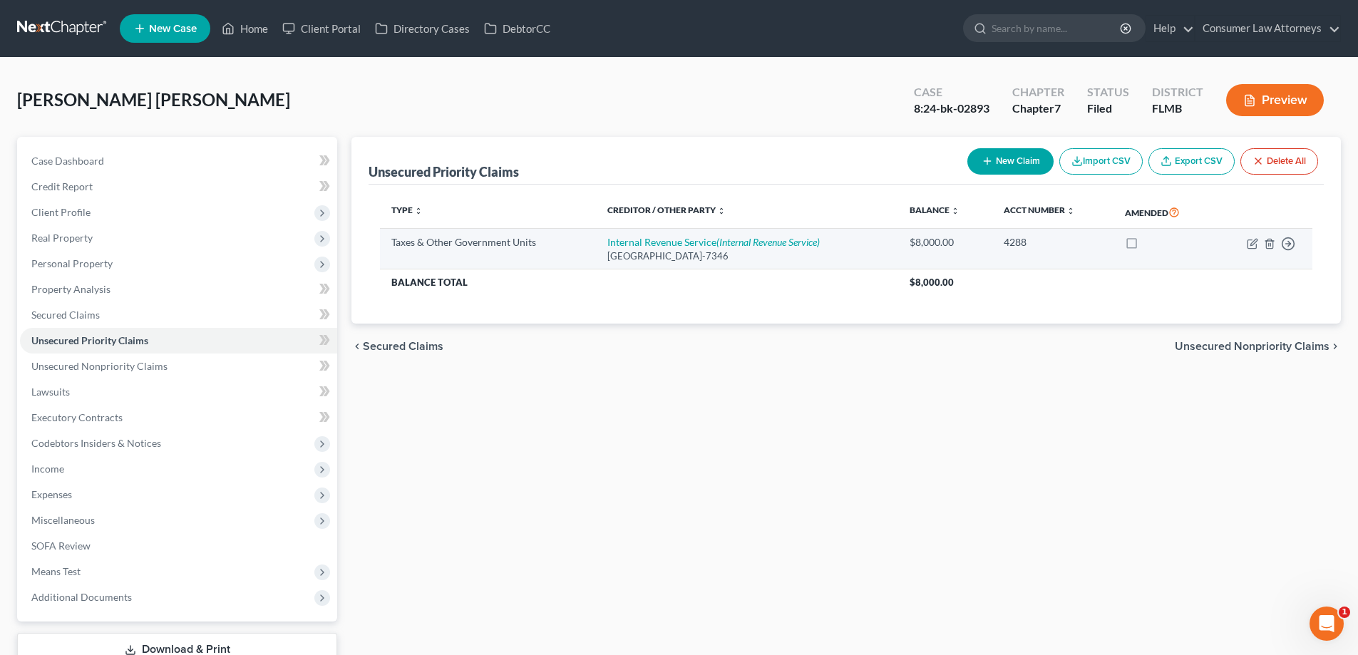
drag, startPoint x: 599, startPoint y: 256, endPoint x: 779, endPoint y: 264, distance: 180.5
click at [779, 264] on td "Internal Revenue Service (Internal Revenue Service) [GEOGRAPHIC_DATA]-7346" at bounding box center [747, 249] width 303 height 41
copy div "[GEOGRAPHIC_DATA]-7346"
click at [711, 242] on link "Internal Revenue Service (Internal Revenue Service)" at bounding box center [713, 242] width 212 height 12
select select "0"
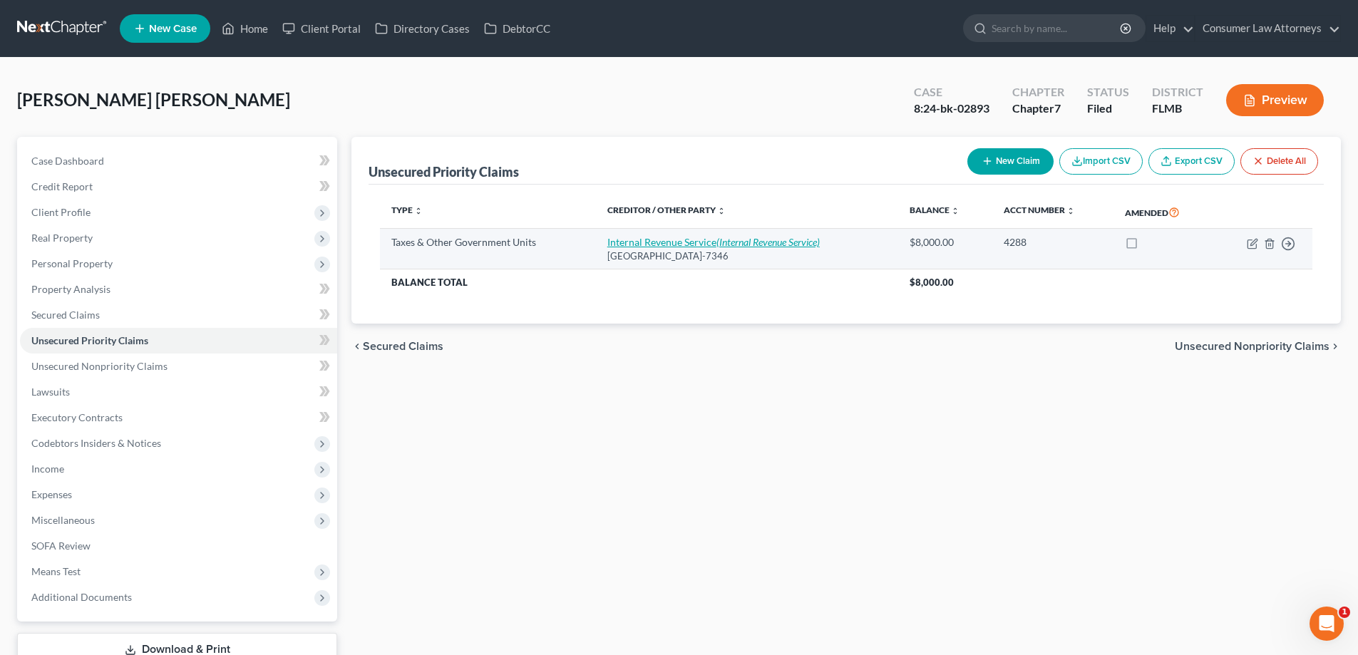
select select "39"
select select "0"
select select "39"
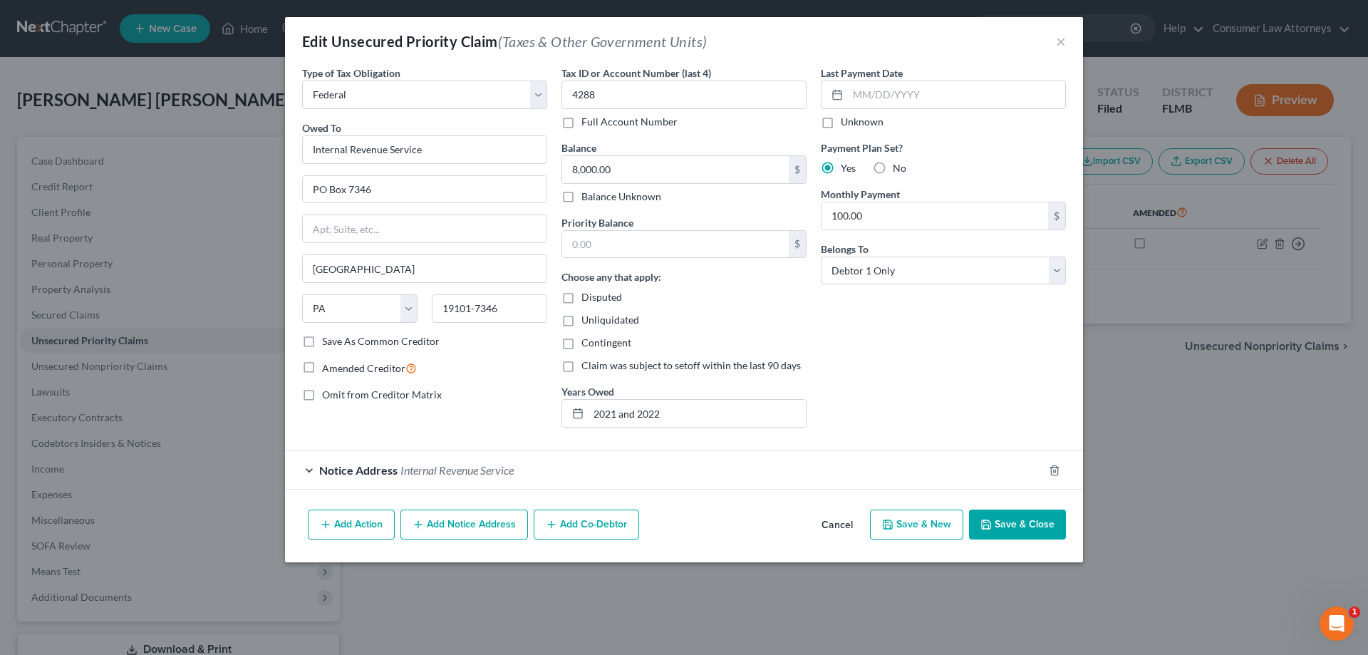
click at [416, 466] on span "Internal Revenue Service" at bounding box center [457, 470] width 113 height 14
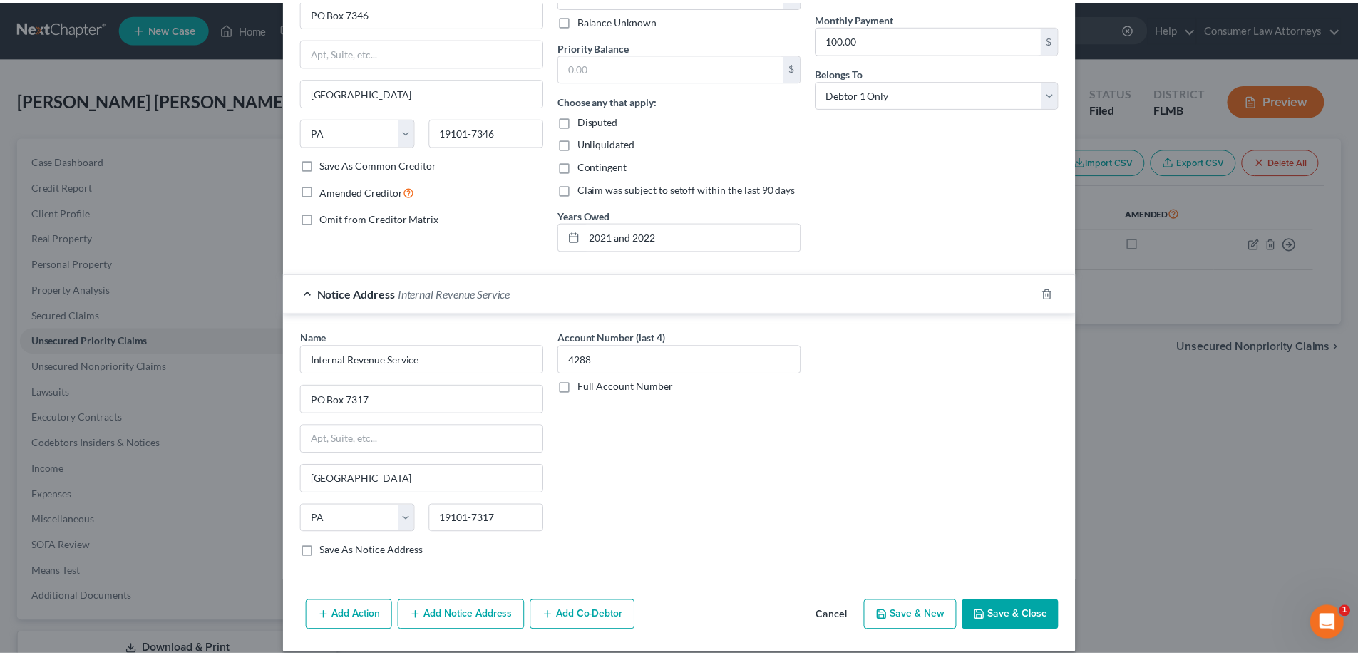
scroll to position [192, 0]
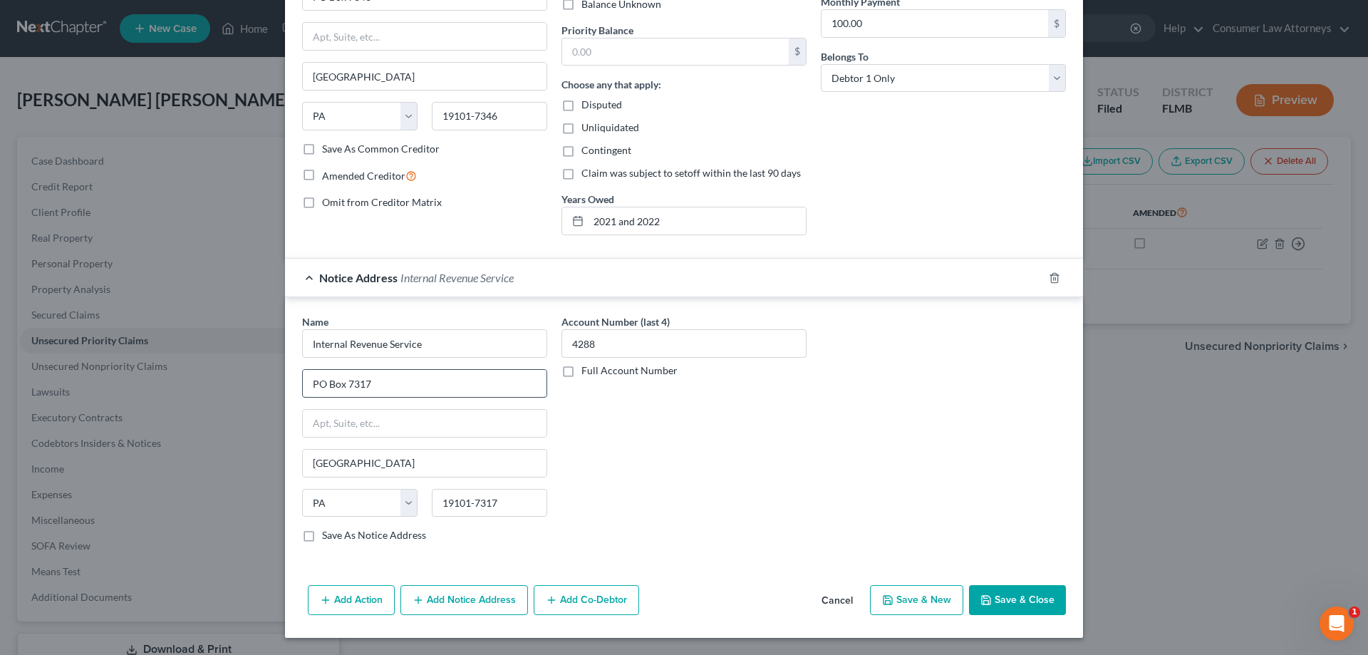
click at [398, 384] on input "PO Box 7317" at bounding box center [425, 383] width 244 height 27
drag, startPoint x: 1009, startPoint y: 607, endPoint x: 954, endPoint y: 431, distance: 184.6
click at [1009, 607] on button "Save & Close" at bounding box center [1017, 600] width 97 height 30
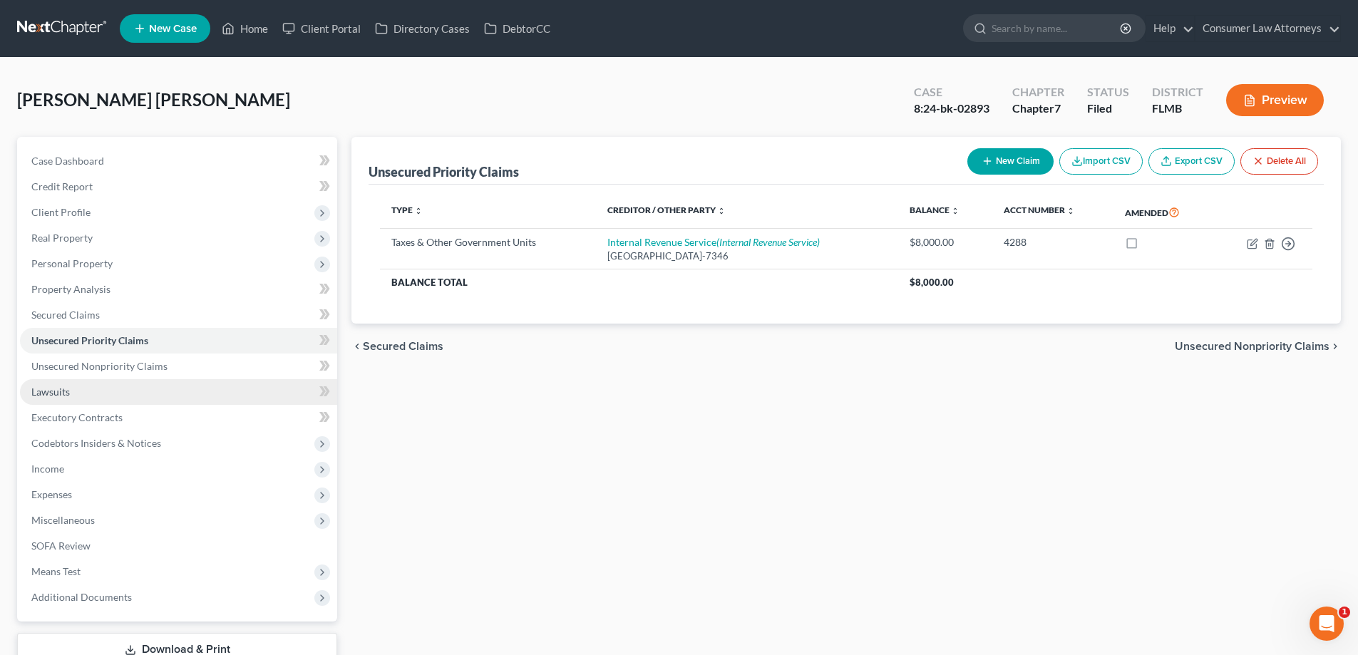
click at [73, 391] on link "Lawsuits" at bounding box center [178, 392] width 317 height 26
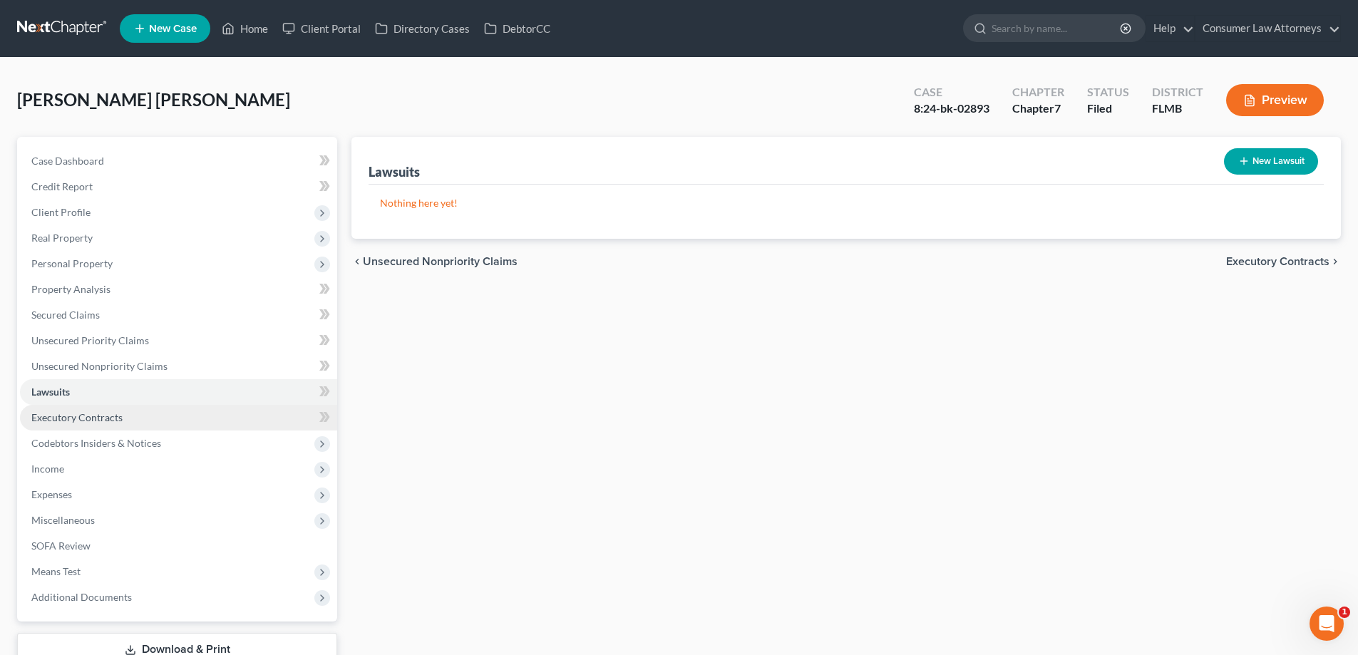
click at [84, 417] on span "Executory Contracts" at bounding box center [76, 417] width 91 height 12
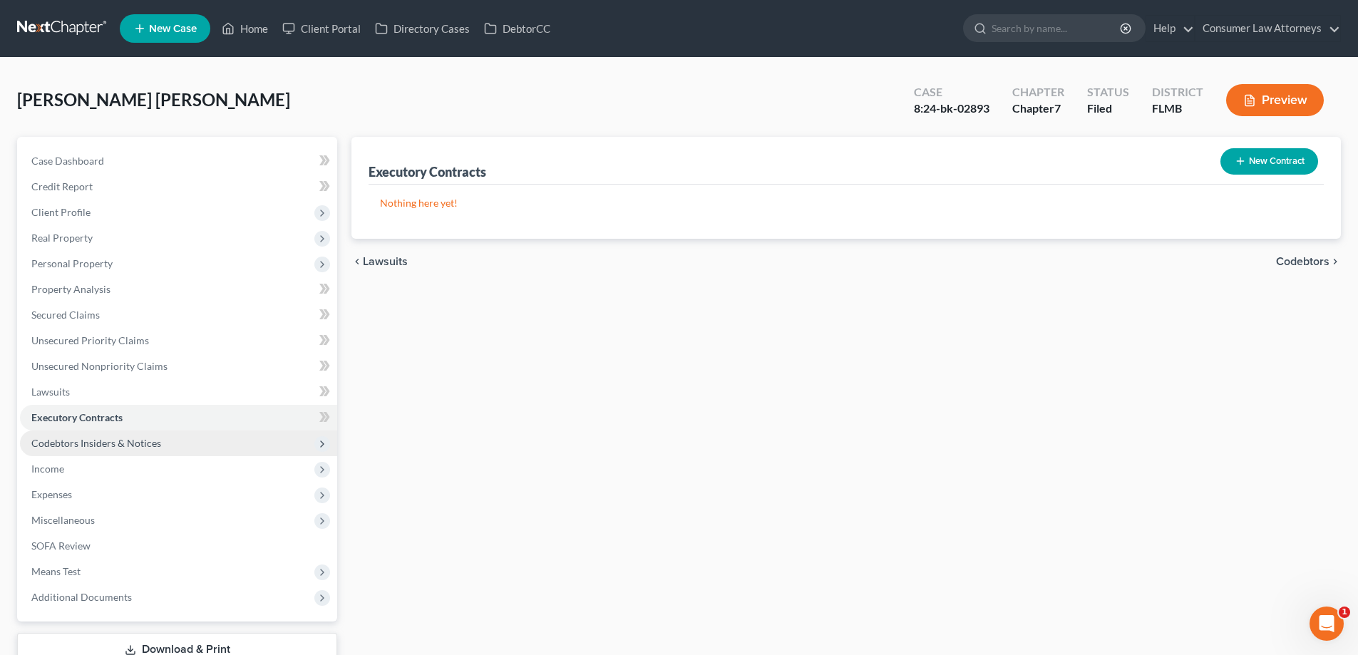
click at [78, 445] on span "Codebtors Insiders & Notices" at bounding box center [96, 443] width 130 height 12
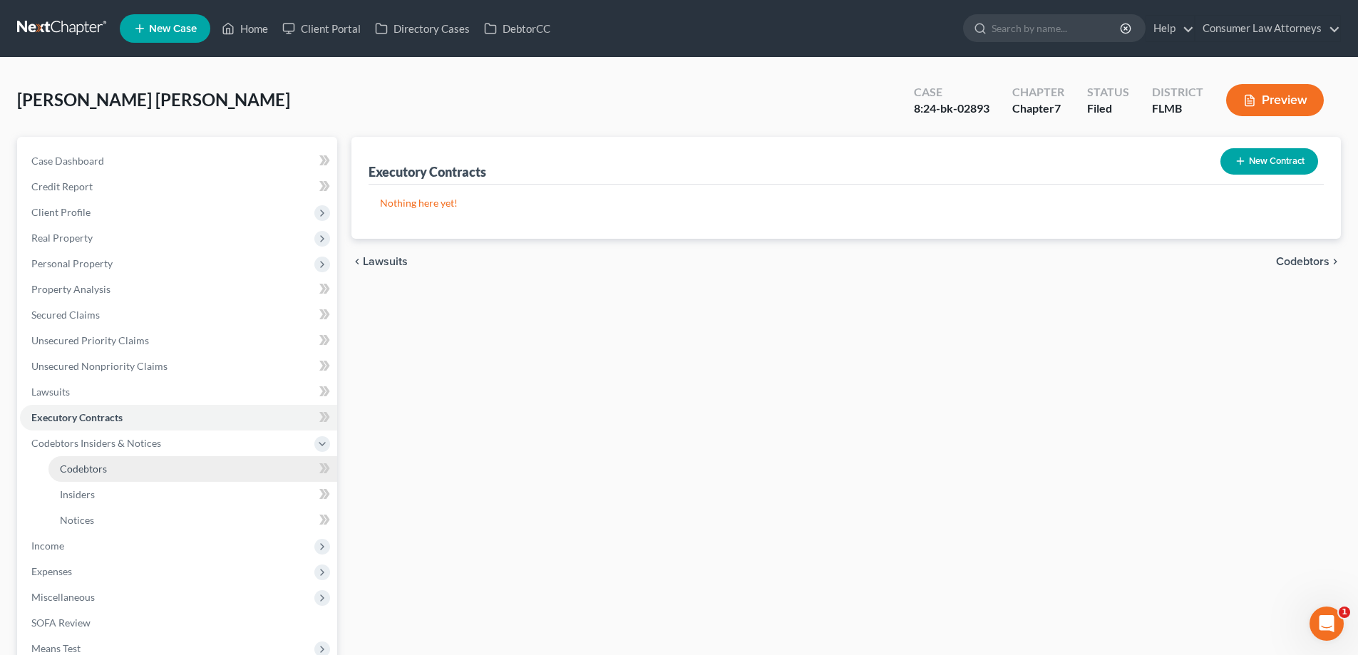
click at [84, 469] on span "Codebtors" at bounding box center [83, 469] width 47 height 12
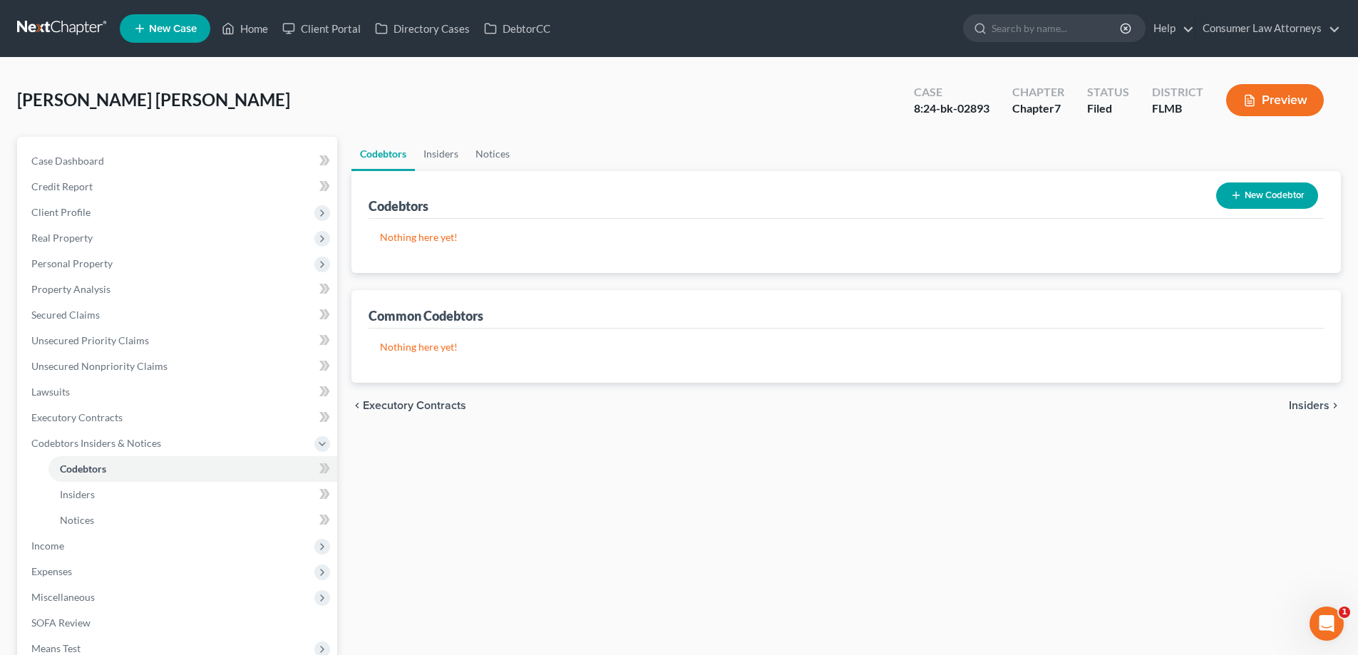
scroll to position [180, 0]
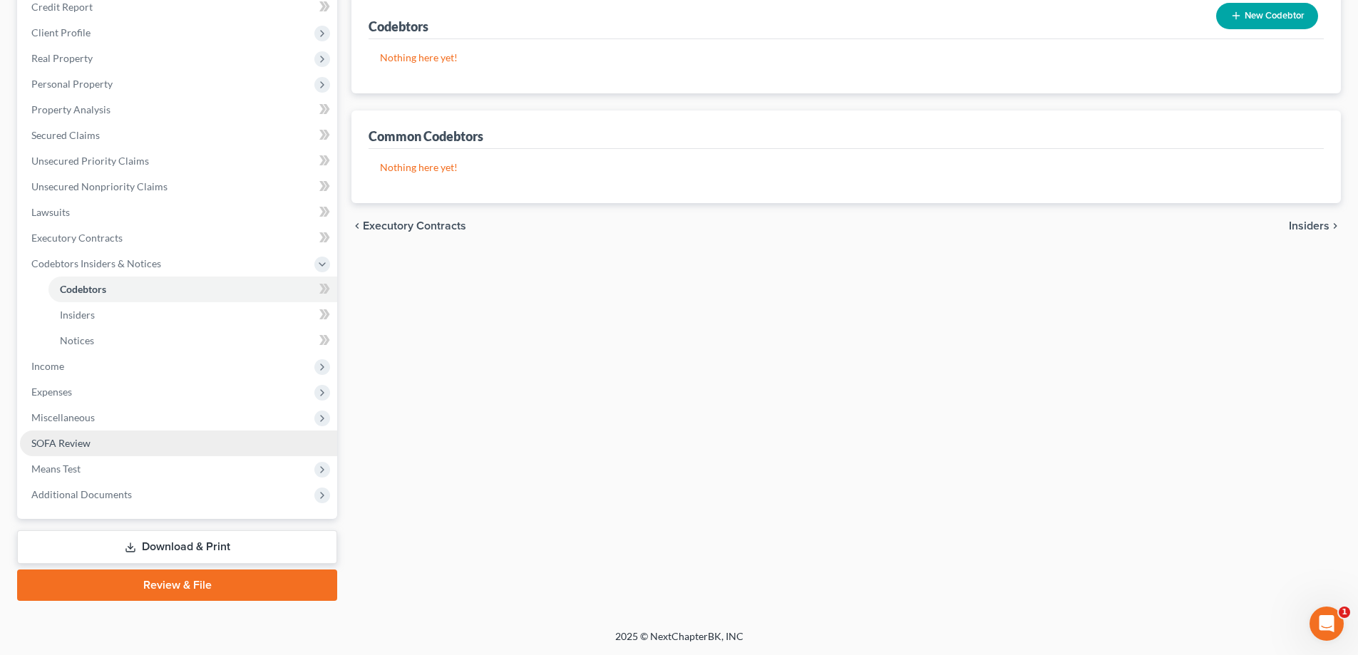
click at [33, 440] on span "SOFA Review" at bounding box center [60, 443] width 59 height 12
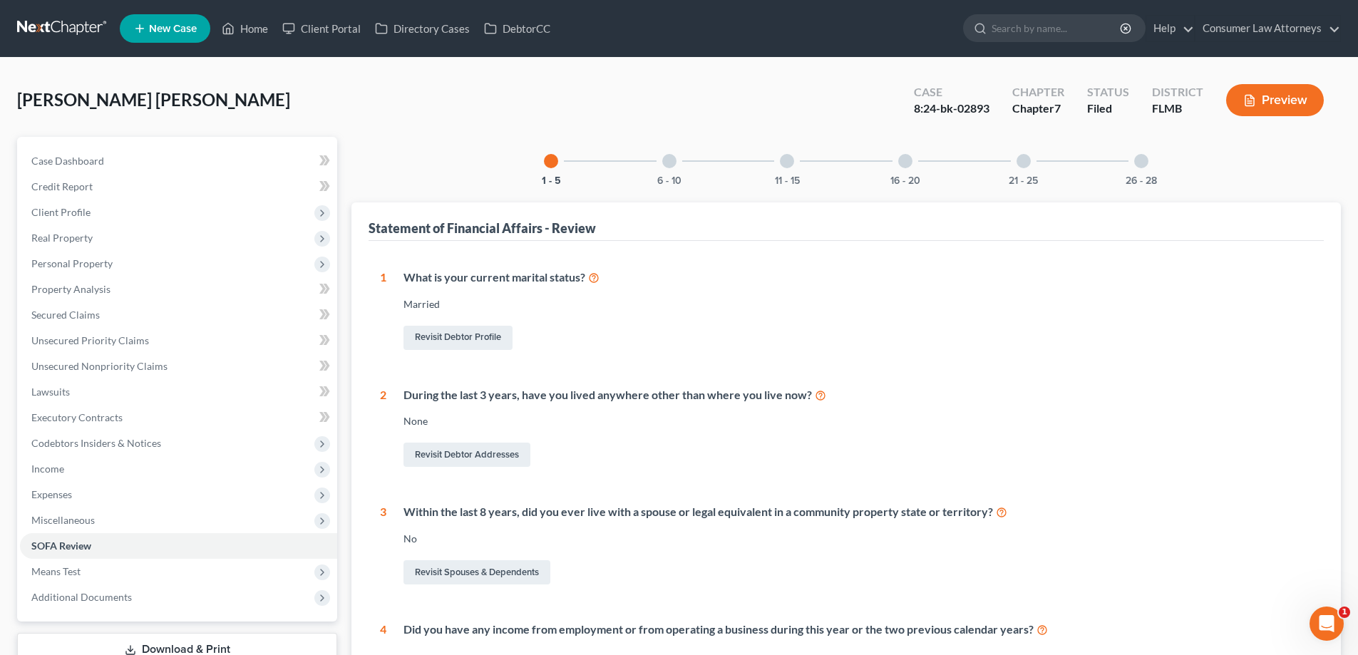
scroll to position [285, 0]
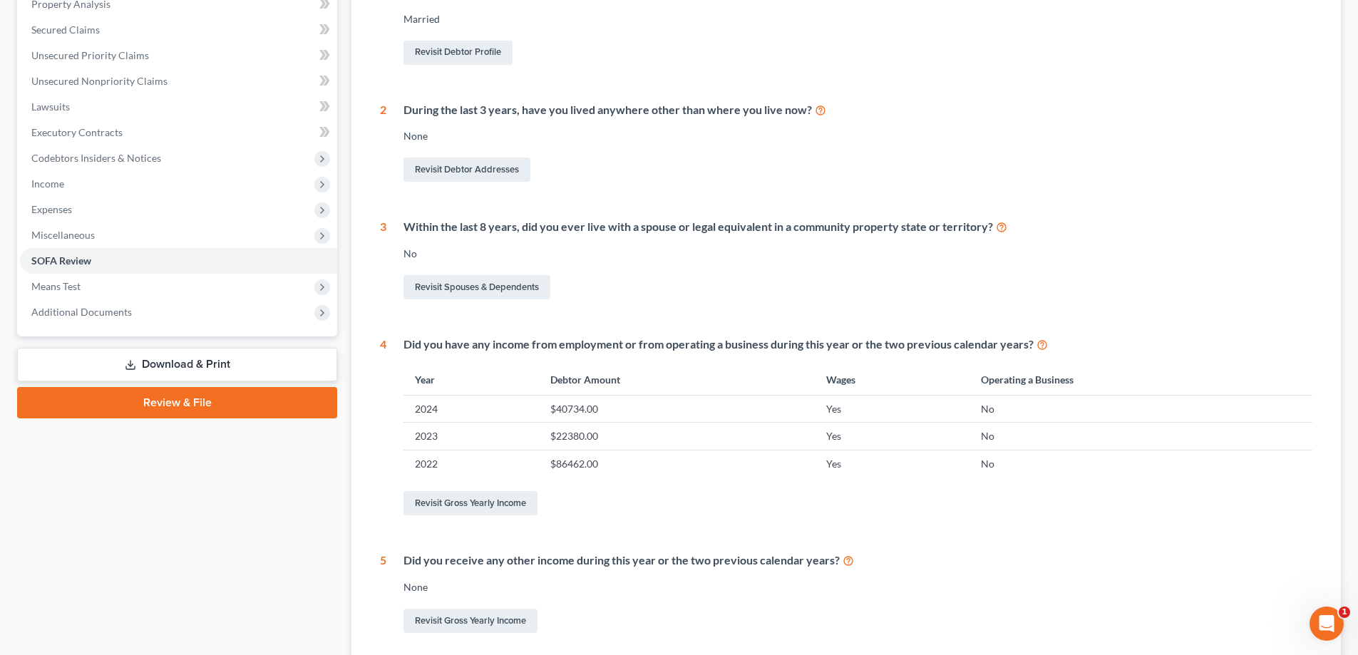
click at [198, 361] on link "Download & Print" at bounding box center [177, 364] width 320 height 33
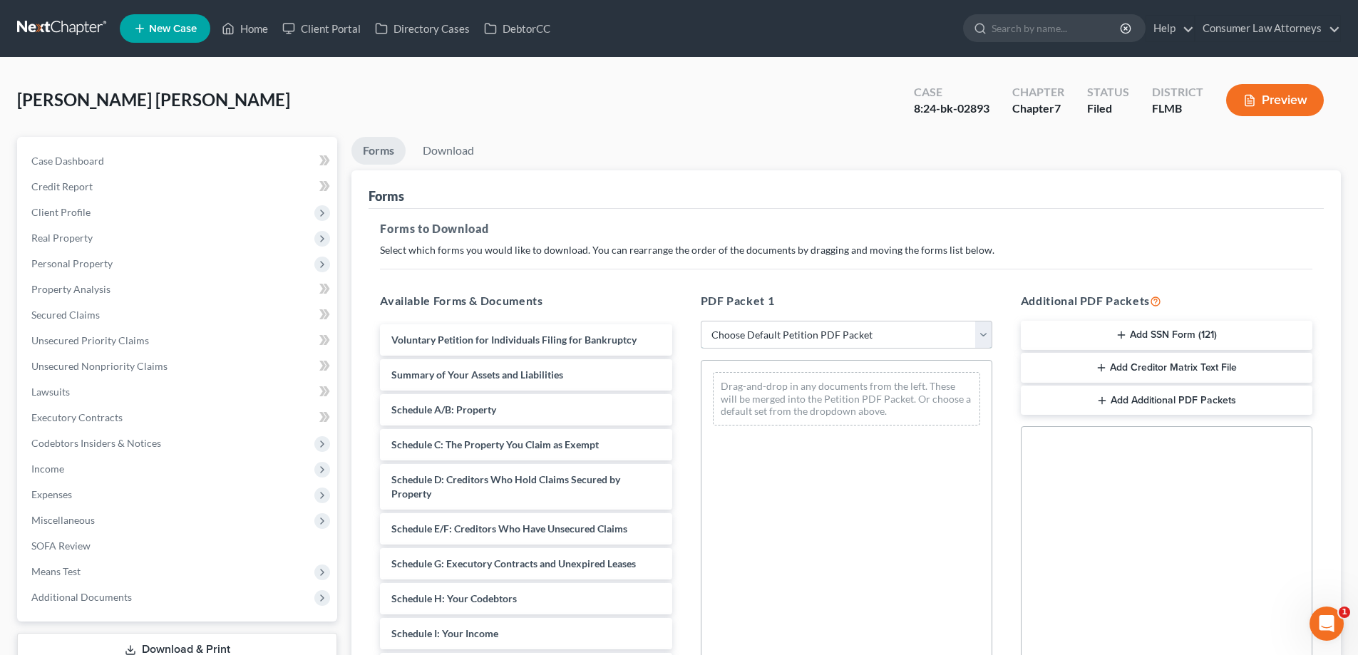
drag, startPoint x: 848, startPoint y: 338, endPoint x: 825, endPoint y: 346, distance: 24.1
click at [848, 338] on select "Choose Default Petition PDF Packet Complete Bankruptcy Petition (all forms and …" at bounding box center [847, 335] width 292 height 29
select select "2"
click at [701, 321] on select "Choose Default Petition PDF Packet Complete Bankruptcy Petition (all forms and …" at bounding box center [847, 335] width 292 height 29
click at [688, 410] on div "PDF Packet 1 Choose Default Petition PDF Packet Complete Bankruptcy Petition (a…" at bounding box center [846, 522] width 320 height 483
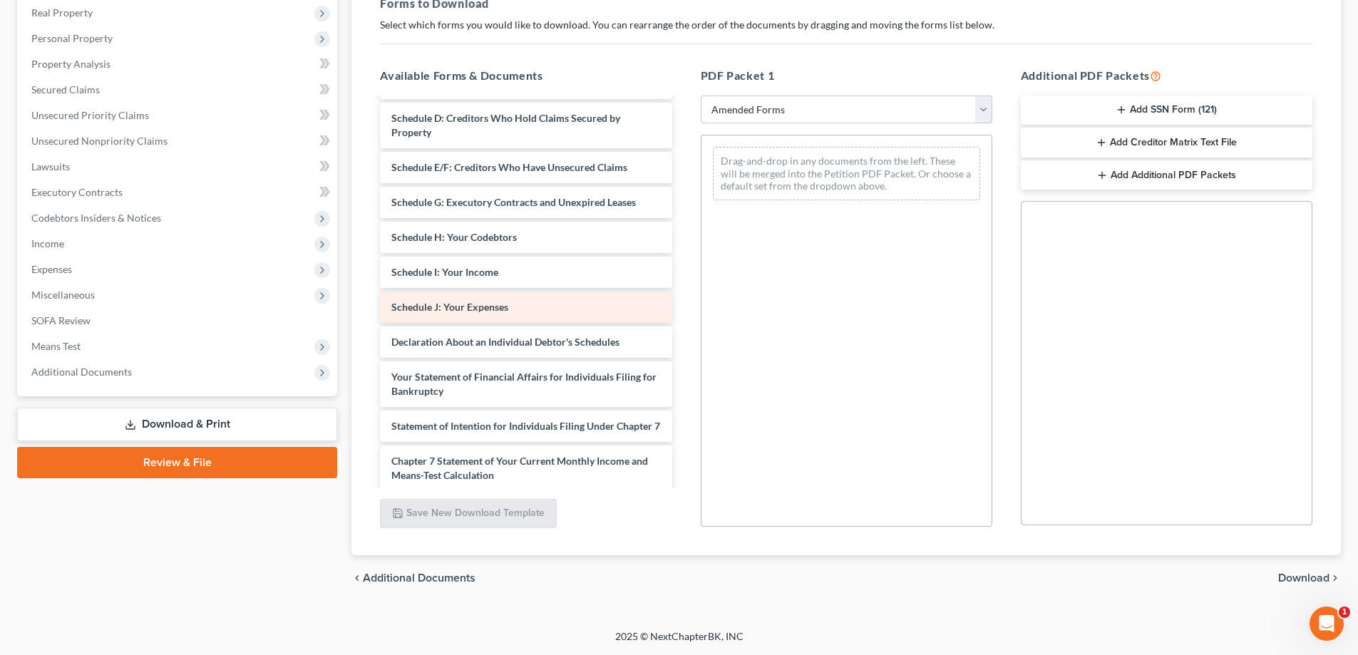
scroll to position [143, 0]
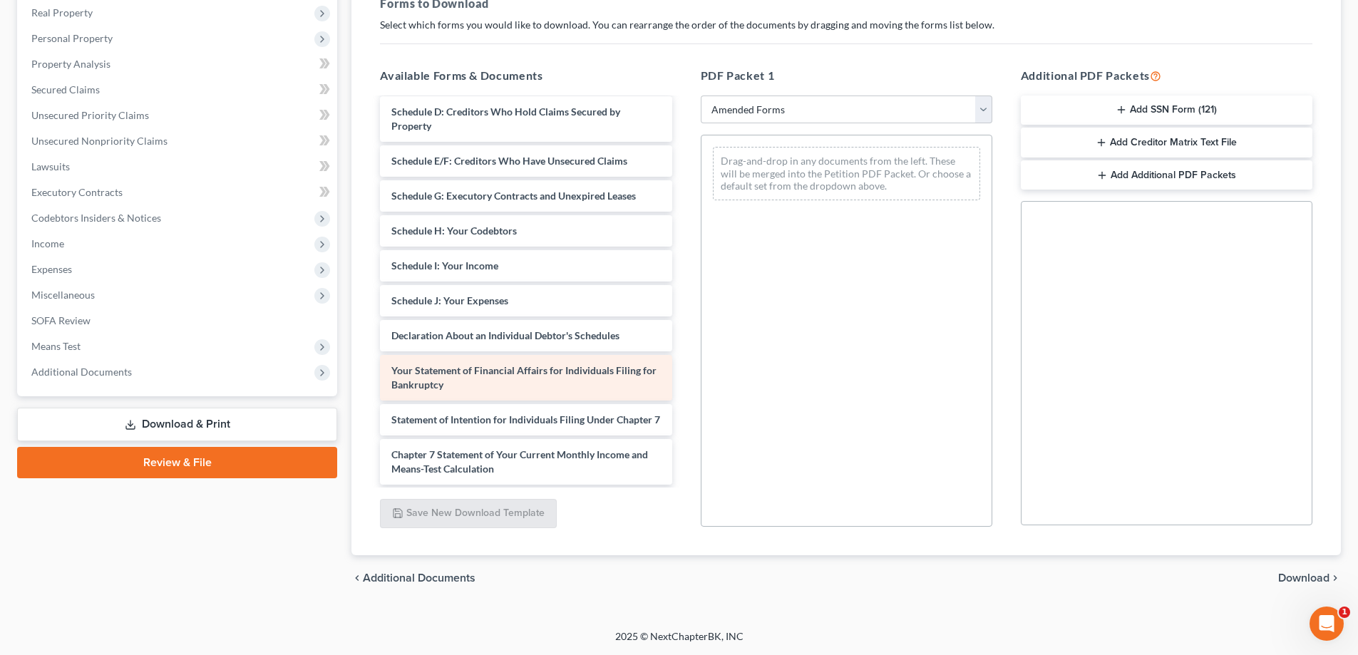
click at [450, 378] on span "Your Statement of Financial Affairs for Individuals Filing for Bankruptcy" at bounding box center [523, 377] width 265 height 26
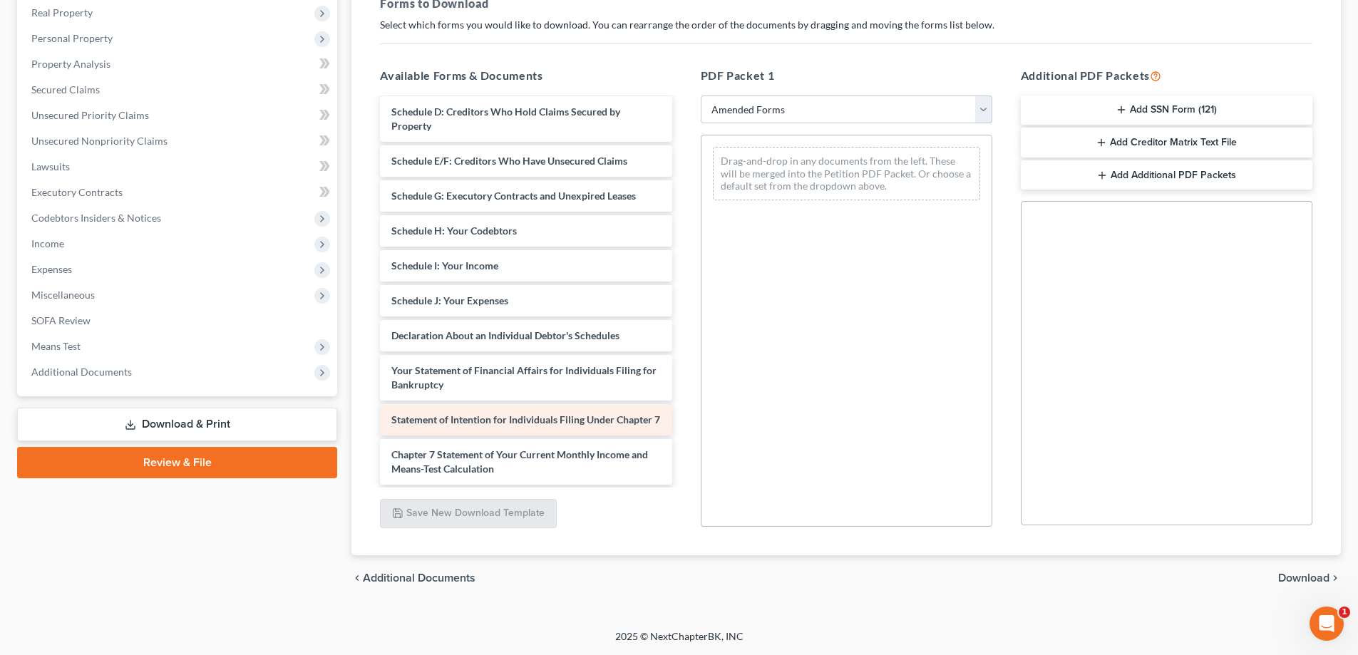
click at [449, 423] on span "Statement of Intention for Individuals Filing Under Chapter 7" at bounding box center [525, 419] width 269 height 12
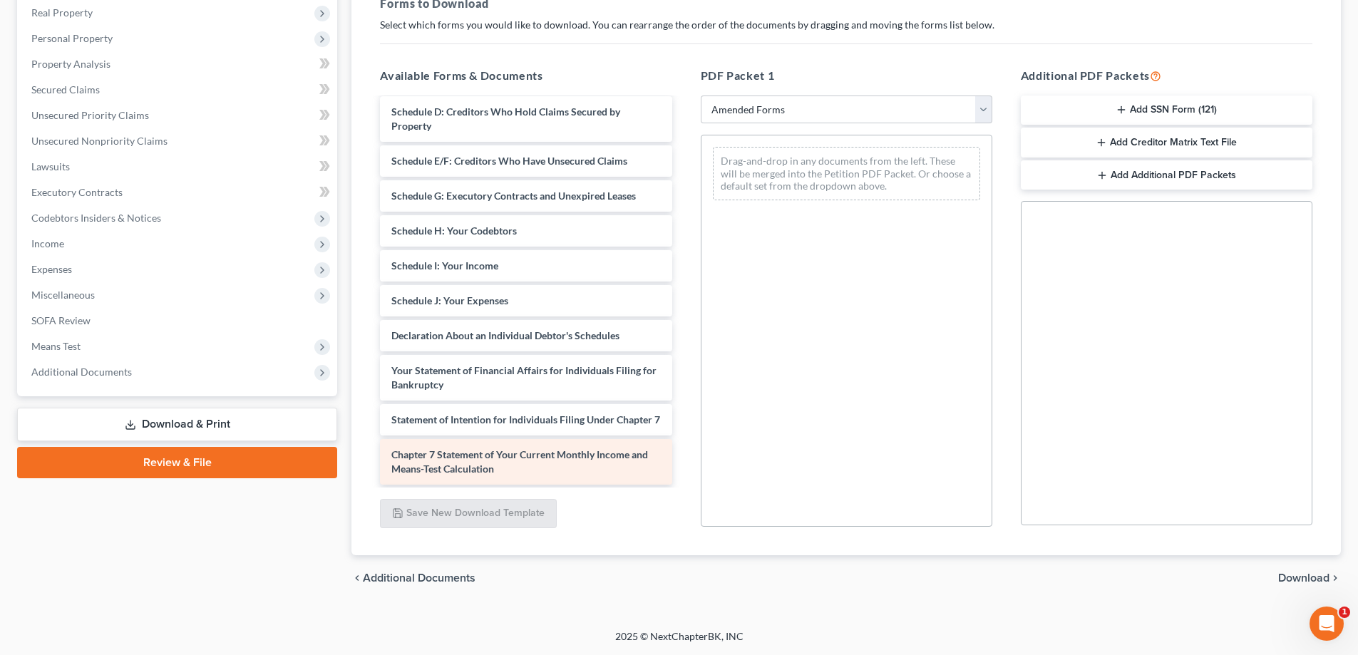
click at [453, 472] on span "Chapter 7 Statement of Your Current Monthly Income and Means-Test Calculation" at bounding box center [519, 461] width 257 height 26
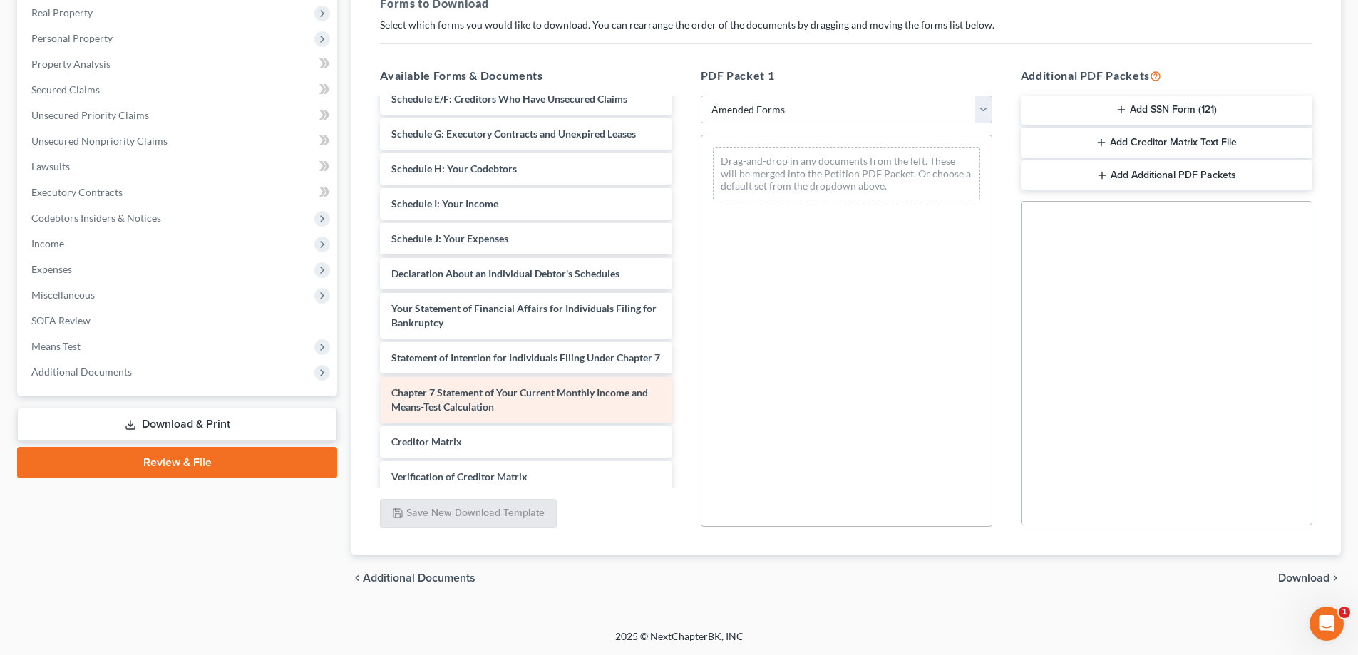
scroll to position [214, 0]
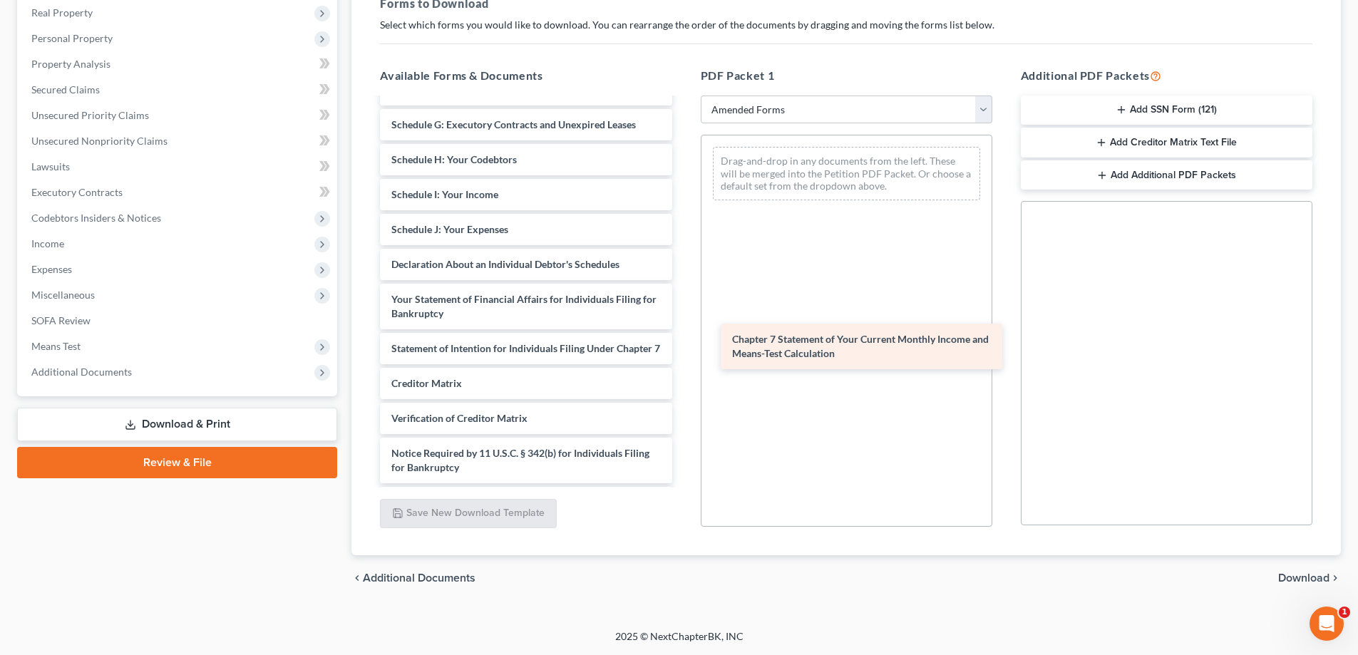
drag, startPoint x: 446, startPoint y: 405, endPoint x: 787, endPoint y: 346, distance: 345.7
click at [683, 346] on div "Chapter 7 Statement of Your Current Monthly Income and Means-Test Calculation V…" at bounding box center [525, 201] width 314 height 633
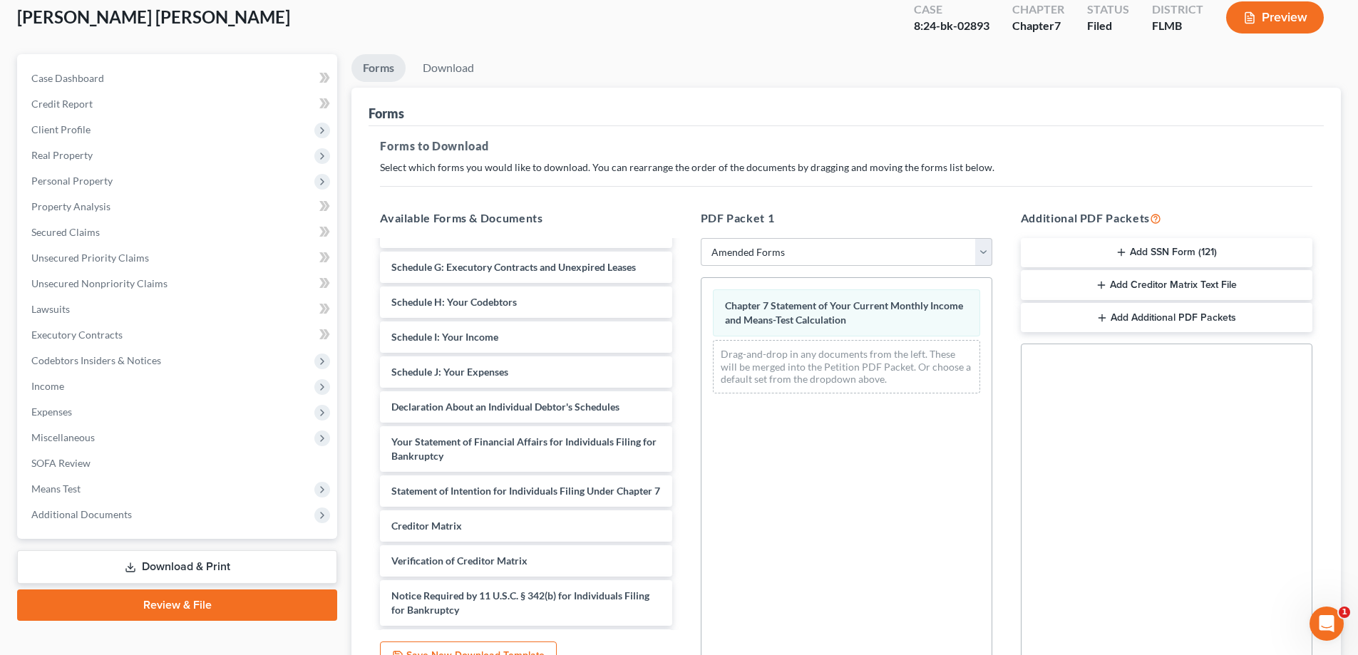
scroll to position [11, 0]
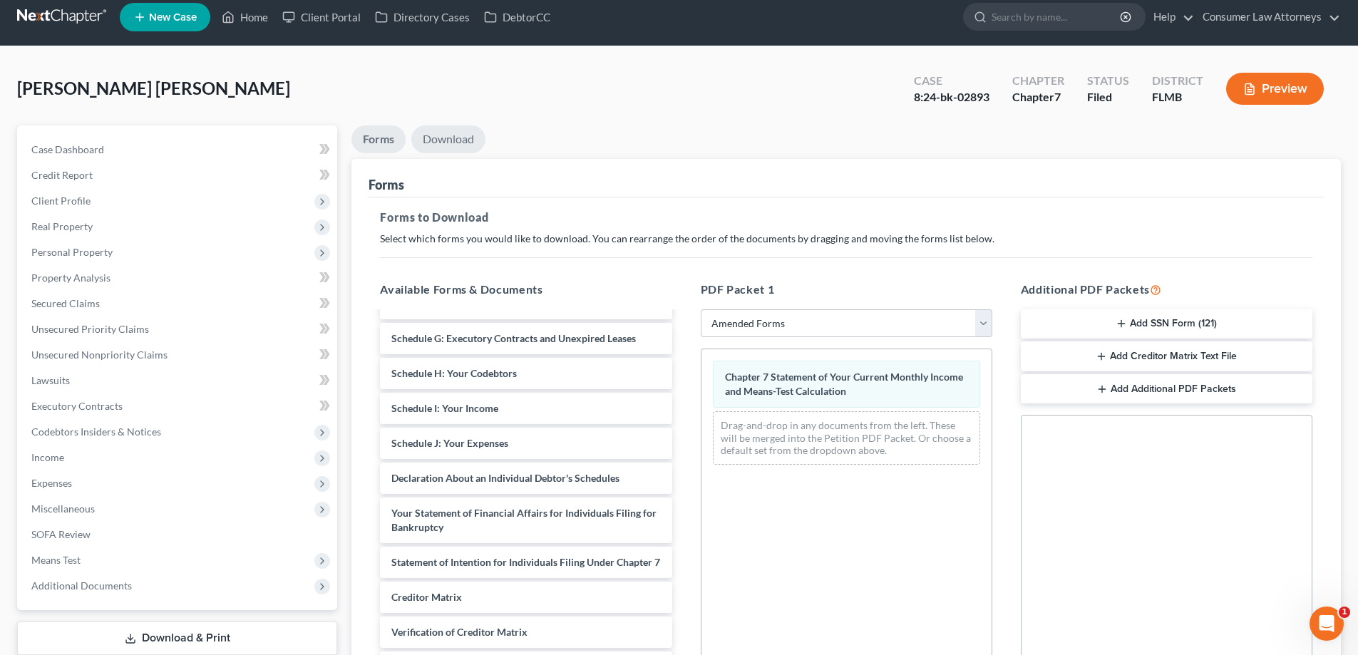
click at [458, 140] on link "Download" at bounding box center [448, 139] width 74 height 28
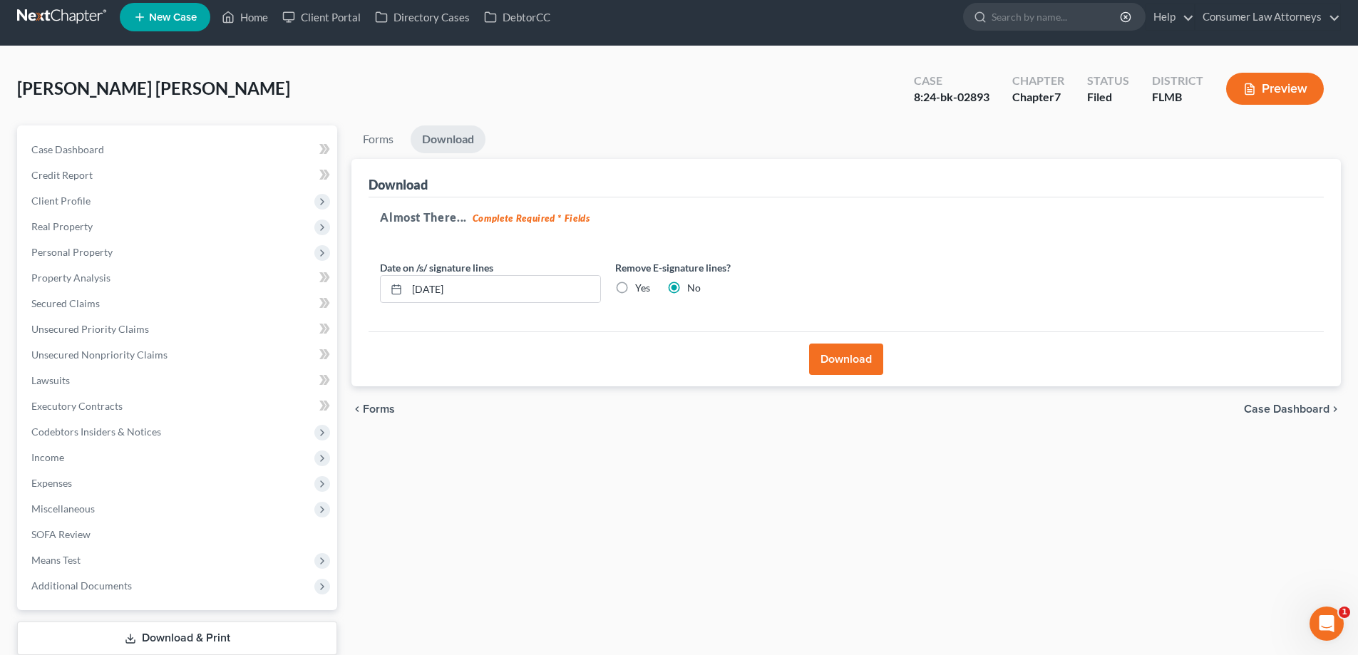
click at [836, 351] on button "Download" at bounding box center [846, 359] width 74 height 31
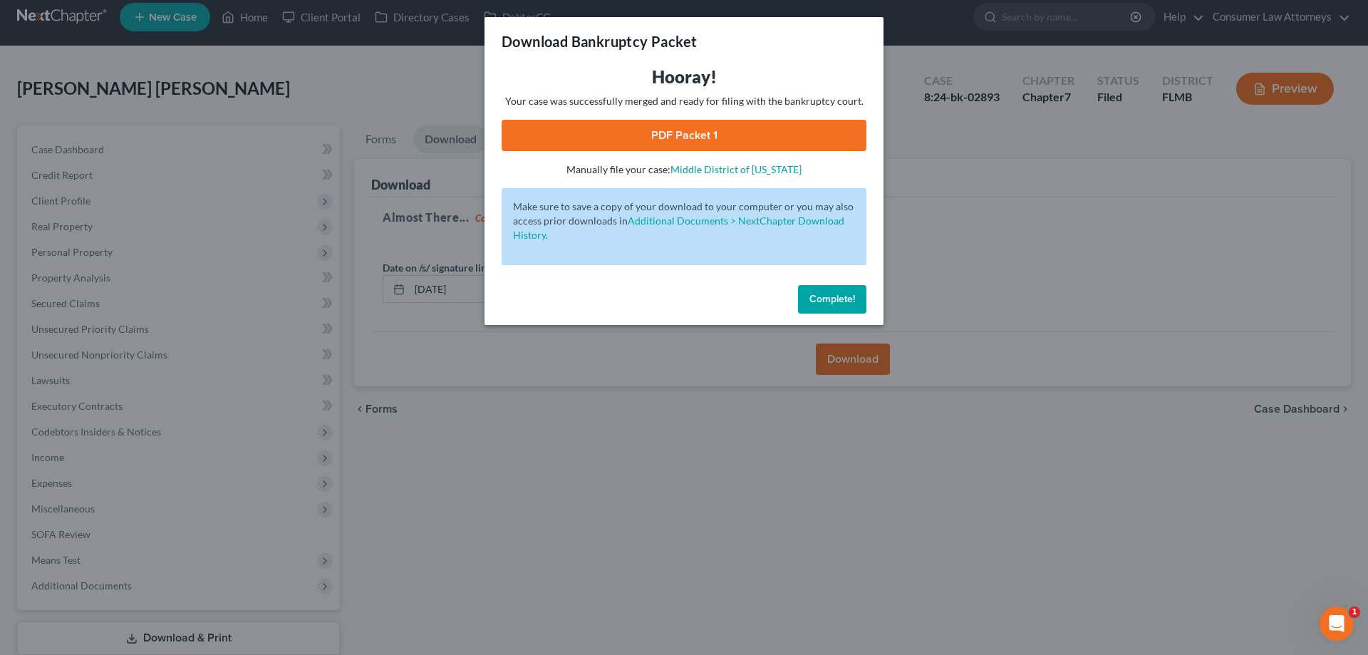
click at [684, 139] on link "PDF Packet 1" at bounding box center [684, 135] width 365 height 31
click at [823, 306] on button "Complete!" at bounding box center [832, 299] width 68 height 29
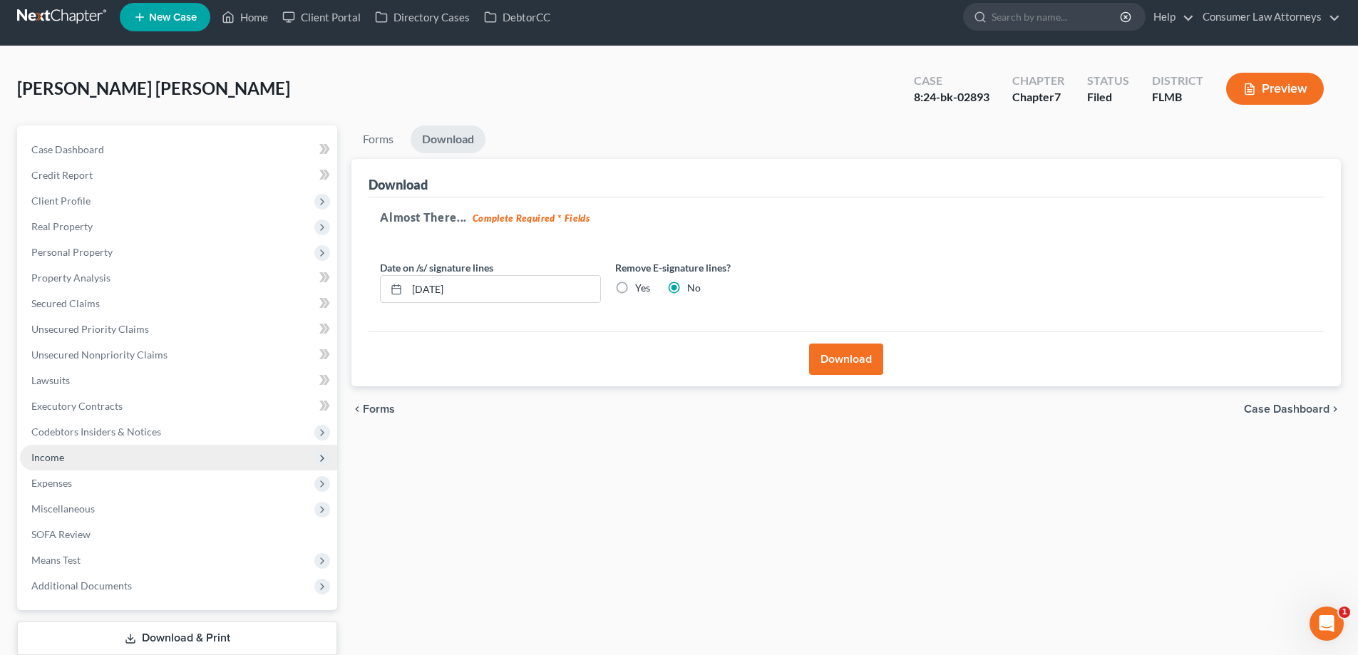
click at [46, 463] on span "Income" at bounding box center [47, 457] width 33 height 12
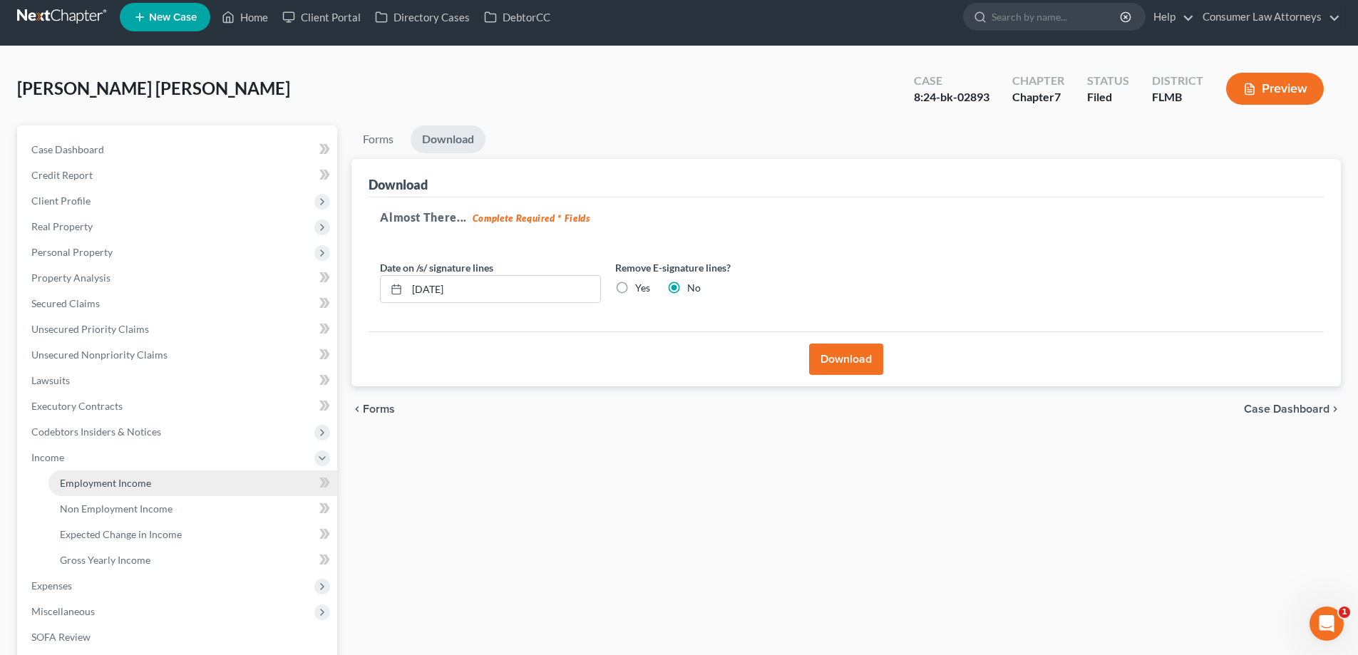
click at [111, 483] on span "Employment Income" at bounding box center [105, 483] width 91 height 12
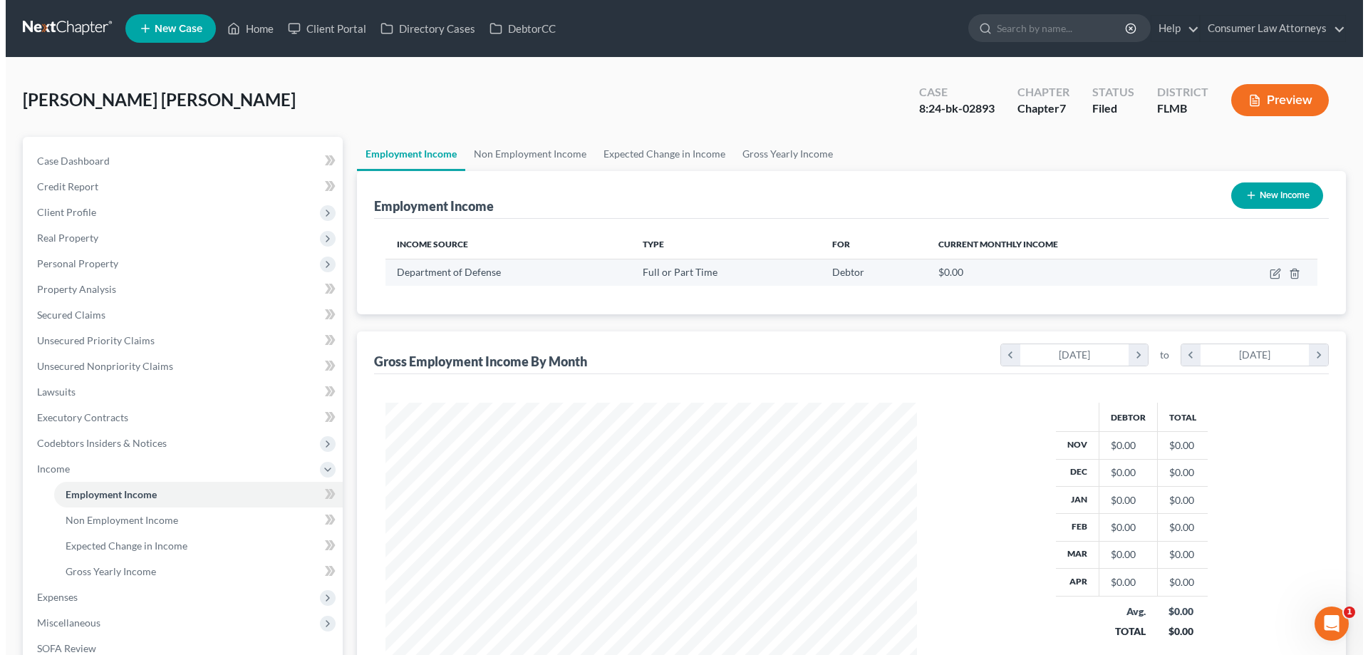
scroll to position [266, 560]
click at [1271, 275] on icon "button" at bounding box center [1271, 272] width 6 height 6
select select "0"
select select "8"
select select "0"
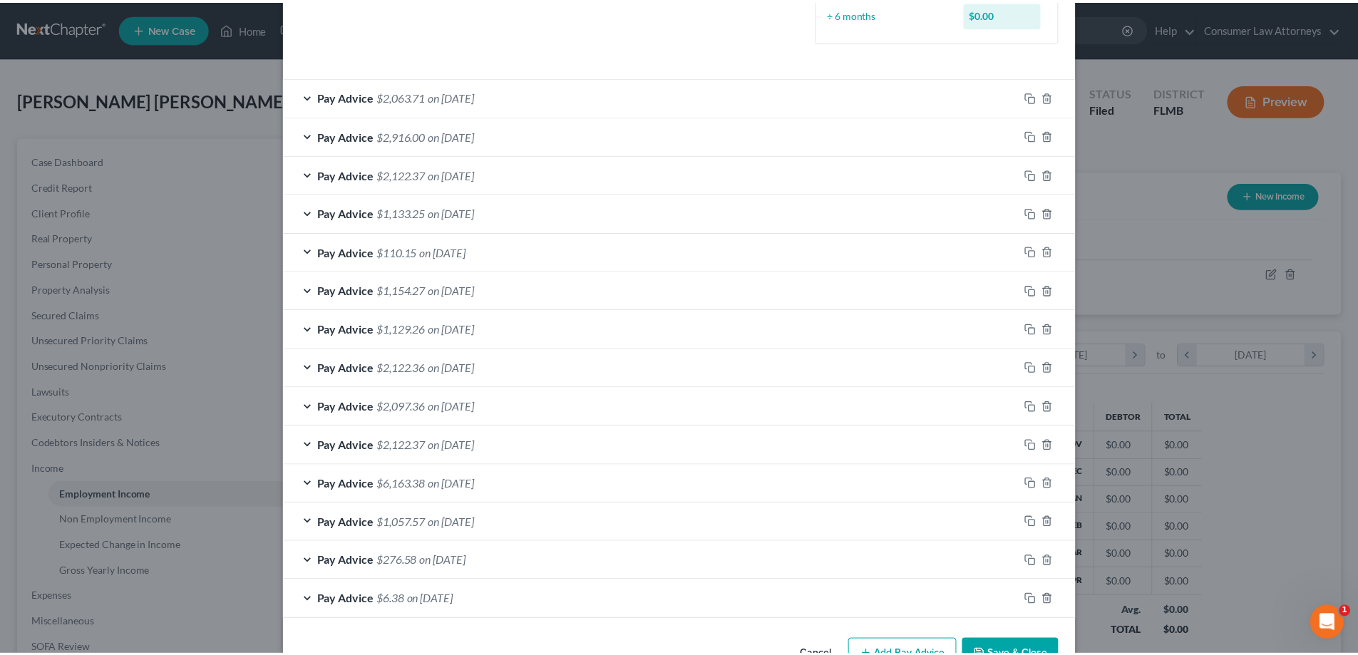
scroll to position [447, 0]
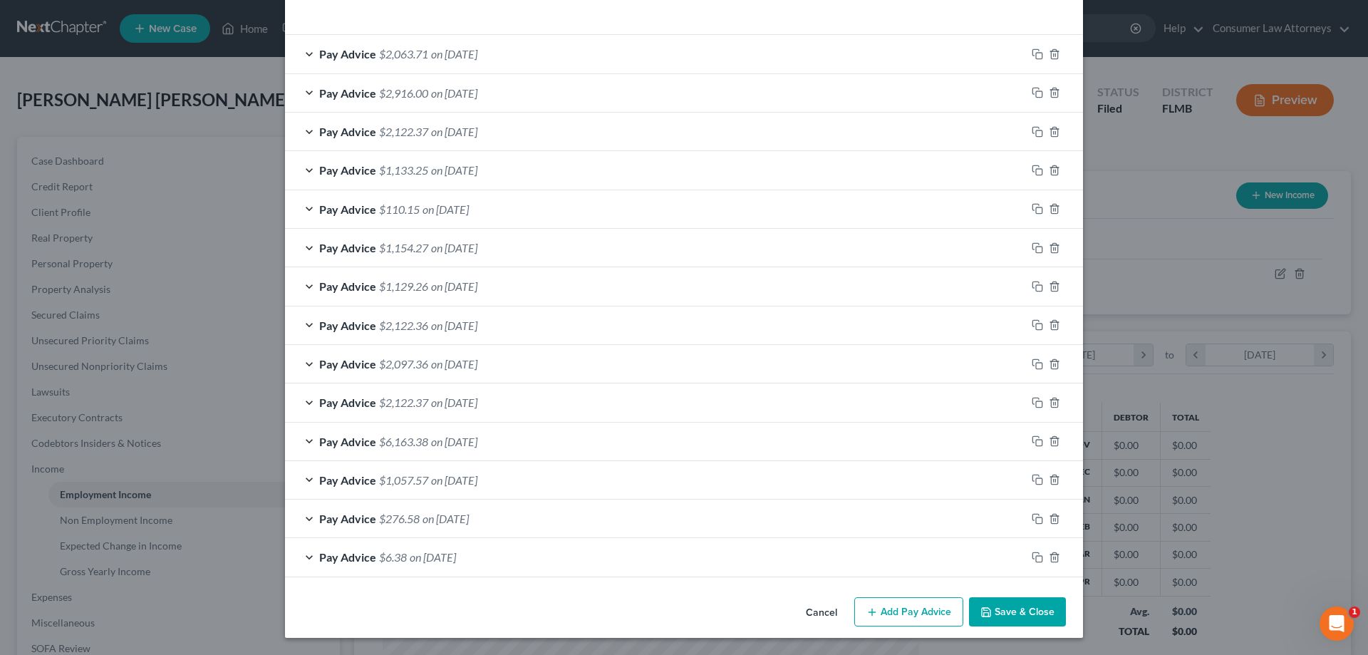
click at [1010, 614] on button "Save & Close" at bounding box center [1017, 612] width 97 height 30
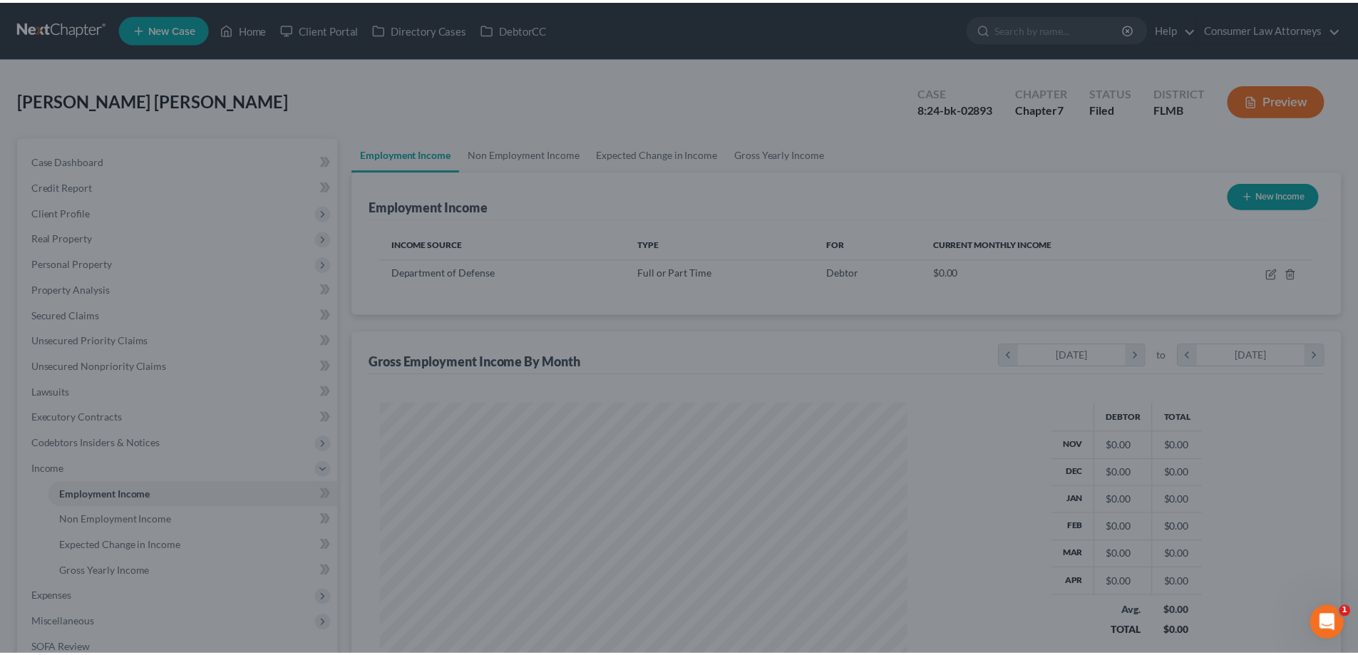
scroll to position [712491, 712197]
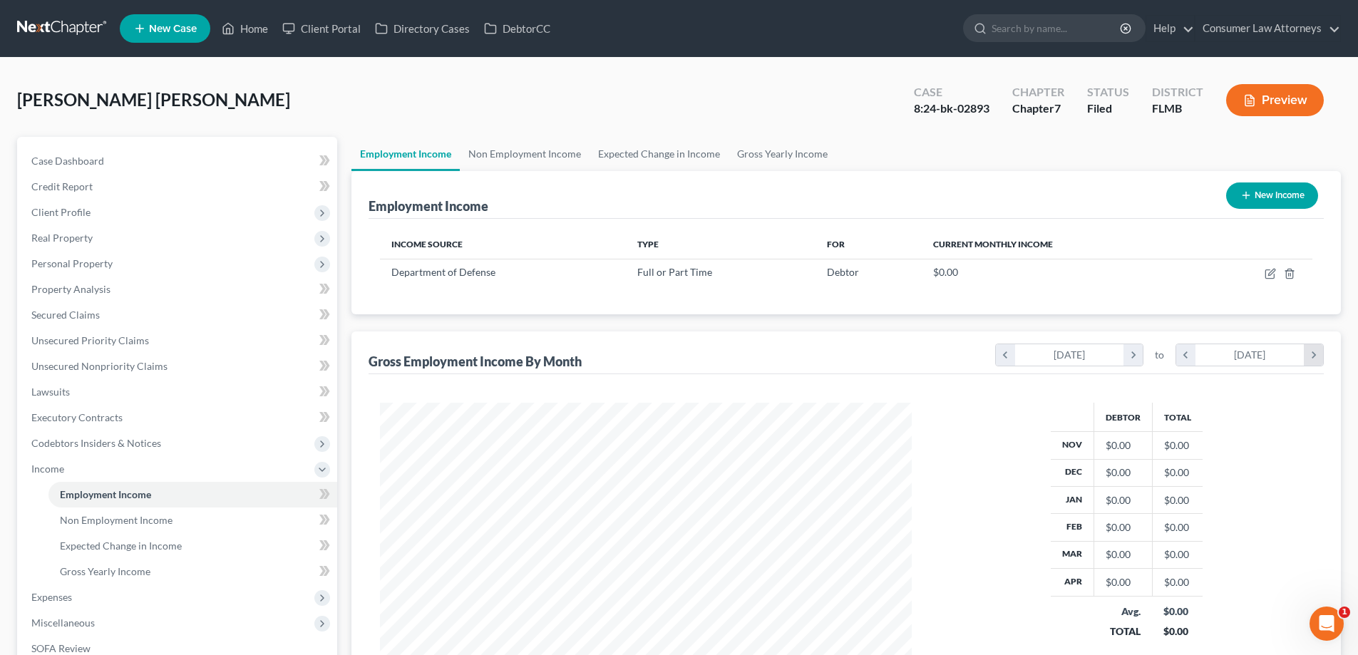
click at [1312, 359] on icon "chevron_right" at bounding box center [1313, 354] width 19 height 21
click at [1294, 359] on div "[DATE]" at bounding box center [1249, 354] width 109 height 21
click at [1279, 360] on div "[DATE]" at bounding box center [1249, 354] width 109 height 21
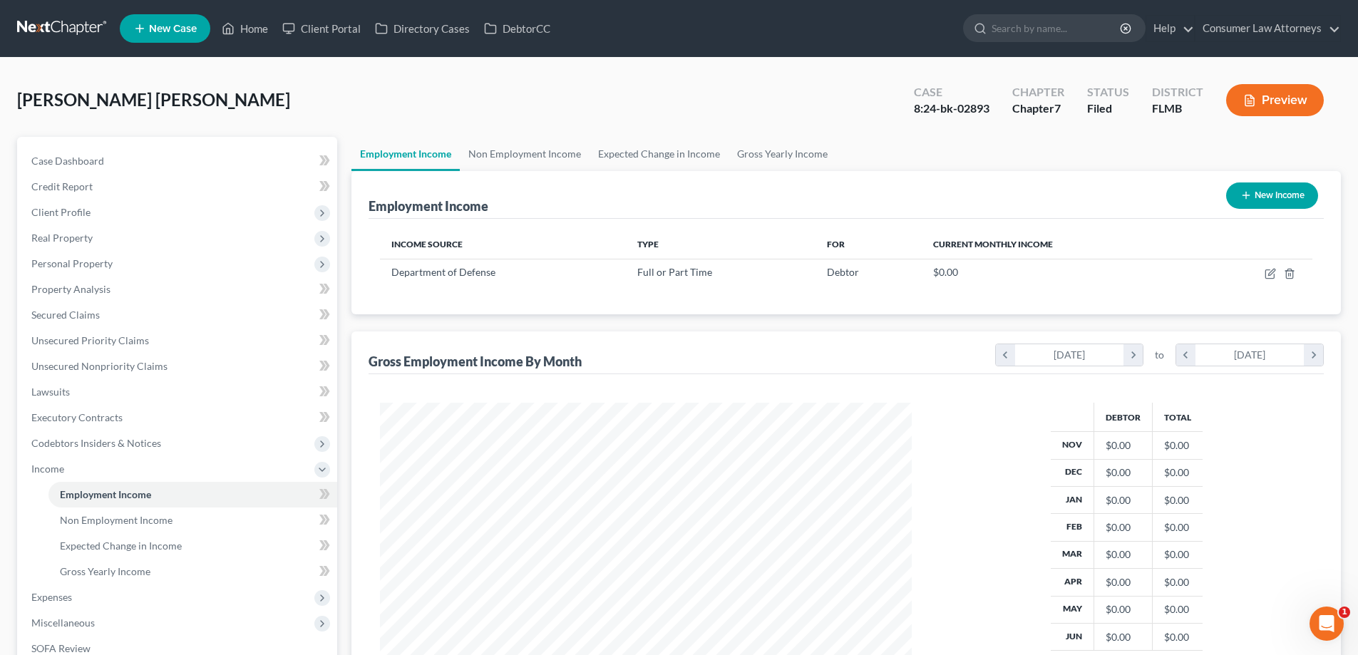
click at [1330, 358] on div "Gross Employment Income By Month chevron_left [DATE] chevron_right to chevron_l…" at bounding box center [845, 539] width 989 height 416
click at [1317, 357] on icon "chevron_right" at bounding box center [1313, 354] width 19 height 21
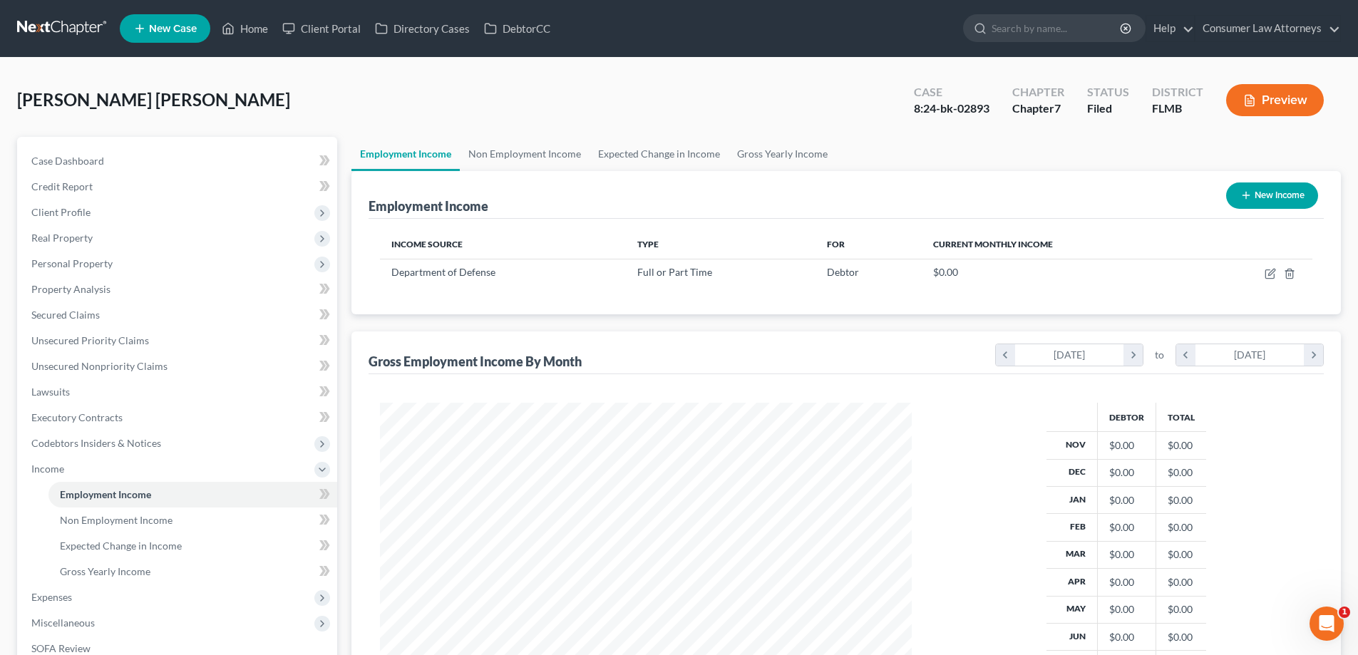
scroll to position [419, 560]
click at [1312, 355] on icon "chevron_right" at bounding box center [1313, 354] width 19 height 21
click at [1312, 356] on icon "chevron_right" at bounding box center [1313, 354] width 19 height 21
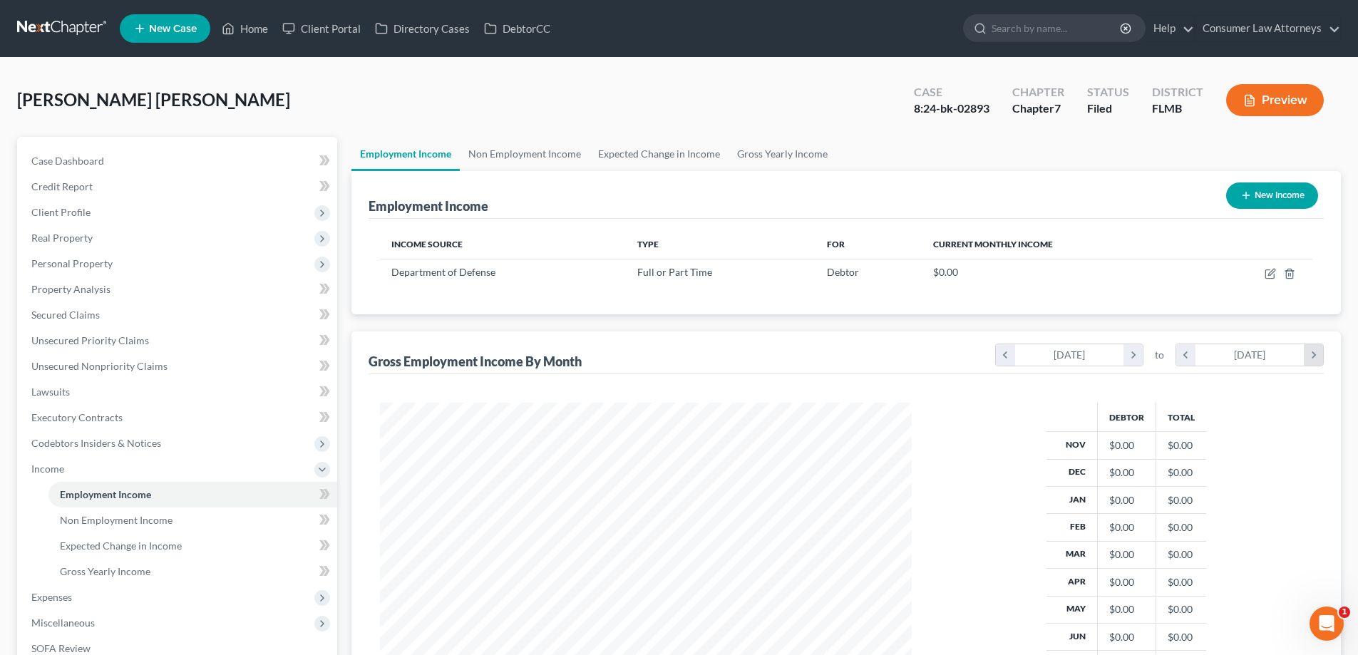
click at [1312, 356] on icon "chevron_right" at bounding box center [1313, 354] width 19 height 21
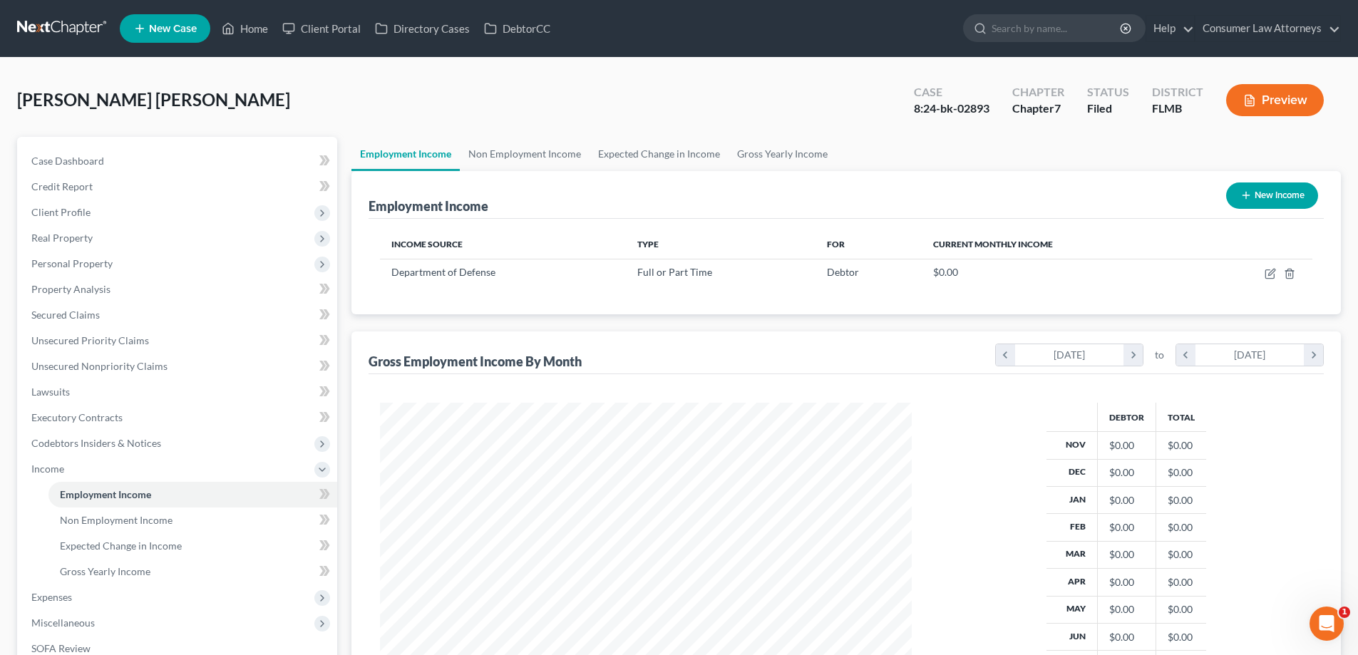
click at [1269, 350] on div "[DATE]" at bounding box center [1249, 354] width 109 height 21
click at [1311, 356] on icon "chevron_right" at bounding box center [1313, 354] width 19 height 21
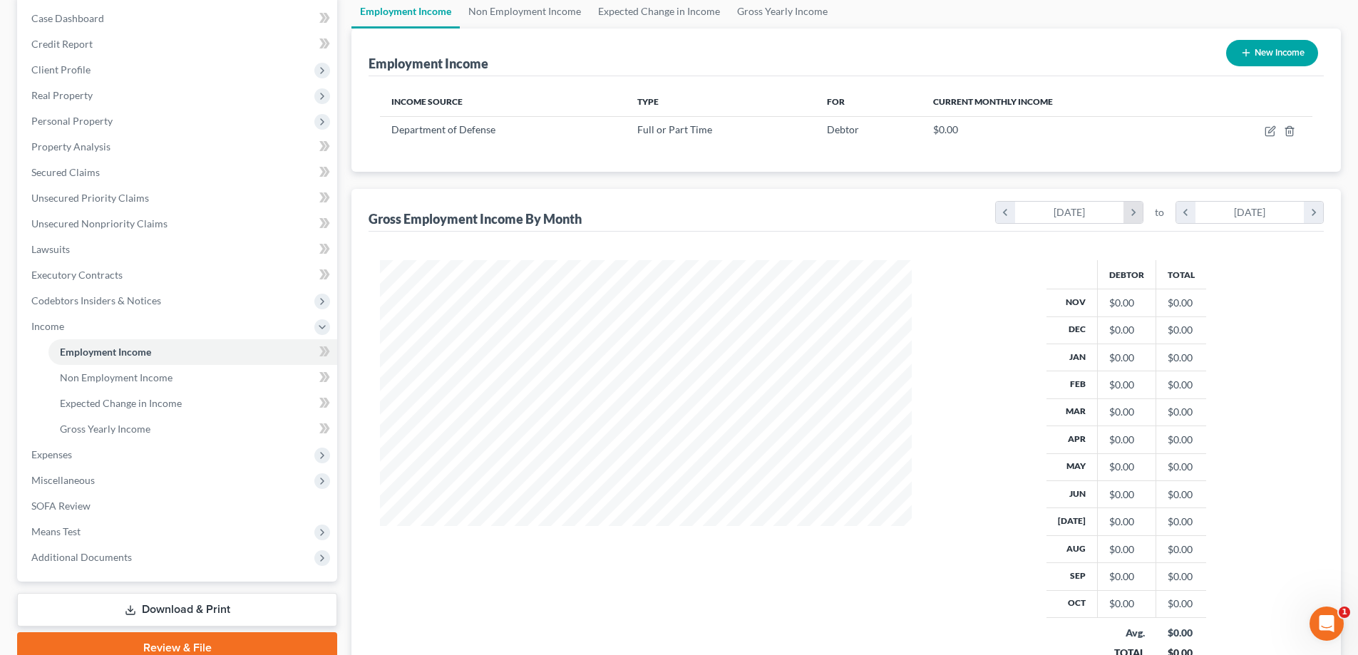
click at [1139, 215] on icon "chevron_right" at bounding box center [1132, 212] width 19 height 21
click at [1135, 215] on icon "chevron_right" at bounding box center [1132, 212] width 19 height 21
click at [1131, 212] on icon "chevron_right" at bounding box center [1132, 212] width 19 height 21
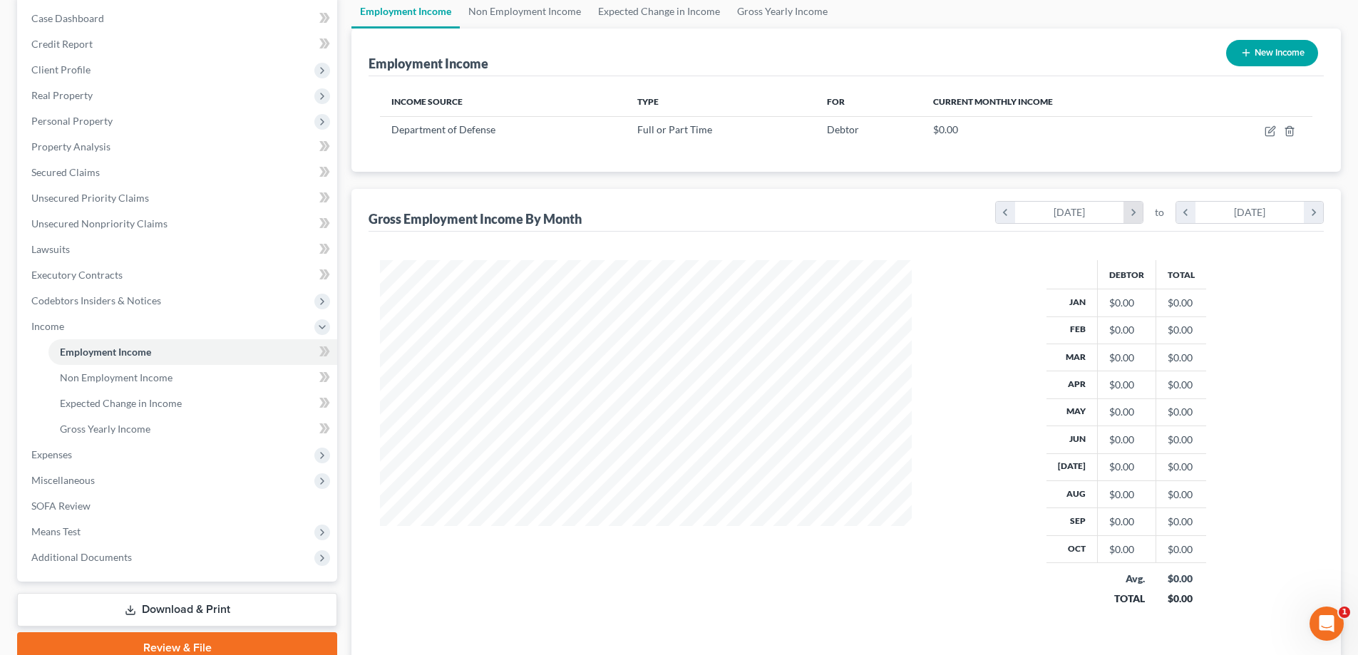
click at [1131, 212] on icon "chevron_right" at bounding box center [1132, 212] width 19 height 21
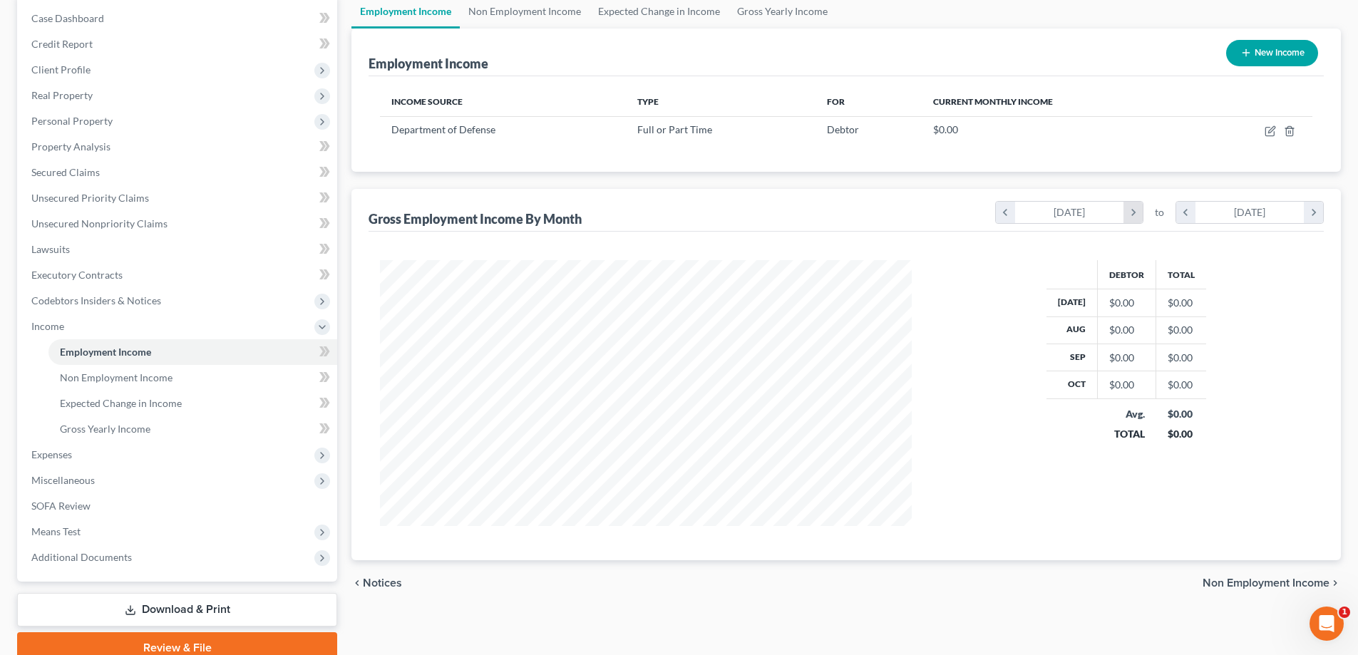
scroll to position [712491, 712197]
click at [1131, 212] on icon "chevron_right" at bounding box center [1132, 212] width 19 height 21
click at [1308, 211] on icon "chevron_right" at bounding box center [1313, 212] width 19 height 21
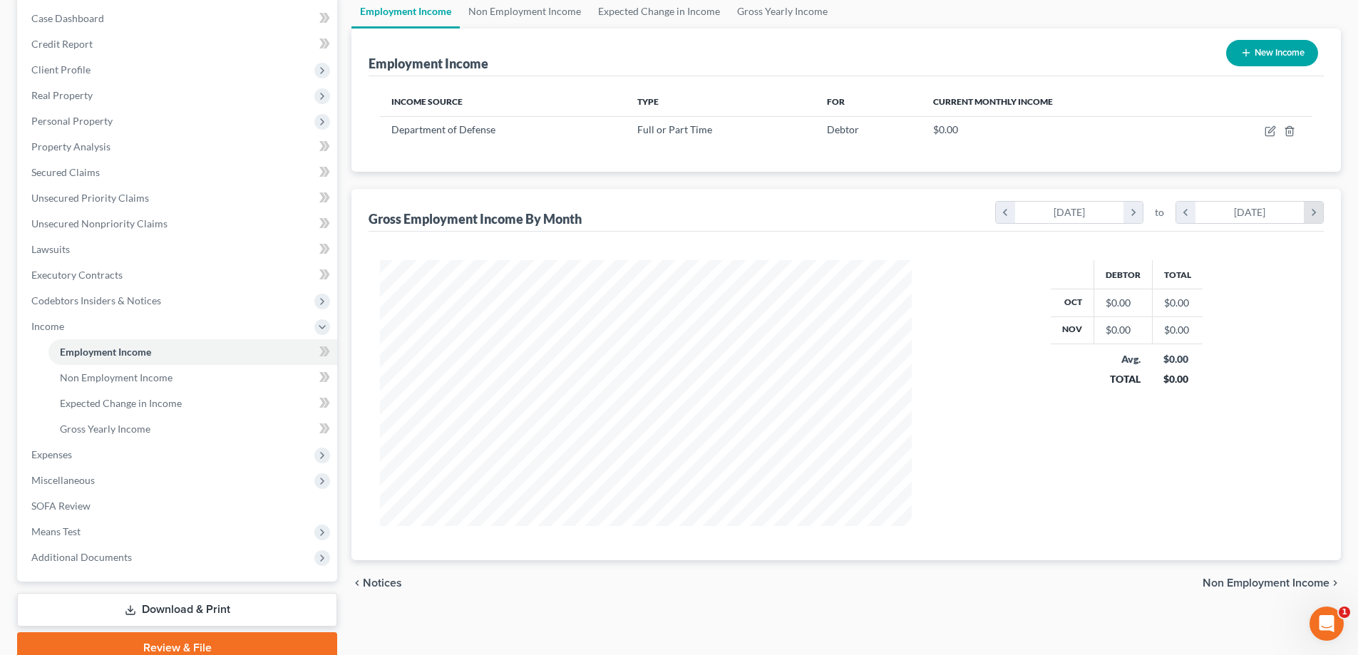
click at [1314, 215] on icon "chevron_right" at bounding box center [1313, 212] width 19 height 21
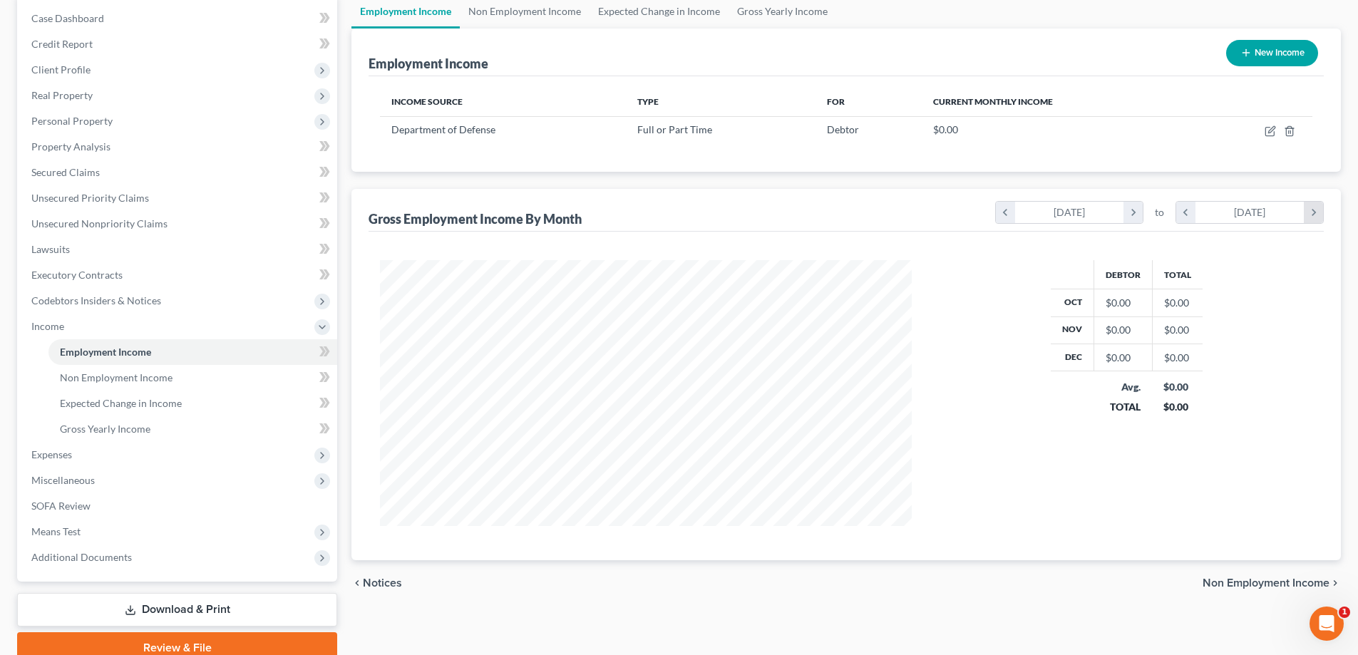
click at [1314, 215] on icon "chevron_right" at bounding box center [1313, 212] width 19 height 21
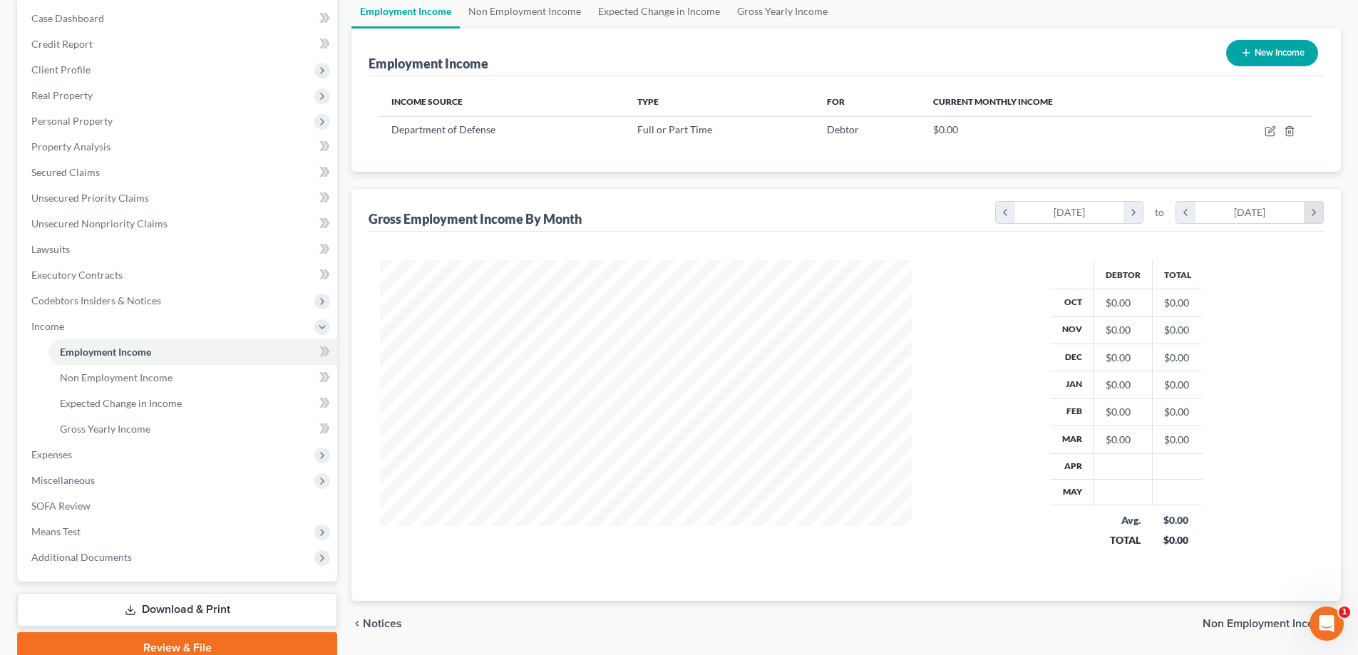
click at [1314, 216] on icon "chevron_right" at bounding box center [1313, 212] width 19 height 21
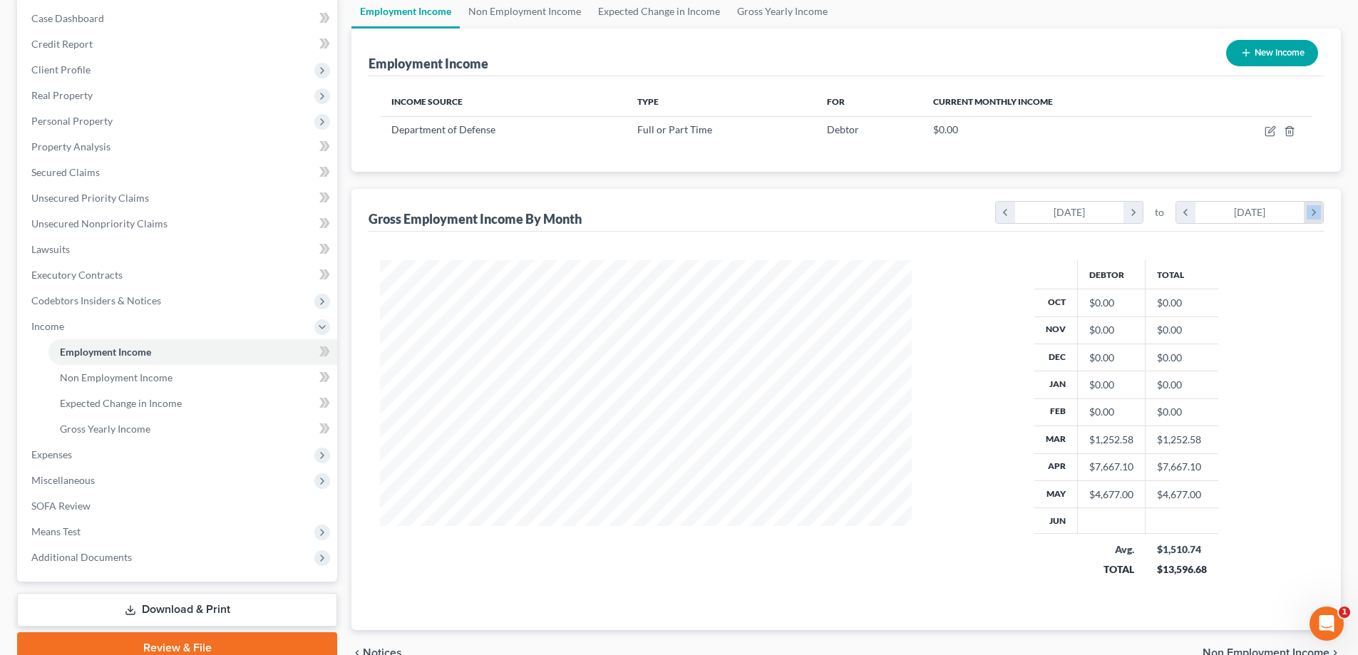
click at [1314, 216] on icon "chevron_right" at bounding box center [1313, 212] width 19 height 21
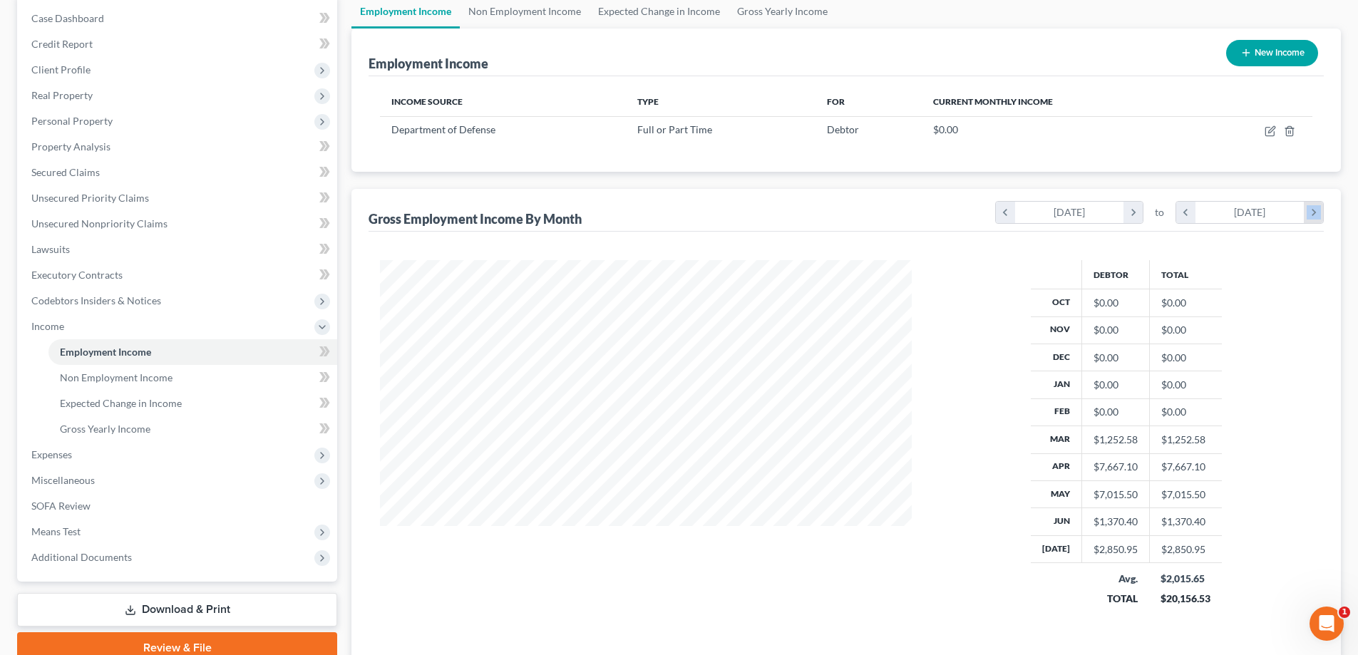
scroll to position [365, 560]
click at [1314, 216] on icon "chevron_right" at bounding box center [1313, 212] width 19 height 21
click at [1137, 215] on icon "chevron_right" at bounding box center [1132, 212] width 19 height 21
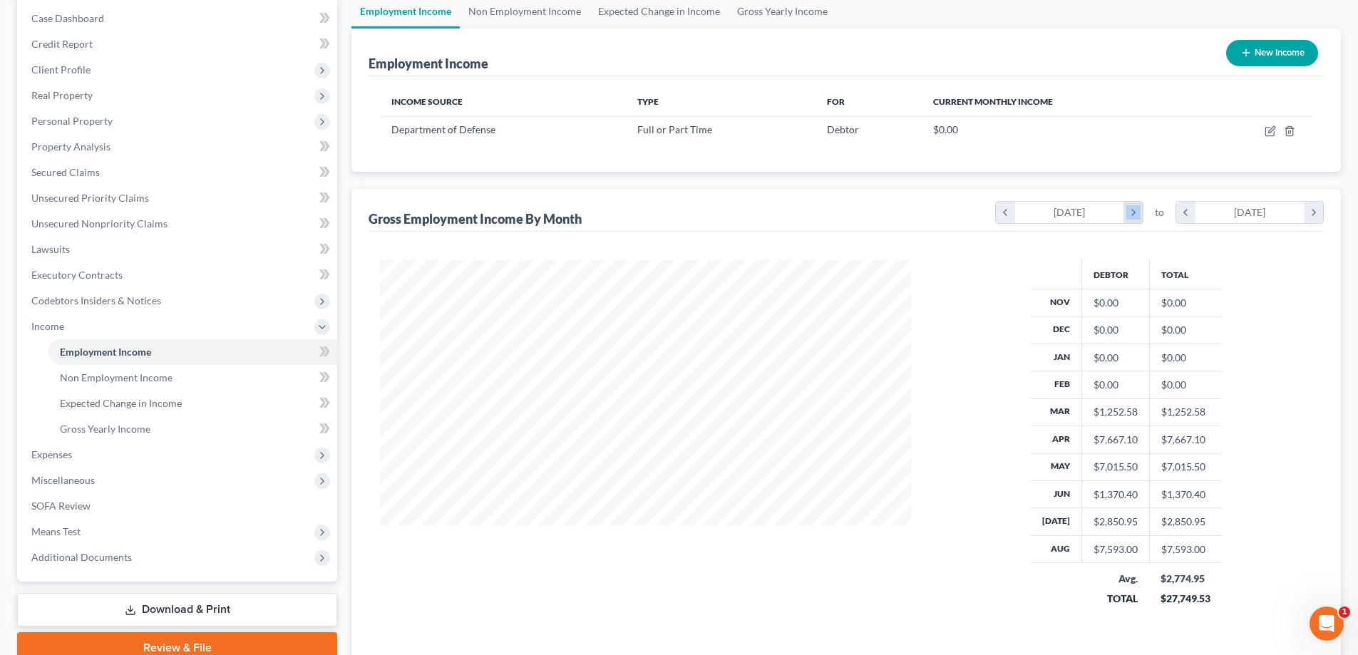
click at [1135, 215] on icon "chevron_right" at bounding box center [1132, 212] width 19 height 21
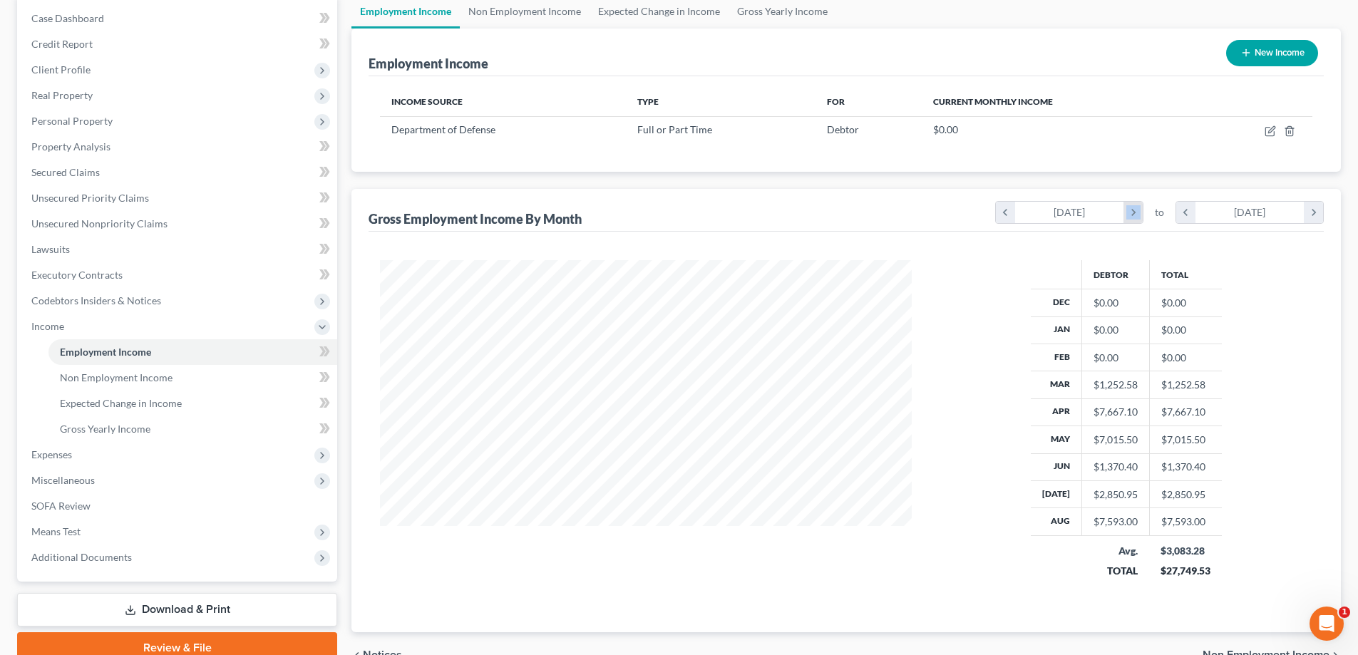
click at [1135, 215] on icon "chevron_right" at bounding box center [1132, 212] width 19 height 21
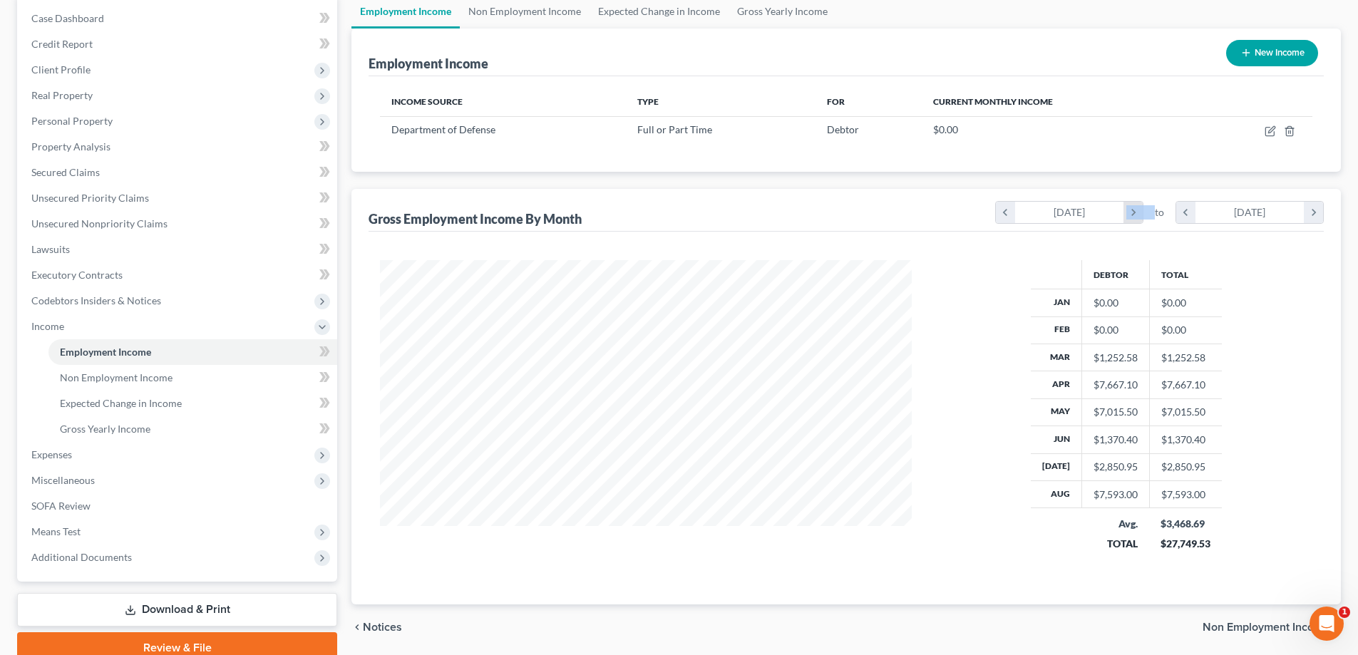
click at [1135, 215] on icon "chevron_right" at bounding box center [1132, 212] width 19 height 21
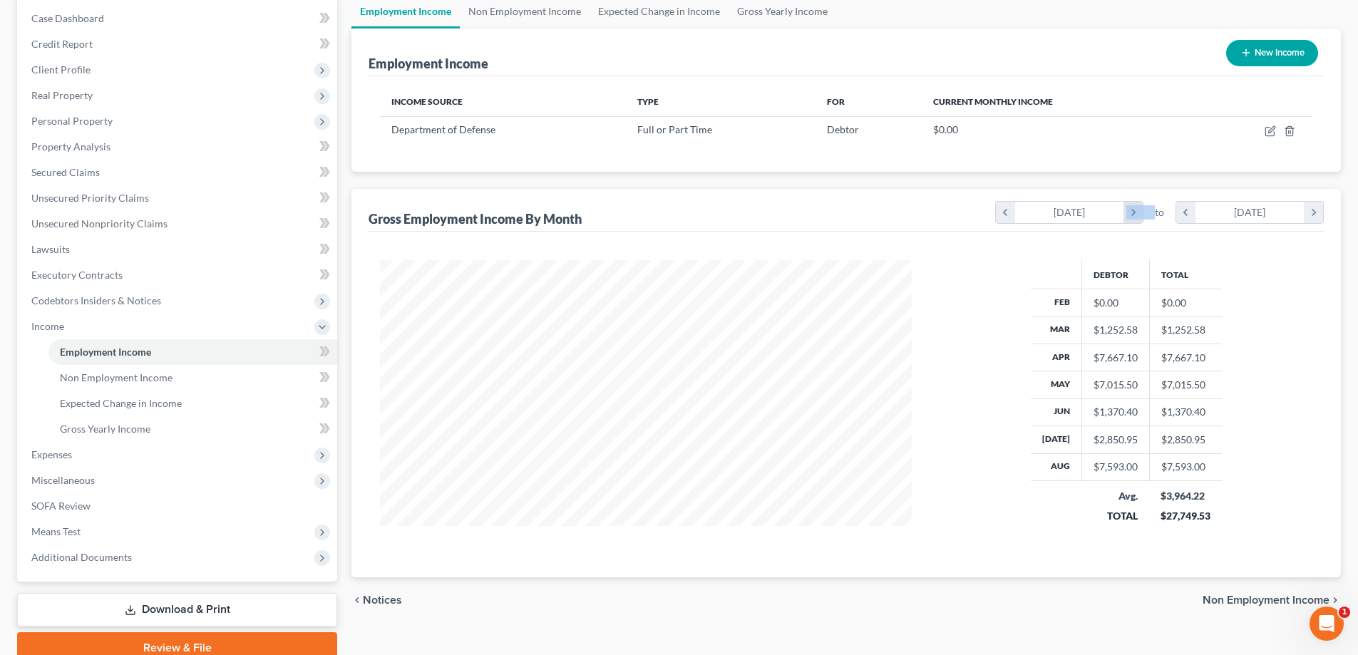
click at [1135, 215] on icon "chevron_right" at bounding box center [1132, 212] width 19 height 21
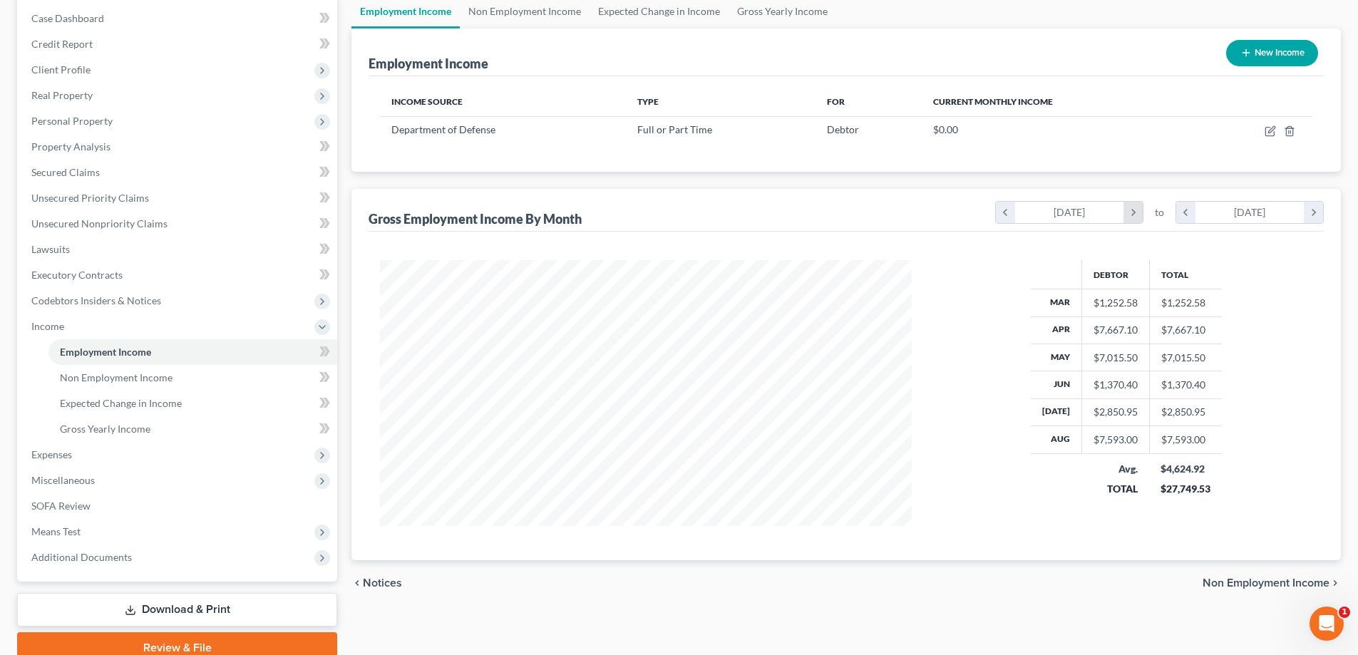
click at [1135, 215] on icon "chevron_right" at bounding box center [1132, 212] width 19 height 21
click at [1000, 216] on icon "chevron_left" at bounding box center [1005, 212] width 19 height 21
click at [1319, 217] on icon "chevron_right" at bounding box center [1313, 212] width 19 height 21
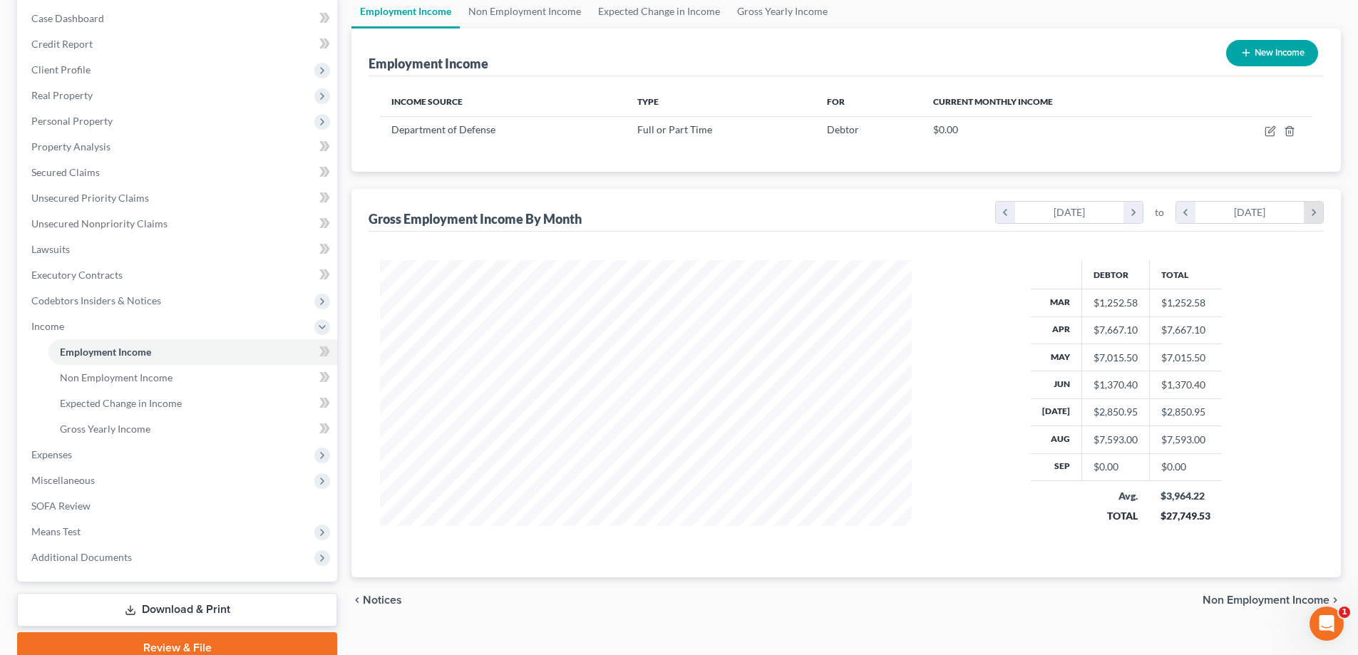
click at [1319, 215] on icon "chevron_right" at bounding box center [1313, 212] width 19 height 21
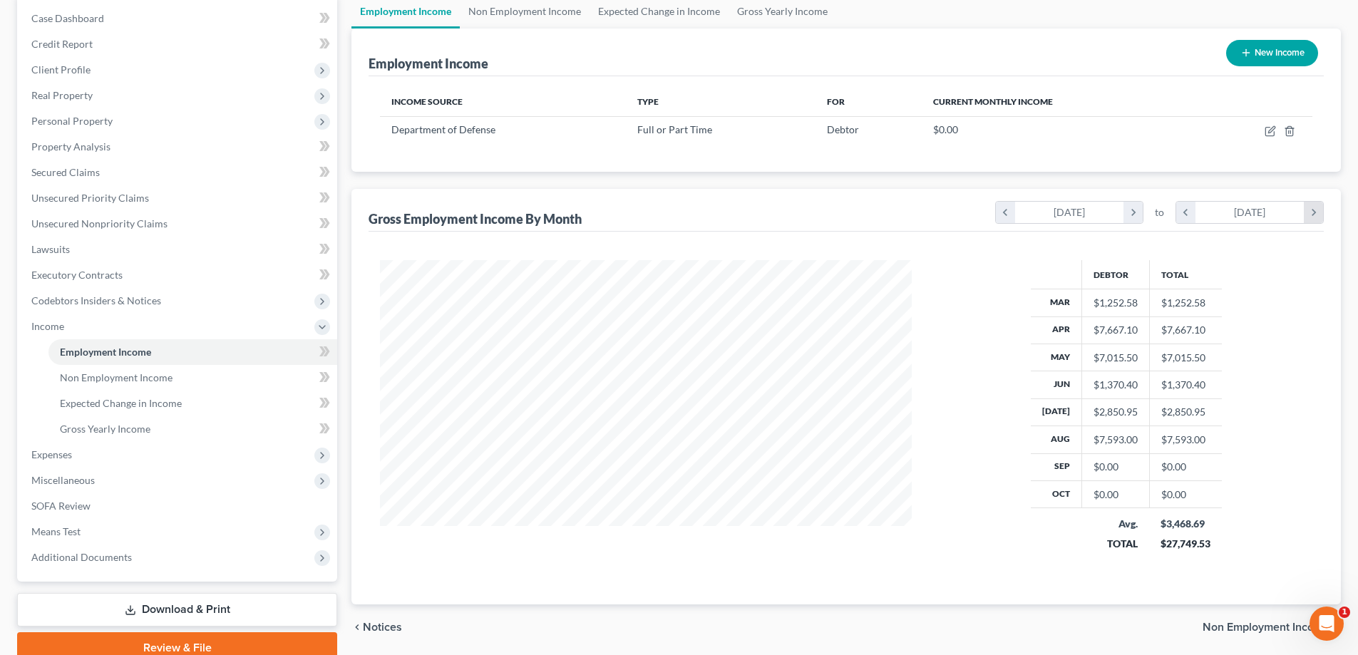
click at [1316, 210] on icon "chevron_right" at bounding box center [1313, 212] width 19 height 21
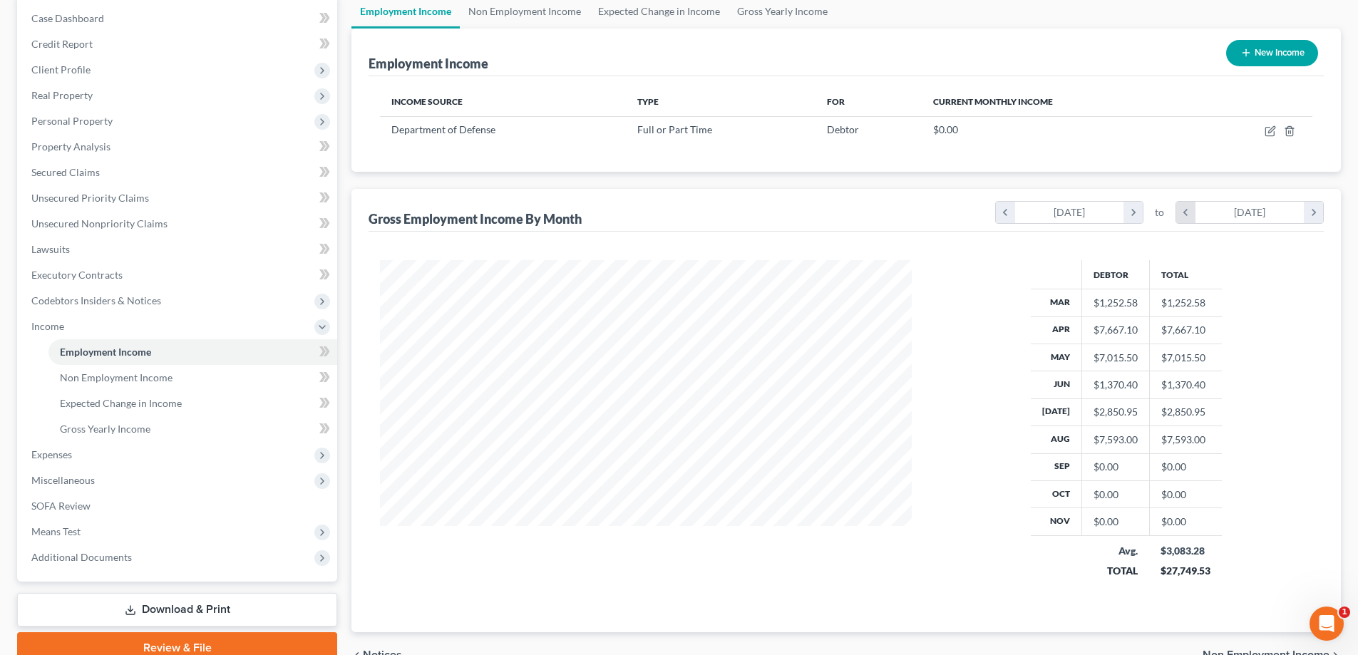
click at [1190, 212] on icon "chevron_left" at bounding box center [1185, 212] width 19 height 21
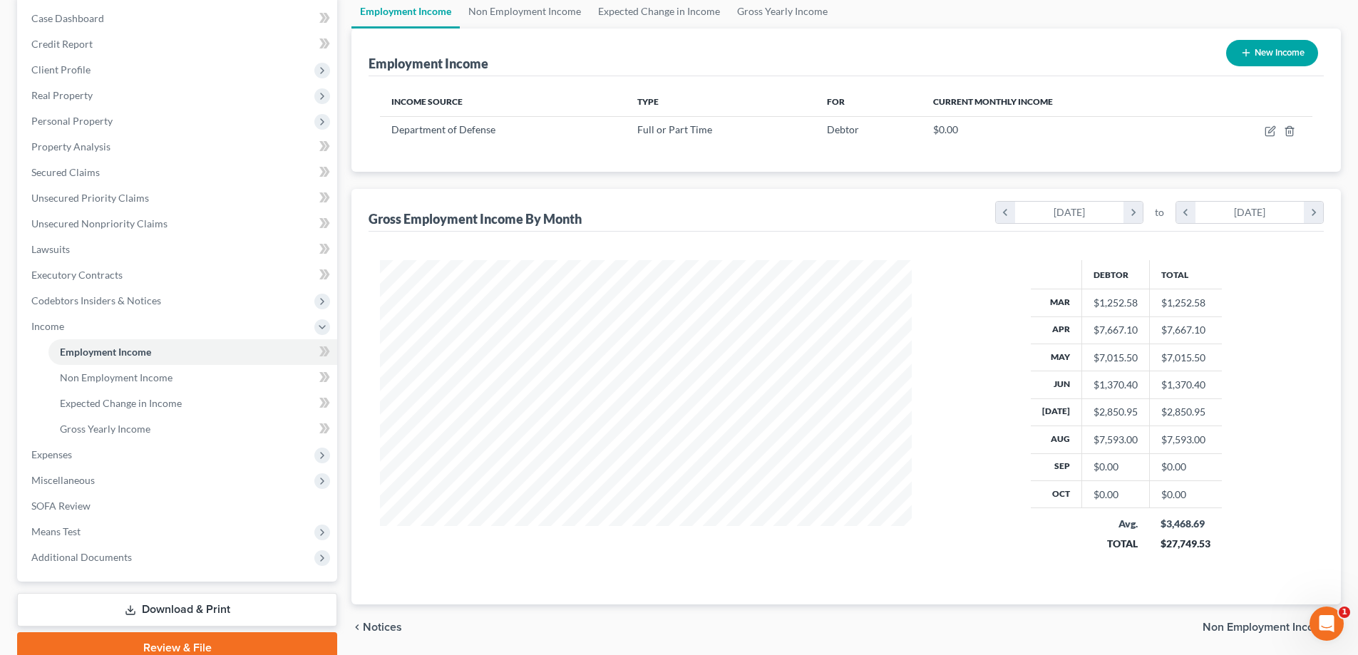
click at [1267, 448] on div "Debtor Total Mar $1,252.58 $1,252.58 Apr $7,667.10 $7,667.10 May $7,015.50 $7,0…" at bounding box center [1126, 415] width 401 height 310
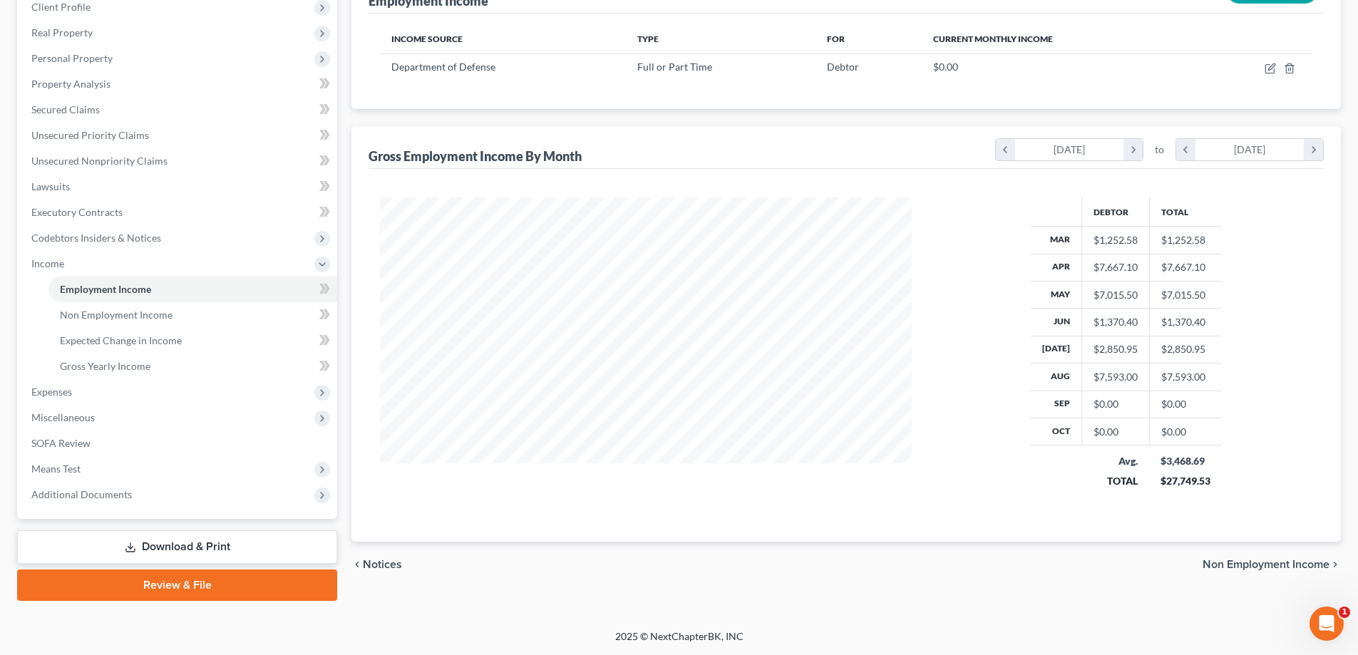
click at [196, 552] on link "Download & Print" at bounding box center [177, 546] width 320 height 33
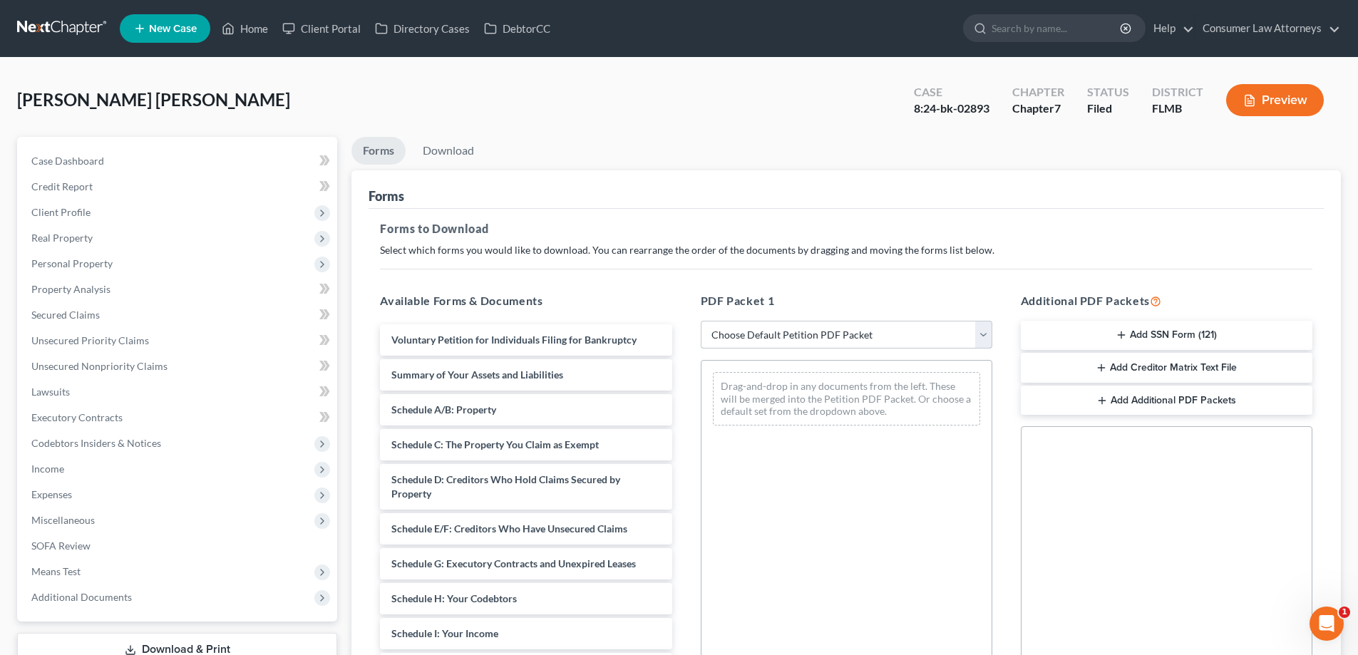
click at [774, 346] on select "Choose Default Petition PDF Packet Complete Bankruptcy Petition (all forms and …" at bounding box center [847, 335] width 292 height 29
click at [694, 433] on div "PDF Packet 1 Choose Default Petition PDF Packet Complete Bankruptcy Petition (a…" at bounding box center [846, 522] width 320 height 483
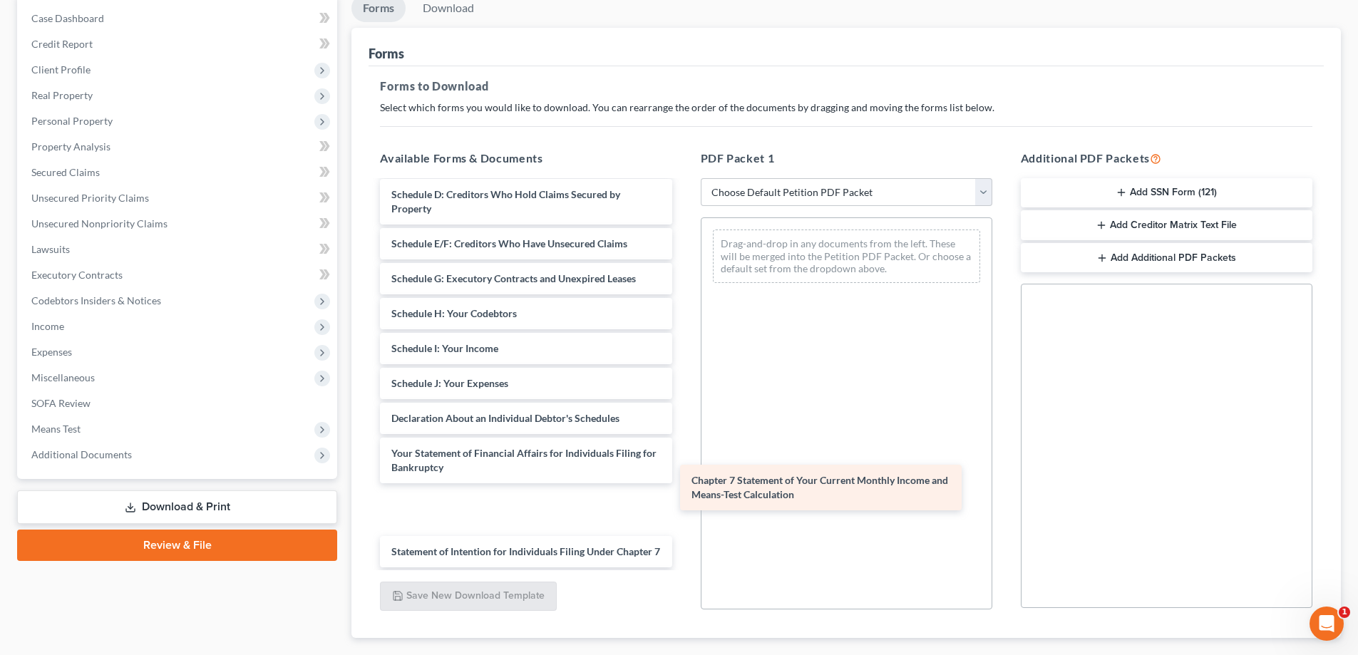
drag, startPoint x: 425, startPoint y: 552, endPoint x: 726, endPoint y: 479, distance: 309.4
click at [683, 479] on div "Chapter 7 Statement of Your Current Monthly Income and Means-Test Calculation V…" at bounding box center [525, 380] width 314 height 682
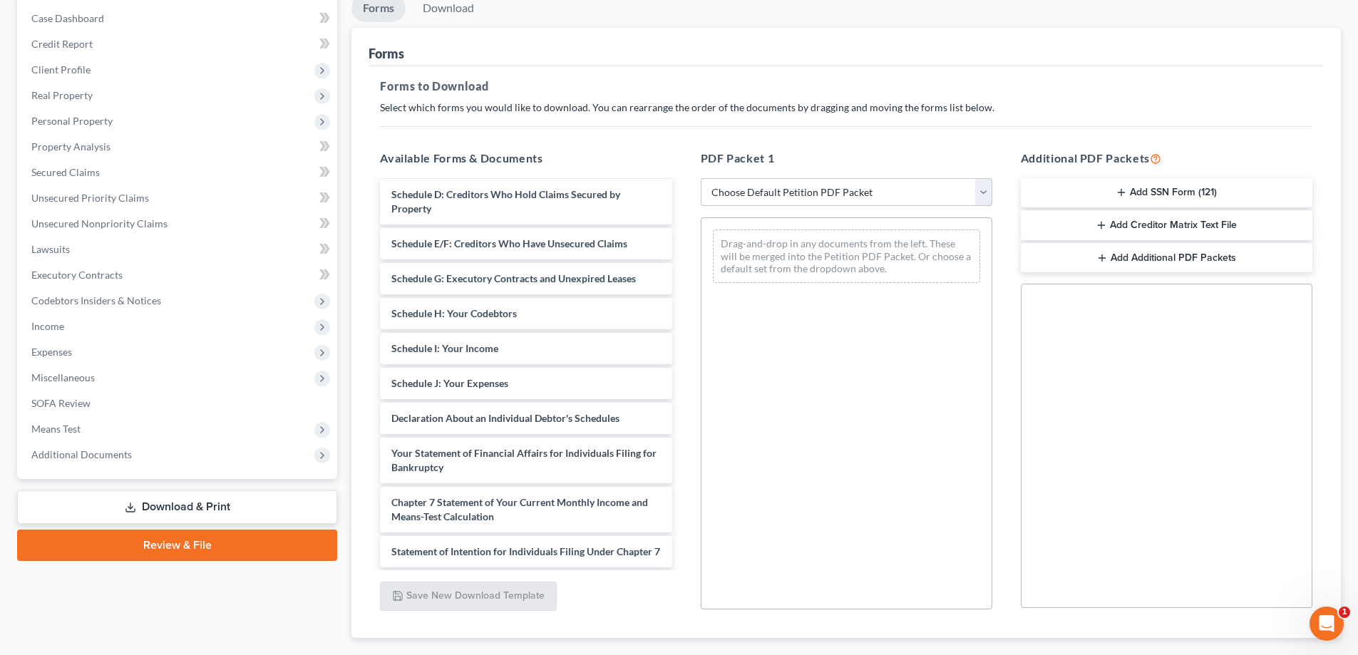
click at [759, 194] on select "Choose Default Petition PDF Packet Complete Bankruptcy Petition (all forms and …" at bounding box center [847, 192] width 292 height 29
select select "2"
click at [701, 178] on select "Choose Default Petition PDF Packet Complete Bankruptcy Petition (all forms and …" at bounding box center [847, 192] width 292 height 29
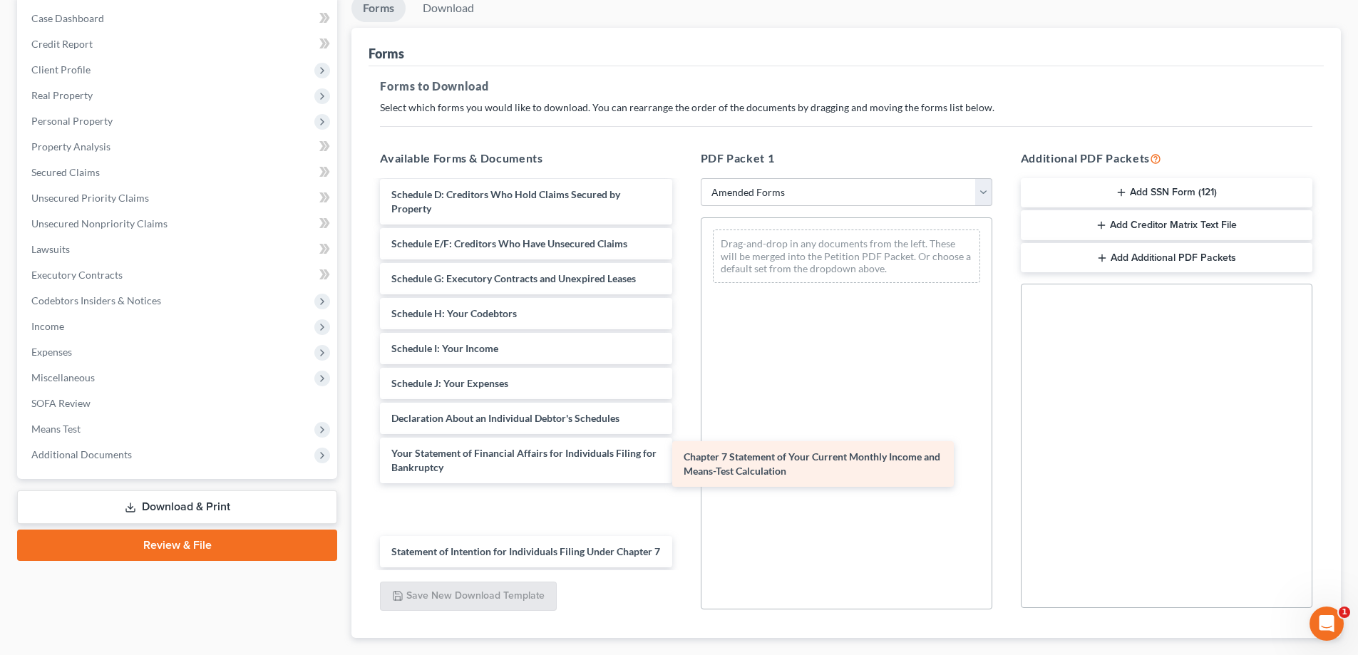
drag, startPoint x: 433, startPoint y: 561, endPoint x: 741, endPoint y: 444, distance: 328.7
click at [683, 458] on div "Chapter 7 Statement of Your Current Monthly Income and Means-Test Calculation V…" at bounding box center [525, 380] width 314 height 682
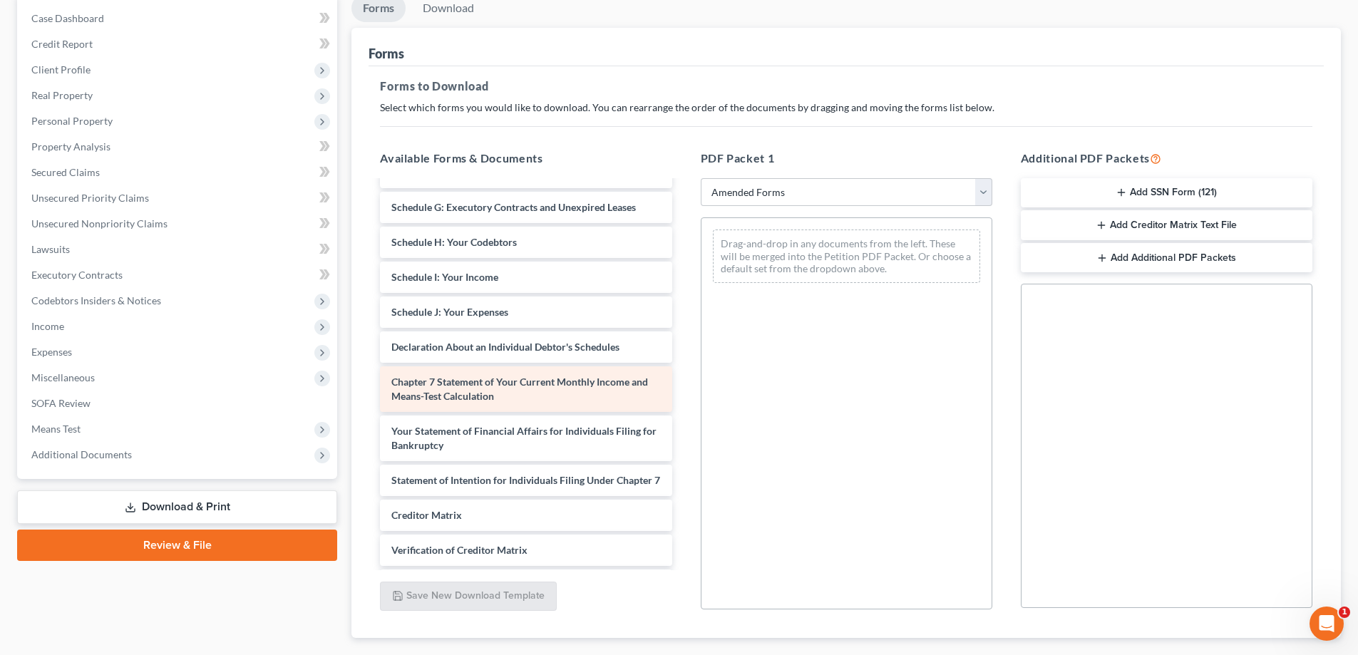
click at [455, 386] on span "Chapter 7 Statement of Your Current Monthly Income and Means-Test Calculation" at bounding box center [519, 389] width 257 height 26
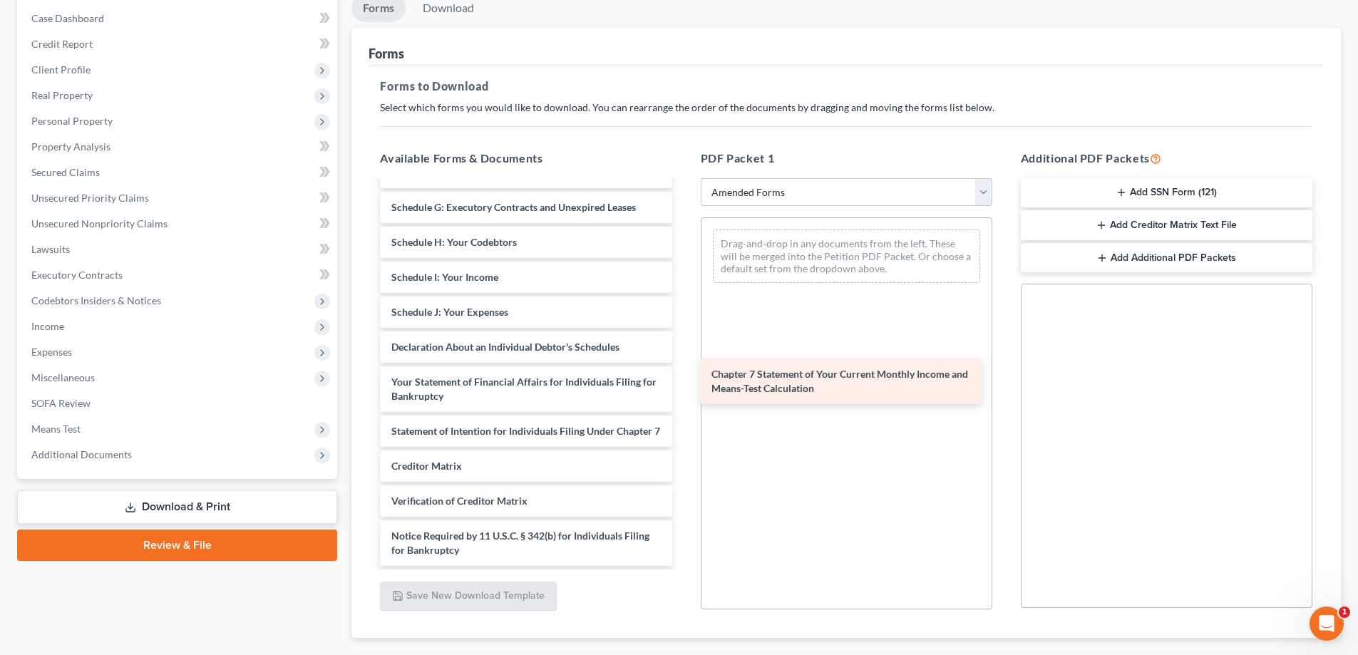
drag, startPoint x: 416, startPoint y: 385, endPoint x: 748, endPoint y: 373, distance: 332.4
click at [683, 374] on div "Chapter 7 Statement of Your Current Monthly Income and Means-Test Calculation V…" at bounding box center [525, 284] width 314 height 633
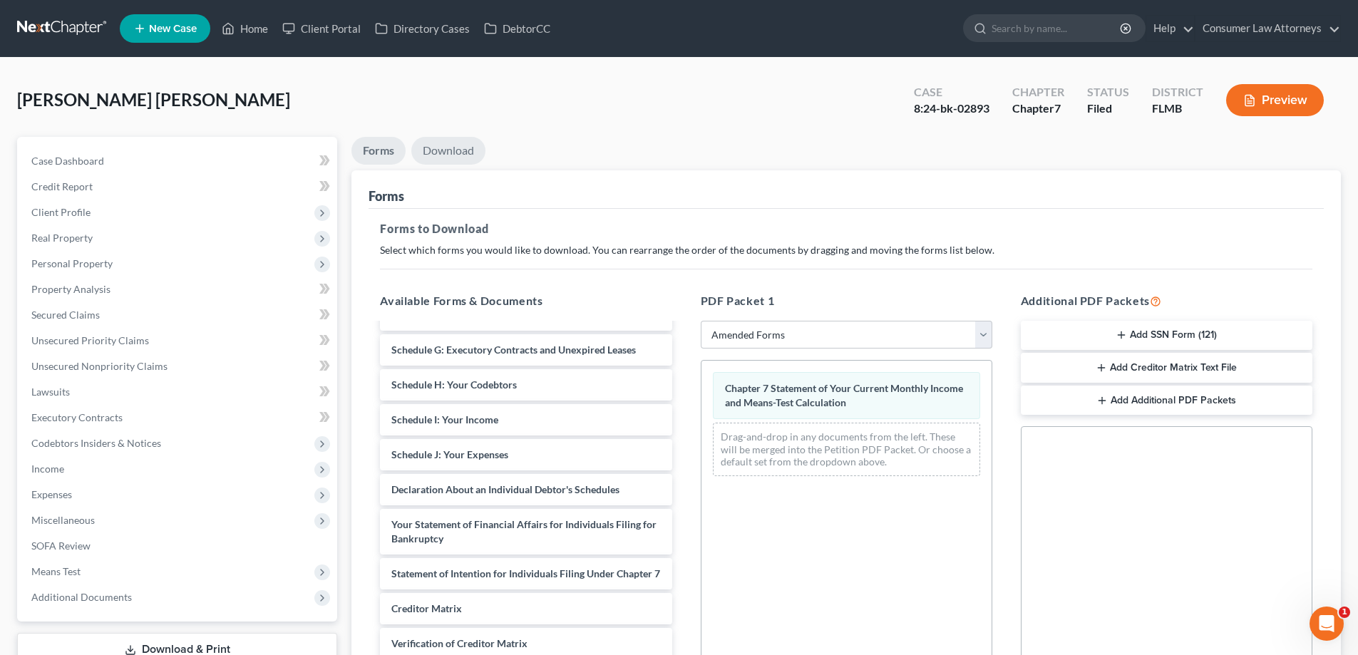
click at [450, 163] on link "Download" at bounding box center [448, 151] width 74 height 28
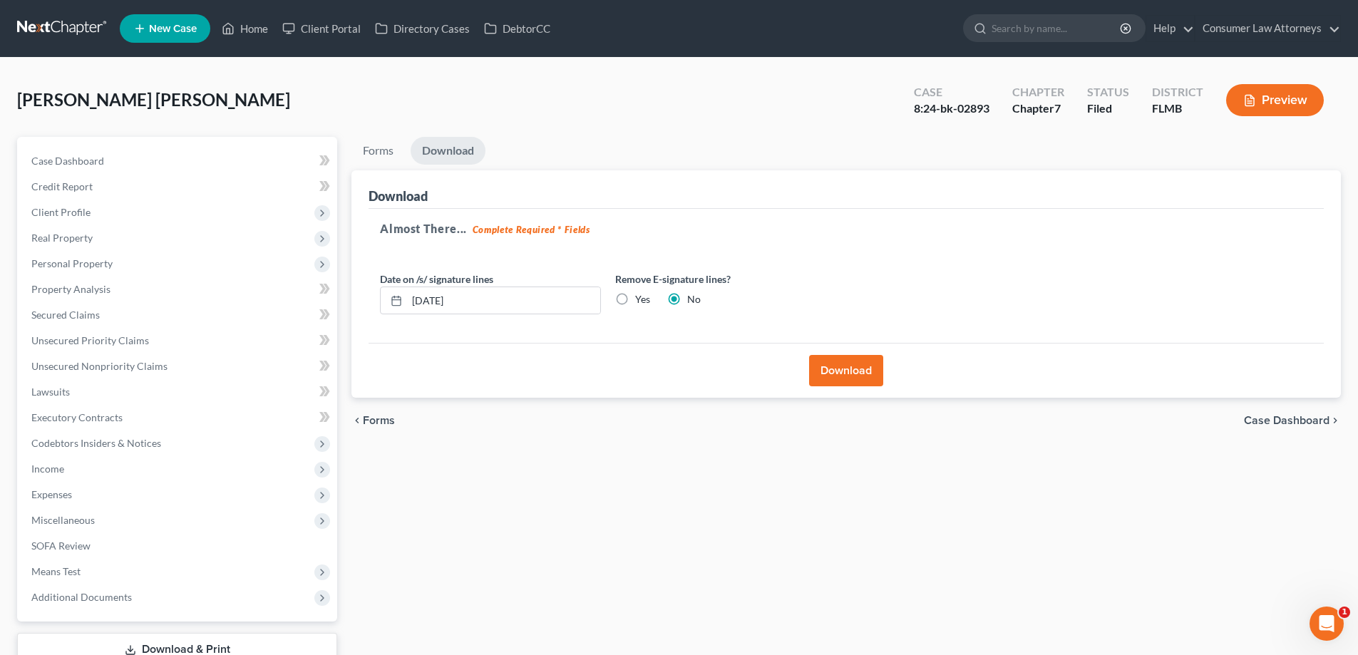
click at [845, 373] on button "Download" at bounding box center [846, 370] width 74 height 31
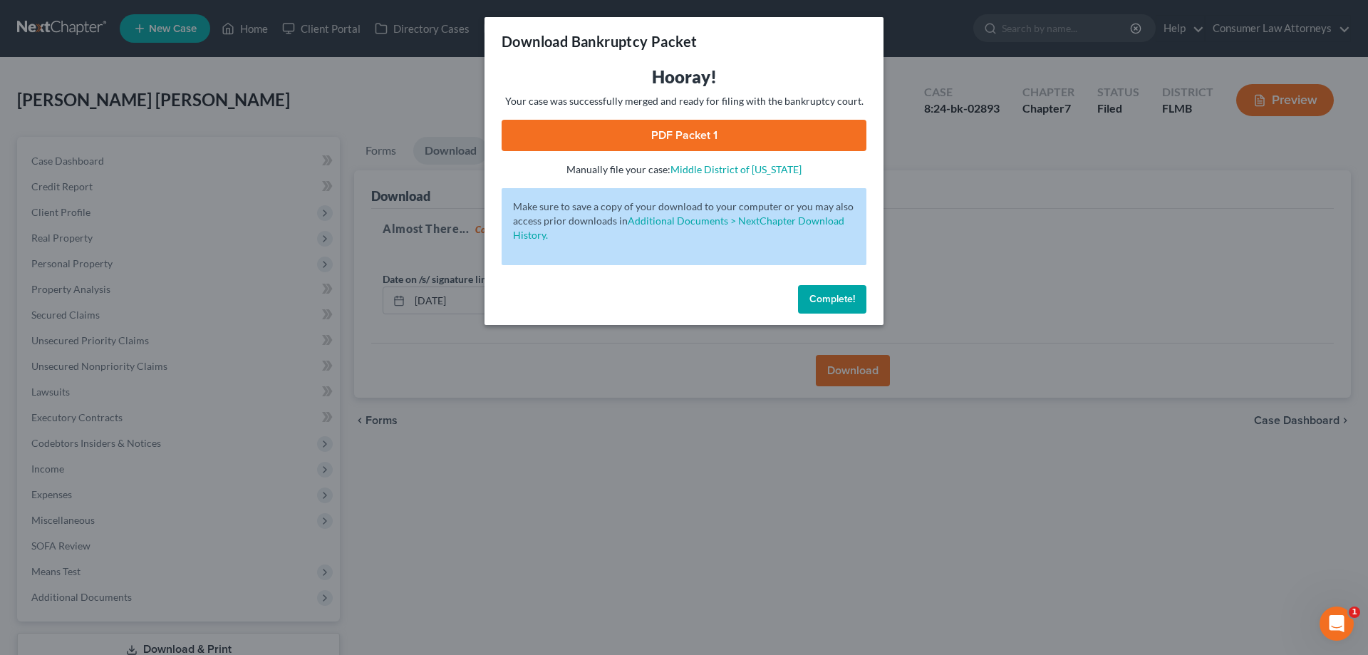
click at [689, 126] on link "PDF Packet 1" at bounding box center [684, 135] width 365 height 31
click at [826, 298] on span "Complete!" at bounding box center [833, 299] width 46 height 12
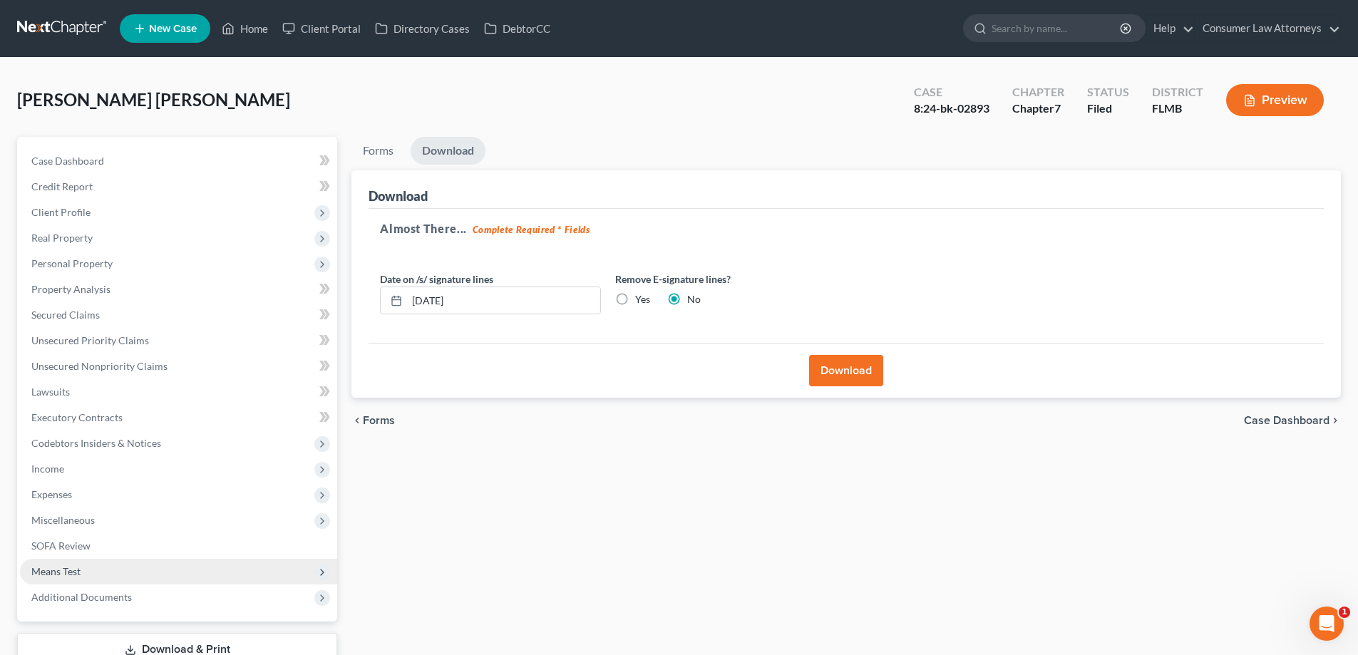
click at [67, 568] on span "Means Test" at bounding box center [55, 571] width 49 height 12
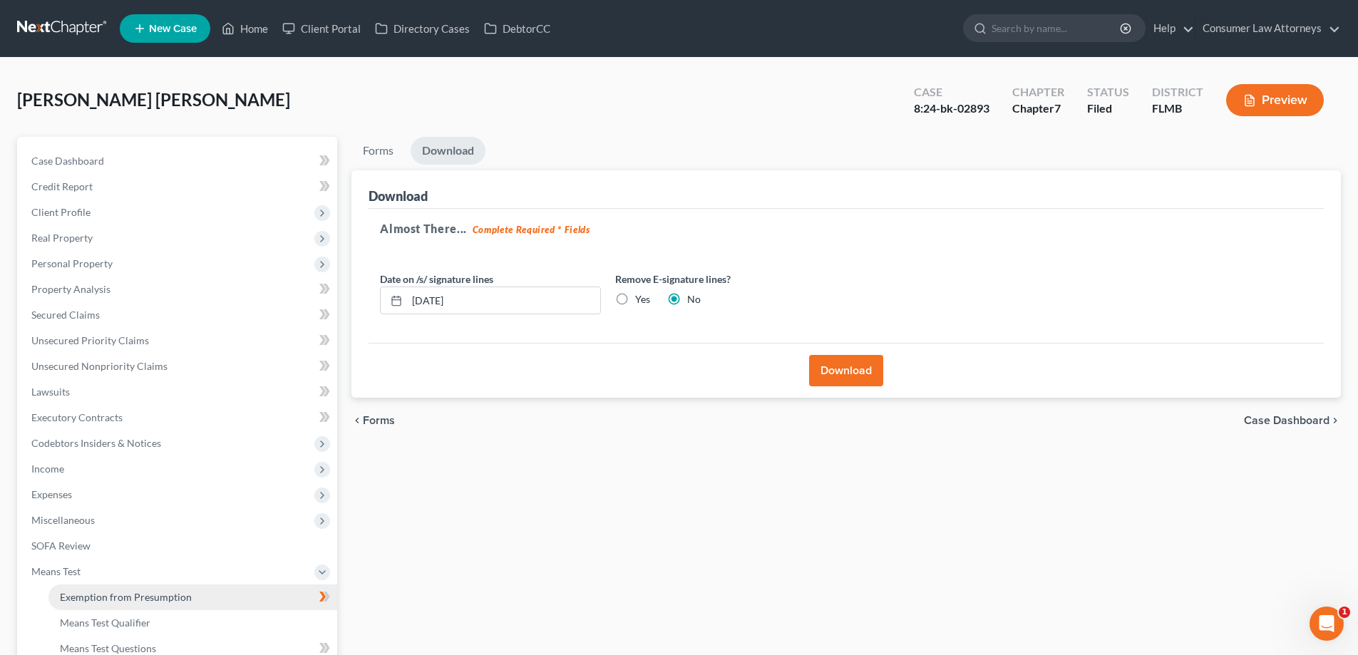
click at [90, 596] on span "Exemption from Presumption" at bounding box center [126, 597] width 132 height 12
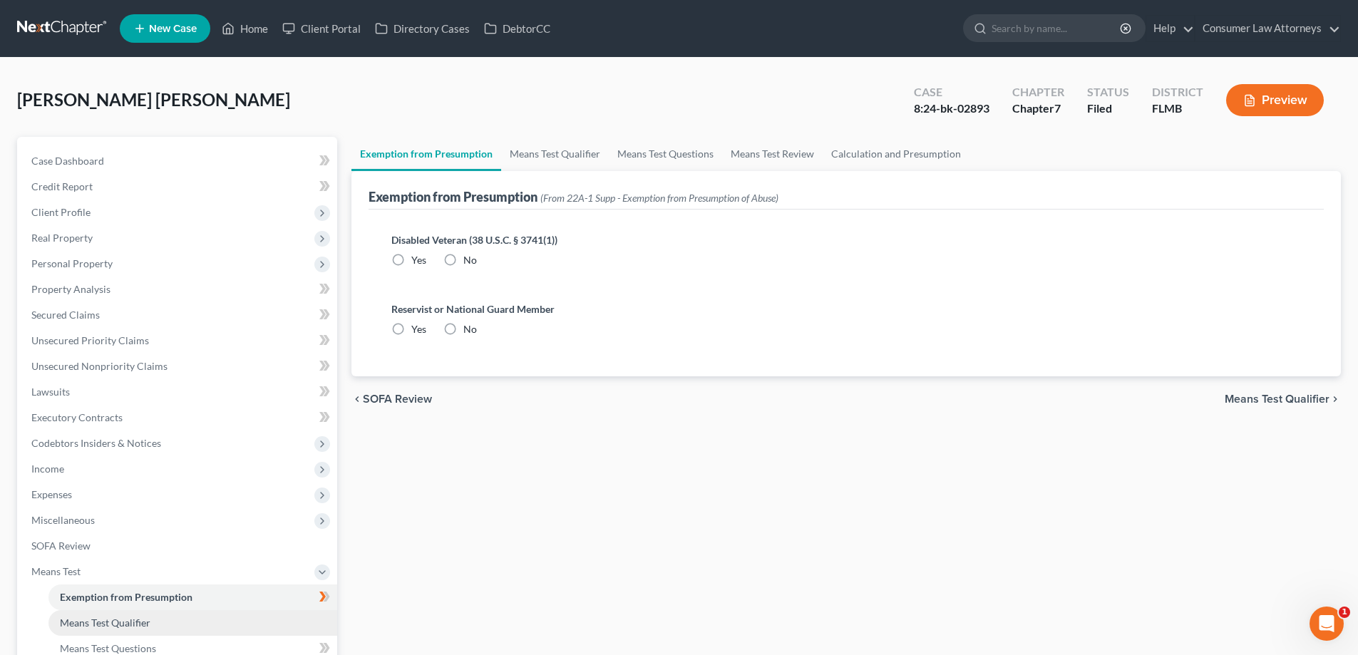
radio input "true"
click at [93, 622] on span "Means Test Qualifier" at bounding box center [105, 623] width 91 height 12
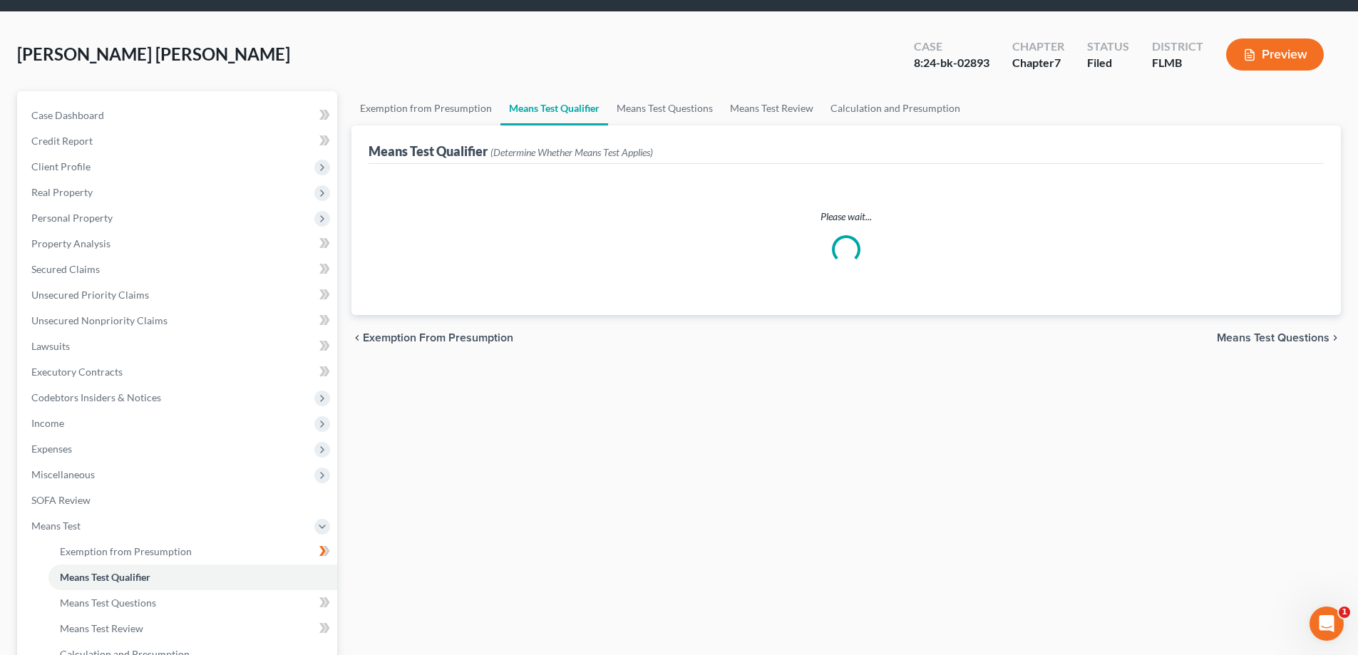
scroll to position [71, 0]
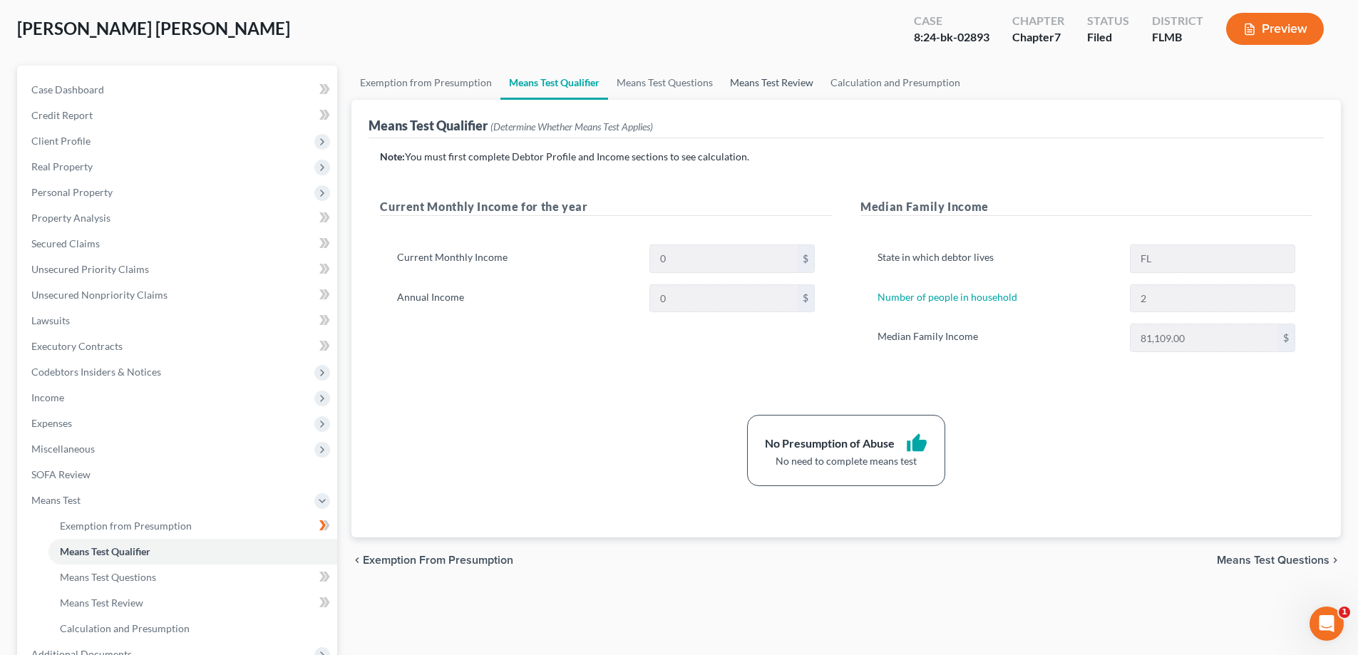
click at [793, 78] on link "Means Test Review" at bounding box center [771, 83] width 100 height 34
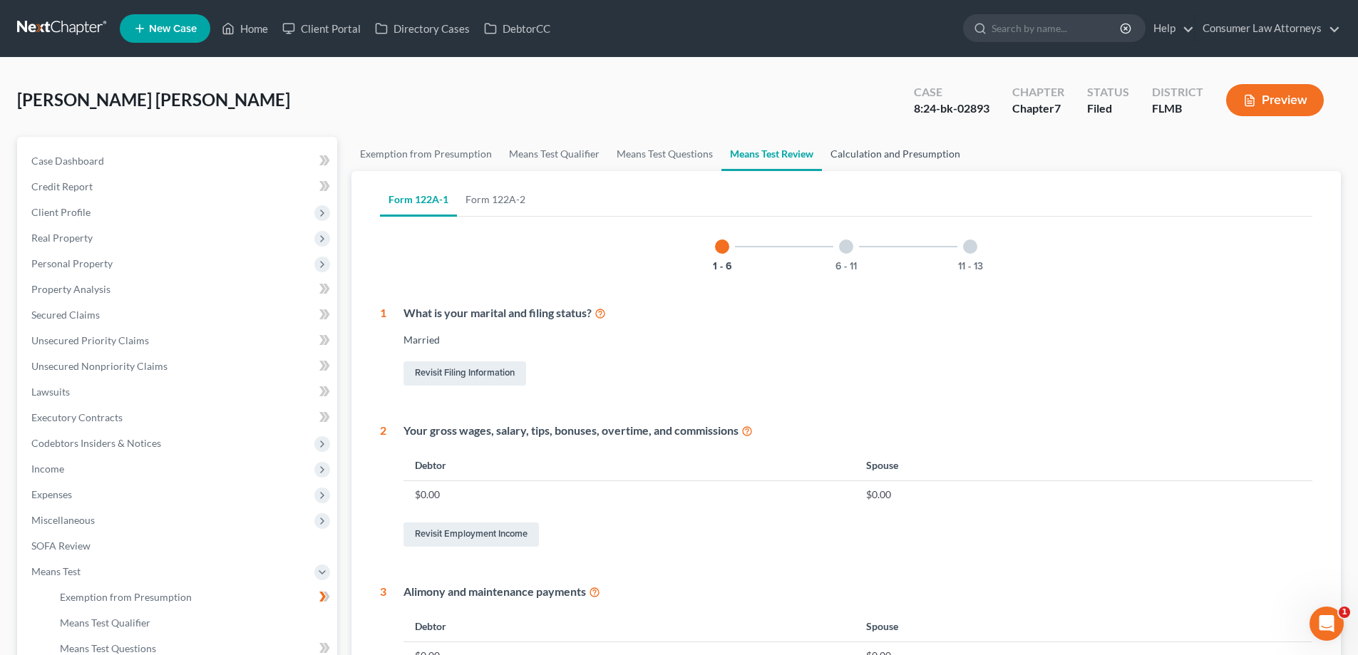
click at [888, 153] on link "Calculation and Presumption" at bounding box center [895, 154] width 147 height 34
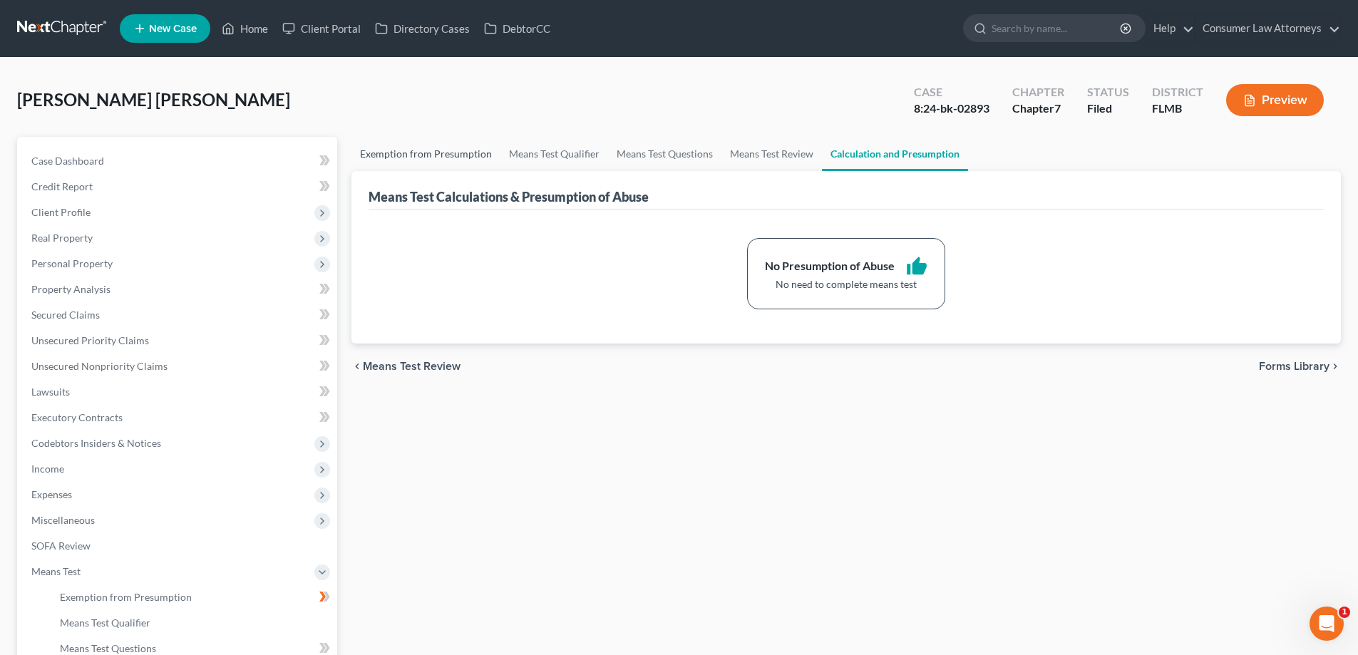
click at [418, 155] on link "Exemption from Presumption" at bounding box center [425, 154] width 149 height 34
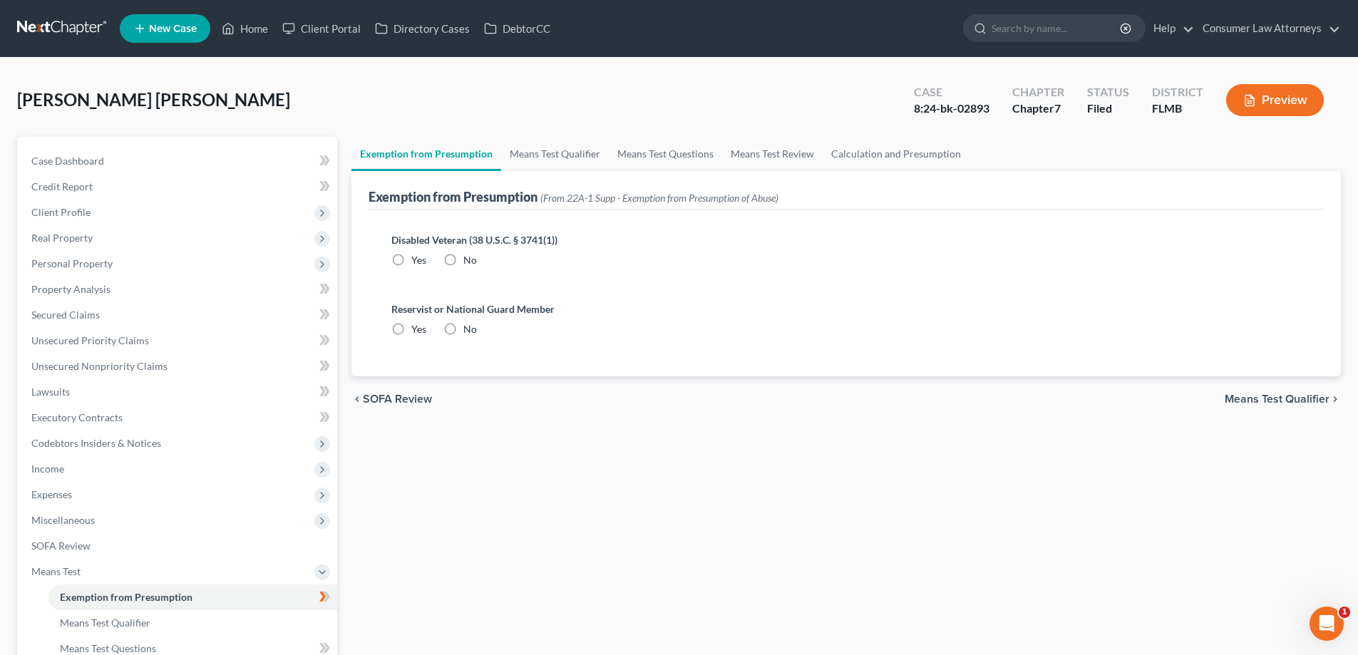
radio input "true"
click at [542, 157] on link "Means Test Qualifier" at bounding box center [555, 154] width 108 height 34
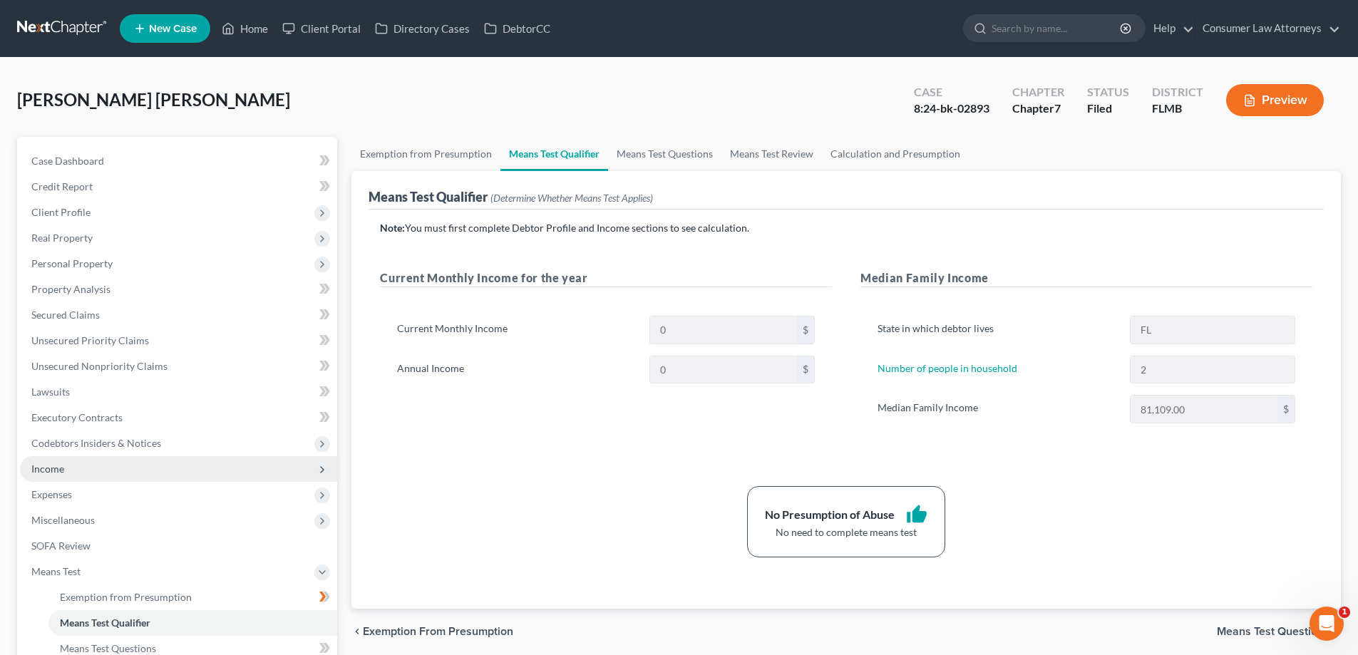
scroll to position [71, 0]
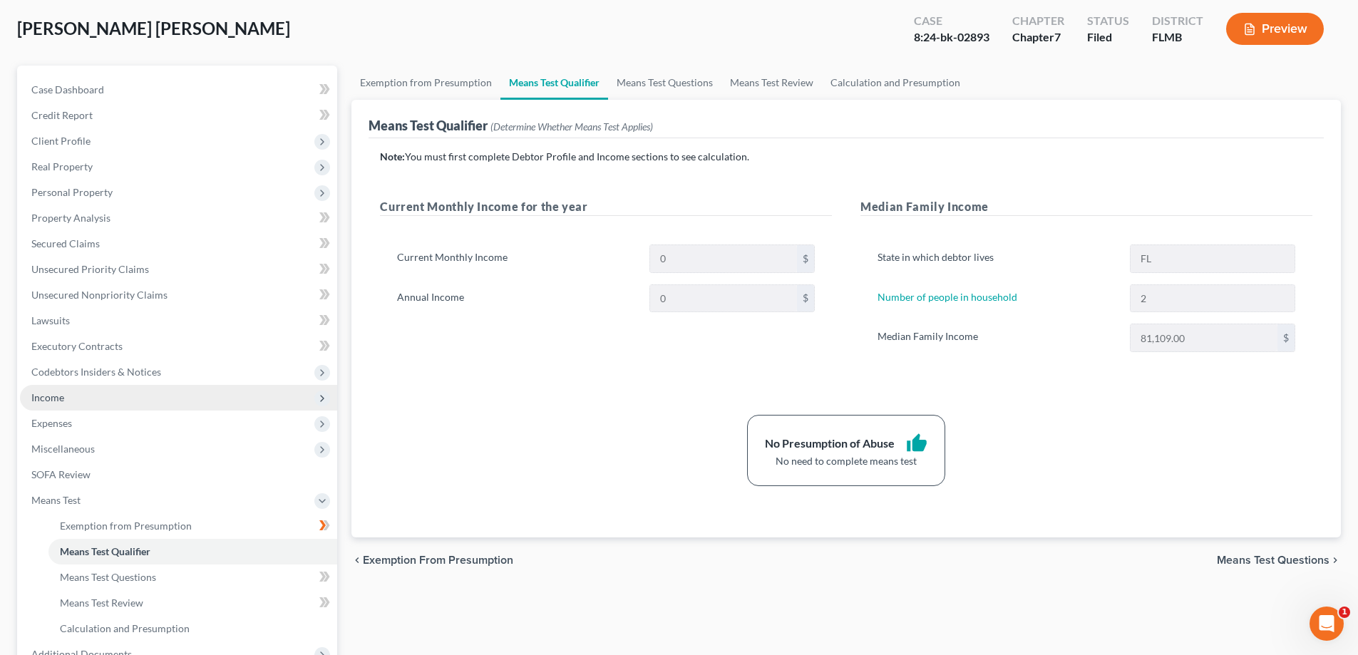
click at [51, 398] on span "Income" at bounding box center [47, 397] width 33 height 12
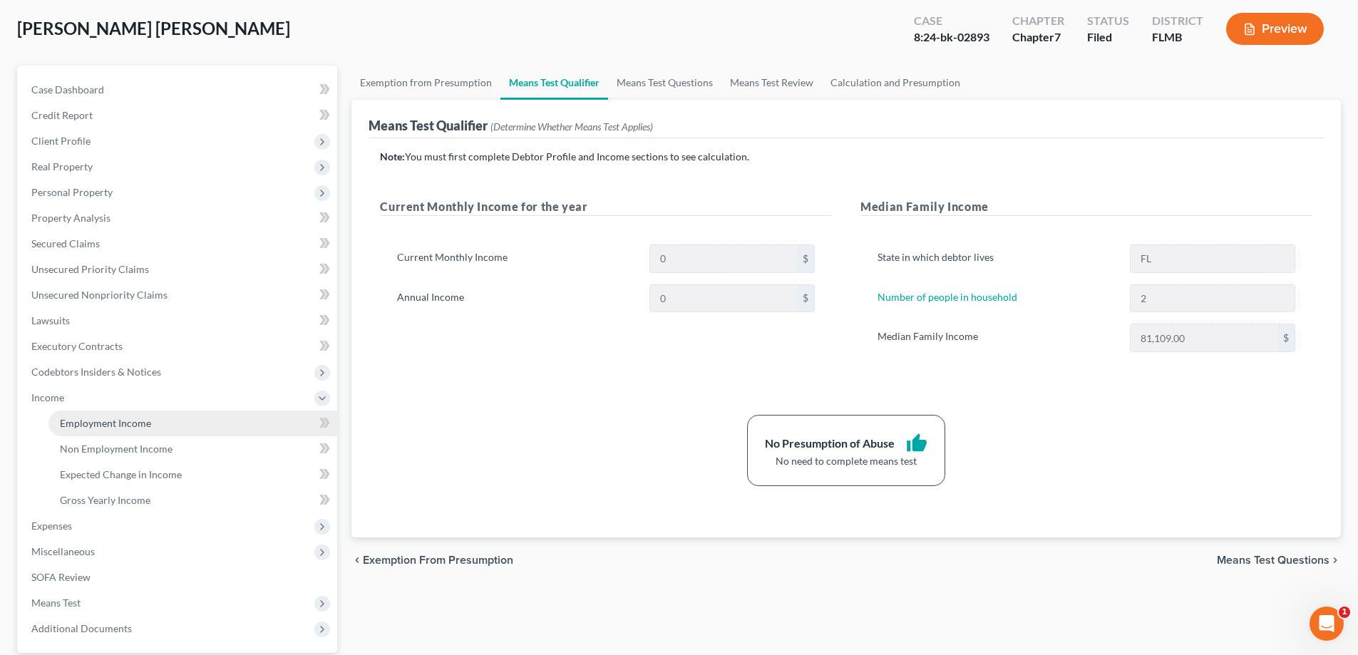
click at [104, 418] on span "Employment Income" at bounding box center [105, 423] width 91 height 12
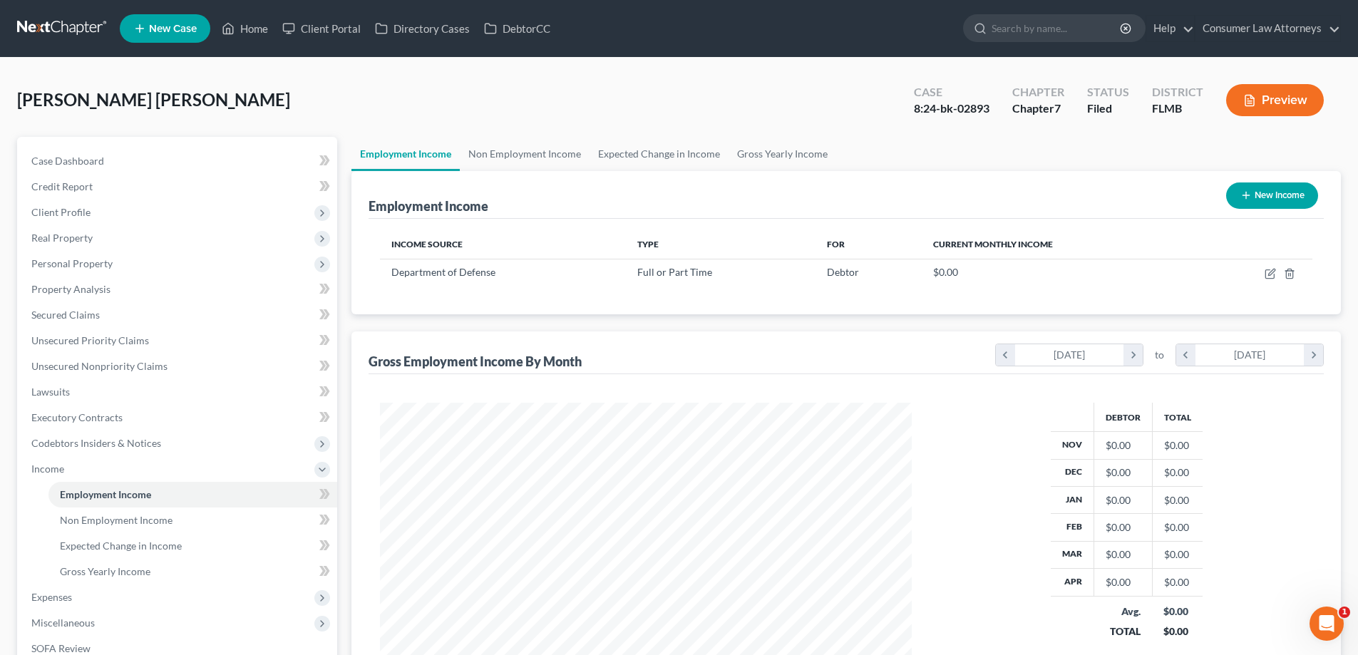
scroll to position [266, 560]
click at [63, 217] on span "Client Profile" at bounding box center [60, 212] width 59 height 12
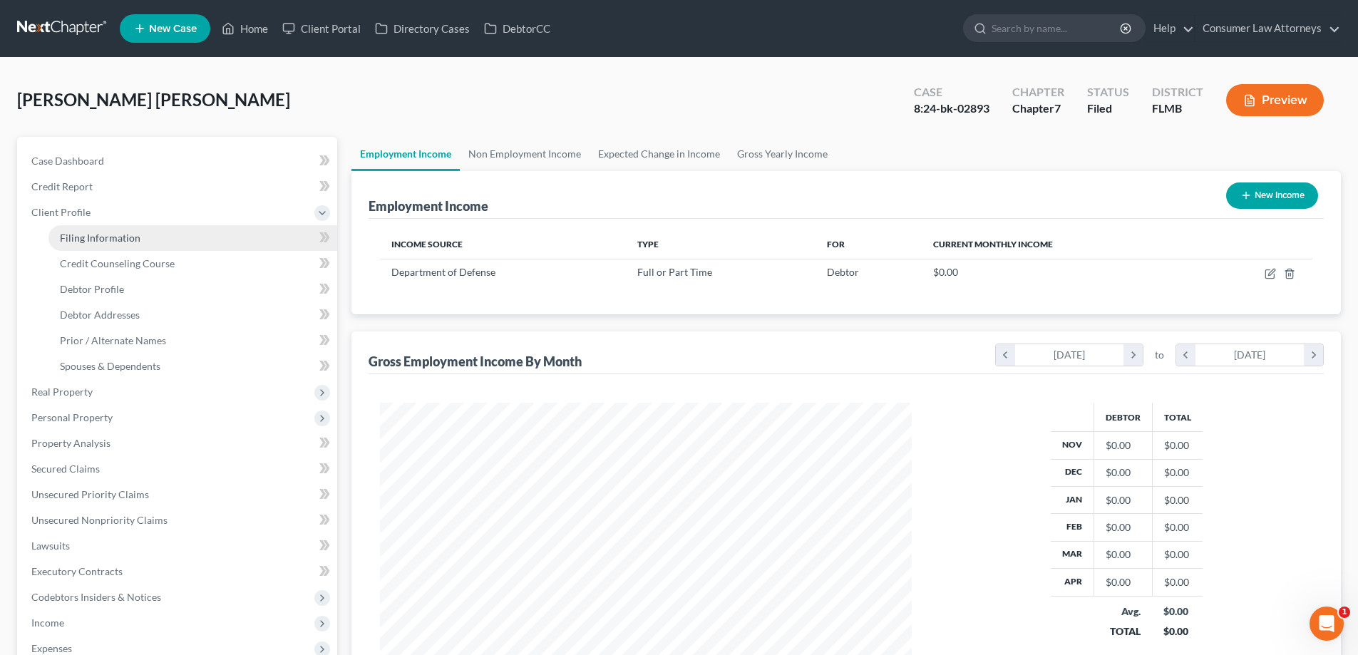
click at [98, 240] on span "Filing Information" at bounding box center [100, 238] width 81 height 12
select select "1"
select select "0"
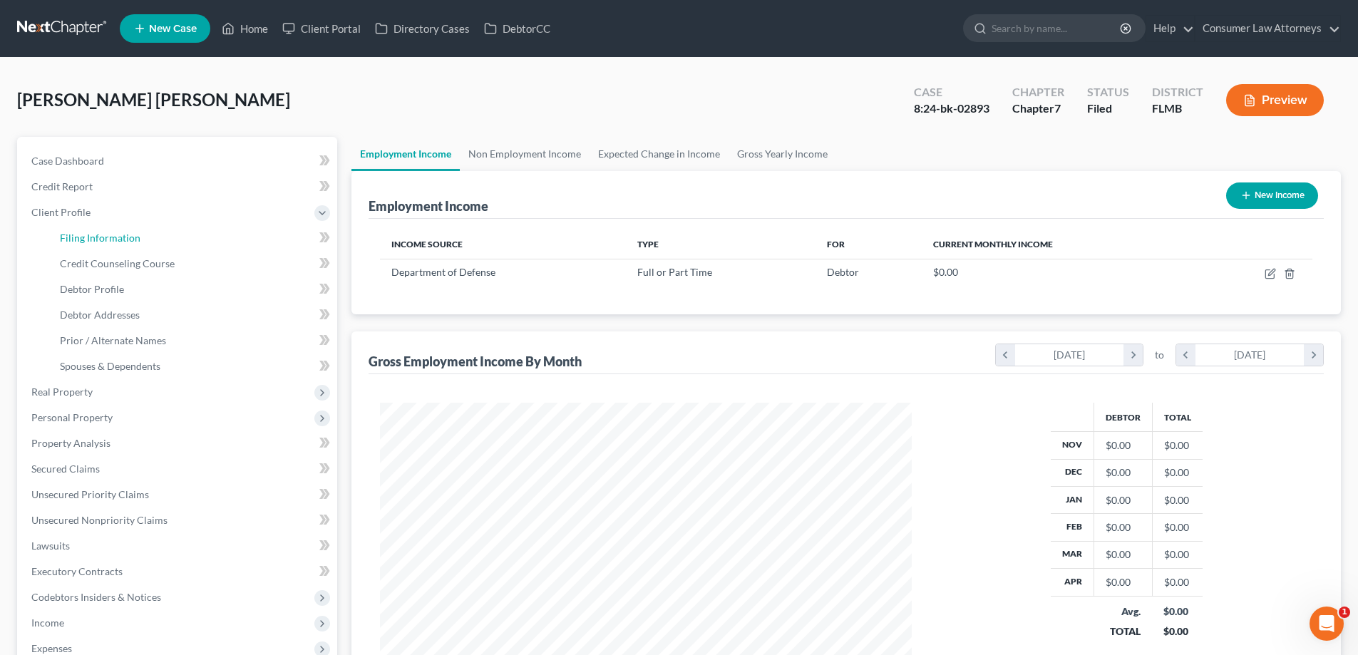
select select "9"
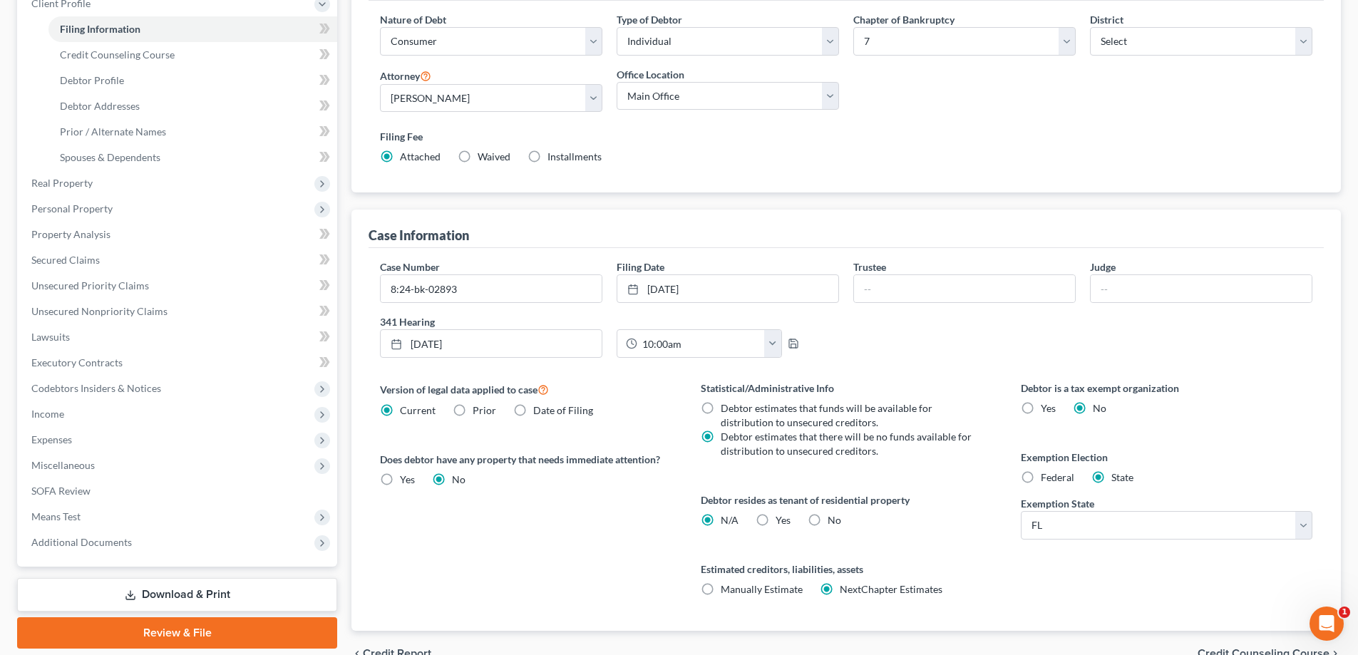
scroll to position [214, 0]
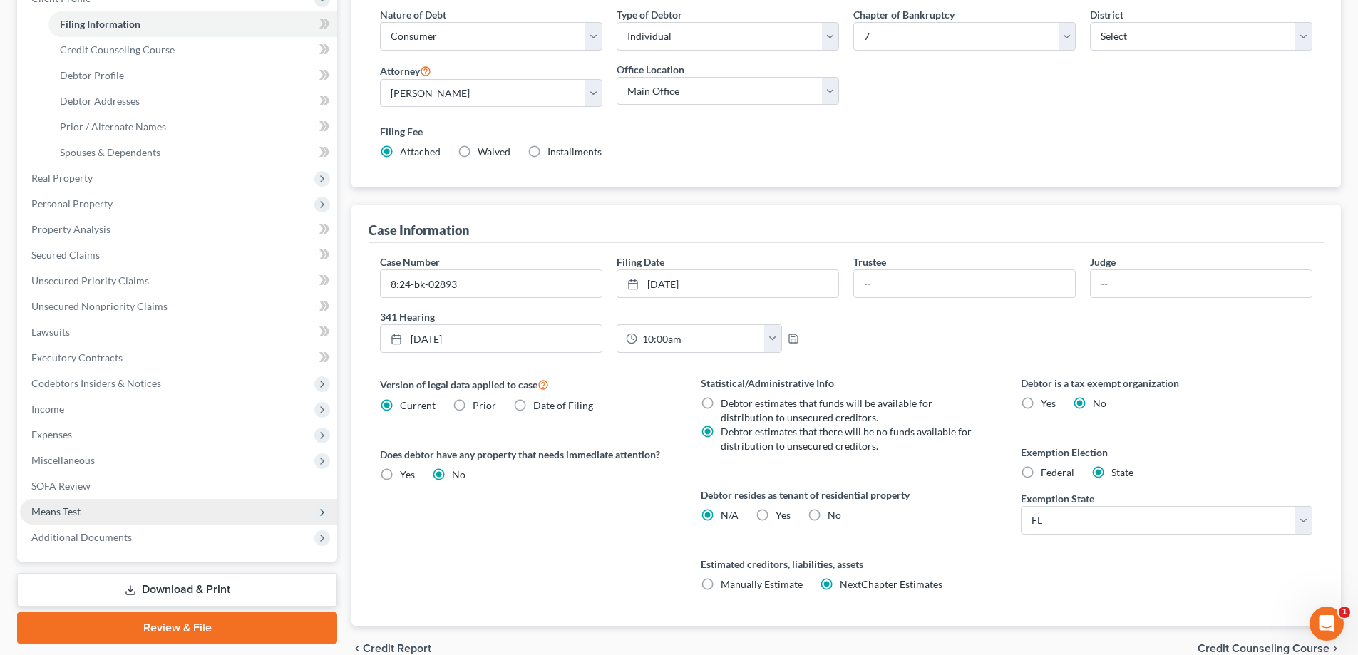
click at [58, 509] on span "Means Test" at bounding box center [55, 511] width 49 height 12
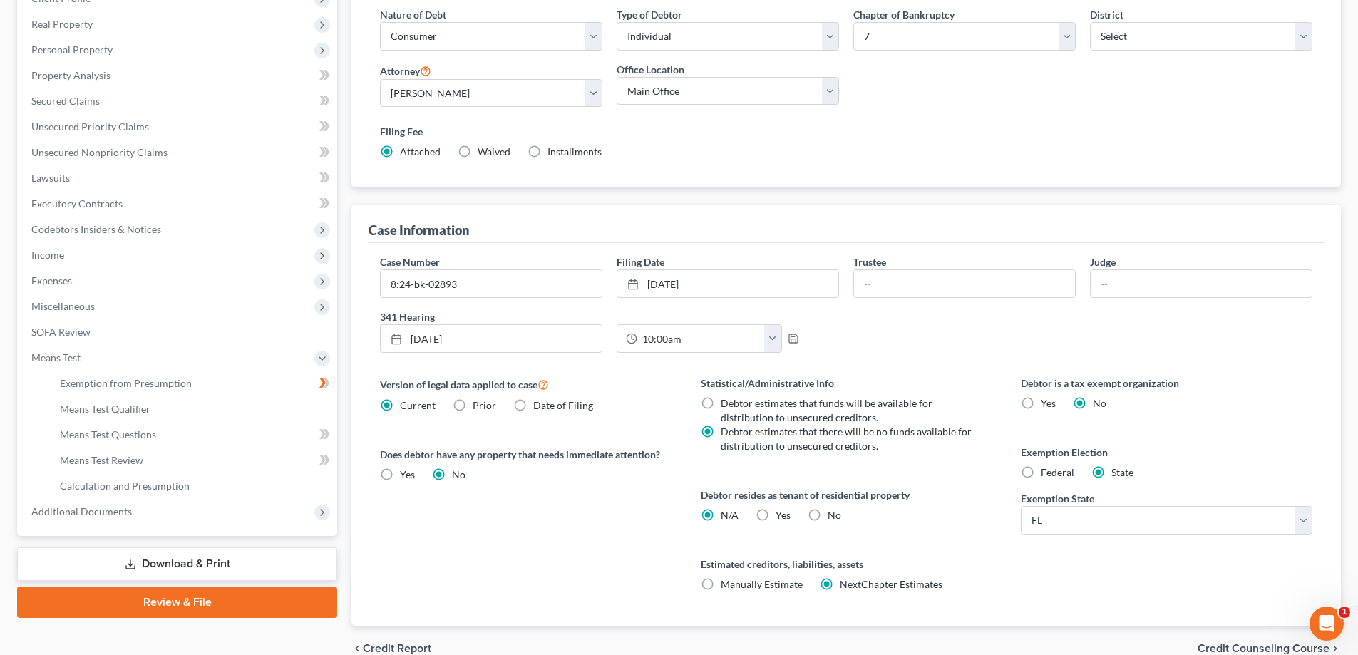
click at [344, 346] on div "Case Dashboard Payments Invoices Payments Payments Credit Report Client Profile" at bounding box center [177, 297] width 334 height 748
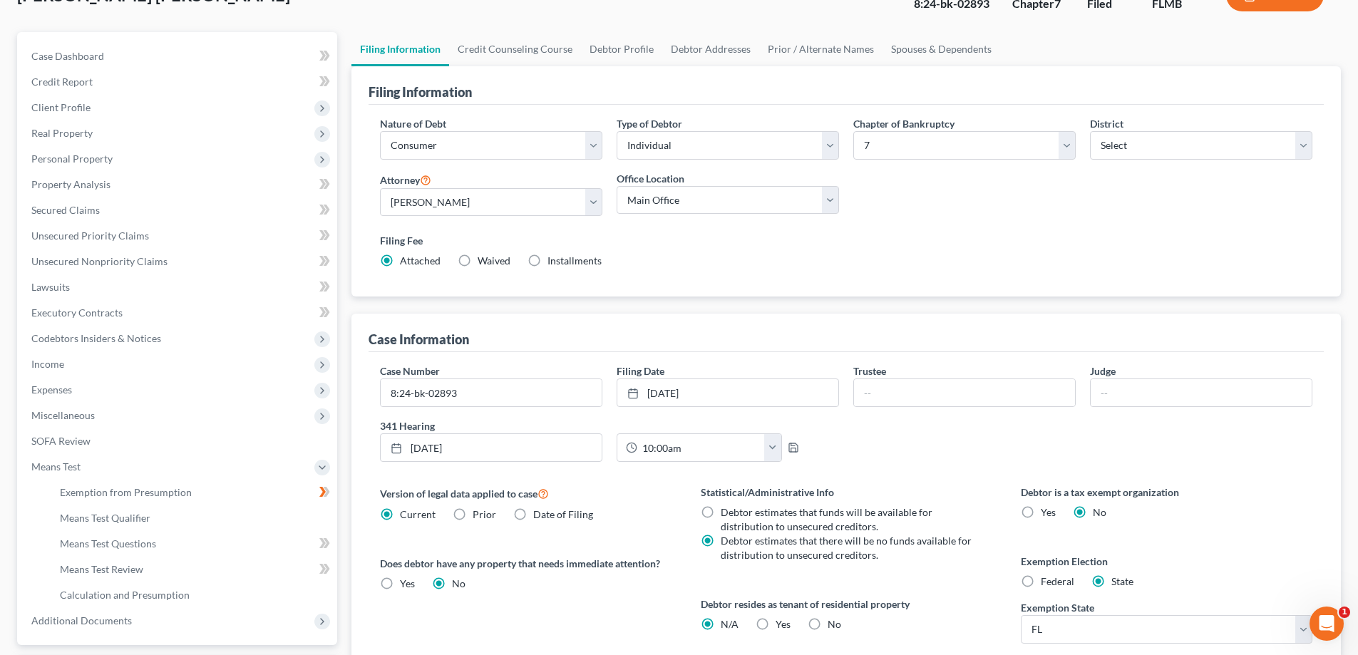
scroll to position [0, 0]
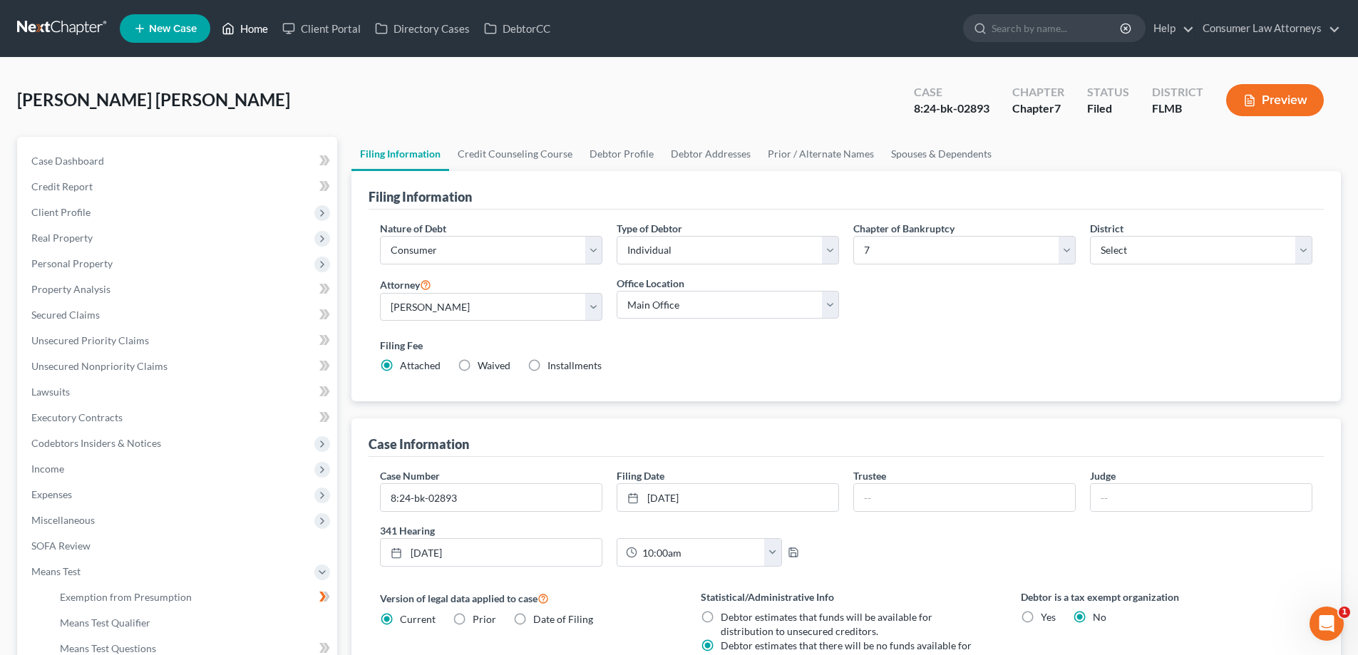
click at [255, 34] on link "Home" at bounding box center [245, 29] width 61 height 26
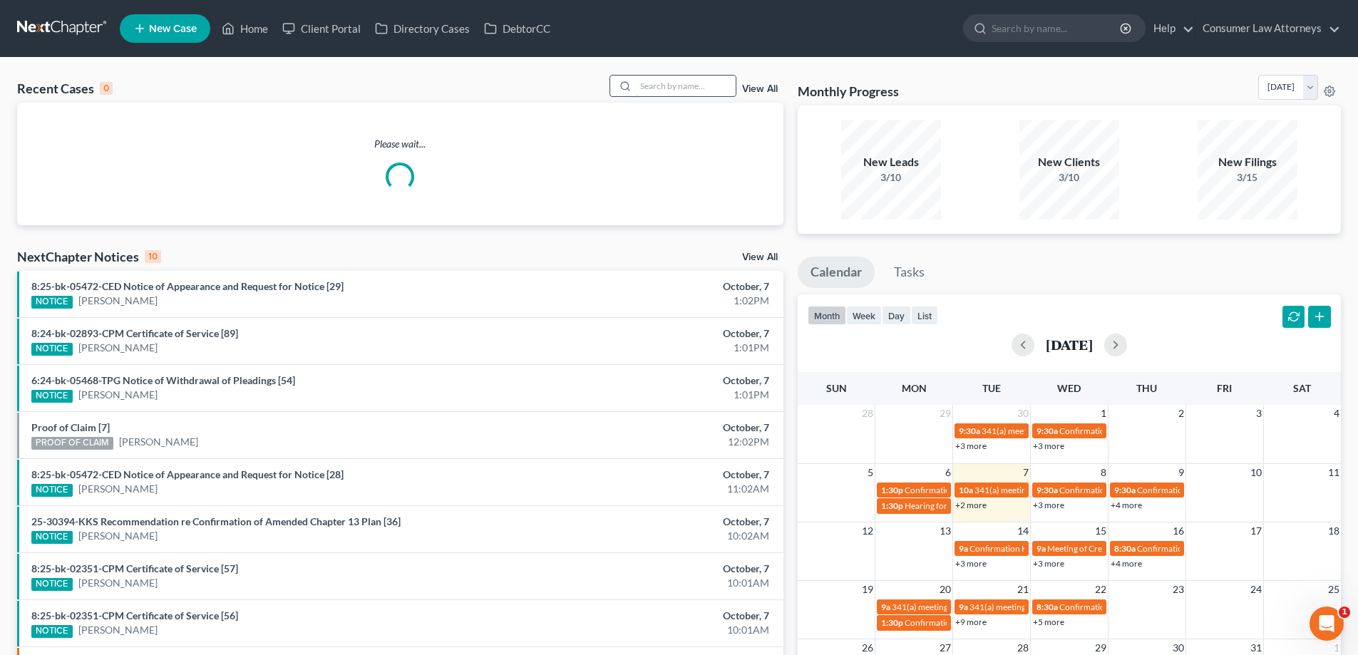
click at [657, 94] on input "search" at bounding box center [686, 86] width 100 height 21
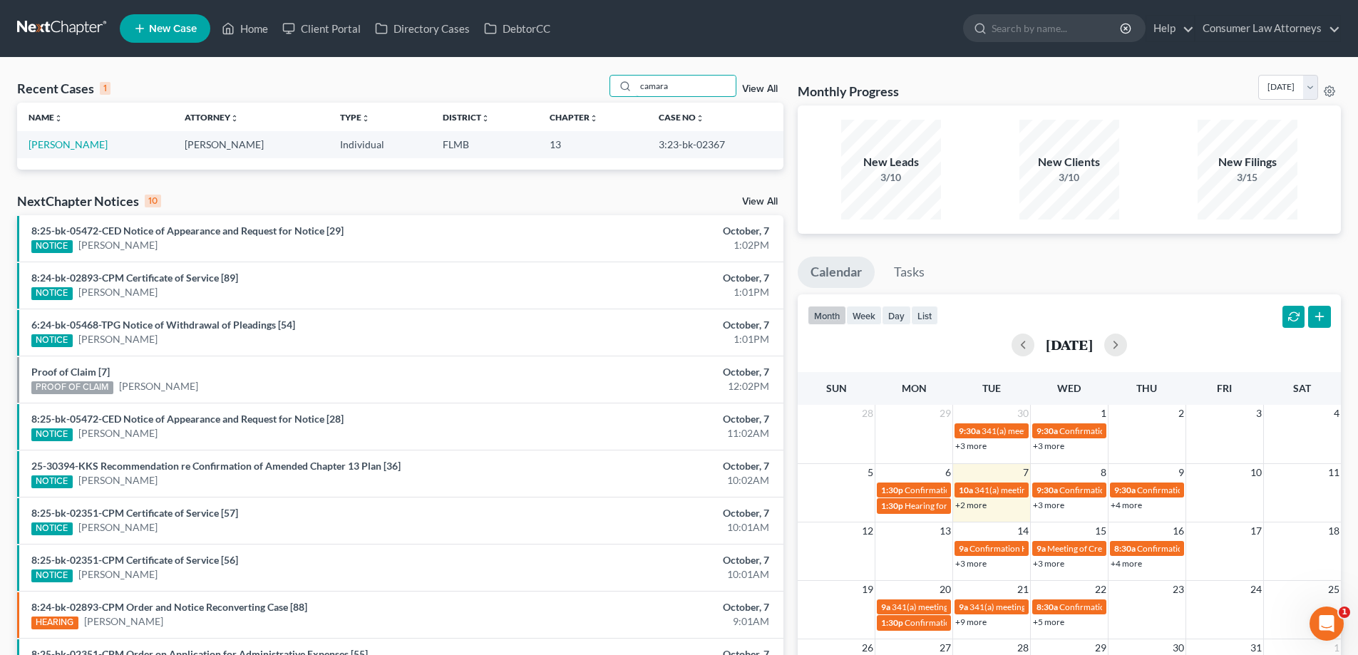
type input "camara"
drag, startPoint x: 720, startPoint y: 145, endPoint x: 650, endPoint y: 147, distance: 69.9
click at [650, 147] on td "3:23-bk-02367" at bounding box center [715, 144] width 136 height 26
copy td "3:23-bk-02367"
click at [79, 152] on td "[PERSON_NAME]" at bounding box center [95, 144] width 156 height 26
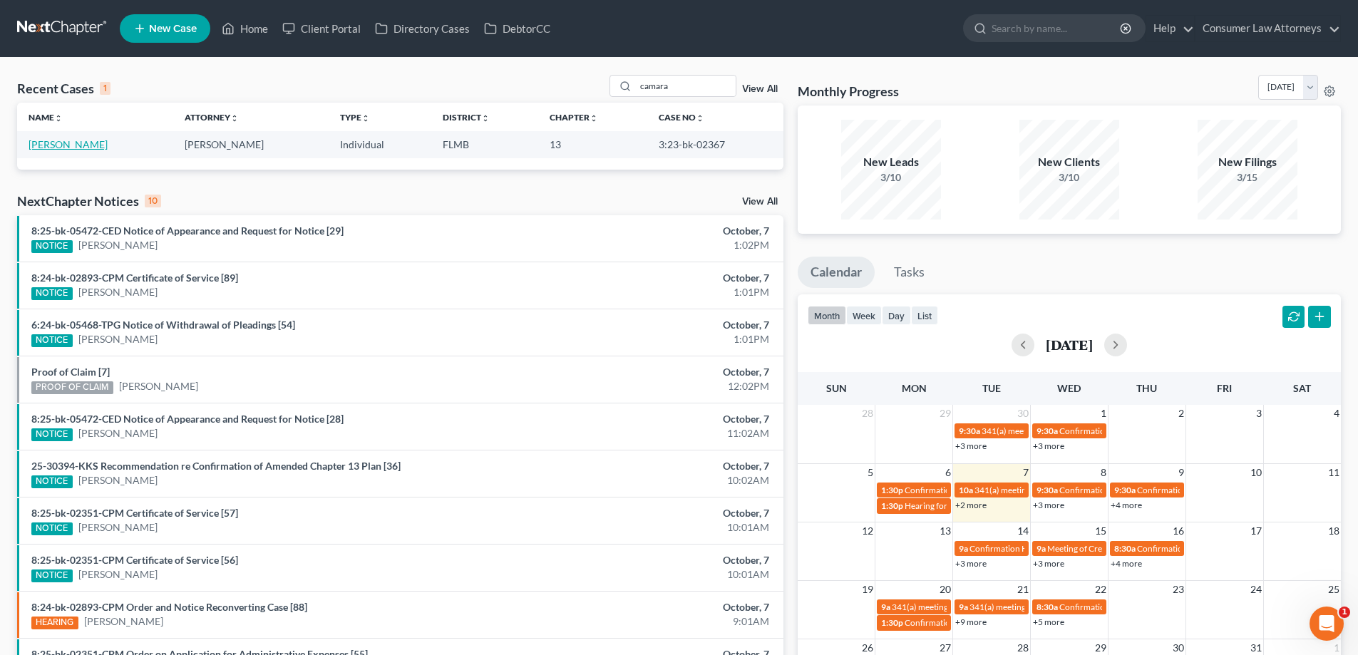
click at [66, 143] on link "[PERSON_NAME]" at bounding box center [68, 144] width 79 height 12
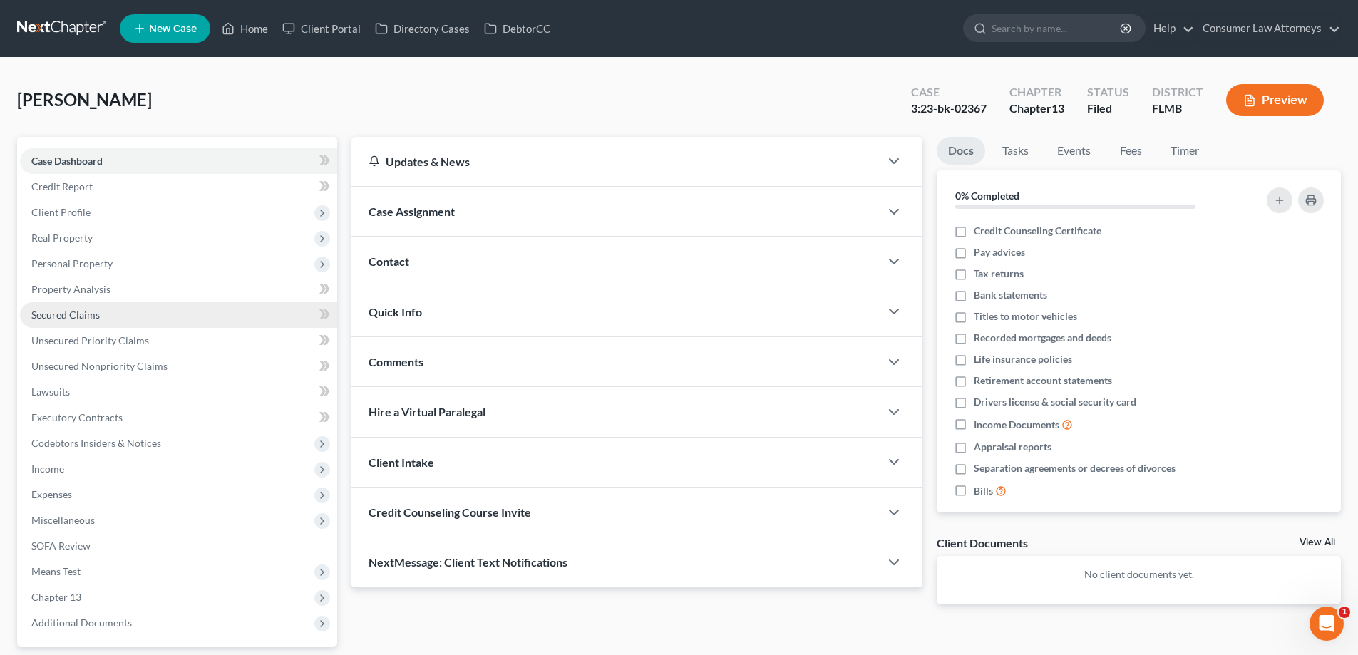
click at [83, 314] on span "Secured Claims" at bounding box center [65, 315] width 68 height 12
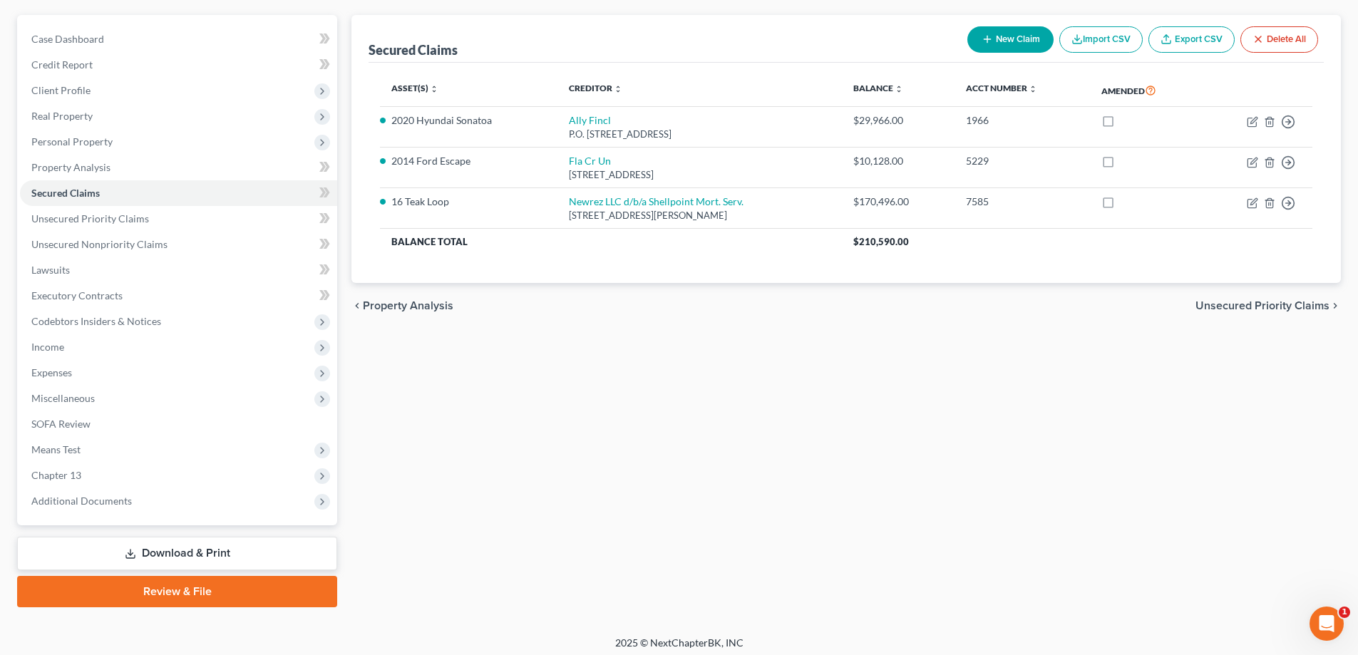
scroll to position [128, 0]
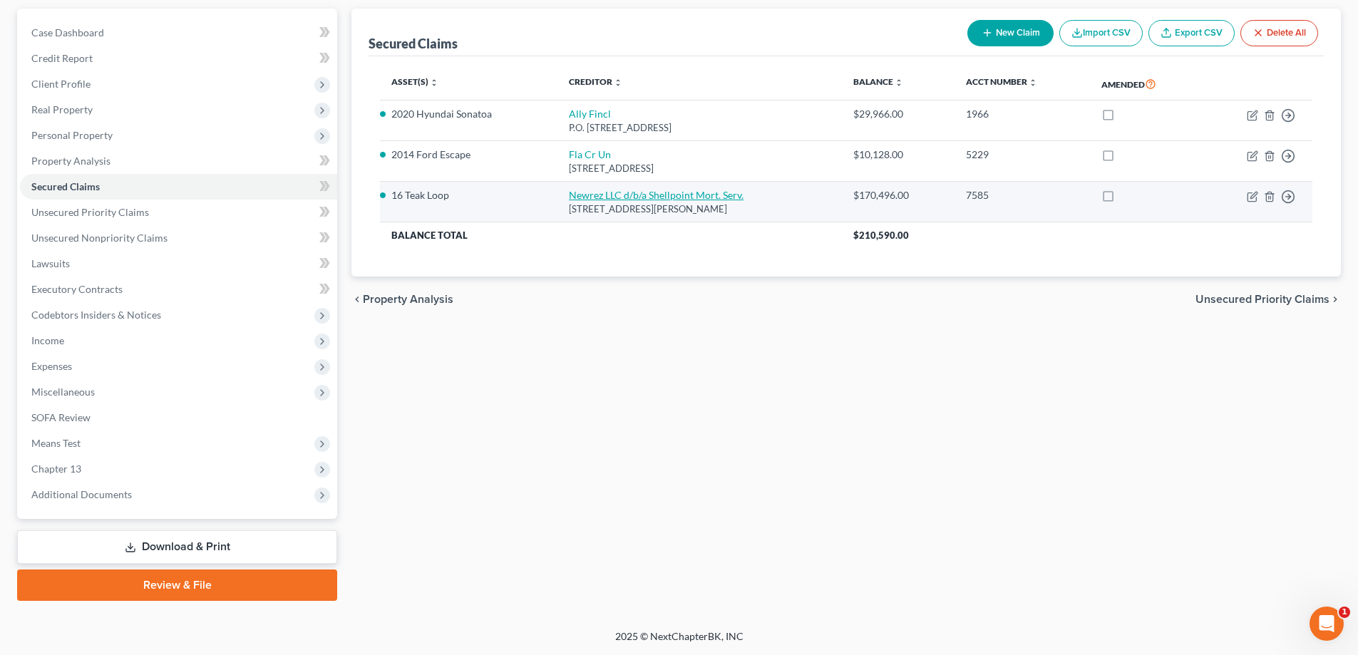
click at [701, 194] on link "Newrez LLC d/b/a Shellpoint Mort. Serv." at bounding box center [656, 195] width 175 height 12
select select "42"
select select "0"
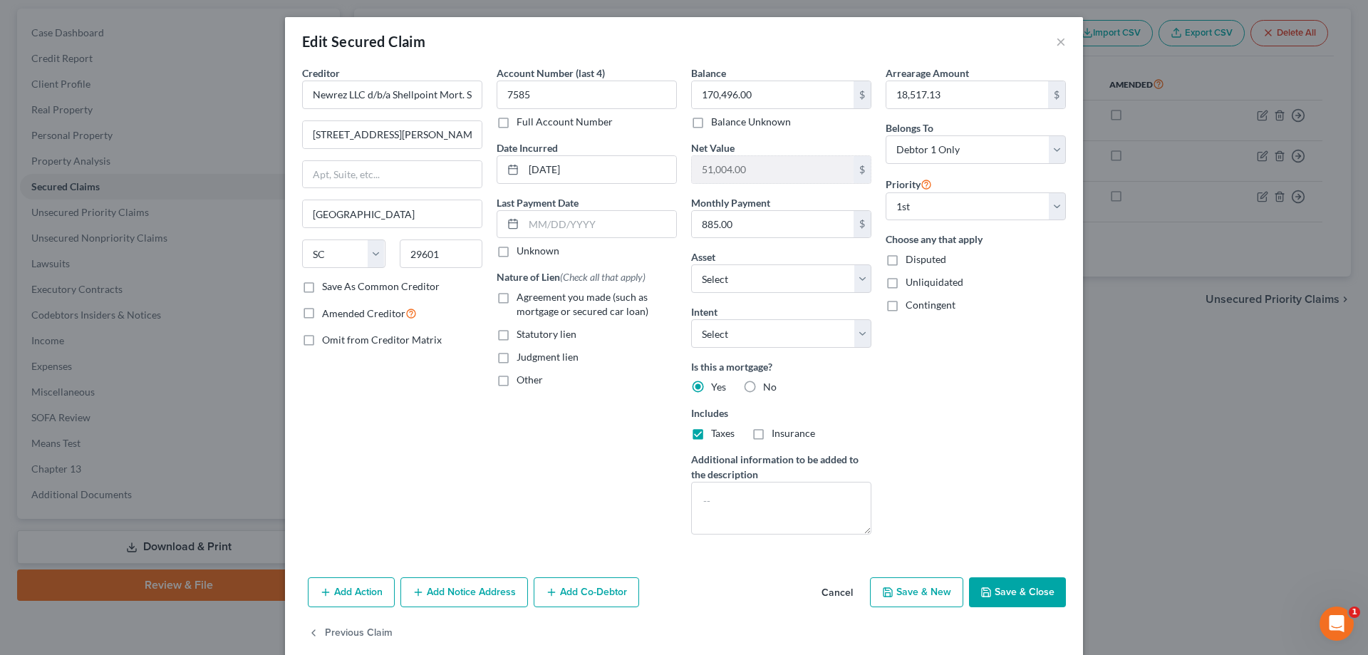
click at [1018, 597] on button "Save & Close" at bounding box center [1017, 592] width 97 height 30
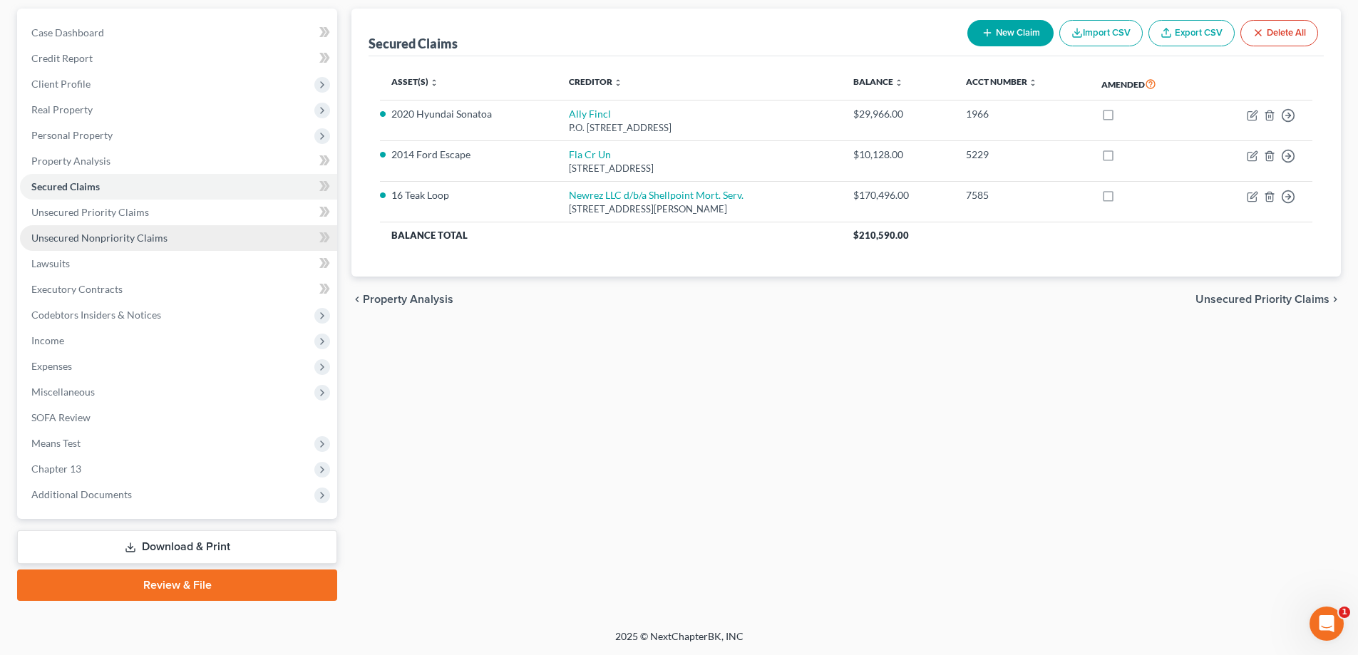
click at [80, 239] on span "Unsecured Nonpriority Claims" at bounding box center [99, 238] width 136 height 12
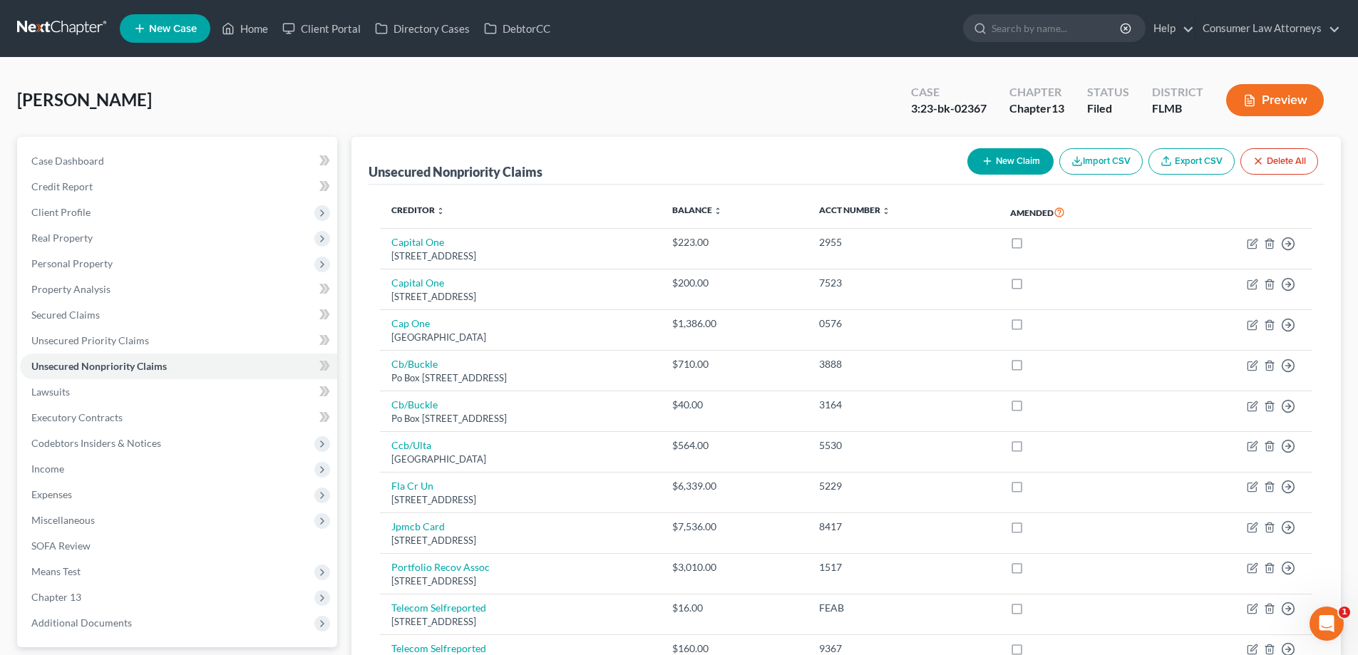
click at [713, 156] on div "Unsecured Nonpriority Claims New Claim Import CSV Export CSV Delete All" at bounding box center [845, 161] width 955 height 48
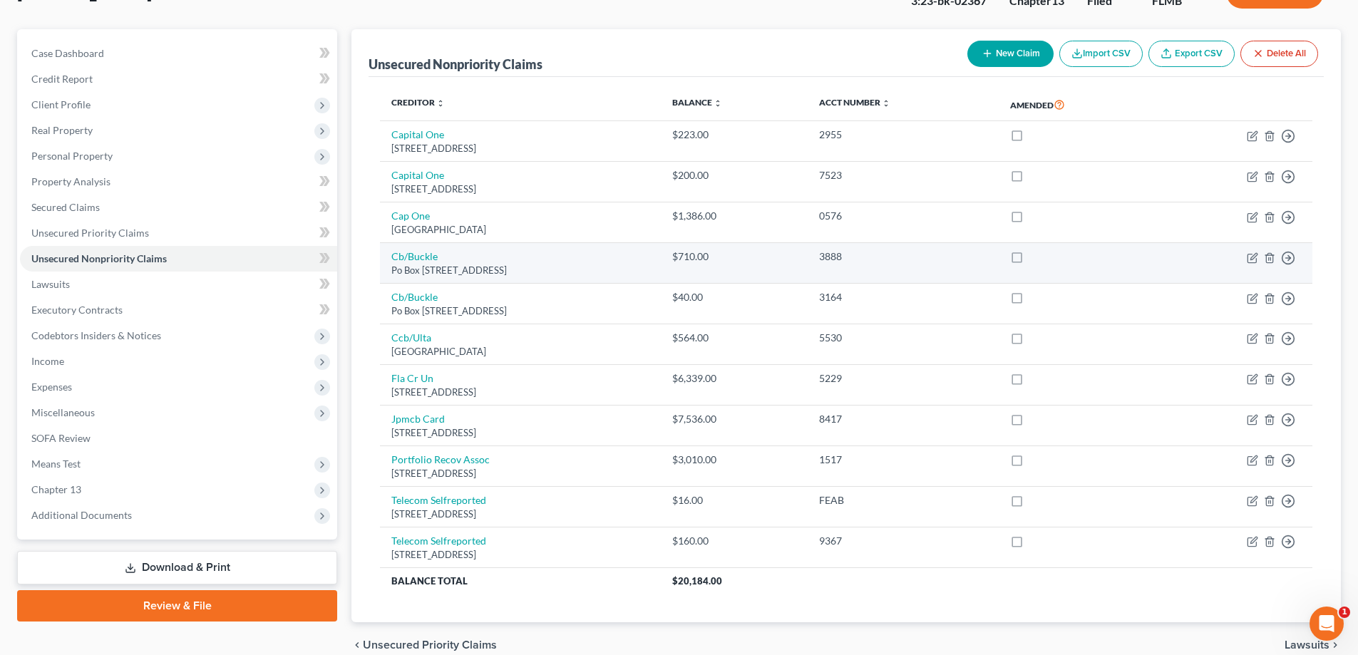
scroll to position [175, 0]
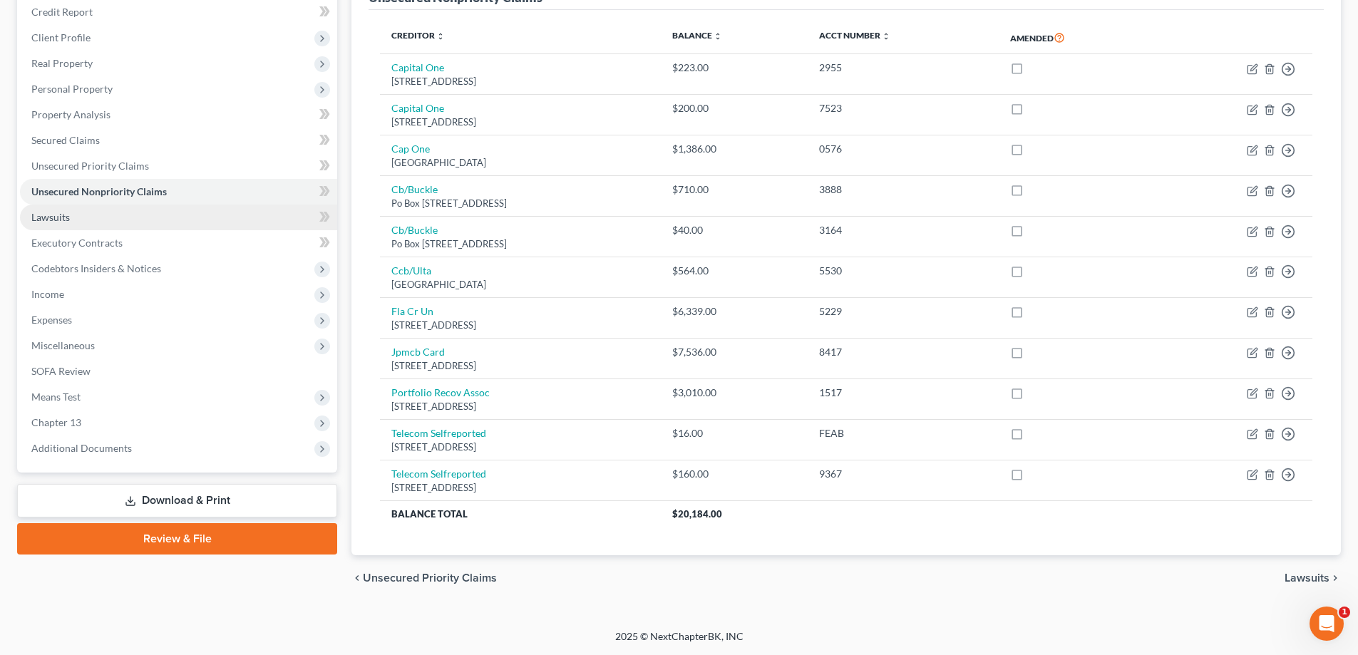
click at [50, 218] on span "Lawsuits" at bounding box center [50, 217] width 38 height 12
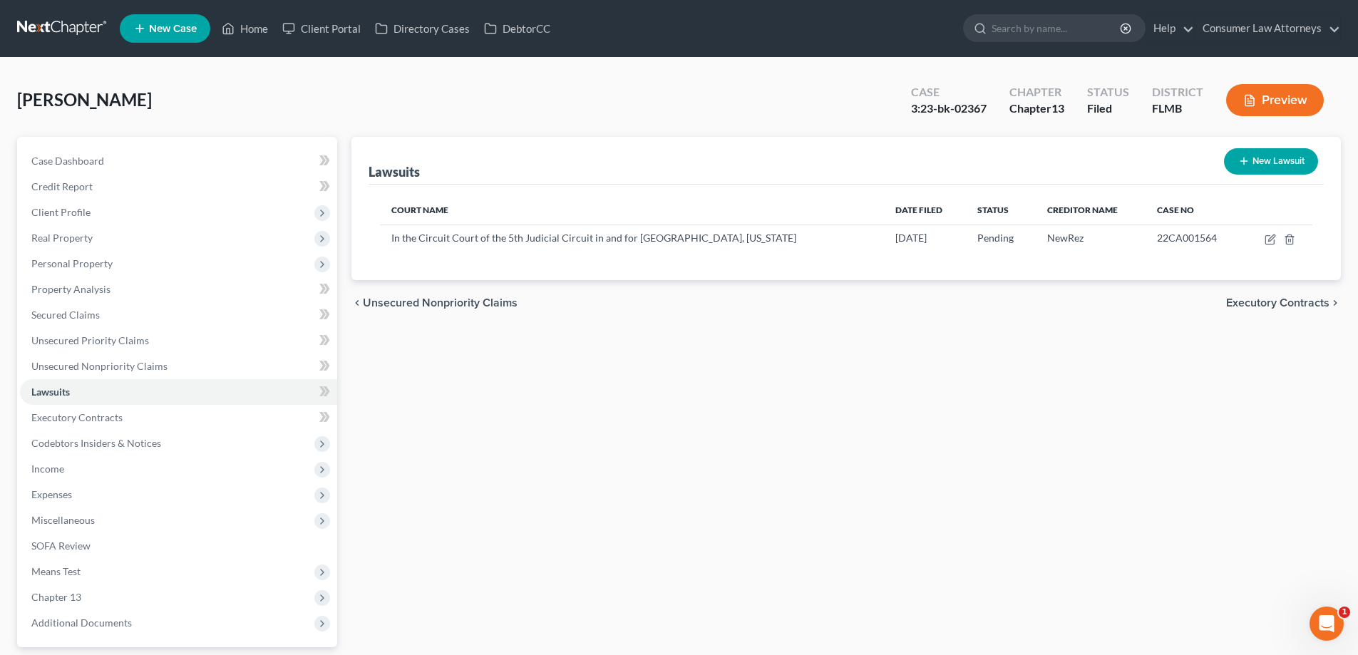
click at [246, 41] on ul "New Case Home Client Portal Directory Cases DebtorCC - No Result - See all resu…" at bounding box center [730, 28] width 1221 height 37
click at [246, 36] on link "Home" at bounding box center [245, 29] width 61 height 26
click at [253, 19] on link "Home" at bounding box center [245, 29] width 61 height 26
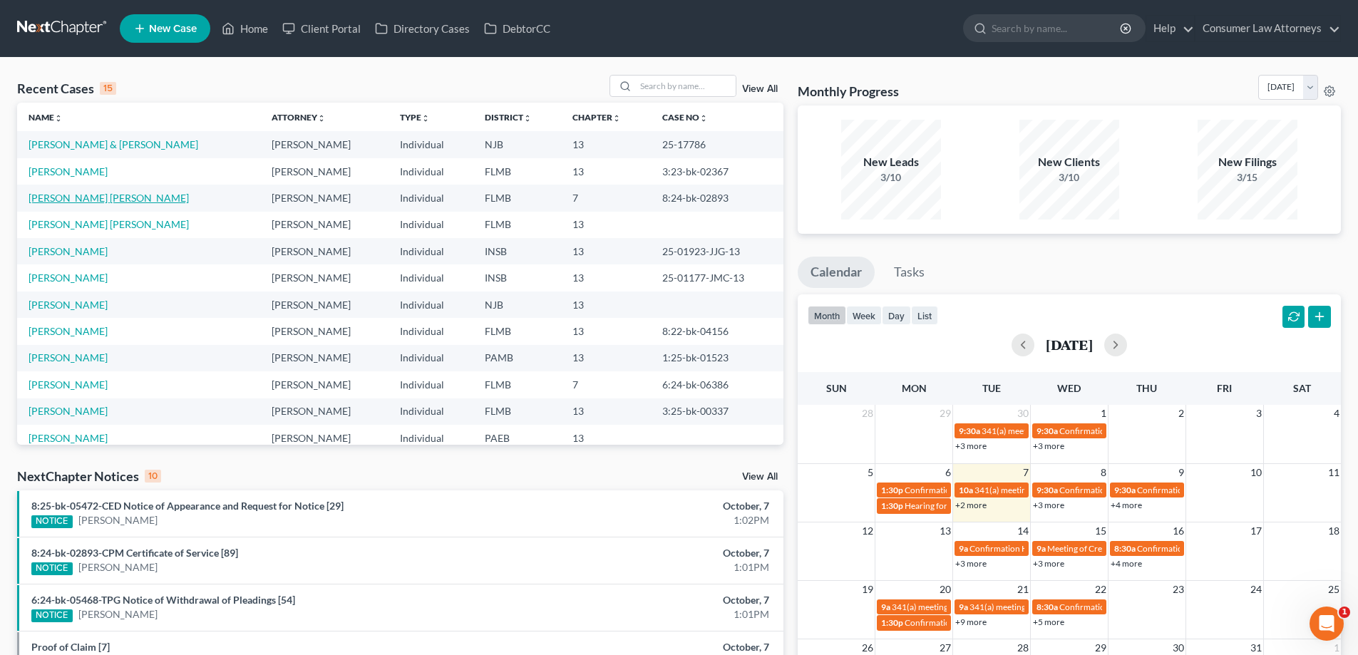
click at [88, 202] on link "[PERSON_NAME] [PERSON_NAME]" at bounding box center [109, 198] width 160 height 12
select select "0"
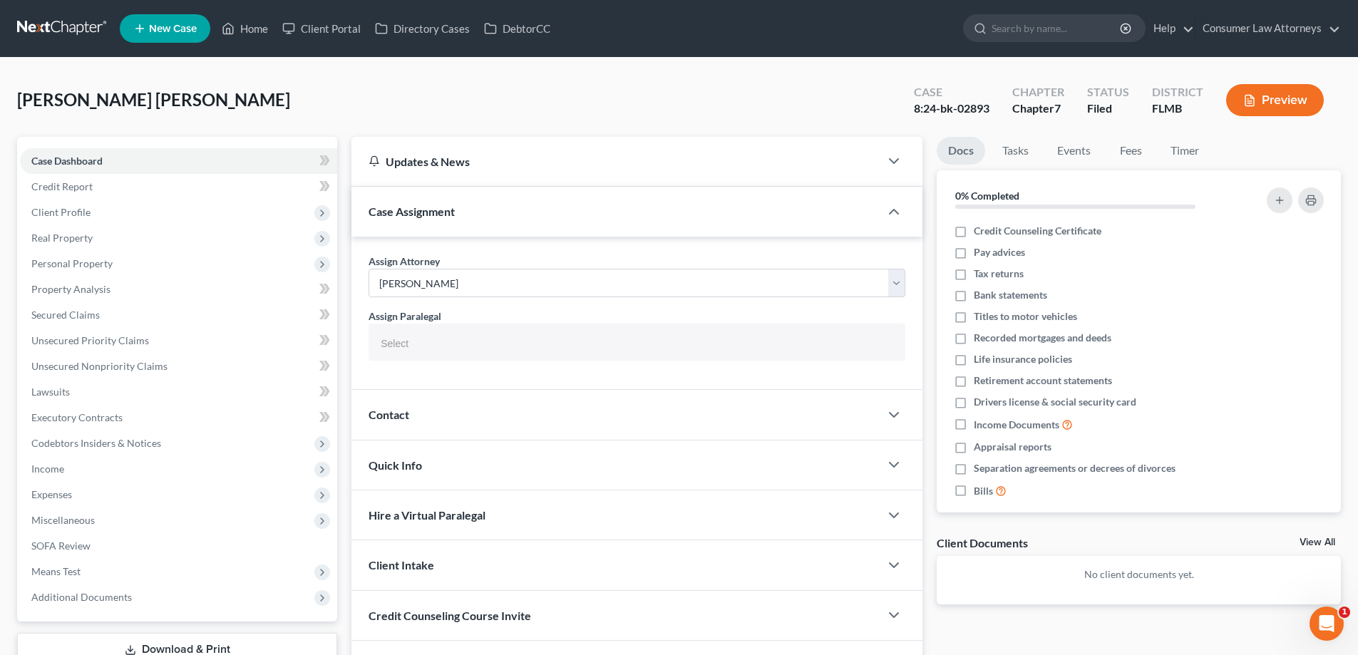
select select
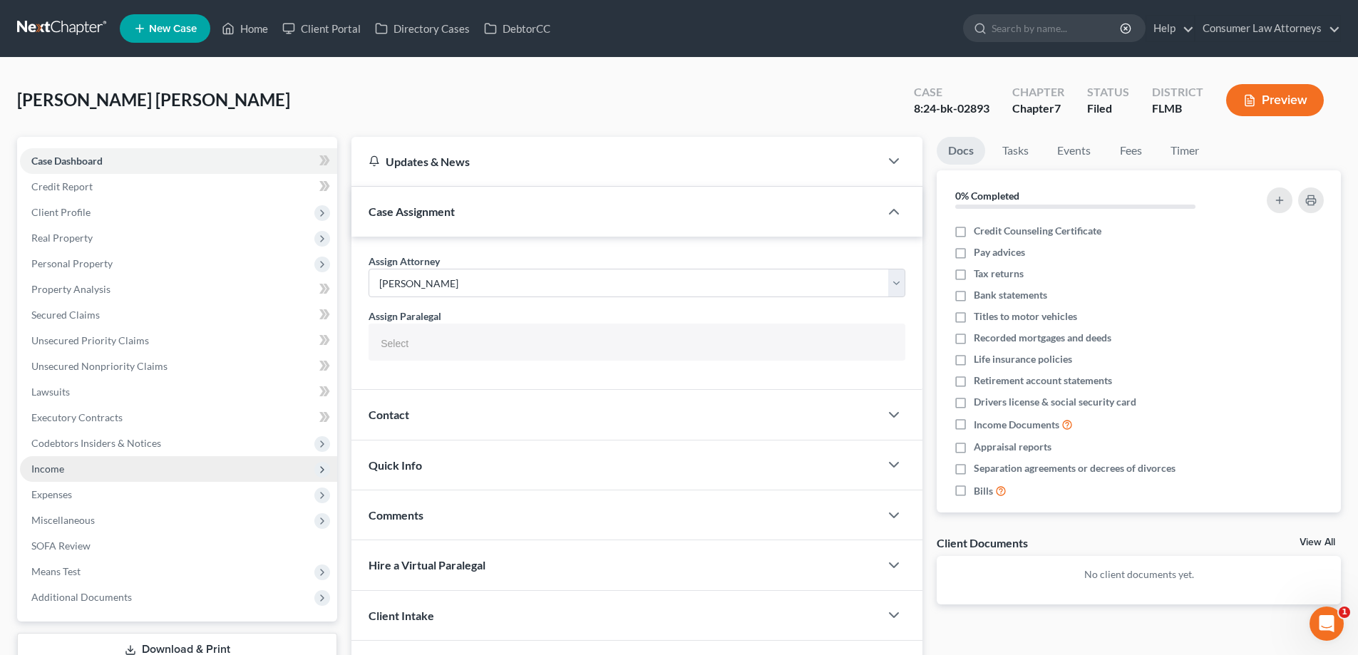
scroll to position [140, 0]
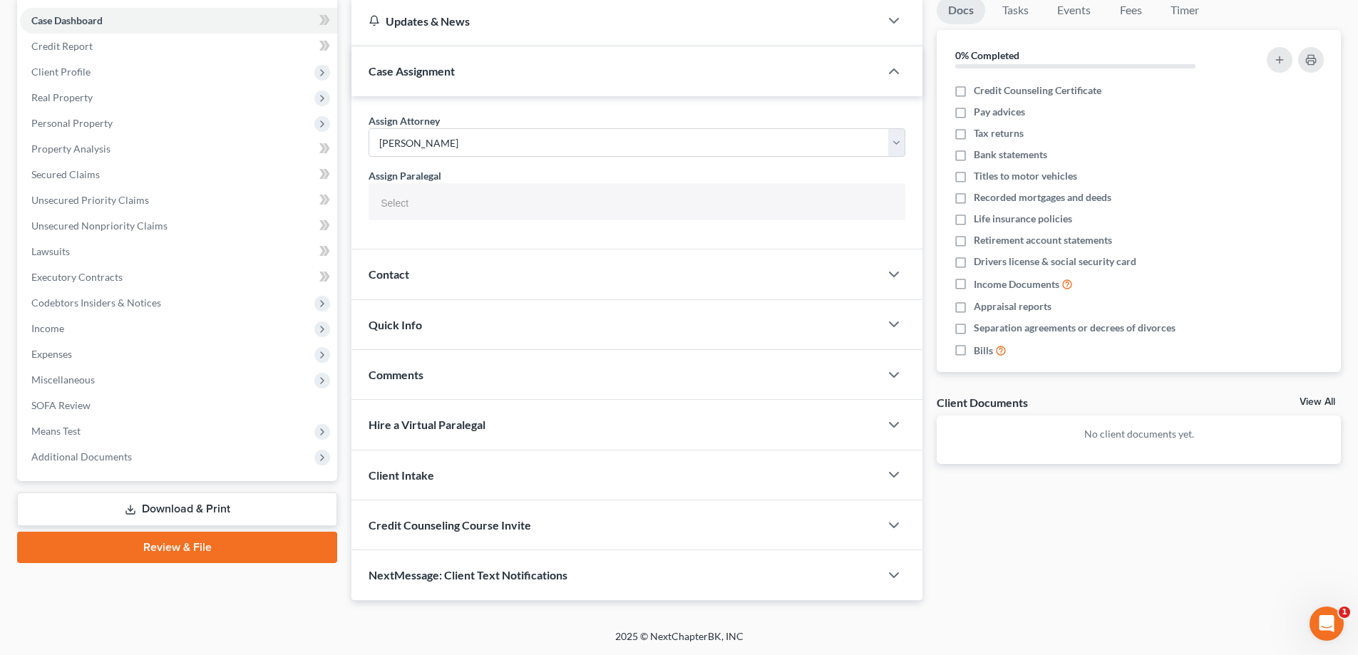
click at [150, 506] on link "Download & Print" at bounding box center [177, 509] width 320 height 33
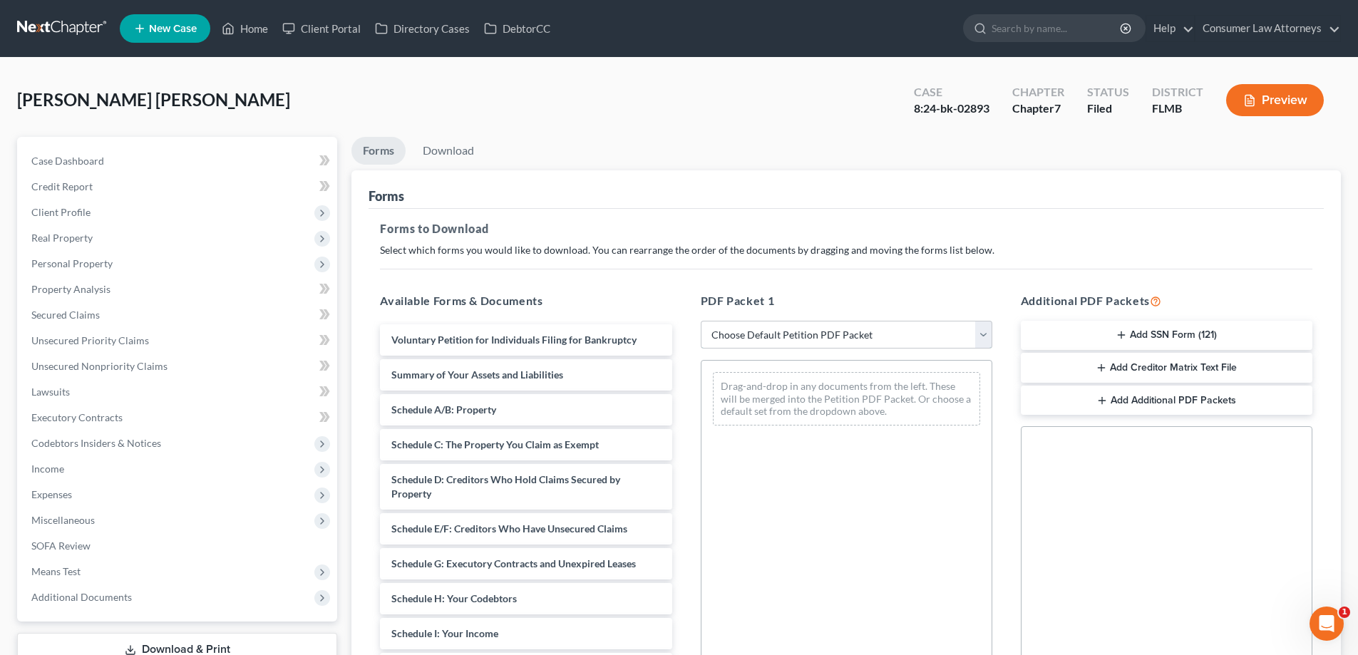
click at [855, 331] on select "Choose Default Petition PDF Packet Complete Bankruptcy Petition (all forms and …" at bounding box center [847, 335] width 292 height 29
select select "2"
click at [701, 321] on select "Choose Default Petition PDF Packet Complete Bankruptcy Petition (all forms and …" at bounding box center [847, 335] width 292 height 29
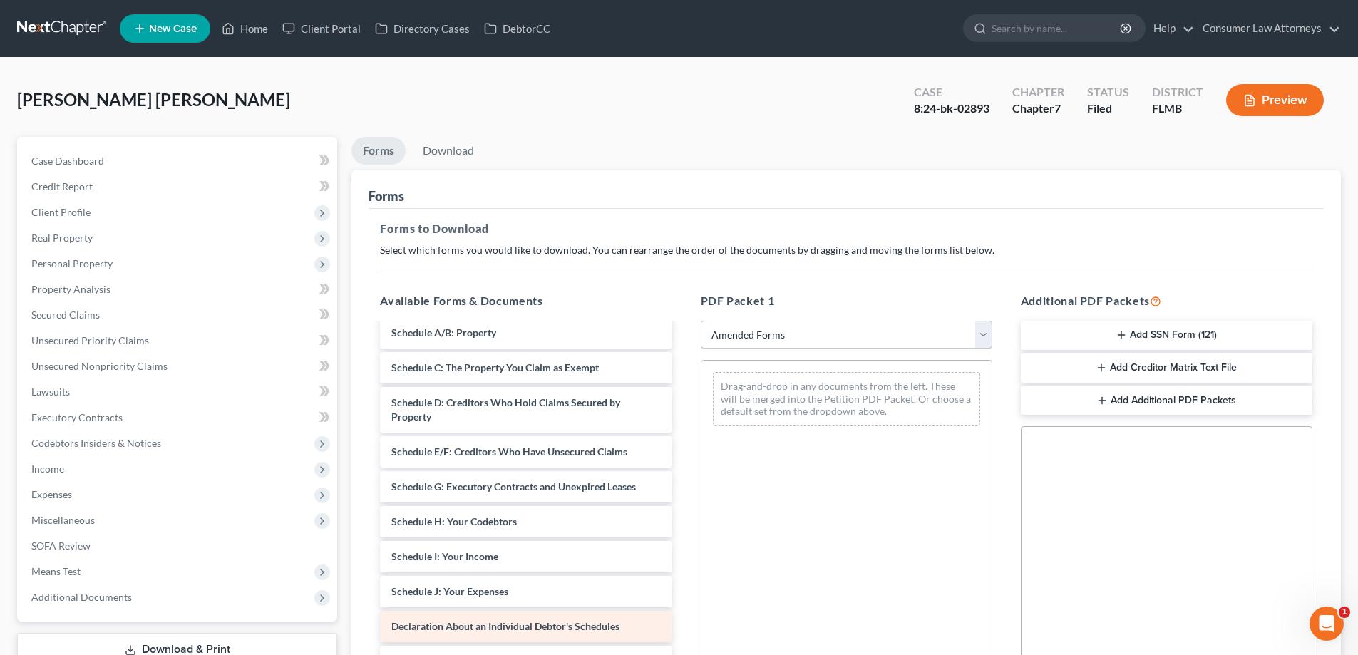
scroll to position [214, 0]
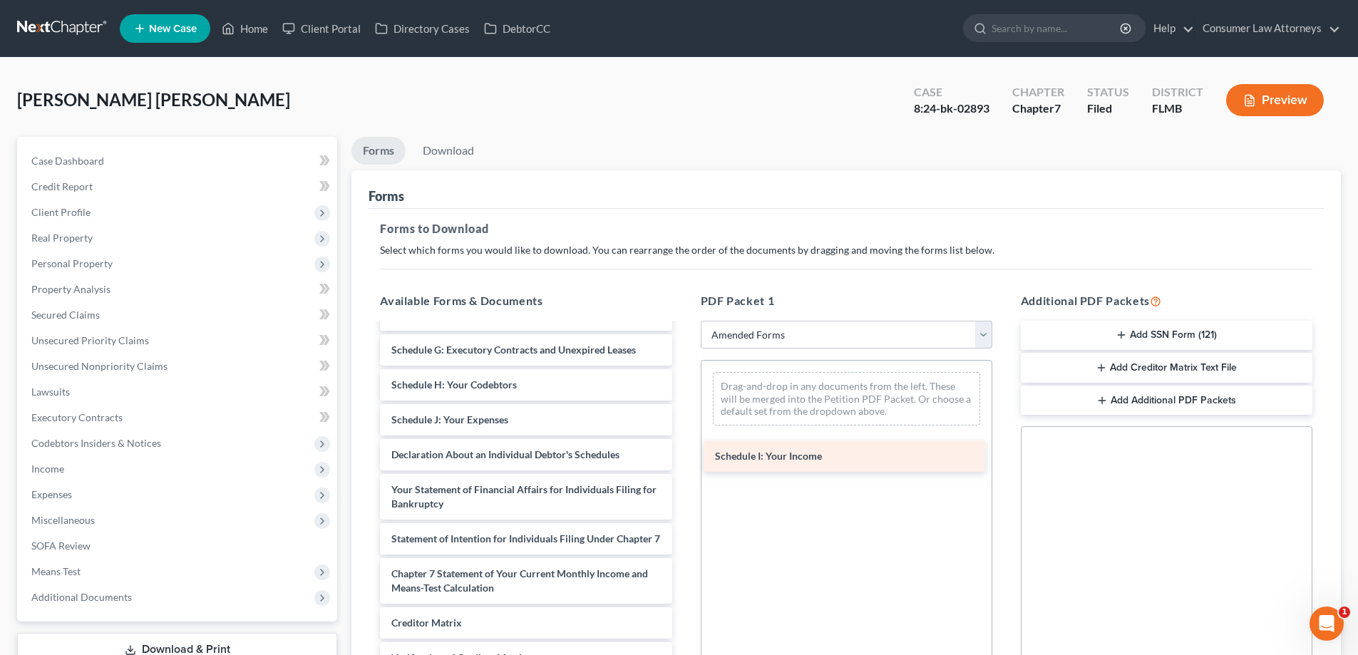
drag, startPoint x: 447, startPoint y: 414, endPoint x: 770, endPoint y: 450, distance: 325.6
click at [683, 450] on div "Schedule I: Your Income Voluntary Petition for Individuals Filing for Bankruptc…" at bounding box center [525, 433] width 314 height 647
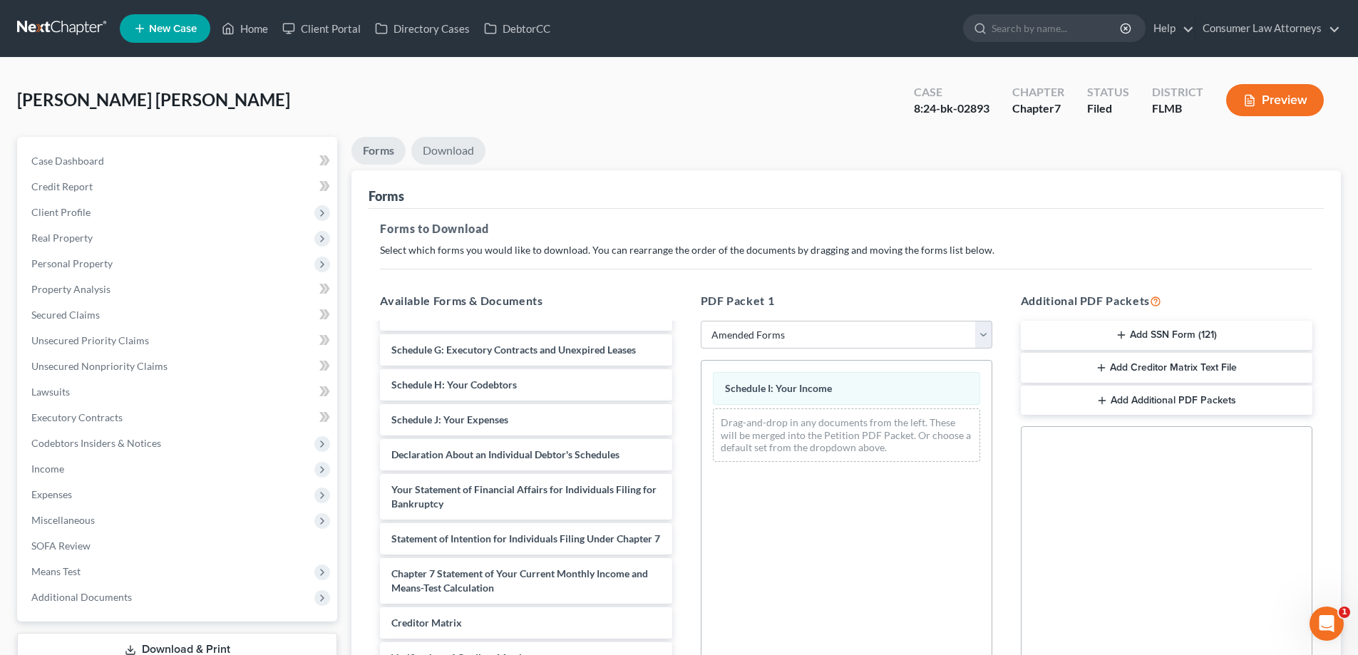
click at [453, 155] on link "Download" at bounding box center [448, 151] width 74 height 28
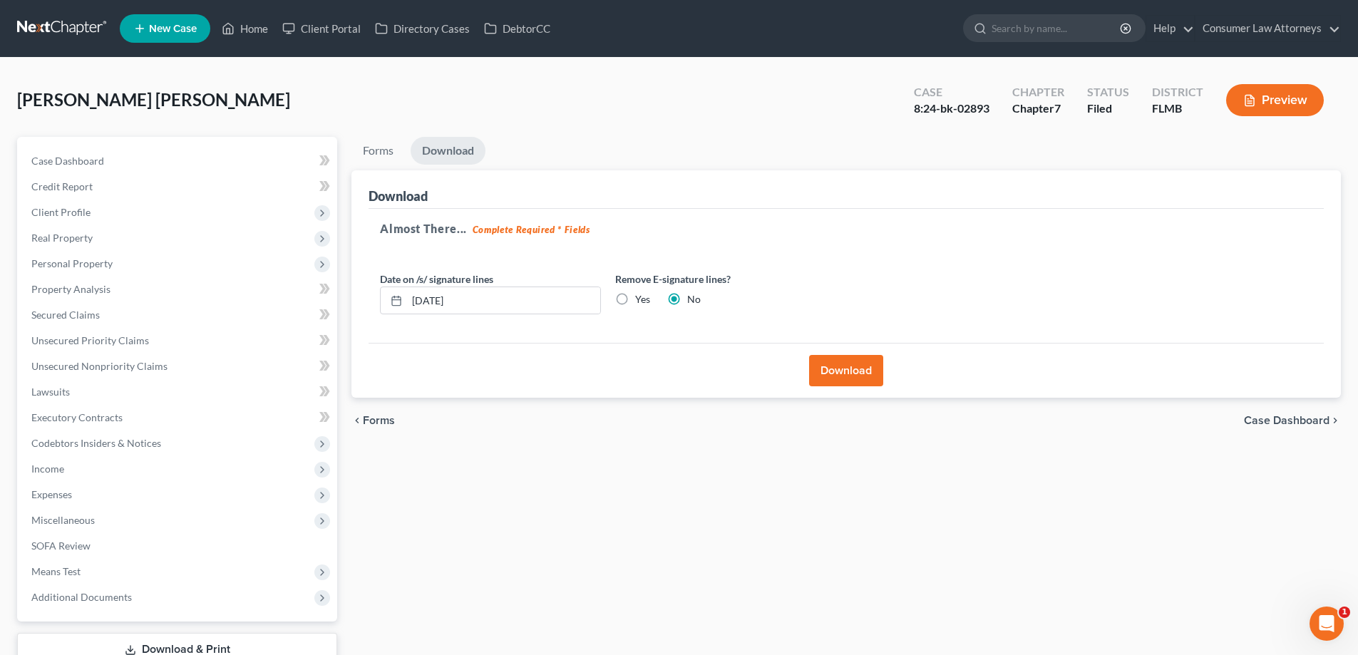
click at [855, 362] on button "Download" at bounding box center [846, 370] width 74 height 31
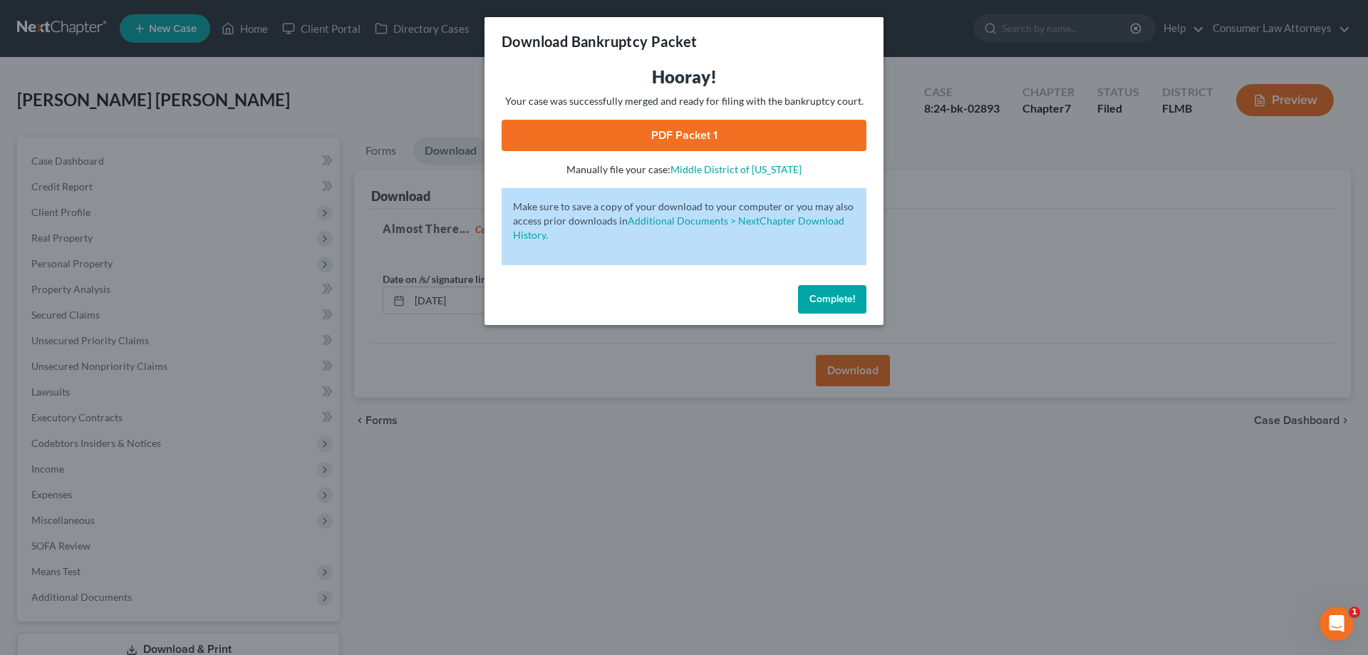
click at [713, 116] on div "Hooray! Your case was successfully merged and ready for filing with the bankrup…" at bounding box center [684, 121] width 365 height 111
click at [709, 125] on link "PDF Packet 1" at bounding box center [684, 135] width 365 height 31
click at [800, 297] on button "Complete!" at bounding box center [832, 299] width 68 height 29
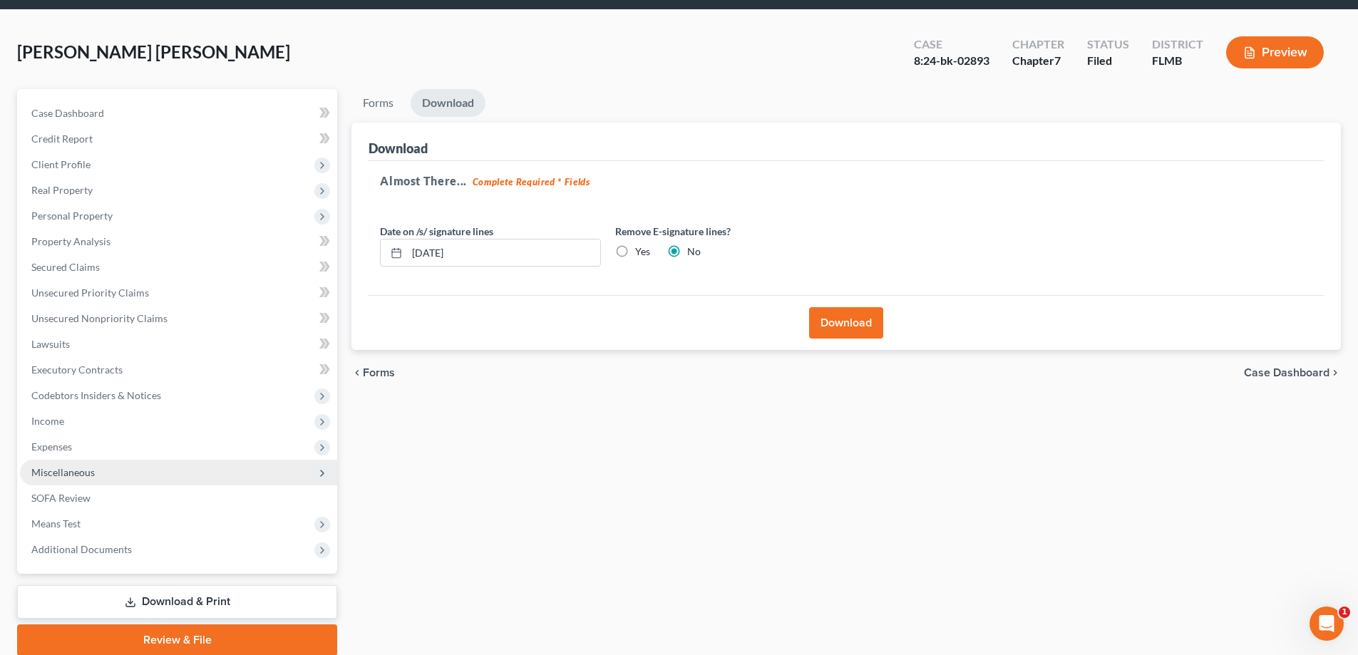
scroll to position [103, 0]
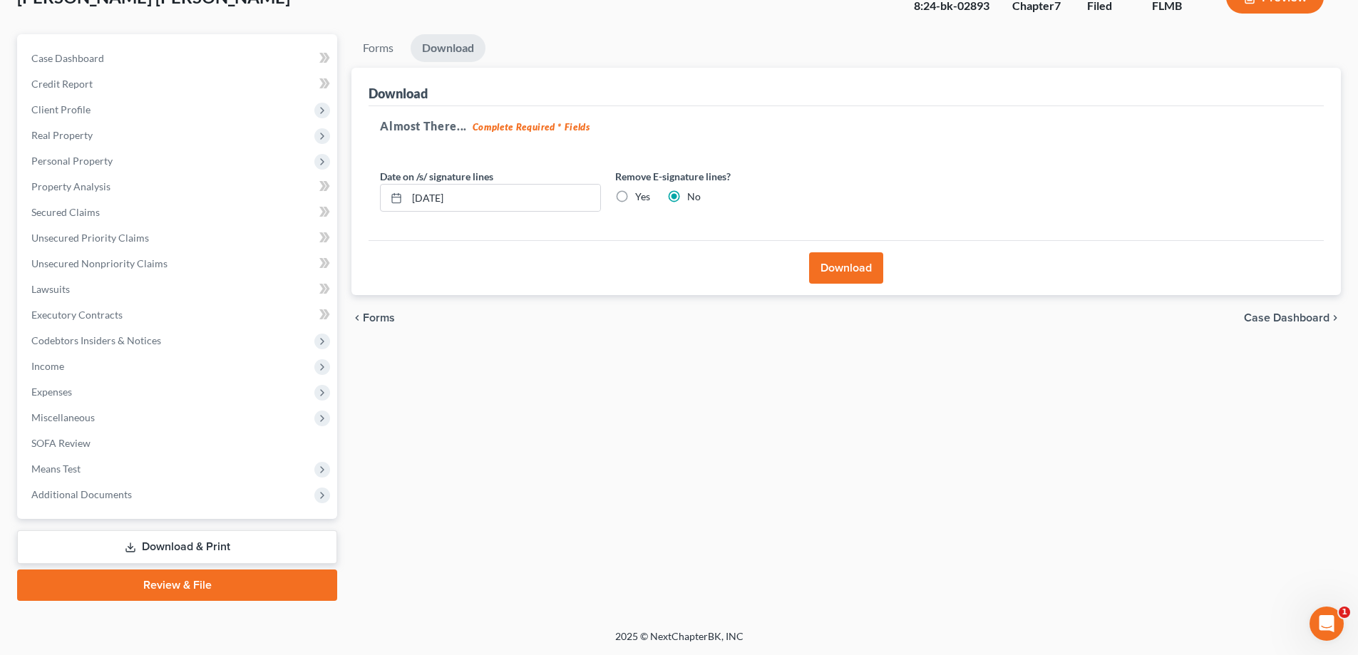
click at [201, 548] on link "Download & Print" at bounding box center [177, 546] width 320 height 33
click at [73, 211] on span "Secured Claims" at bounding box center [65, 212] width 68 height 12
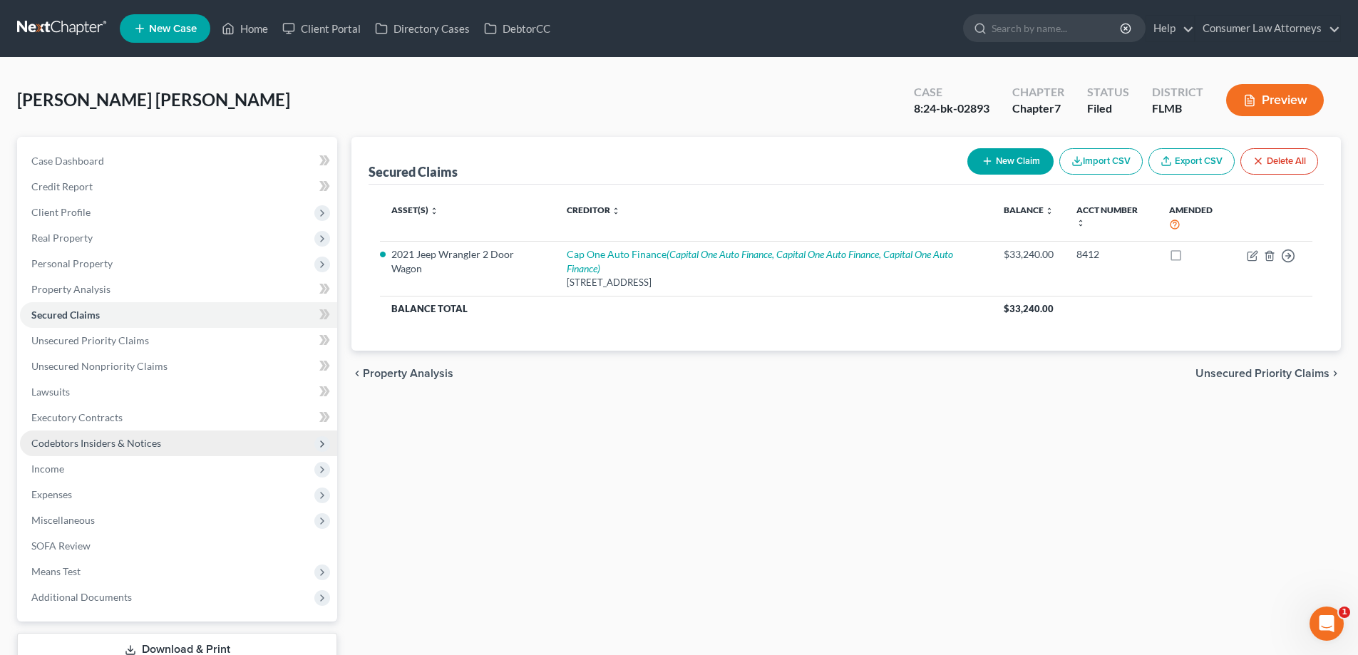
scroll to position [103, 0]
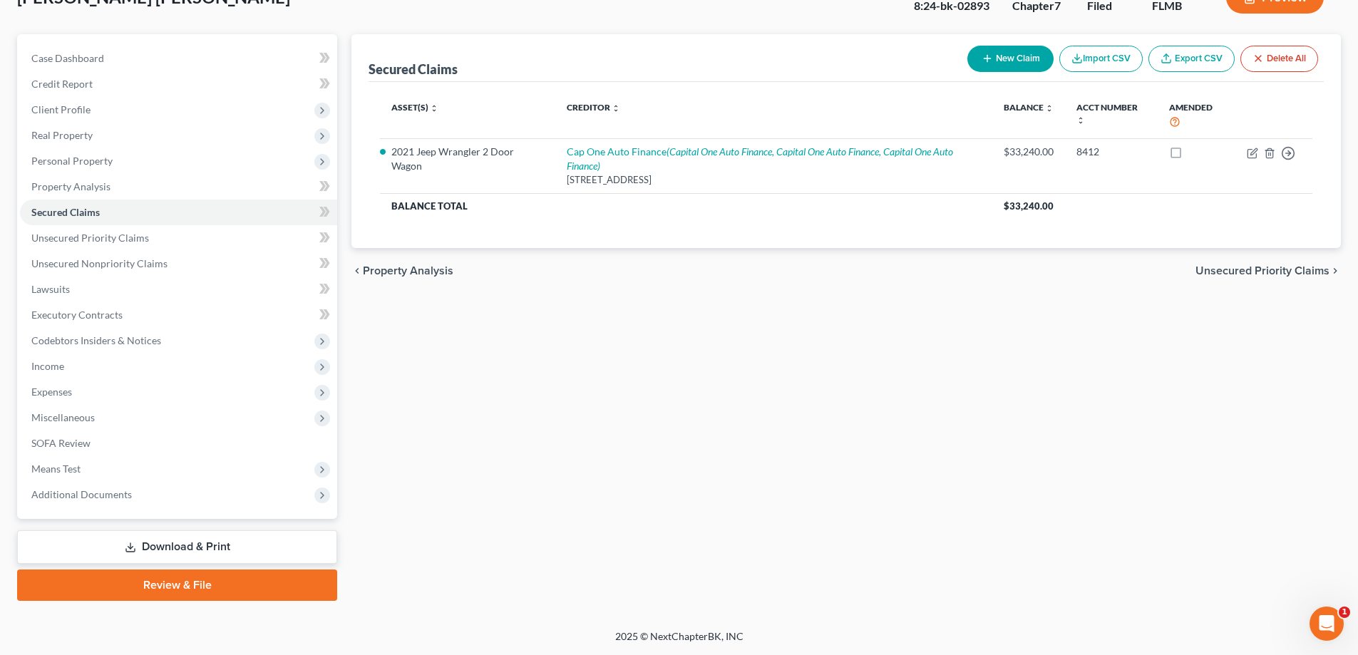
click at [163, 558] on link "Download & Print" at bounding box center [177, 546] width 320 height 33
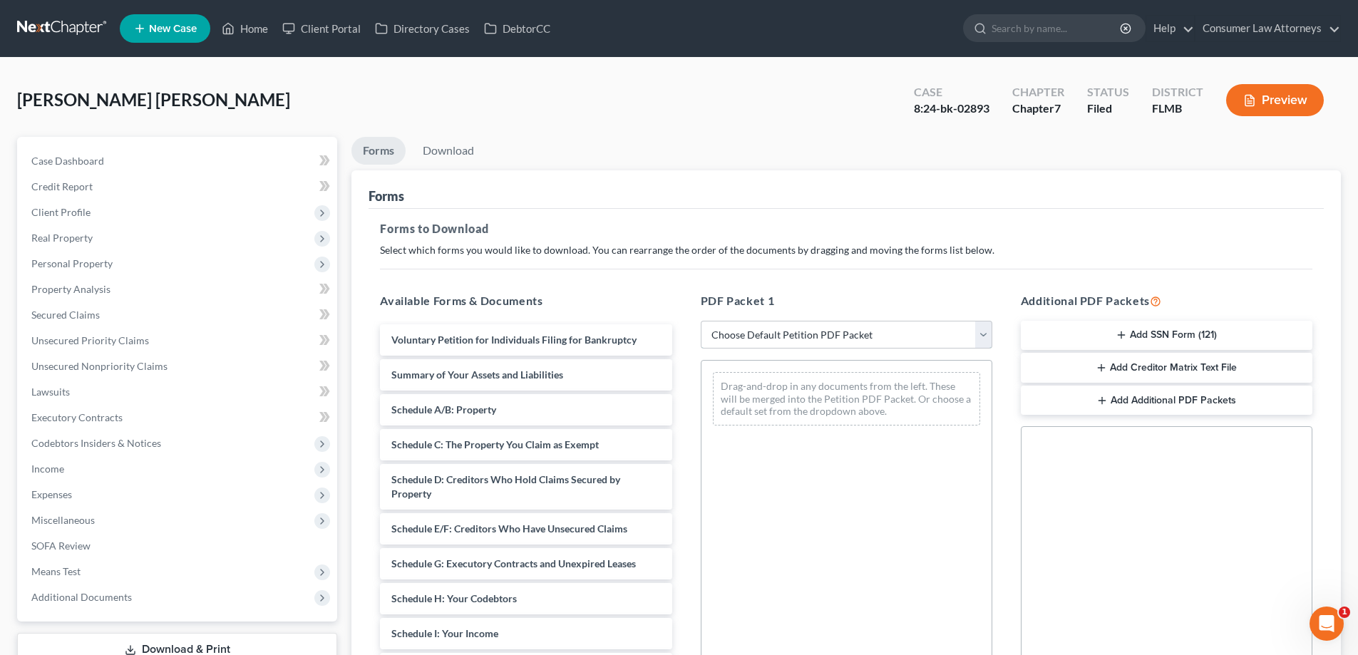
drag, startPoint x: 822, startPoint y: 336, endPoint x: 815, endPoint y: 348, distance: 13.4
click at [822, 336] on select "Choose Default Petition PDF Packet Complete Bankruptcy Petition (all forms and …" at bounding box center [847, 335] width 292 height 29
select select "2"
click at [701, 321] on select "Choose Default Petition PDF Packet Complete Bankruptcy Petition (all forms and …" at bounding box center [847, 335] width 292 height 29
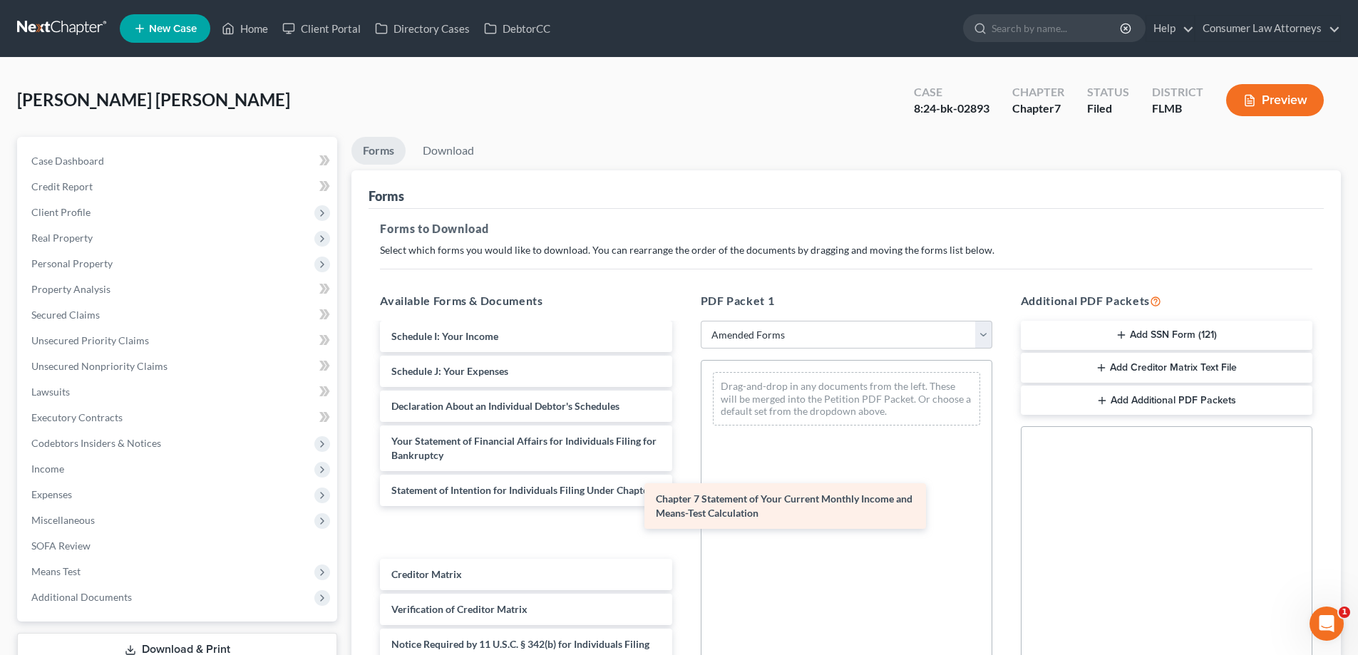
scroll to position [262, 0]
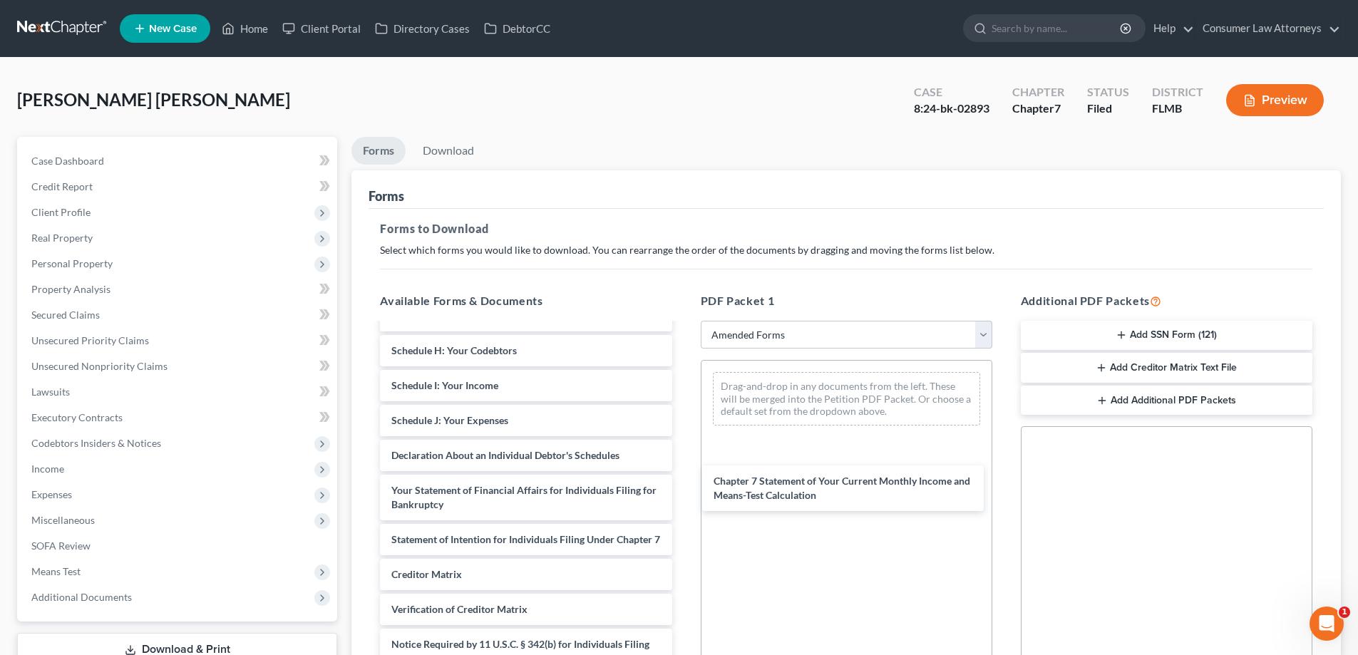
drag, startPoint x: 434, startPoint y: 529, endPoint x: 488, endPoint y: 192, distance: 340.6
click at [683, 481] on div "Chapter 7 Statement of Your Current Monthly Income and Means-Test Calculation V…" at bounding box center [525, 392] width 314 height 633
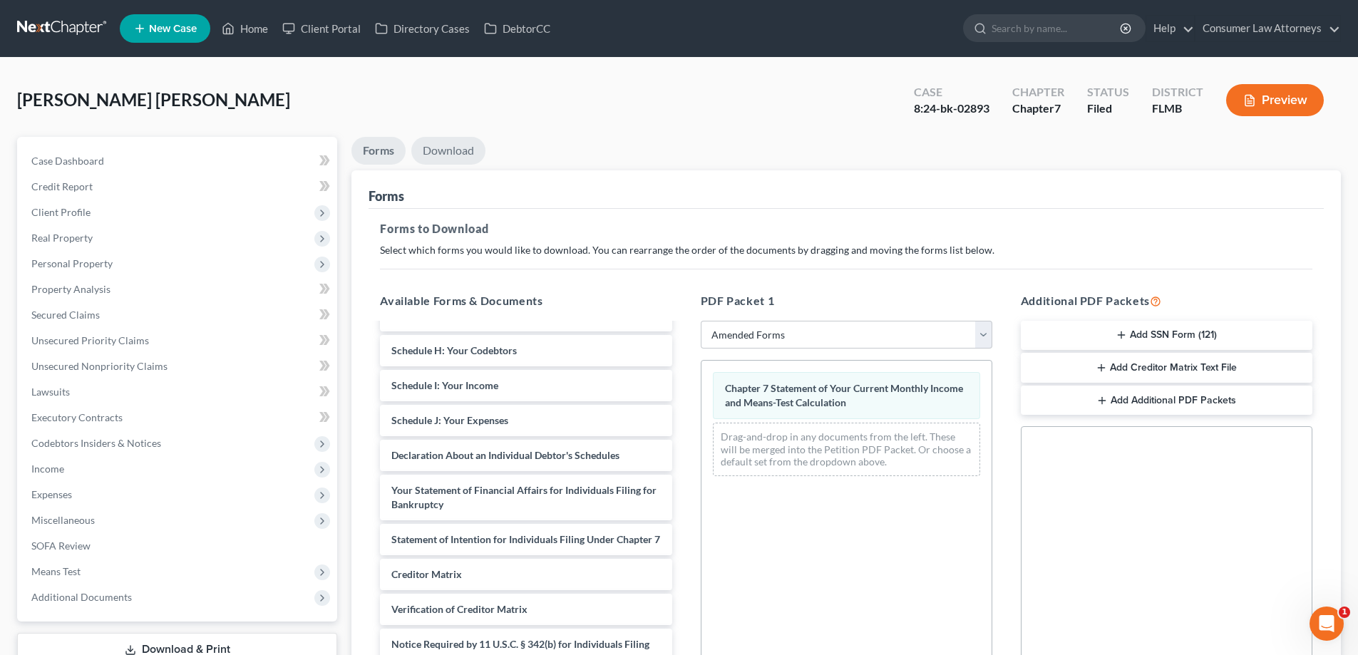
click at [456, 150] on link "Download" at bounding box center [448, 151] width 74 height 28
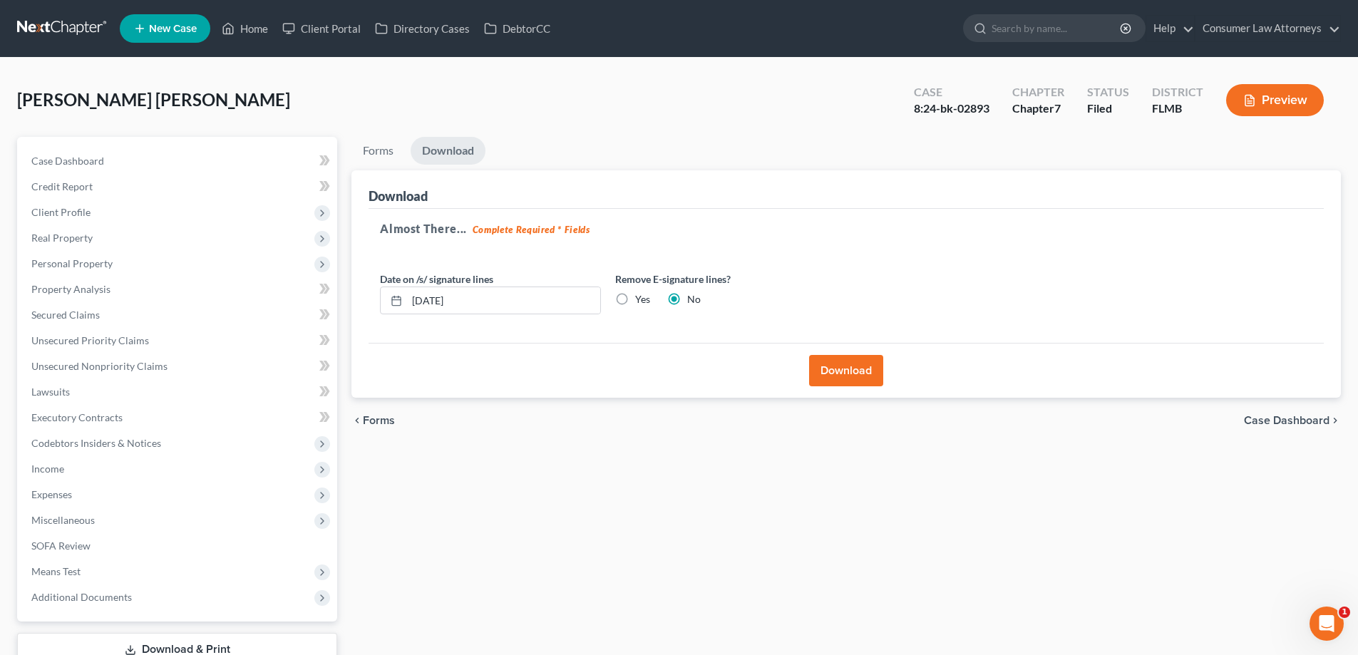
click at [845, 370] on button "Download" at bounding box center [846, 370] width 74 height 31
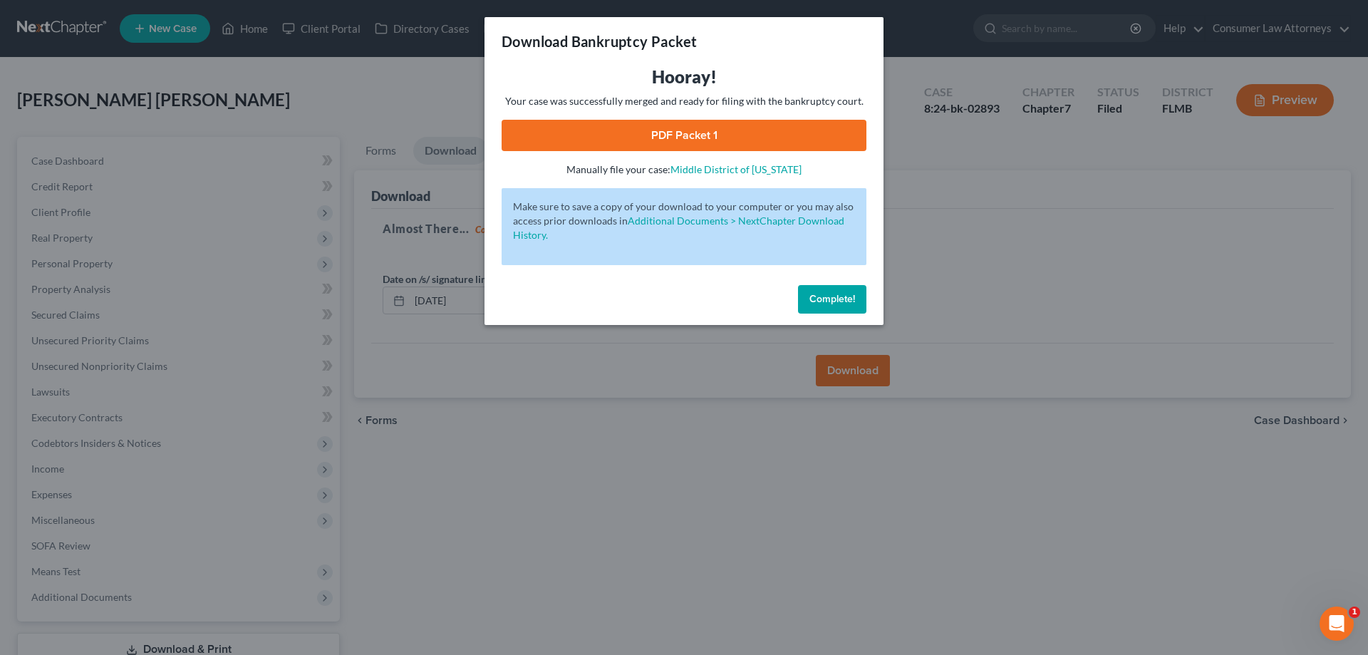
click at [684, 137] on link "PDF Packet 1" at bounding box center [684, 135] width 365 height 31
click at [823, 290] on button "Complete!" at bounding box center [832, 299] width 68 height 29
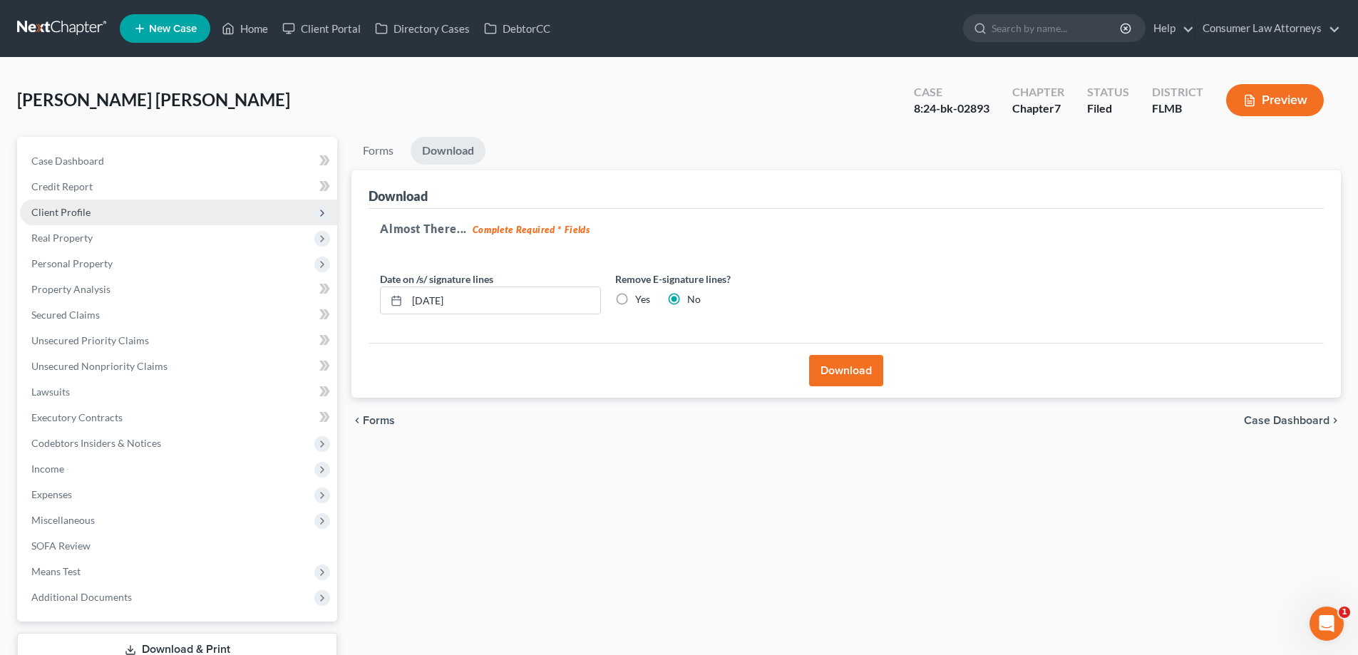
click at [65, 213] on span "Client Profile" at bounding box center [60, 212] width 59 height 12
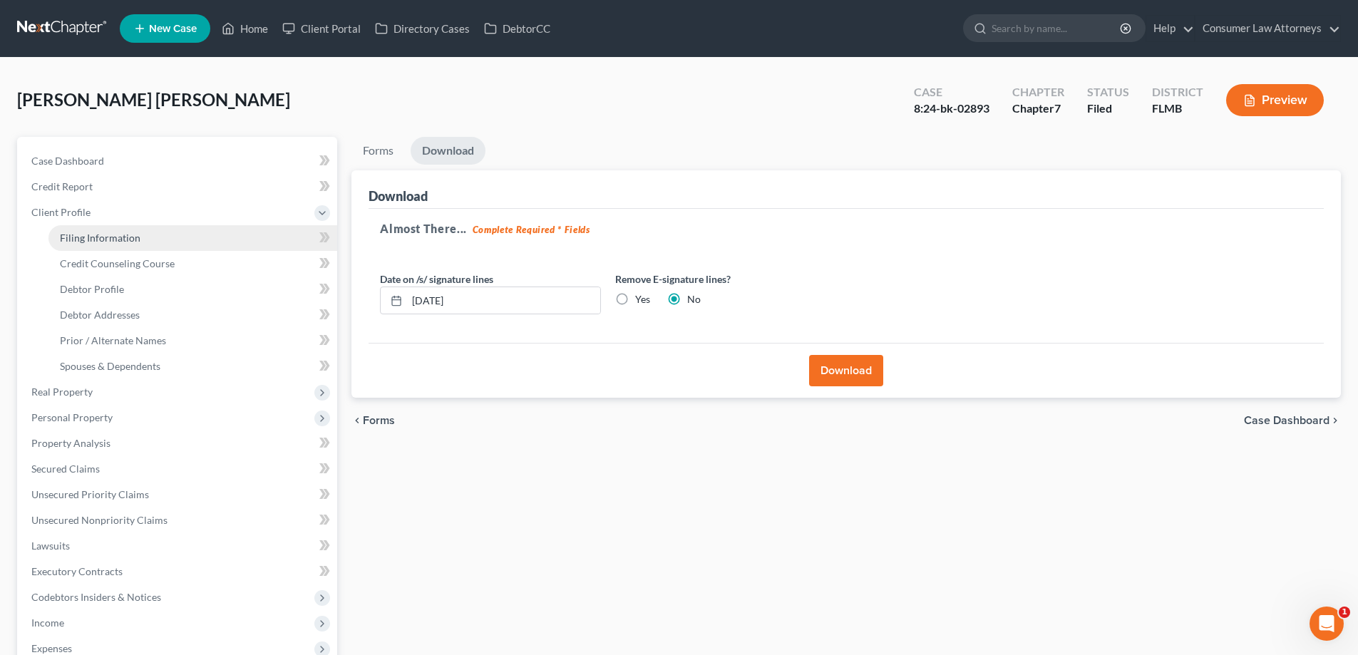
click at [77, 232] on span "Filing Information" at bounding box center [100, 238] width 81 height 12
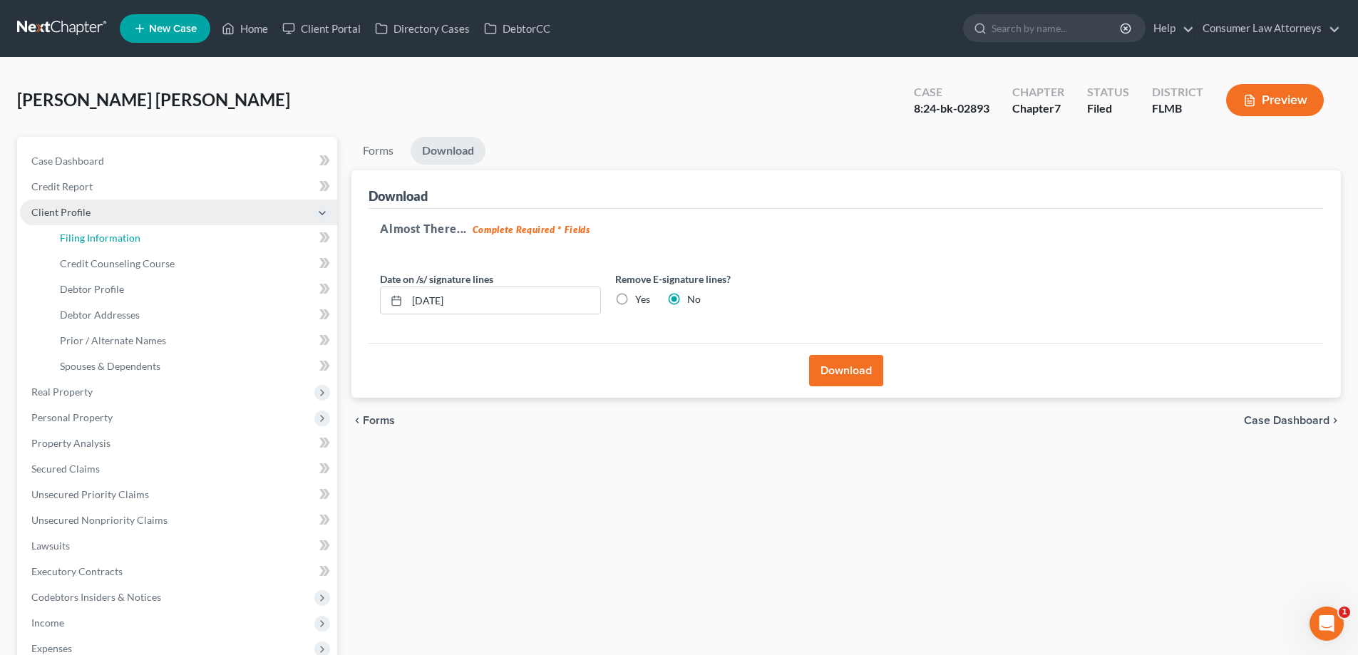
select select "1"
select select "0"
select select "15"
select select "0"
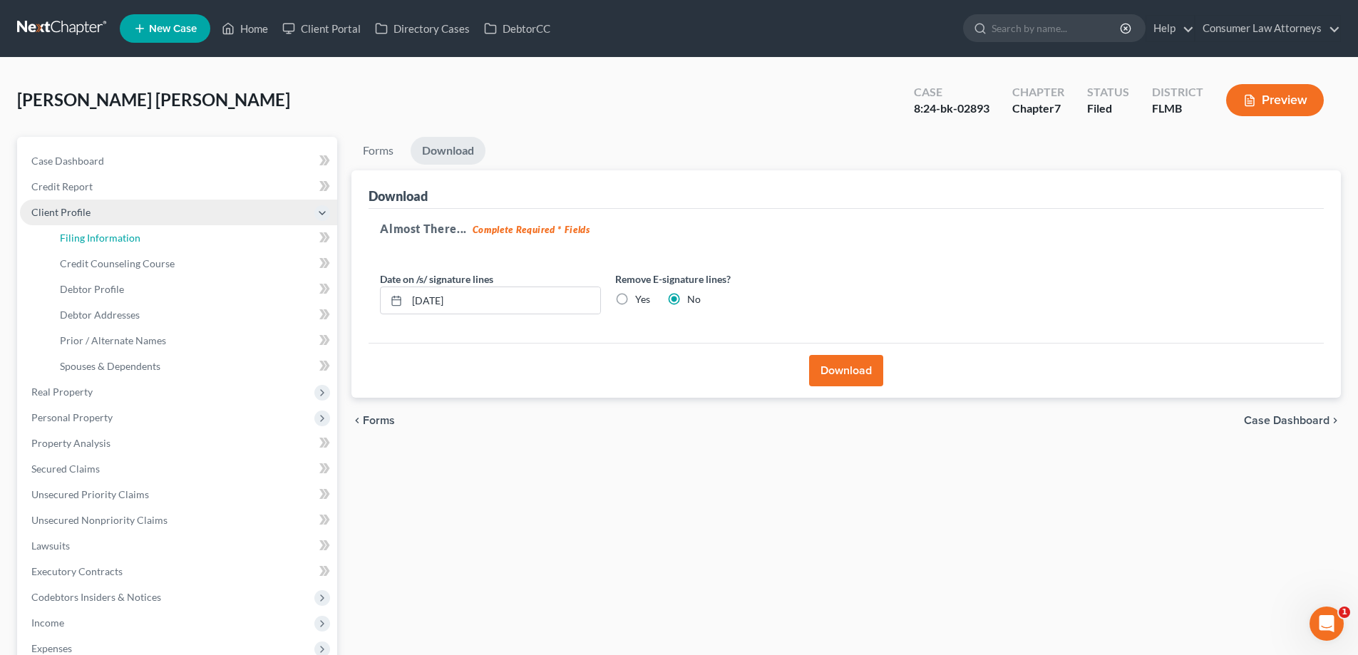
select select "9"
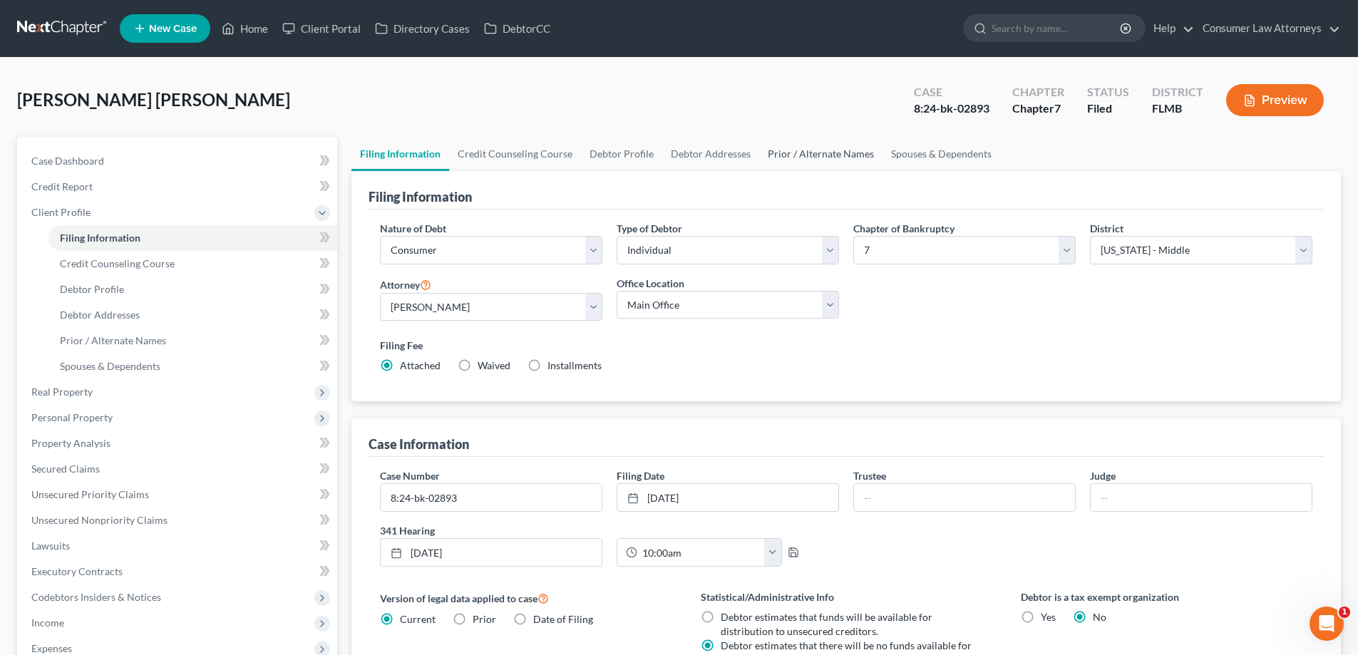
click at [832, 163] on link "Prior / Alternate Names" at bounding box center [820, 154] width 123 height 34
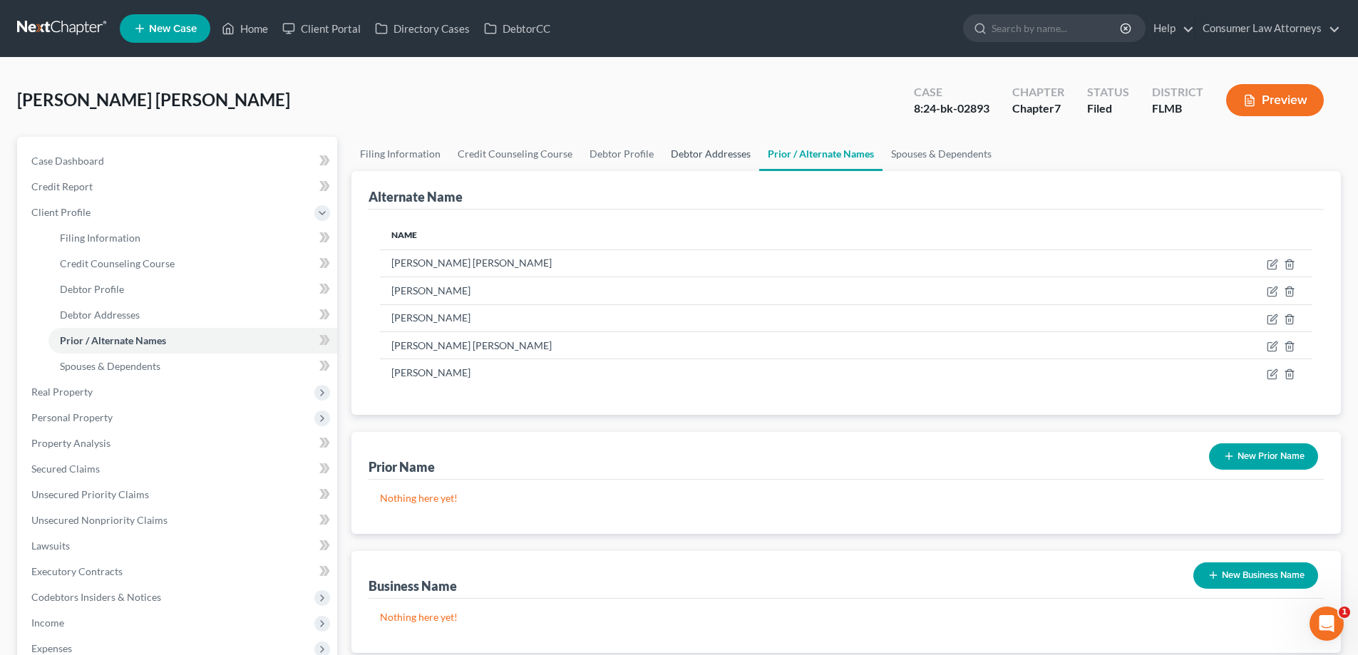
click at [698, 156] on link "Debtor Addresses" at bounding box center [710, 154] width 97 height 34
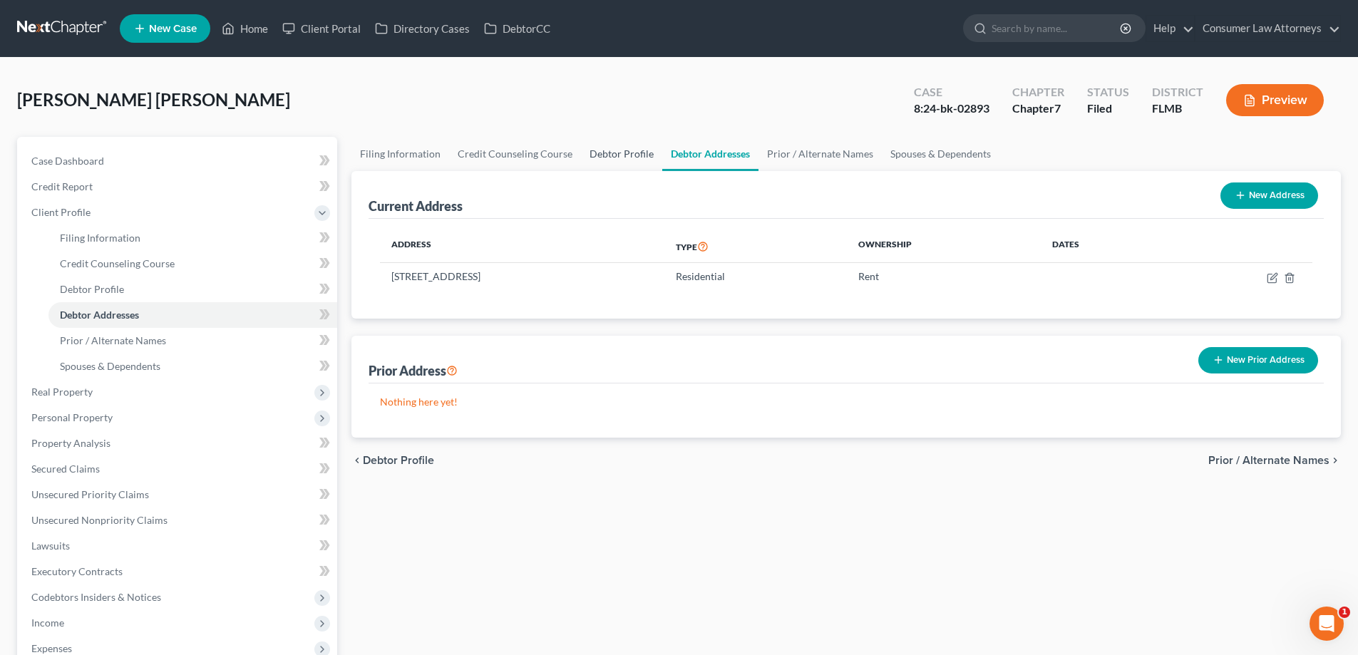
click at [632, 155] on link "Debtor Profile" at bounding box center [621, 154] width 81 height 34
select select "1"
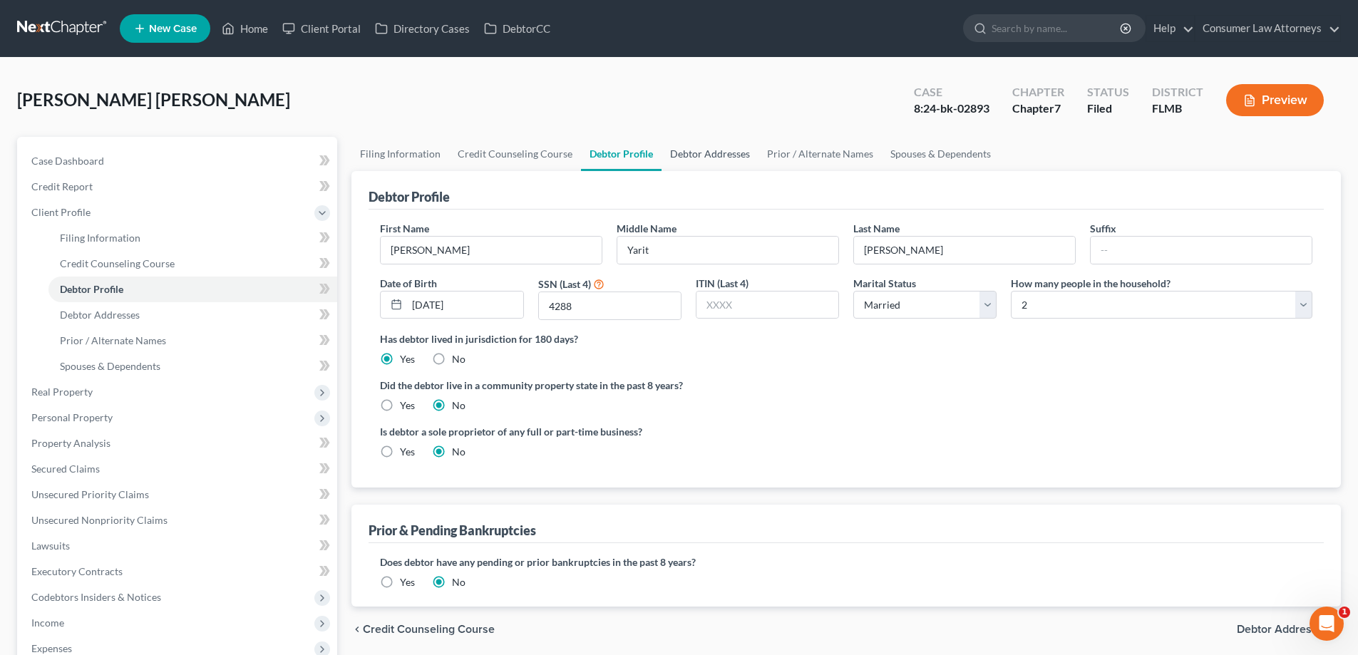
click at [689, 155] on link "Debtor Addresses" at bounding box center [709, 154] width 97 height 34
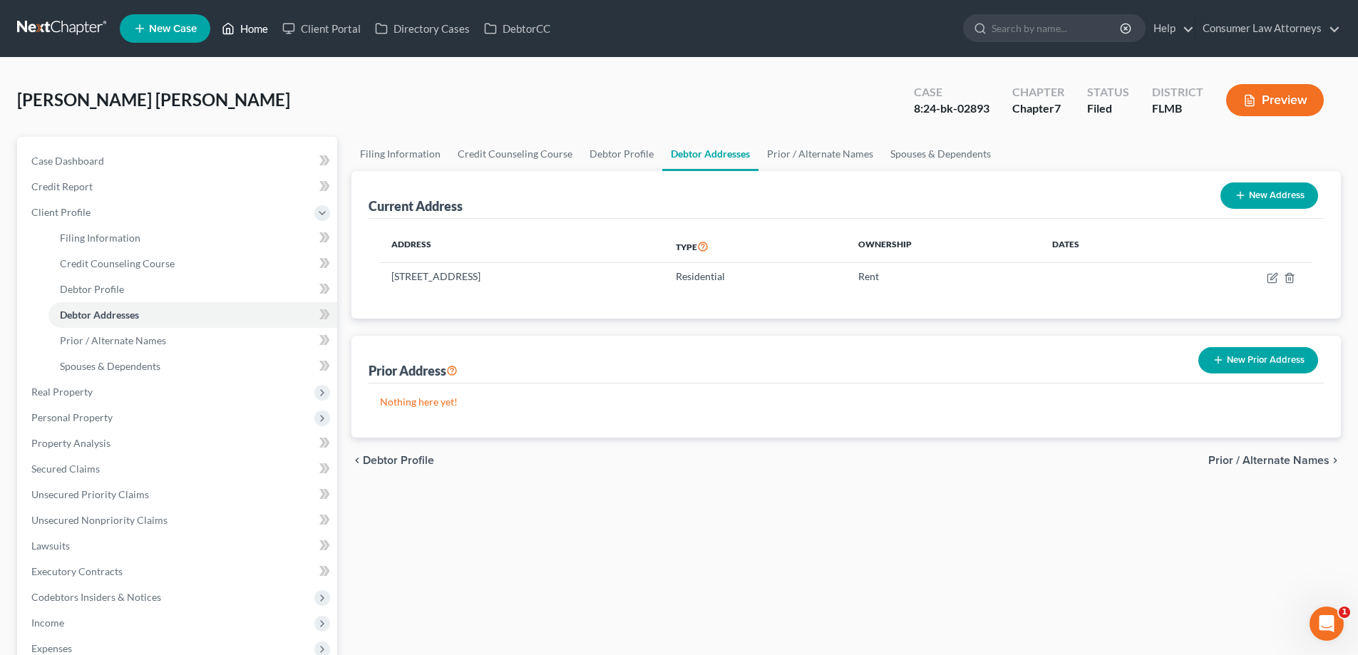
click at [257, 29] on link "Home" at bounding box center [245, 29] width 61 height 26
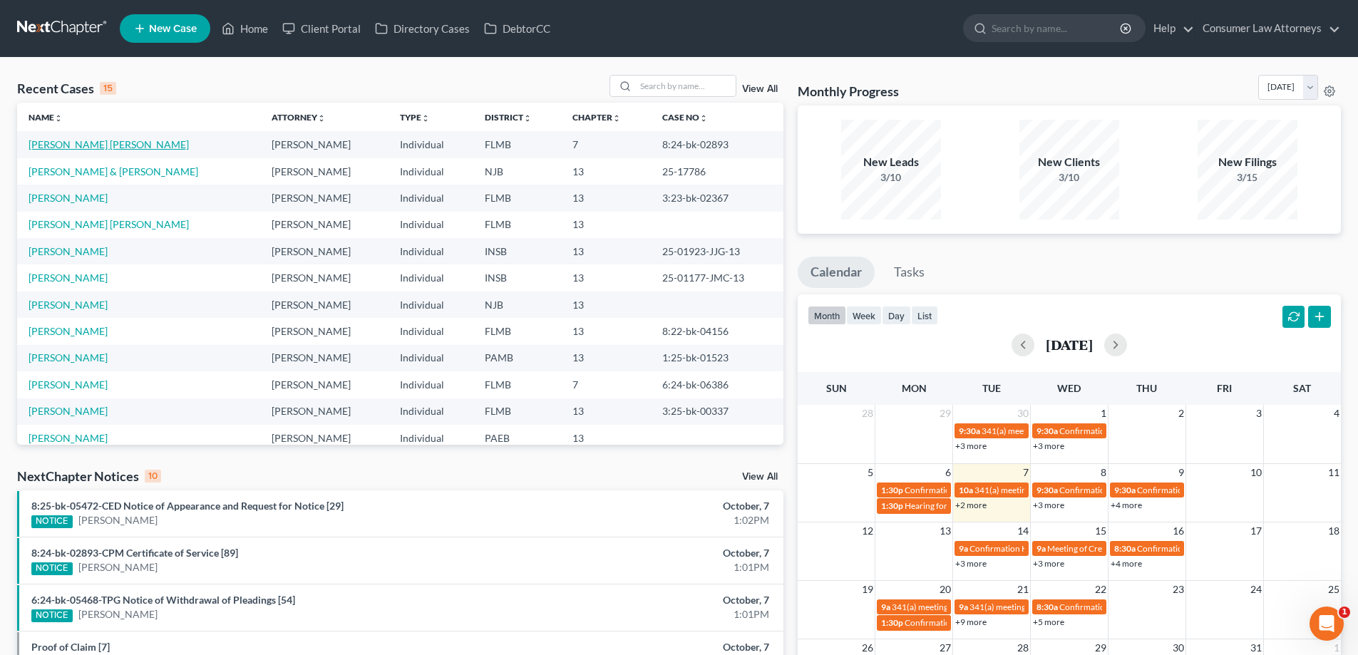
click at [119, 150] on link "[PERSON_NAME] [PERSON_NAME]" at bounding box center [109, 144] width 160 height 12
select select "0"
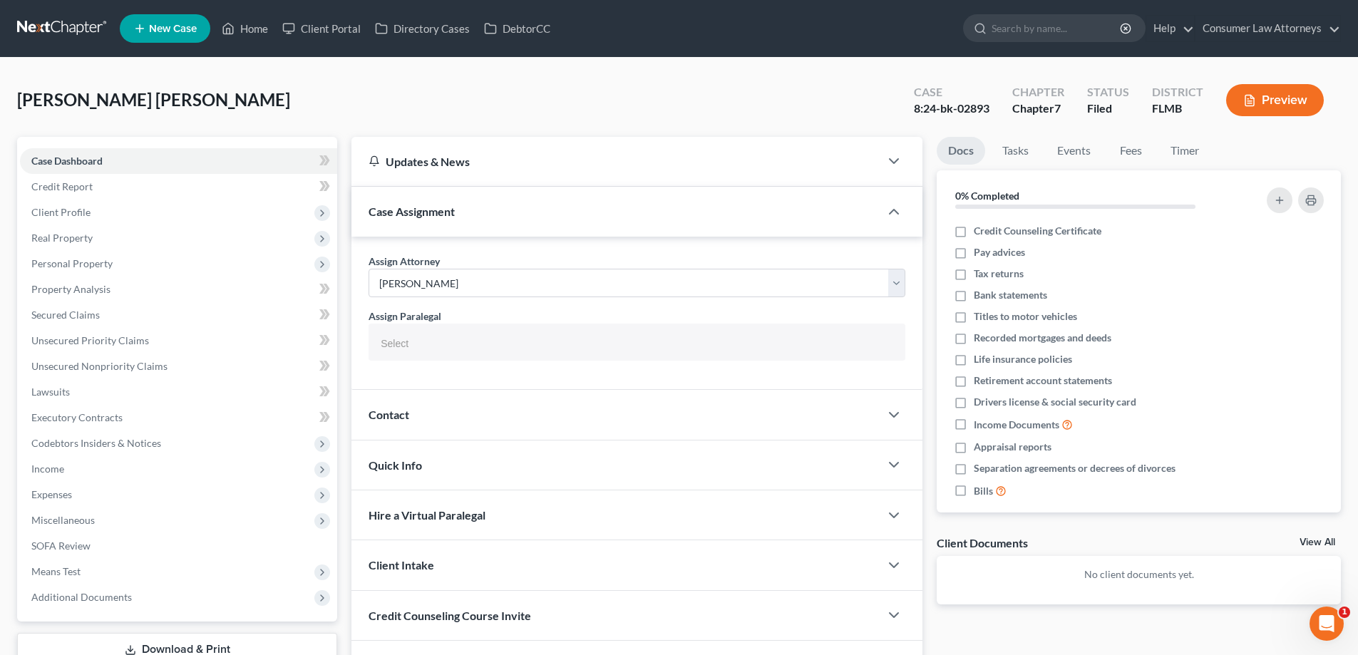
select select
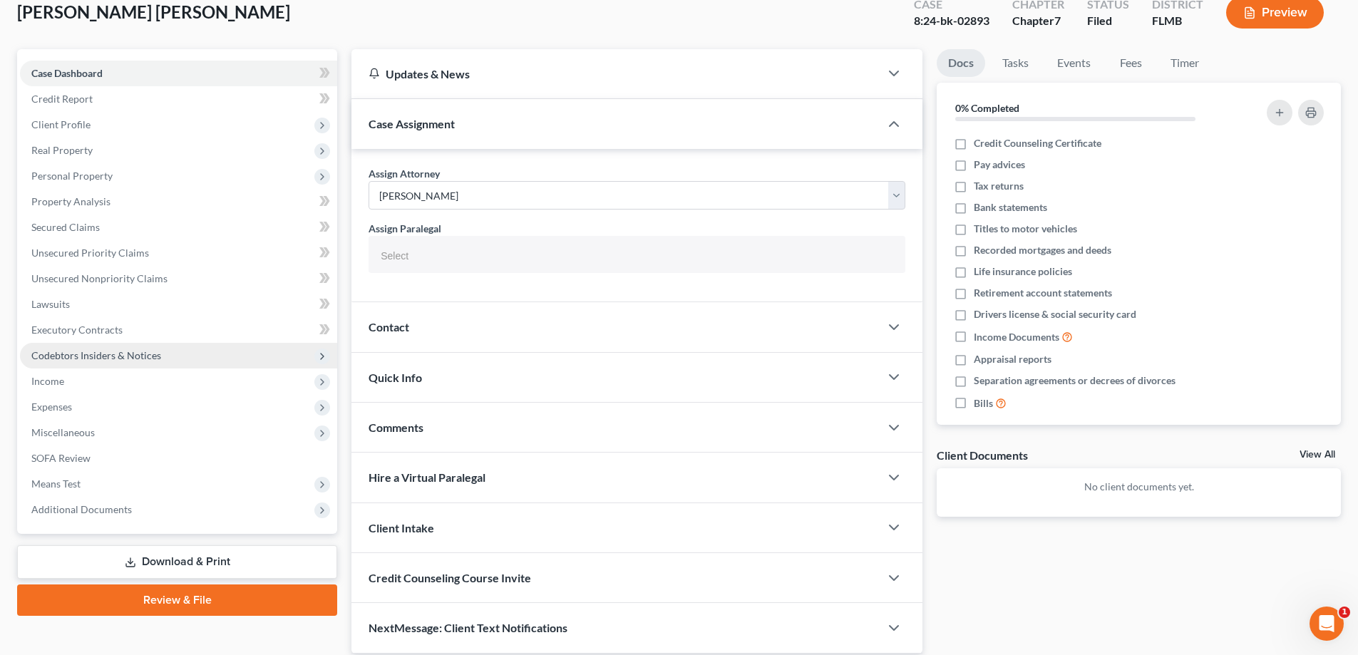
scroll to position [140, 0]
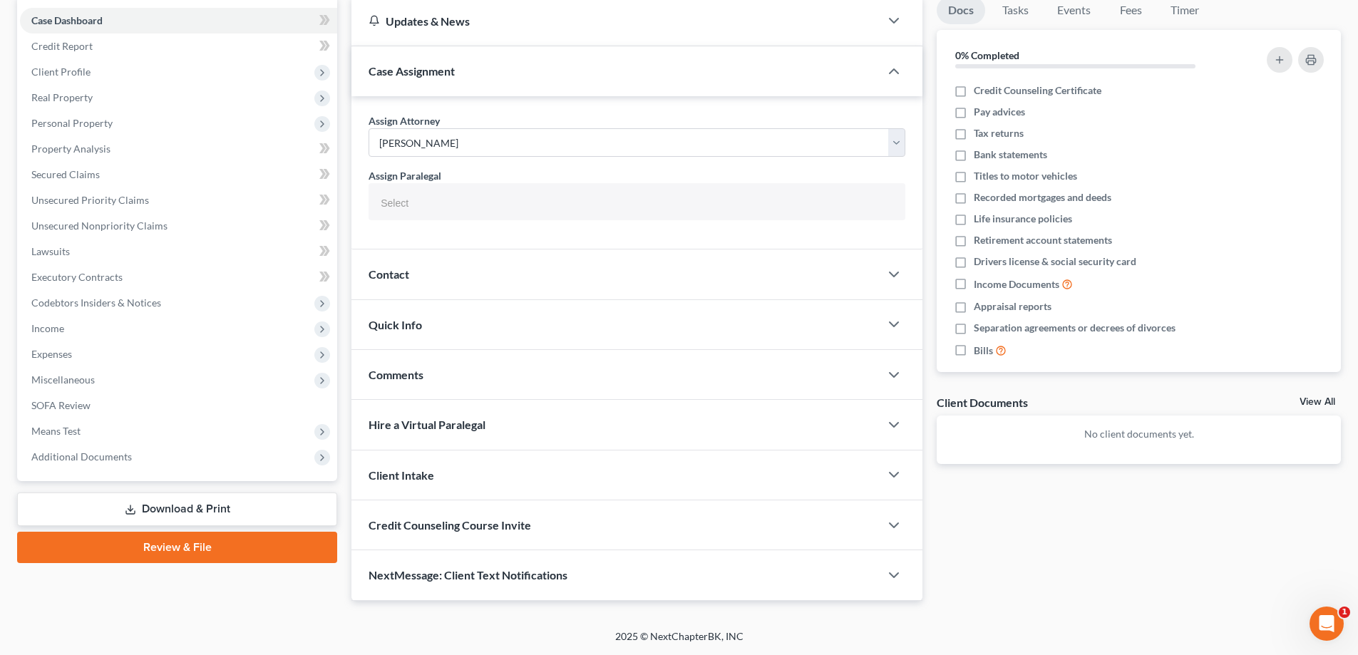
click at [215, 502] on link "Download & Print" at bounding box center [177, 509] width 320 height 33
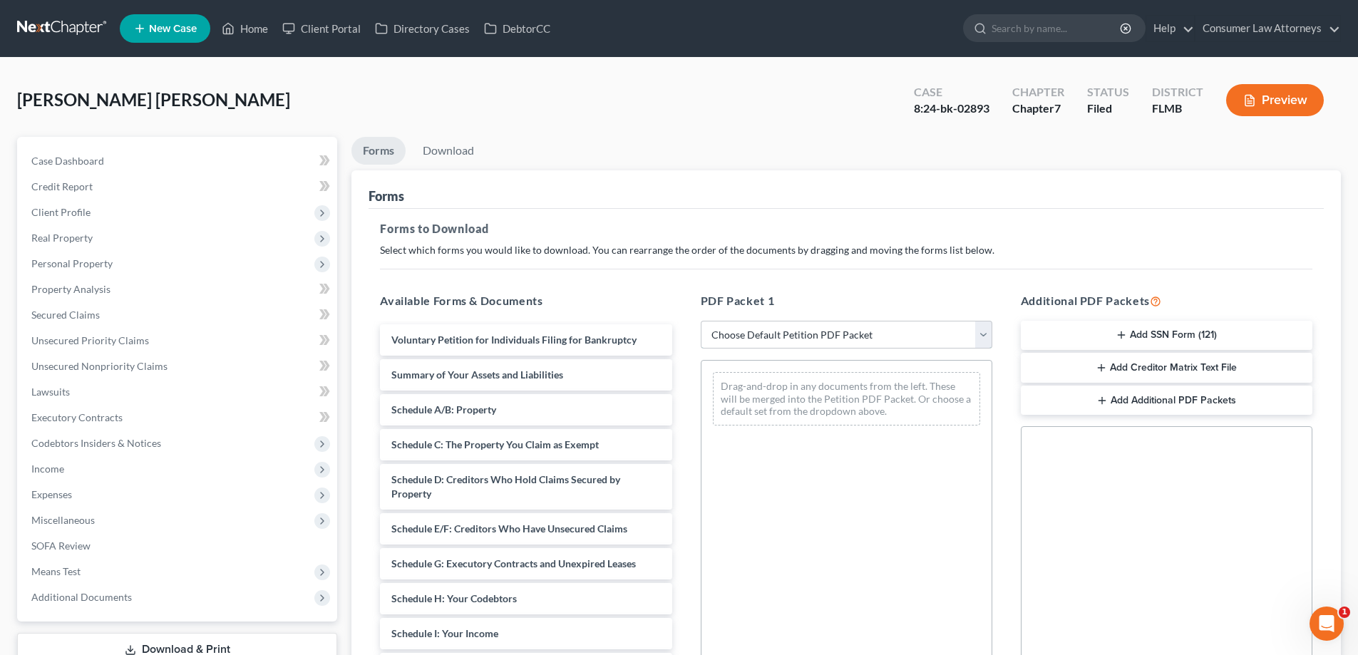
click at [793, 340] on select "Choose Default Petition PDF Packet Complete Bankruptcy Petition (all forms and …" at bounding box center [847, 335] width 292 height 29
select select "2"
click at [701, 321] on select "Choose Default Petition PDF Packet Complete Bankruptcy Petition (all forms and …" at bounding box center [847, 335] width 292 height 29
click at [46, 209] on span "Client Profile" at bounding box center [60, 212] width 59 height 12
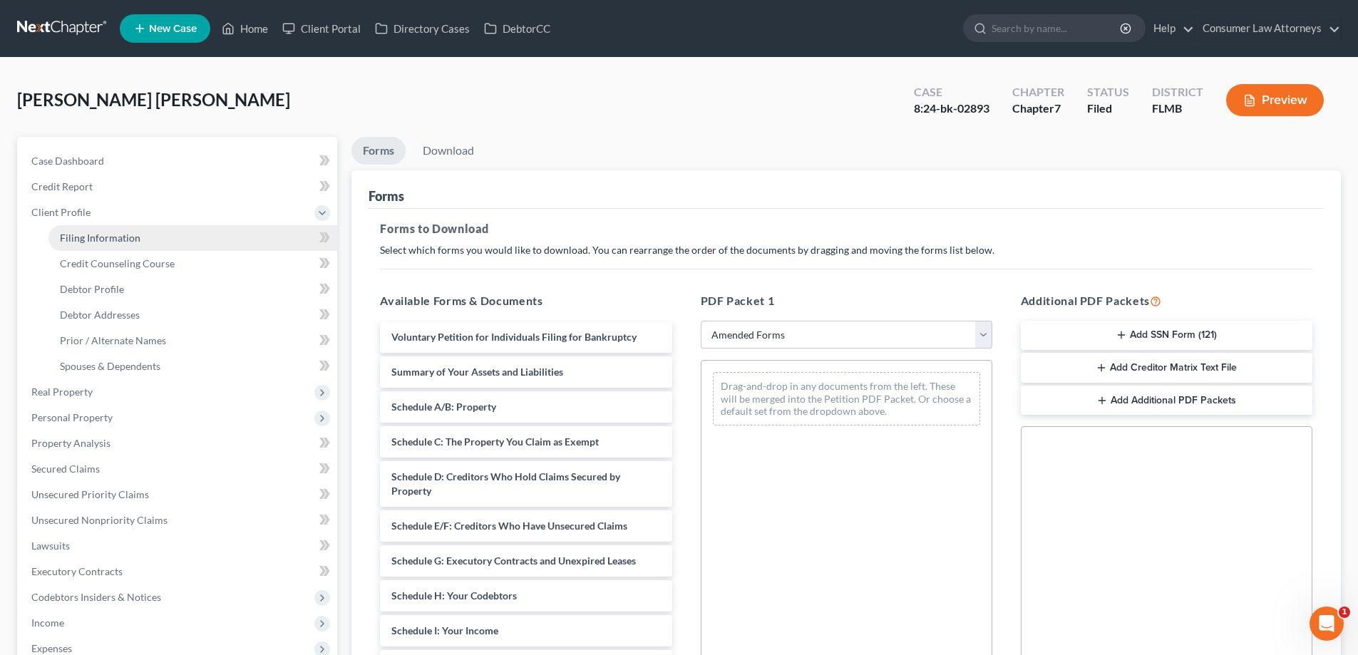
click at [129, 234] on span "Filing Information" at bounding box center [100, 238] width 81 height 12
select select "1"
select select "0"
select select "15"
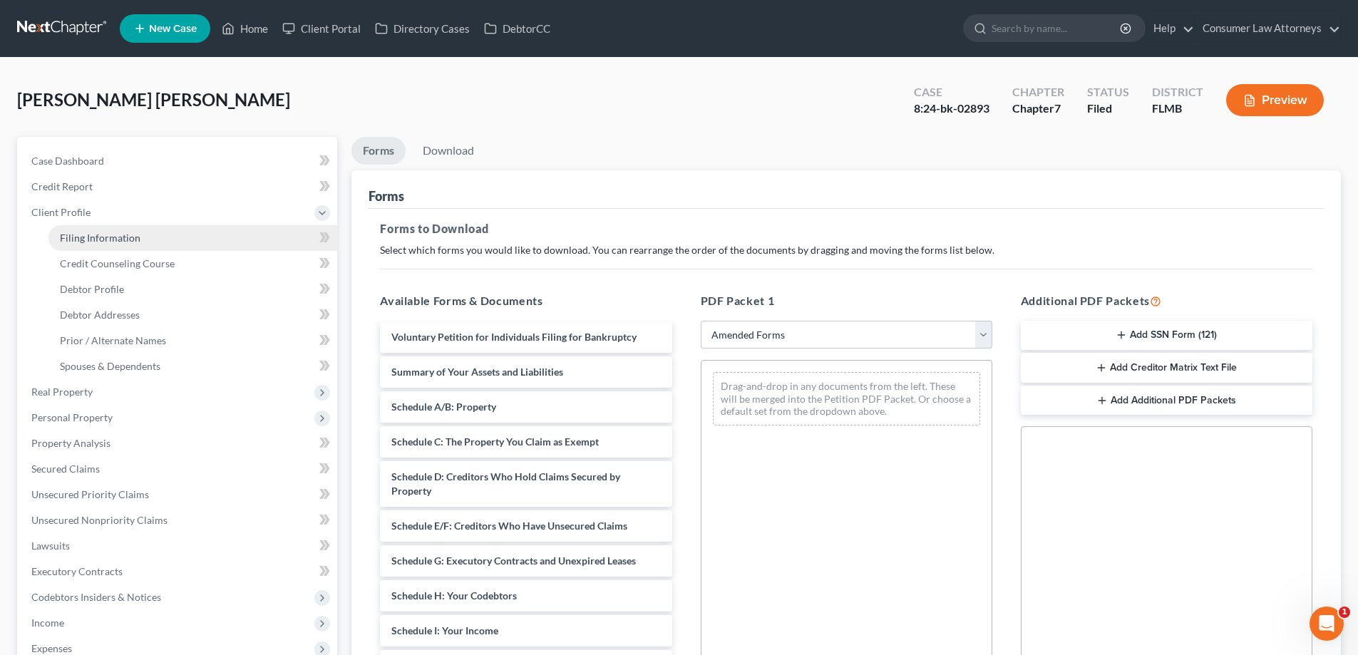
select select "0"
select select "9"
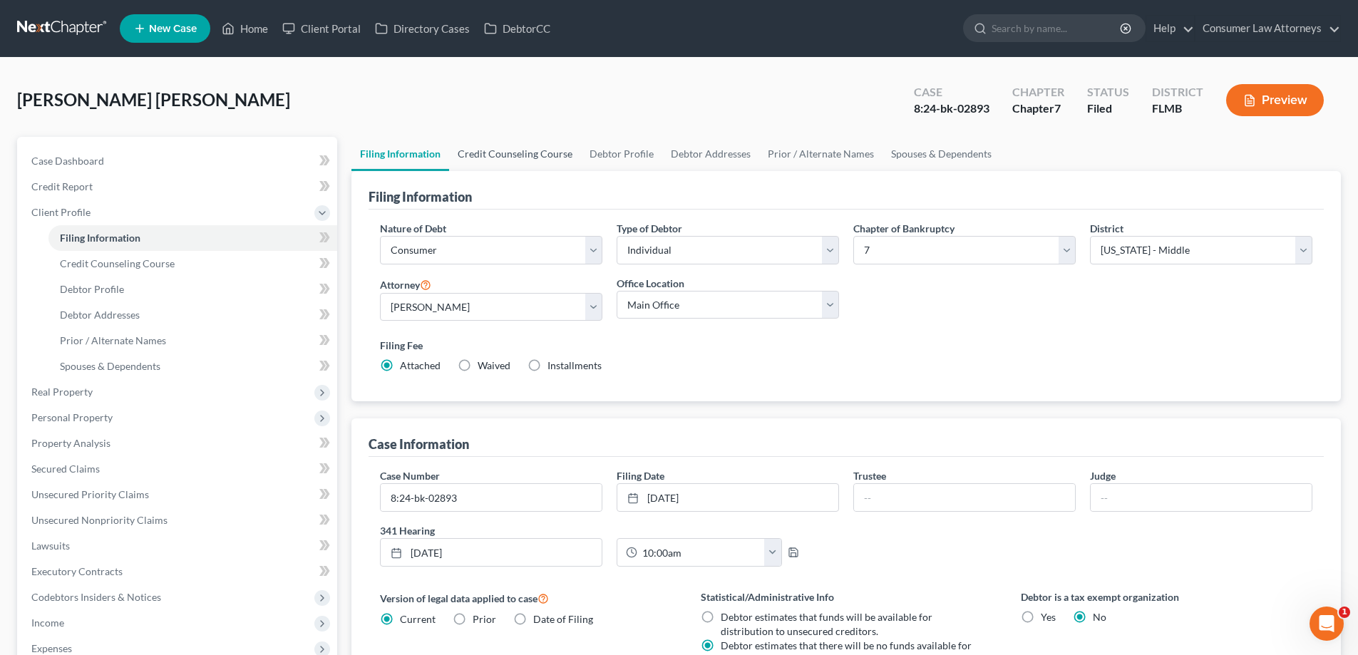
click at [537, 158] on link "Credit Counseling Course" at bounding box center [515, 154] width 132 height 34
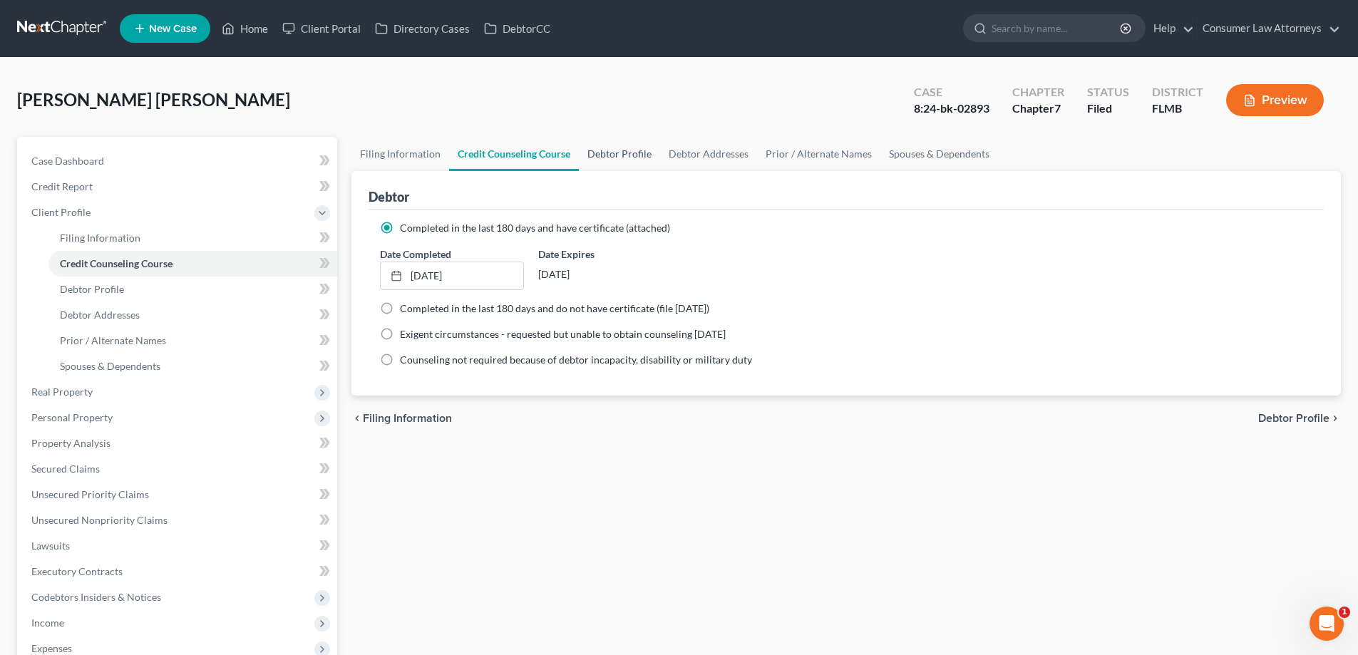
click at [639, 155] on link "Debtor Profile" at bounding box center [619, 154] width 81 height 34
select select "1"
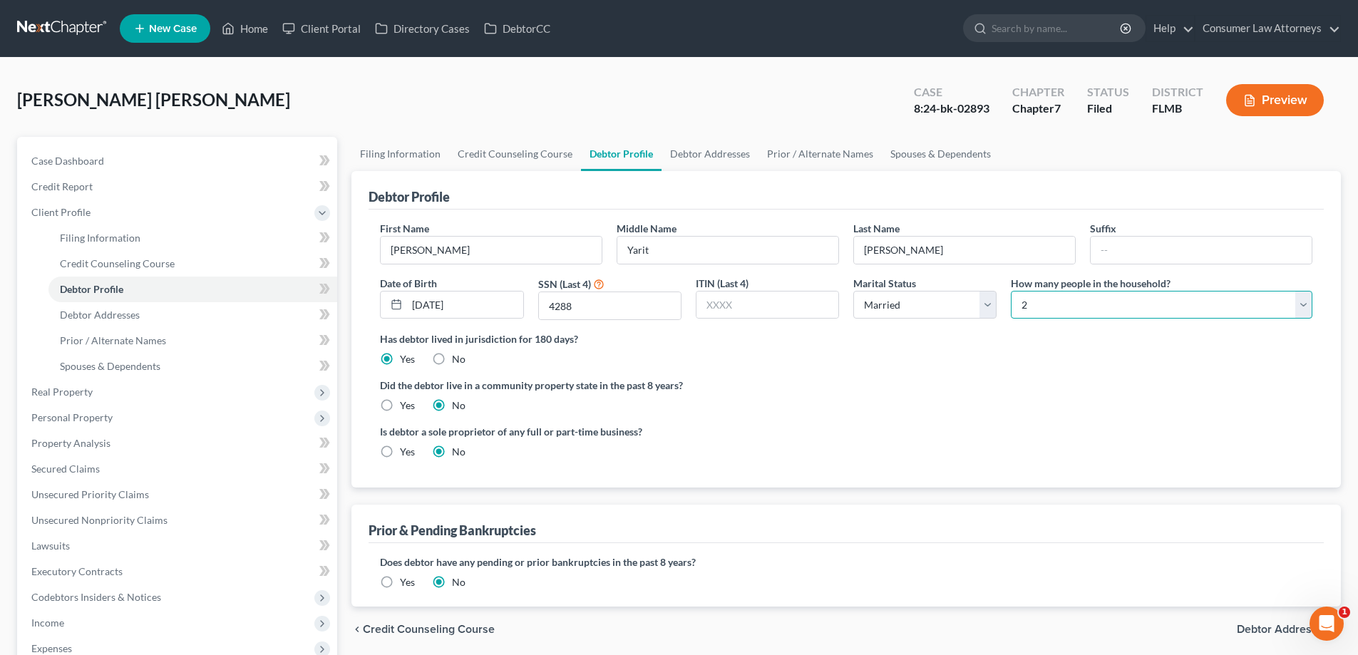
drag, startPoint x: 1086, startPoint y: 301, endPoint x: 1079, endPoint y: 293, distance: 10.1
click at [1086, 301] on select "Select 1 2 3 4 5 6 7 8 9 10 11 12 13 14 15 16 17 18 19 20" at bounding box center [1161, 305] width 301 height 29
select select "0"
click at [1011, 291] on select "Select 1 2 3 4 5 6 7 8 9 10 11 12 13 14 15 16 17 18 19 20" at bounding box center [1161, 305] width 301 height 29
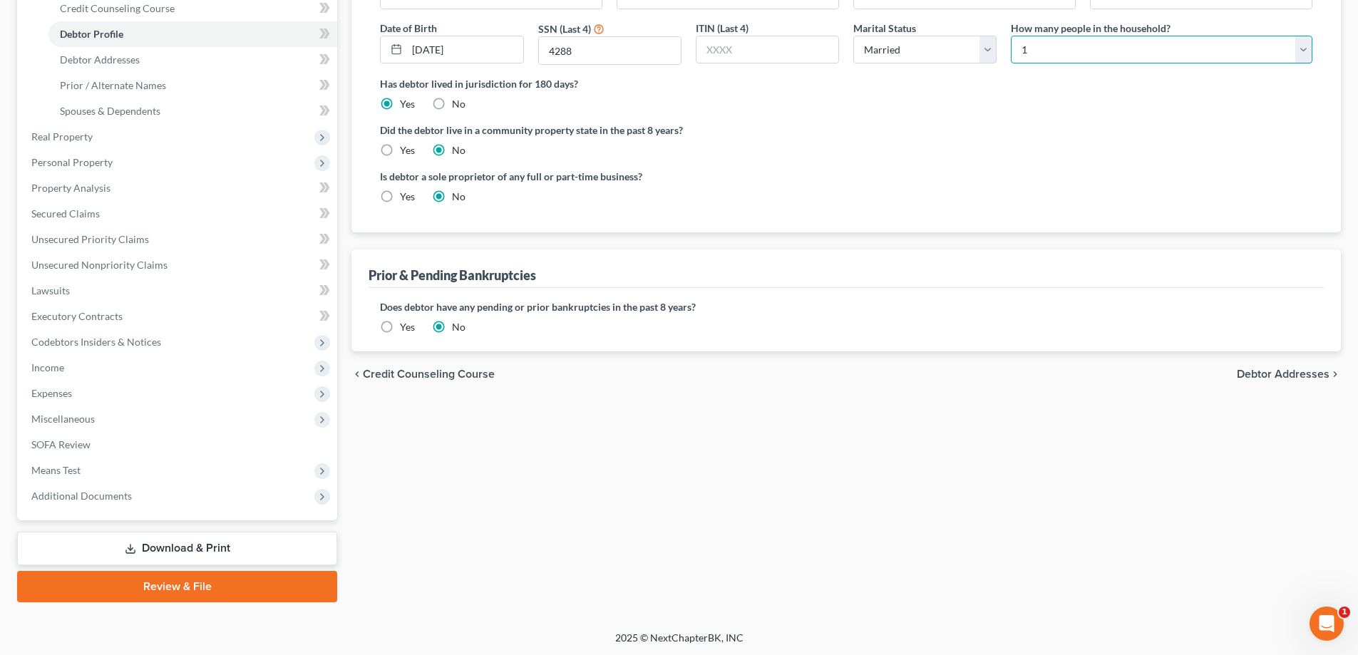
scroll to position [257, 0]
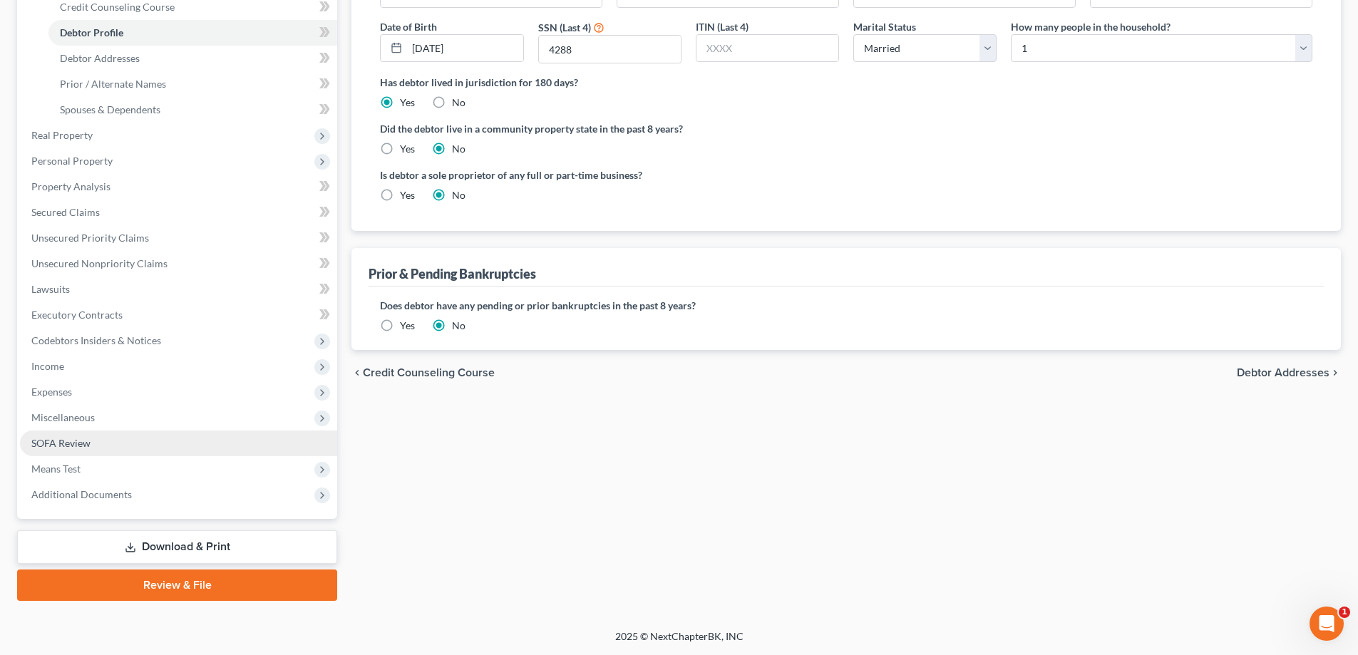
click at [53, 434] on link "SOFA Review" at bounding box center [178, 444] width 317 height 26
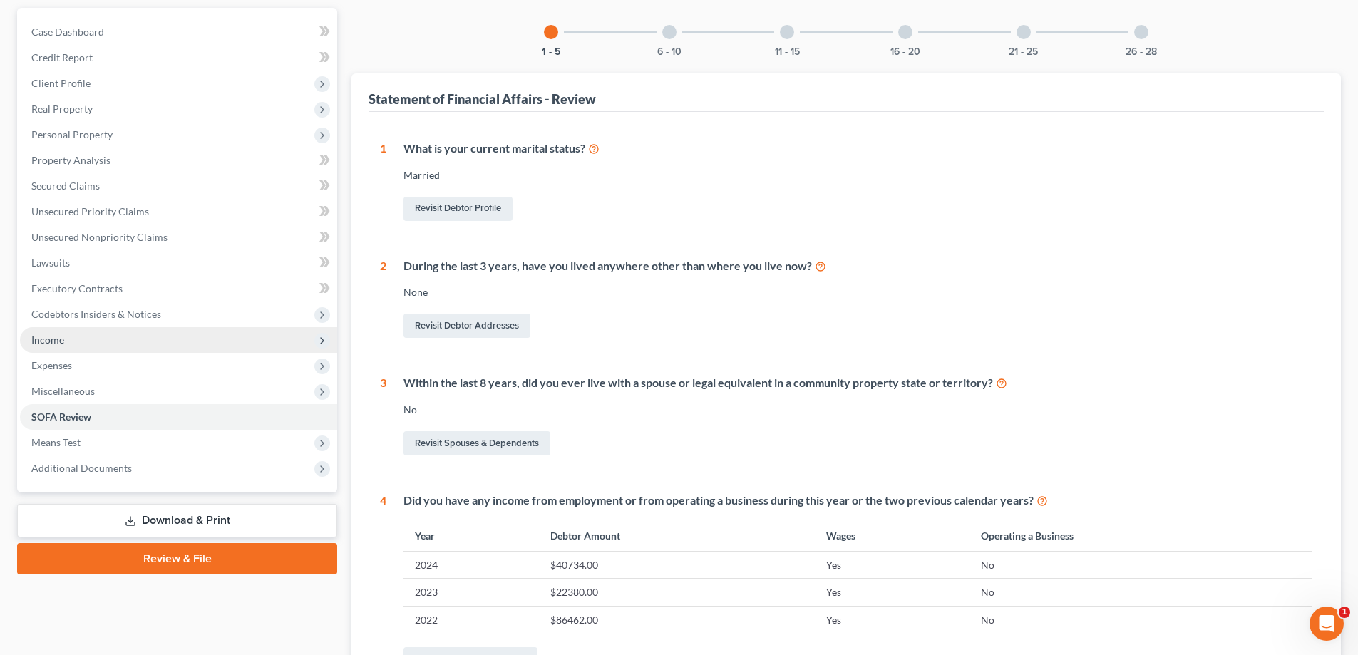
scroll to position [285, 0]
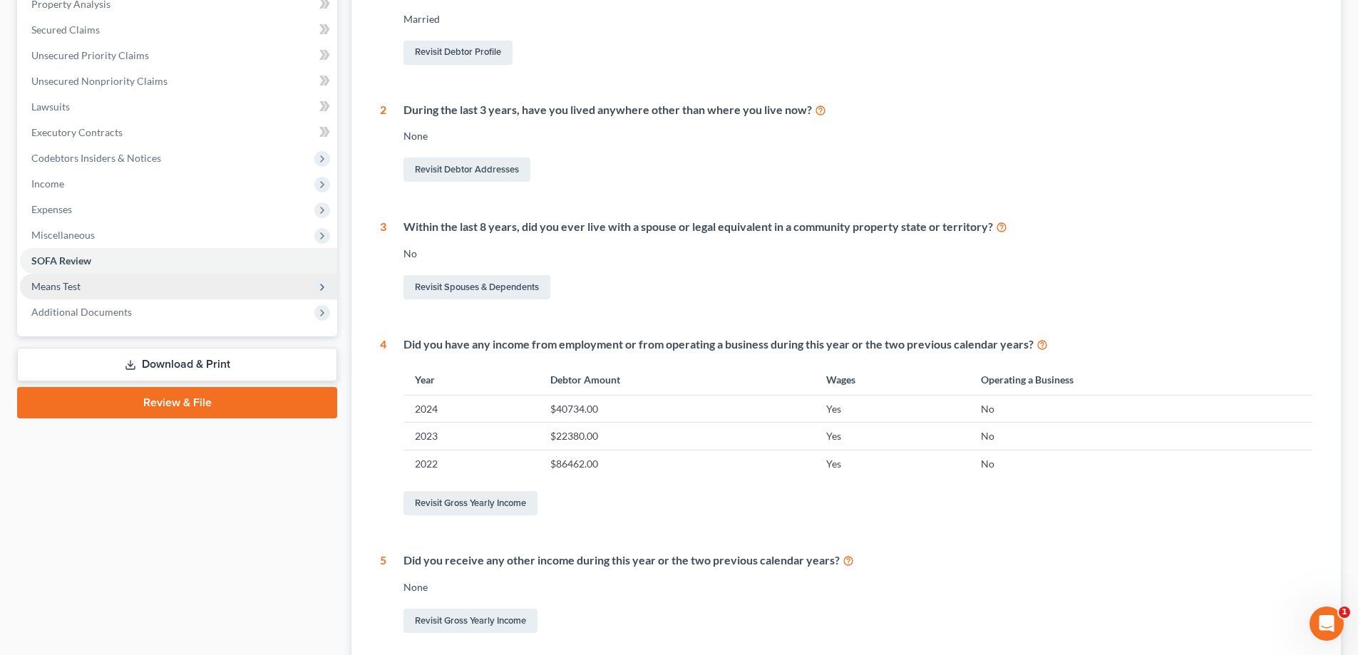
click at [58, 285] on span "Means Test" at bounding box center [55, 286] width 49 height 12
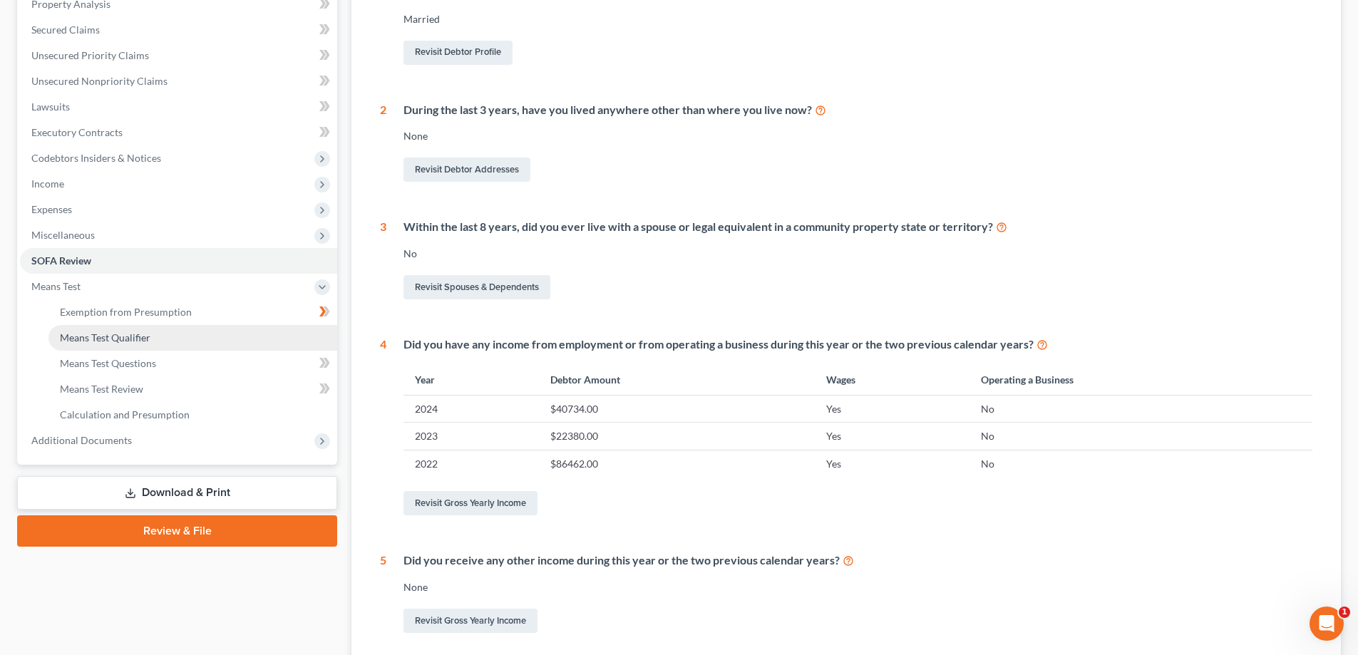
click at [128, 341] on span "Means Test Qualifier" at bounding box center [105, 337] width 91 height 12
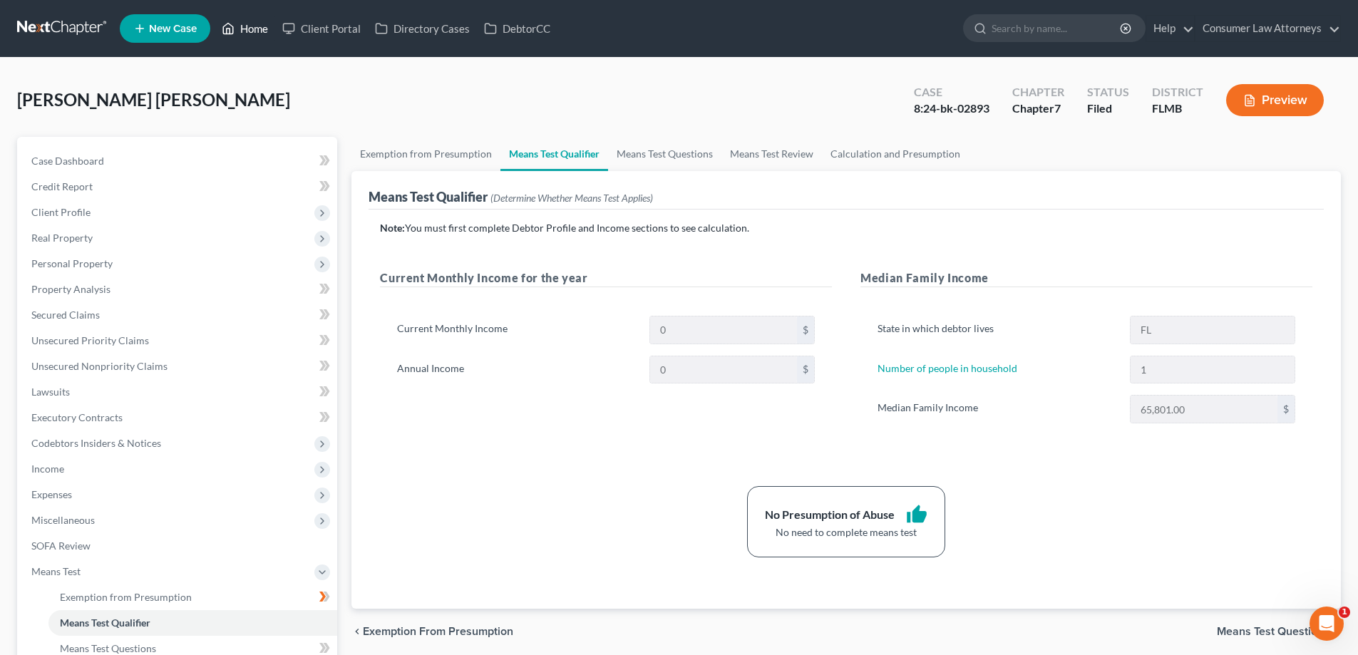
drag, startPoint x: 234, startPoint y: 36, endPoint x: 247, endPoint y: 41, distance: 13.8
click at [234, 36] on icon at bounding box center [228, 28] width 13 height 17
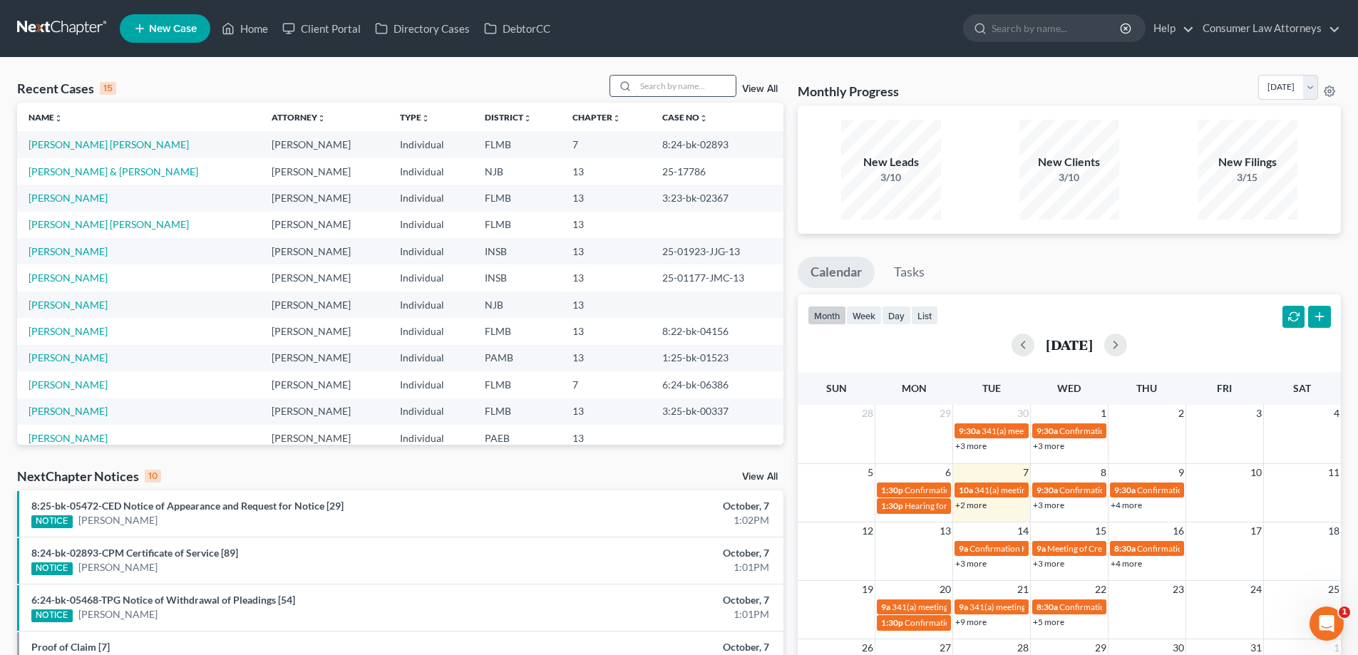
click at [698, 82] on input "search" at bounding box center [686, 86] width 100 height 21
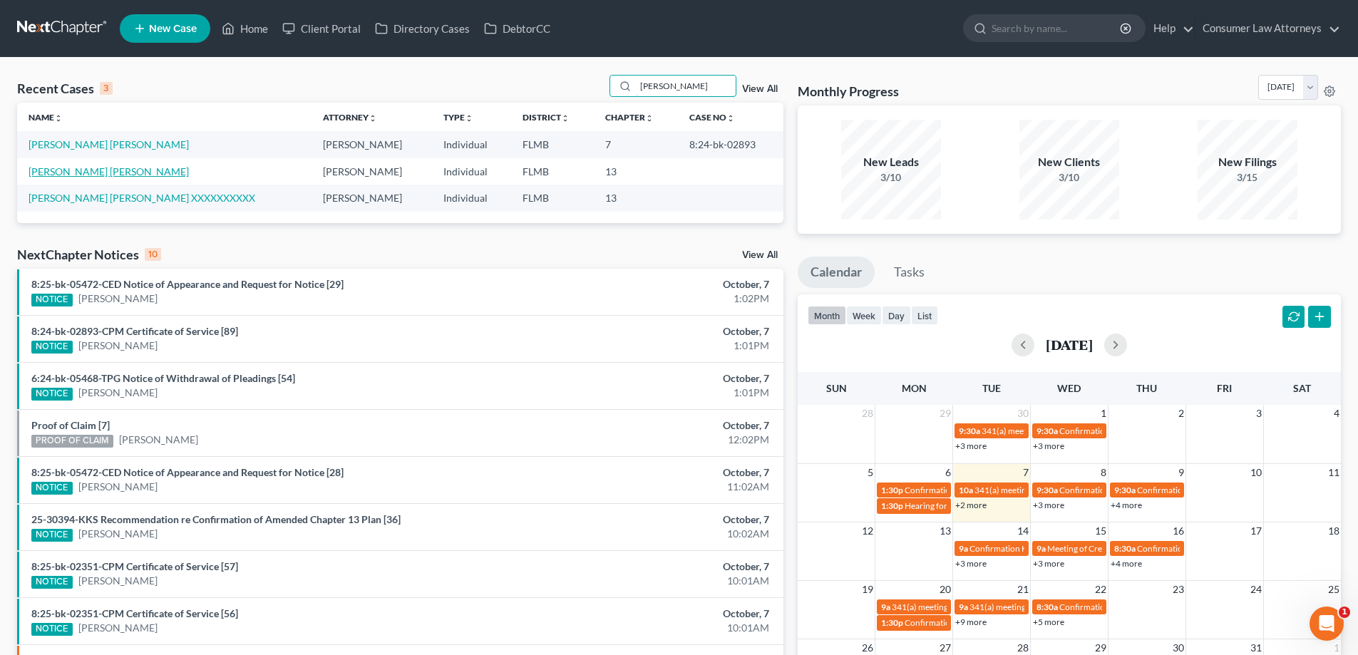
type input "[PERSON_NAME]"
click at [105, 172] on link "[PERSON_NAME] [PERSON_NAME]" at bounding box center [109, 171] width 160 height 12
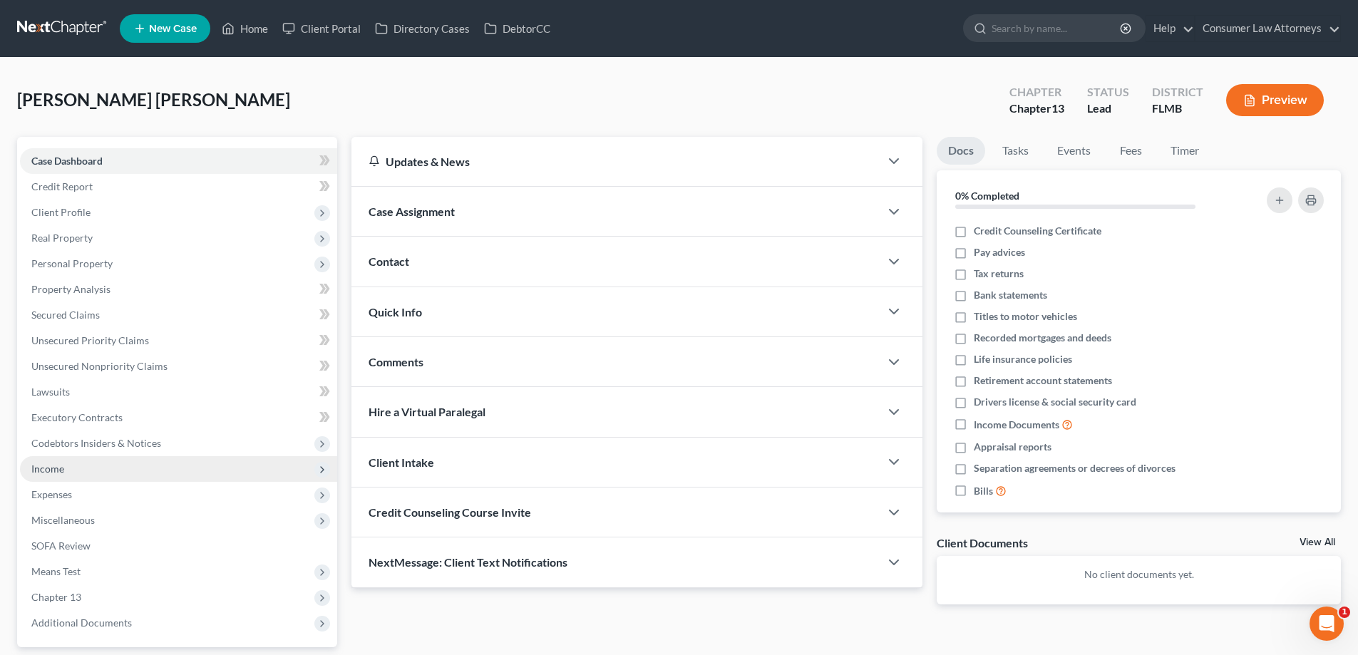
click at [66, 471] on span "Income" at bounding box center [178, 469] width 317 height 26
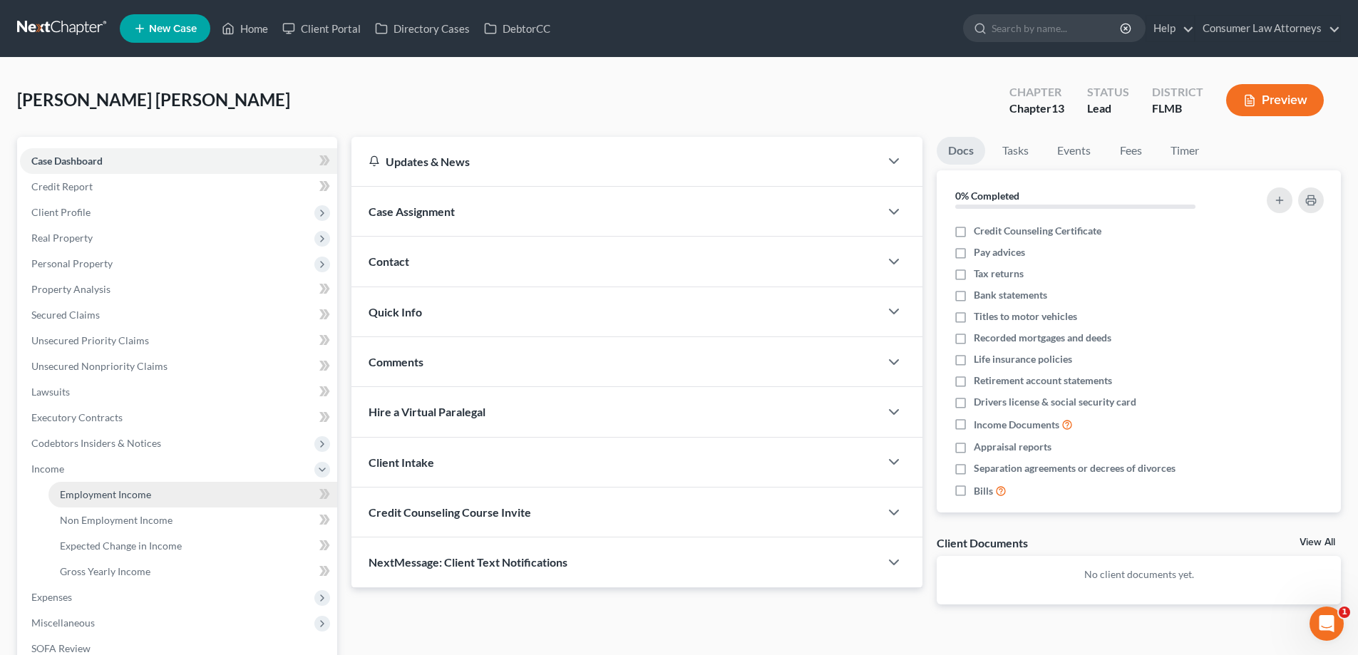
click at [99, 495] on span "Employment Income" at bounding box center [105, 494] width 91 height 12
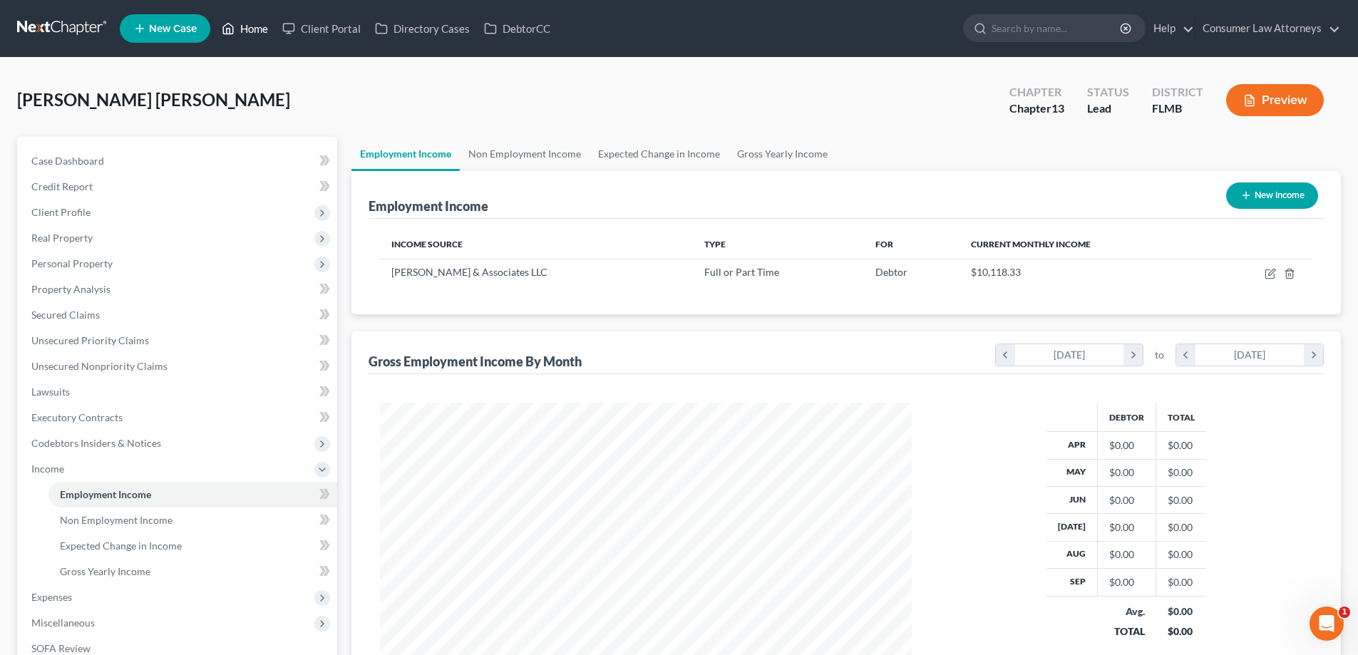
click at [245, 32] on link "Home" at bounding box center [245, 29] width 61 height 26
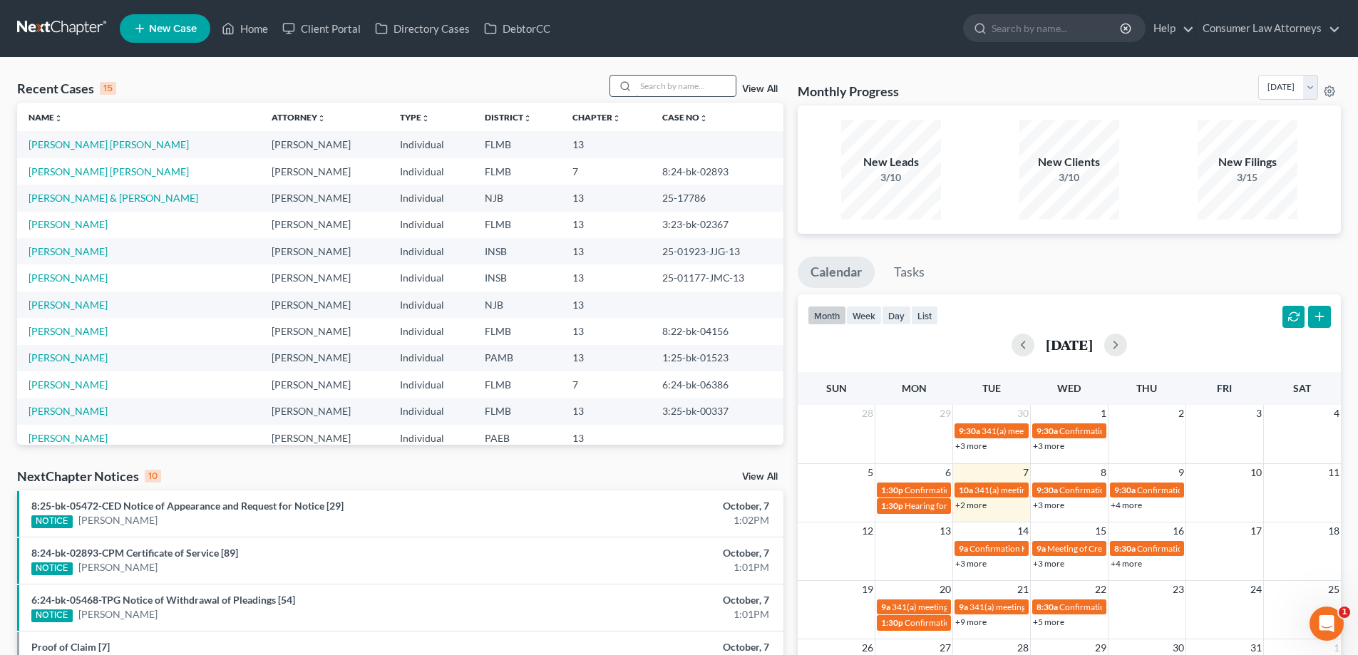
click at [682, 81] on input "search" at bounding box center [686, 86] width 100 height 21
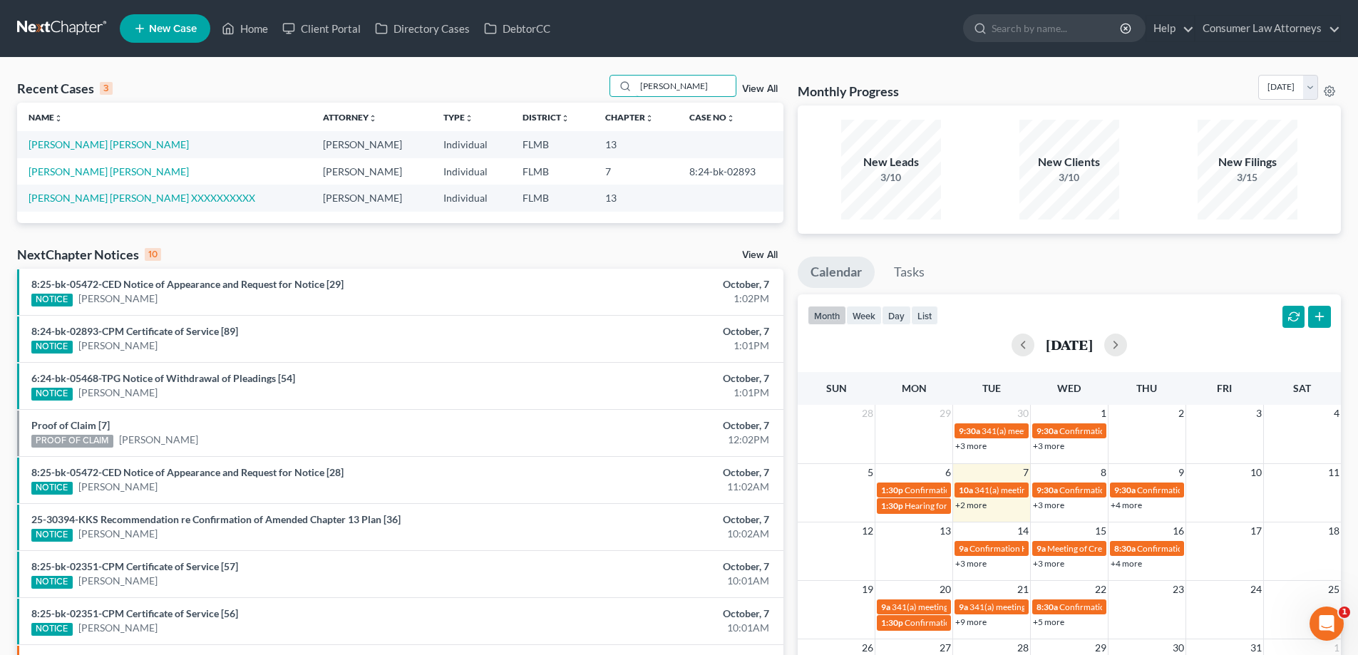
type input "[PERSON_NAME]"
click at [93, 204] on td "[PERSON_NAME] [PERSON_NAME] XXXXXXXXXX" at bounding box center [164, 198] width 294 height 26
click at [107, 200] on link "[PERSON_NAME] [PERSON_NAME] XXXXXXXXXX" at bounding box center [142, 198] width 227 height 12
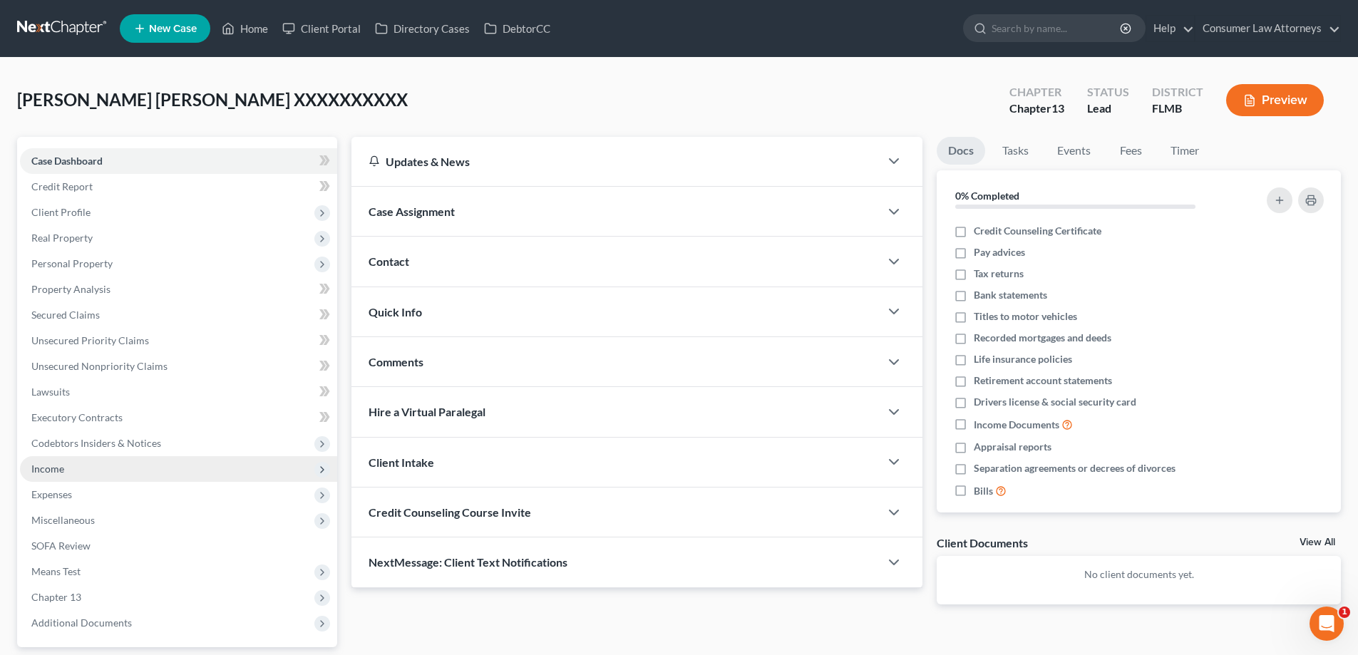
click at [50, 476] on span "Income" at bounding box center [178, 469] width 317 height 26
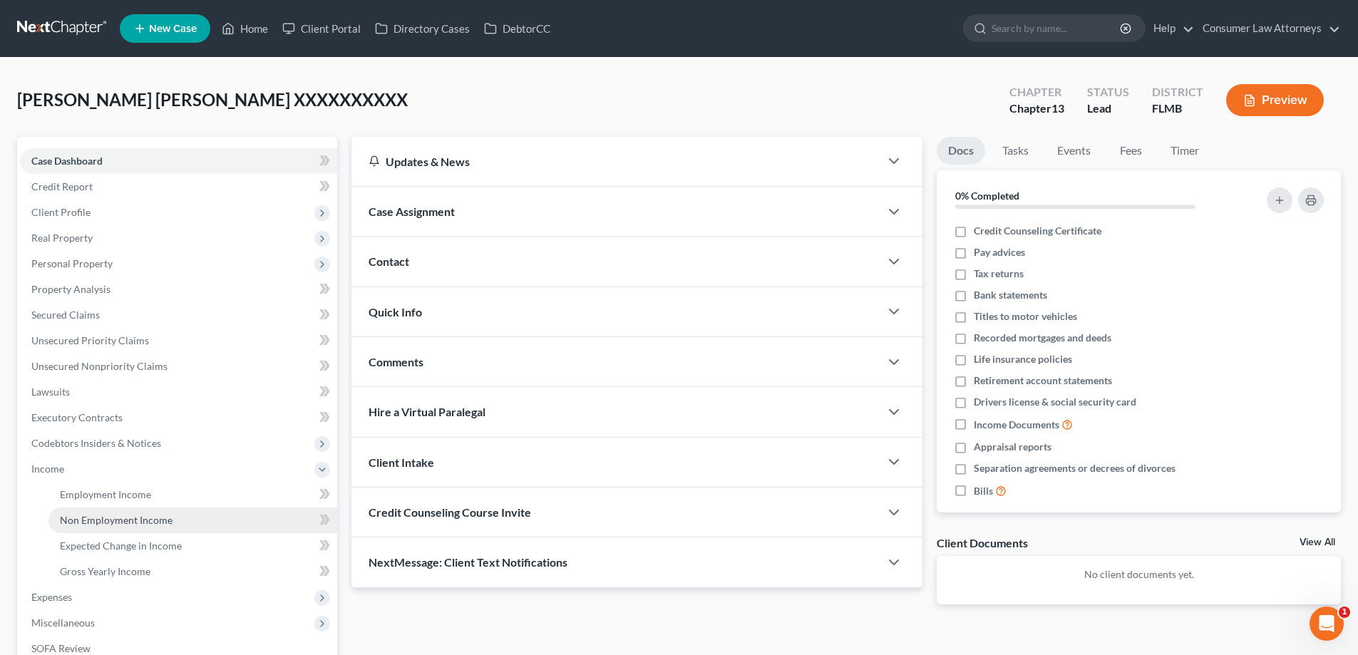
click at [86, 511] on link "Non Employment Income" at bounding box center [192, 520] width 289 height 26
click at [89, 494] on span "Employment Income" at bounding box center [105, 494] width 91 height 12
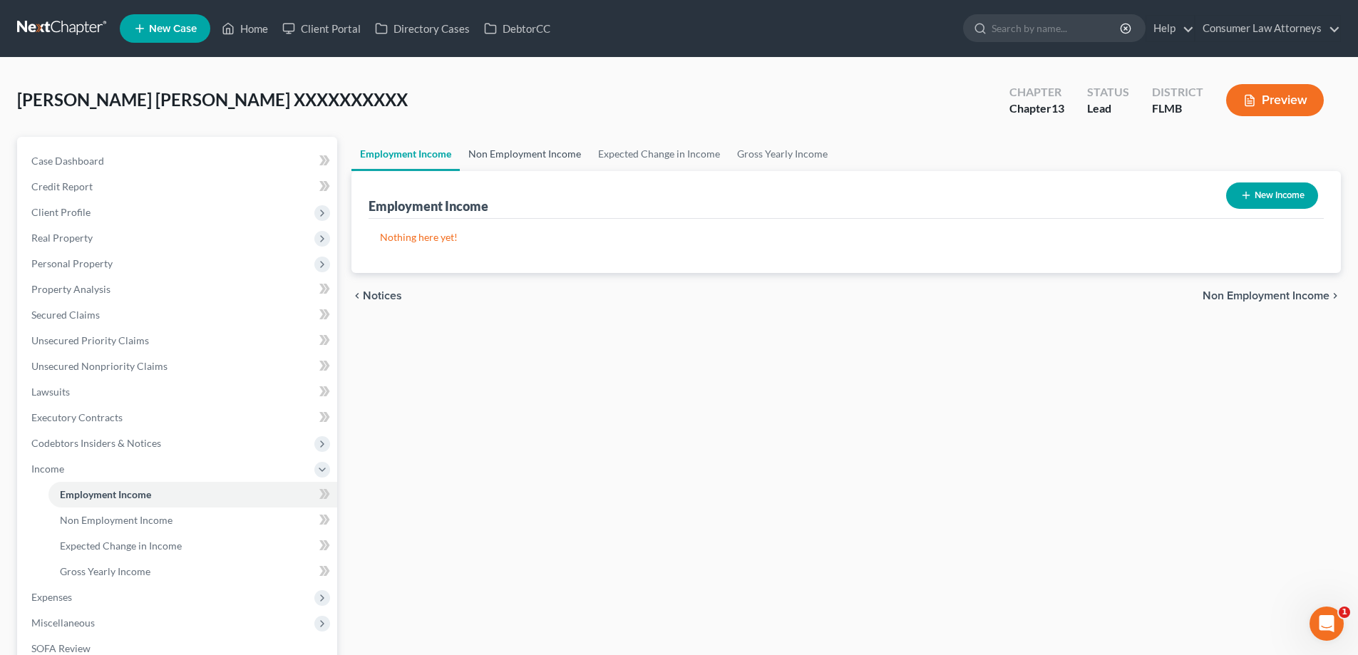
click at [524, 153] on link "Non Employment Income" at bounding box center [525, 154] width 130 height 34
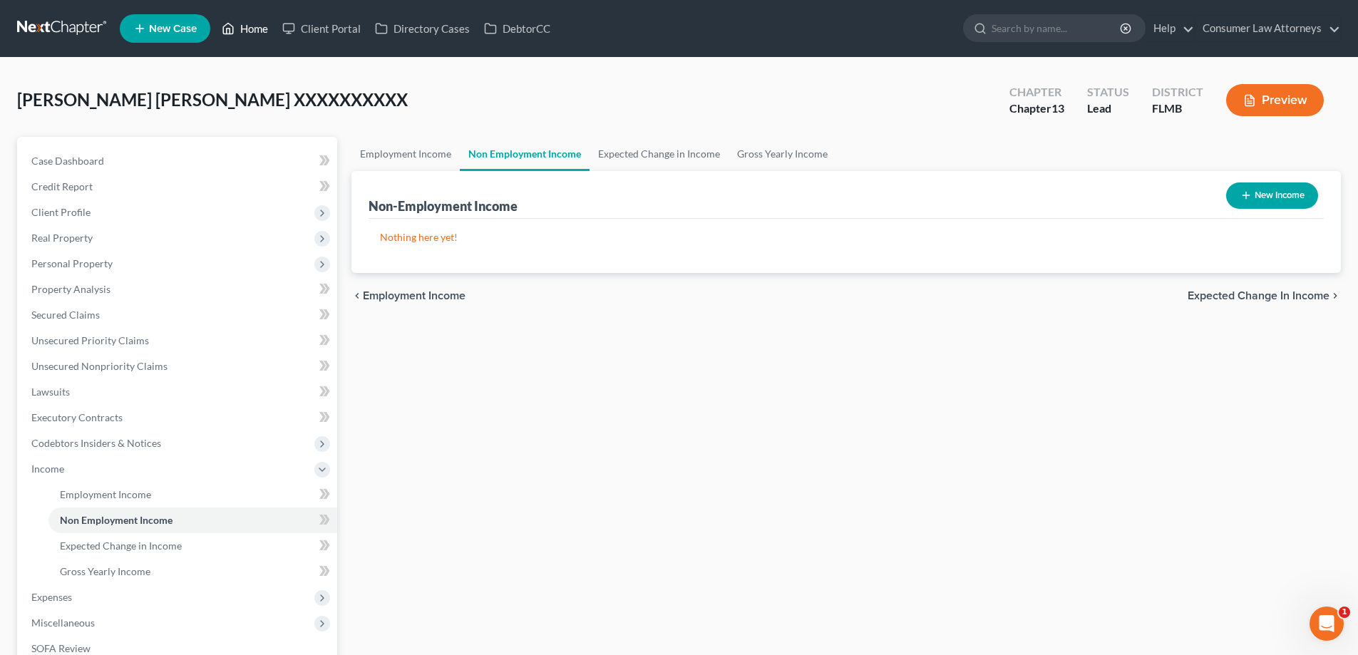
click at [246, 31] on link "Home" at bounding box center [245, 29] width 61 height 26
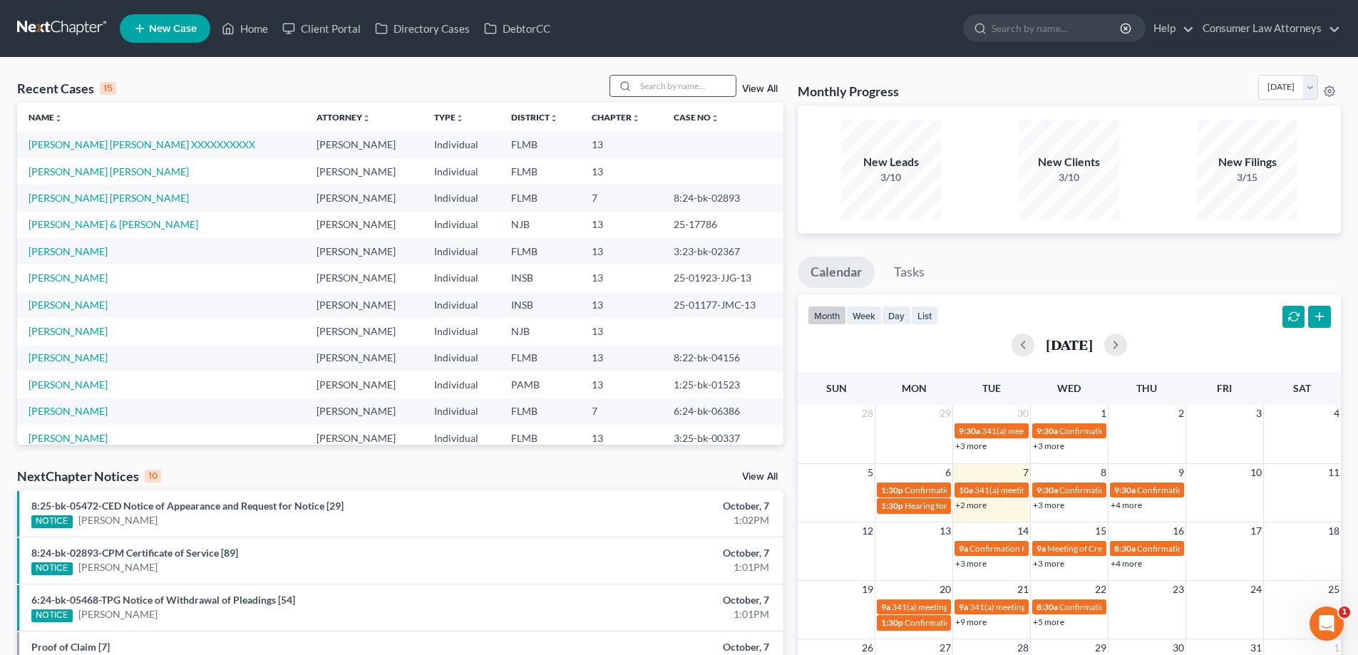
click at [697, 83] on input "search" at bounding box center [686, 86] width 100 height 21
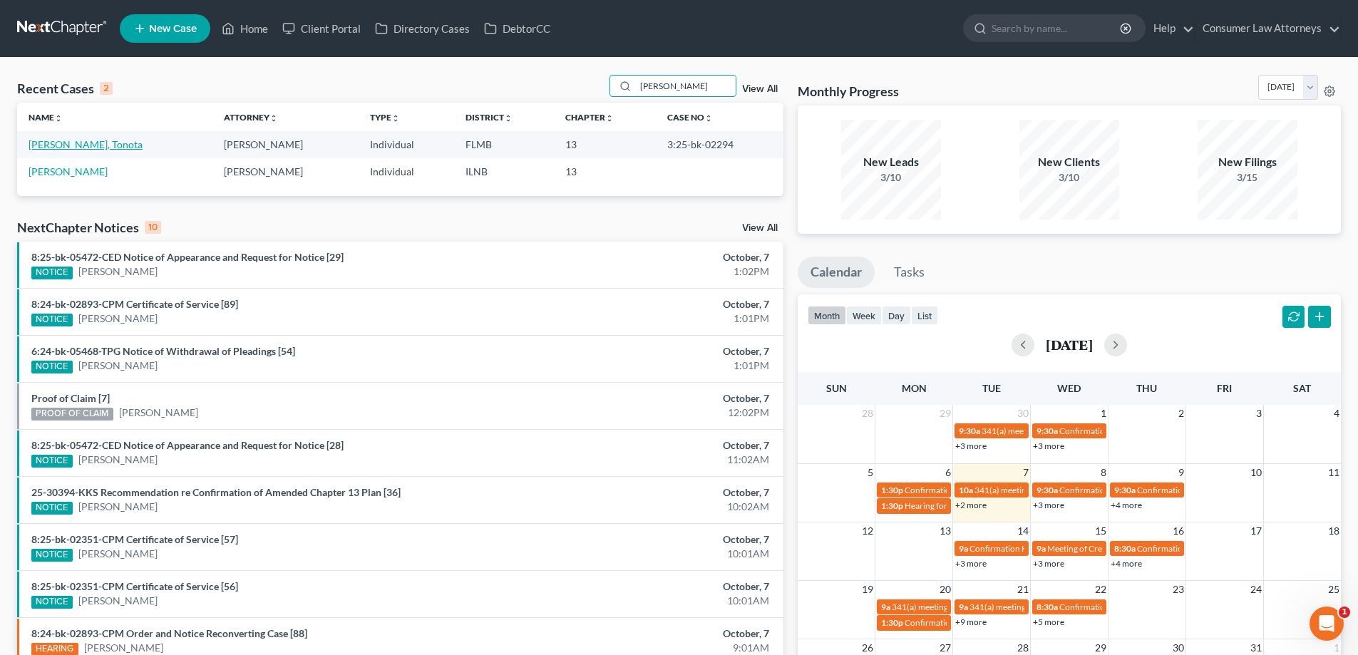
type input "[PERSON_NAME]"
click at [53, 148] on link "[PERSON_NAME], Tonota" at bounding box center [86, 144] width 114 height 12
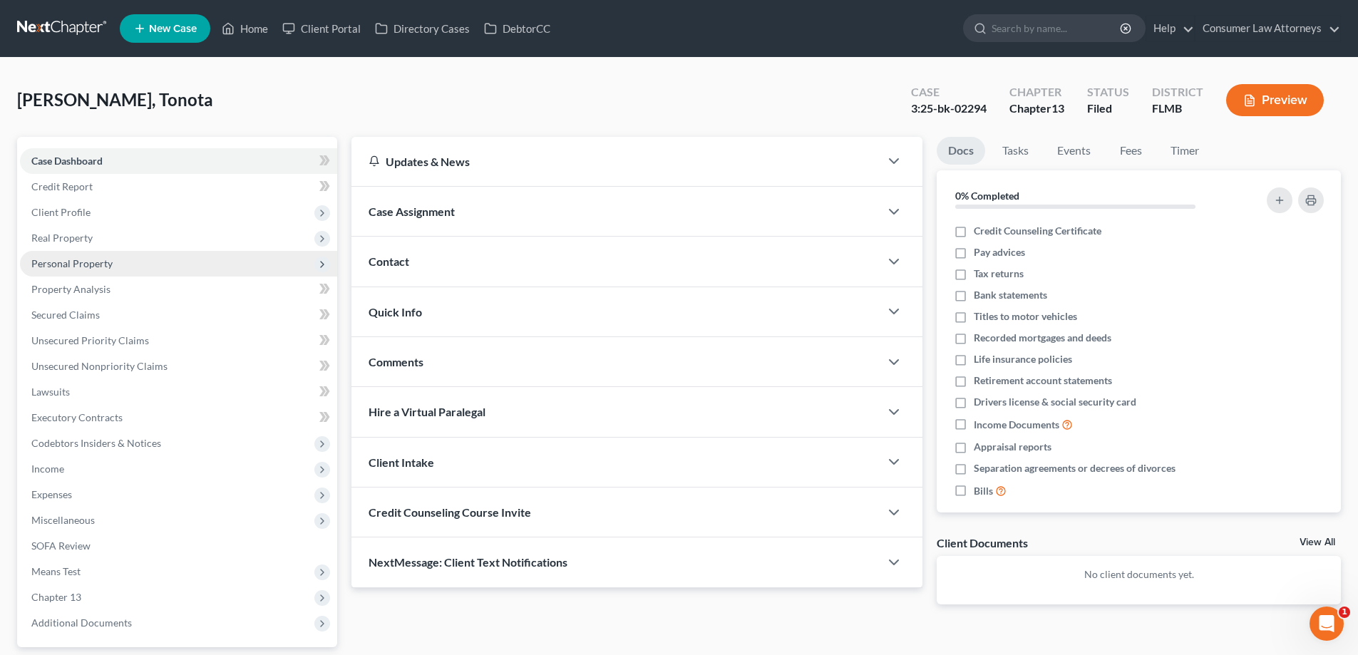
drag, startPoint x: 75, startPoint y: 238, endPoint x: 74, endPoint y: 269, distance: 31.4
click at [75, 238] on span "Real Property" at bounding box center [61, 238] width 61 height 12
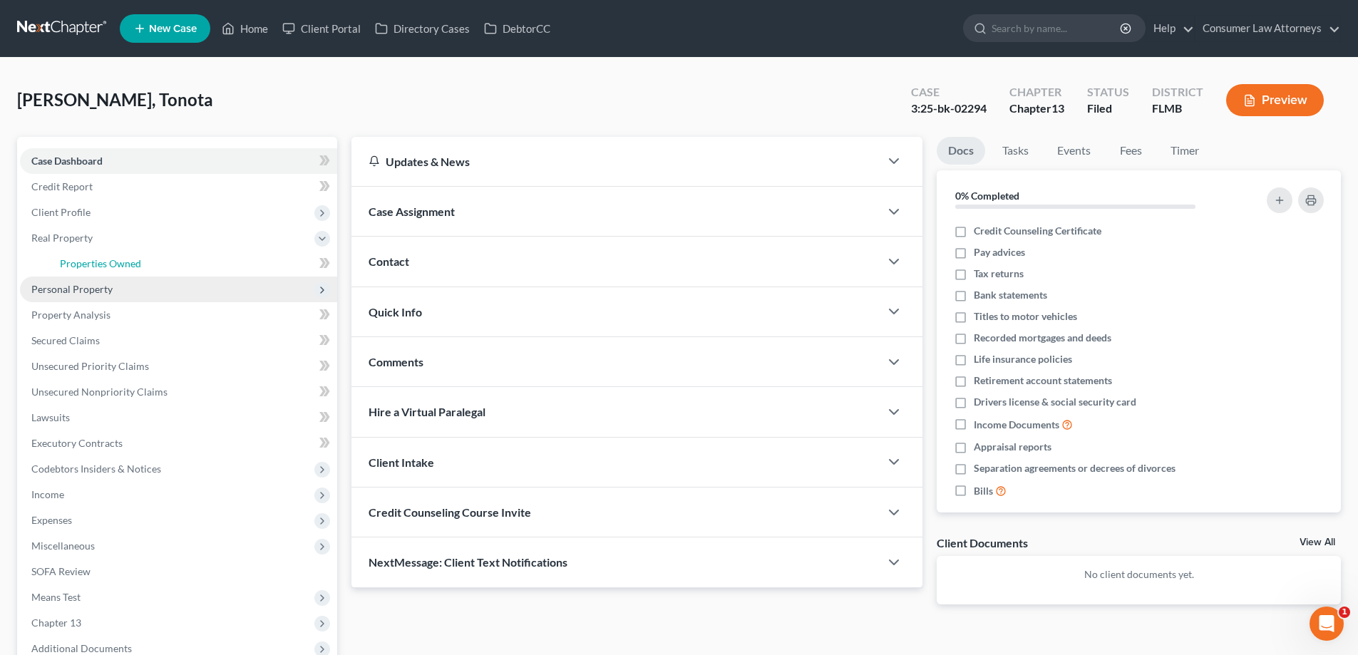
drag, startPoint x: 74, startPoint y: 269, endPoint x: 71, endPoint y: 293, distance: 23.8
click at [74, 269] on link "Properties Owned" at bounding box center [192, 264] width 289 height 26
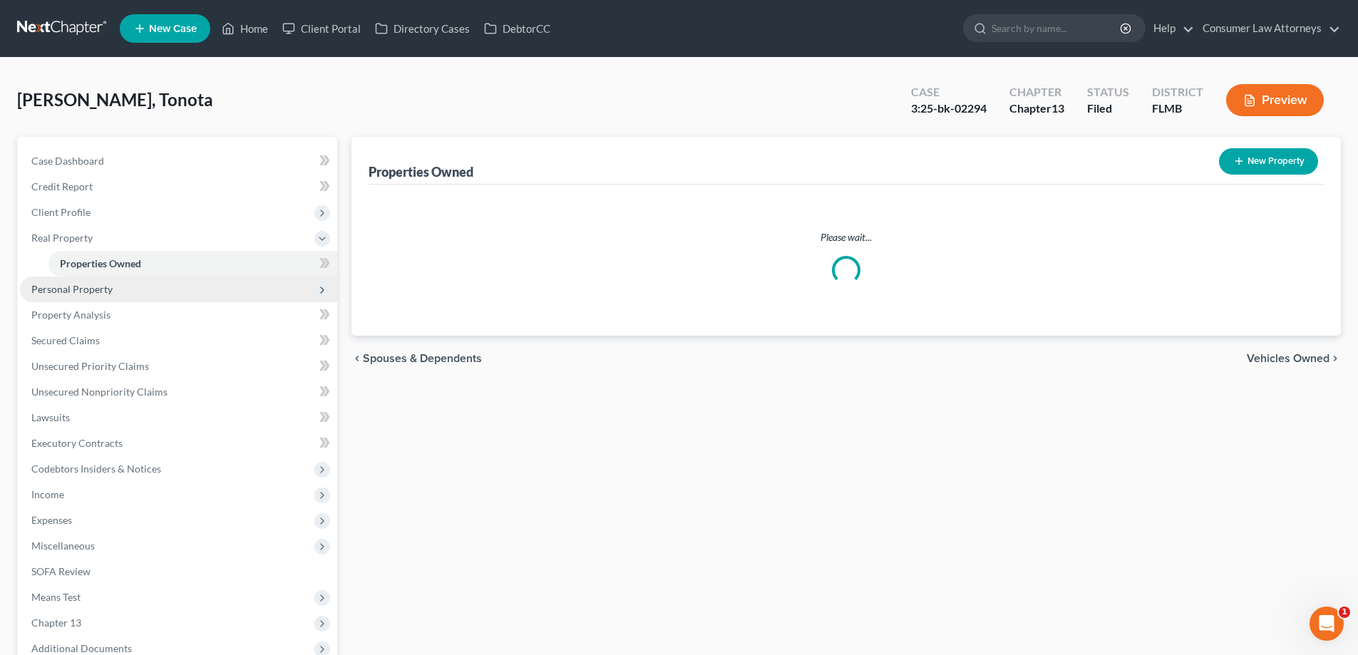
click at [71, 293] on span "Personal Property" at bounding box center [71, 289] width 81 height 12
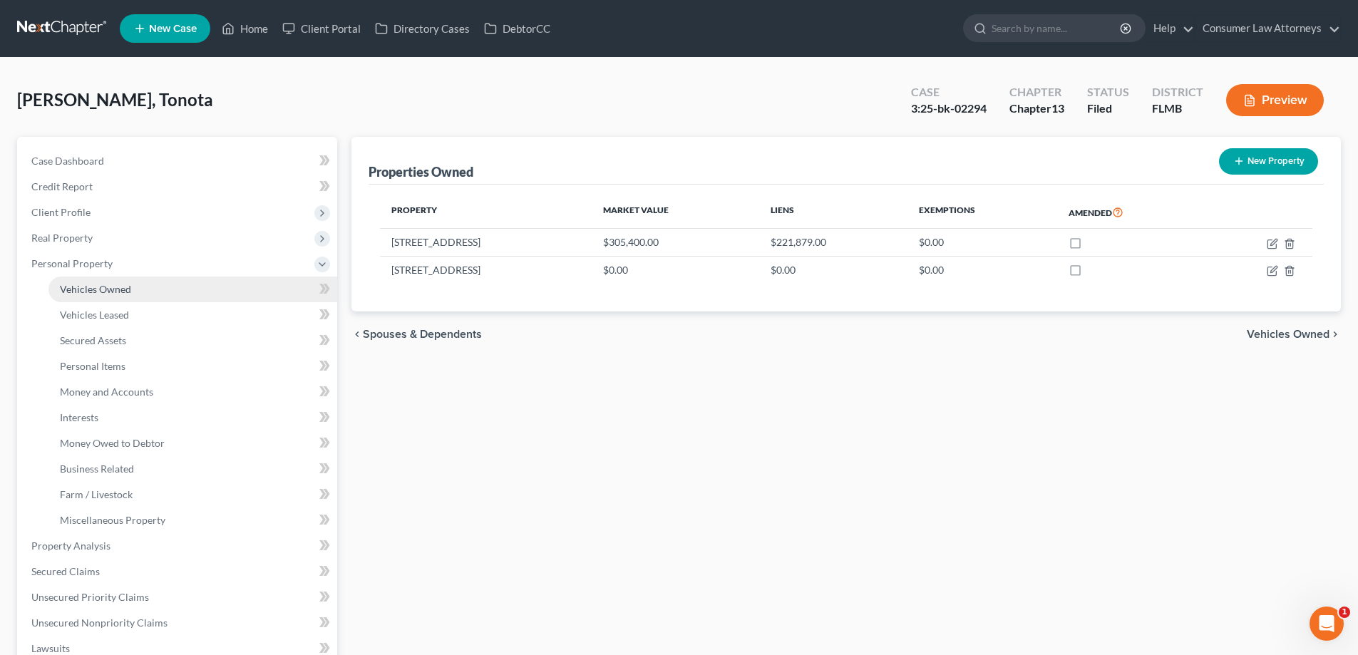
click at [109, 292] on span "Vehicles Owned" at bounding box center [95, 289] width 71 height 12
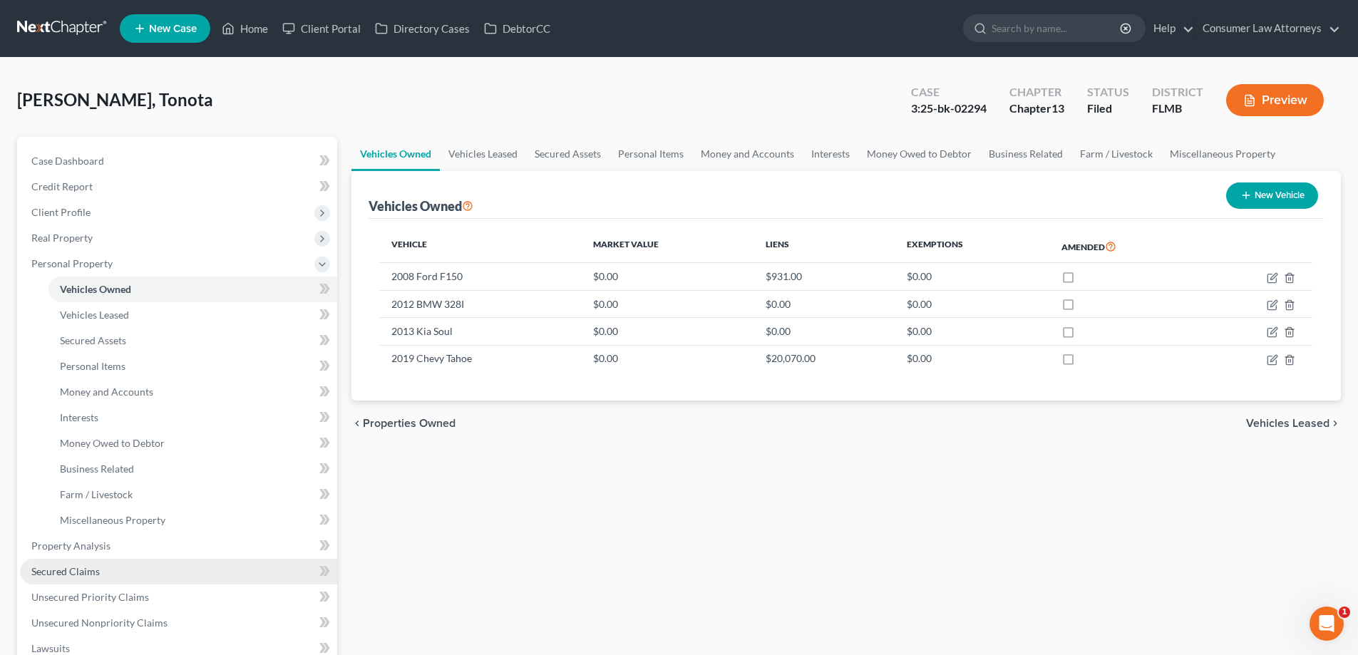
click at [35, 571] on span "Secured Claims" at bounding box center [65, 571] width 68 height 12
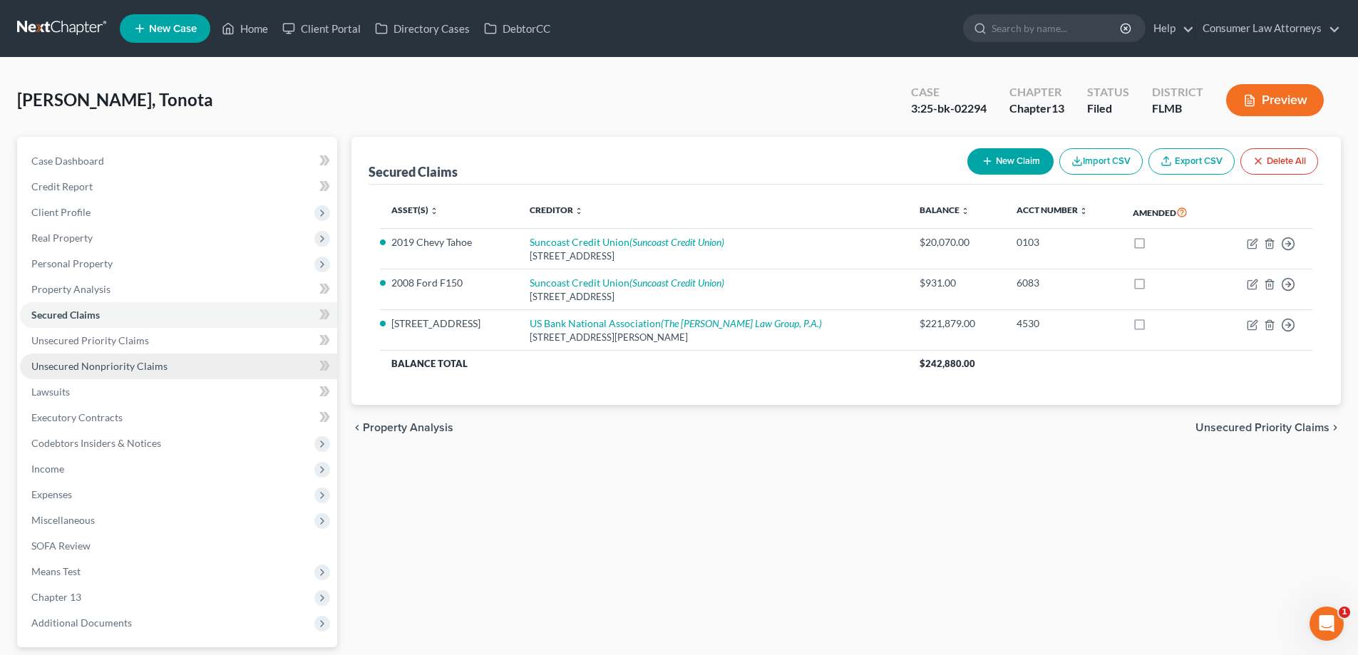
click at [148, 370] on span "Unsecured Nonpriority Claims" at bounding box center [99, 366] width 136 height 12
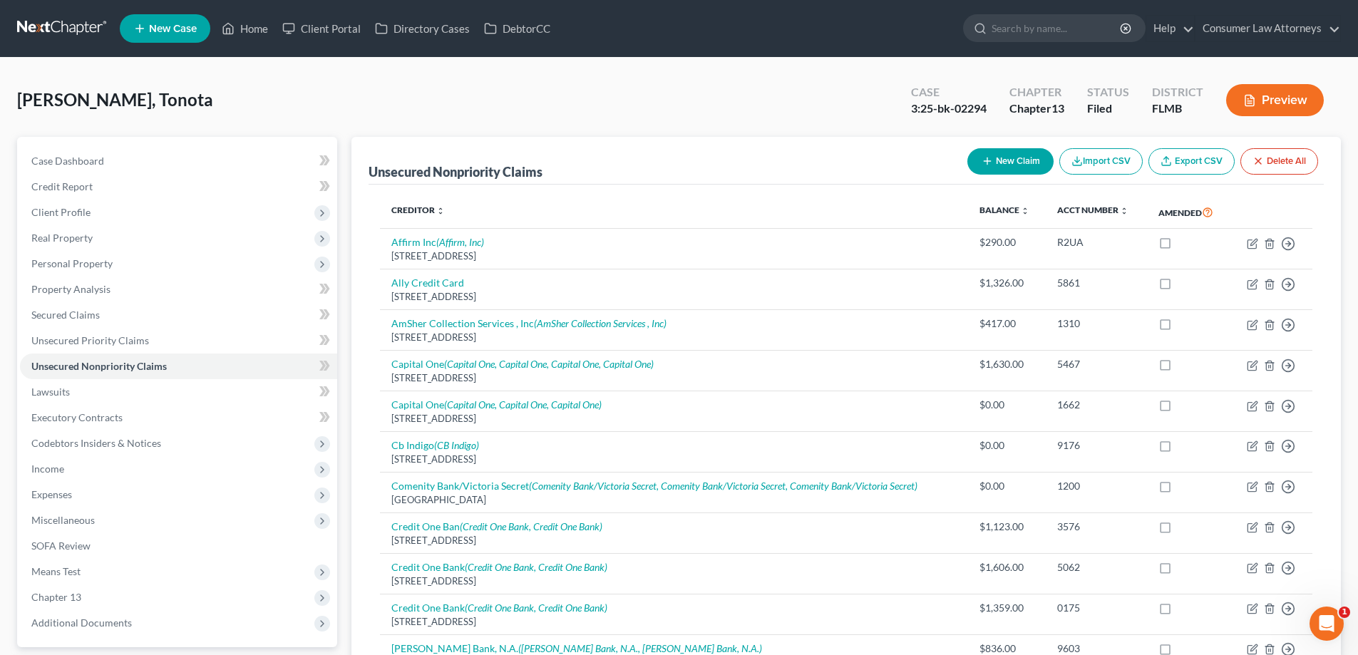
drag, startPoint x: 992, startPoint y: 108, endPoint x: 902, endPoint y: 106, distance: 89.8
click at [902, 106] on div "Case 3:25-bk-02294" at bounding box center [948, 102] width 98 height 42
click at [910, 119] on div "Case 3:25-bk-02294" at bounding box center [948, 102] width 98 height 42
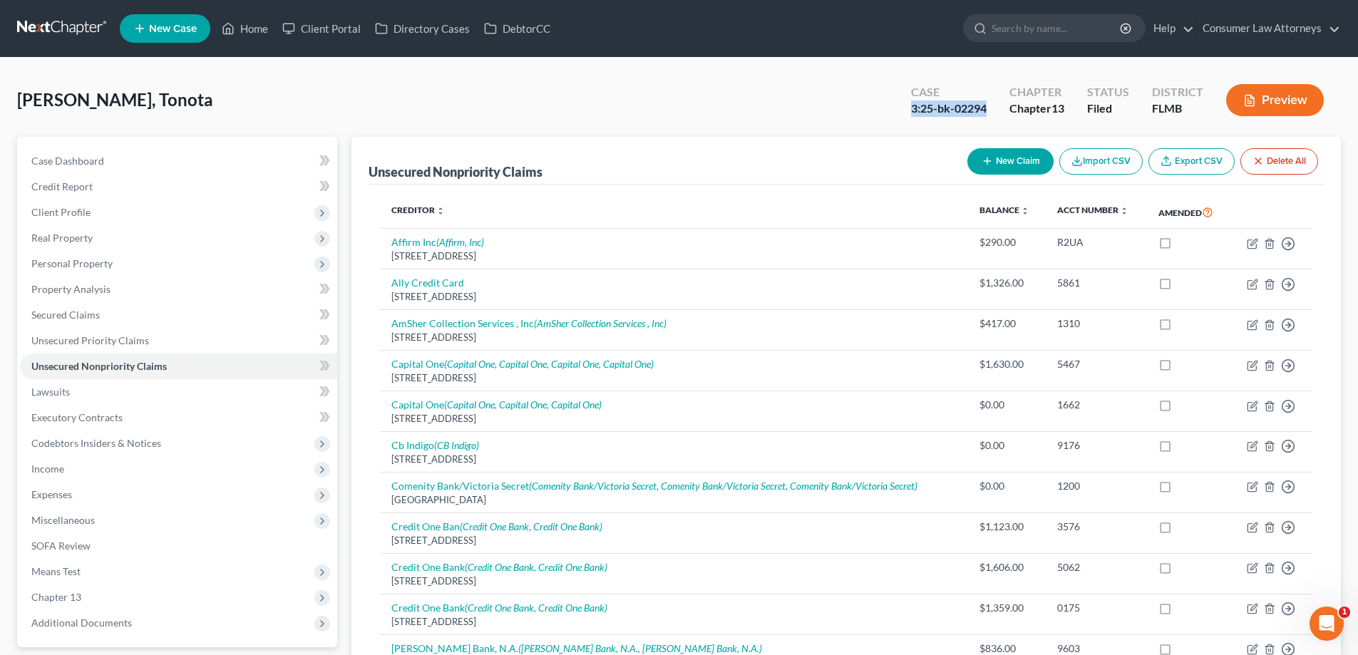
click at [911, 108] on div "3:25-bk-02294" at bounding box center [949, 108] width 76 height 16
drag, startPoint x: 906, startPoint y: 109, endPoint x: 986, endPoint y: 107, distance: 80.6
click at [986, 107] on div "Case 3:25-bk-02294" at bounding box center [948, 102] width 98 height 42
click at [986, 107] on div "3:25-bk-02294" at bounding box center [949, 108] width 76 height 16
click at [988, 106] on div "Case 3:25-bk-02294" at bounding box center [948, 102] width 98 height 42
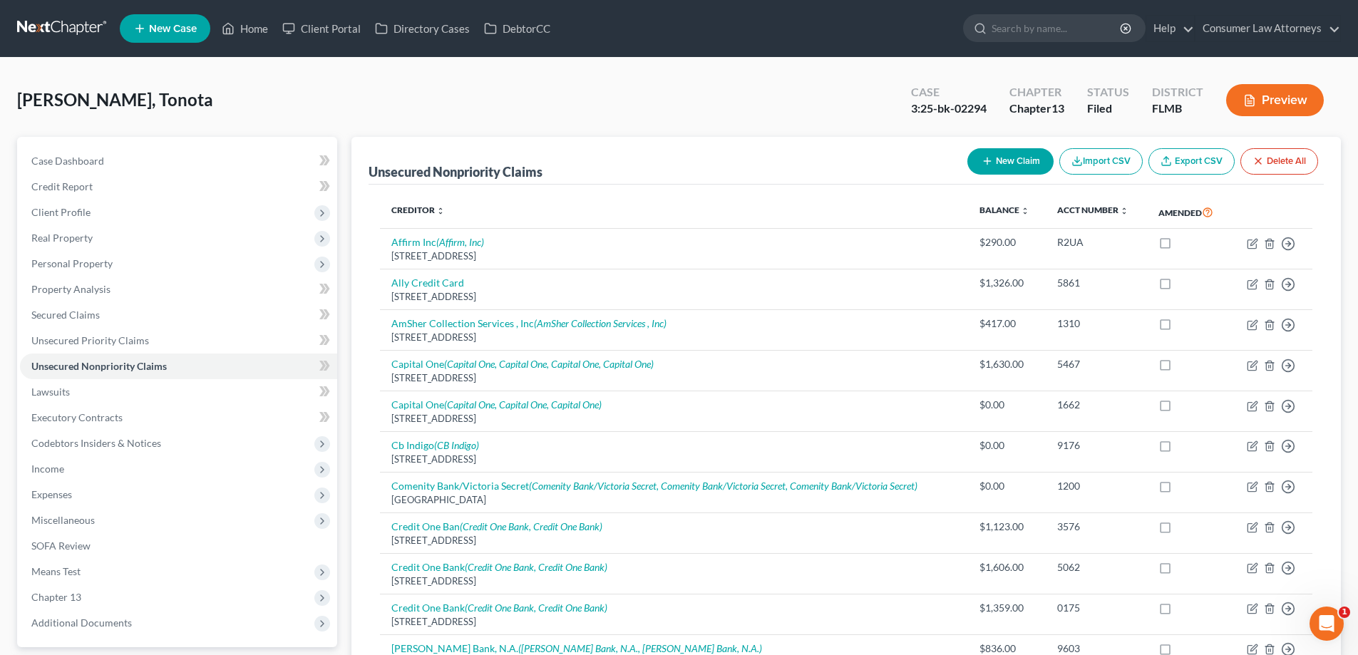
click at [986, 109] on div "3:25-bk-02294" at bounding box center [949, 108] width 76 height 16
drag, startPoint x: 986, startPoint y: 109, endPoint x: 911, endPoint y: 112, distance: 75.6
click at [911, 112] on div "3:25-bk-02294" at bounding box center [949, 108] width 76 height 16
click at [899, 110] on div "Case 3:25-bk-02294" at bounding box center [948, 102] width 98 height 42
click at [733, 108] on div "[PERSON_NAME], Tonota Upgraded Case 3:25-bk-02294 Chapter Chapter 13 Status Fil…" at bounding box center [679, 106] width 1324 height 62
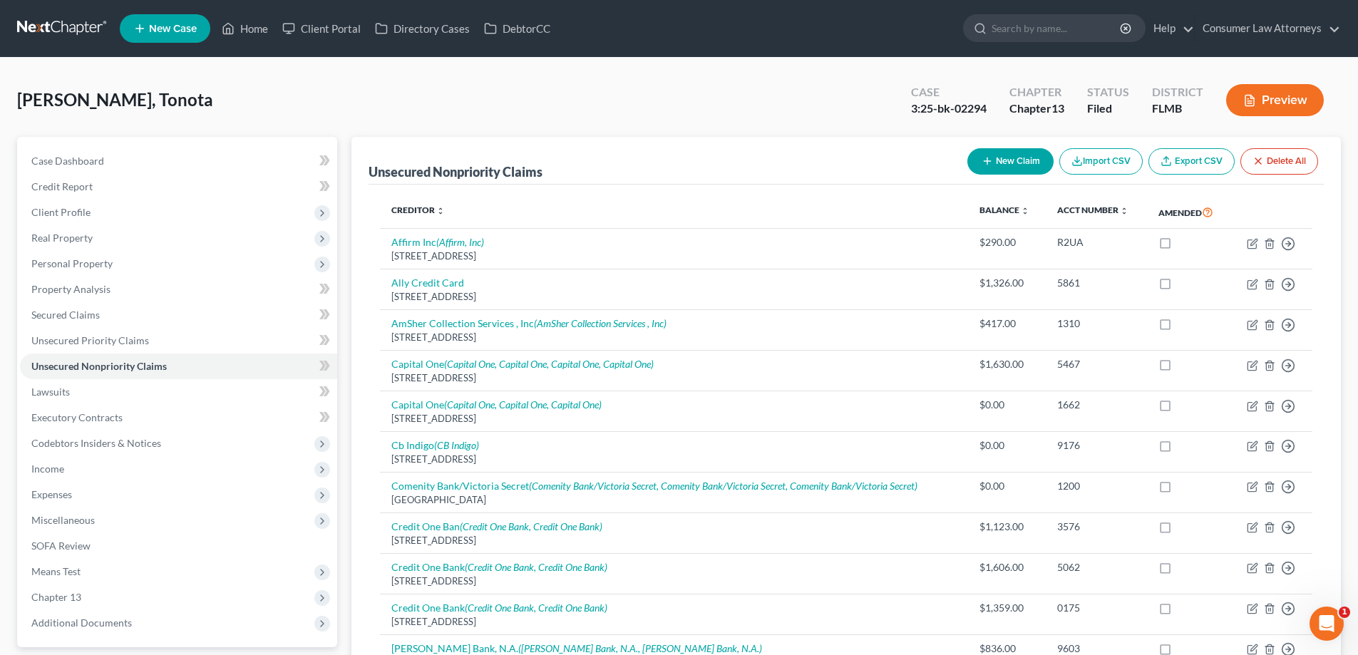
drag, startPoint x: 824, startPoint y: 59, endPoint x: 880, endPoint y: 4, distance: 79.1
click at [249, 36] on link "Home" at bounding box center [245, 29] width 61 height 26
